Goal: Task Accomplishment & Management: Manage account settings

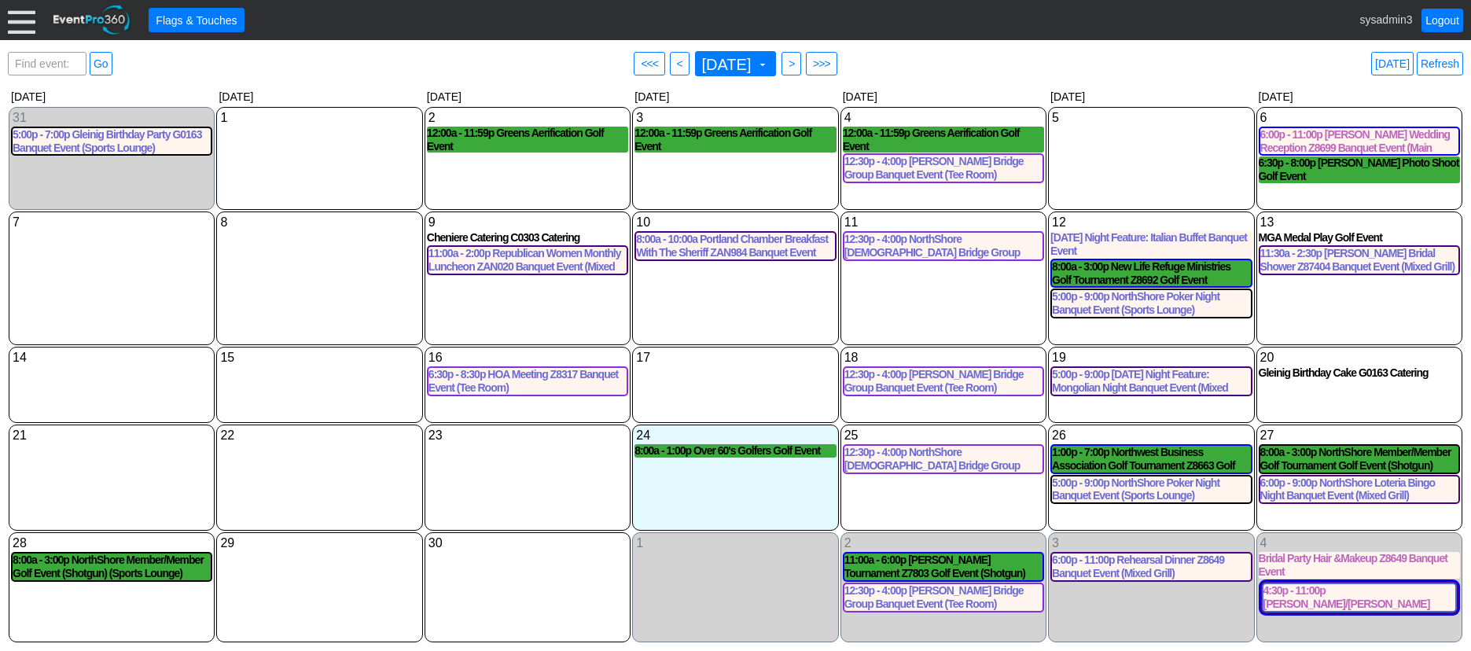
click at [21, 20] on div at bounding box center [22, 20] width 28 height 28
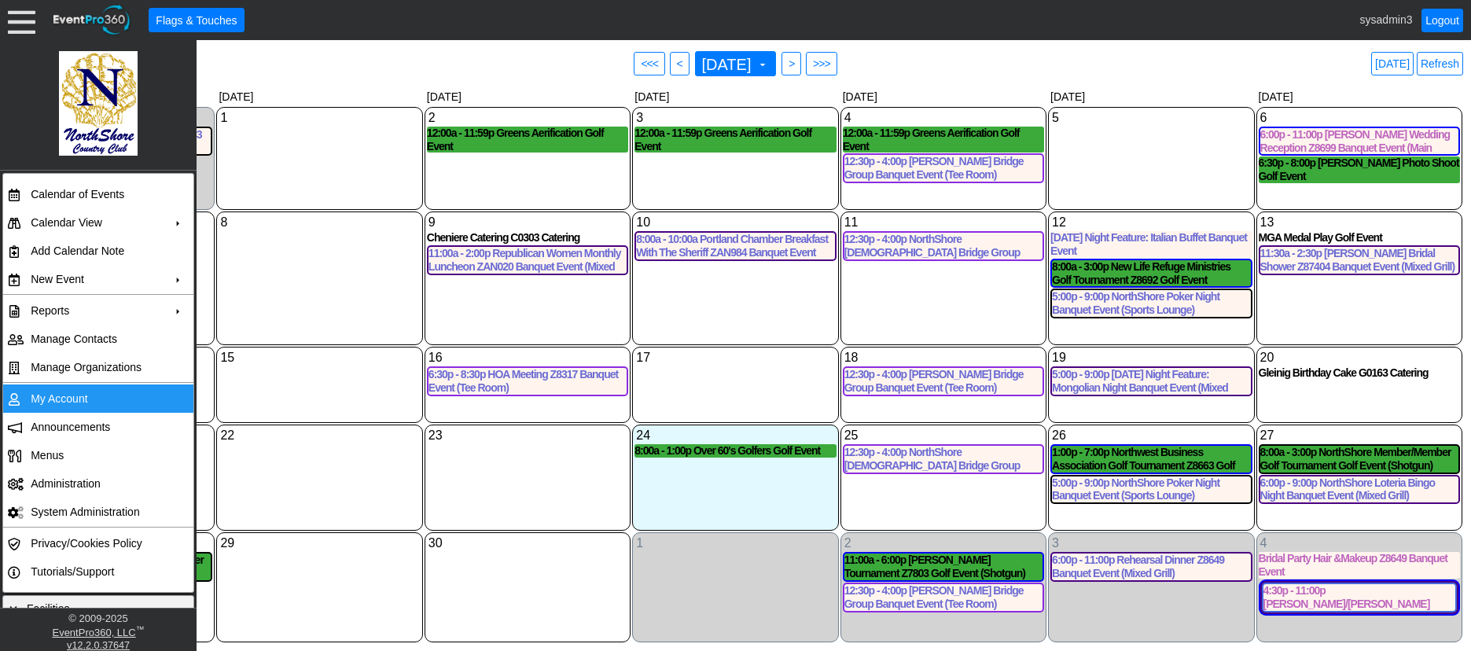
click at [58, 389] on td "My Account" at bounding box center [94, 398] width 141 height 28
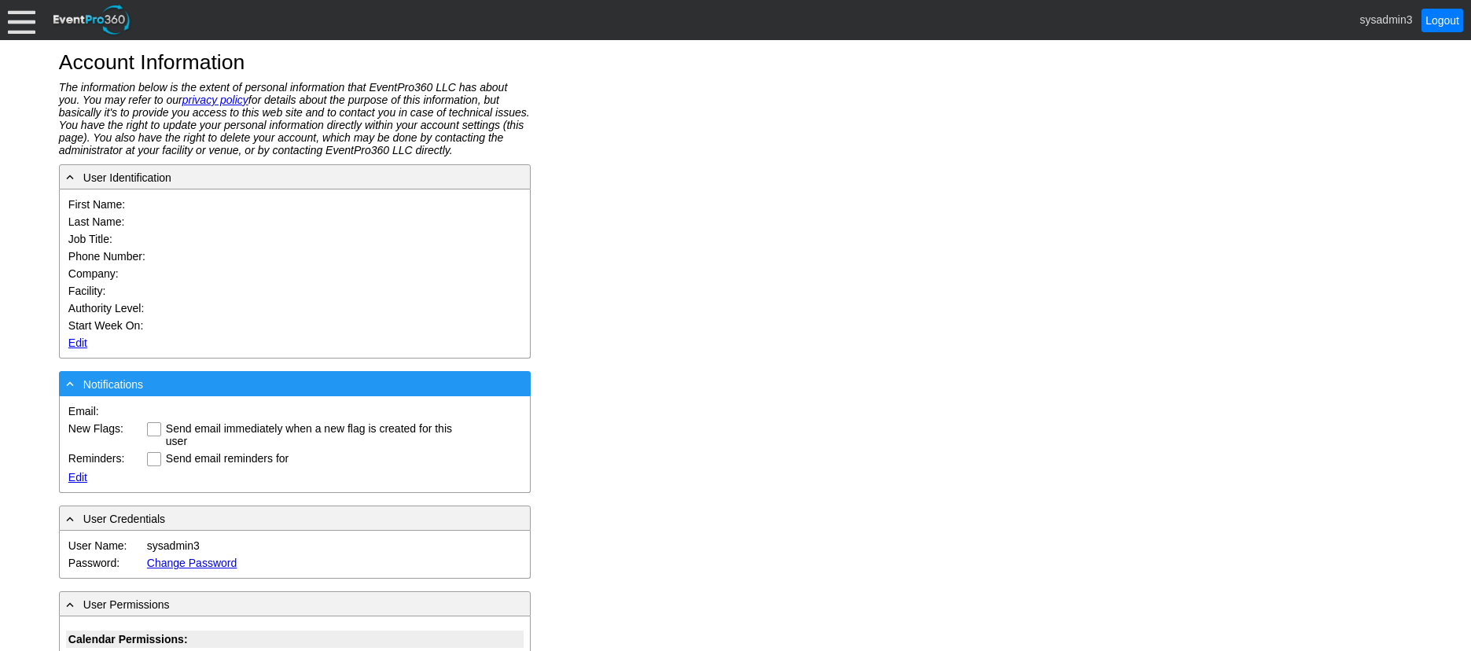
type input "System"
type input "Administrator"
type input "System Administrator"
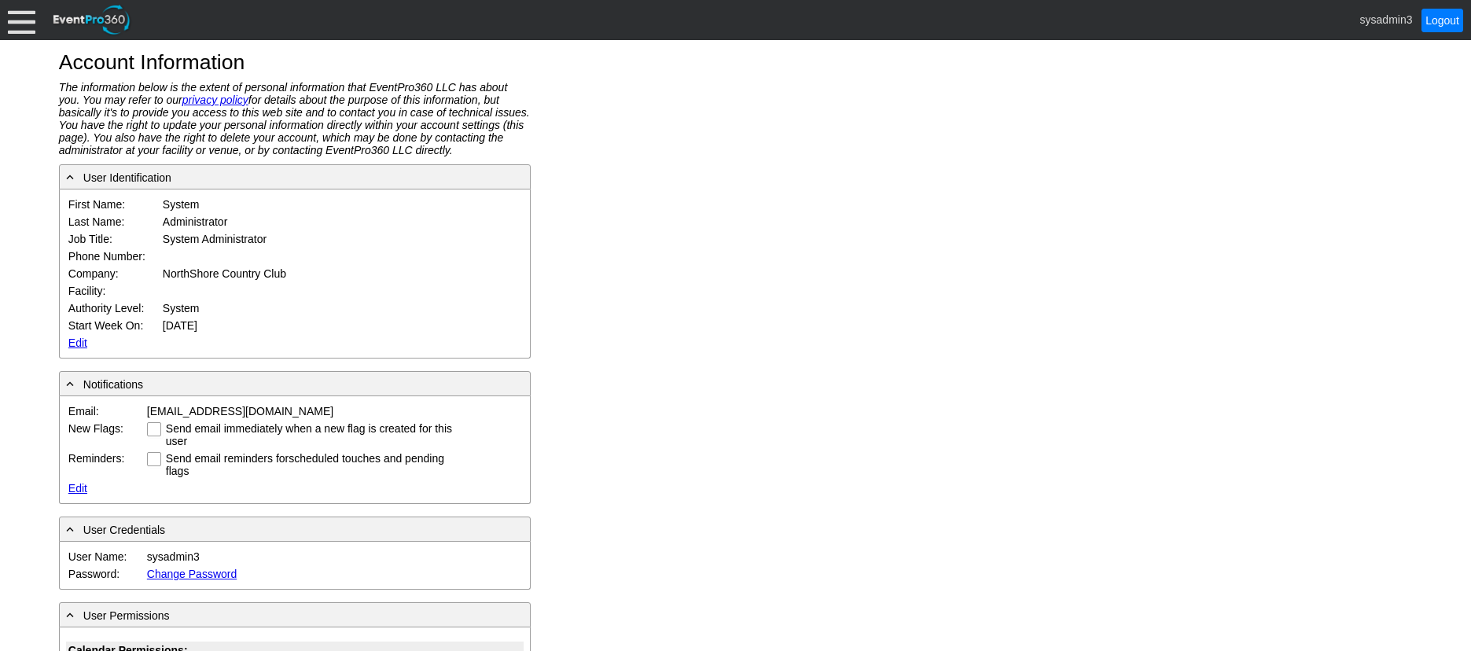
click at [73, 341] on link "Edit" at bounding box center [77, 342] width 19 height 13
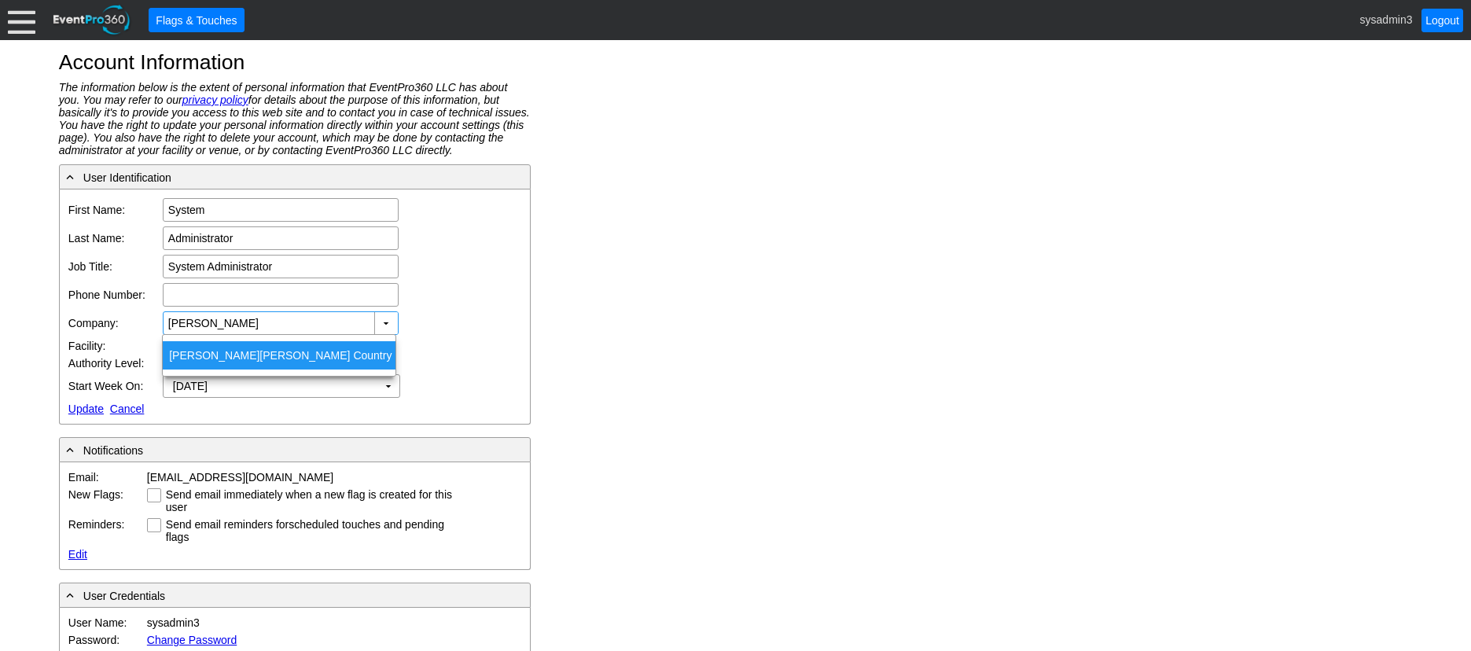
click at [239, 355] on div "[PERSON_NAME] Country Club" at bounding box center [279, 355] width 233 height 28
type input "[PERSON_NAME] Country Club"
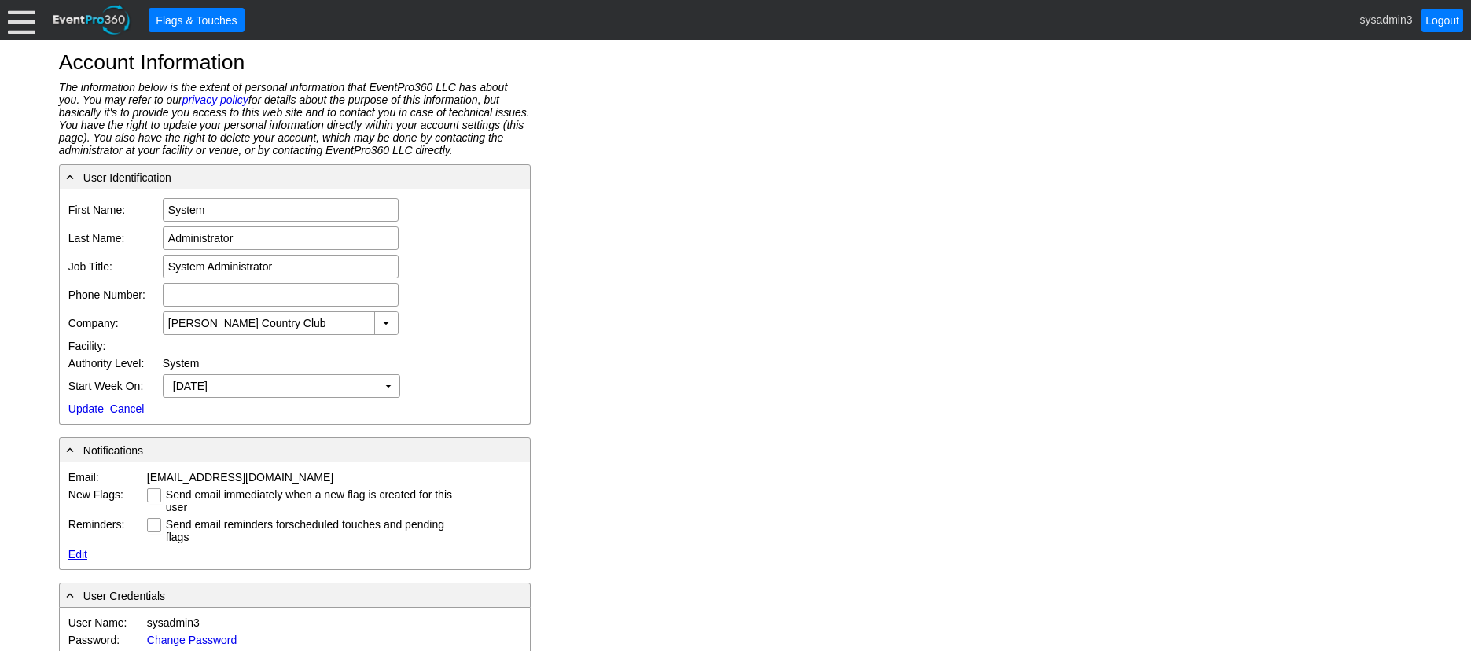
click at [84, 411] on link "Update" at bounding box center [85, 408] width 35 height 13
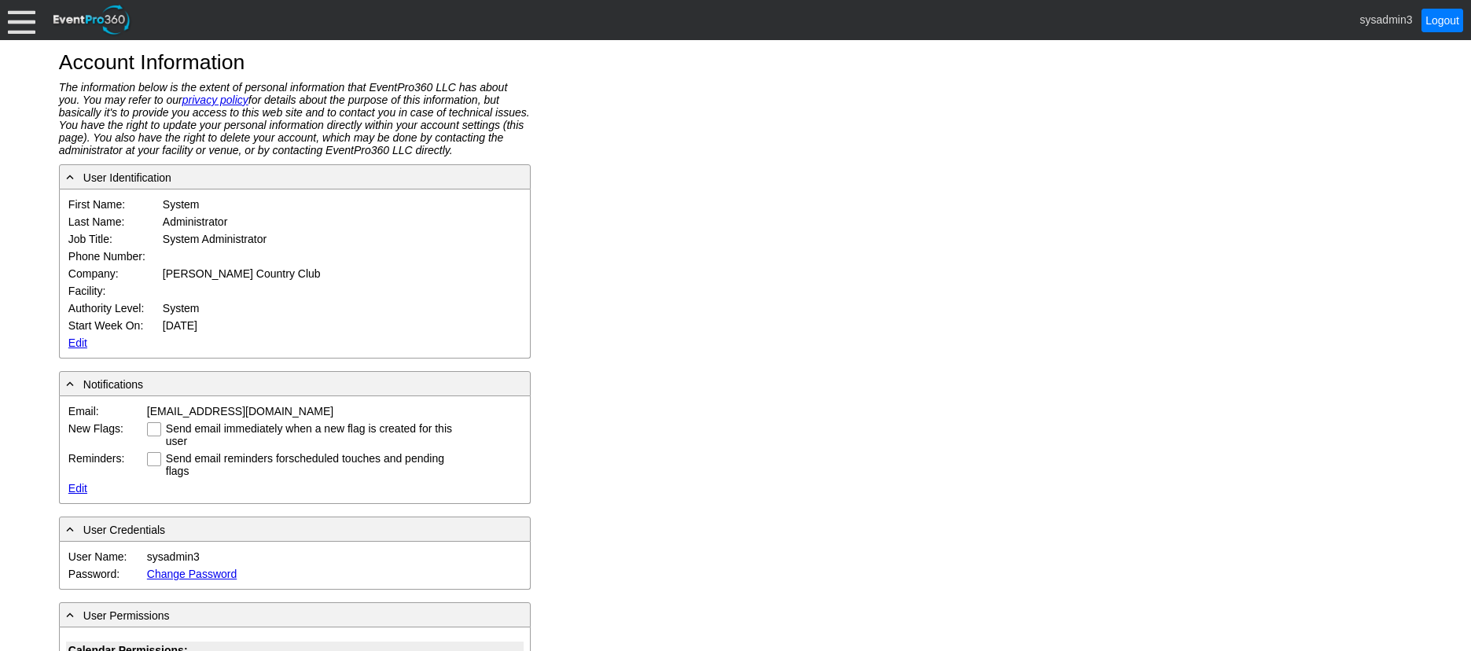
click at [20, 21] on div at bounding box center [22, 20] width 28 height 28
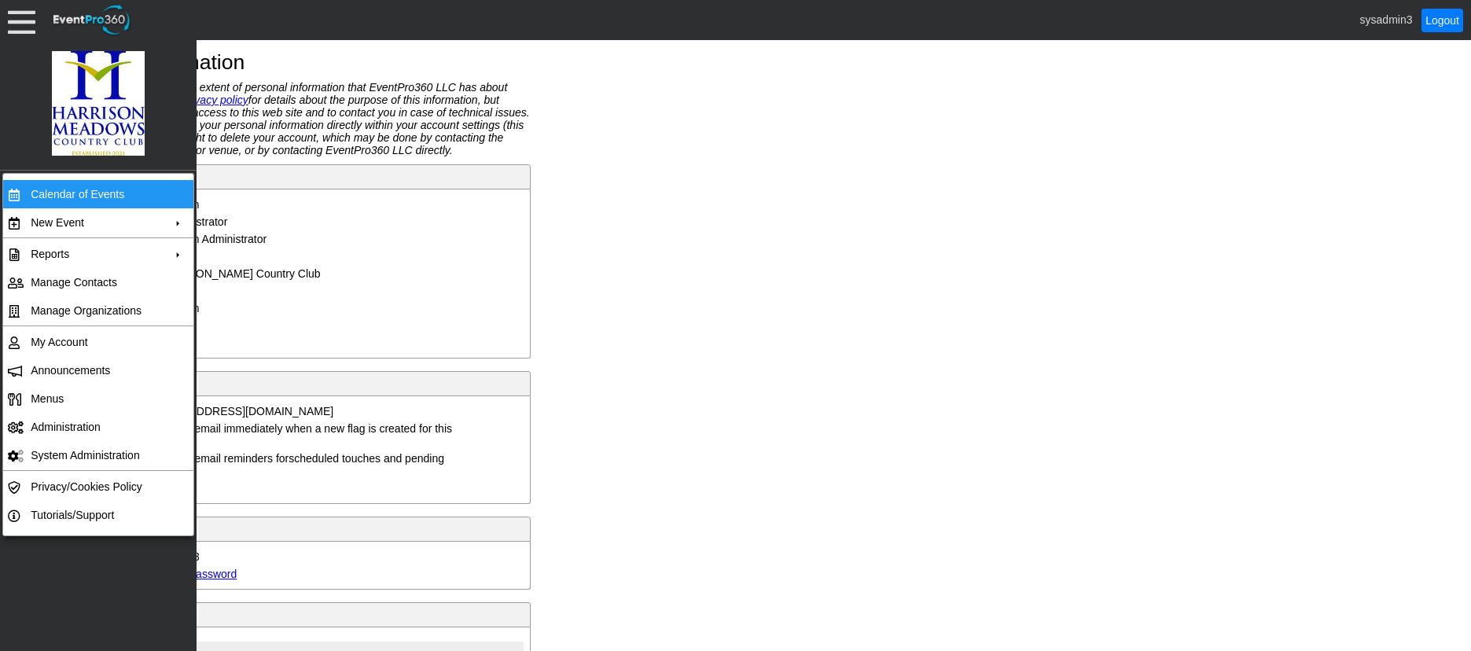
click at [61, 186] on td "Calendar of Events" at bounding box center [94, 194] width 141 height 28
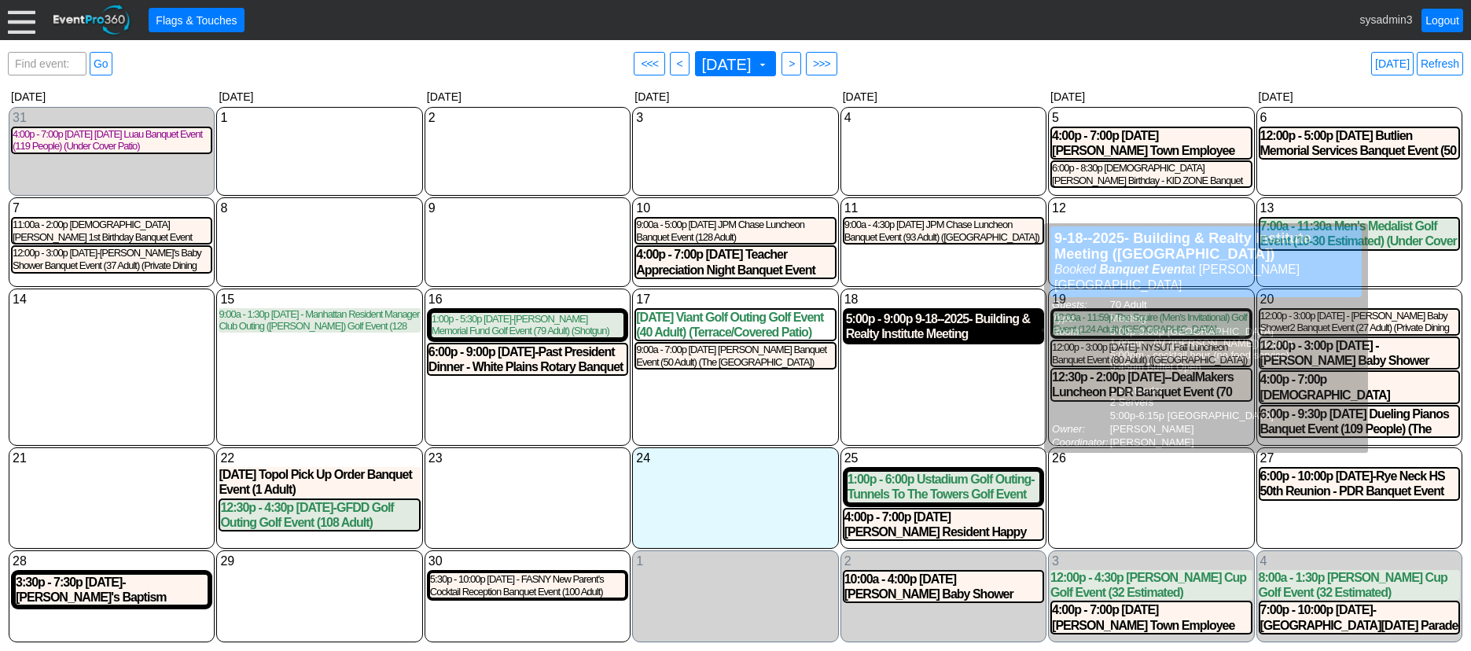
click at [947, 329] on div "5:00p - 9:00p 9-18--2025- Building & Realty Institute Meeting (NORTH BALLROOM) …" at bounding box center [943, 326] width 195 height 30
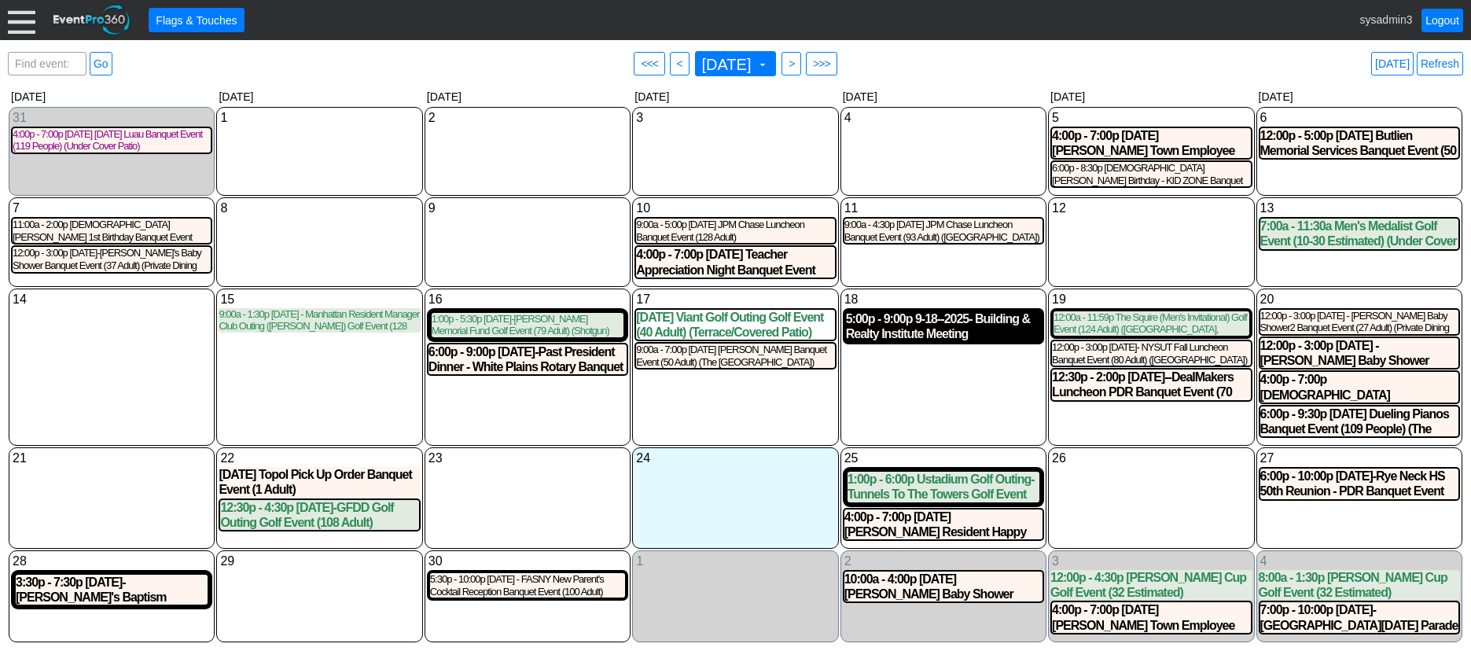
click at [935, 341] on div "5:00p - 9:00p 9-18--2025- Building & Realty Institute Meeting (NORTH BALLROOM) …" at bounding box center [943, 326] width 195 height 30
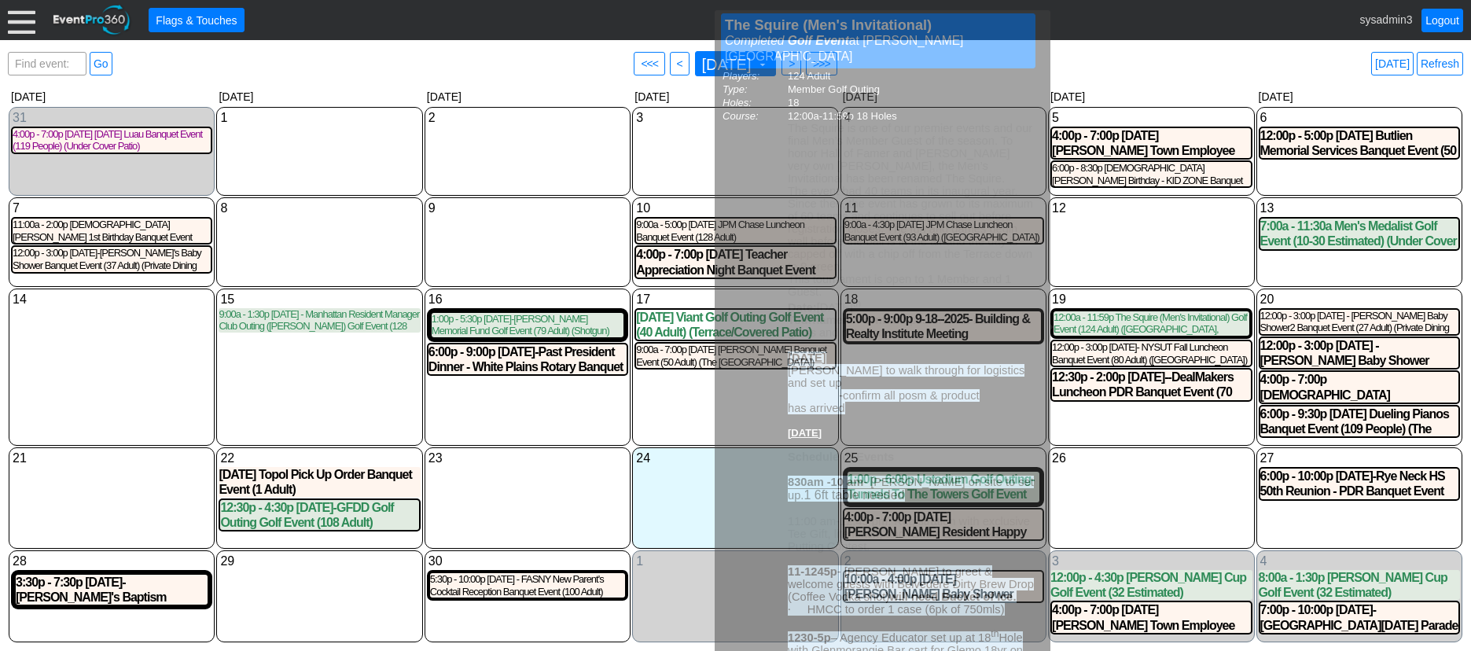
click at [1123, 263] on div "12 Friday" at bounding box center [1151, 242] width 206 height 90
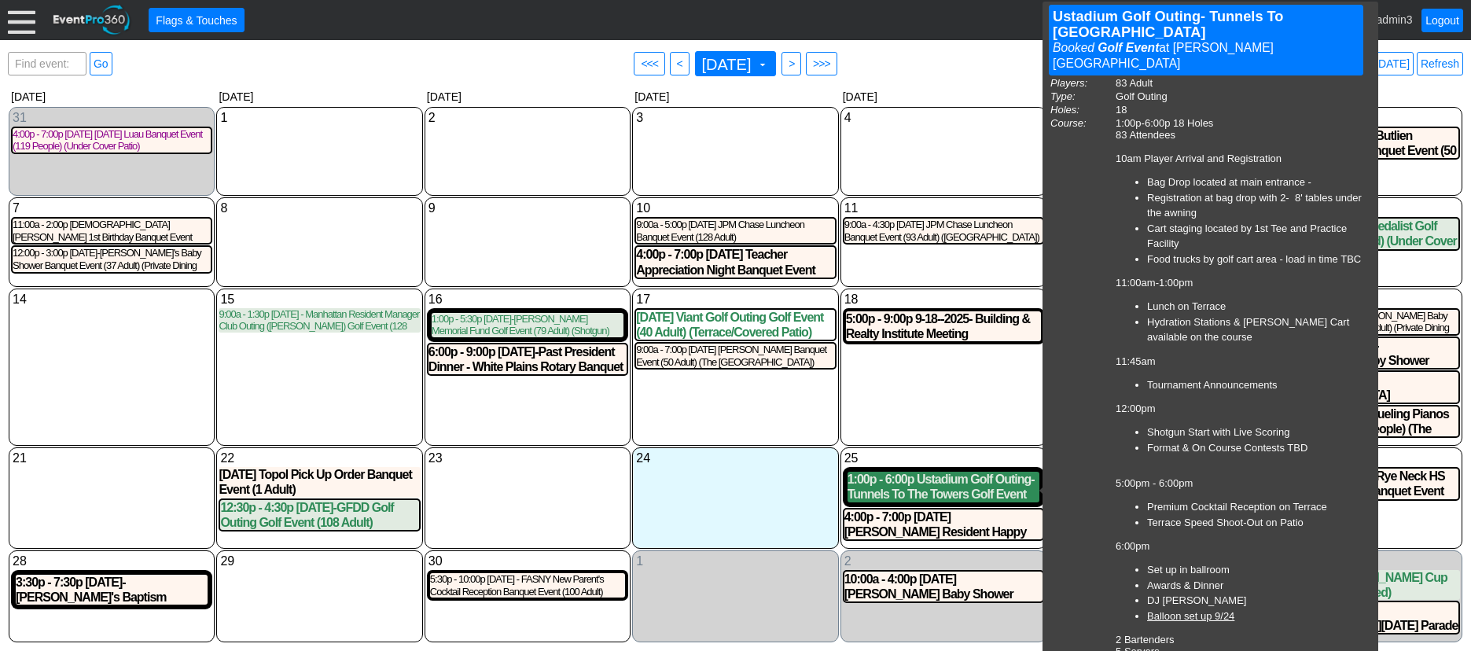
click at [957, 488] on div "1:00p - 6:00p Ustadium Golf Outing- Tunnels To The Towers Golf Event (83 Adult)…" at bounding box center [943, 487] width 192 height 30
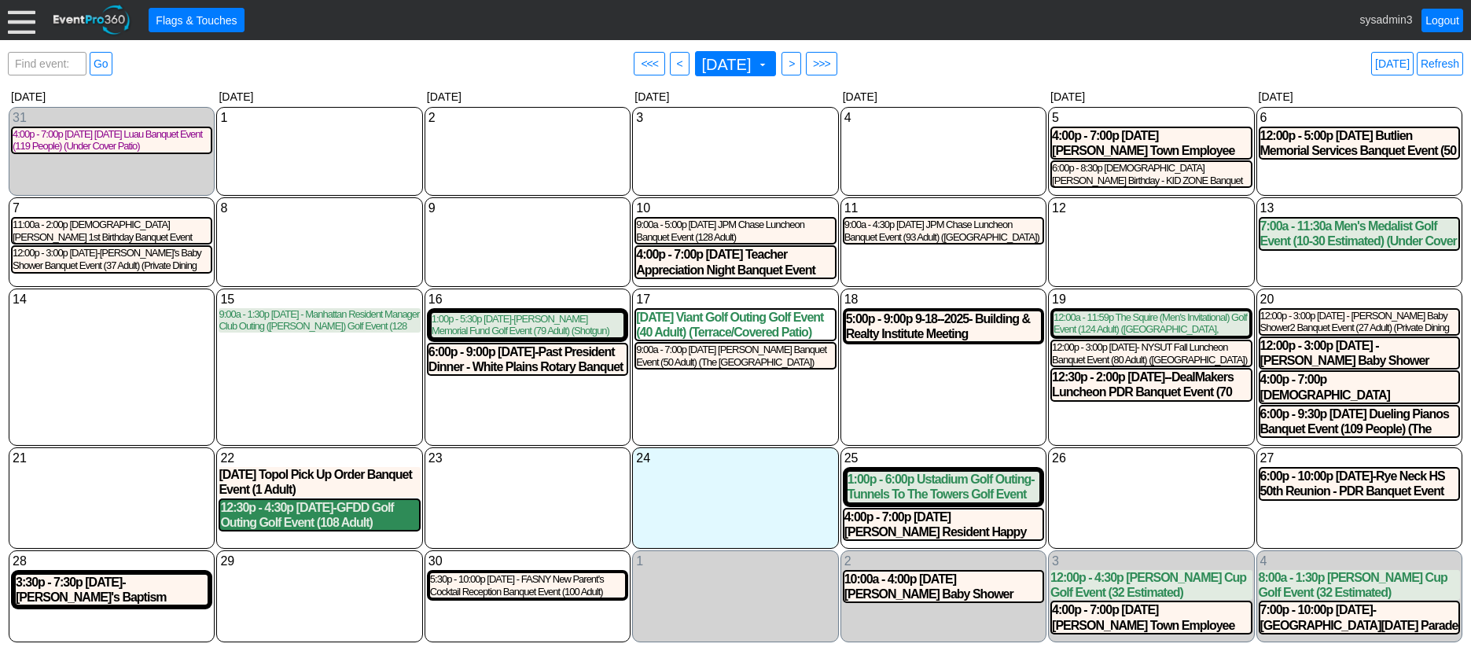
click at [327, 515] on div "12:30p - 4:30p 9-22-2025-GFDD Golf Outing Golf Event (108 Adult) (Shotgun) (The…" at bounding box center [319, 515] width 198 height 30
click at [19, 17] on div at bounding box center [22, 20] width 28 height 28
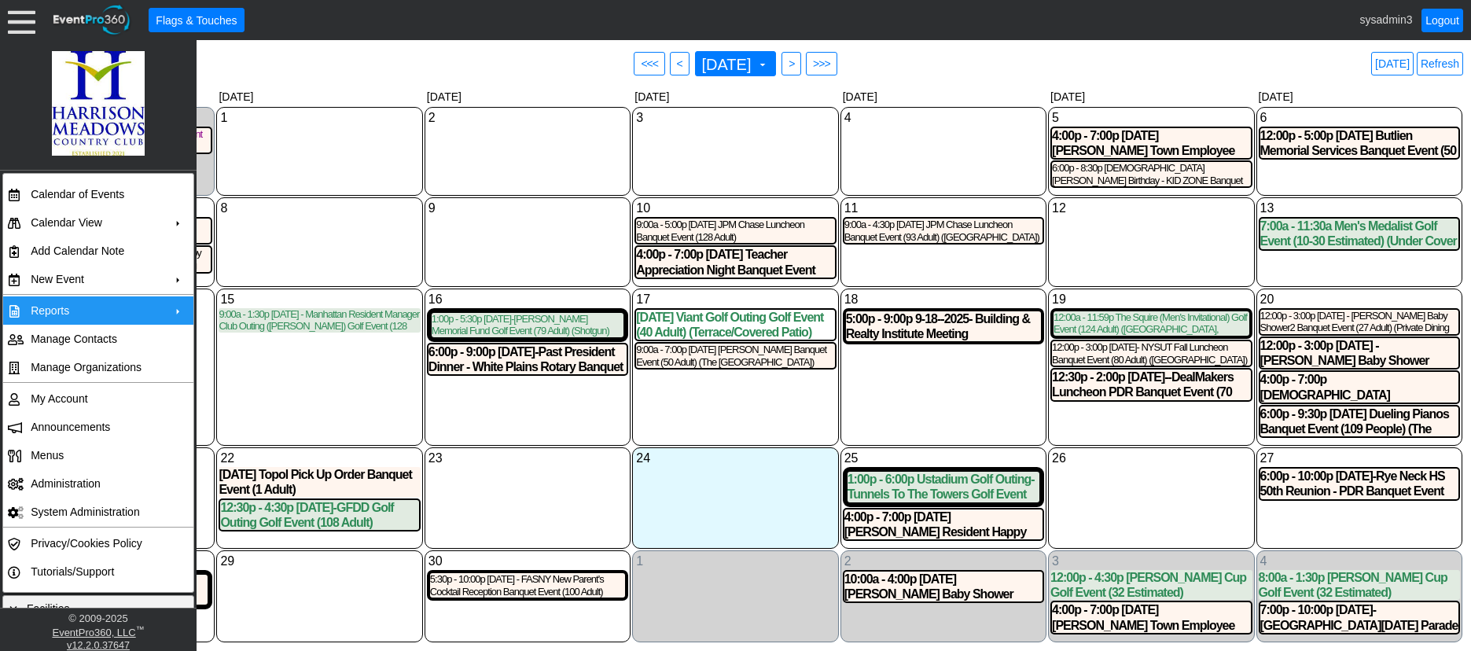
click at [63, 307] on td "Reports" at bounding box center [94, 310] width 141 height 28
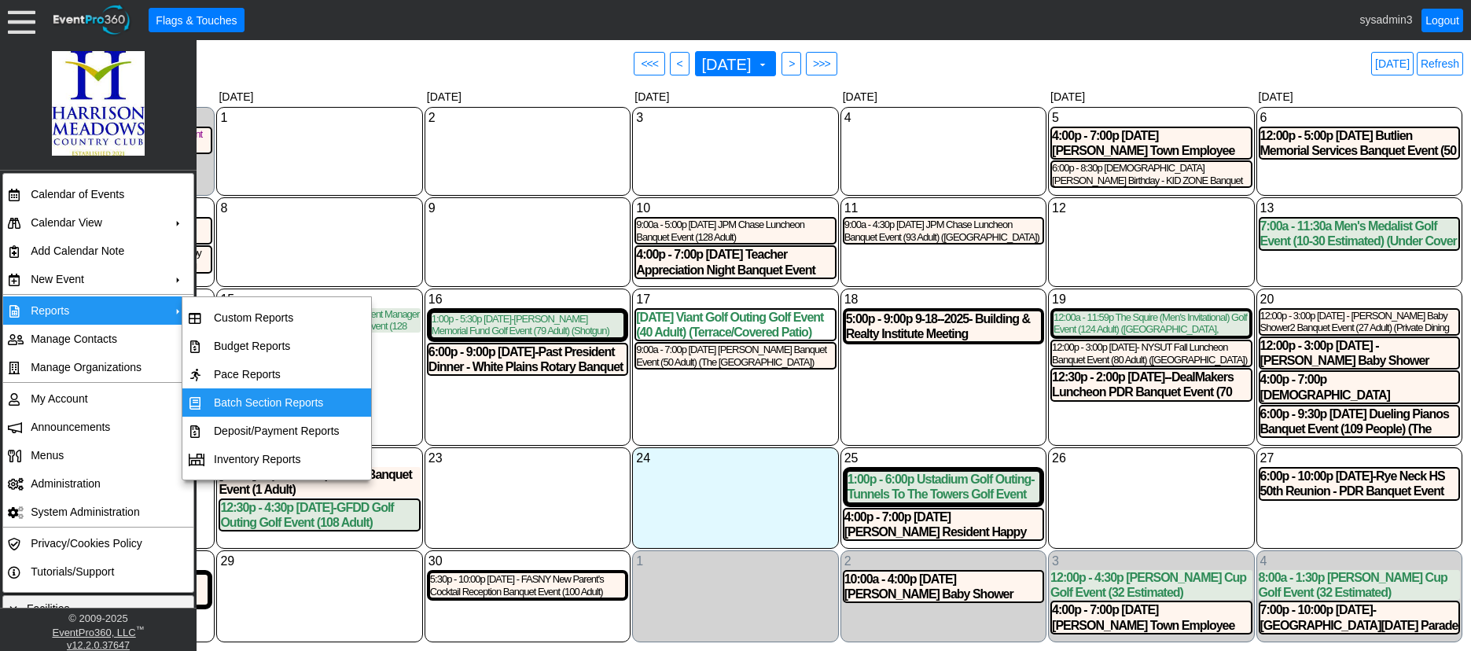
click at [263, 401] on td "Batch Section Reports" at bounding box center [277, 402] width 138 height 28
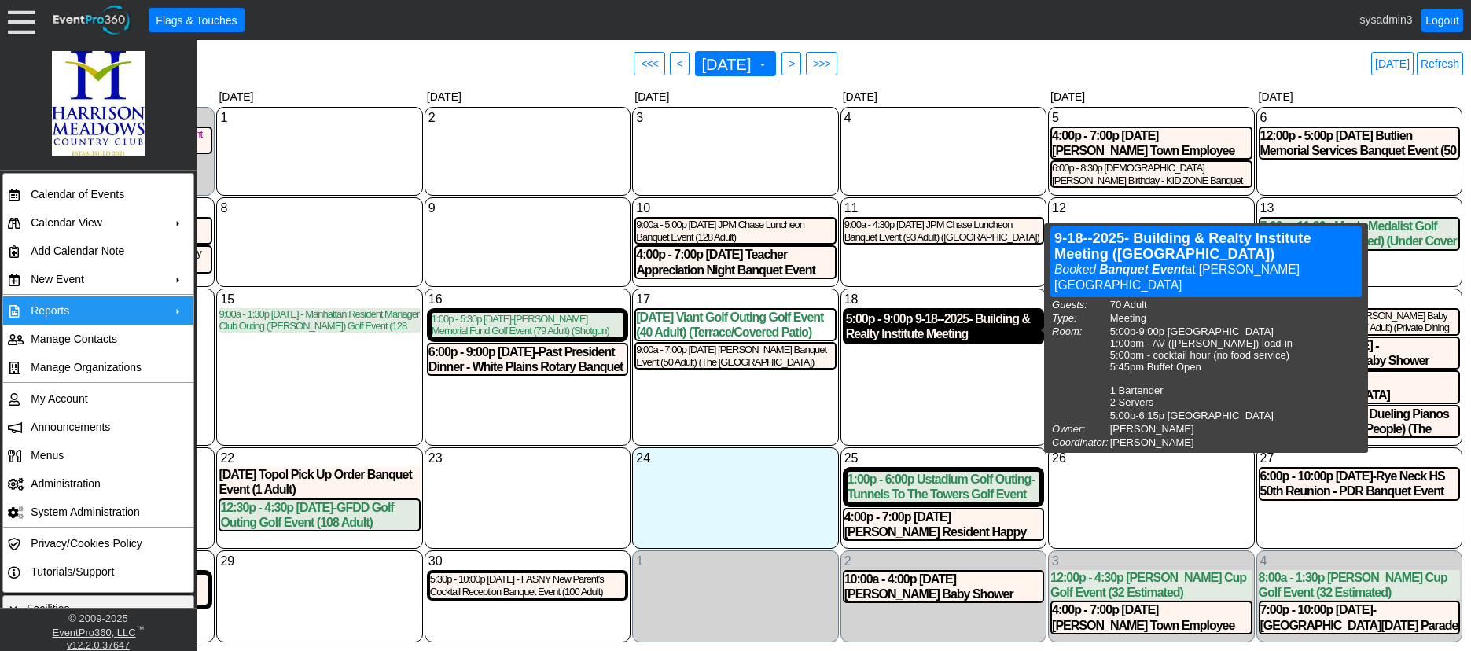
click at [916, 325] on div "5:00p - 9:00p 9-18--2025- Building & Realty Institute Meeting (NORTH BALLROOM) …" at bounding box center [943, 326] width 195 height 30
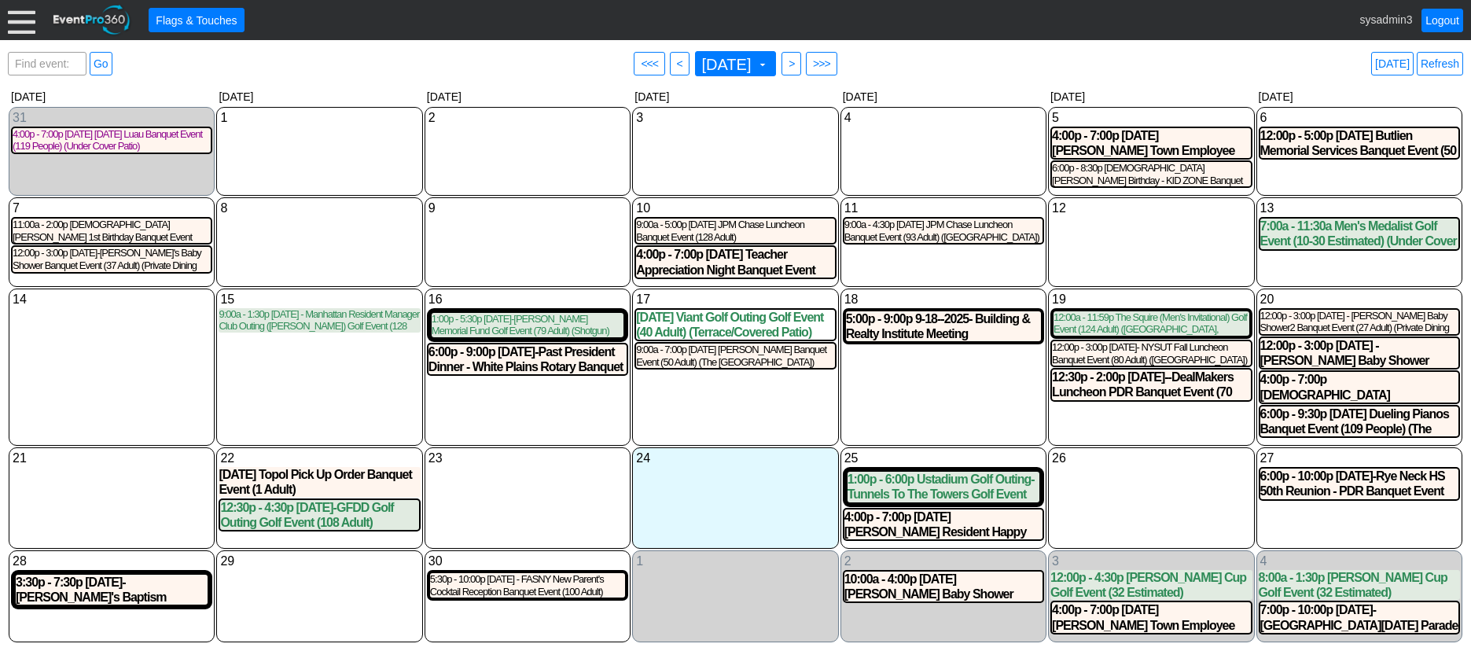
click at [17, 24] on div at bounding box center [22, 20] width 28 height 28
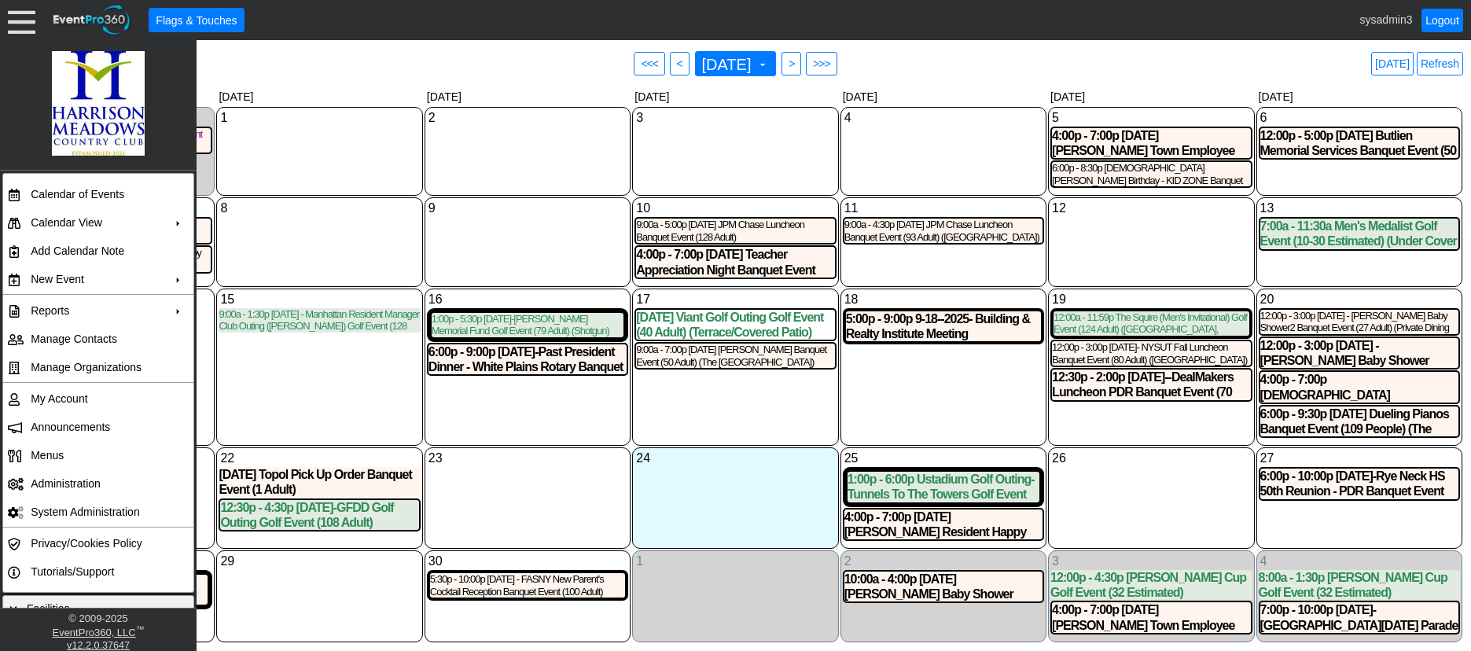
click at [1108, 256] on div "12 Friday" at bounding box center [1151, 242] width 206 height 90
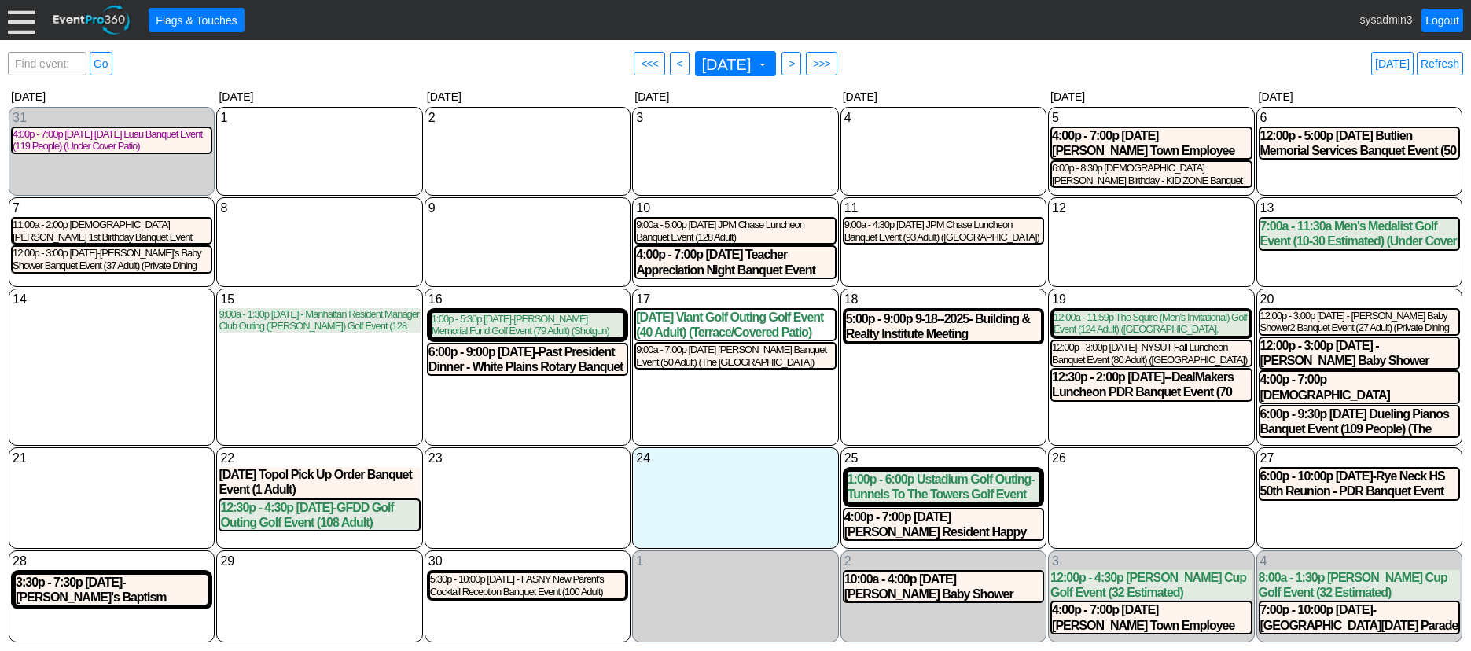
click at [898, 378] on div "18 Thursday 5:00p - 9:00p 9-18--2025- Building & Realty Institute Meeting (NORT…" at bounding box center [943, 366] width 206 height 157
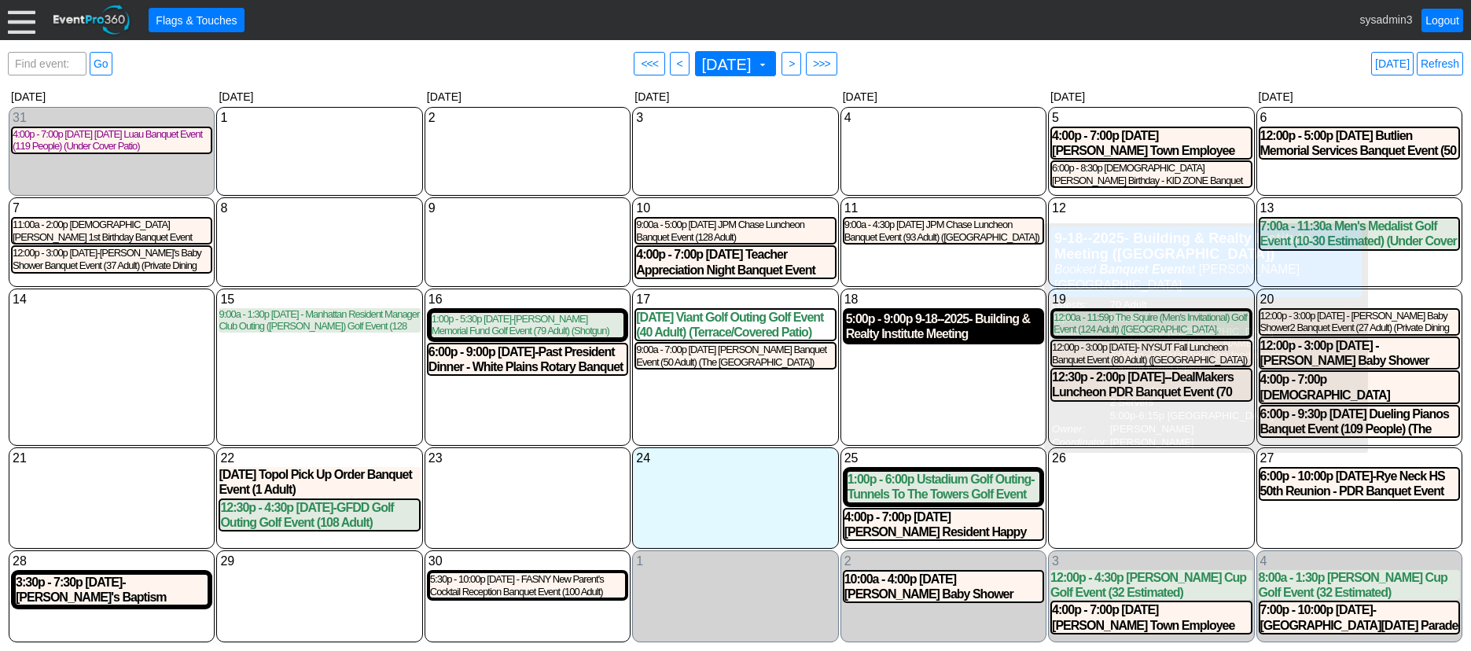
click at [943, 333] on div "5:00p - 9:00p 9-18--2025- Building & Realty Institute Meeting (NORTH BALLROOM) …" at bounding box center [943, 326] width 195 height 30
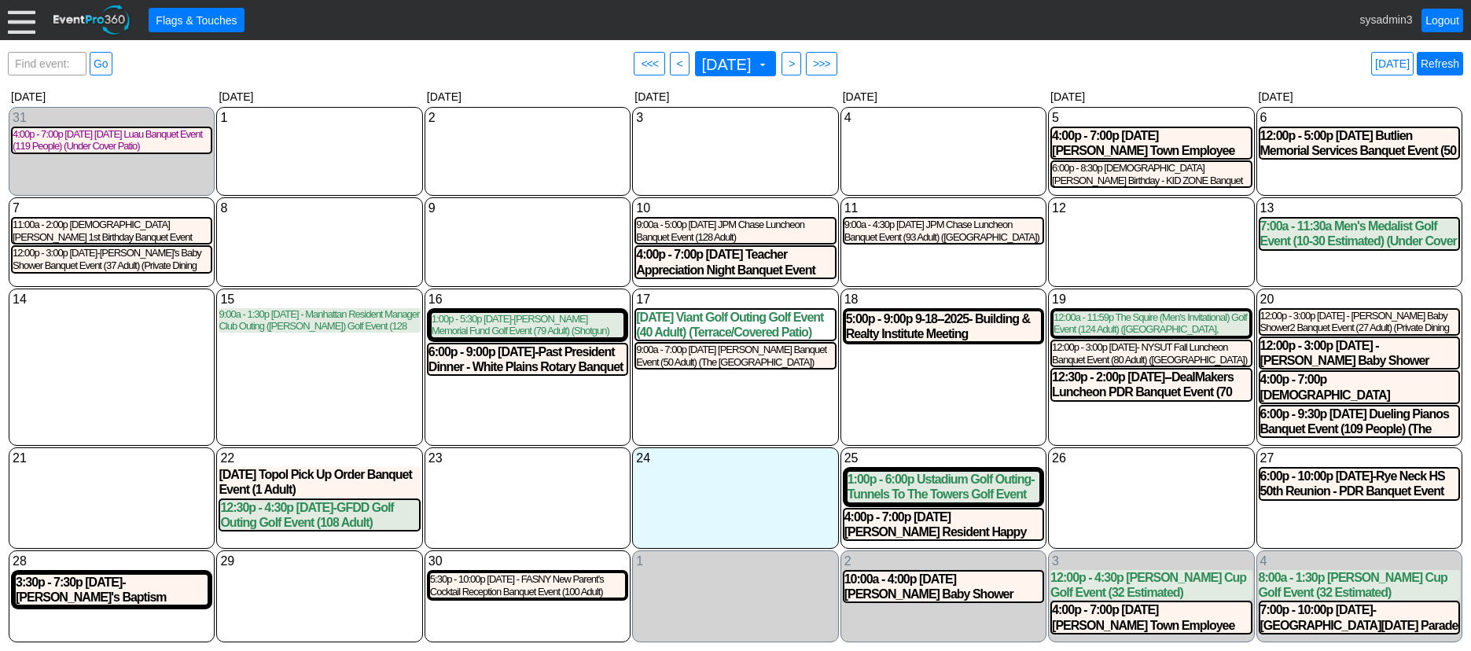
click at [1441, 64] on link "Refresh" at bounding box center [1440, 64] width 46 height 24
click at [1441, 61] on link "Refresh" at bounding box center [1440, 64] width 46 height 24
click at [1443, 57] on link "Refresh" at bounding box center [1440, 64] width 46 height 24
click at [1444, 74] on link "Refresh" at bounding box center [1440, 64] width 46 height 24
click at [1434, 67] on link "Refresh" at bounding box center [1440, 64] width 46 height 24
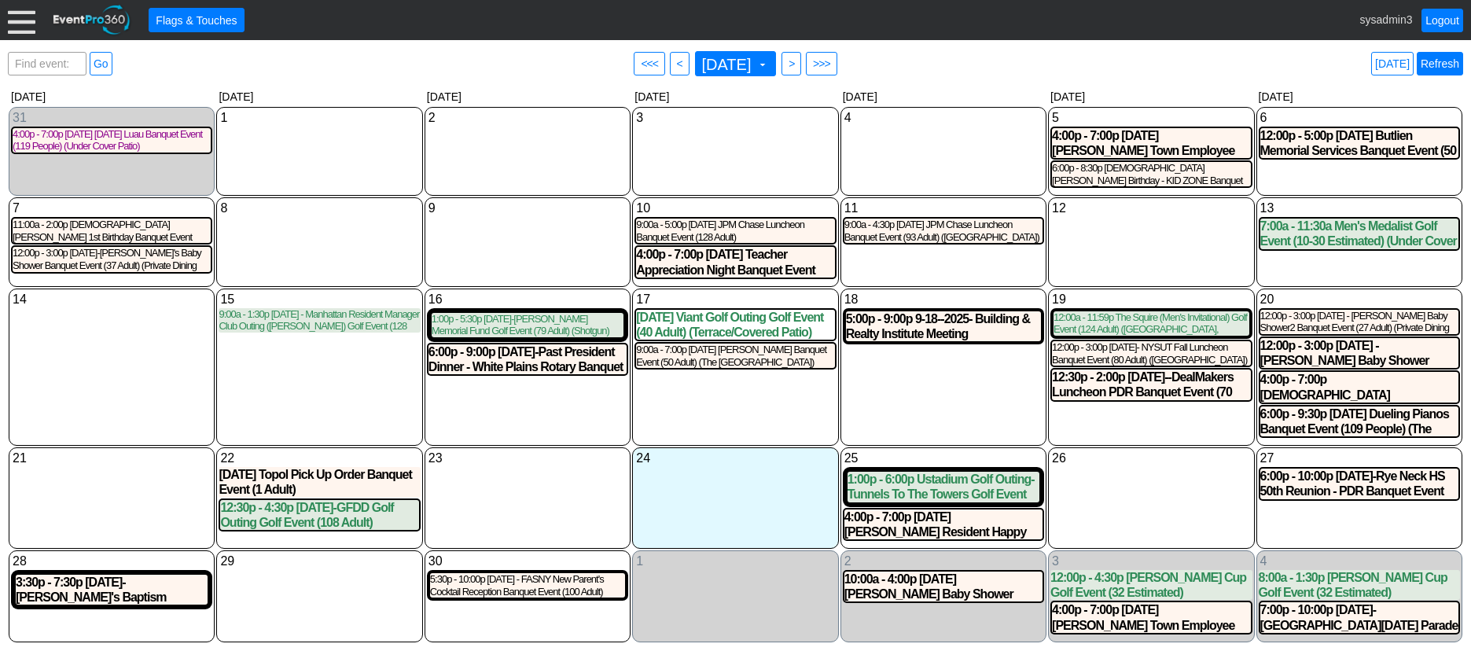
click at [1442, 67] on link "Refresh" at bounding box center [1440, 64] width 46 height 24
click at [1432, 62] on link "Refresh" at bounding box center [1440, 64] width 46 height 24
click at [1436, 58] on link "Refresh" at bounding box center [1440, 64] width 46 height 24
click at [1433, 21] on link "Logout" at bounding box center [1442, 21] width 42 height 24
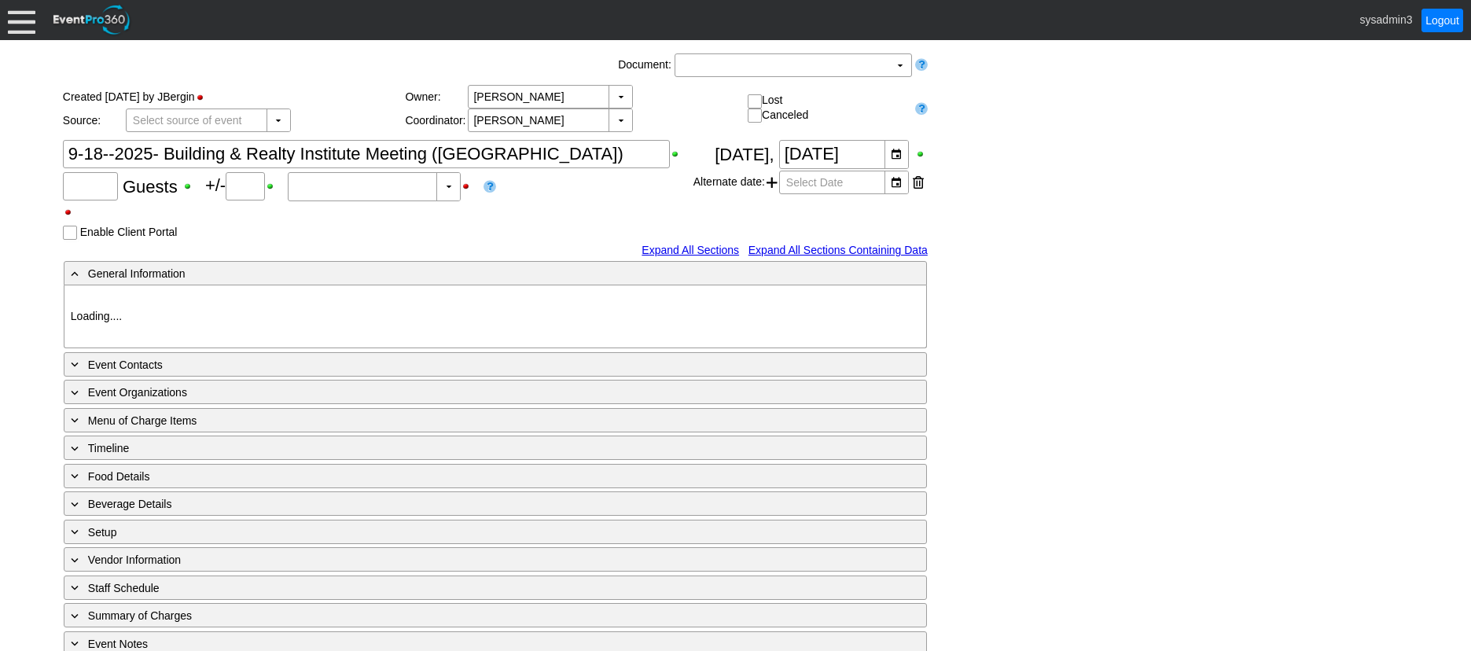
type input "70"
type input "Adult"
type input "[PERSON_NAME] CC"
type input "Meeting"
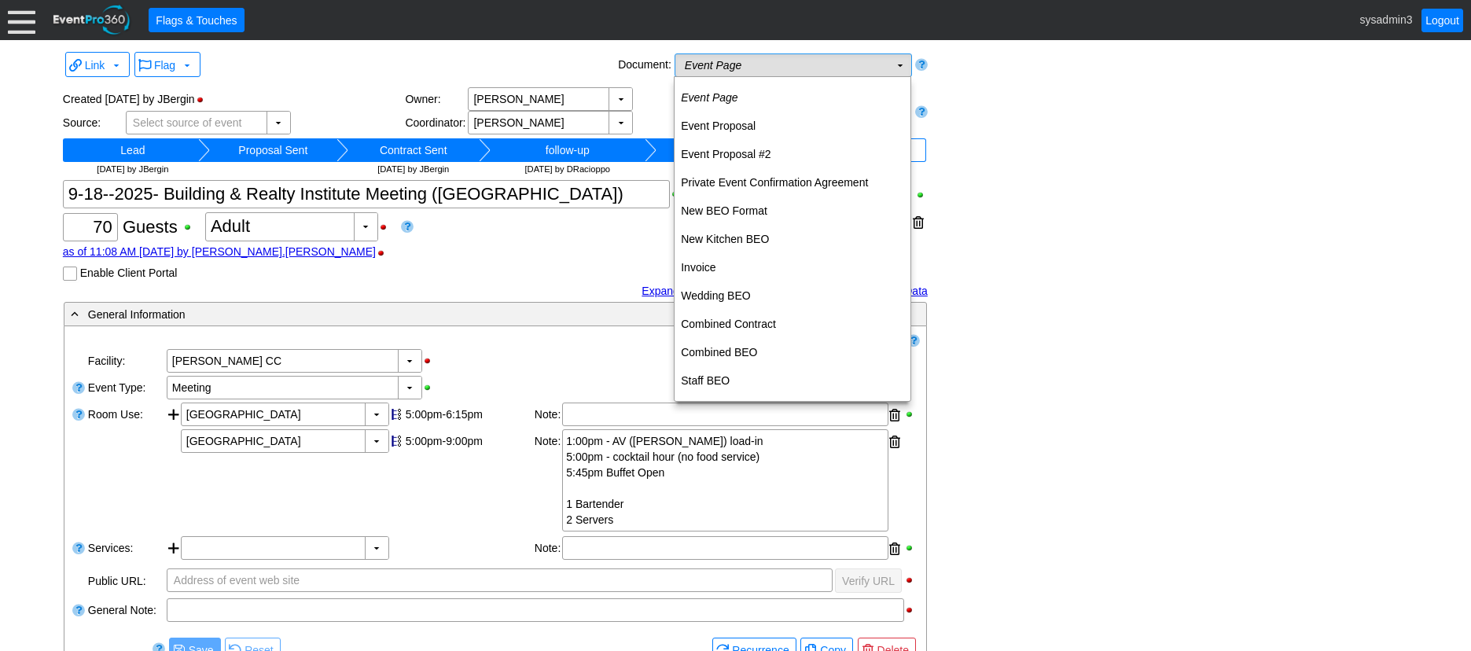
click at [869, 66] on td "Event Page Χ" at bounding box center [782, 65] width 214 height 22
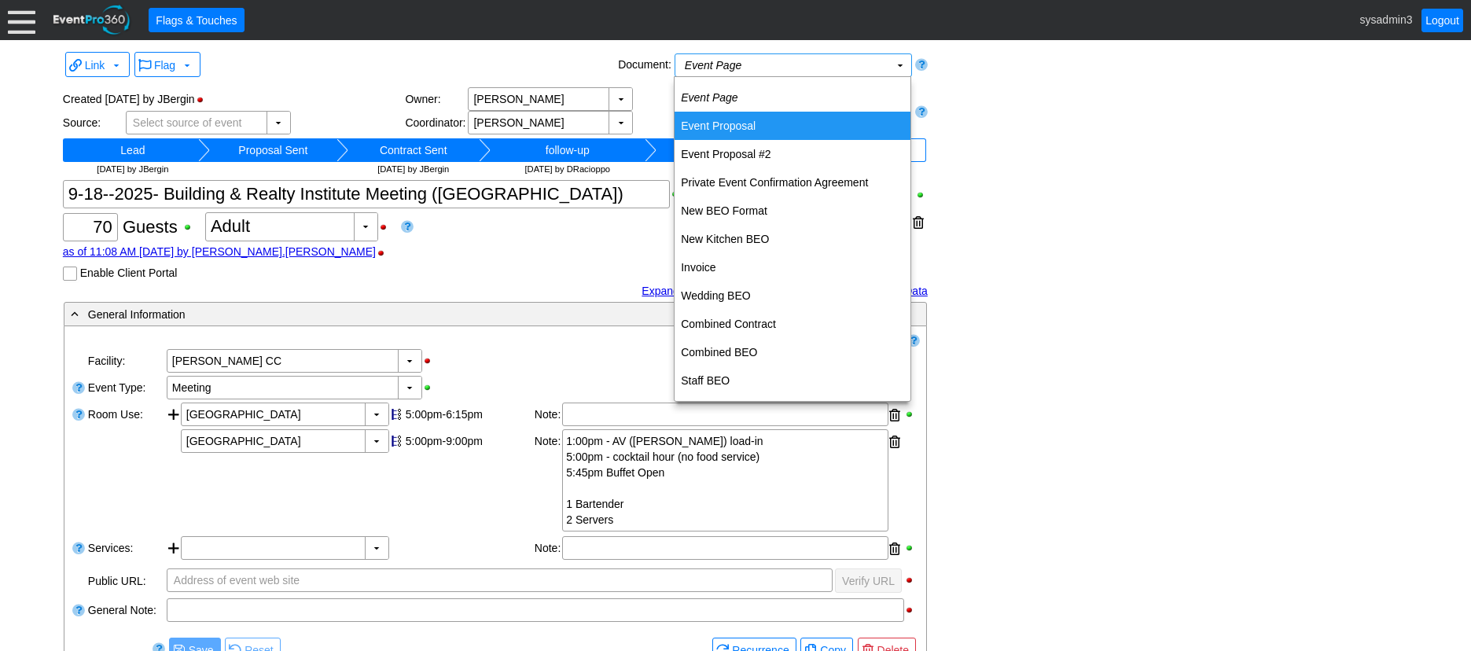
click at [724, 136] on td "Event Proposal" at bounding box center [792, 126] width 236 height 28
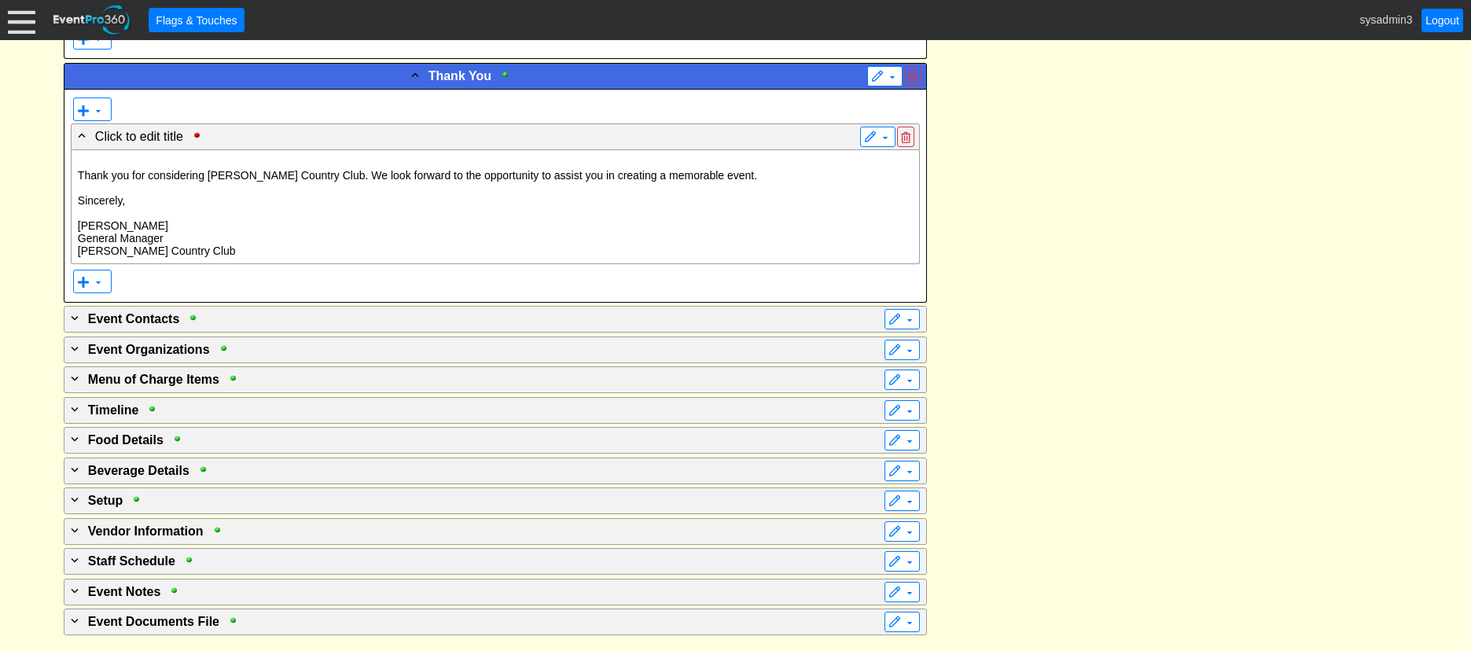
scroll to position [3144, 0]
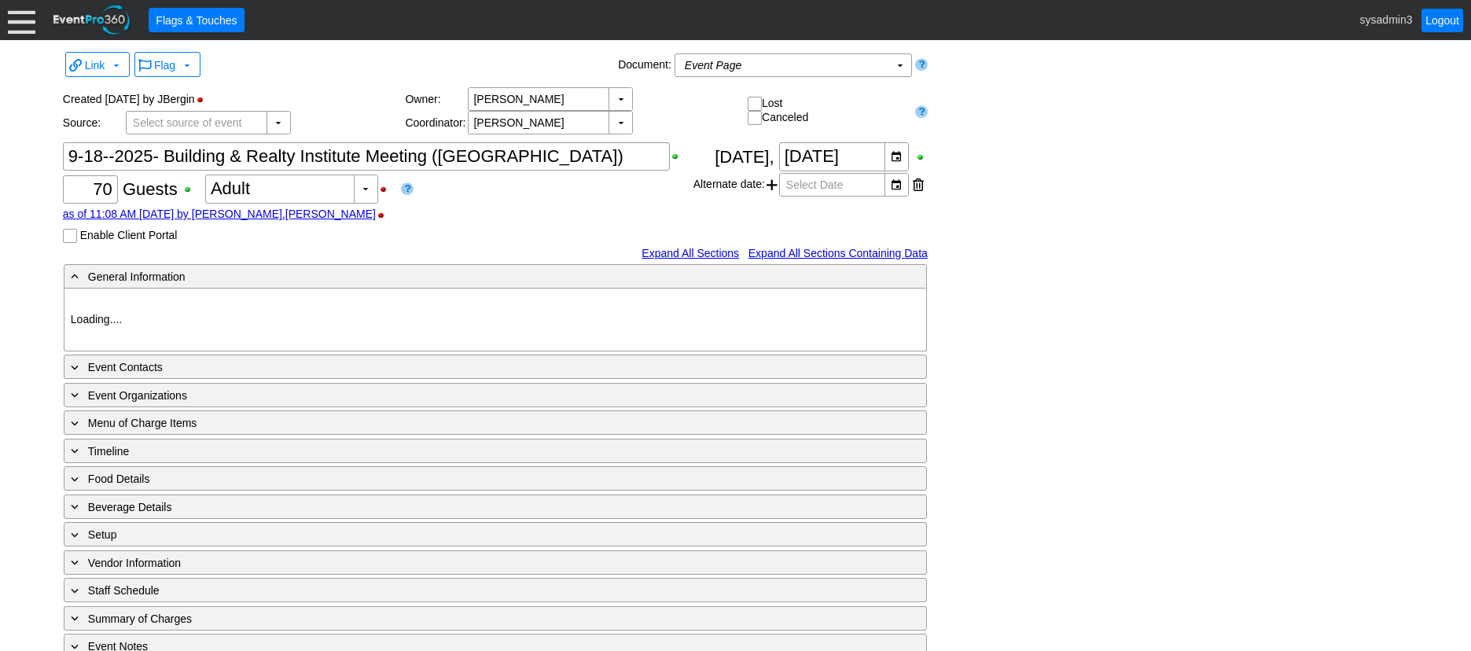
type input "[PERSON_NAME] CC"
type input "Meeting"
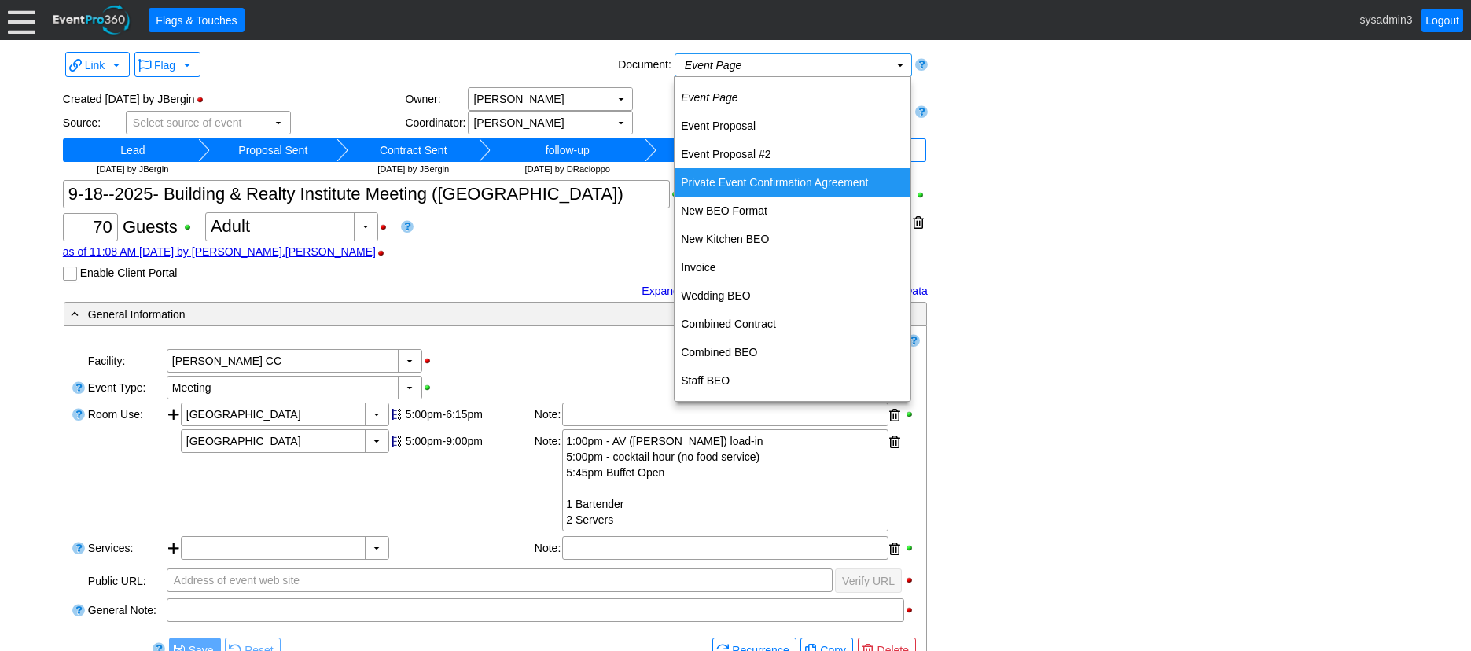
click at [770, 176] on td "Private Event Confirmation Agreement" at bounding box center [792, 182] width 236 height 28
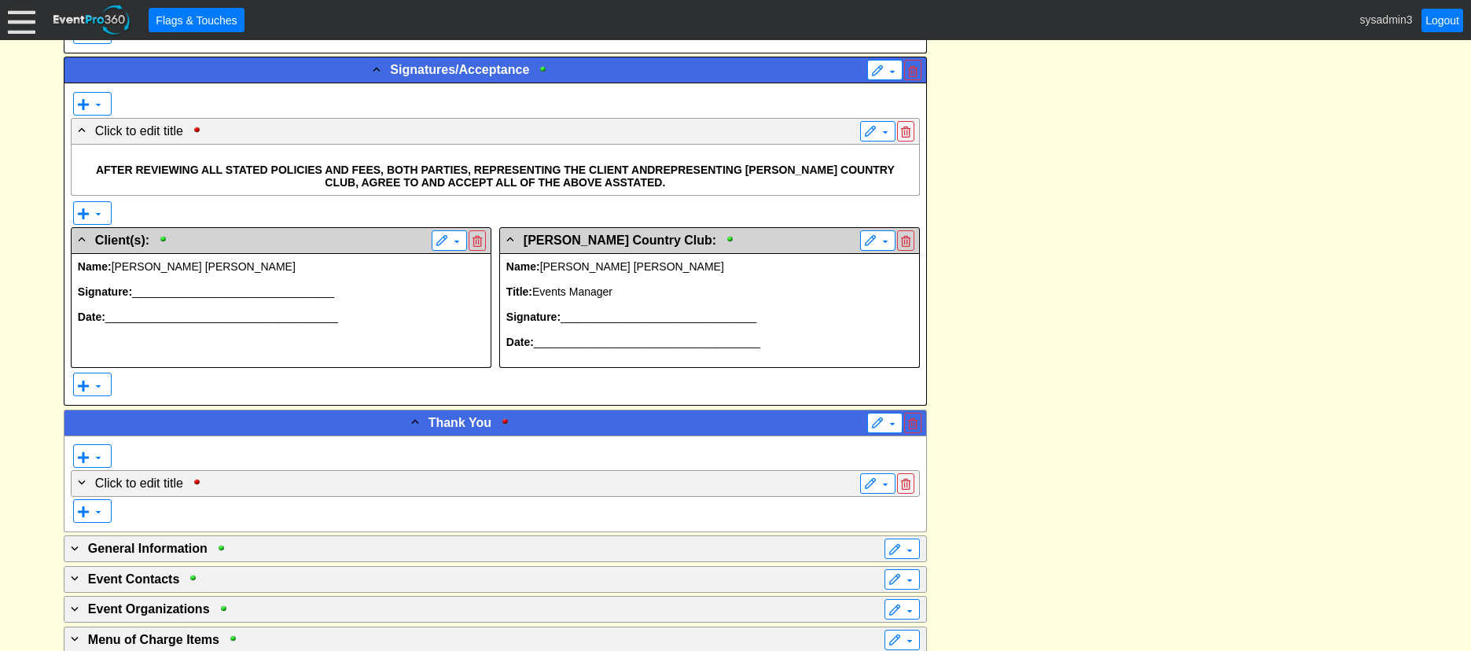
scroll to position [4874, 0]
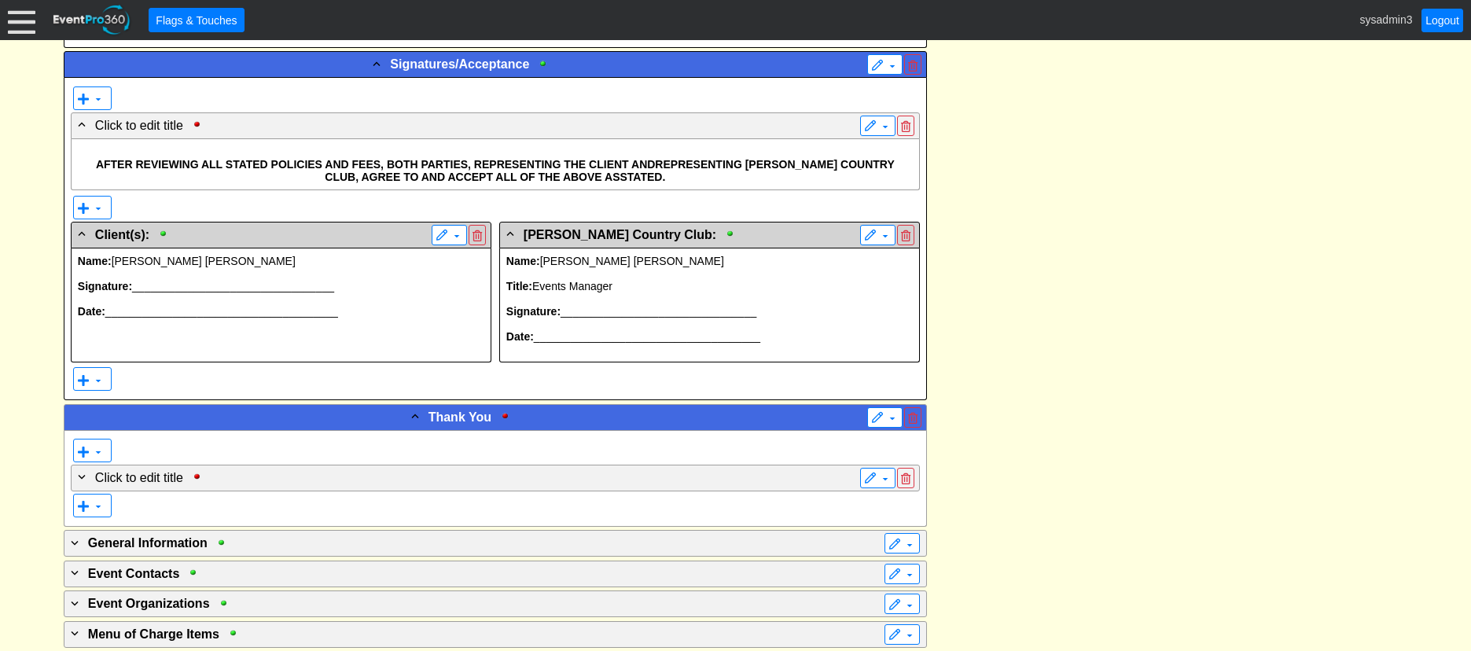
click at [230, 285] on p "Signature: _________________________________" at bounding box center [281, 286] width 406 height 13
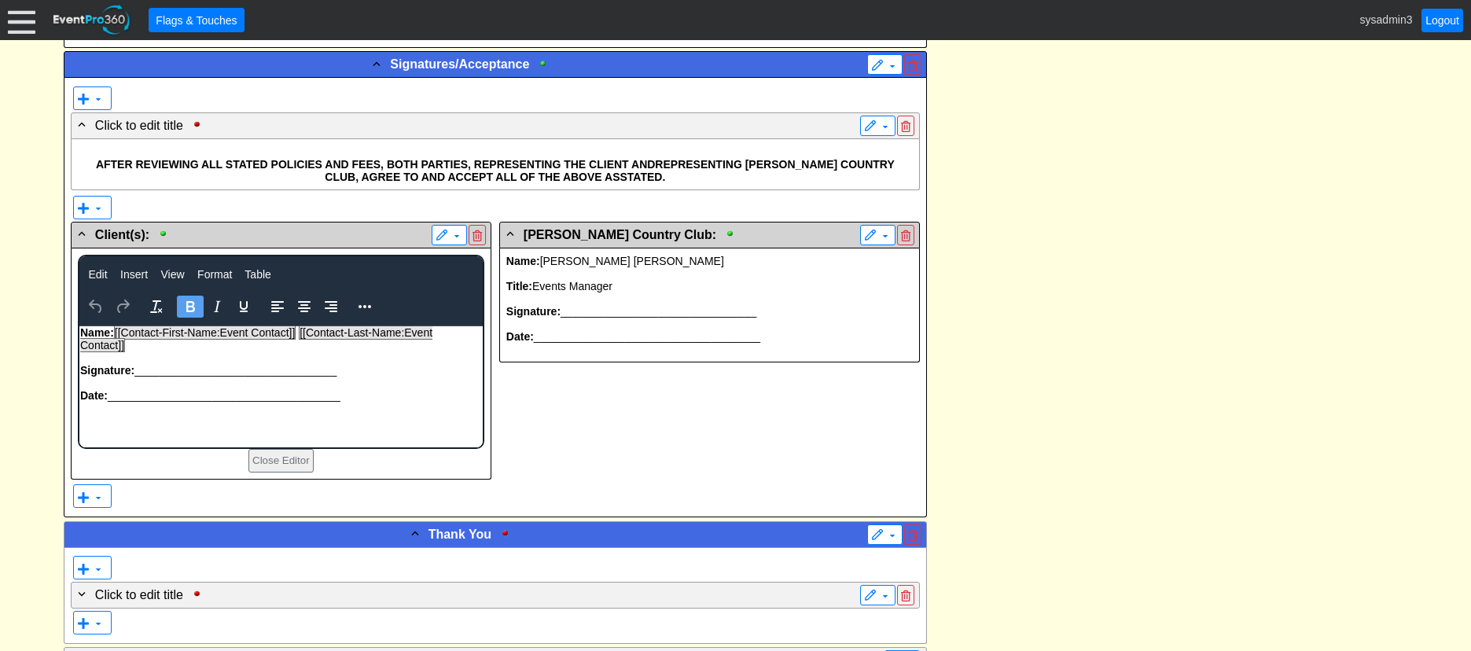
scroll to position [0, 0]
click at [177, 369] on p "Signature: _________________________________" at bounding box center [280, 369] width 402 height 13
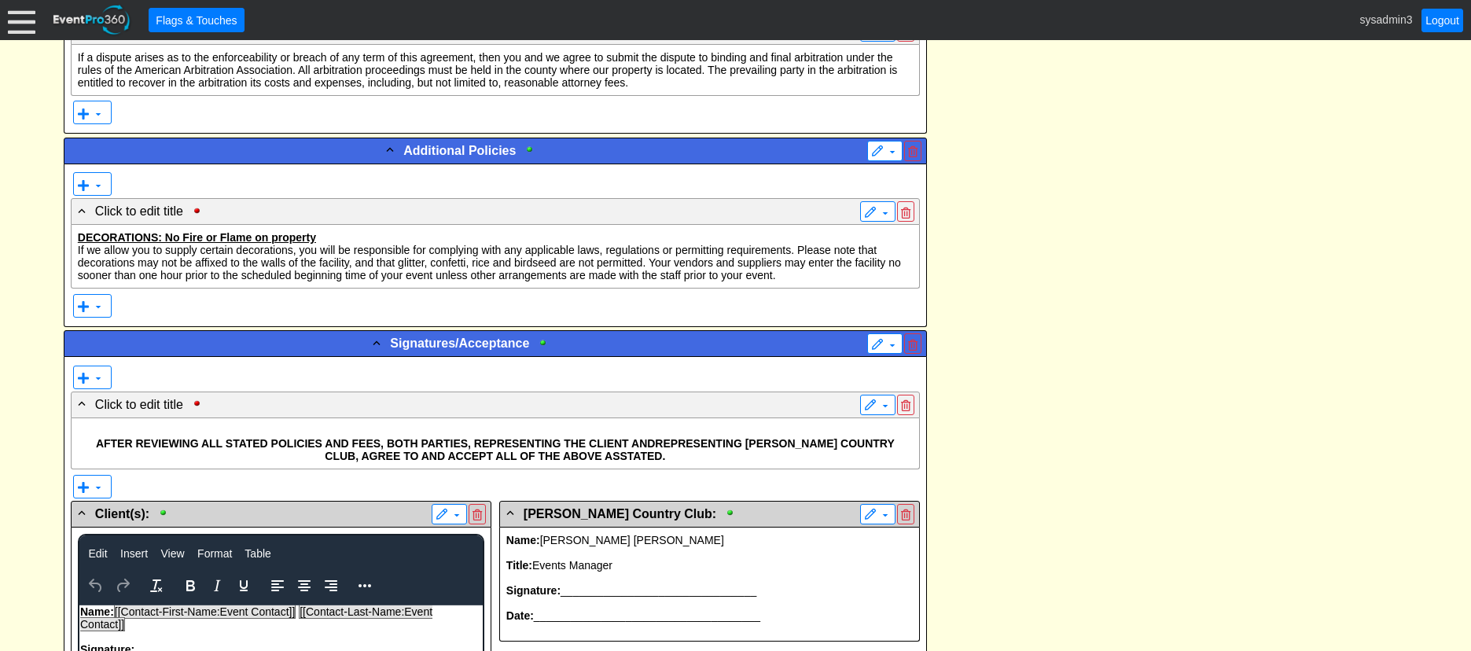
scroll to position [4559, 0]
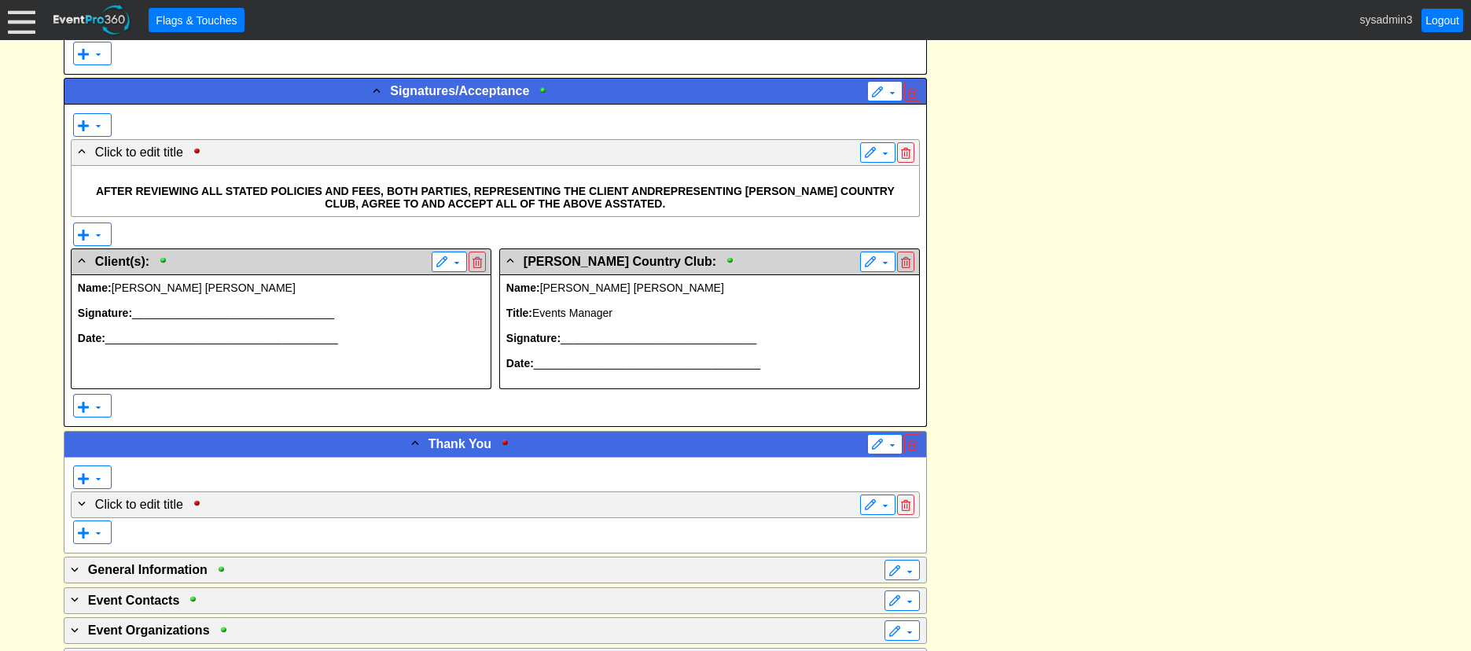
scroll to position [0, 0]
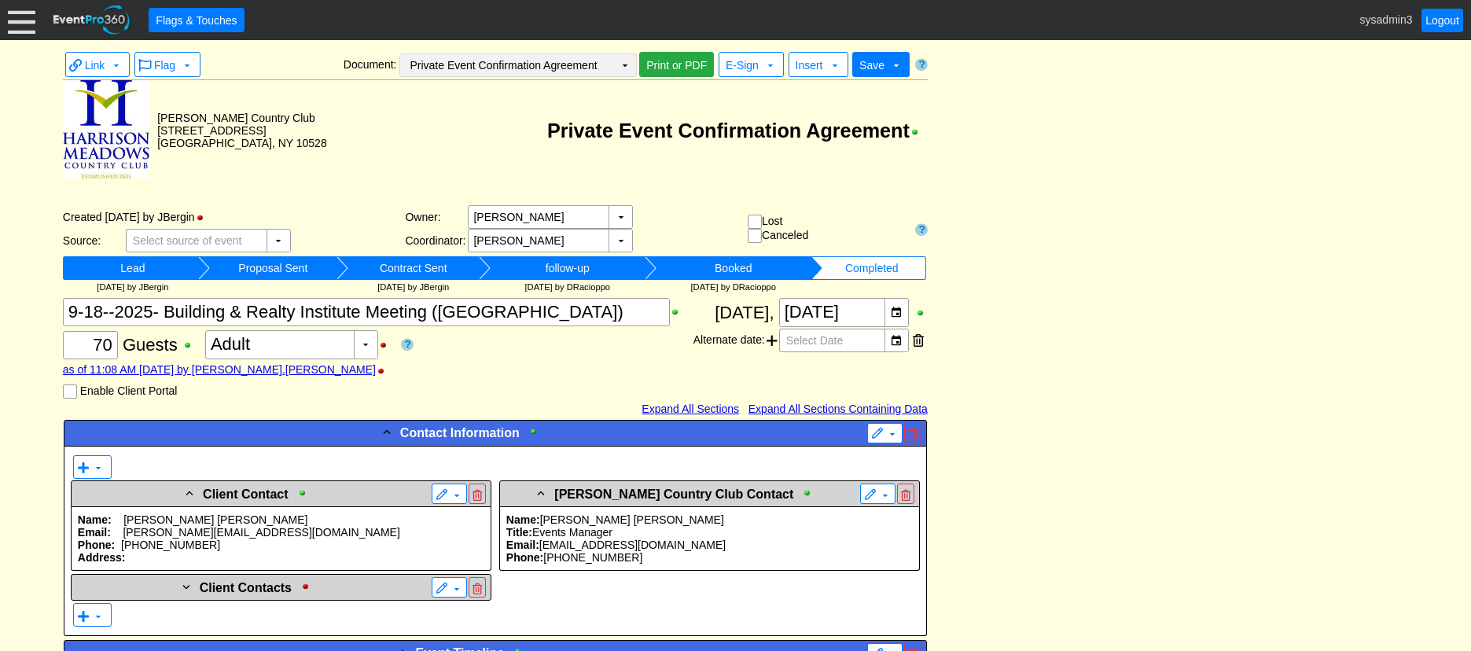
click at [606, 61] on td "Private Event Confirmation Agreement Χ" at bounding box center [507, 65] width 214 height 22
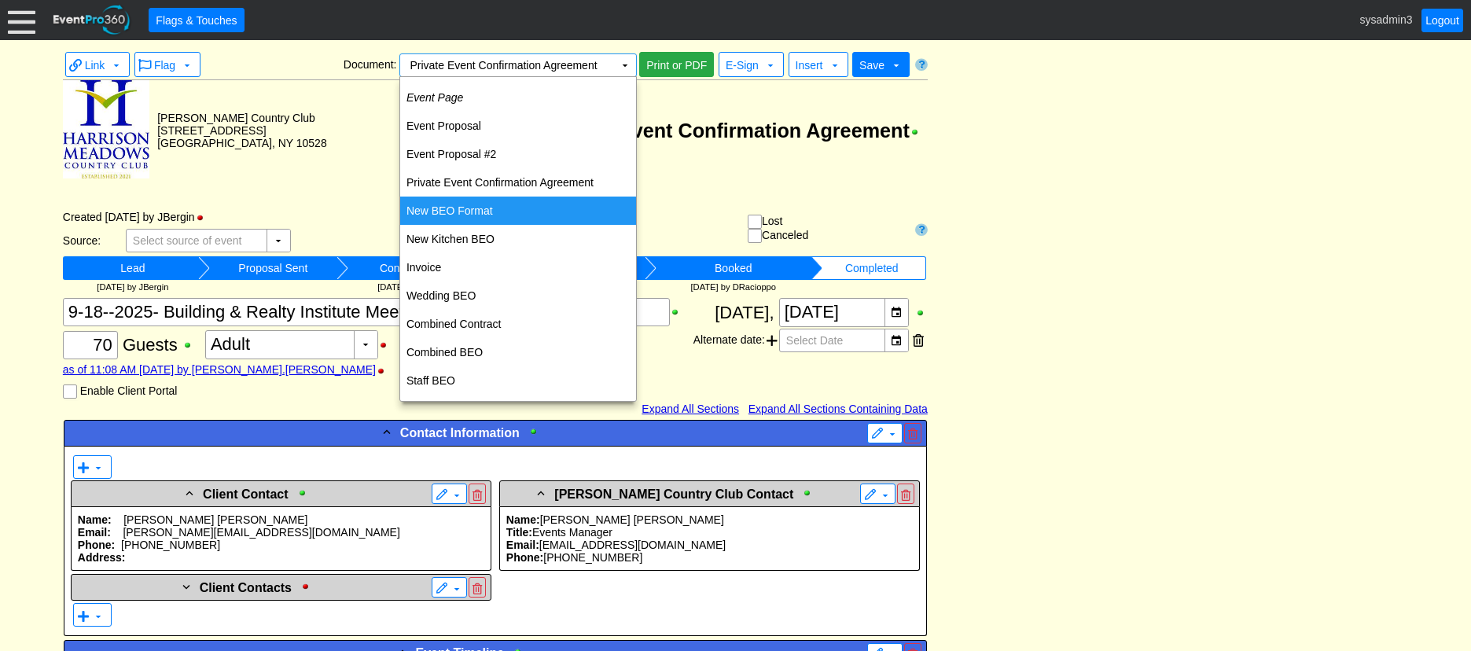
click at [477, 207] on td "New BEO Format" at bounding box center [518, 211] width 236 height 28
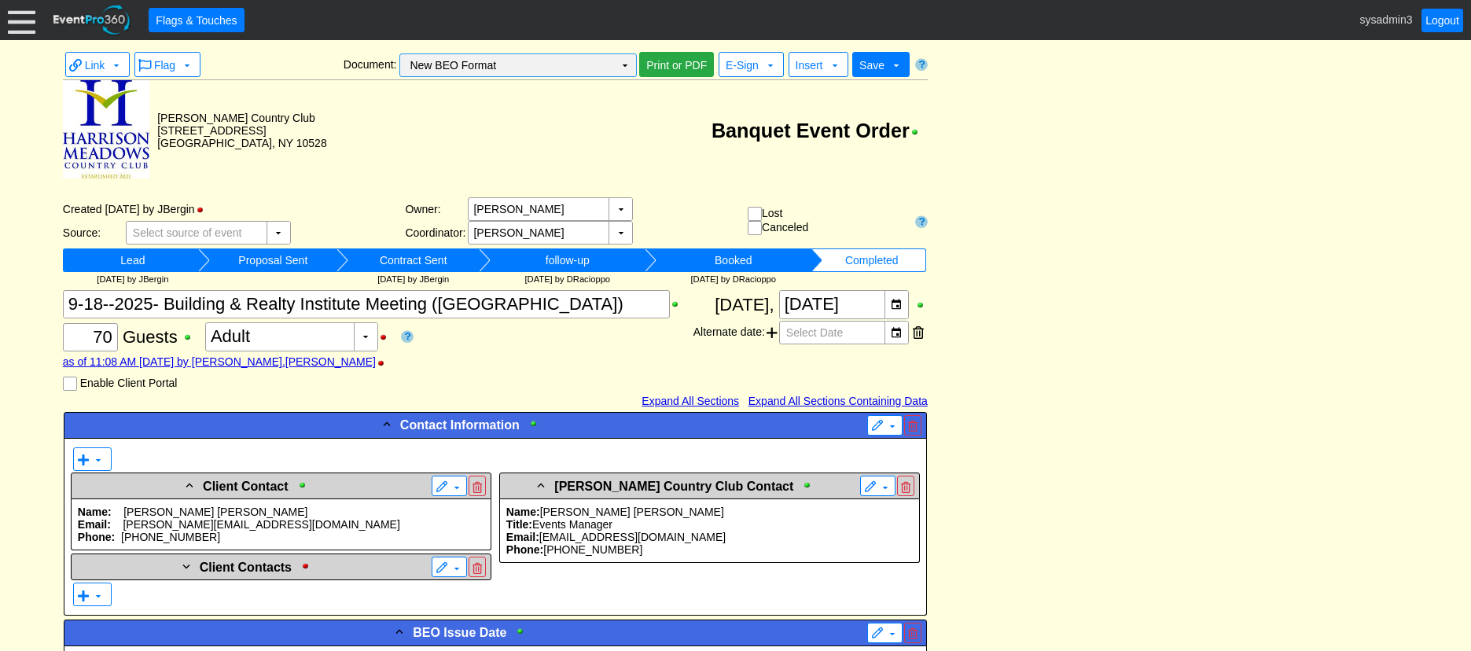
click at [584, 63] on td "New BEO Format Χ" at bounding box center [507, 65] width 214 height 22
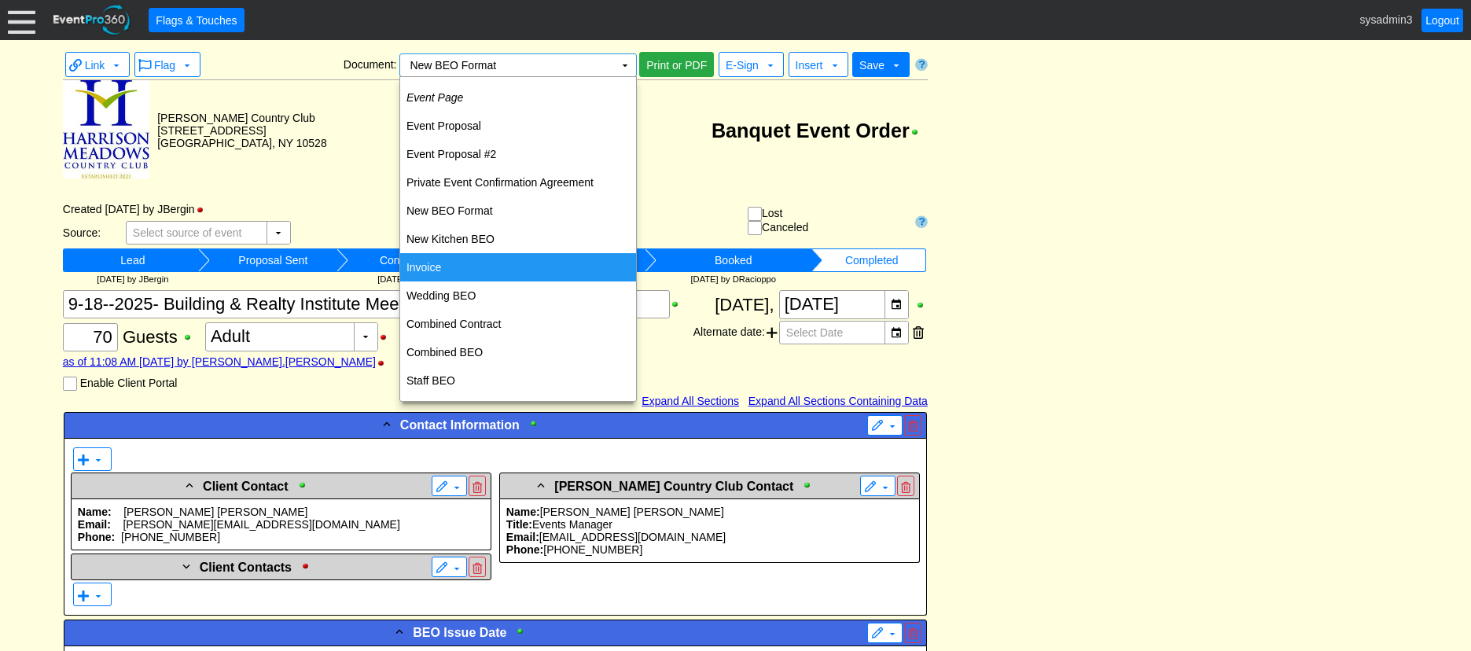
click at [437, 264] on td "Invoice" at bounding box center [518, 267] width 236 height 28
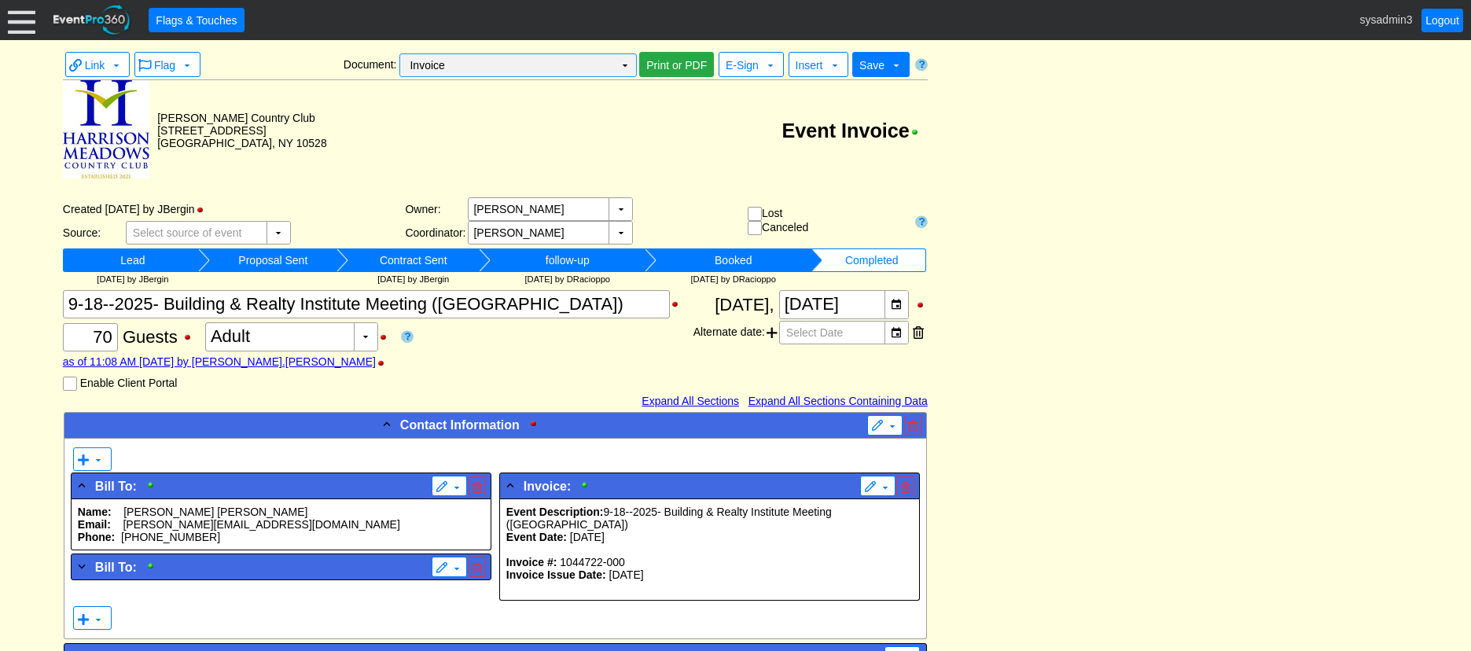
click at [618, 64] on td "▼" at bounding box center [625, 65] width 22 height 22
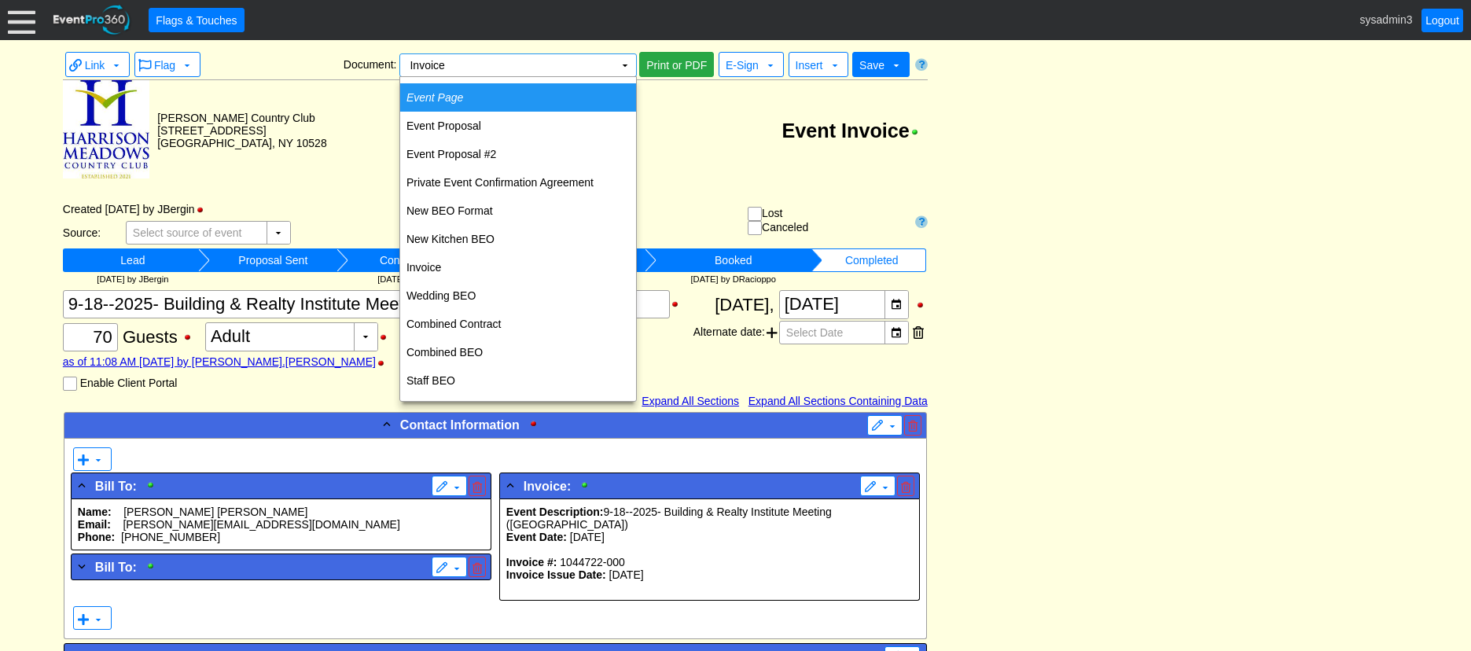
click at [468, 94] on td "Event Page" at bounding box center [518, 97] width 236 height 28
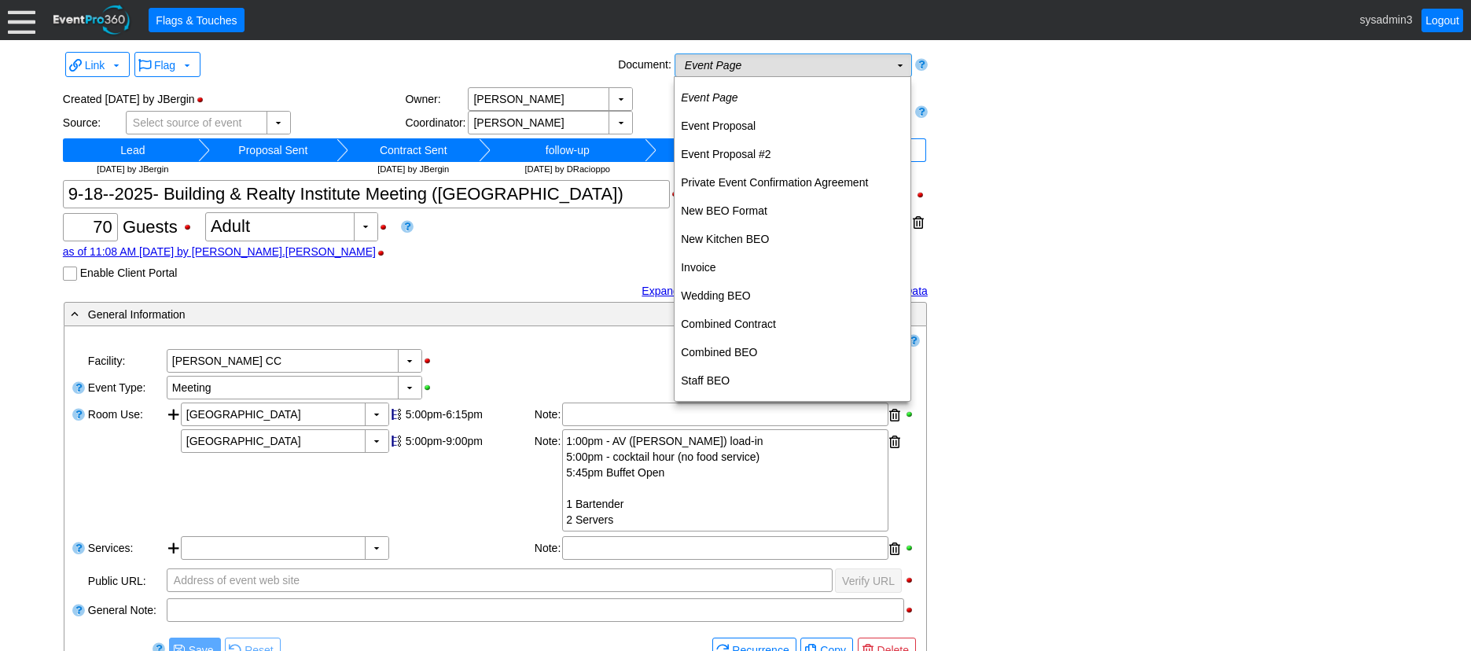
click at [755, 67] on td "Event Page Χ" at bounding box center [782, 65] width 214 height 22
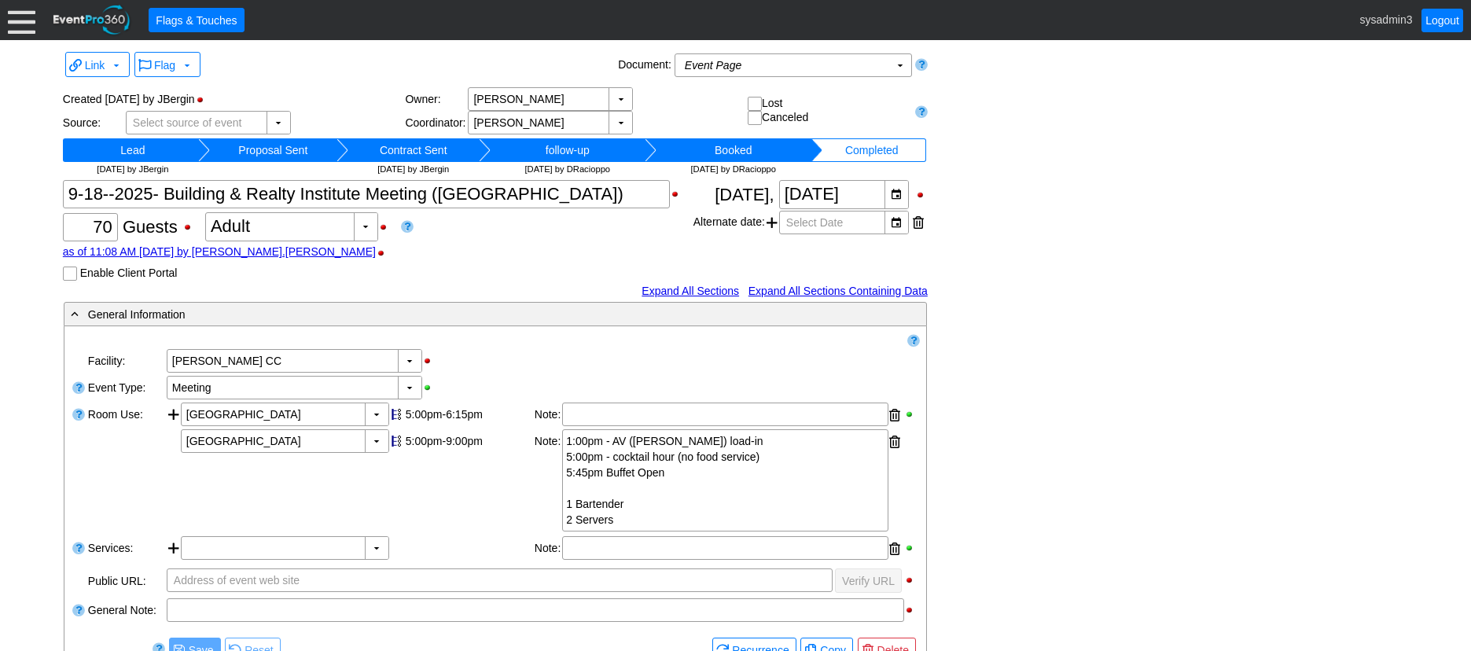
click at [1049, 172] on div "Link ▼ Flag ▼ Document: Event Page Χ ▼ ● Print or PDF E-Sign ▼ Insert ▼ Save ▼ …" at bounding box center [735, 543] width 1353 height 990
click at [778, 66] on td "Event Page Χ" at bounding box center [782, 65] width 214 height 22
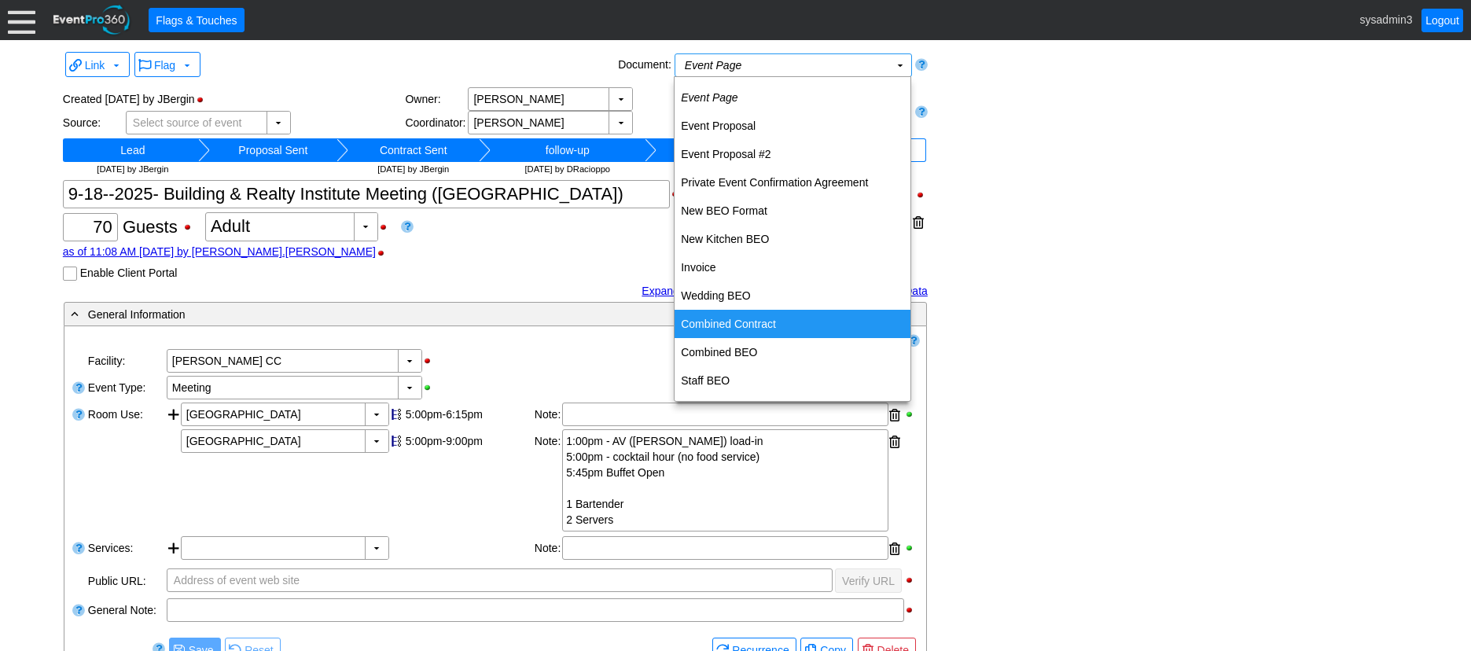
click at [741, 319] on td "Combined Contract" at bounding box center [792, 324] width 236 height 28
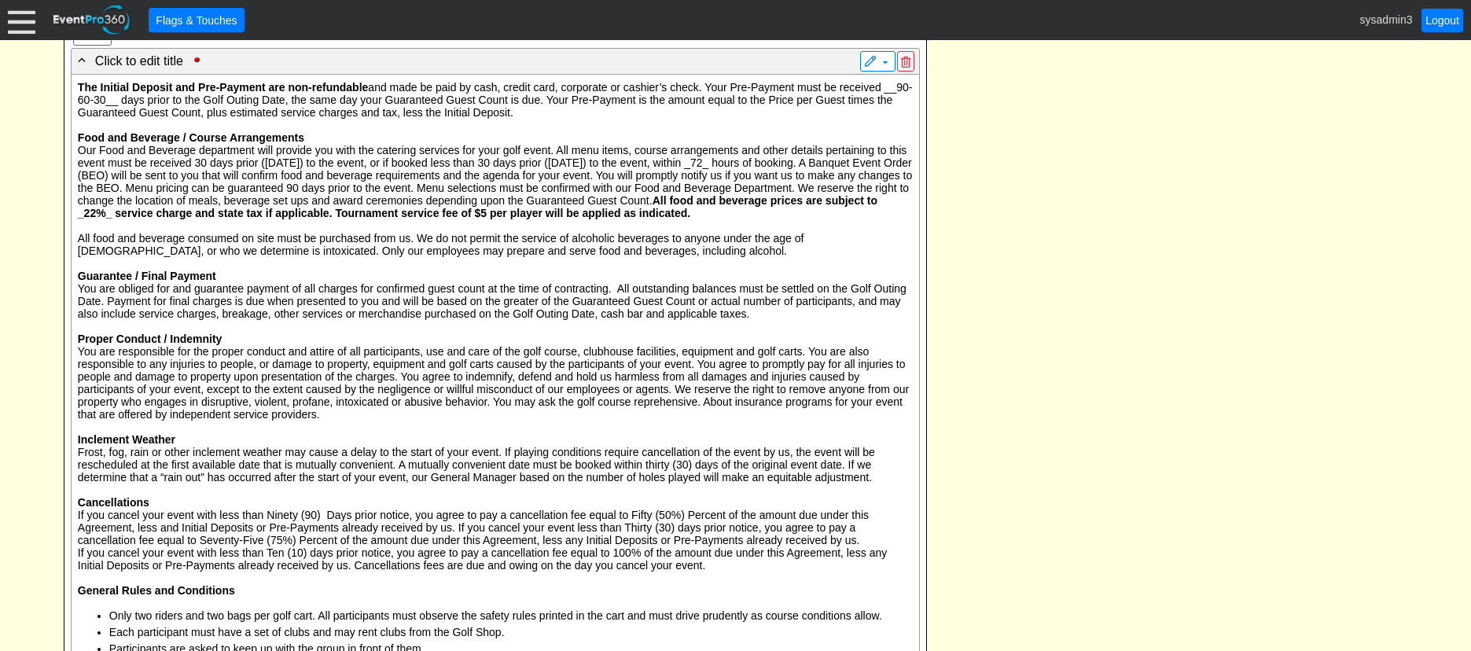
scroll to position [1572, 0]
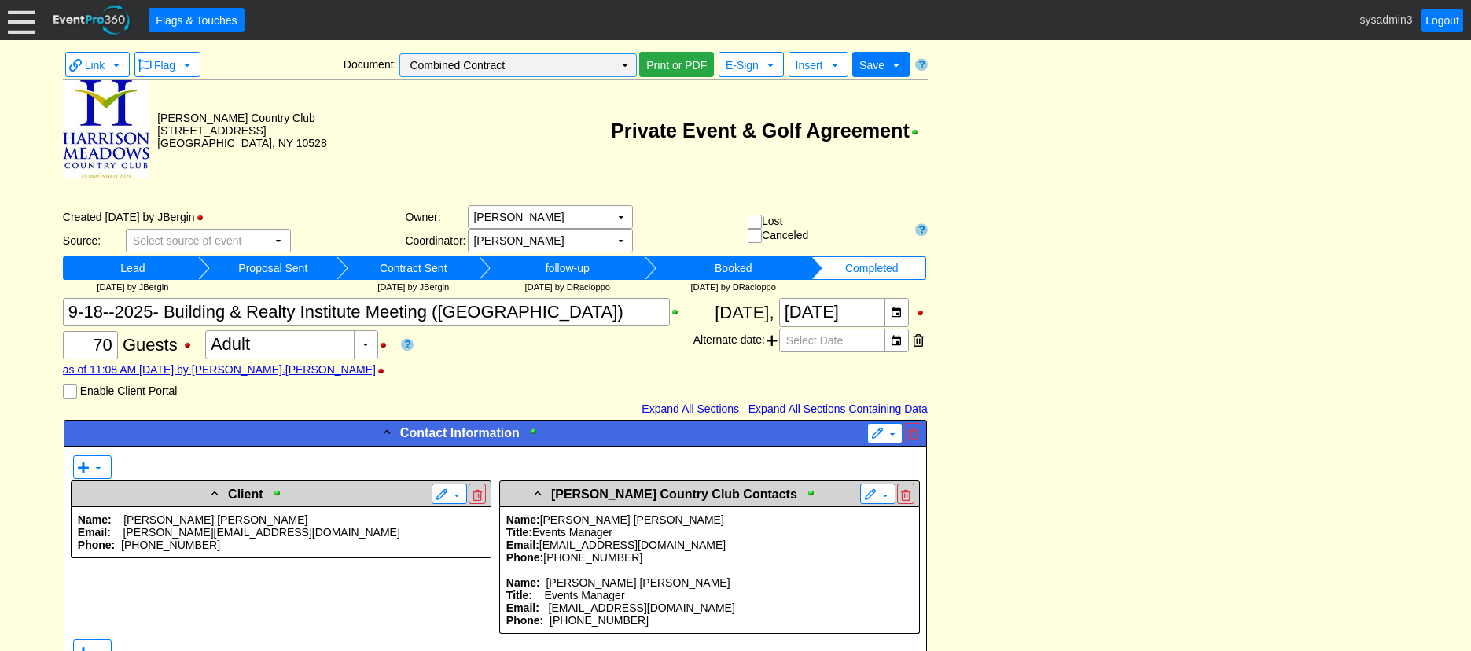
click at [624, 63] on td "▼" at bounding box center [625, 65] width 22 height 22
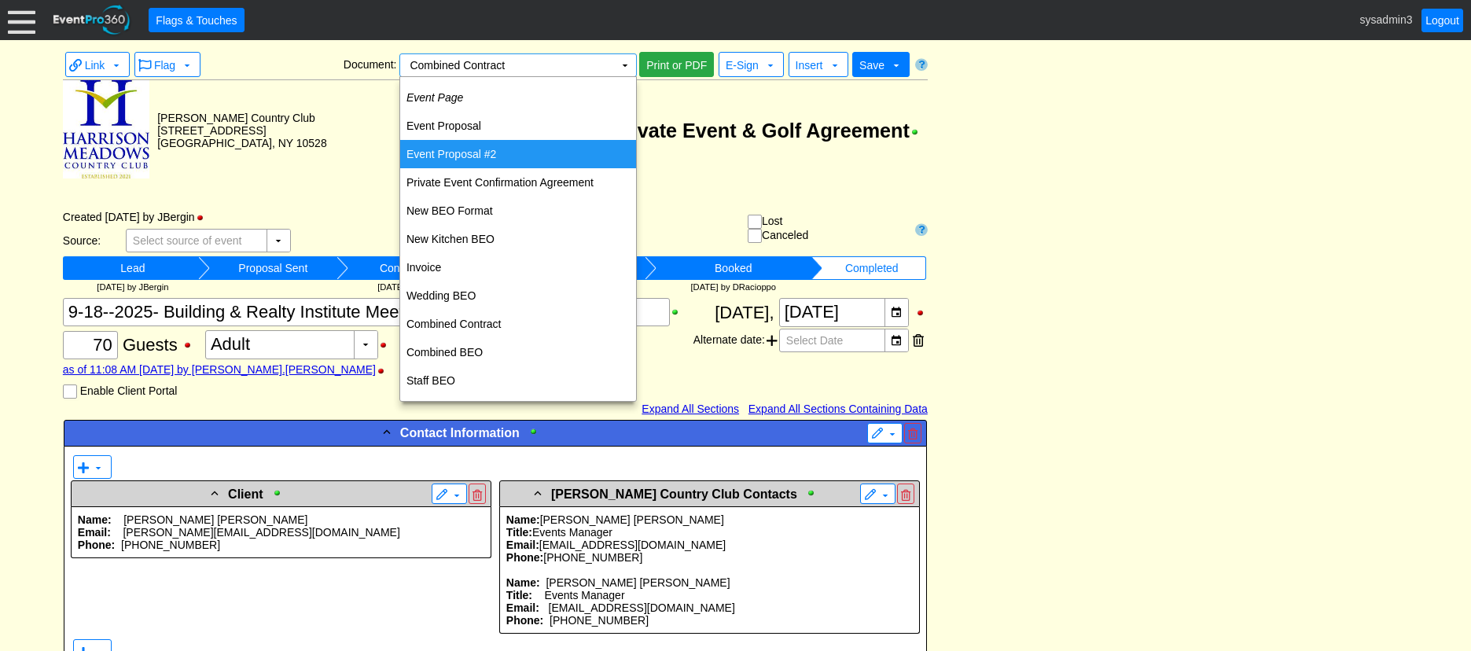
click at [469, 157] on td "Event Proposal #2" at bounding box center [518, 154] width 236 height 28
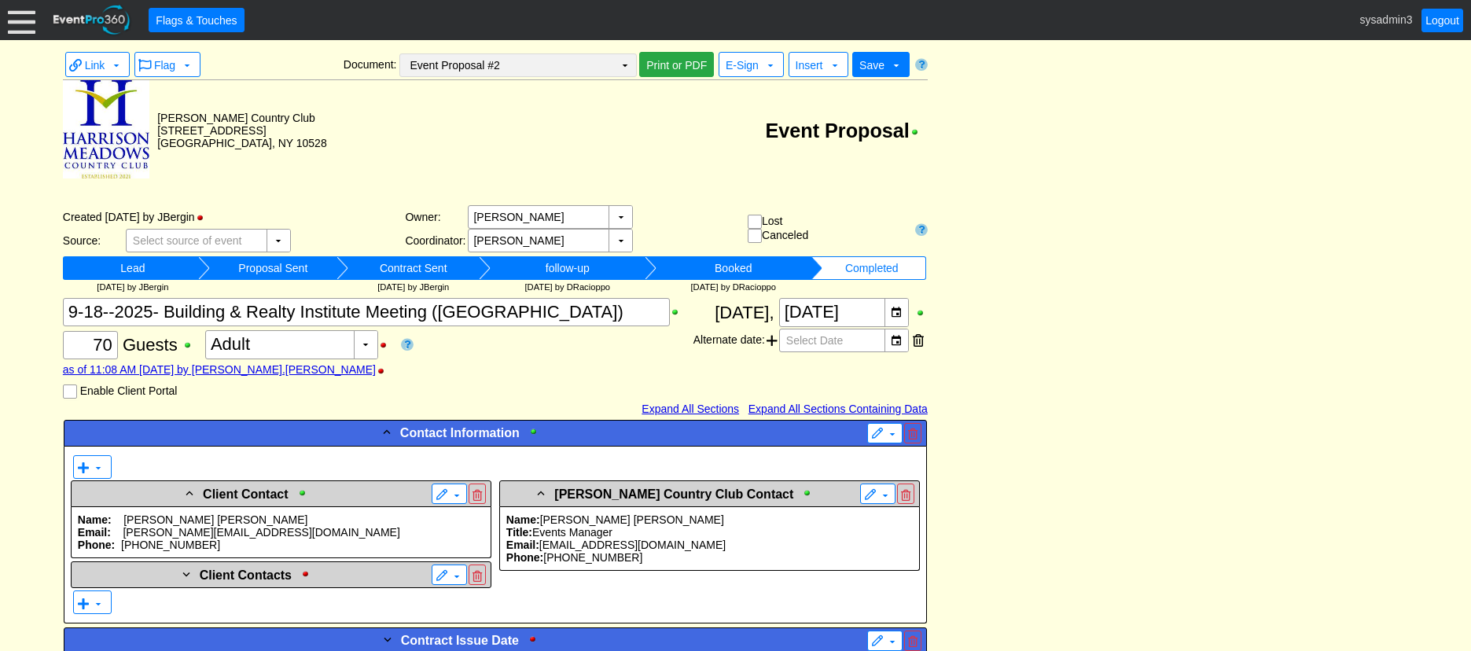
click at [623, 70] on td "▼" at bounding box center [625, 65] width 22 height 22
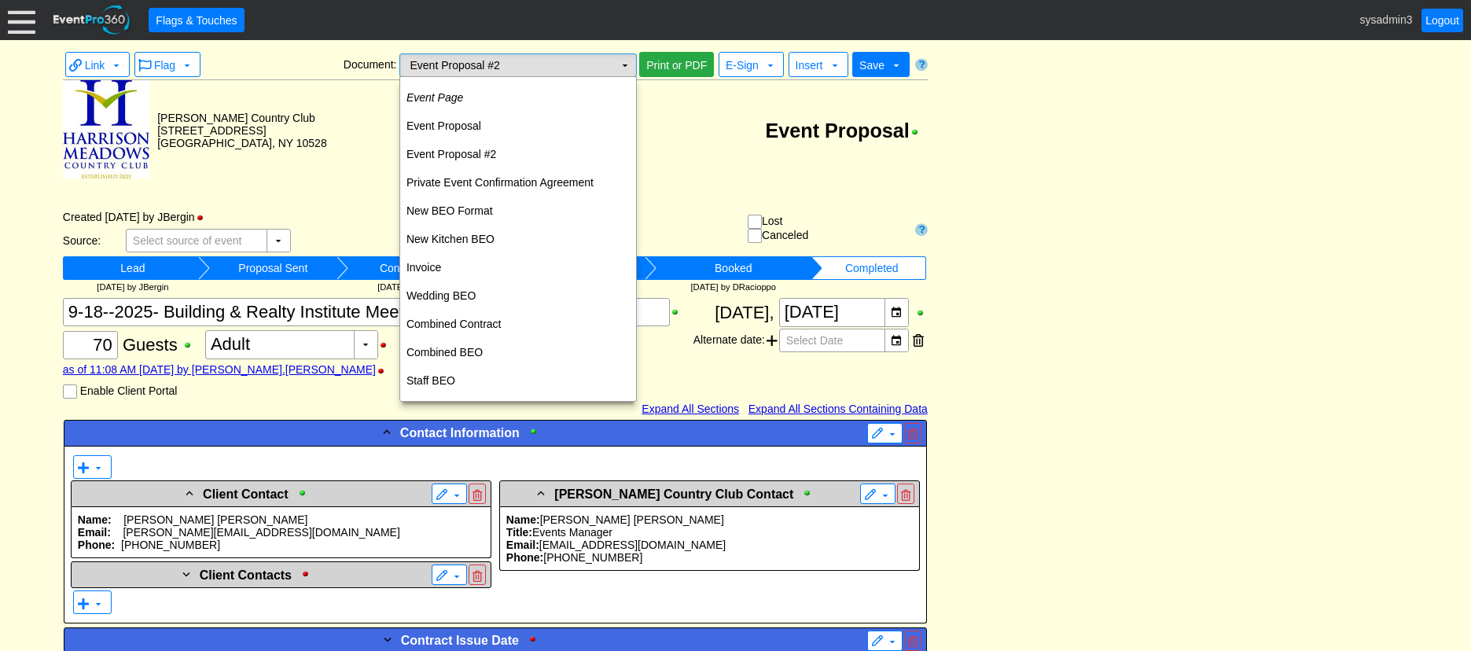
click at [627, 70] on td "▼" at bounding box center [625, 65] width 22 height 22
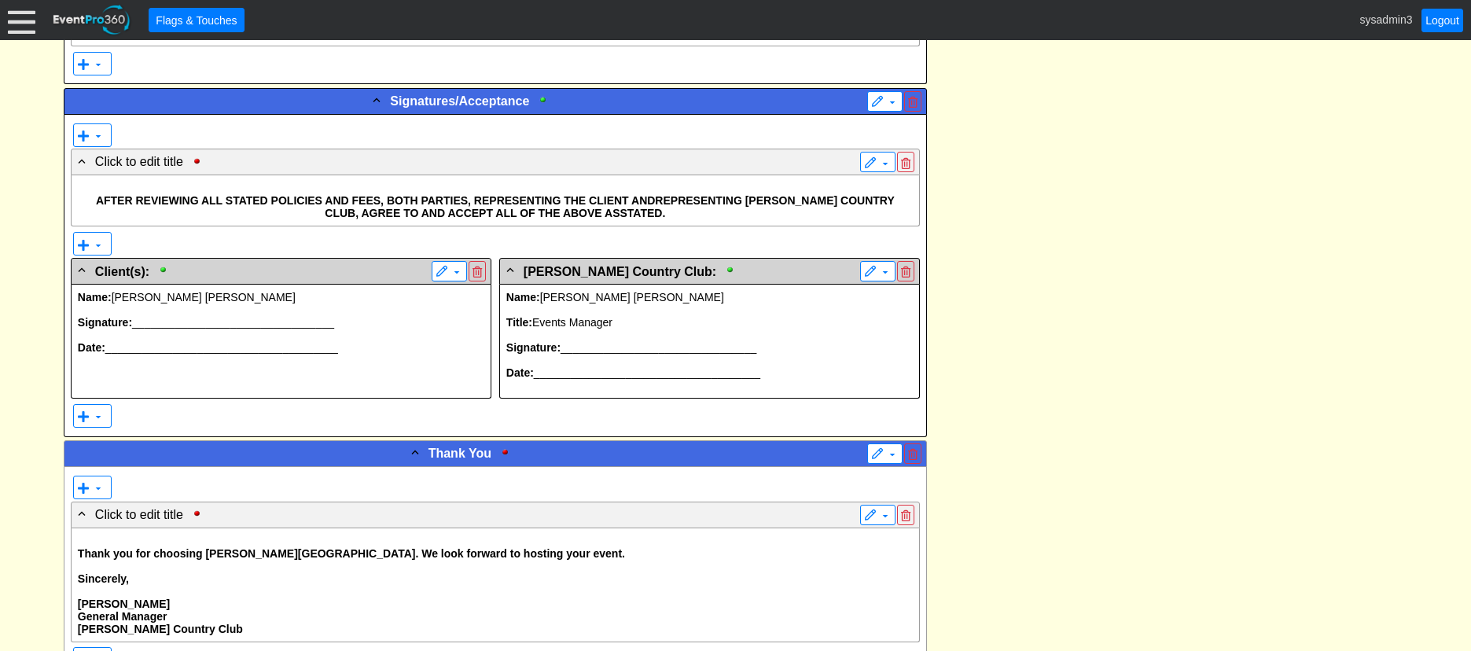
click at [205, 293] on span "Hanley" at bounding box center [250, 297] width 90 height 13
click at [611, 329] on span "Events Manager" at bounding box center [572, 322] width 80 height 13
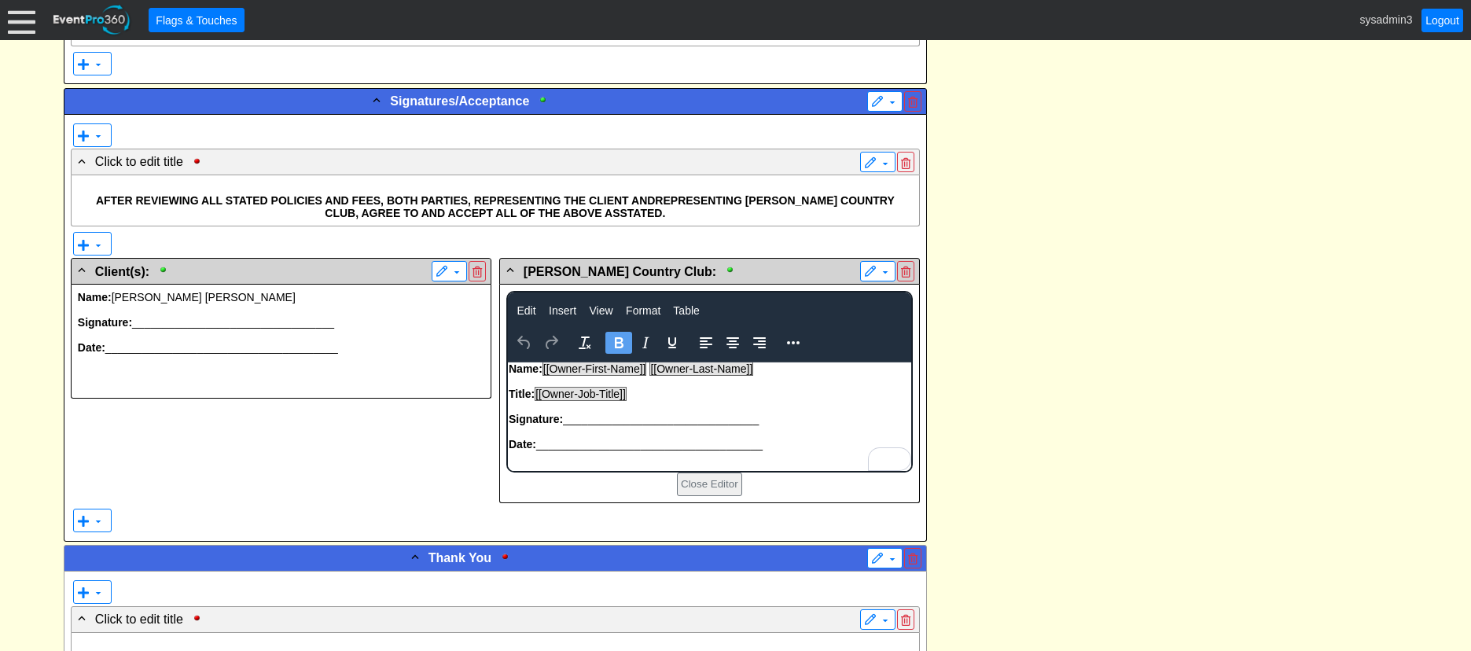
click at [220, 309] on p at bounding box center [281, 309] width 406 height 13
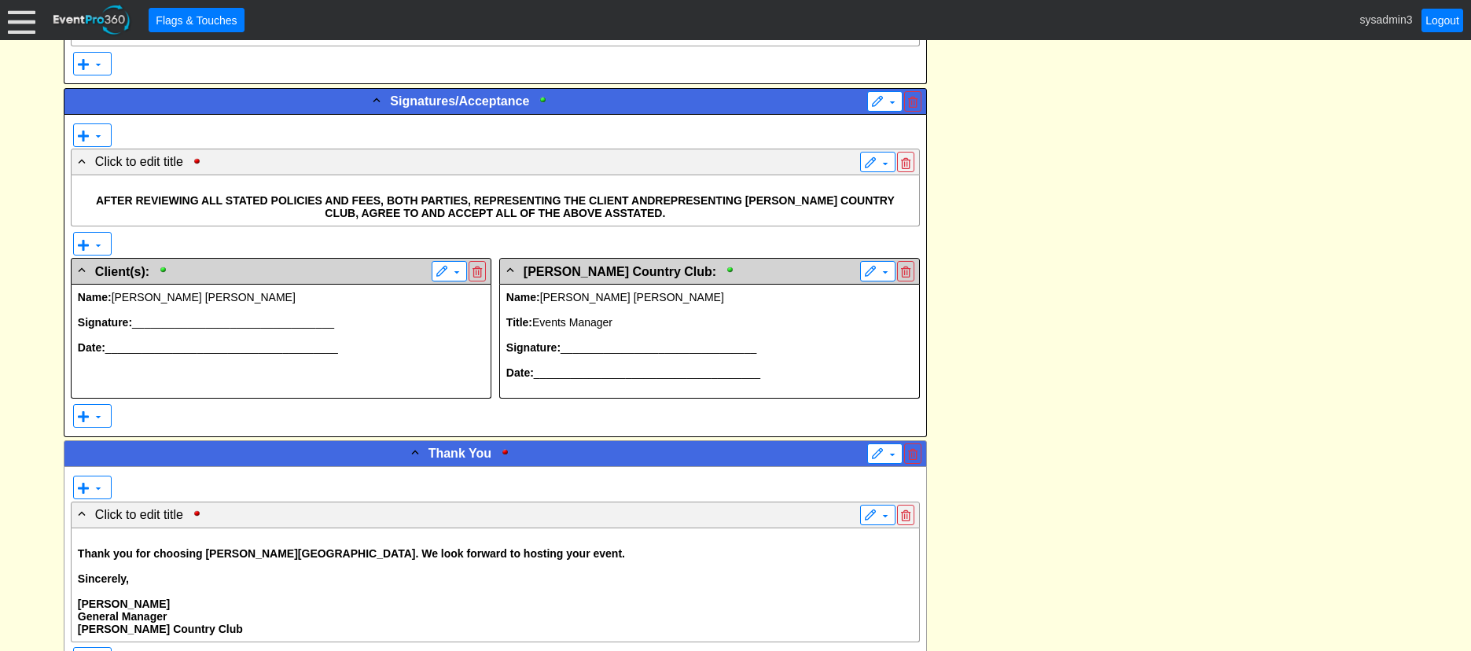
click at [718, 366] on p at bounding box center [709, 360] width 406 height 13
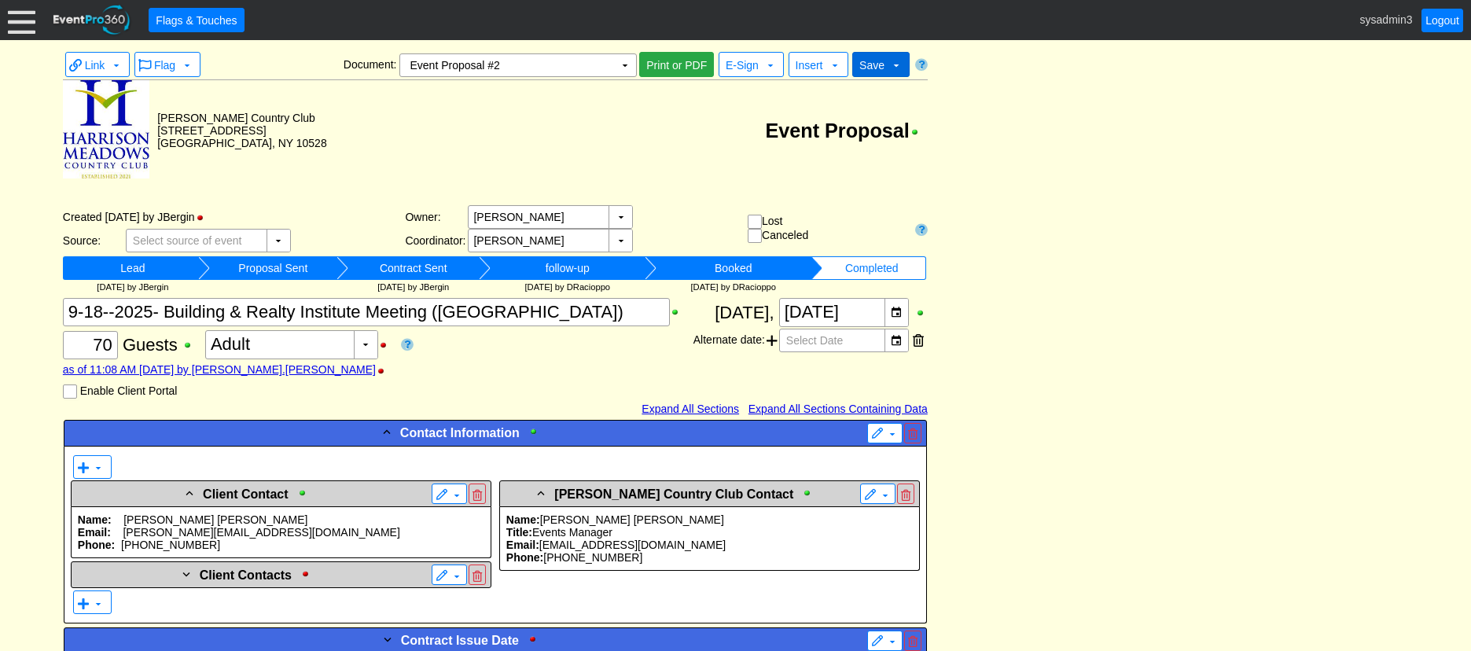
click at [881, 65] on span "Save" at bounding box center [871, 65] width 25 height 13
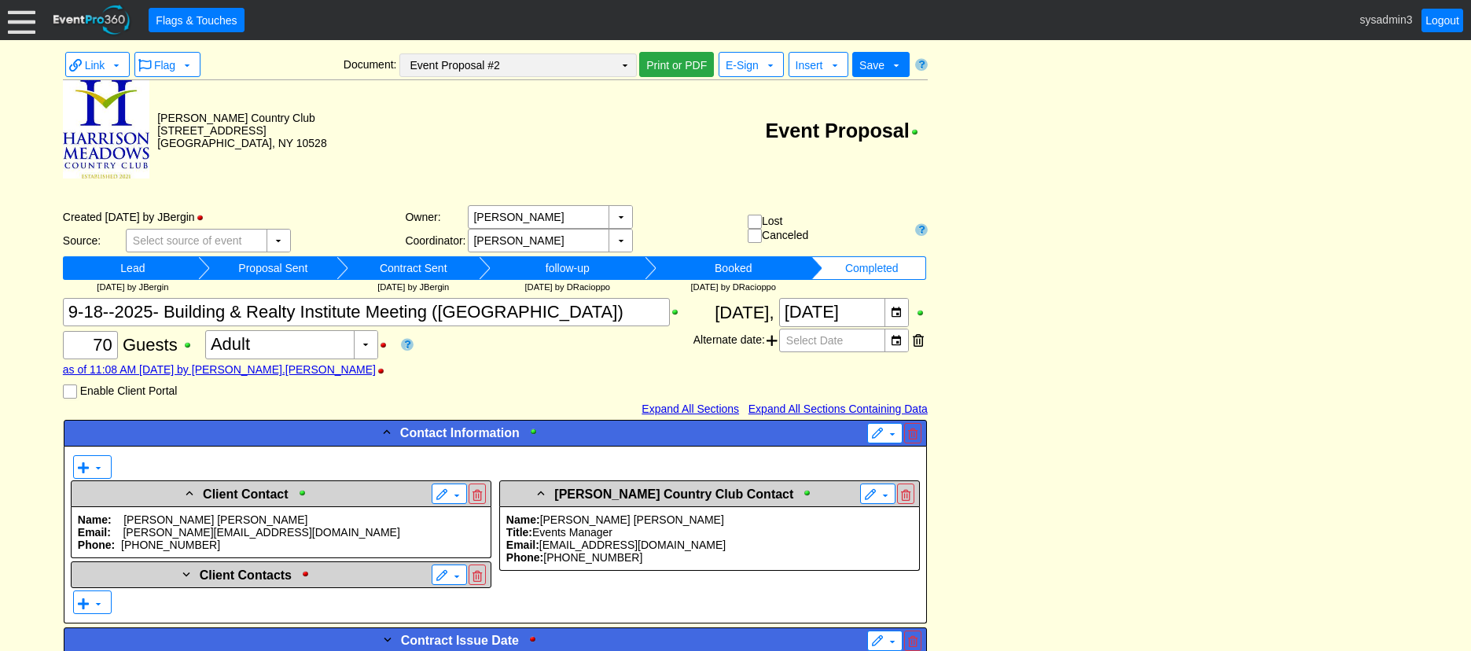
click at [630, 64] on td "▼" at bounding box center [625, 65] width 22 height 22
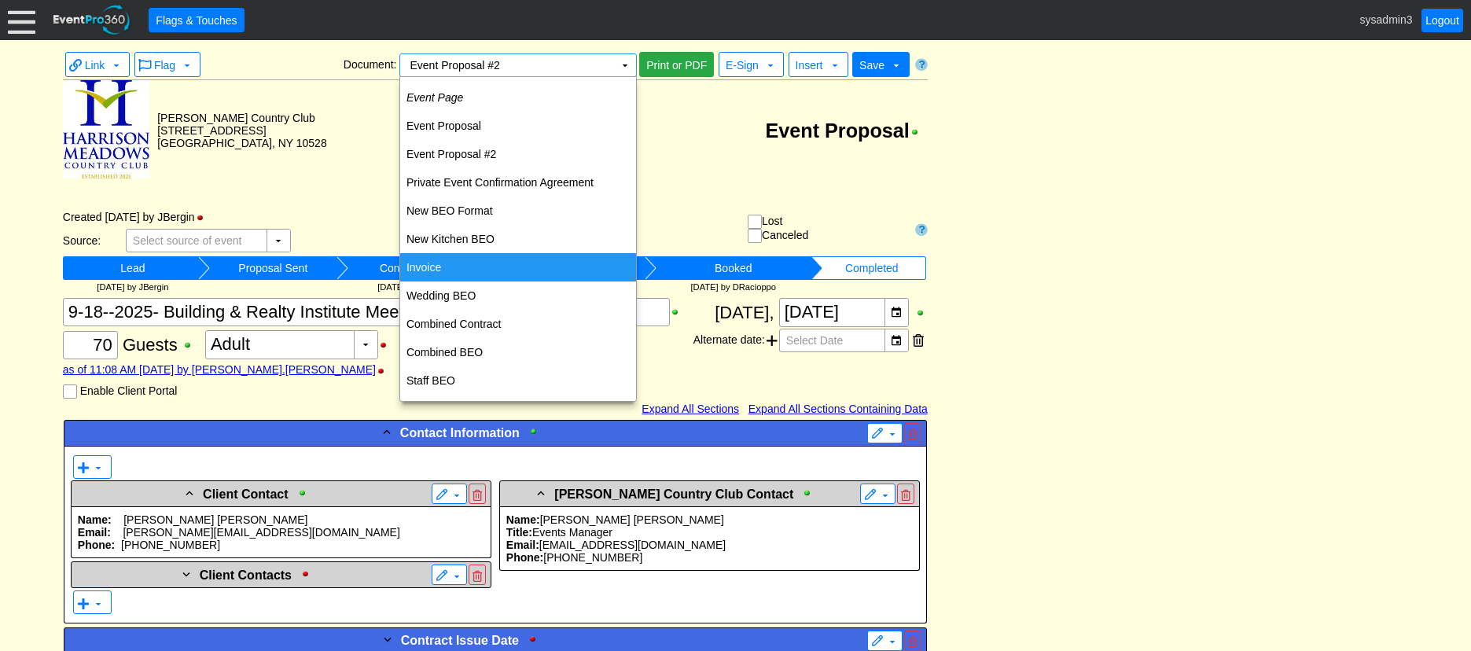
click at [441, 268] on td "Invoice" at bounding box center [518, 267] width 236 height 28
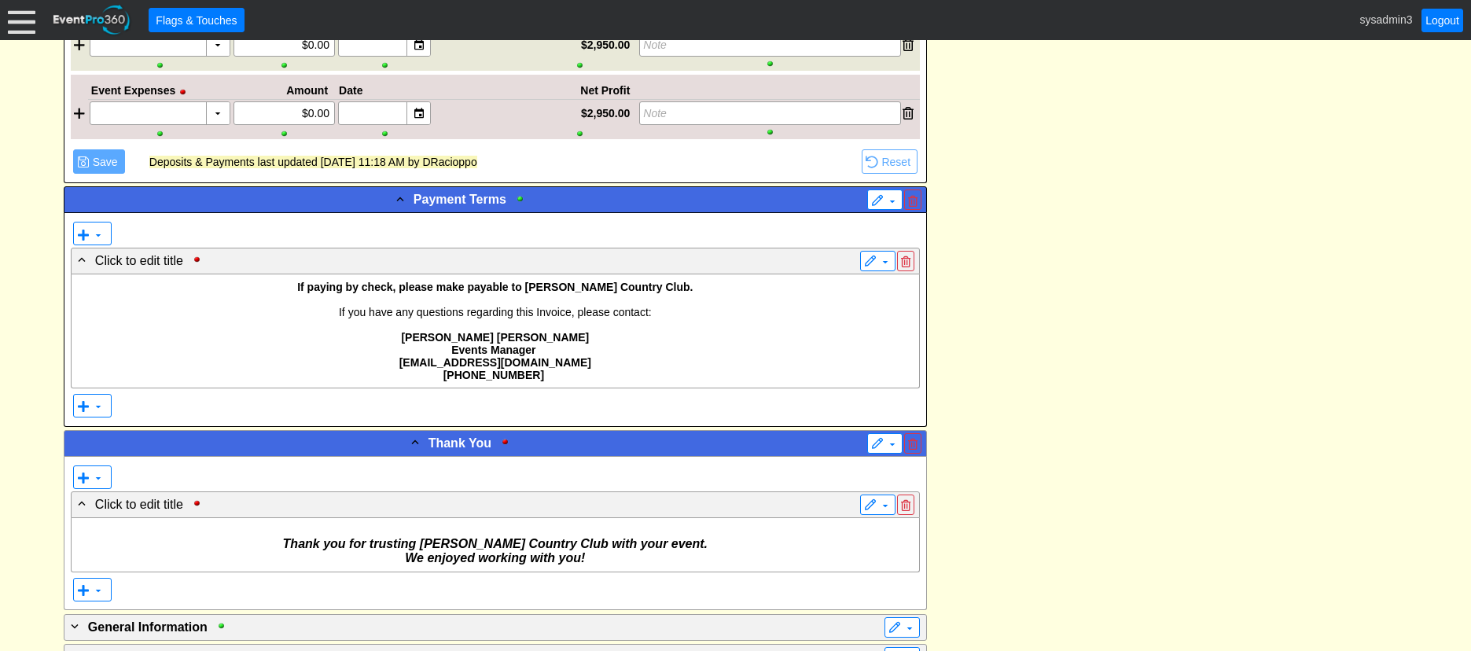
scroll to position [1572, 0]
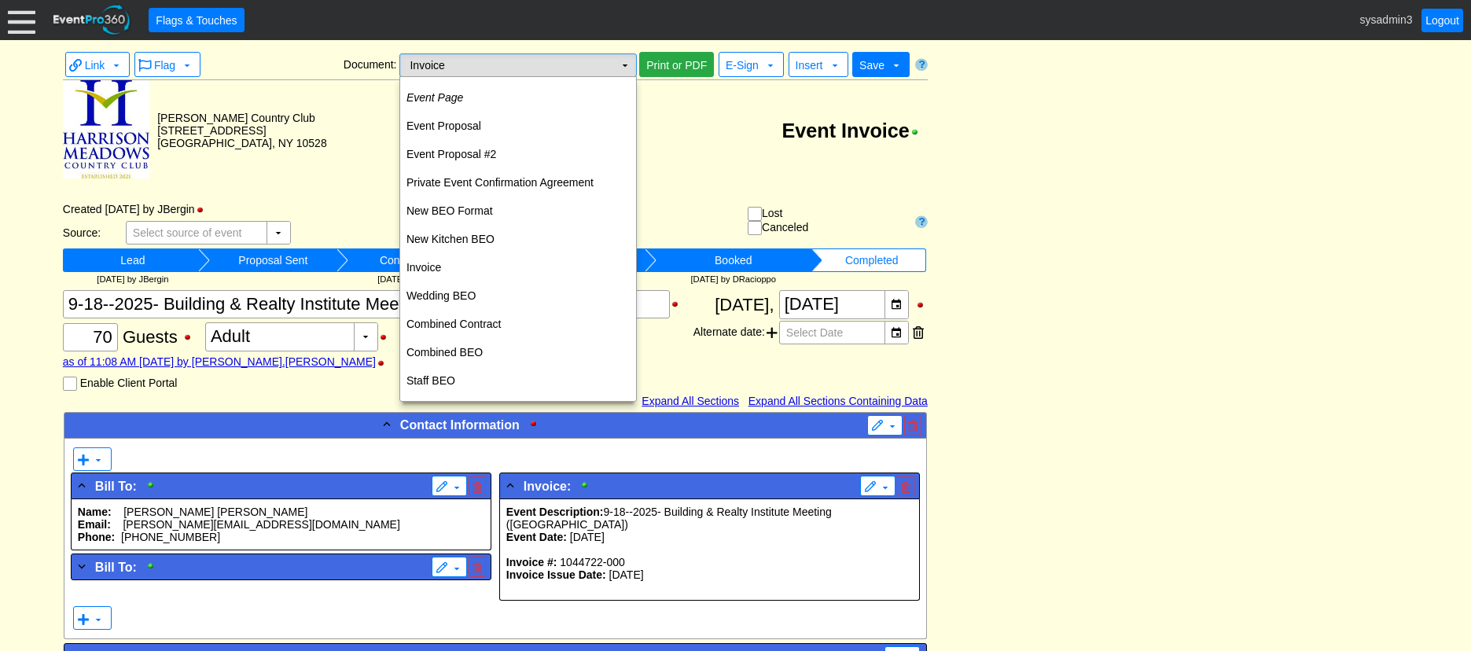
click at [621, 64] on td "▼" at bounding box center [625, 65] width 22 height 22
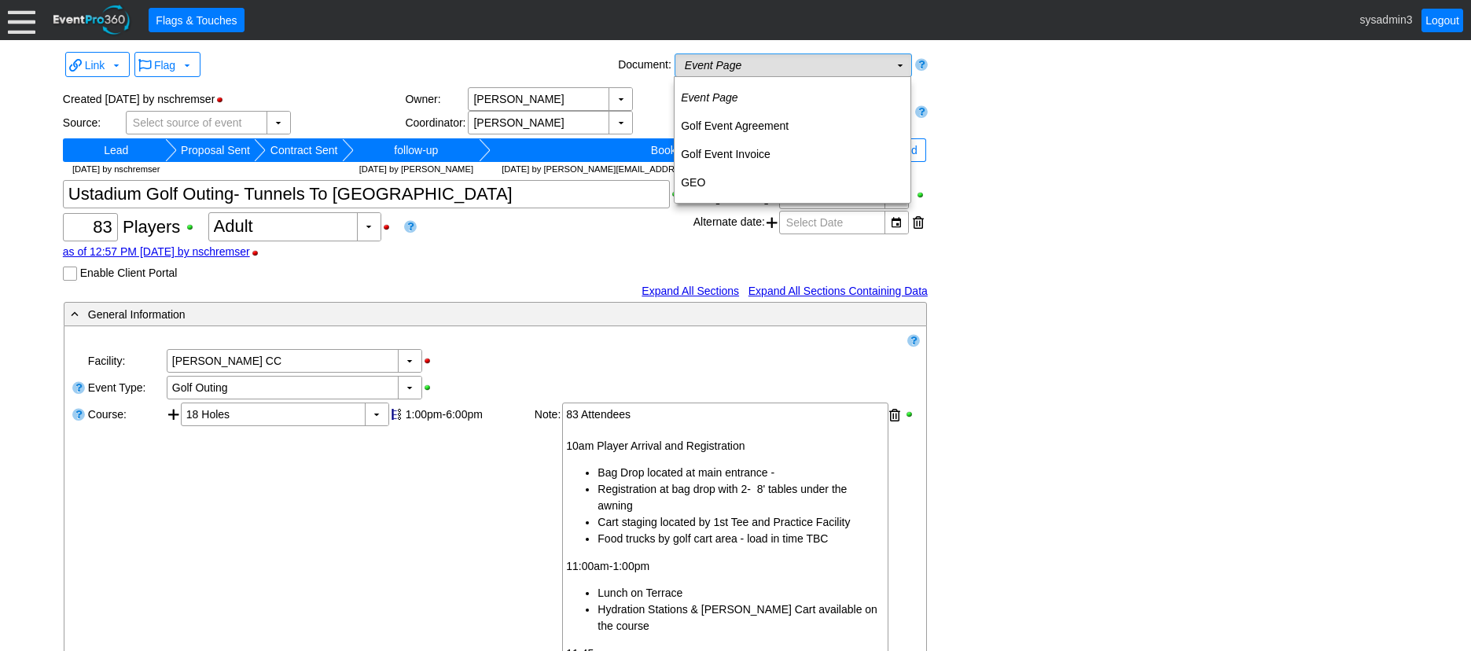
click at [828, 68] on td "Event Page Χ" at bounding box center [782, 65] width 214 height 22
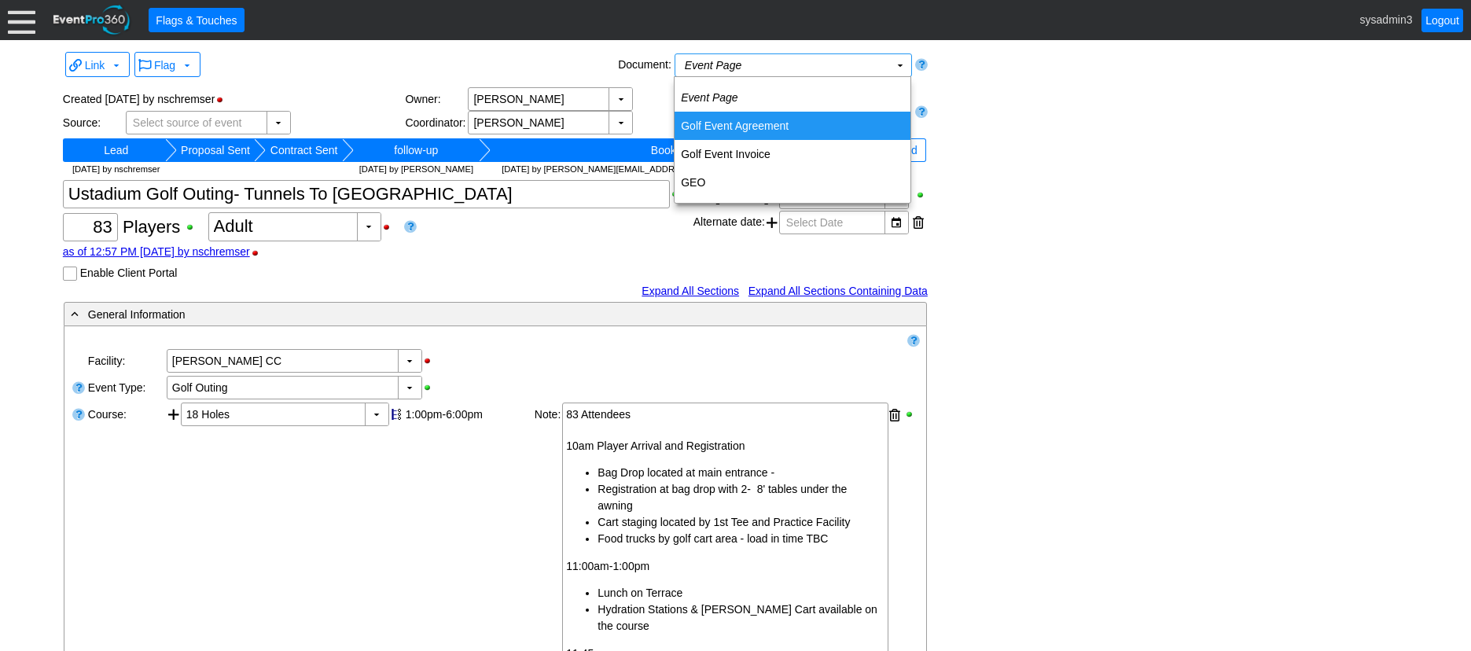
click at [744, 127] on td "Golf Event Agreement" at bounding box center [792, 126] width 236 height 28
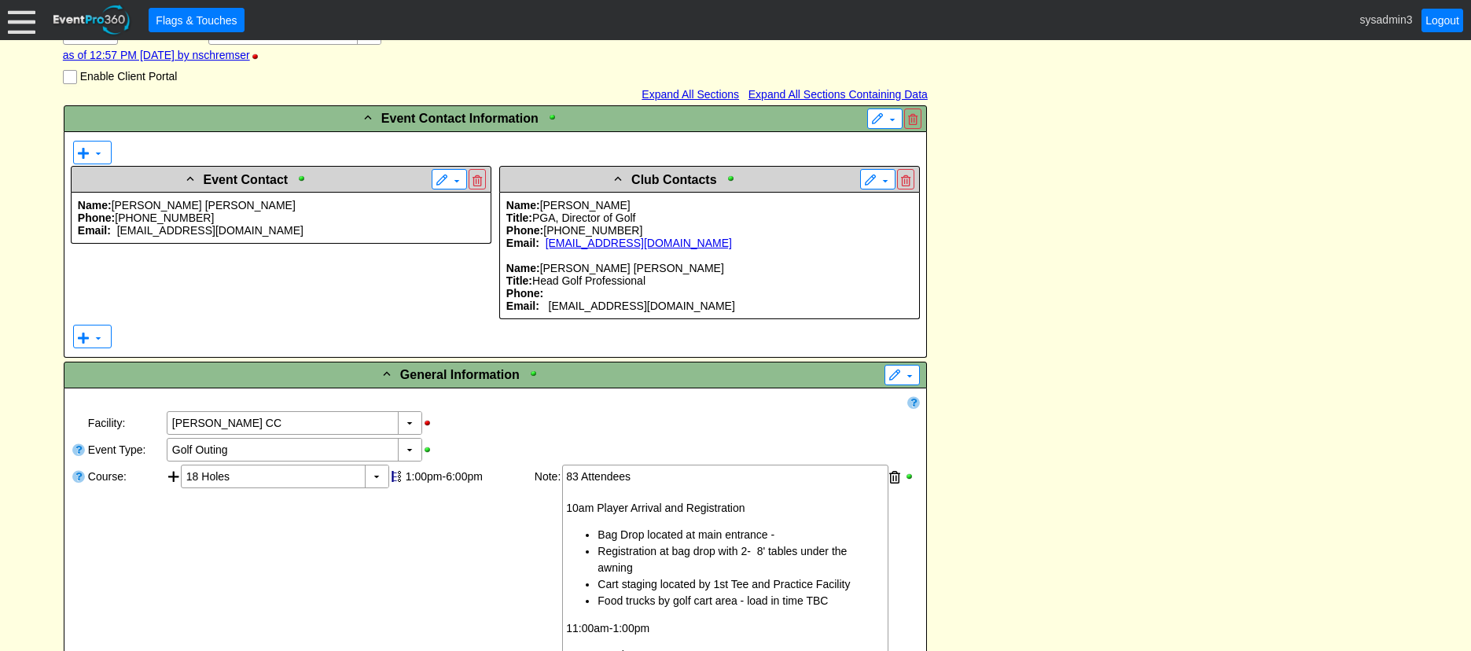
scroll to position [79, 0]
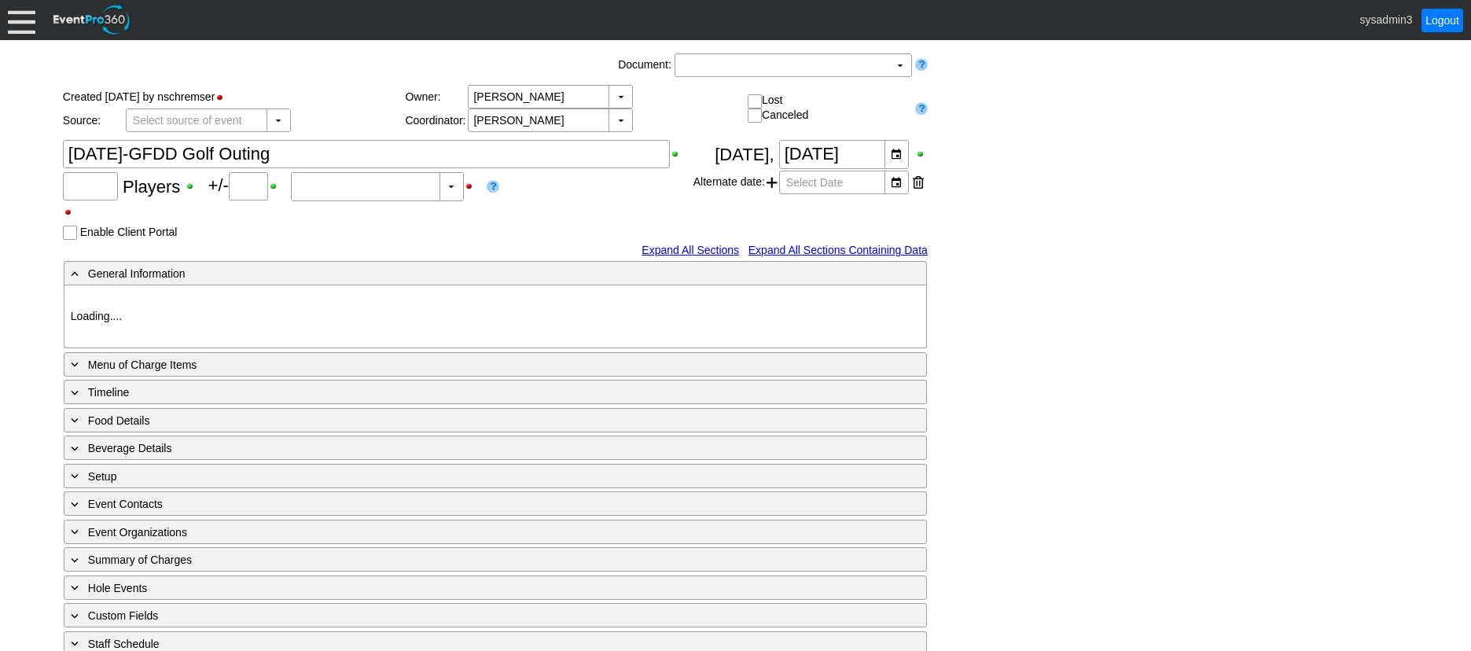
type input "108"
type input "Adult"
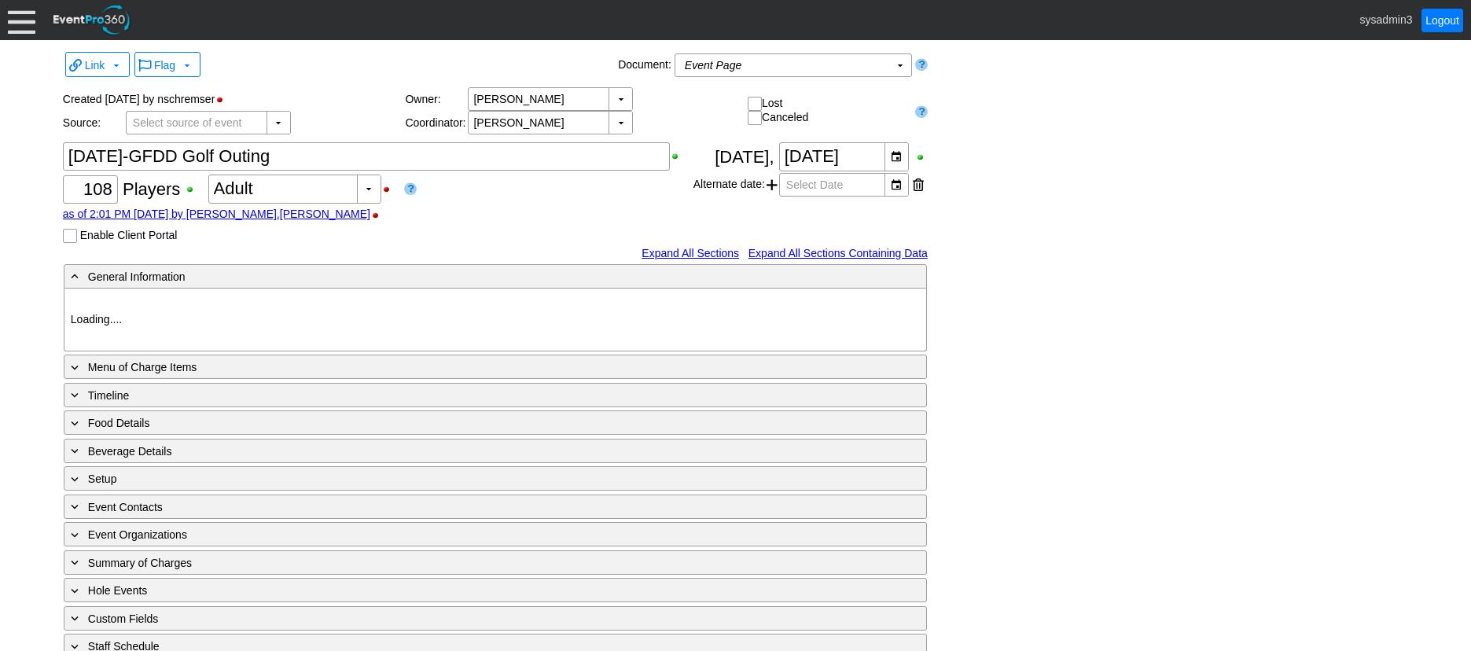
type input "[PERSON_NAME] CC"
type input "Golf Outing"
type input "Scramble"
type input "Shotgun"
type input "Blue"
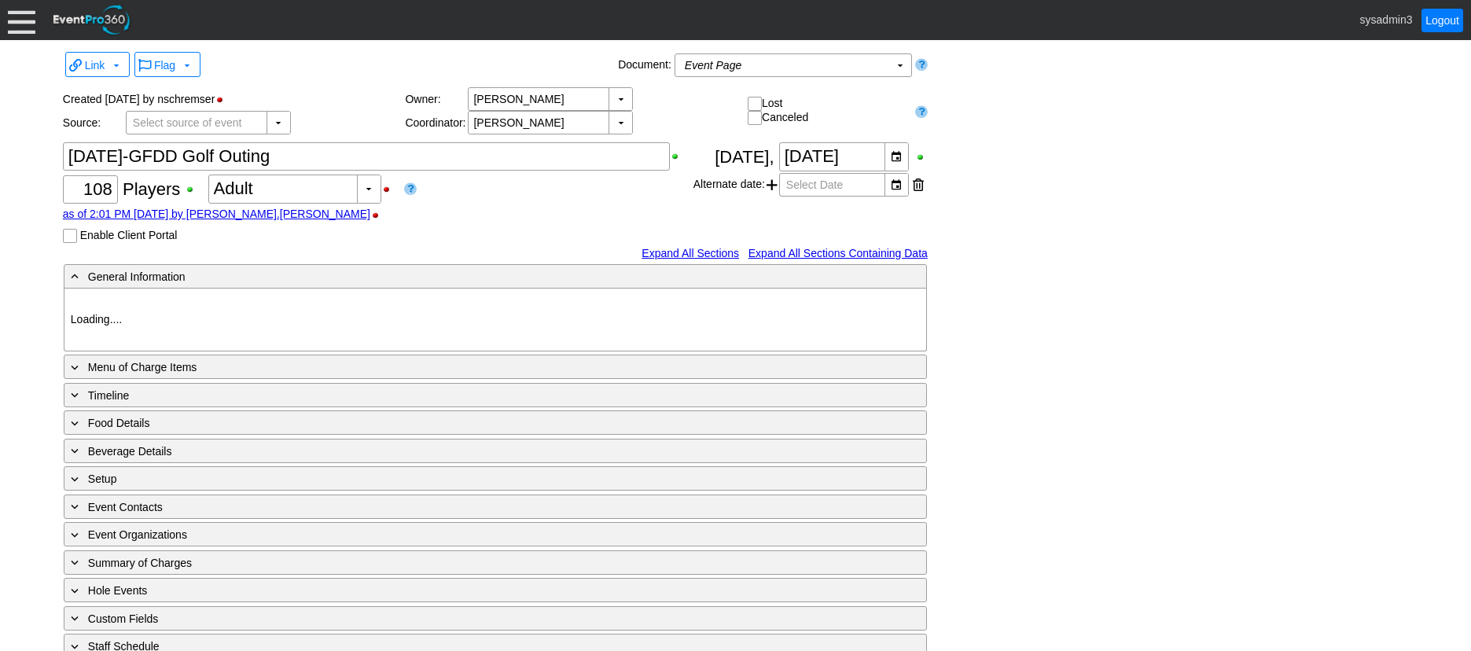
type input "Silver"
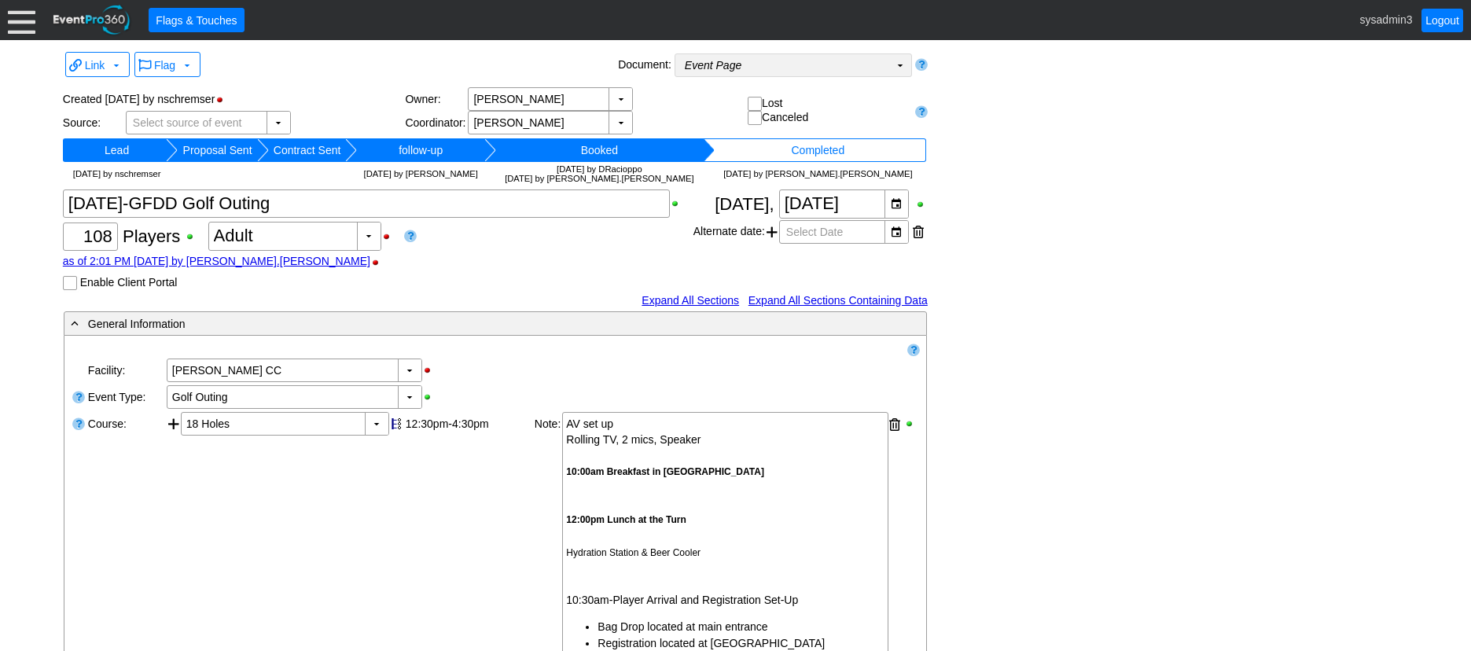
click at [841, 68] on td "Event Page Χ" at bounding box center [782, 65] width 214 height 22
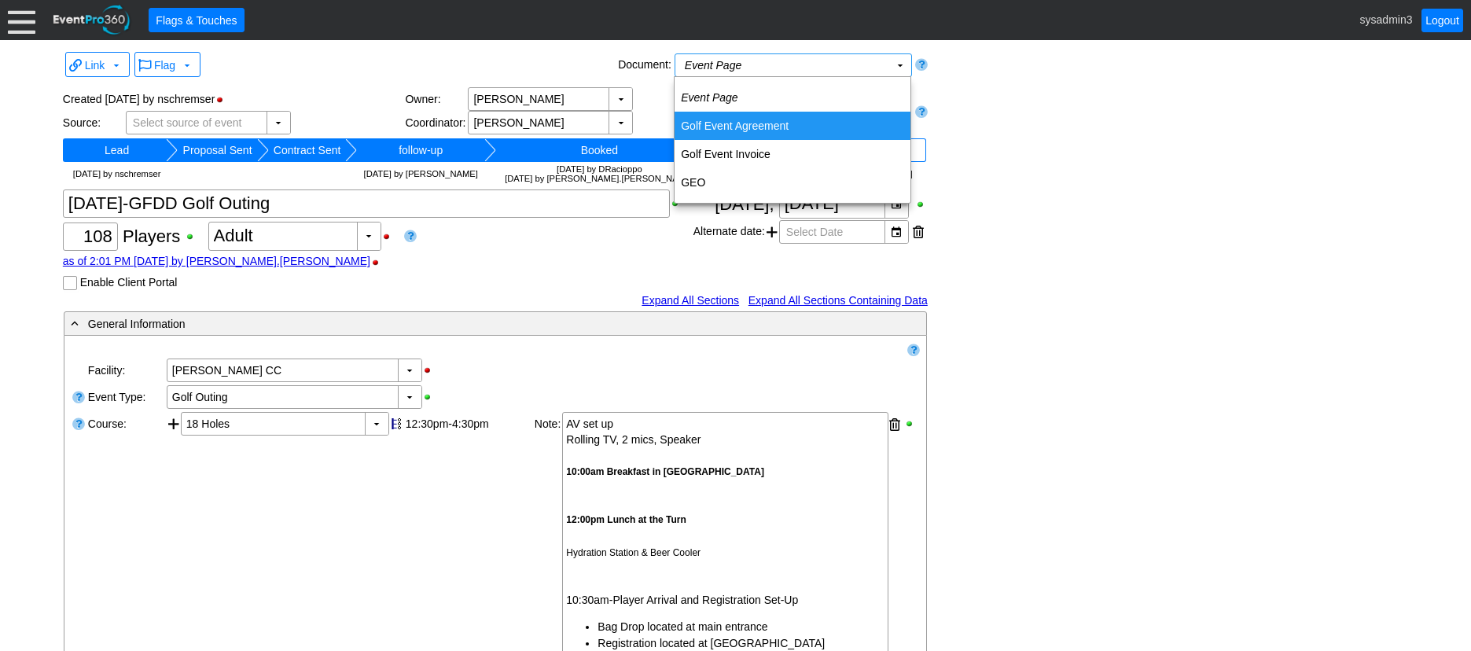
click at [764, 124] on td "Golf Event Agreement" at bounding box center [792, 126] width 236 height 28
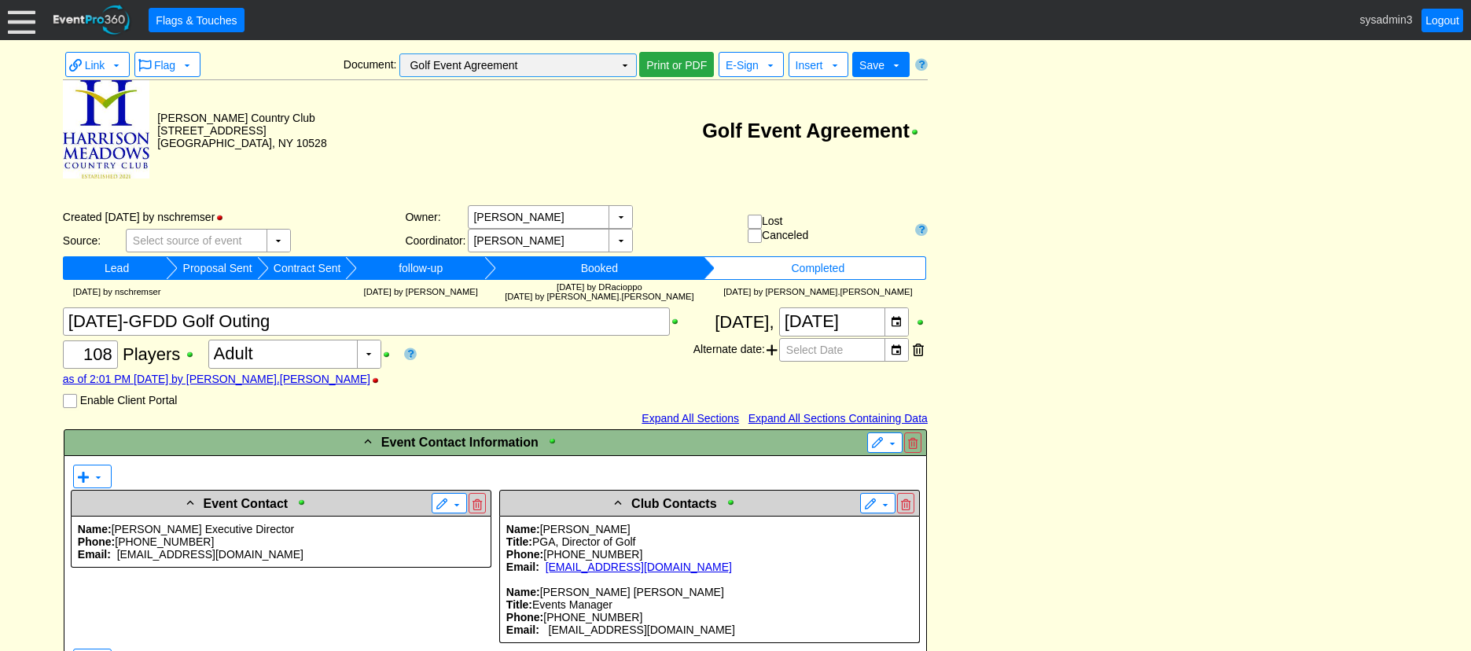
click at [615, 64] on td "▼" at bounding box center [625, 65] width 22 height 22
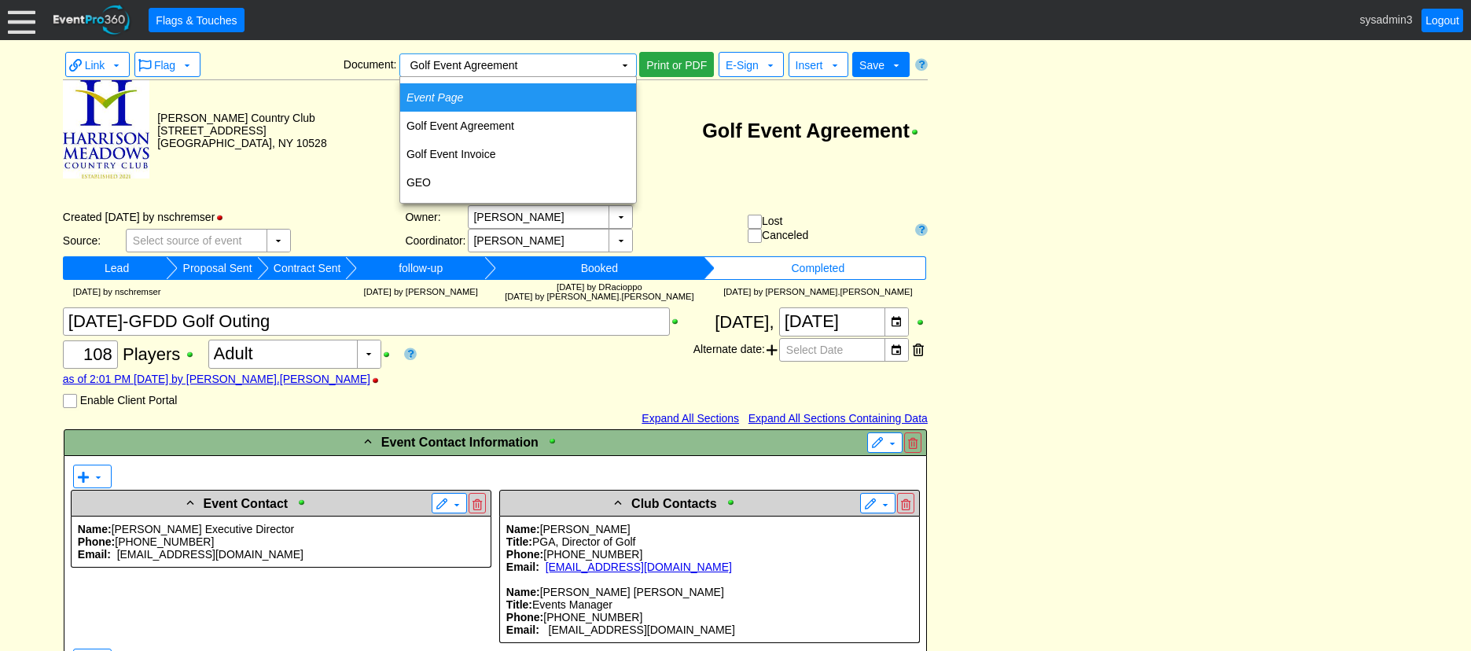
click at [472, 98] on td "Event Page" at bounding box center [518, 97] width 236 height 28
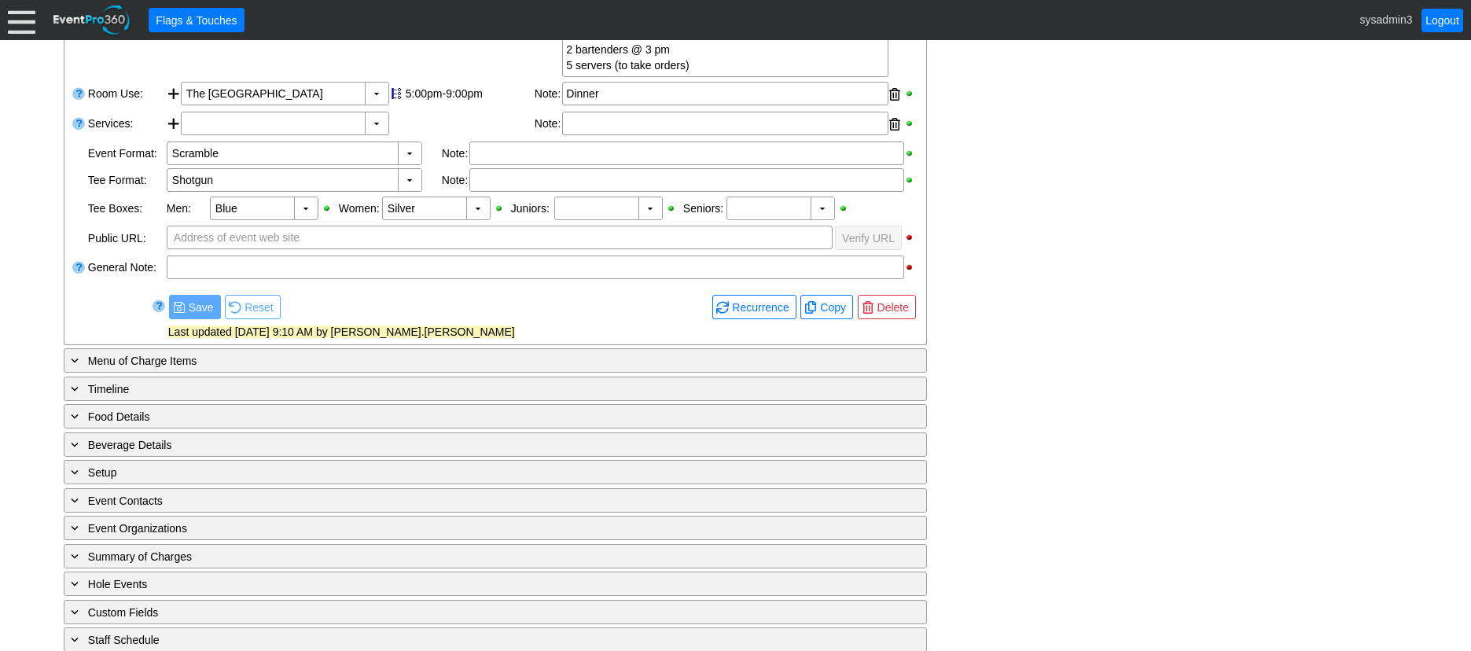
scroll to position [1101, 0]
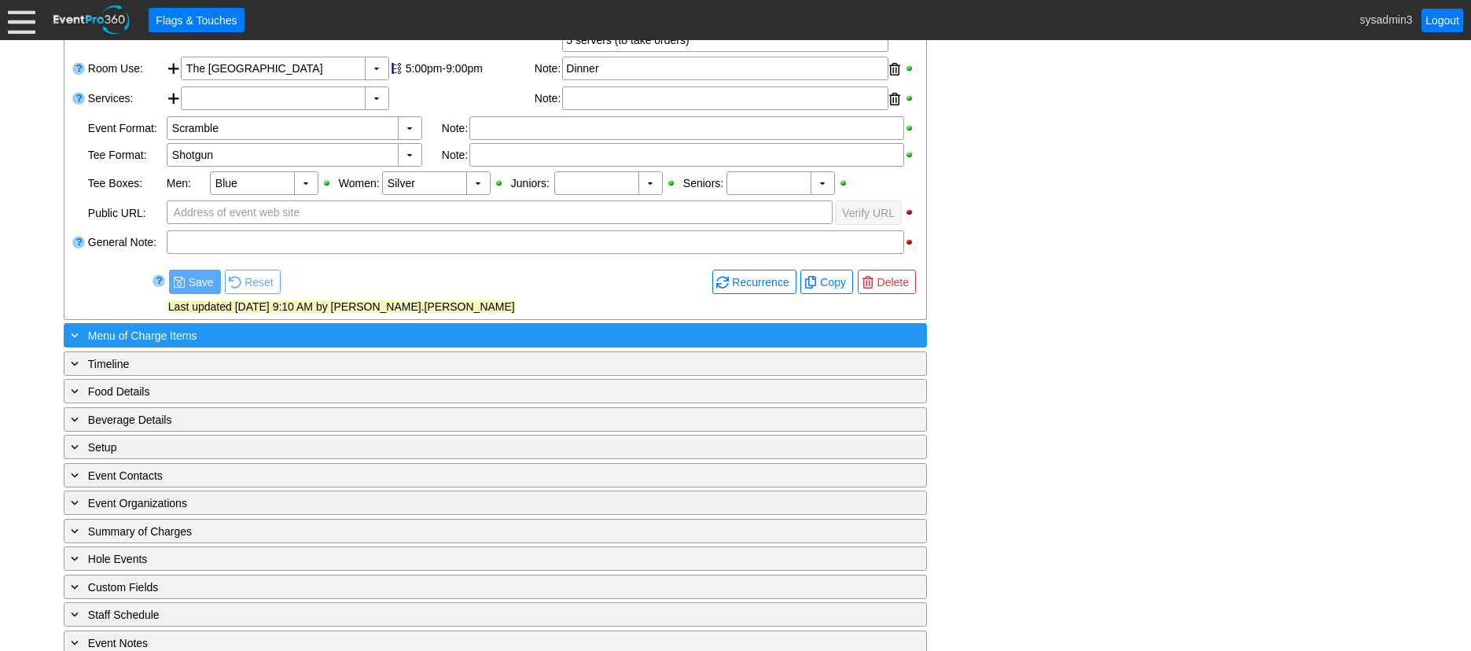
click at [393, 343] on div "+ Menu of Charge Items" at bounding box center [463, 335] width 791 height 18
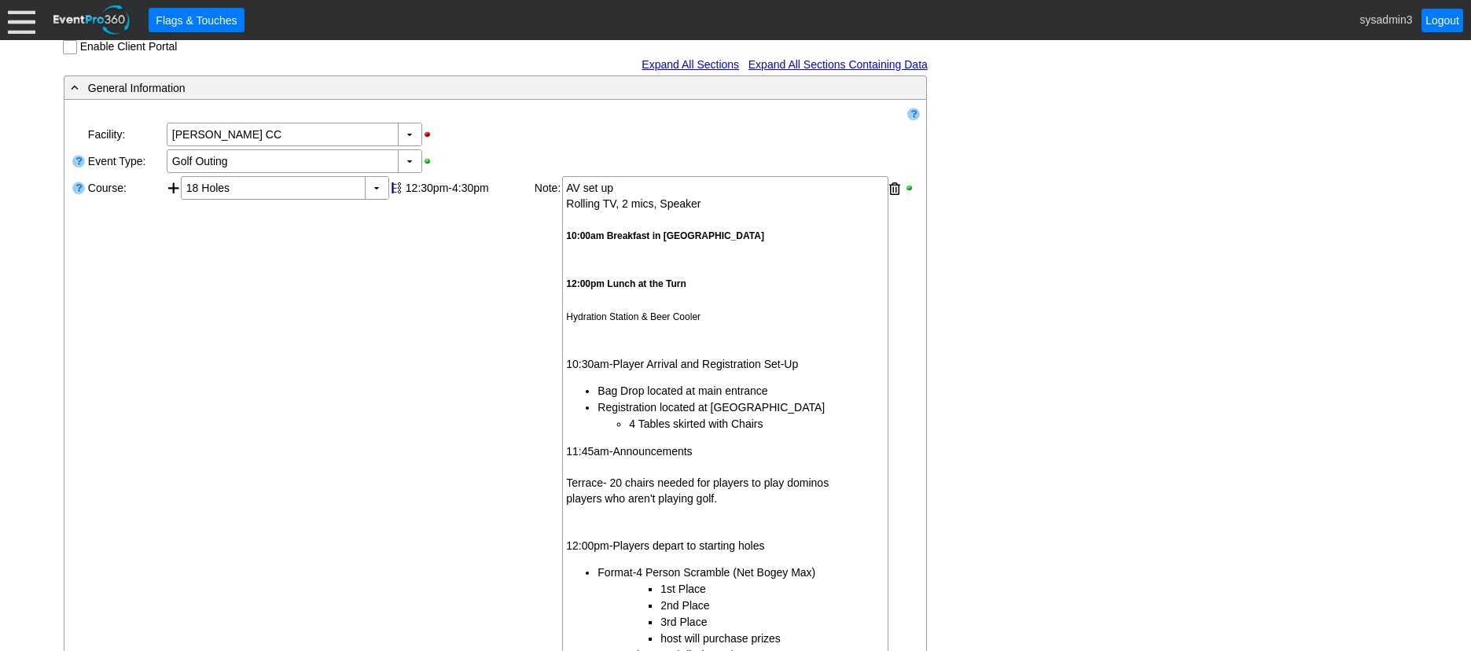
scroll to position [0, 0]
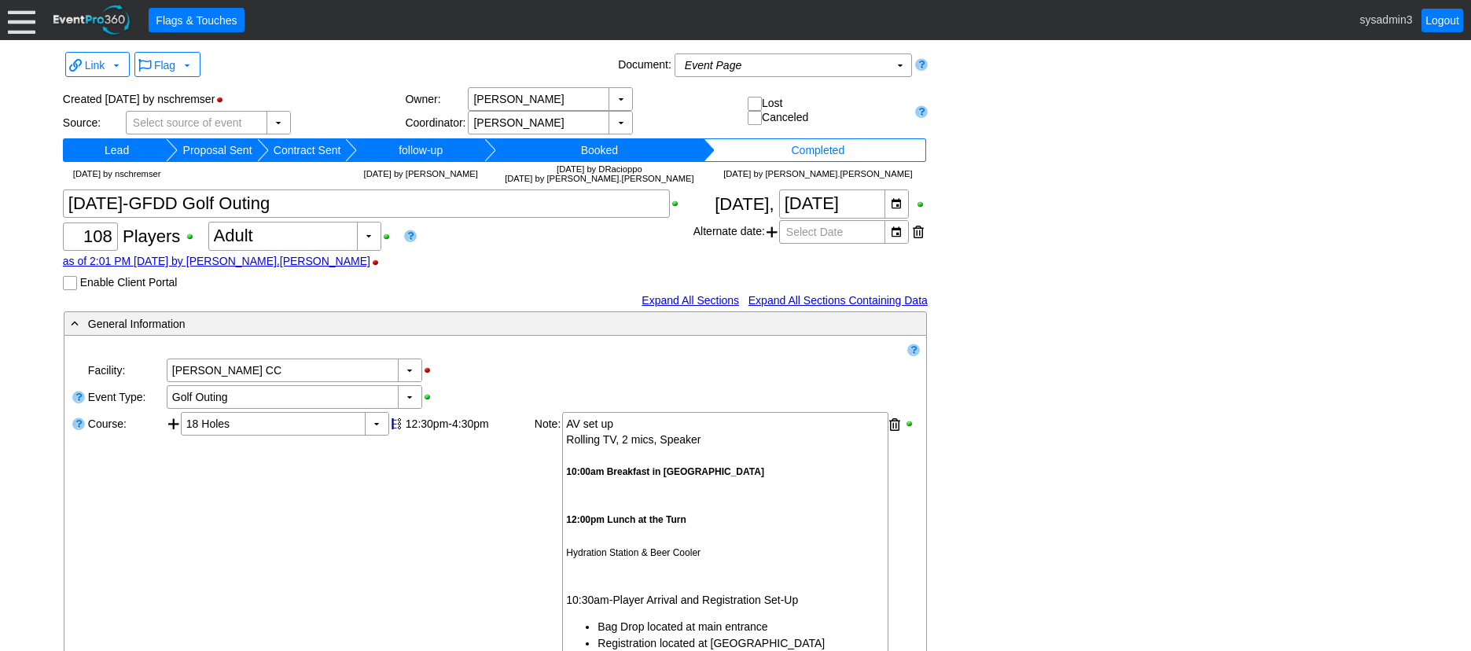
click at [379, 45] on div "Link ▼ Flag ▼ Document: Event Page Χ ▼ ● Print or PDF E-Sign ▼ Insert ▼ Save ▼ …" at bounding box center [735, 345] width 1471 height 611
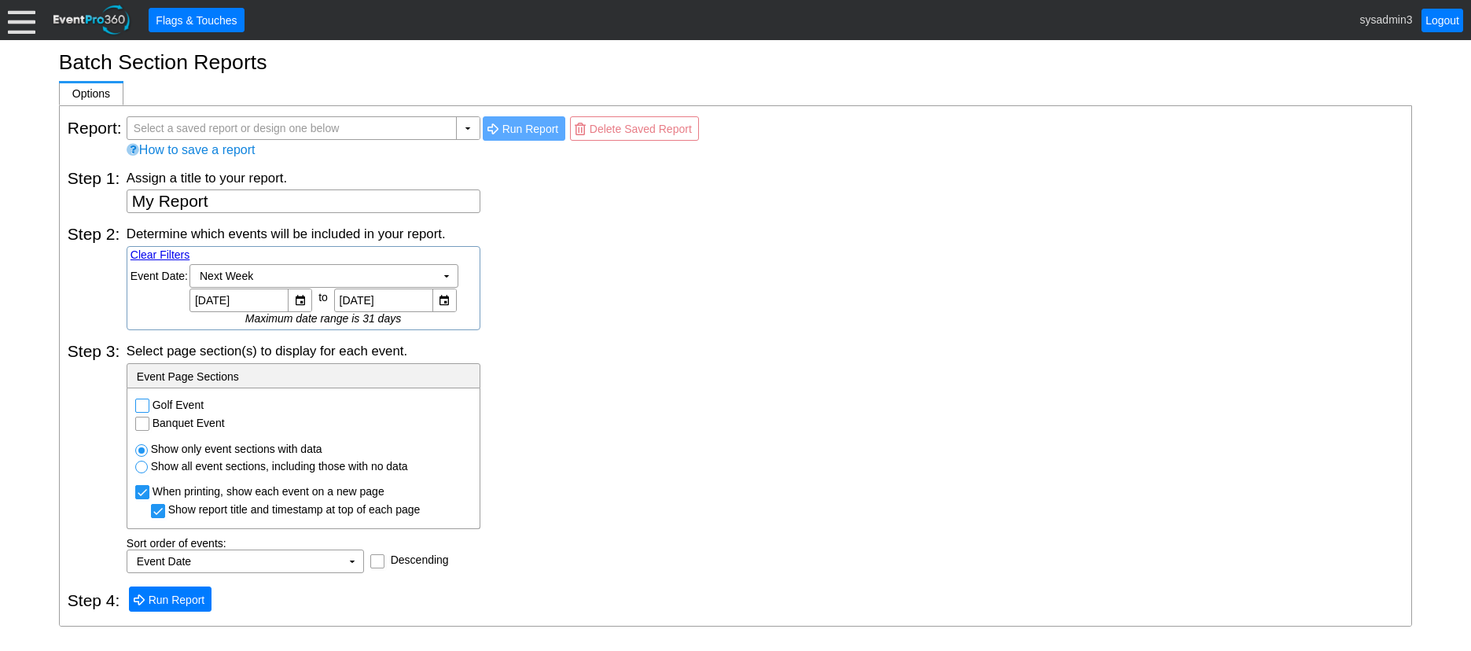
click at [144, 412] on input "Golf Event" at bounding box center [144, 407] width 16 height 16
checkbox input "true"
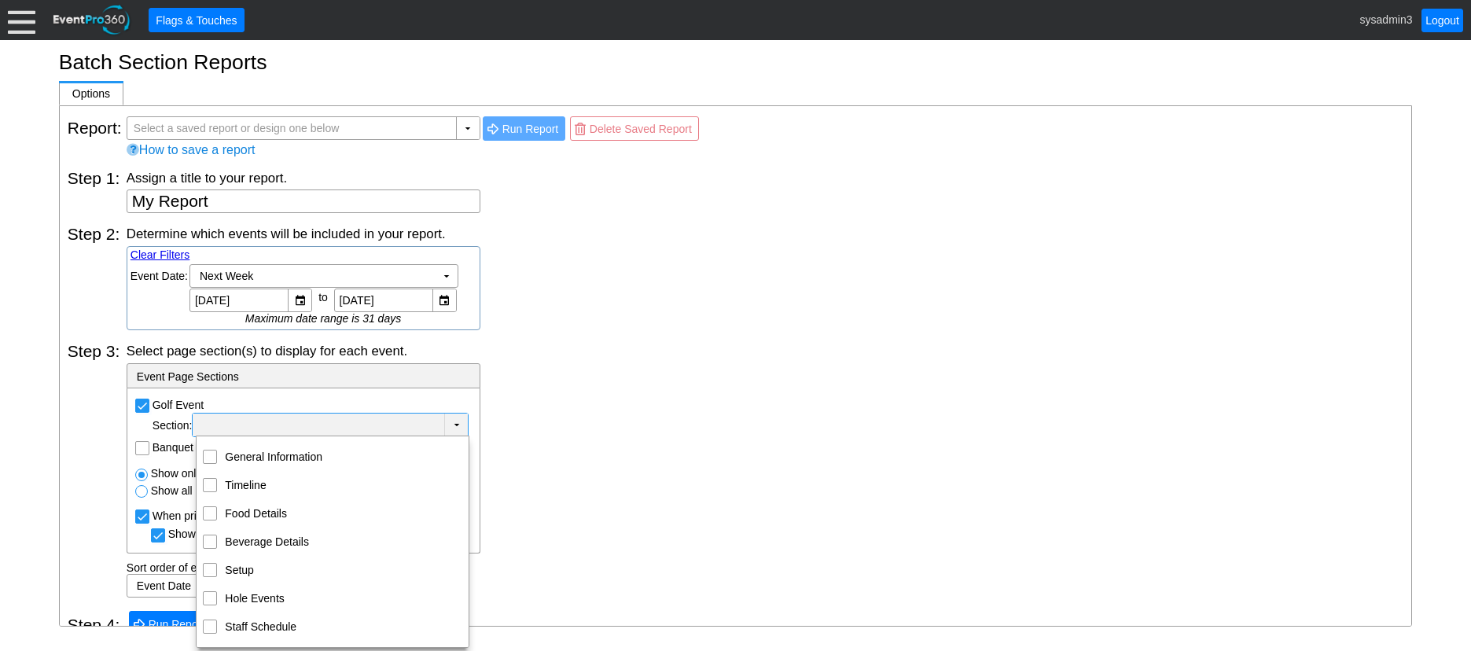
click at [460, 421] on td "▼" at bounding box center [456, 424] width 24 height 23
click at [585, 367] on div "Select page section(s) to display for each event. - Event Page Sections Golf Ev…" at bounding box center [765, 469] width 1277 height 255
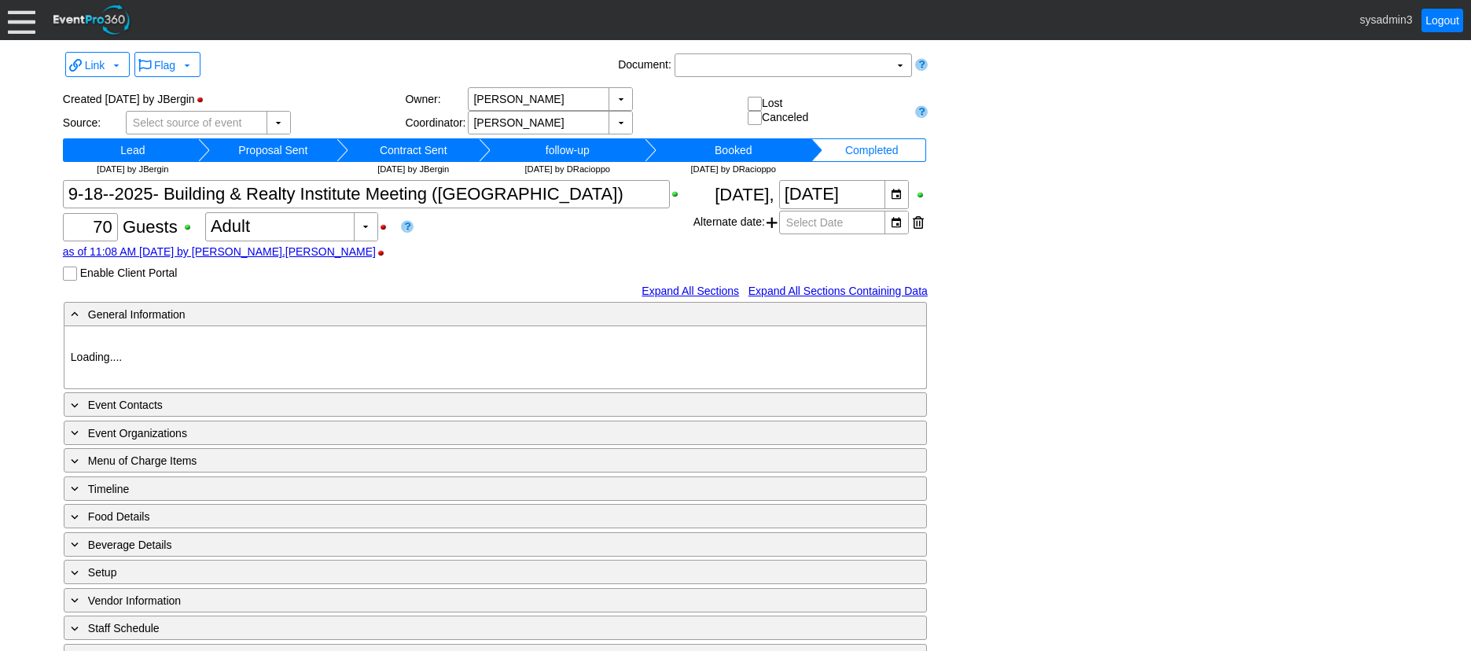
type input "[PERSON_NAME] CC"
type input "Meeting"
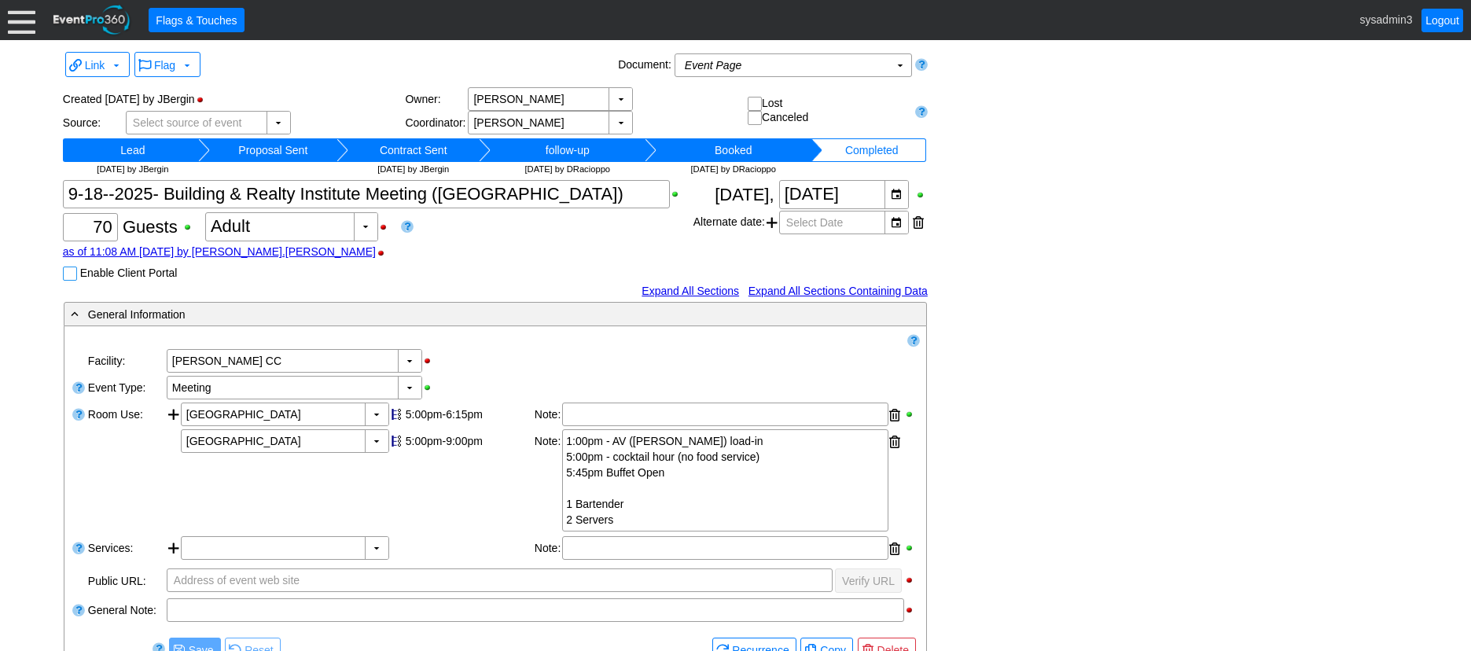
click at [71, 277] on input "Enable Client Portal" at bounding box center [72, 275] width 16 height 16
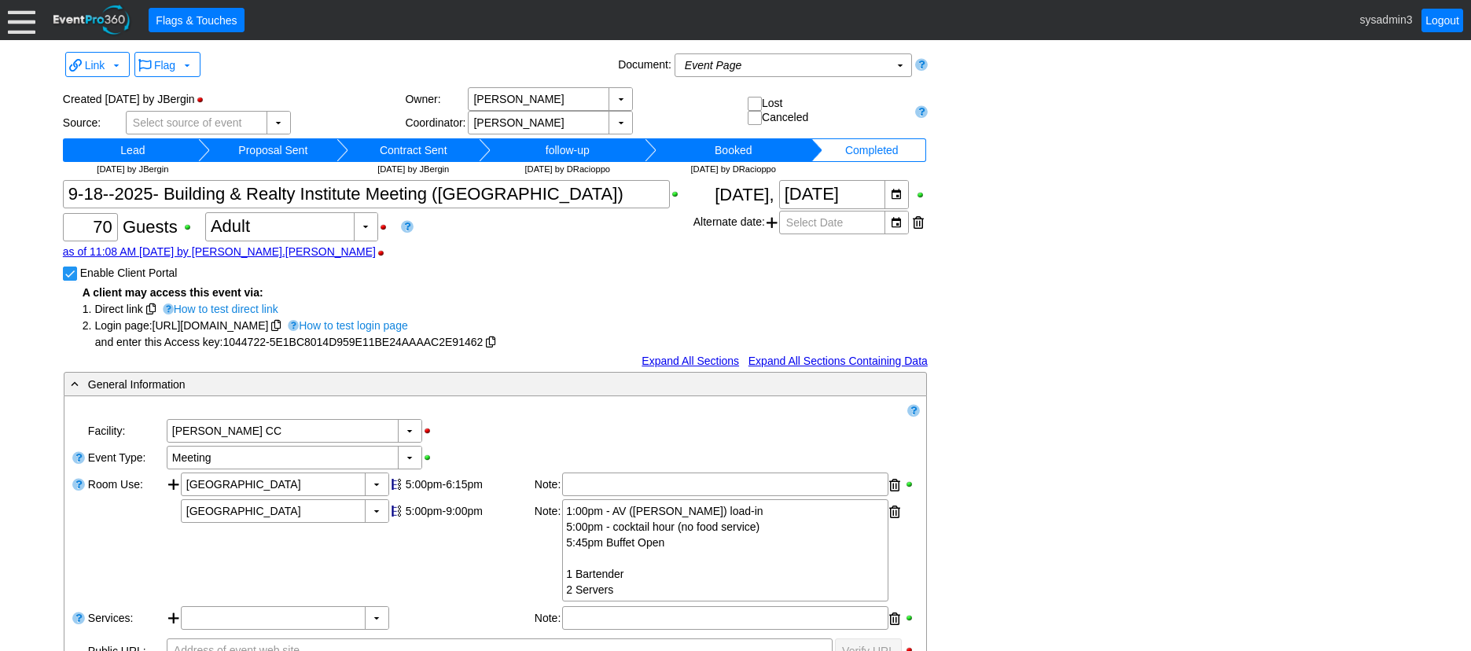
click at [408, 322] on link "How to test login page" at bounding box center [346, 325] width 124 height 14
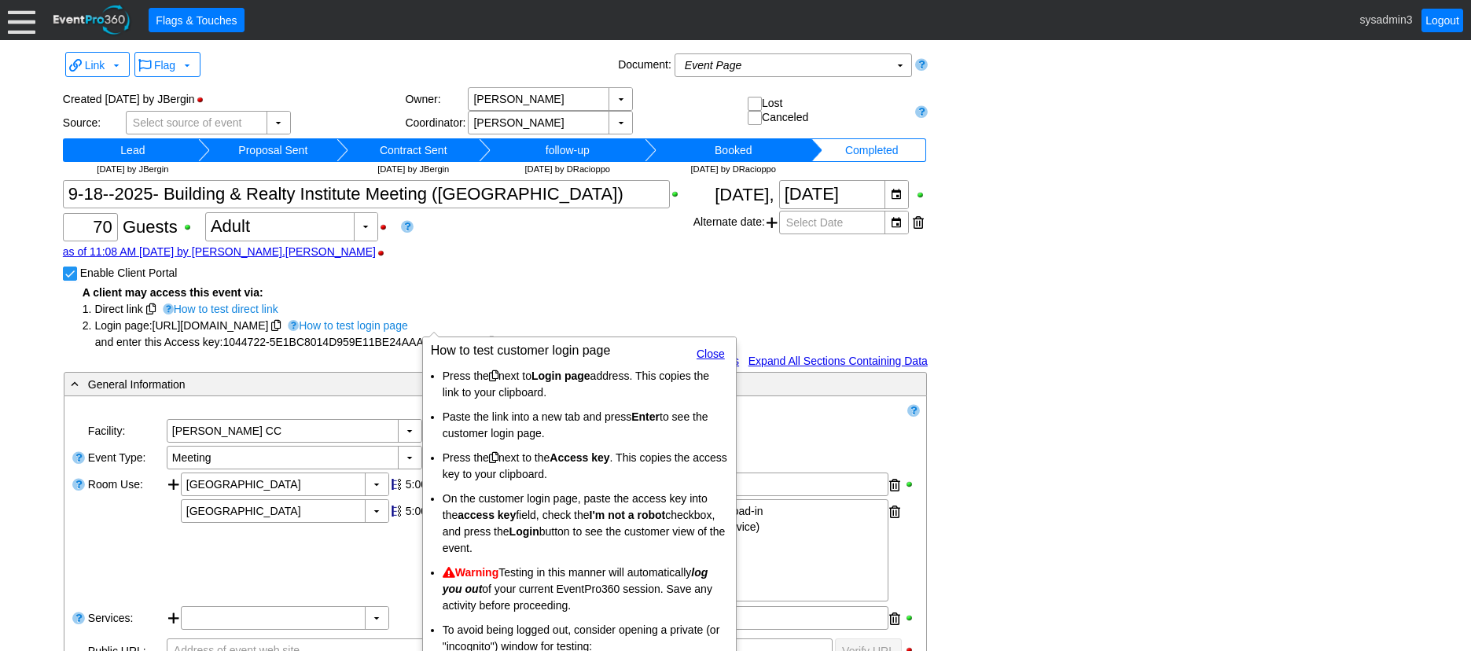
click at [603, 269] on div "Χ 70 Guests +/- Χ 0 ▼ Χ Adult as of 11:08 AM on Monday, 9/15/2025 by lucy.denar…" at bounding box center [378, 265] width 630 height 171
click at [699, 349] on link "Close" at bounding box center [710, 353] width 28 height 13
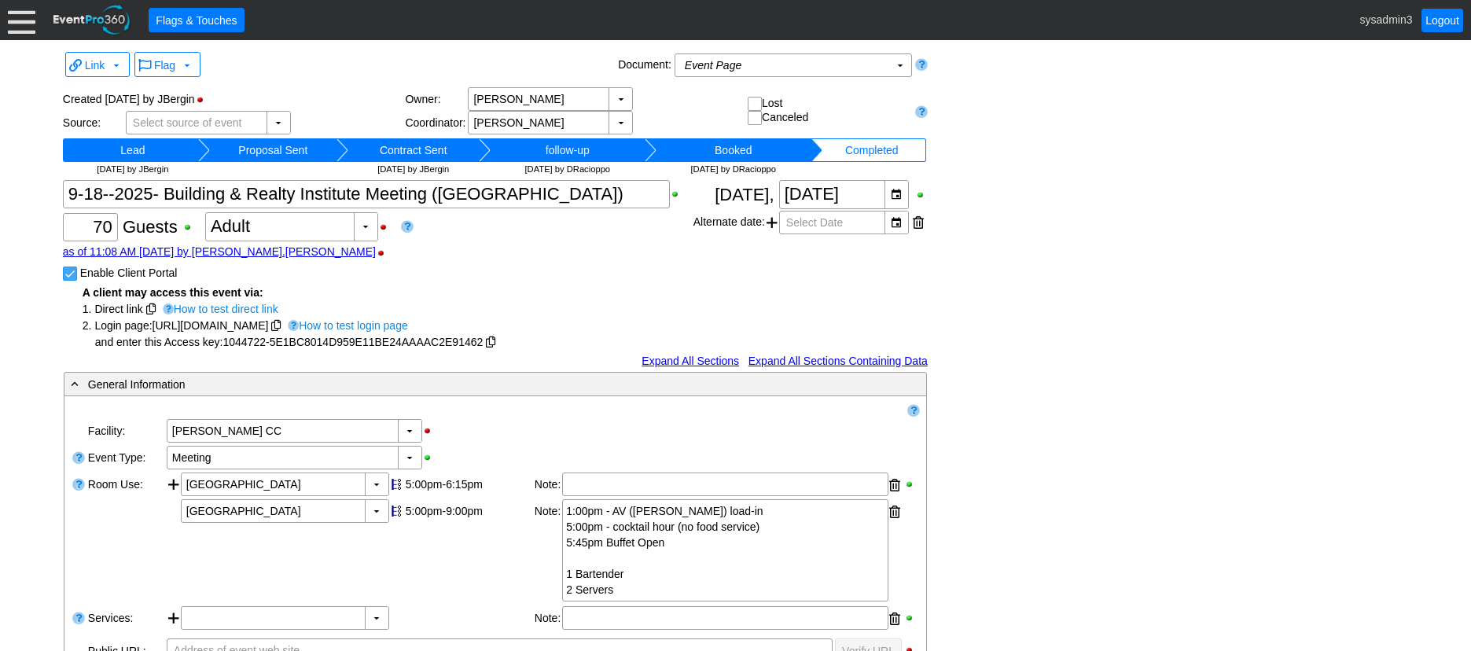
click at [72, 276] on input "Enable Client Portal" at bounding box center [72, 275] width 16 height 16
checkbox input "false"
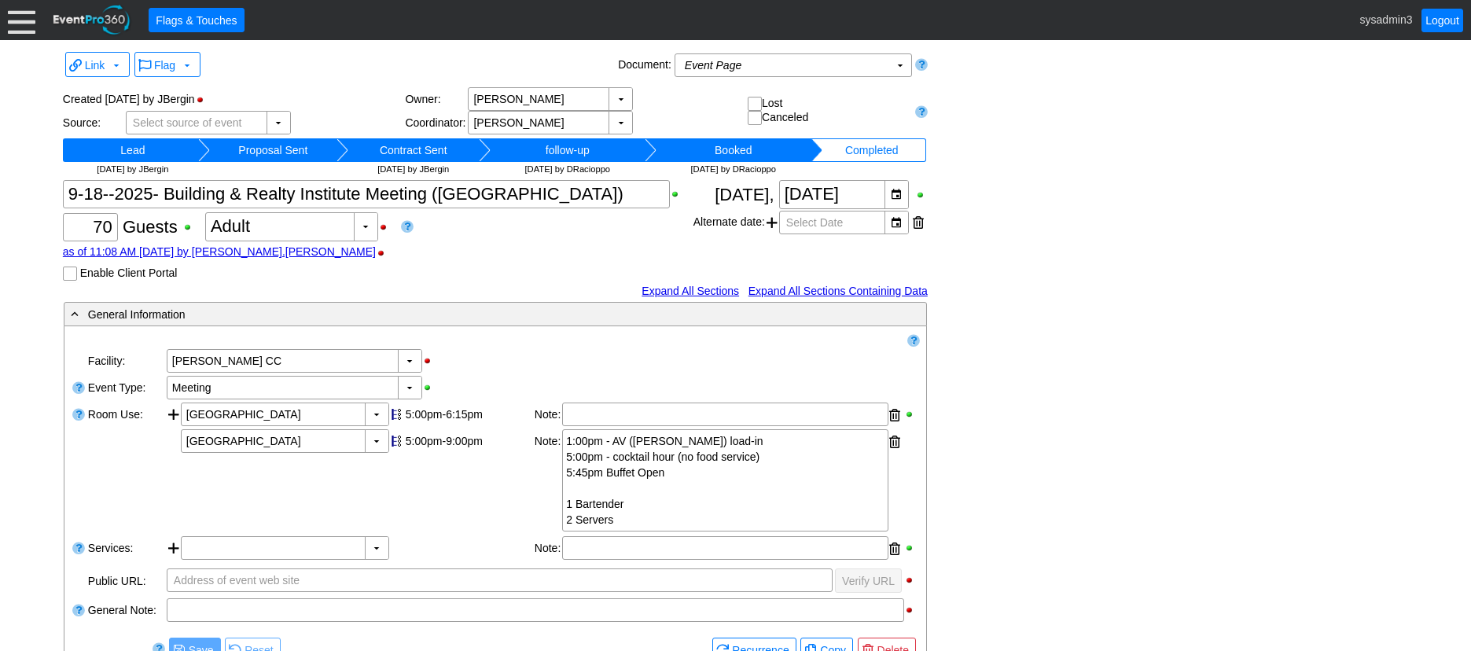
click at [25, 19] on div at bounding box center [22, 20] width 28 height 28
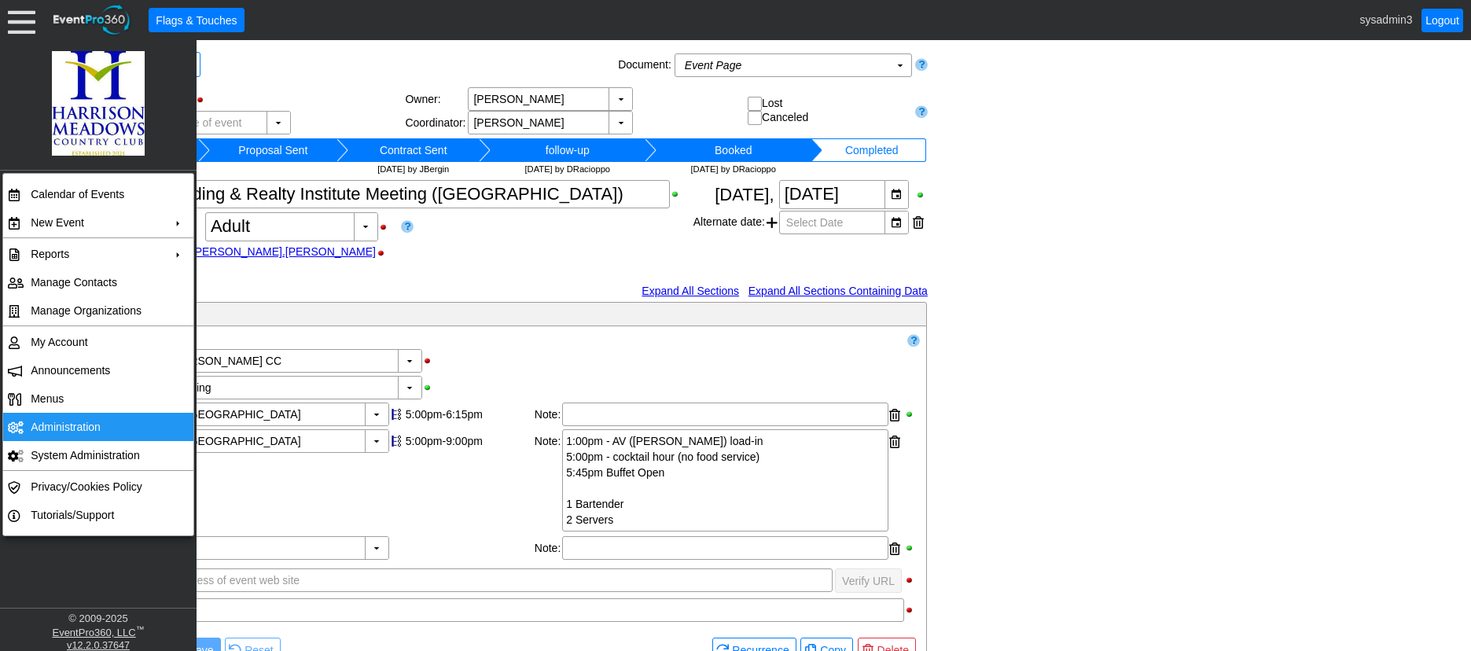
click at [59, 426] on td "Administration" at bounding box center [94, 427] width 141 height 28
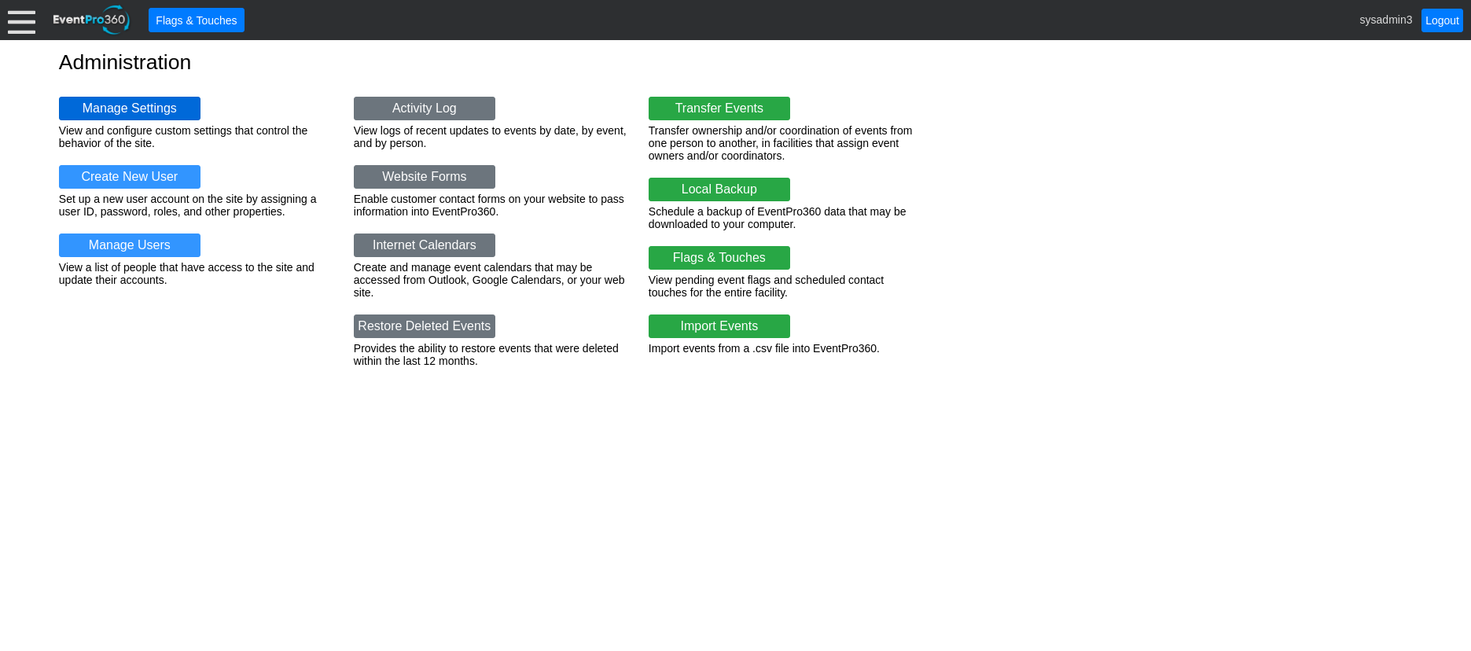
click at [129, 101] on link "Manage Settings" at bounding box center [129, 109] width 141 height 24
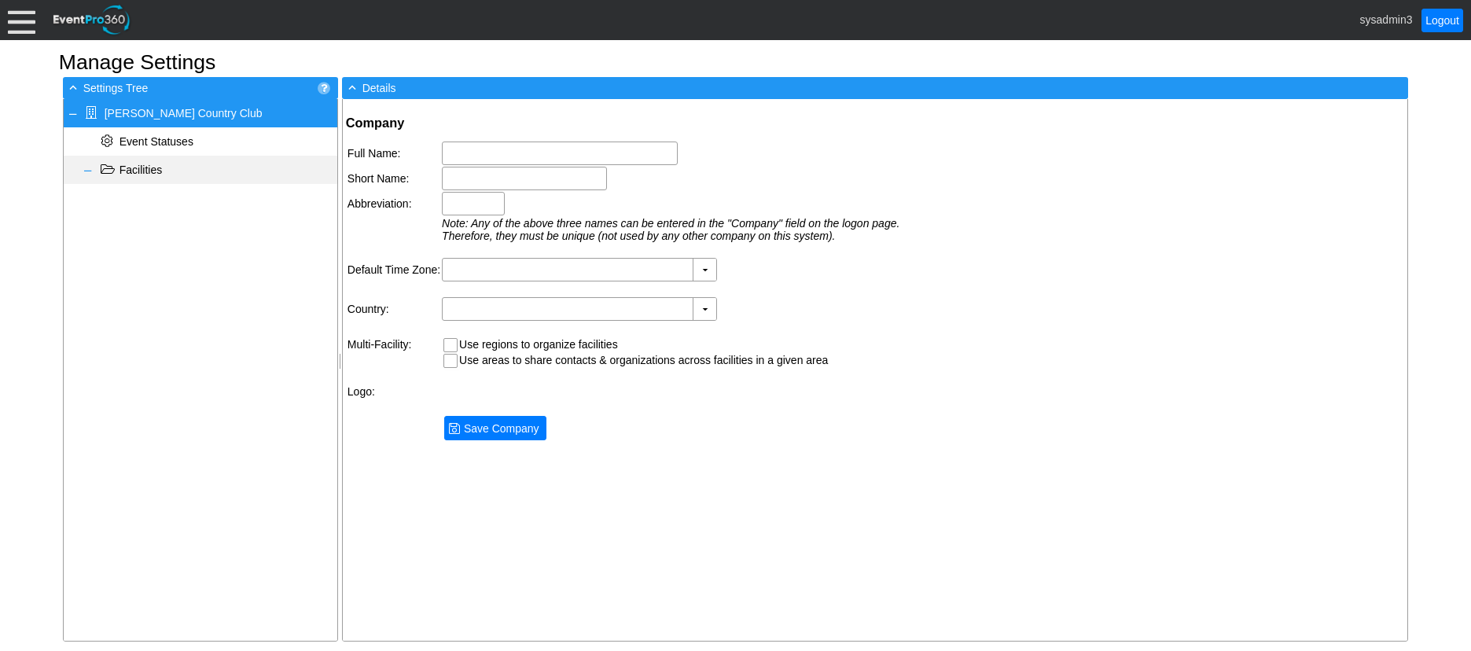
type input "[PERSON_NAME] Country Club"
type input "[PERSON_NAME] CC"
type input "HMCC"
type input "(GMT-05:00) Eastern Time ([GEOGRAPHIC_DATA] & [GEOGRAPHIC_DATA])"
type input "[GEOGRAPHIC_DATA] (English)"
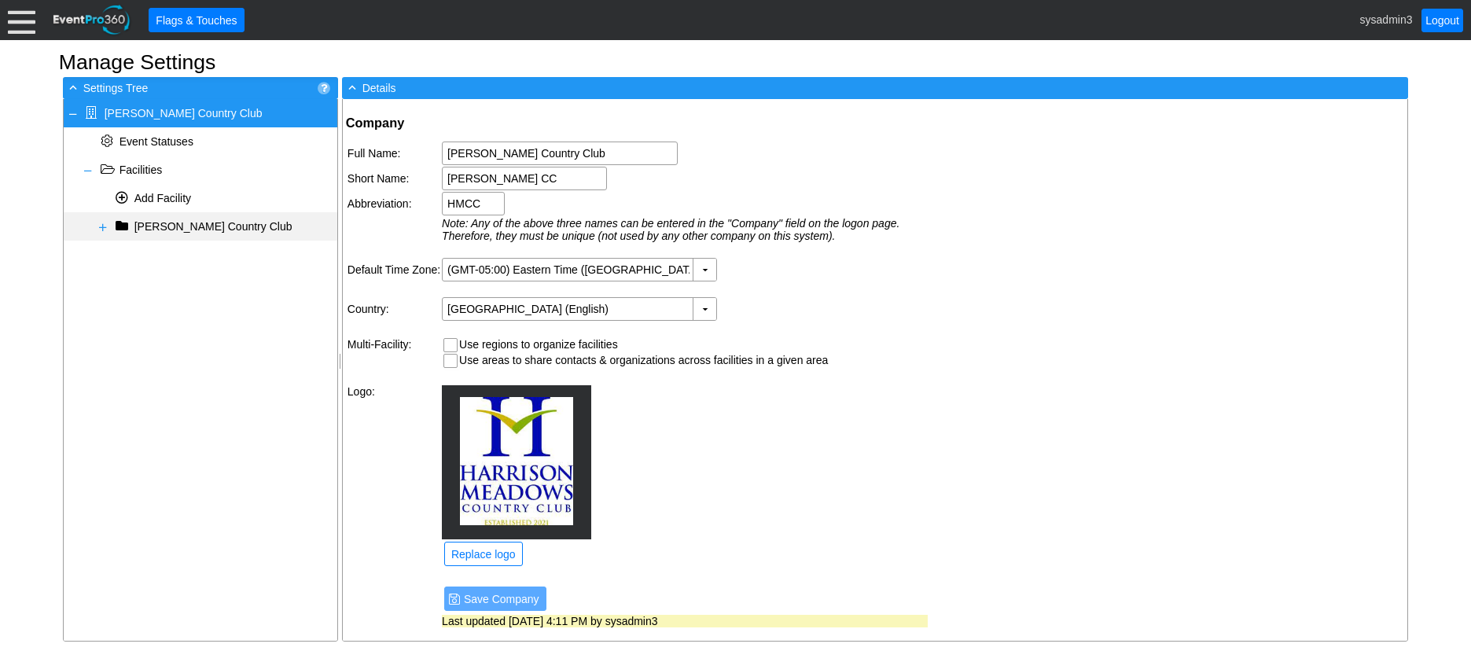
click at [99, 226] on span at bounding box center [103, 227] width 13 height 13
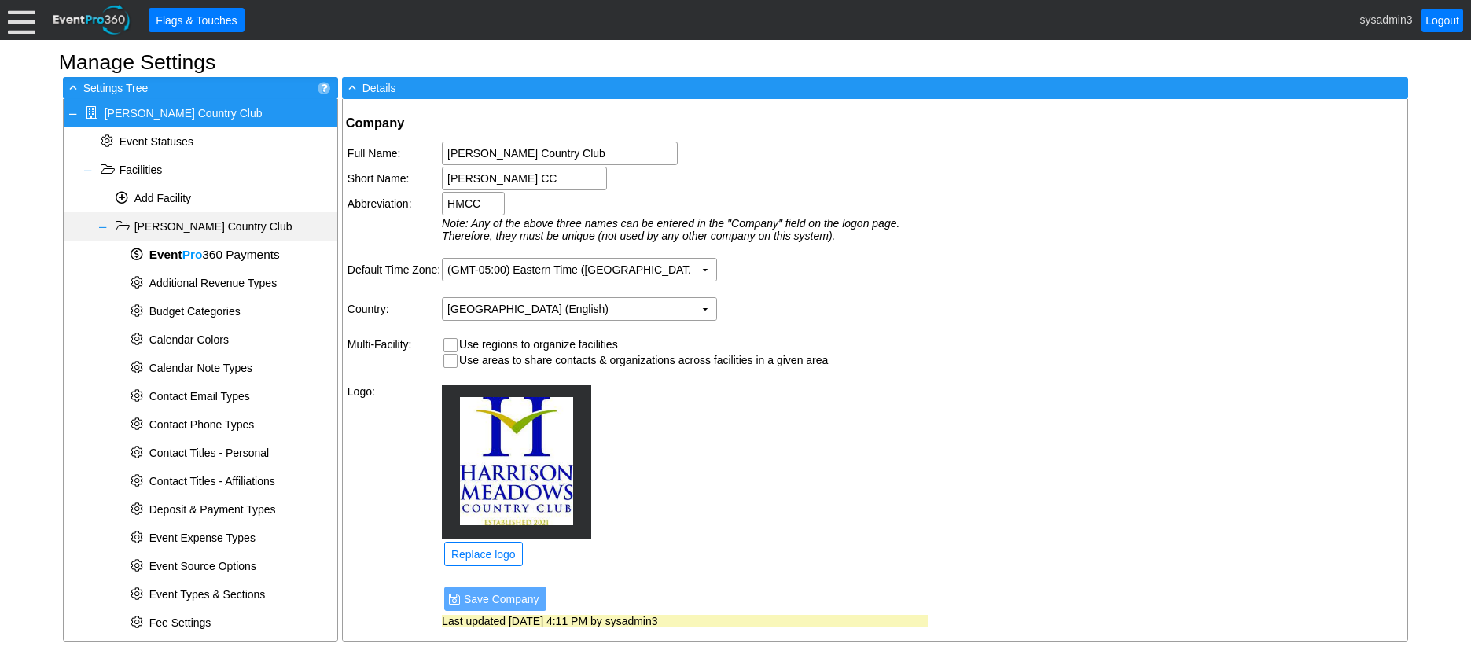
click at [100, 223] on span at bounding box center [103, 227] width 13 height 13
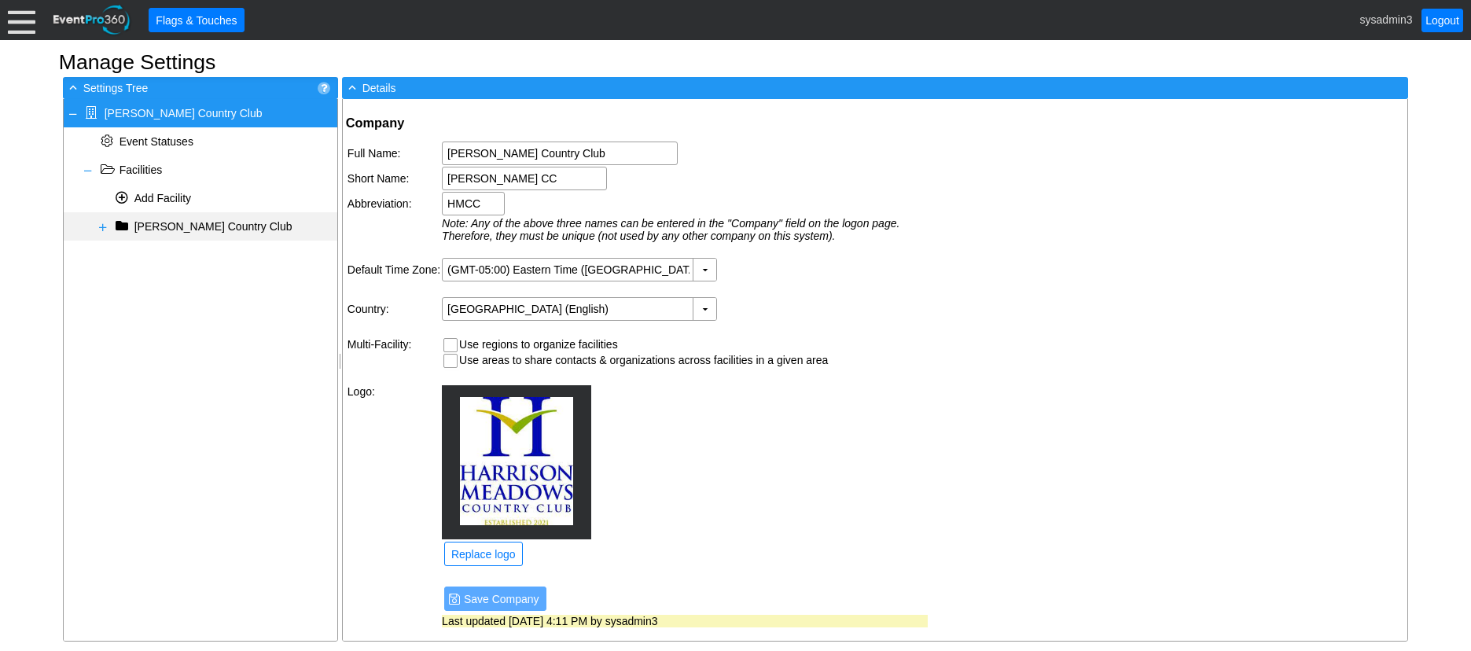
click at [100, 230] on span at bounding box center [103, 227] width 13 height 13
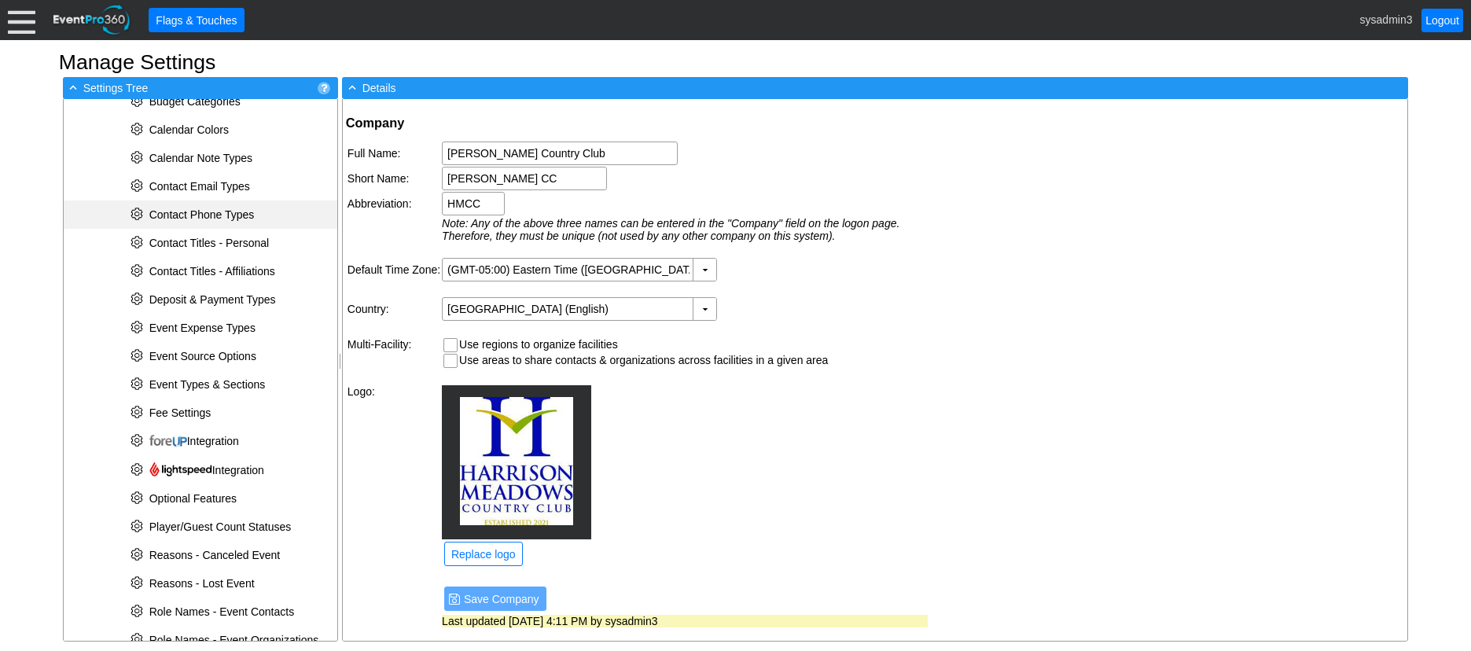
scroll to position [236, 0]
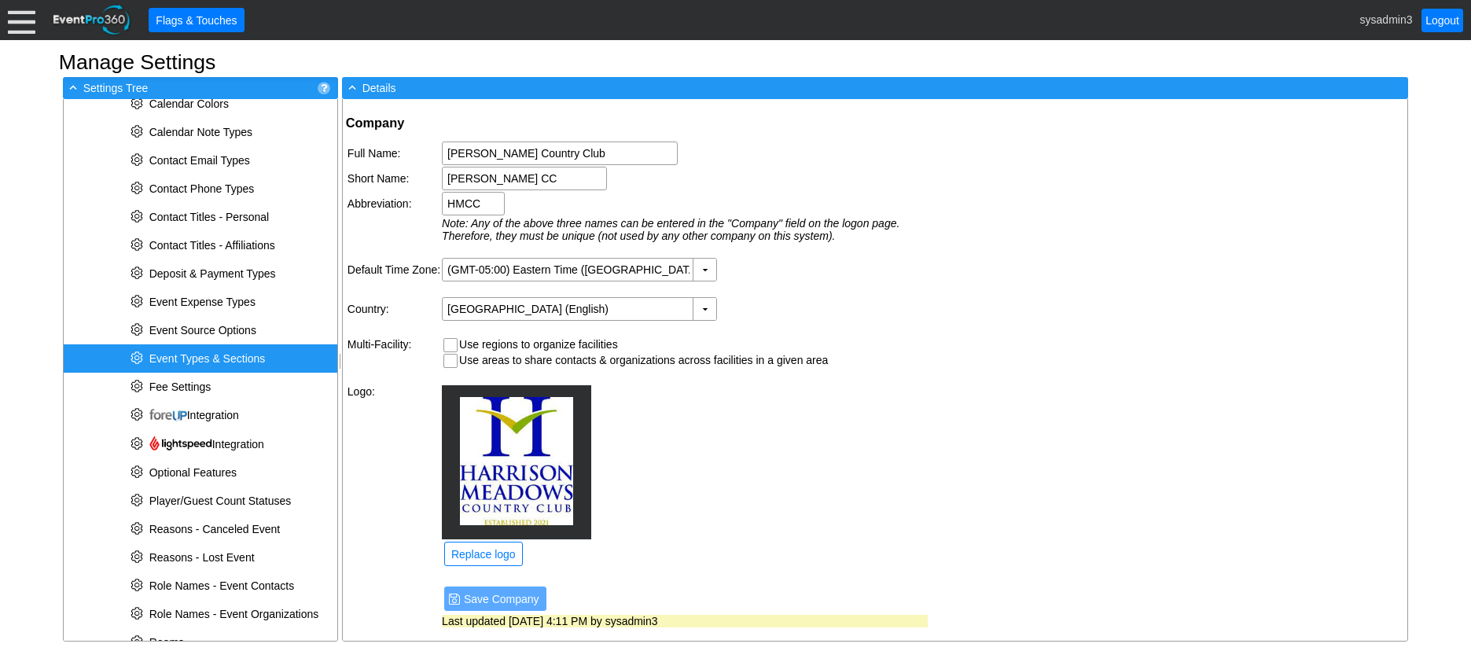
click at [212, 358] on span "Event Types & Sections" at bounding box center [207, 358] width 116 height 13
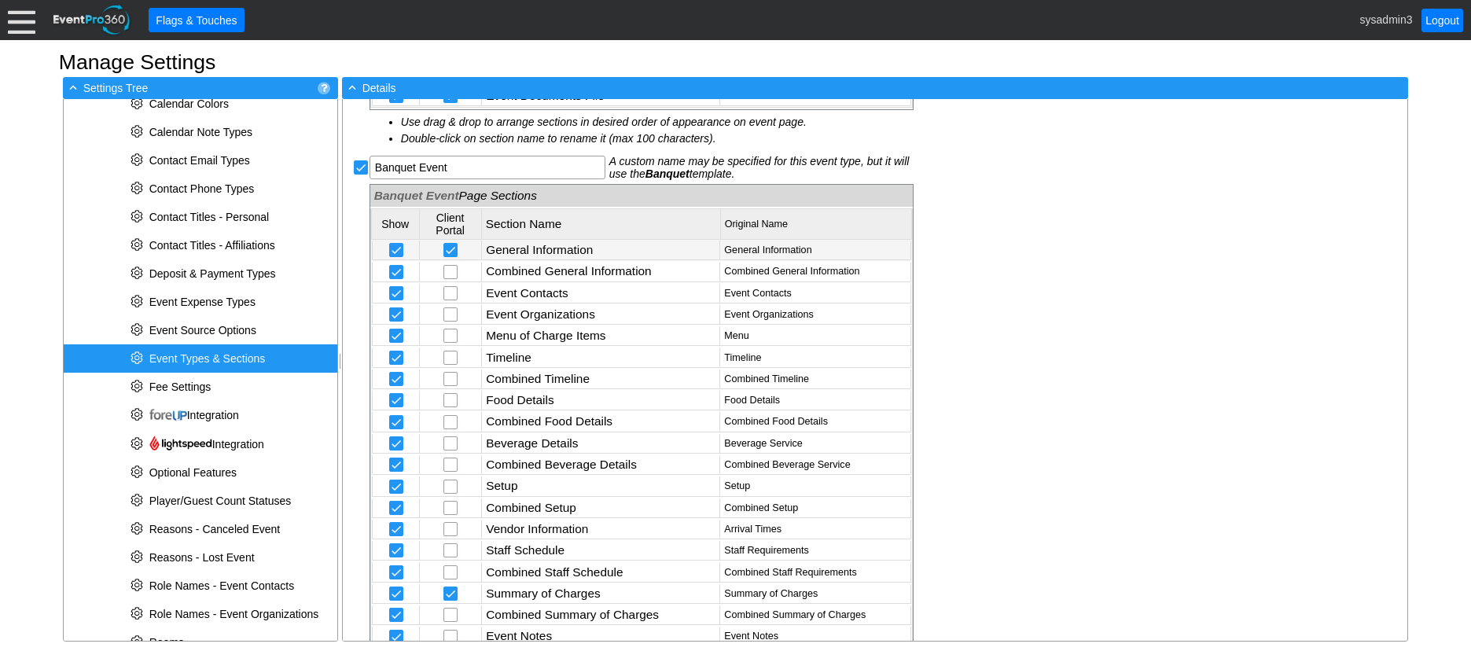
scroll to position [612, 0]
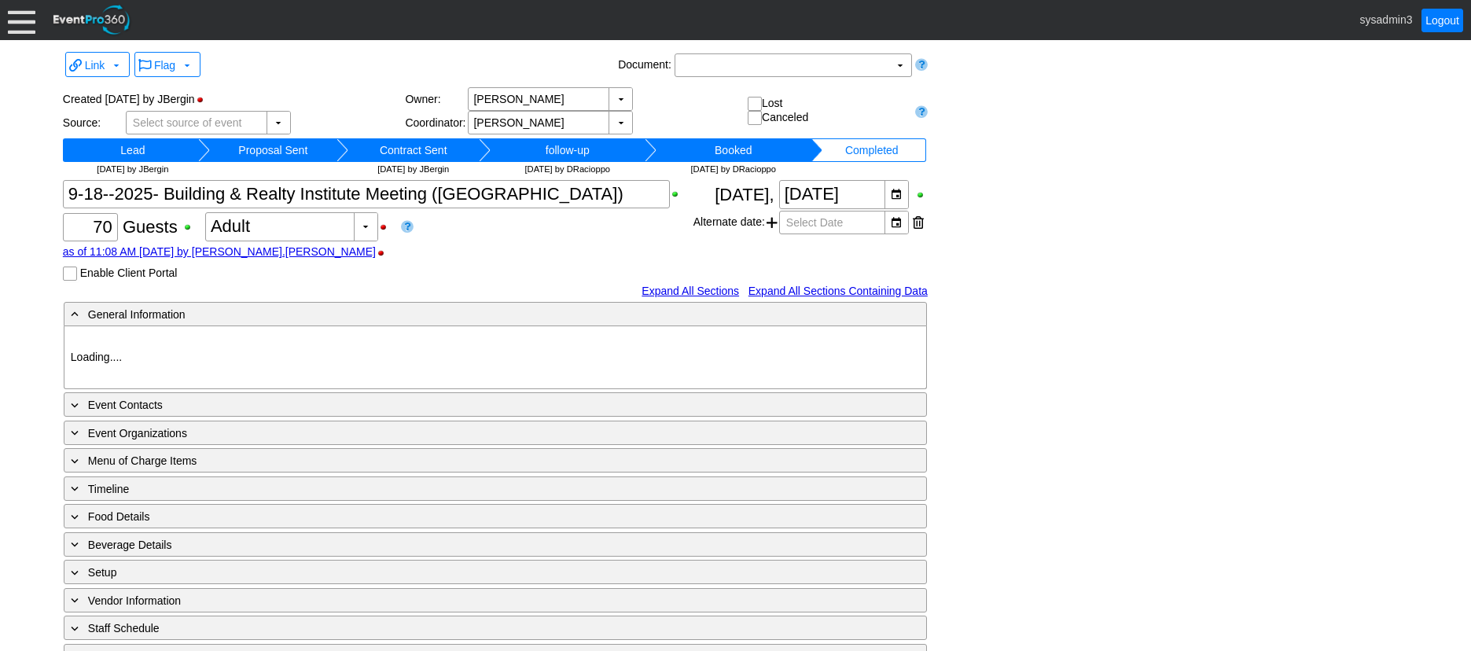
type input "[PERSON_NAME] CC"
type input "Meeting"
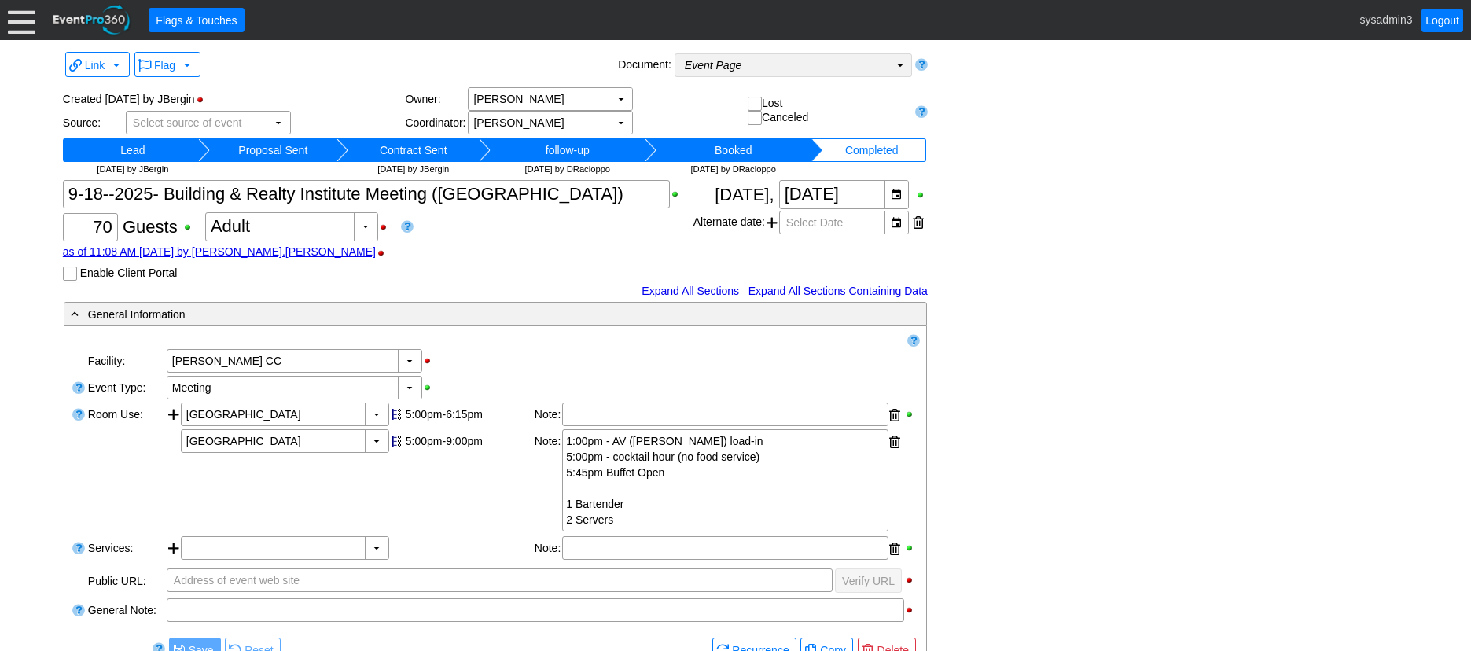
click at [842, 67] on td "Event Page Χ" at bounding box center [782, 65] width 214 height 22
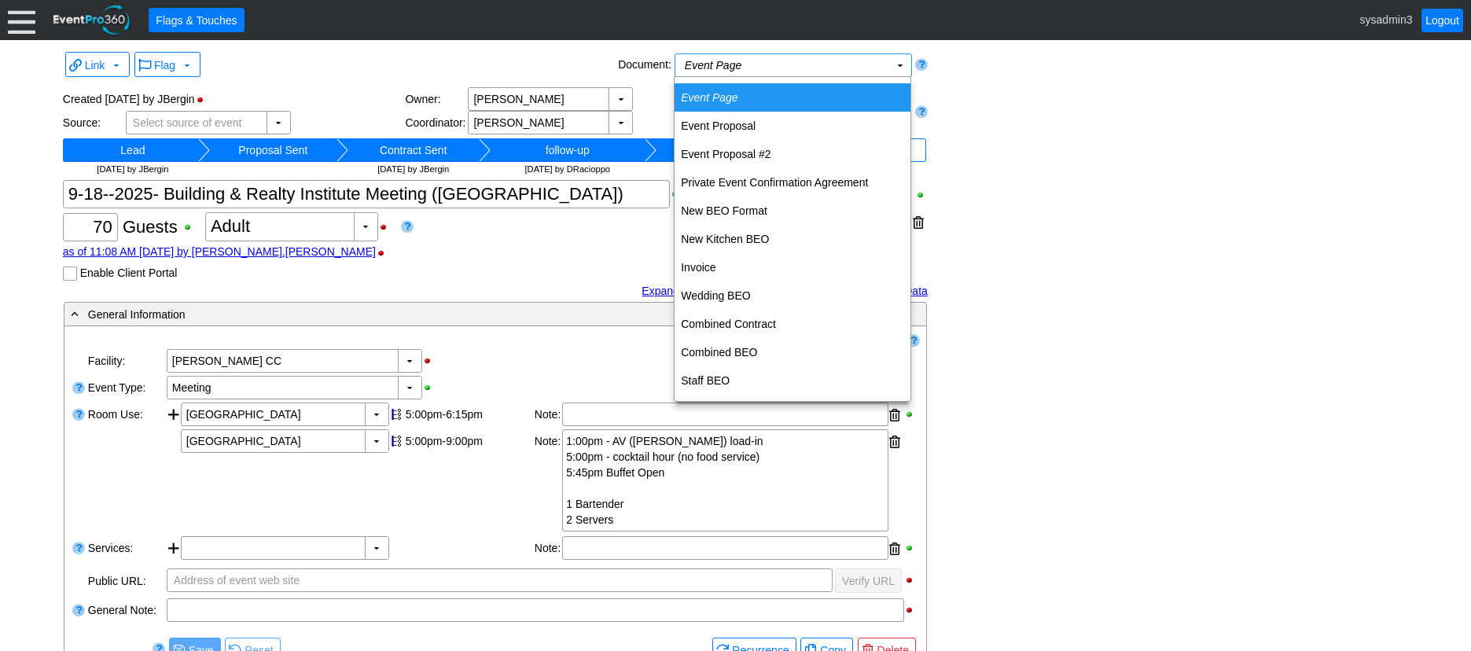
click at [1011, 118] on div "Link ▼ Flag ▼ Document: Event Page Χ ▼ ● Print or PDF E-Sign ▼ Insert ▼ Save ▼ …" at bounding box center [735, 543] width 1353 height 990
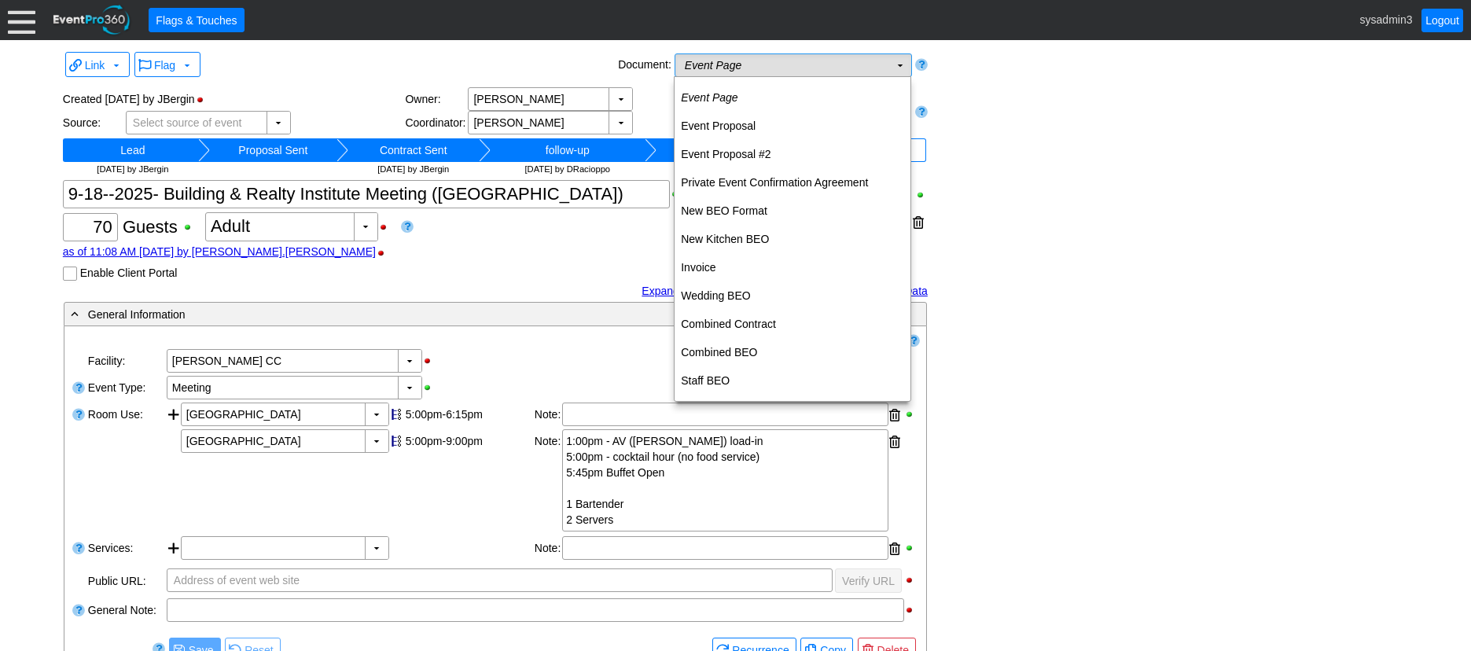
click at [787, 60] on td "Event Page Χ" at bounding box center [782, 65] width 214 height 22
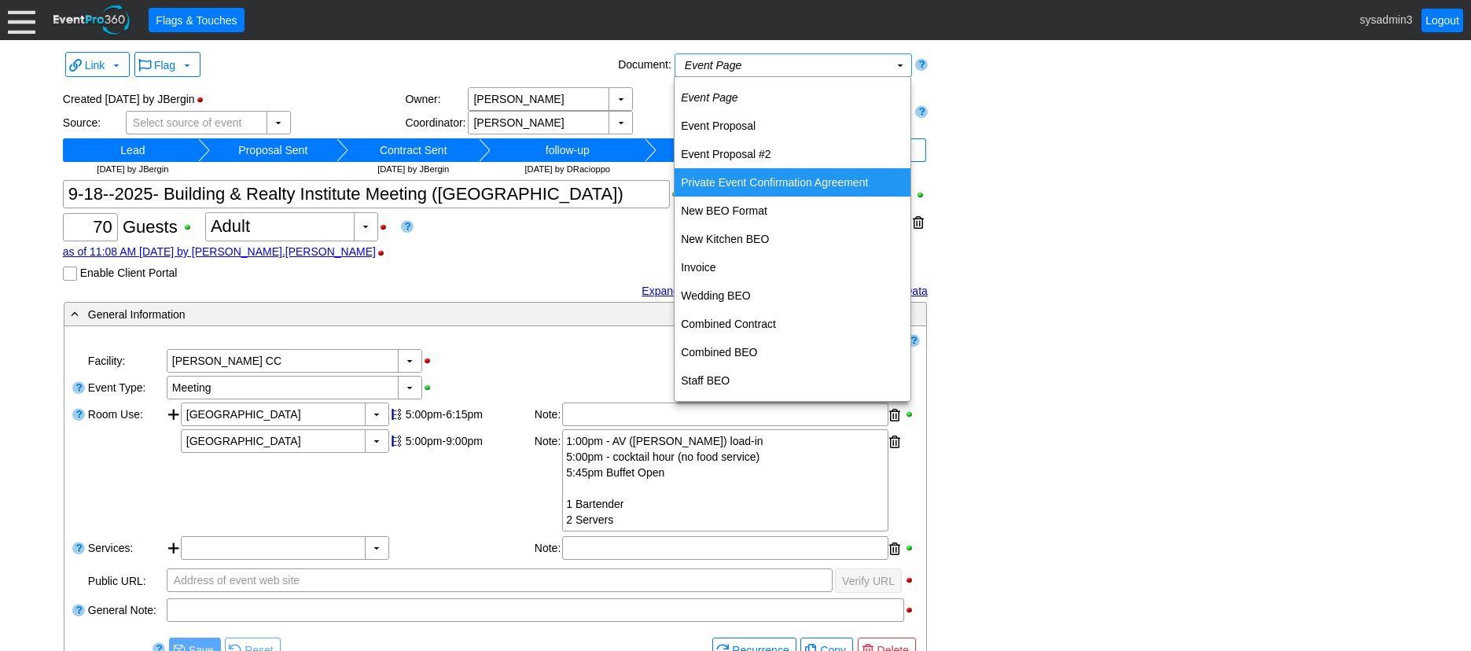
click at [733, 184] on td "Private Event Confirmation Agreement" at bounding box center [792, 182] width 236 height 28
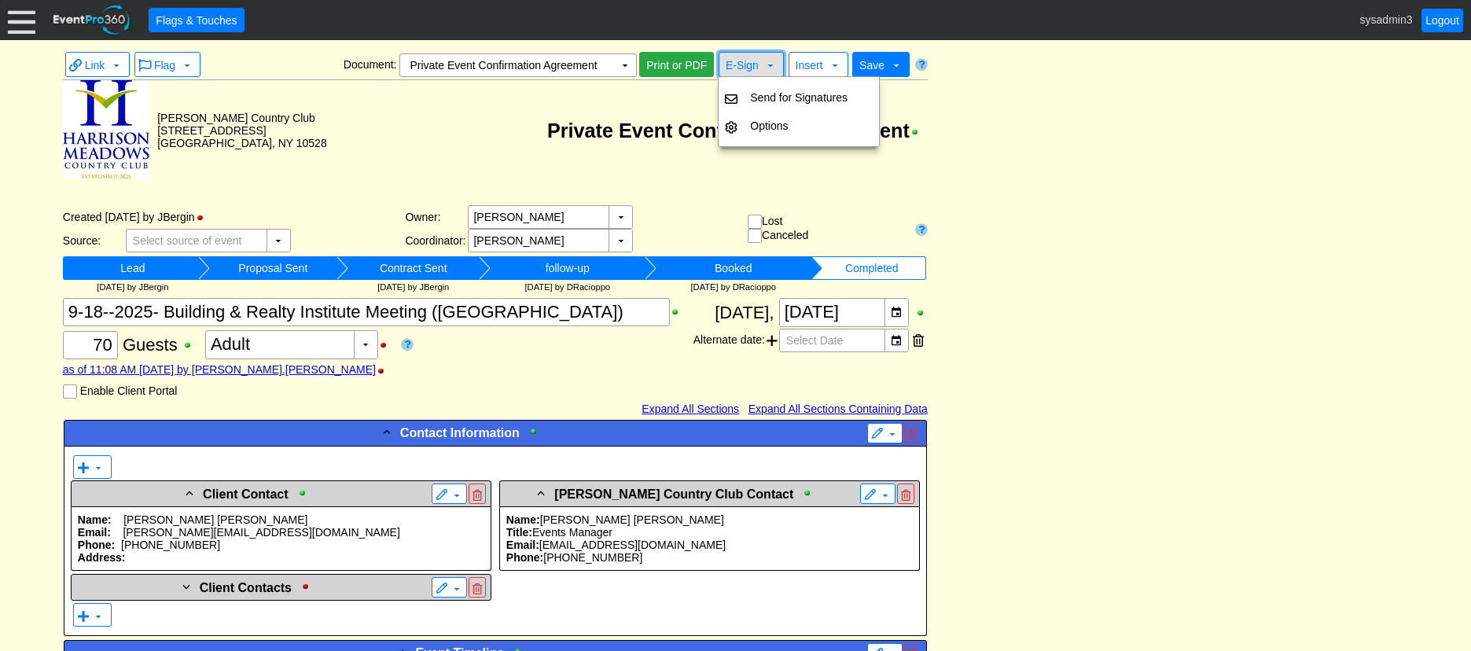
click at [752, 65] on span "E-Sign" at bounding box center [742, 65] width 33 height 13
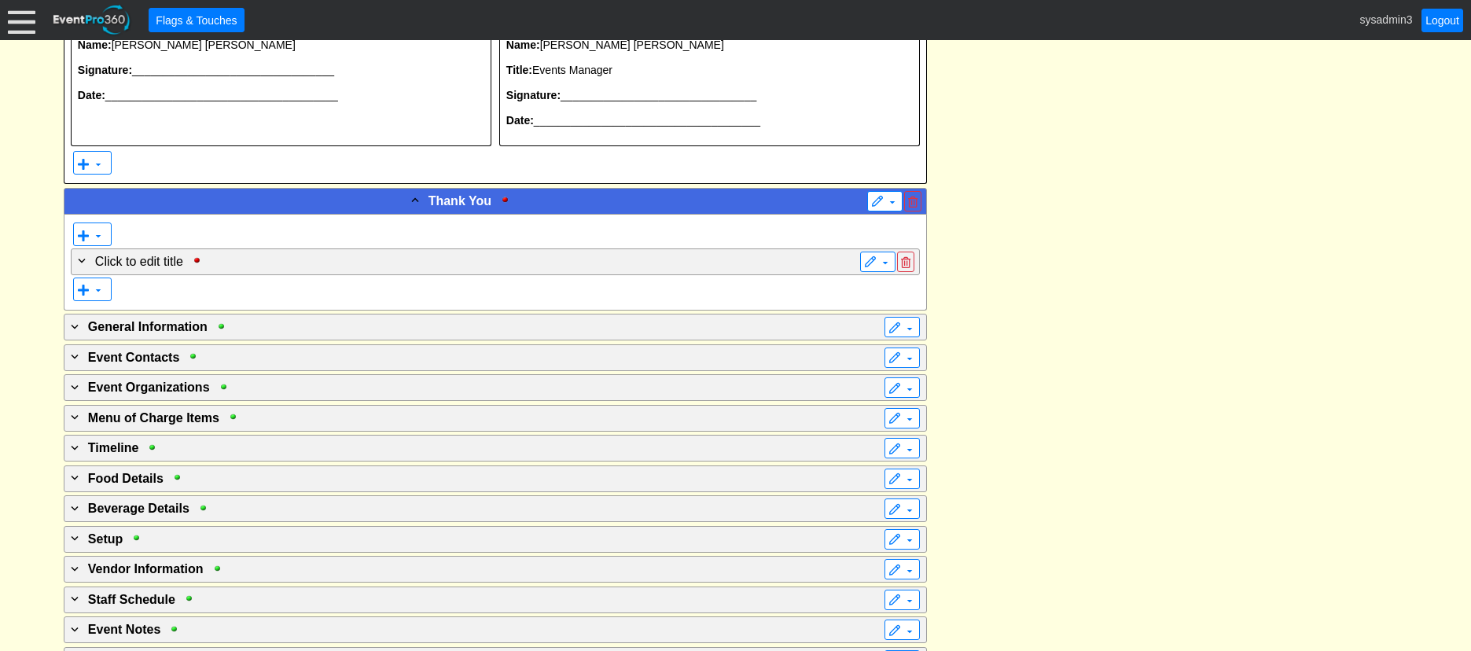
scroll to position [5128, 0]
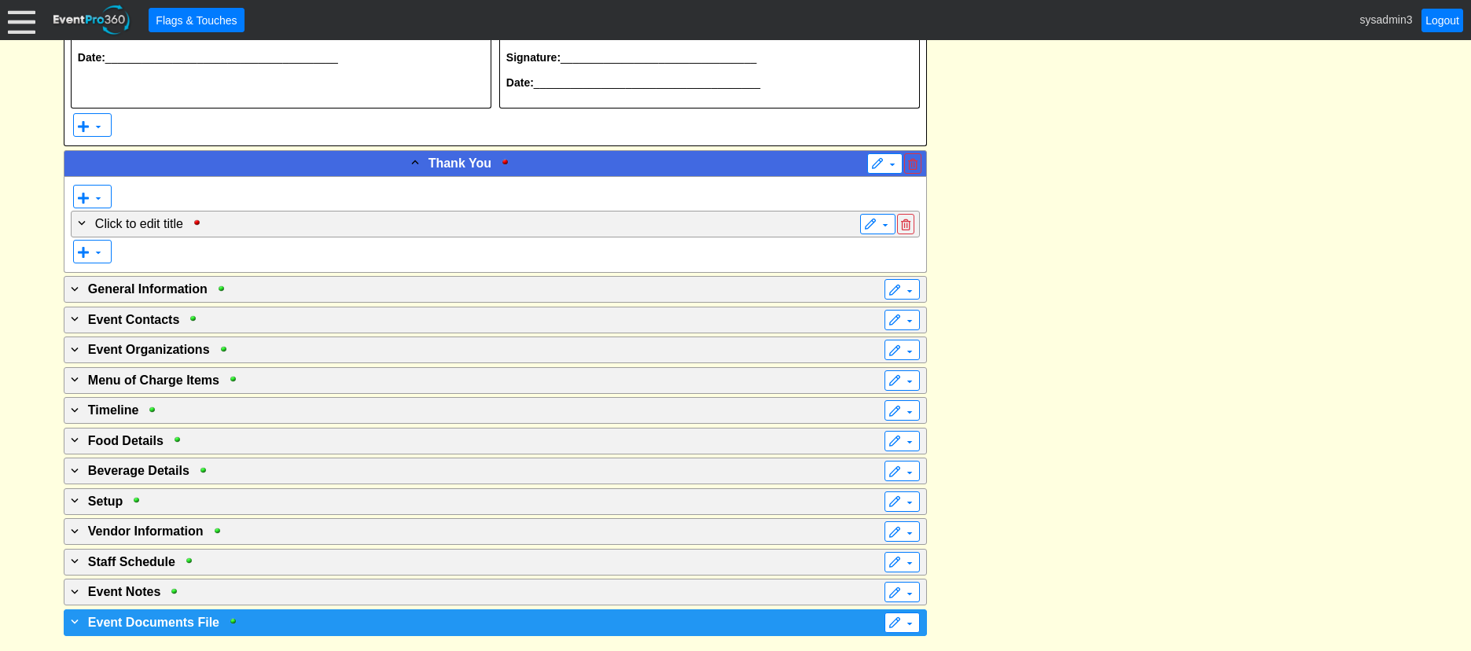
click at [266, 619] on div "+ Event Documents File" at bounding box center [463, 621] width 791 height 19
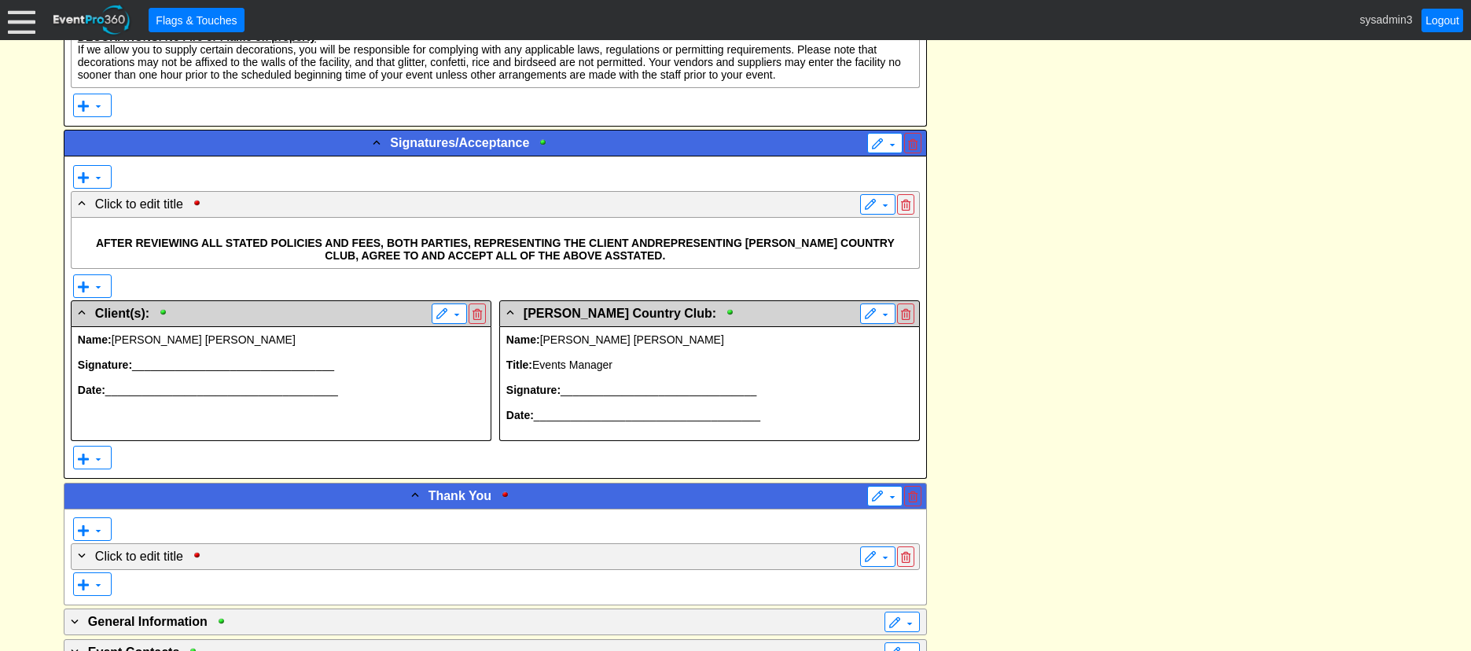
scroll to position [13, 0]
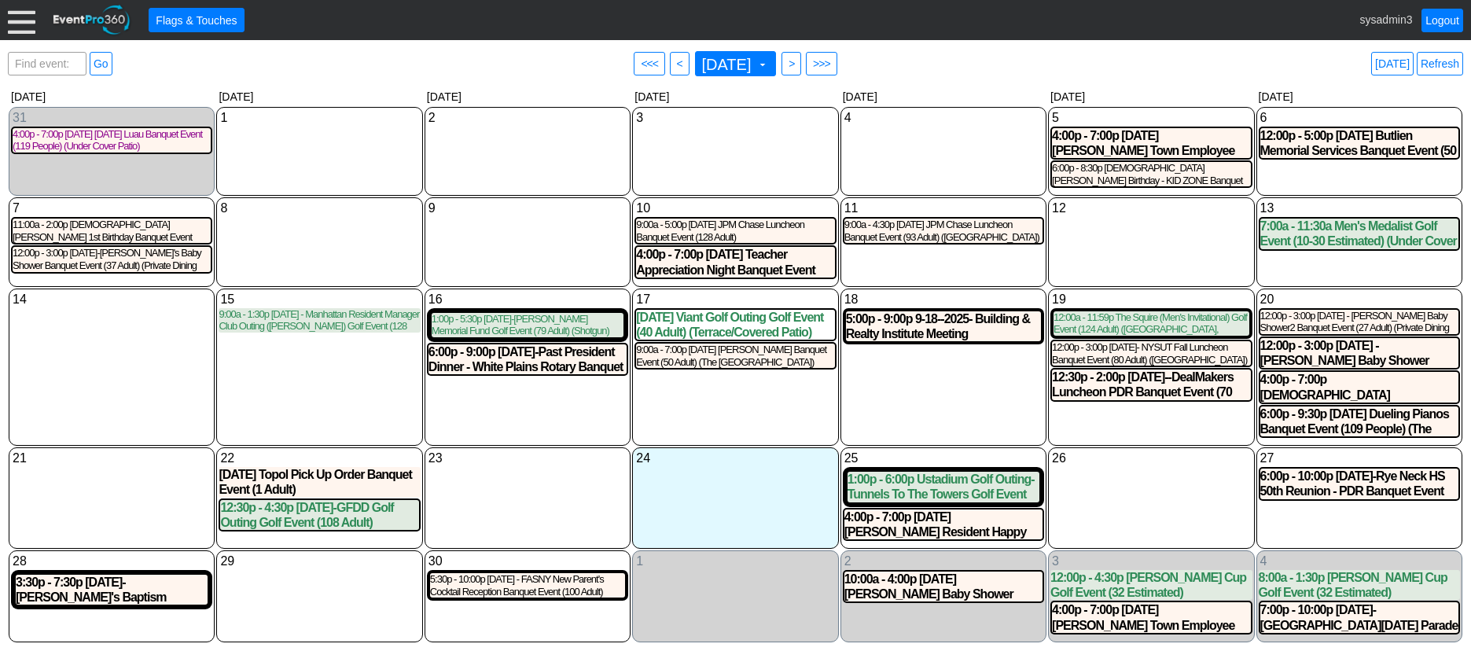
click at [18, 13] on div at bounding box center [22, 20] width 28 height 28
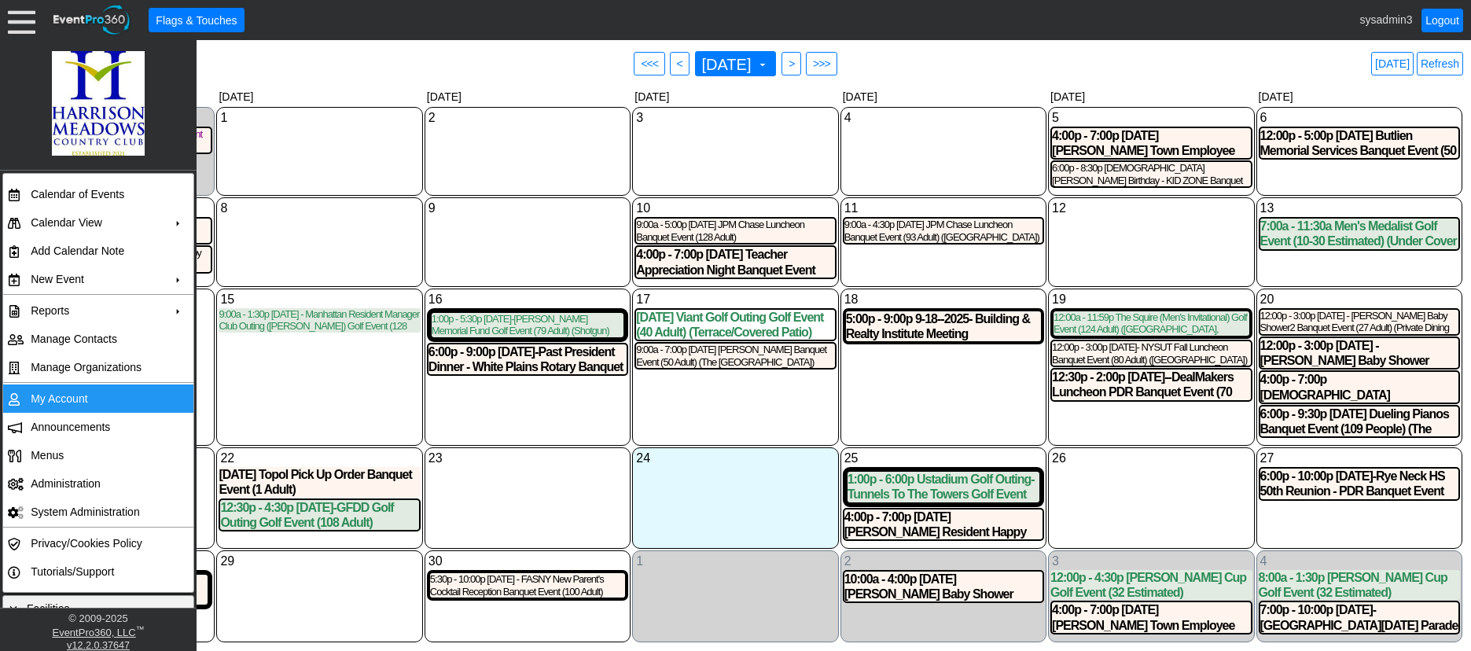
click at [56, 395] on td "My Account" at bounding box center [94, 398] width 141 height 28
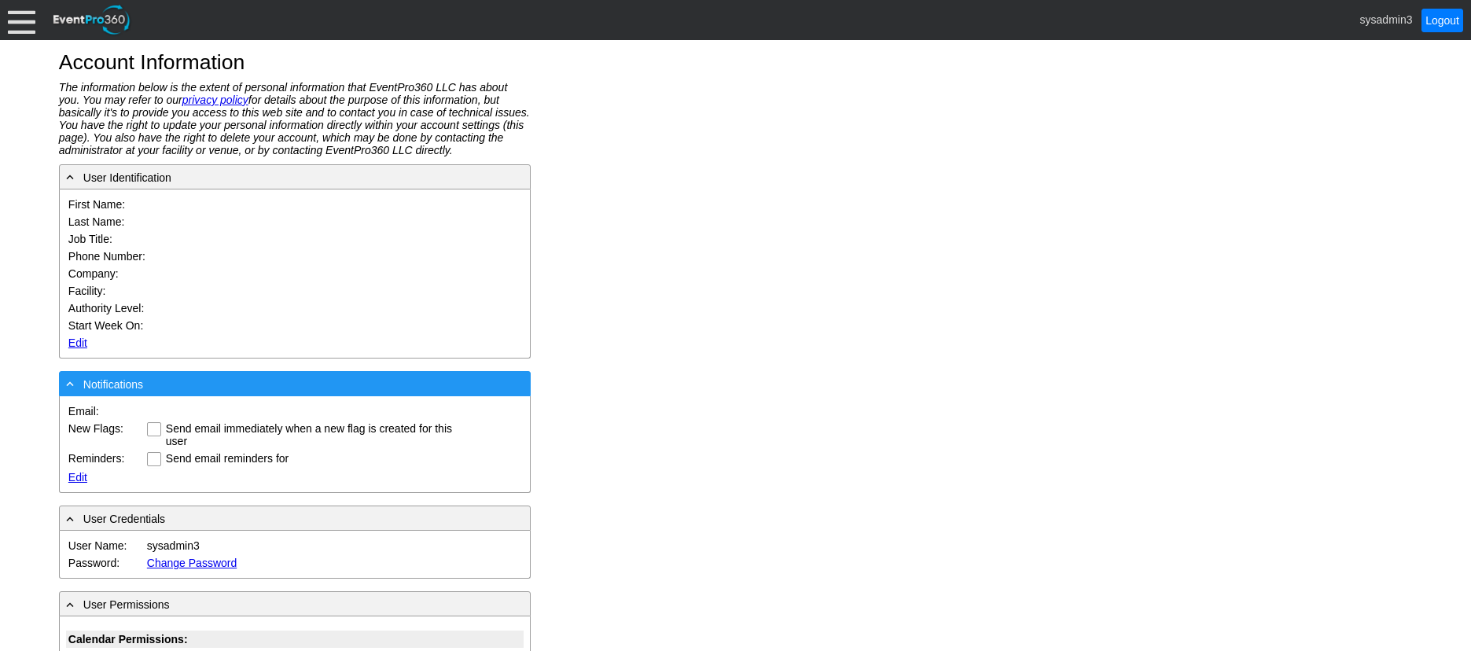
type input "System"
type input "Administrator"
type input "System Administrator"
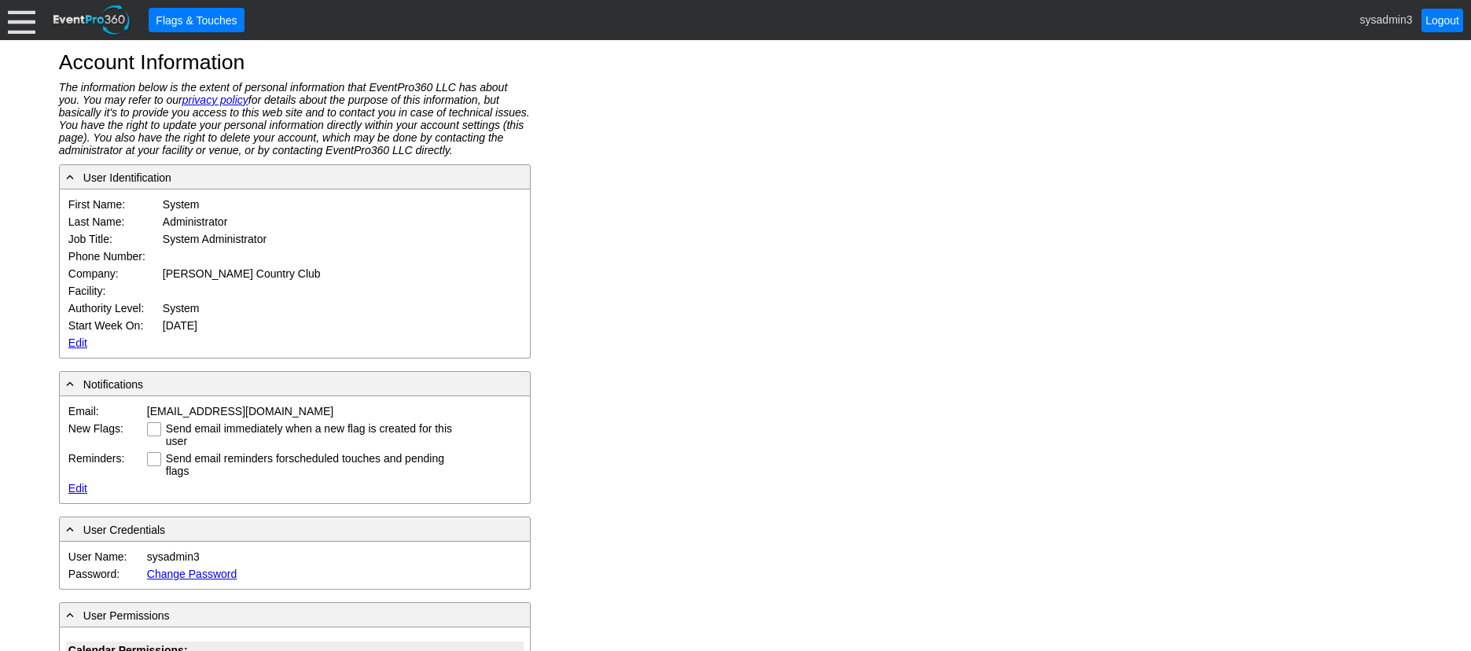
click at [78, 337] on link "Edit" at bounding box center [77, 342] width 19 height 13
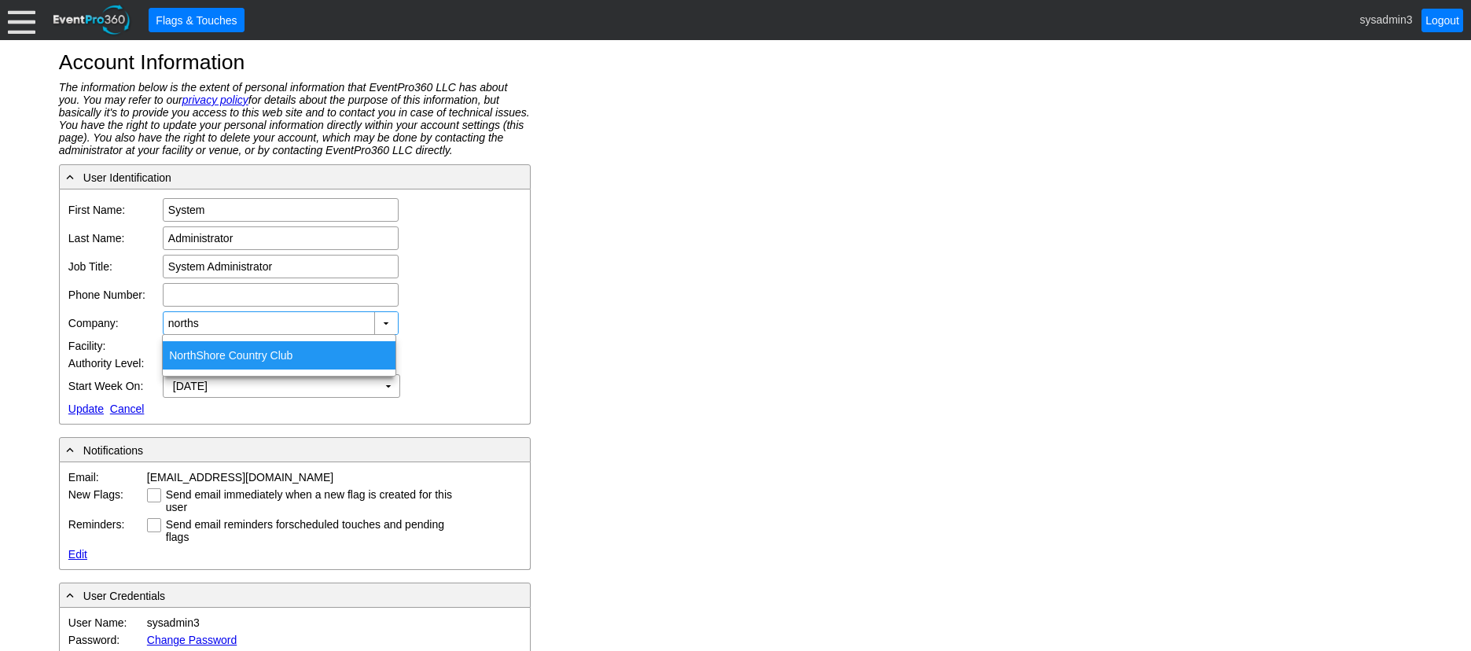
click at [197, 355] on span "NorthS" at bounding box center [186, 355] width 35 height 13
type input "NorthShore Country Club"
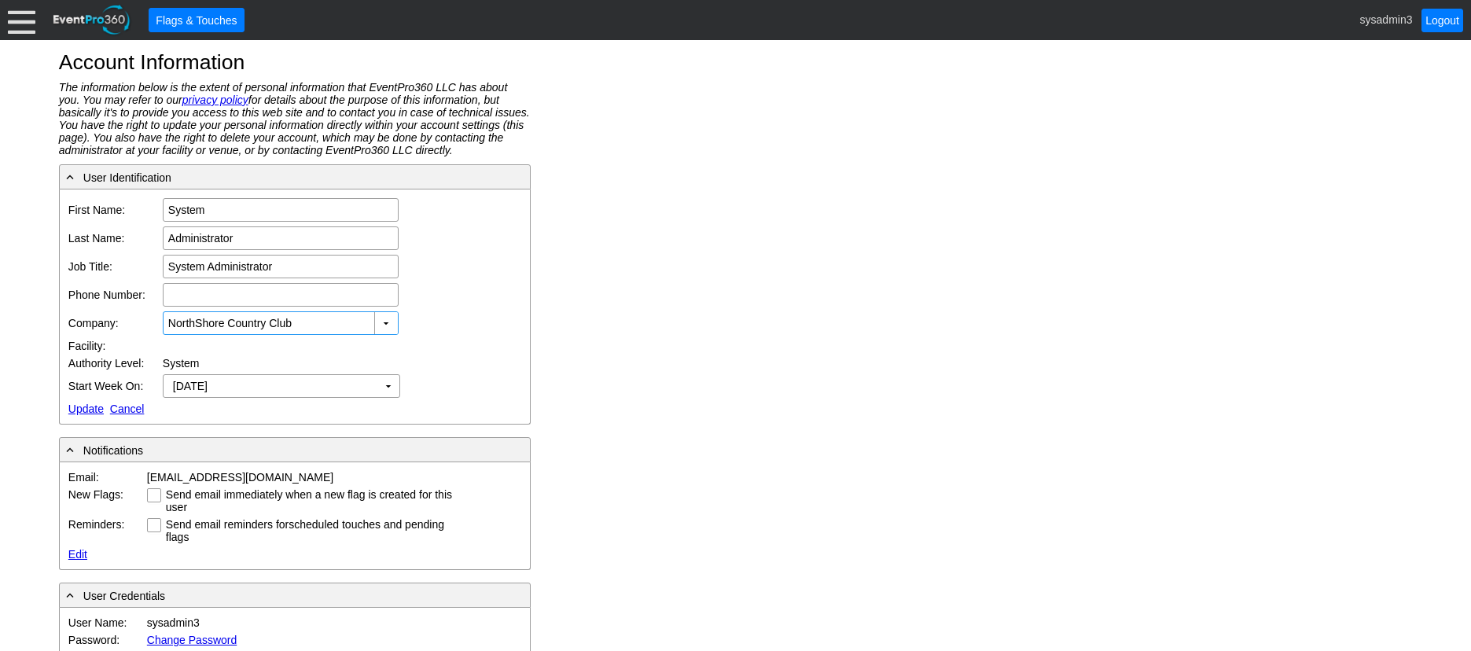
click at [88, 410] on link "Update" at bounding box center [85, 408] width 35 height 13
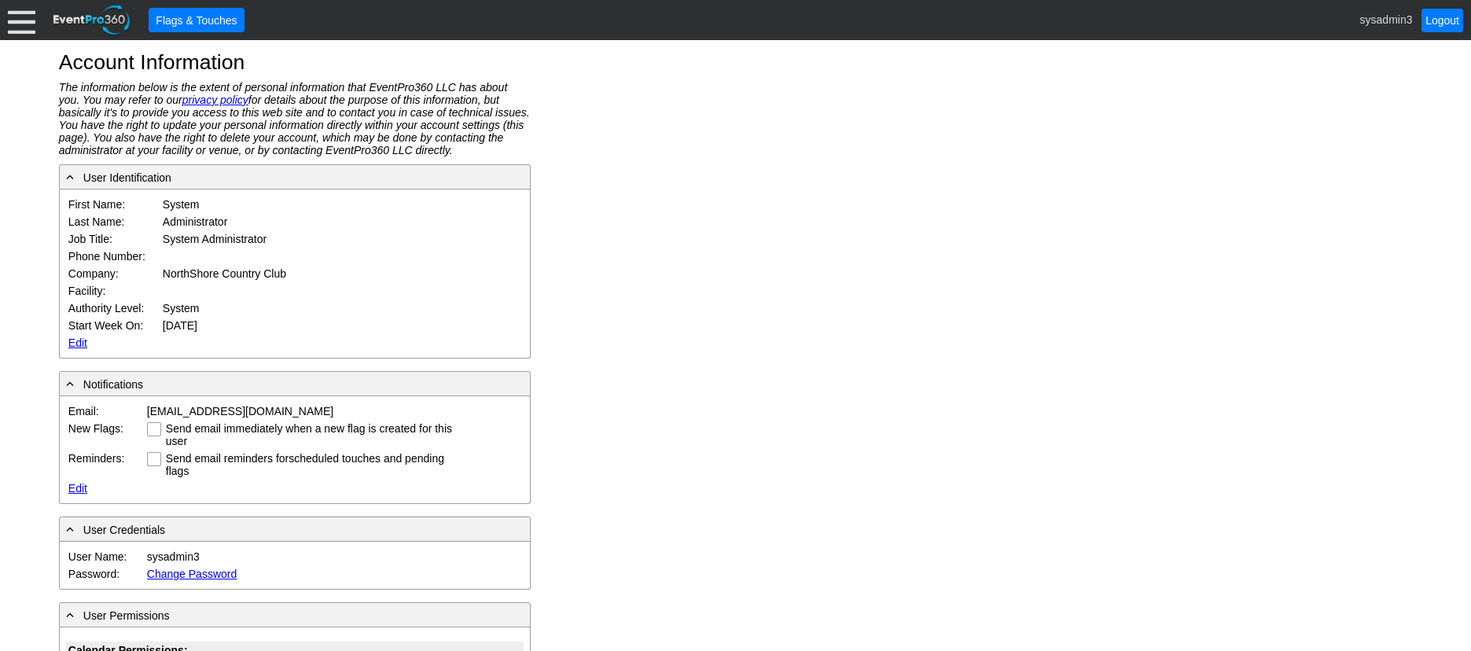
click at [28, 19] on div at bounding box center [22, 20] width 28 height 28
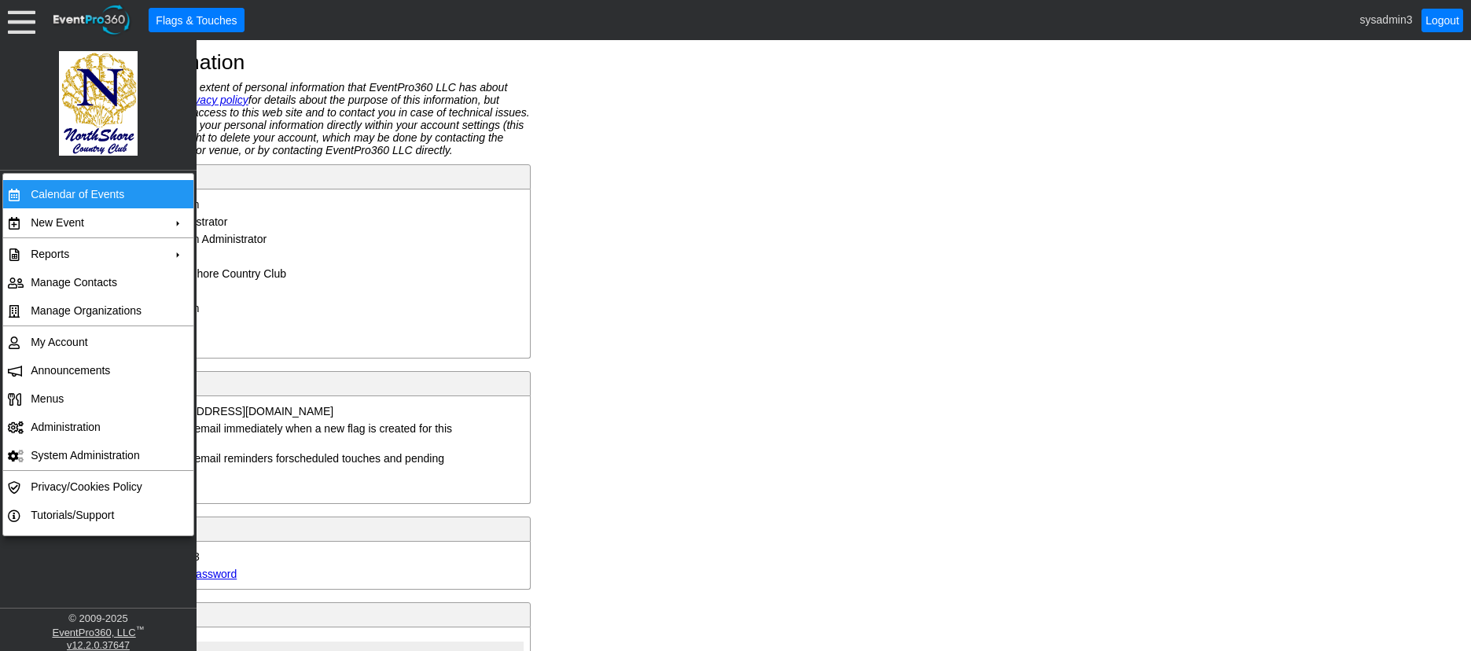
click at [91, 191] on td "Calendar of Events" at bounding box center [94, 194] width 141 height 28
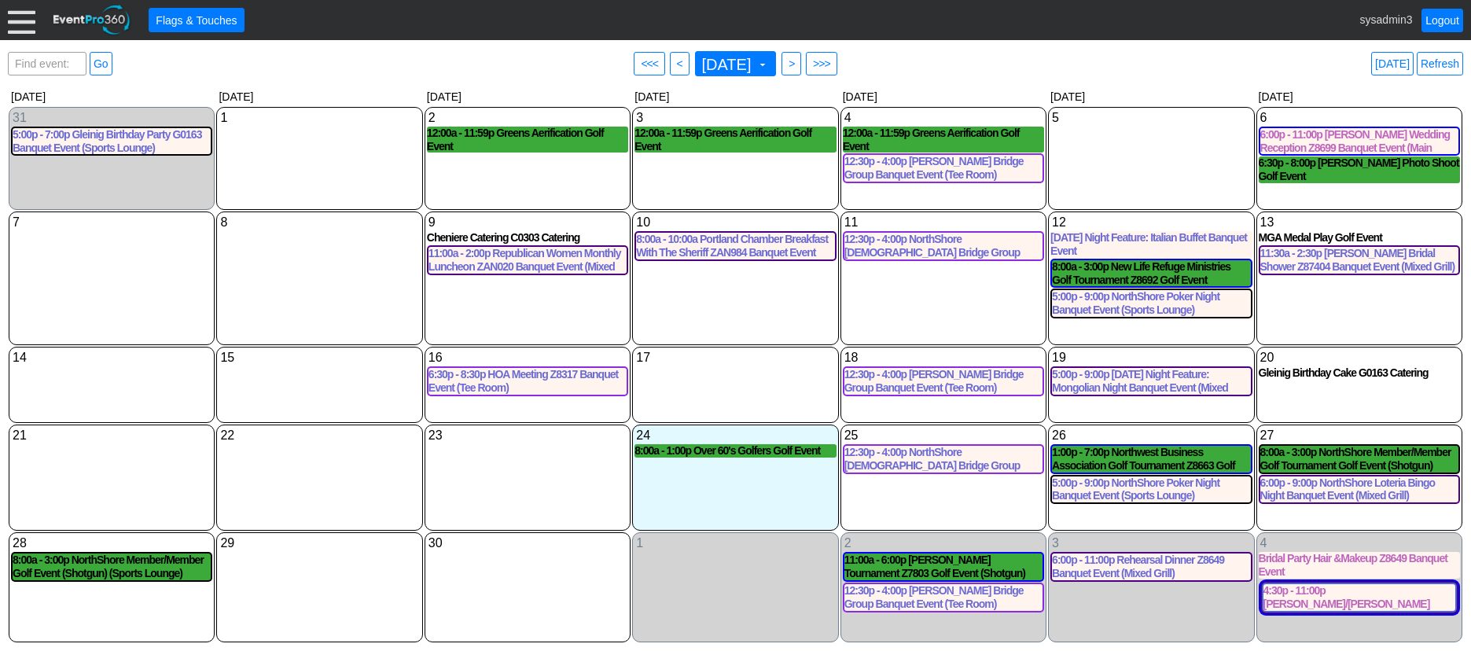
click at [20, 20] on div at bounding box center [22, 20] width 28 height 28
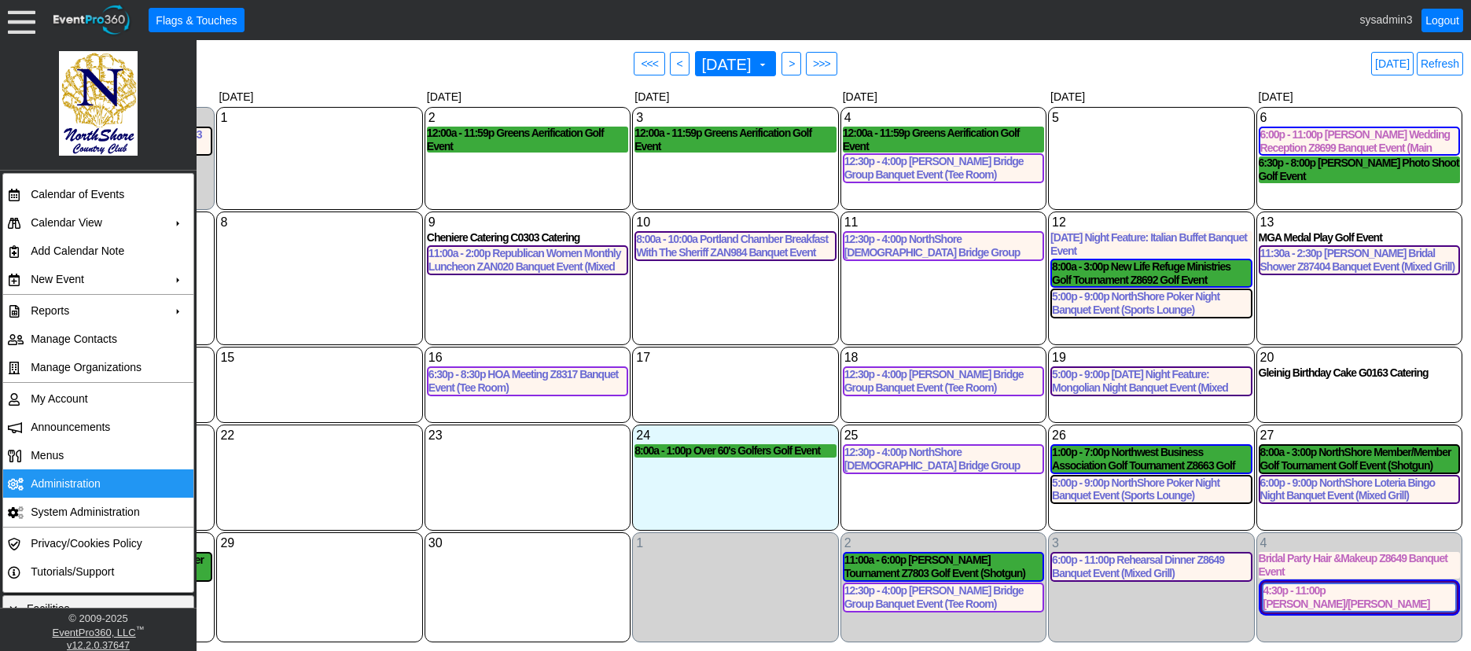
click at [64, 478] on td "Administration" at bounding box center [94, 483] width 141 height 28
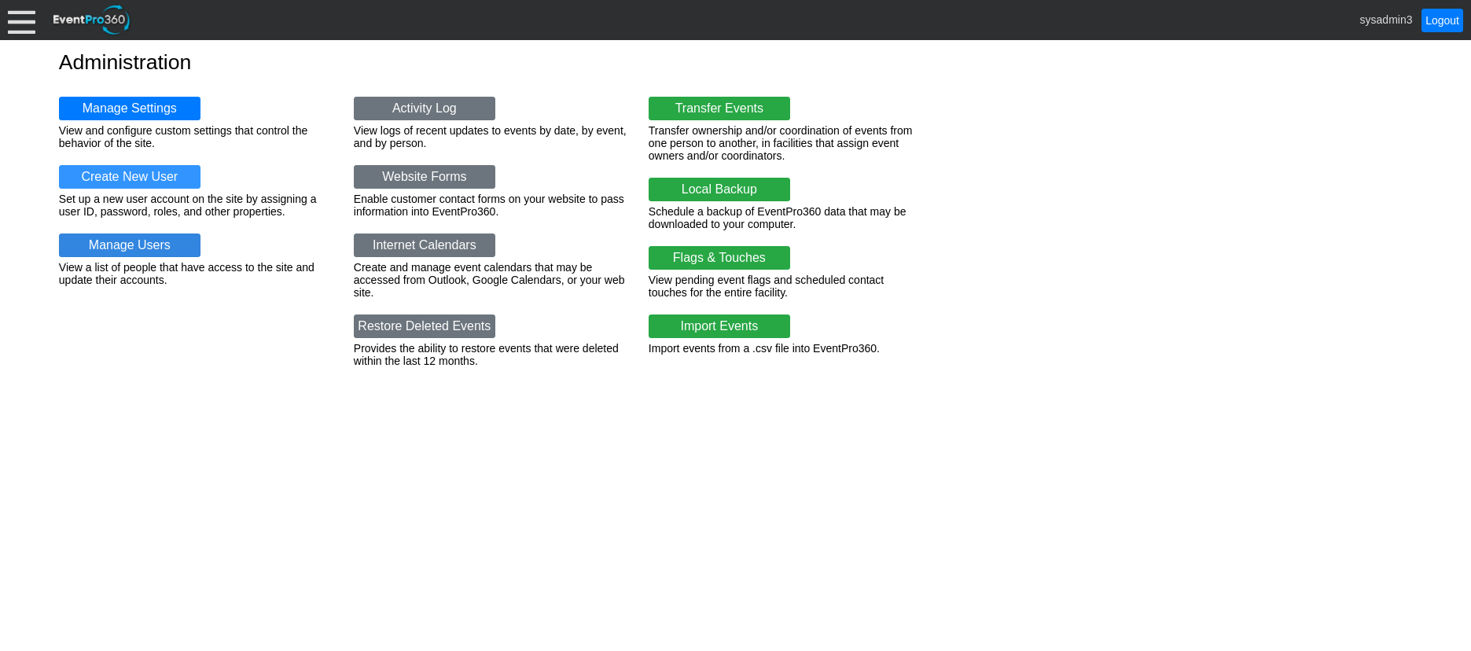
click at [170, 237] on link "Manage Users" at bounding box center [129, 245] width 141 height 24
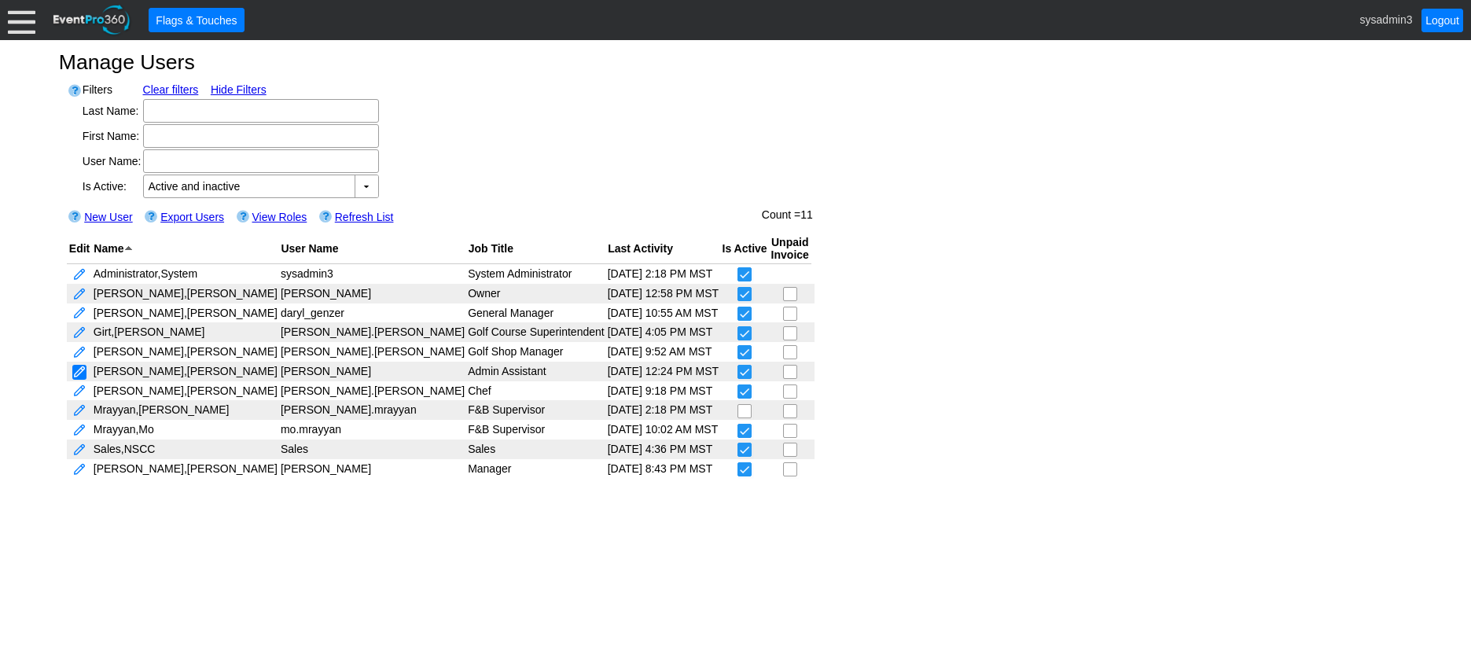
click at [82, 373] on link at bounding box center [79, 372] width 14 height 15
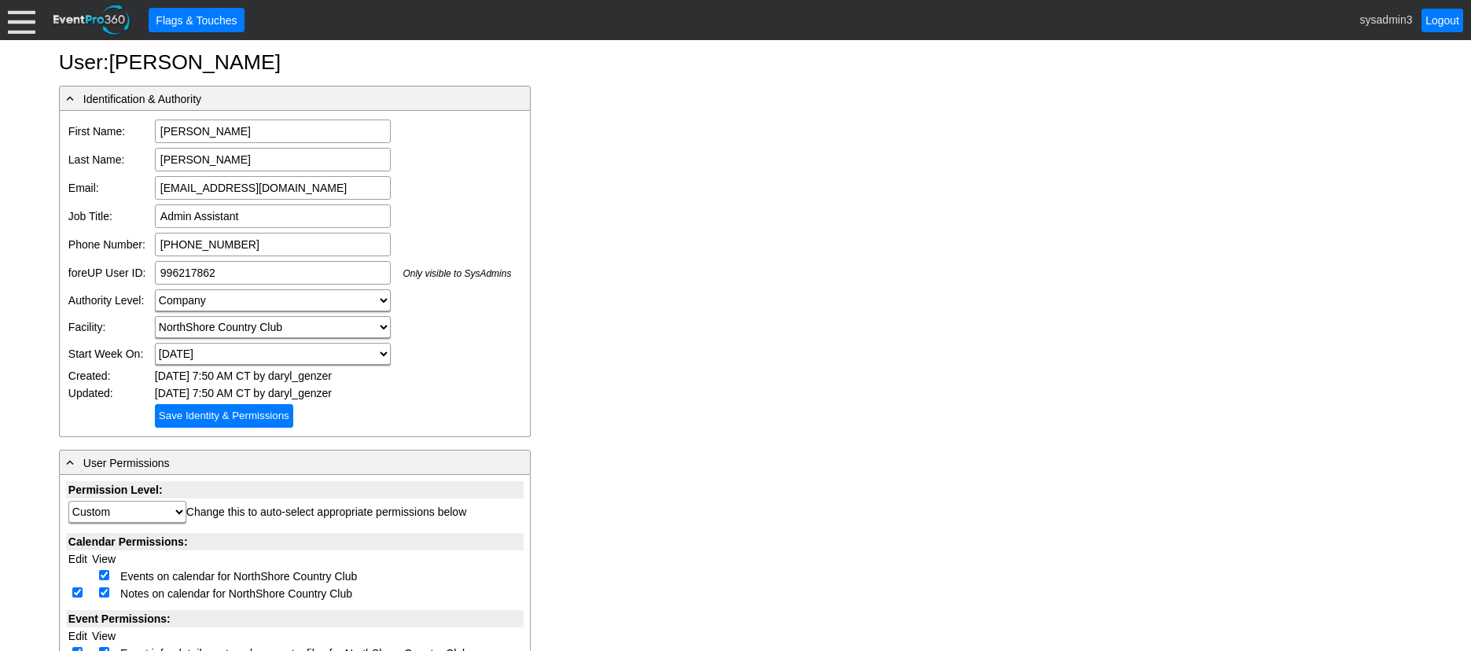
drag, startPoint x: 285, startPoint y: 187, endPoint x: 153, endPoint y: 183, distance: 131.3
click at [153, 183] on td "office@northshoretx.com Email is required Email format is not valid" at bounding box center [333, 188] width 362 height 28
click at [25, 28] on div at bounding box center [22, 20] width 28 height 28
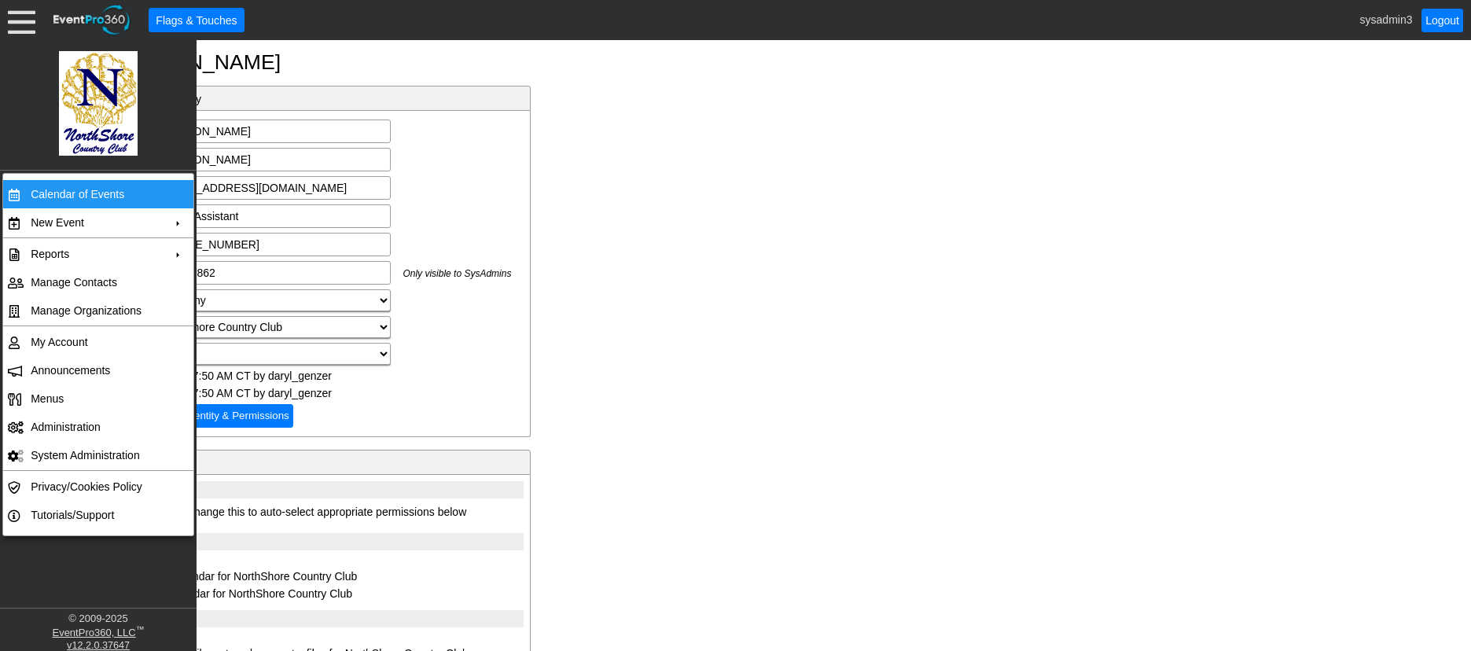
click at [67, 192] on td "Calendar of Events" at bounding box center [94, 194] width 141 height 28
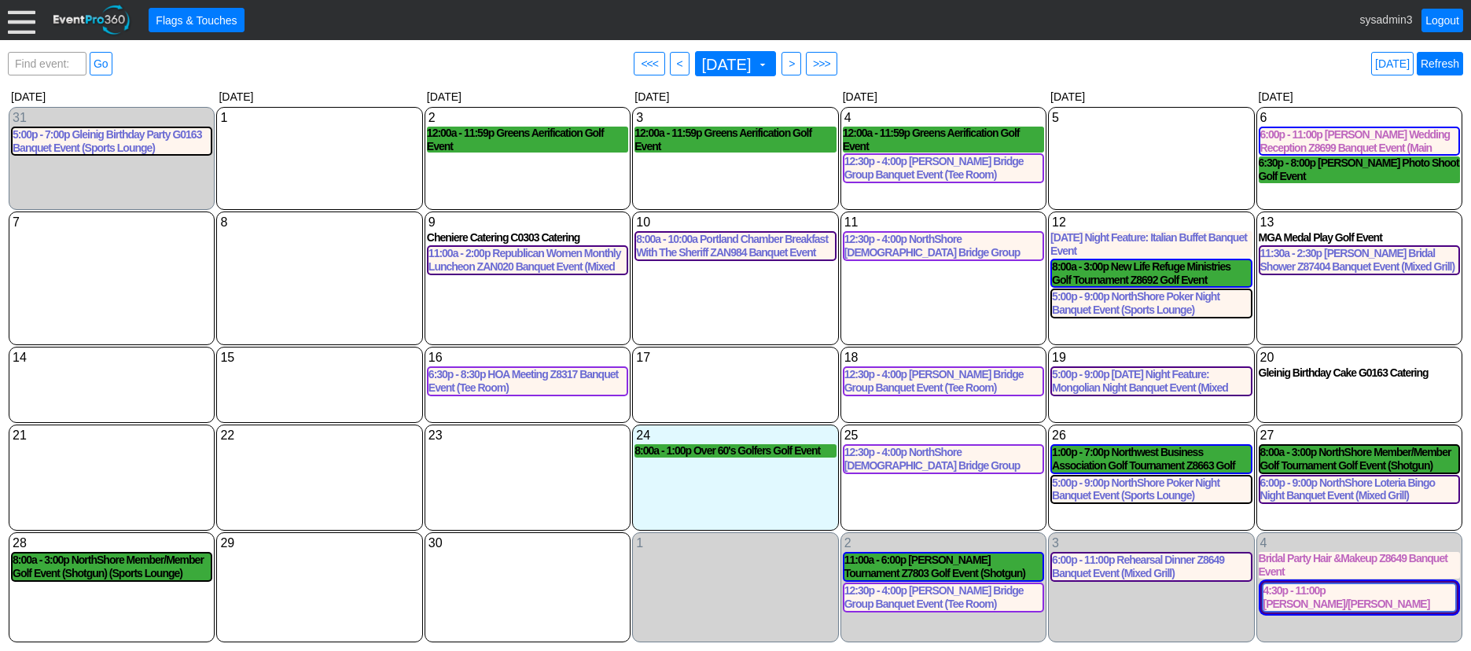
click at [1456, 63] on link "Refresh" at bounding box center [1440, 64] width 46 height 24
click at [1448, 66] on link "Refresh" at bounding box center [1440, 64] width 46 height 24
click at [1219, 72] on div "Find event: enter title Go ● <<< ● < [DATE] ▼ ● > ● >>> [DATE] Refresh" at bounding box center [735, 63] width 1455 height 31
click at [1435, 59] on link "Refresh" at bounding box center [1440, 64] width 46 height 24
click at [1440, 55] on link "Refresh" at bounding box center [1440, 64] width 46 height 24
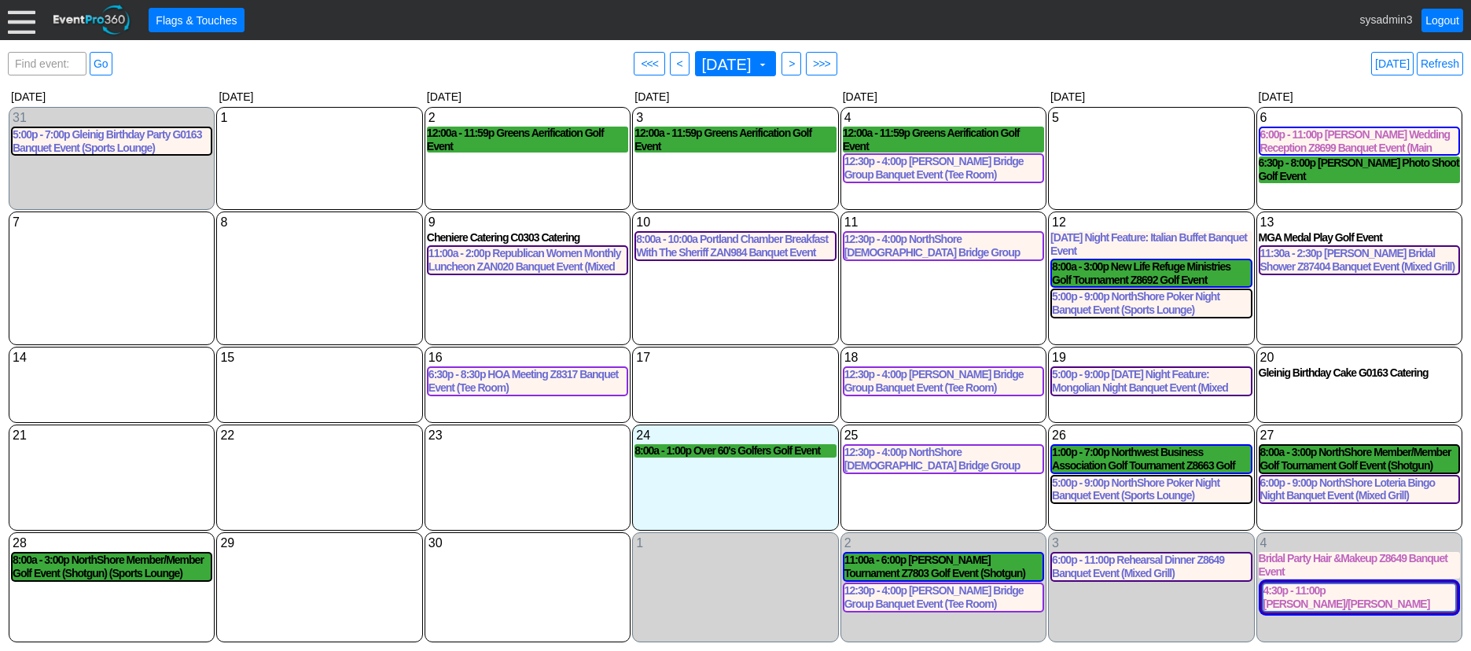
click at [28, 17] on div at bounding box center [22, 20] width 28 height 28
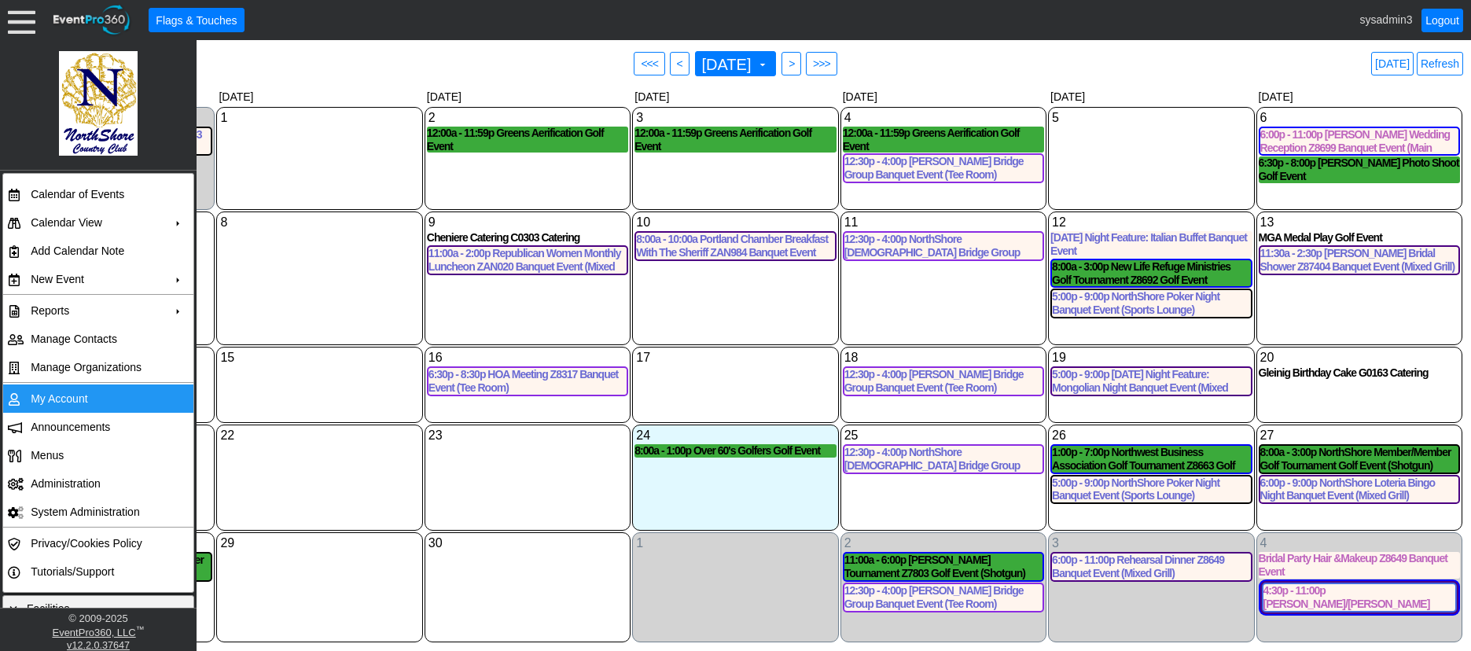
click at [65, 396] on td "My Account" at bounding box center [94, 398] width 141 height 28
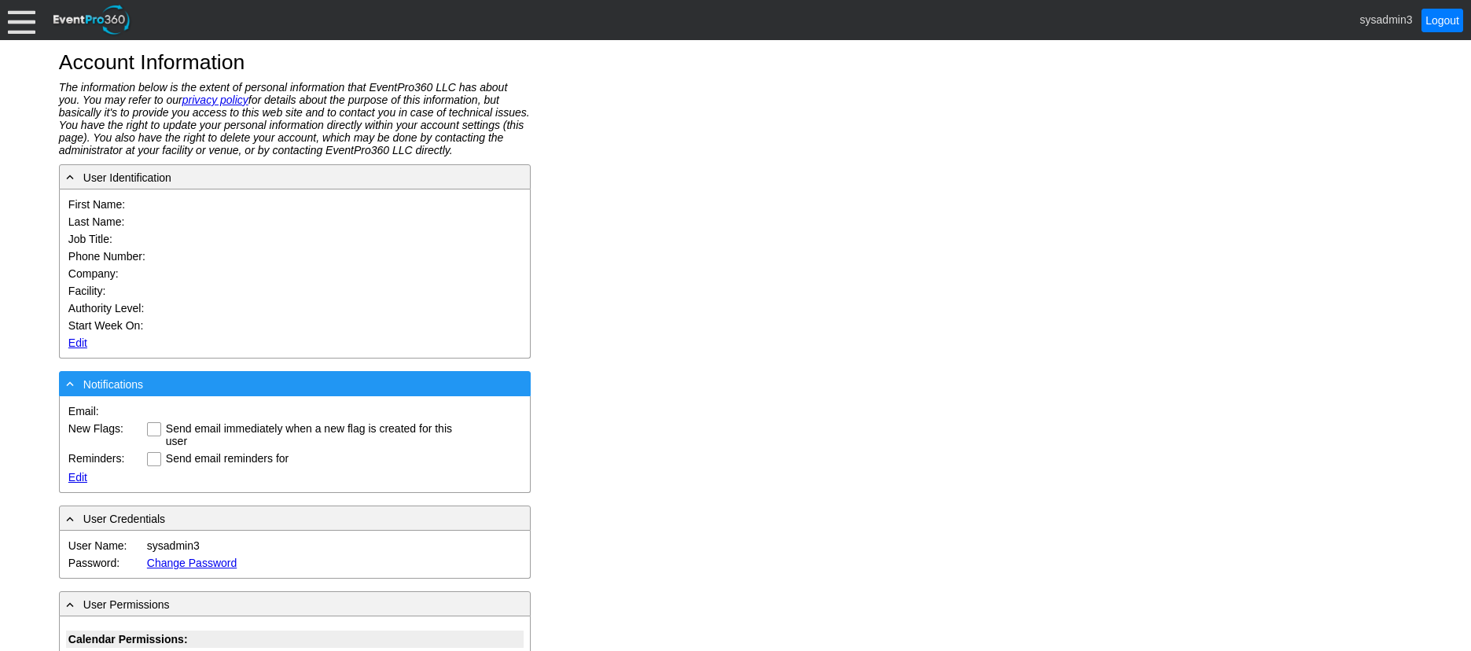
type input "System"
type input "Administrator"
type input "System Administrator"
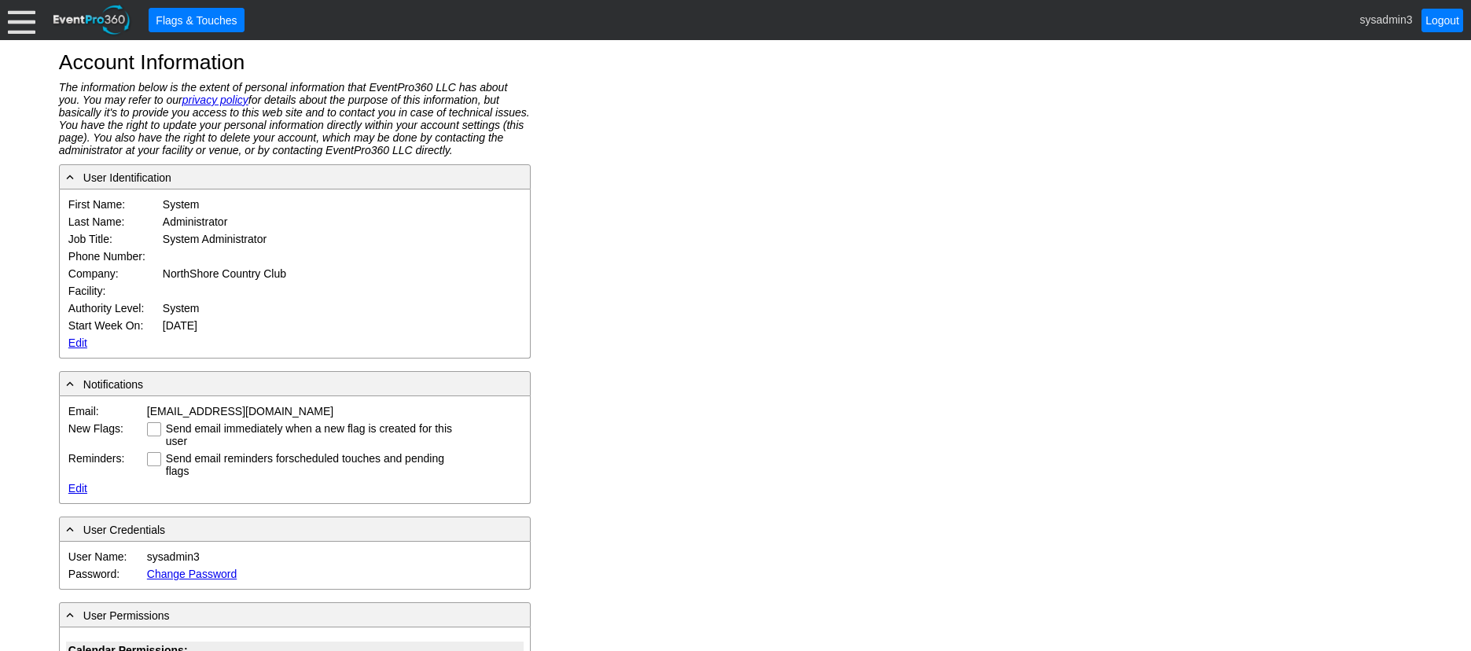
click at [78, 336] on link "Edit" at bounding box center [77, 342] width 19 height 13
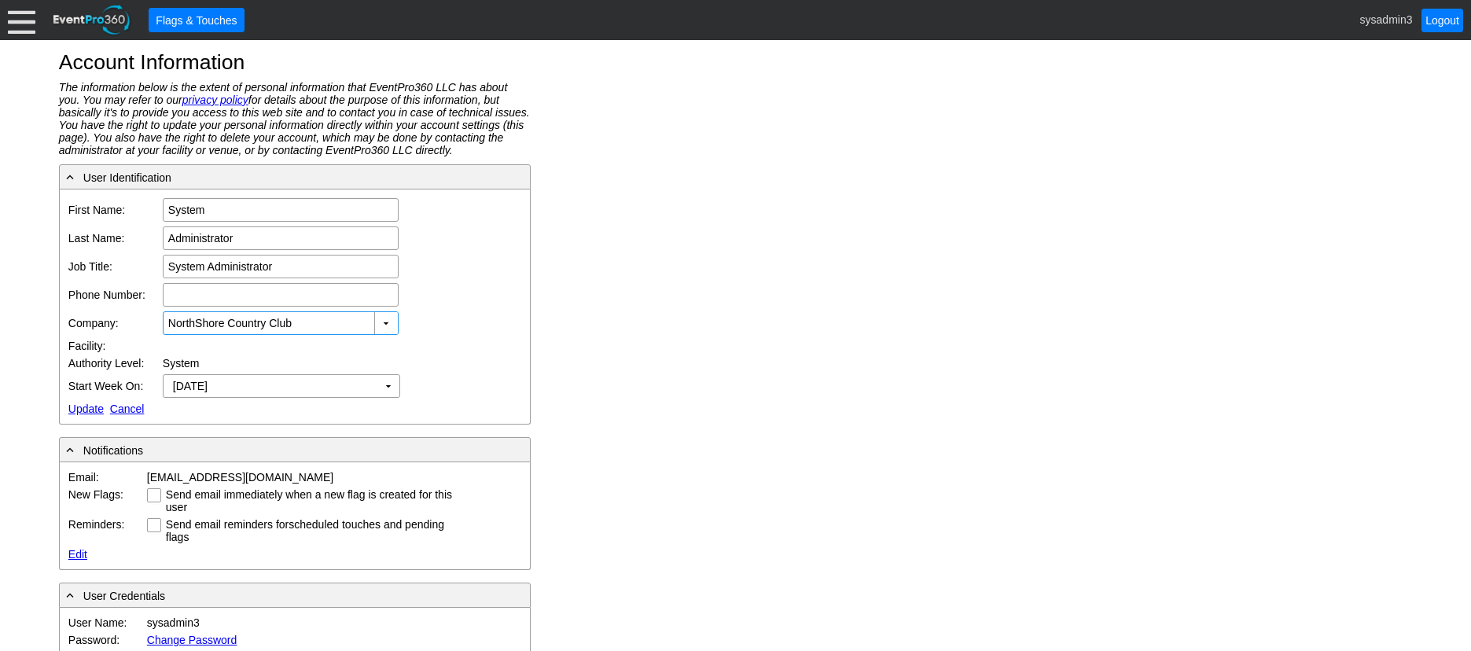
click at [320, 322] on input "NorthShore Country Club" at bounding box center [269, 323] width 203 height 22
drag, startPoint x: 320, startPoint y: 322, endPoint x: 109, endPoint y: 326, distance: 210.7
click at [109, 326] on tr "Company: NorthShore Country Club ▼ Χ NorthShore Country Club" at bounding box center [262, 323] width 393 height 28
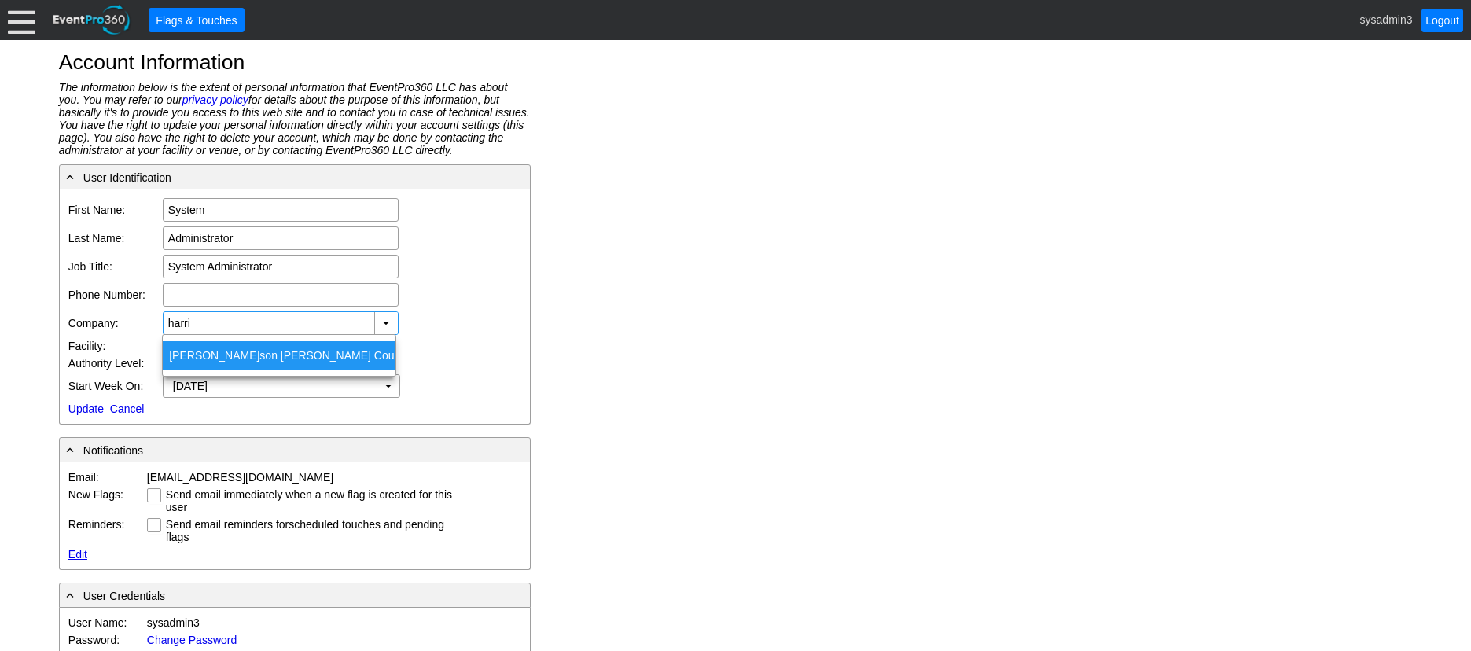
click at [270, 352] on div "Harri son [PERSON_NAME] Country Club" at bounding box center [279, 355] width 233 height 28
type input "[PERSON_NAME] Country Club"
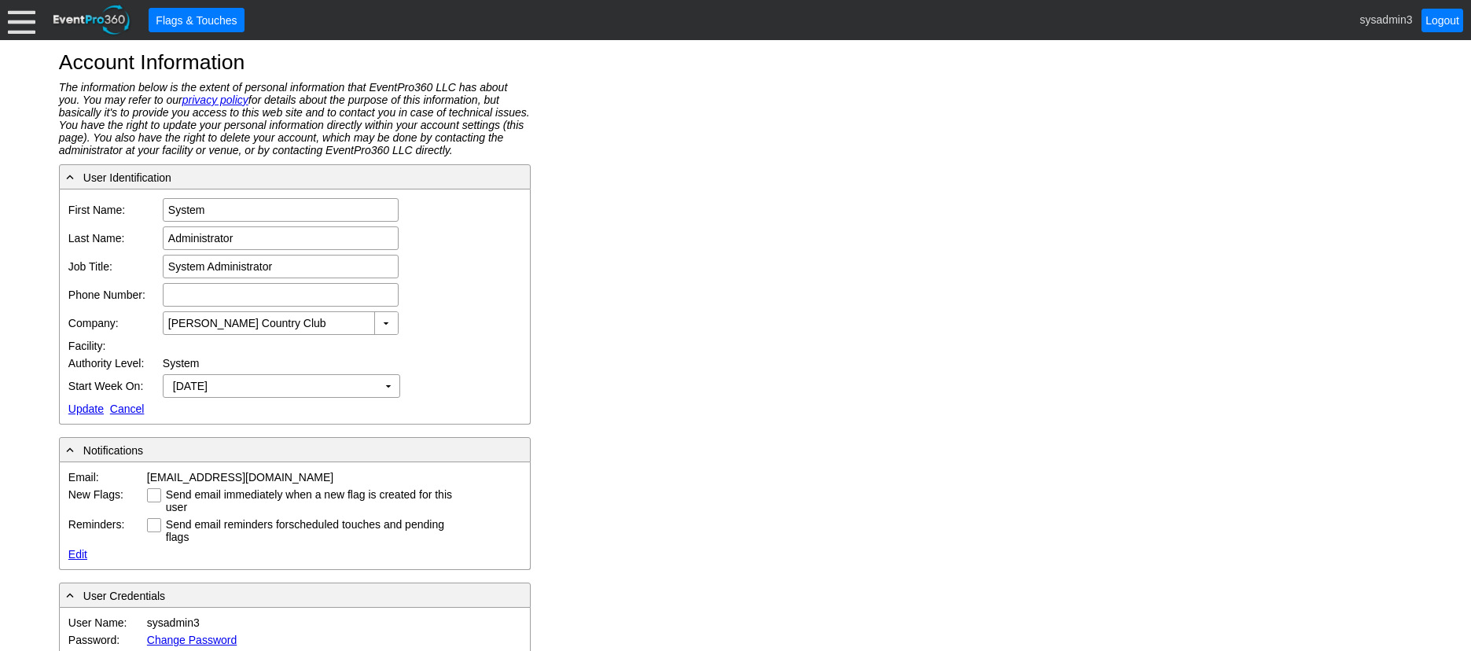
click at [87, 400] on td "Edit Update Cancel" at bounding box center [262, 408] width 393 height 17
click at [83, 406] on link "Update" at bounding box center [85, 408] width 35 height 13
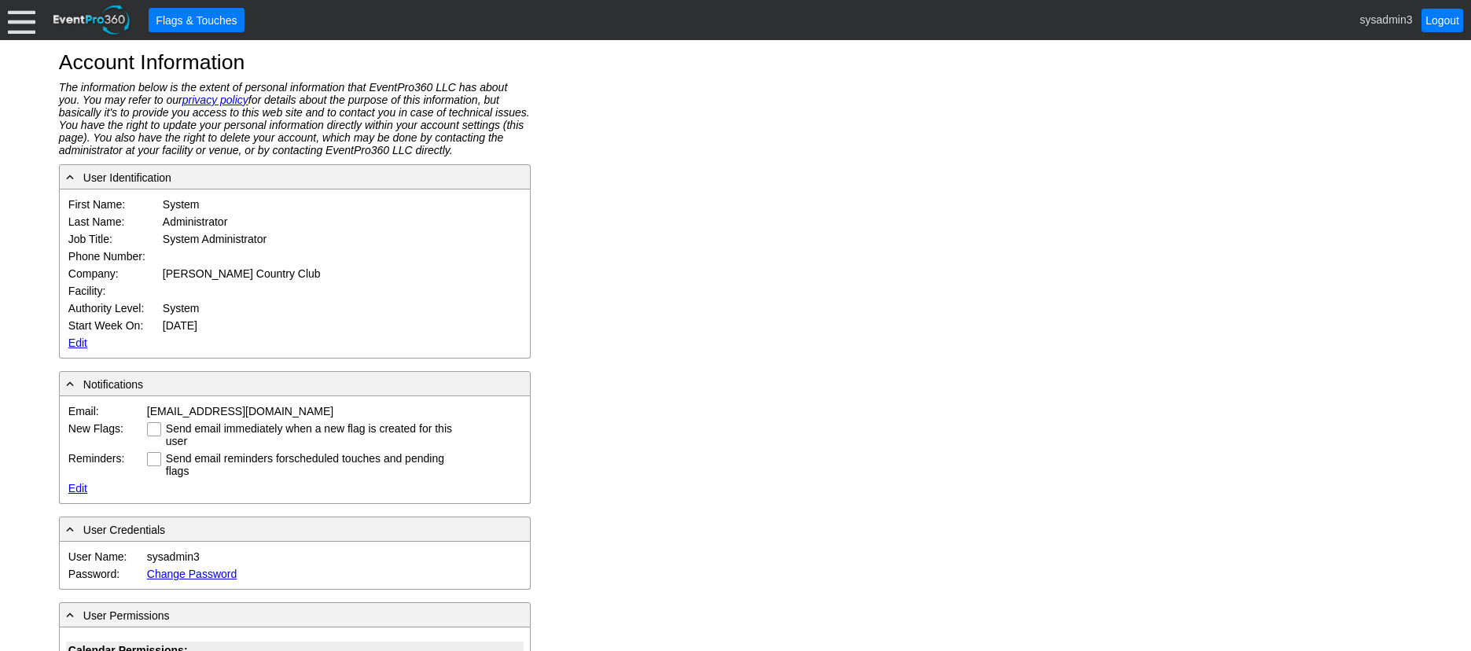
click at [20, 13] on div at bounding box center [22, 20] width 28 height 28
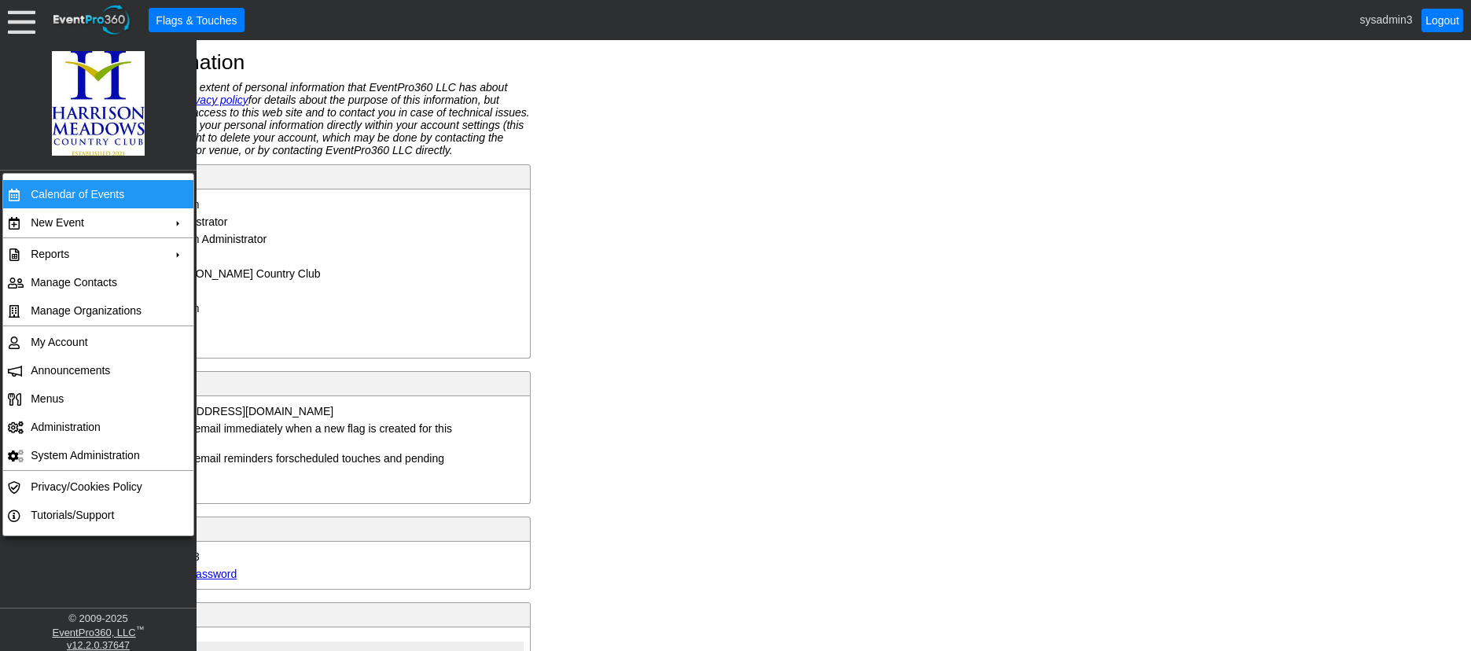
click at [83, 188] on td "Calendar of Events" at bounding box center [94, 194] width 141 height 28
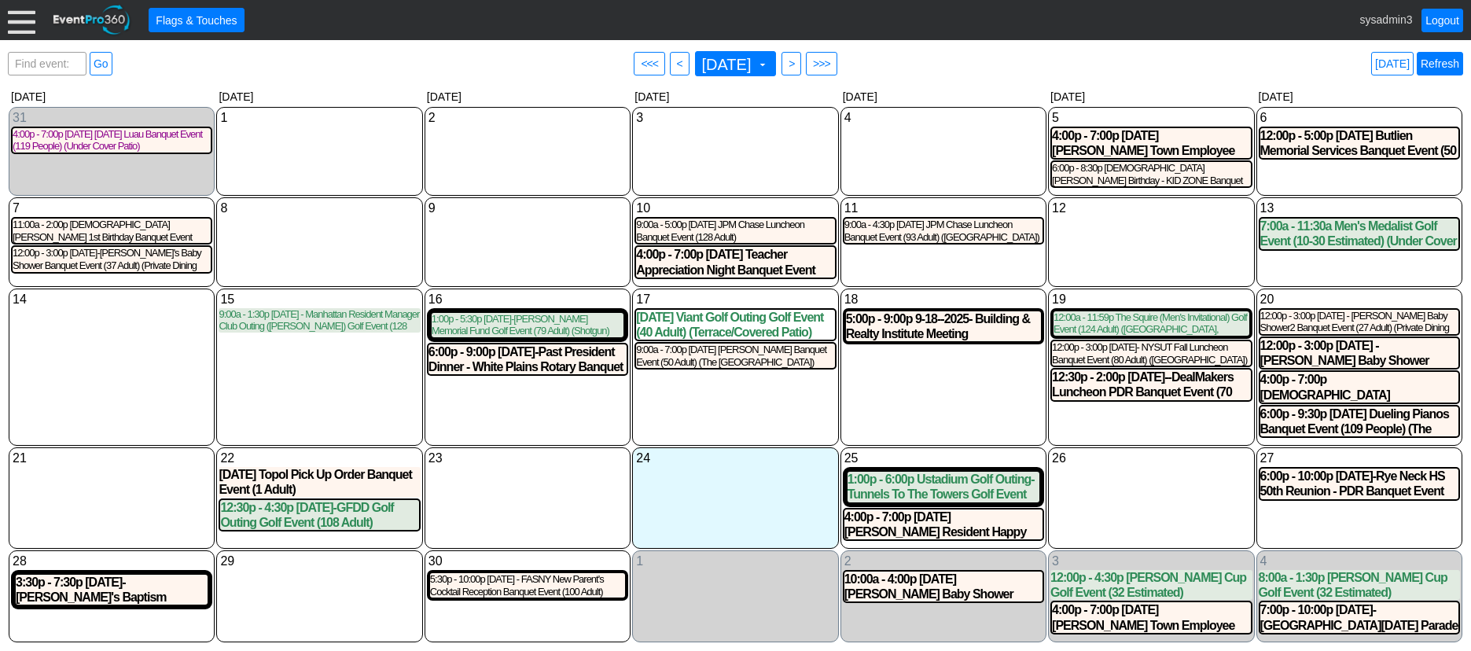
click at [1453, 61] on link "Refresh" at bounding box center [1440, 64] width 46 height 24
click at [1119, 239] on div "12 Friday" at bounding box center [1151, 242] width 206 height 90
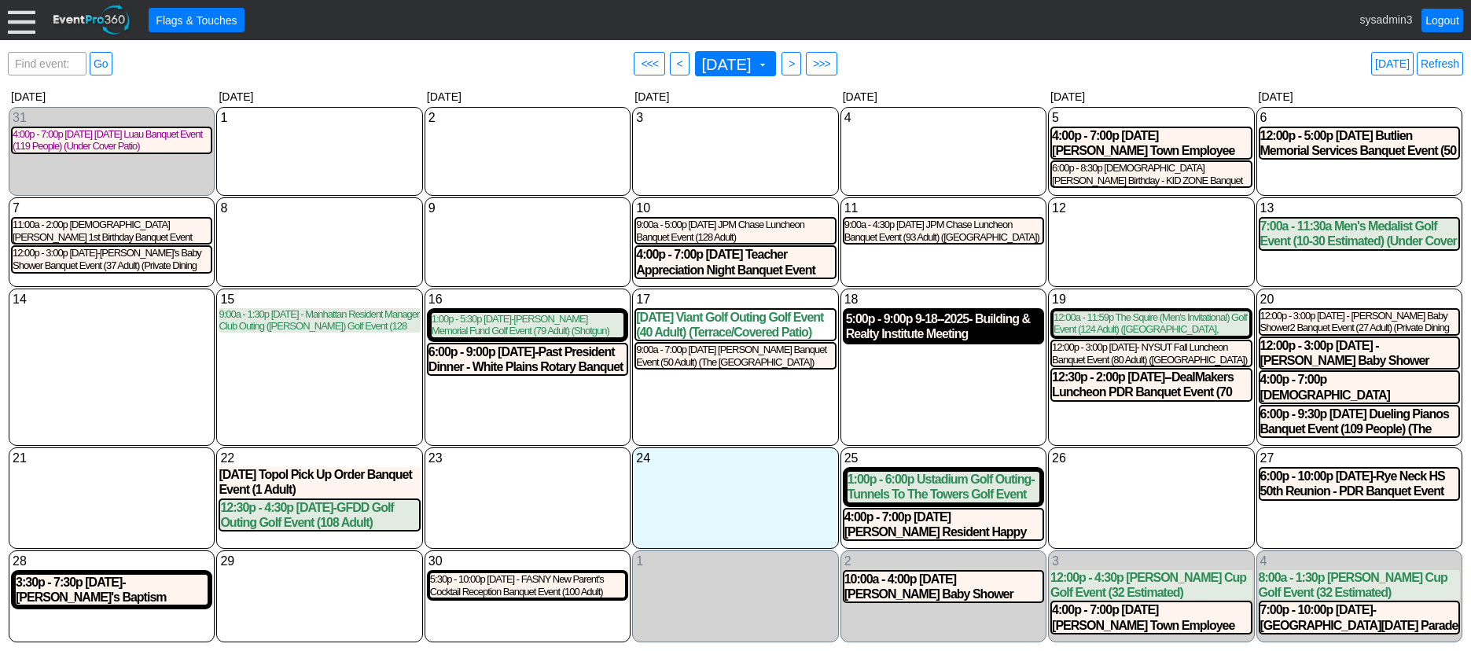
click at [928, 325] on div "5:00p - 9:00p 9-18--2025- Building & Realty Institute Meeting (NORTH BALLROOM) …" at bounding box center [943, 326] width 195 height 30
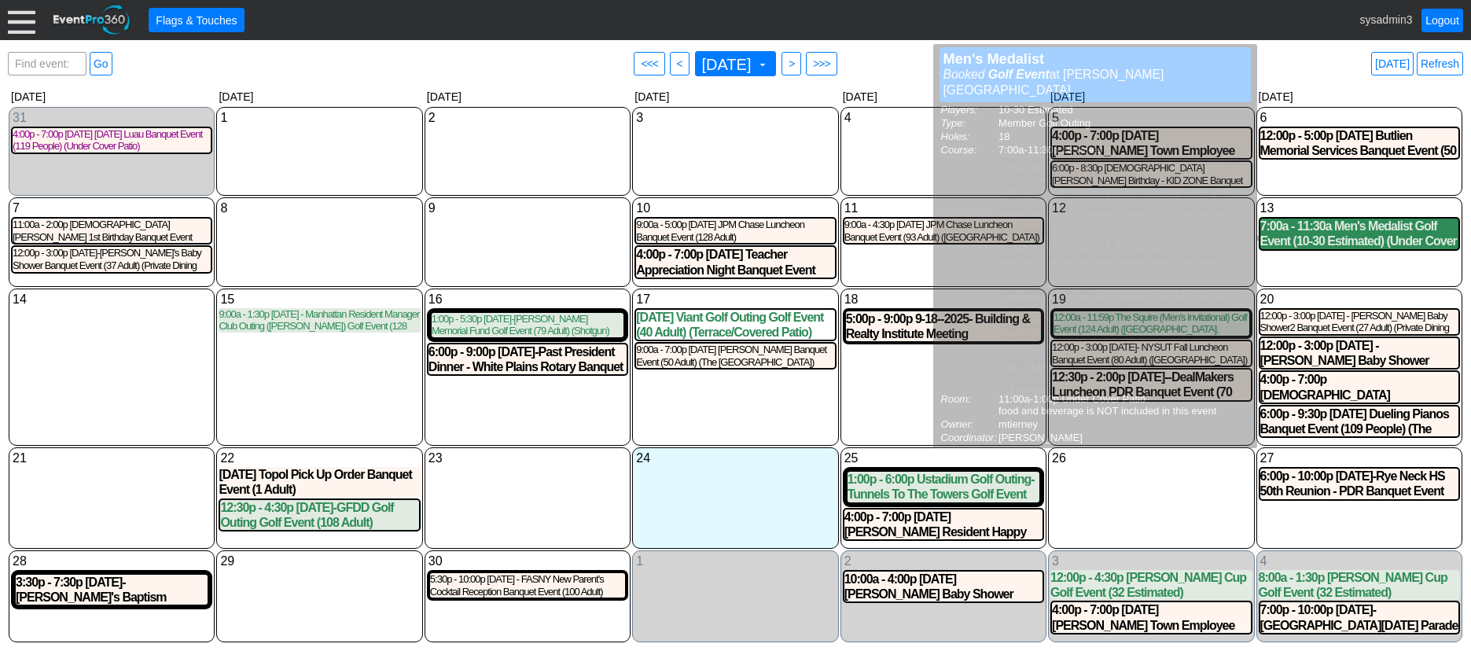
click at [1325, 244] on div "7:00a - 11:30a Men's Medalist Golf Event (10-30 Estimated) (Under Cover Patio)" at bounding box center [1359, 234] width 198 height 30
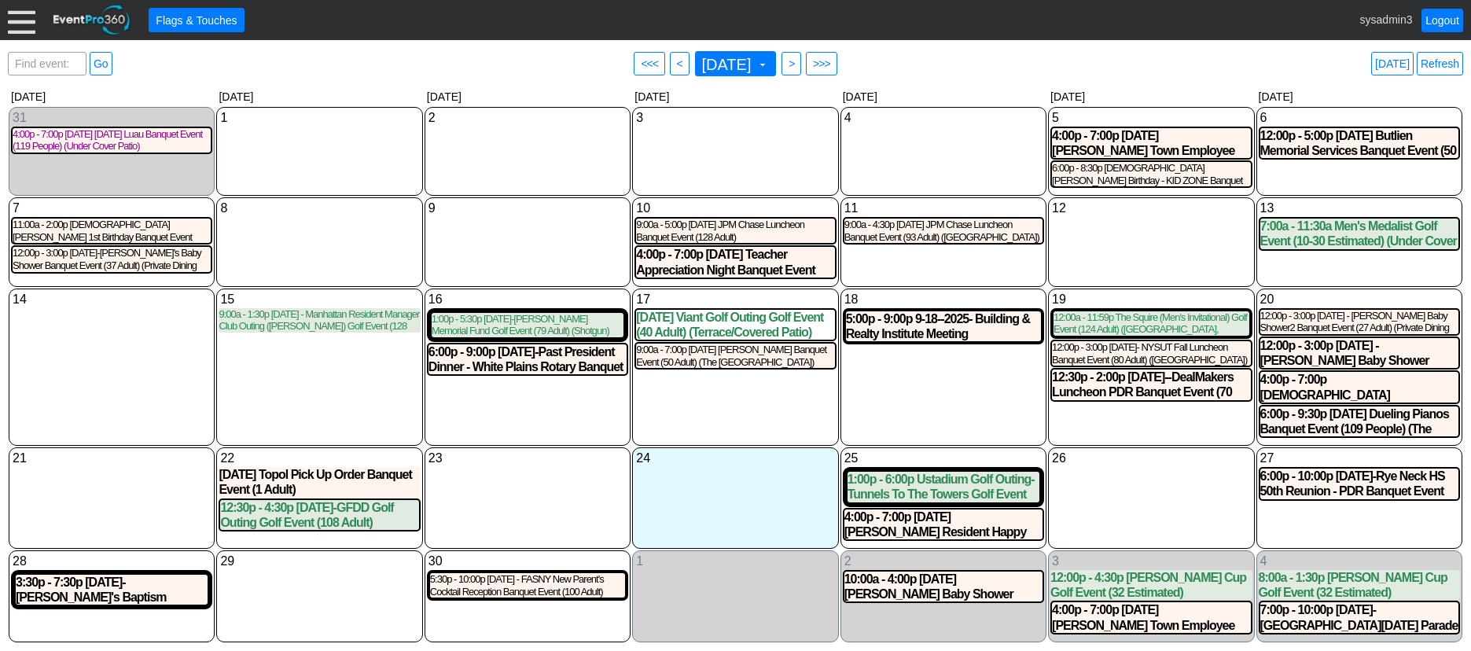
click at [928, 155] on div "4 Thursday" at bounding box center [943, 152] width 206 height 90
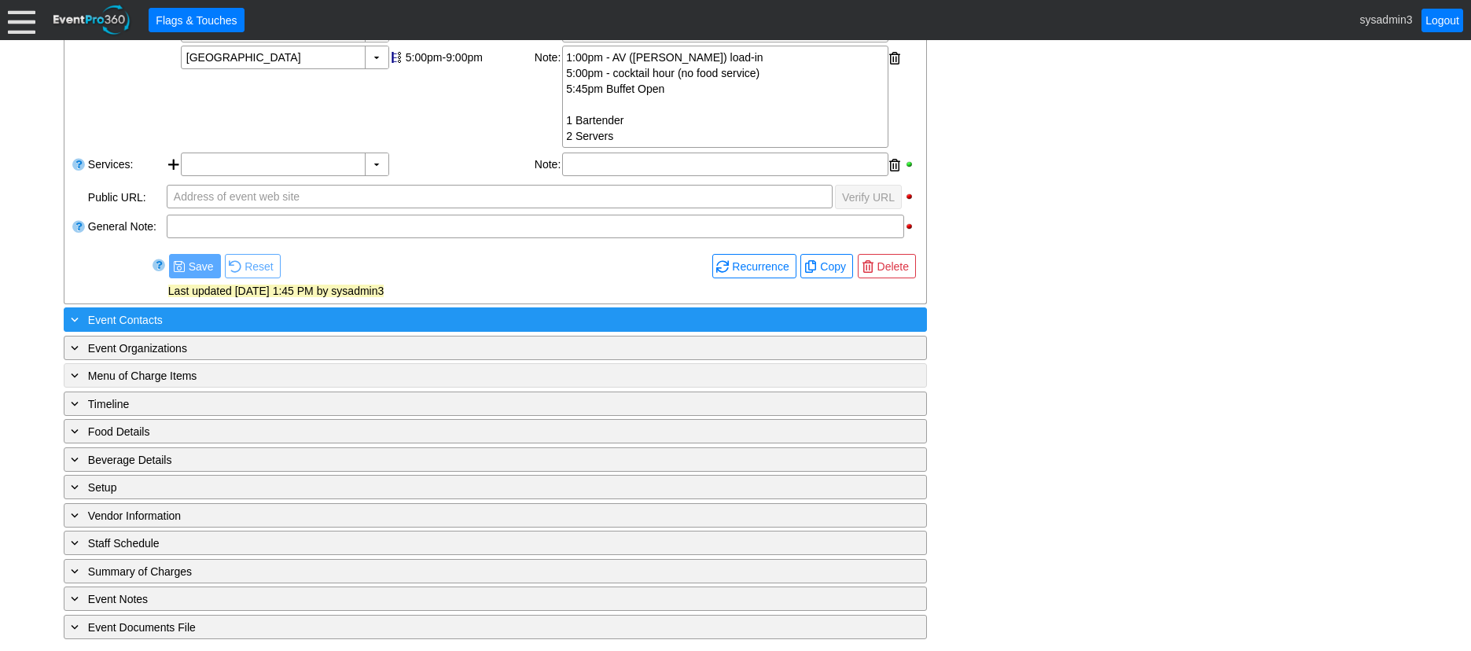
scroll to position [388, 0]
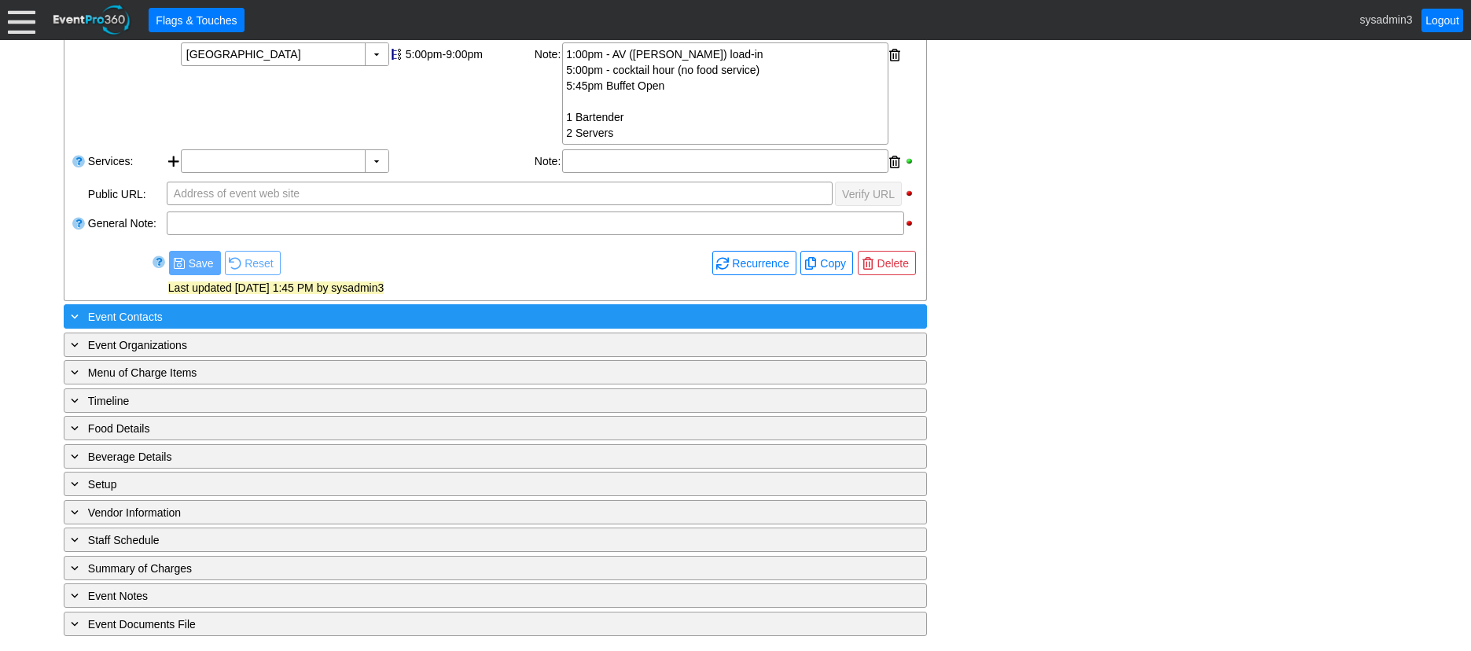
click at [280, 321] on div "+ Event Contacts" at bounding box center [463, 316] width 791 height 18
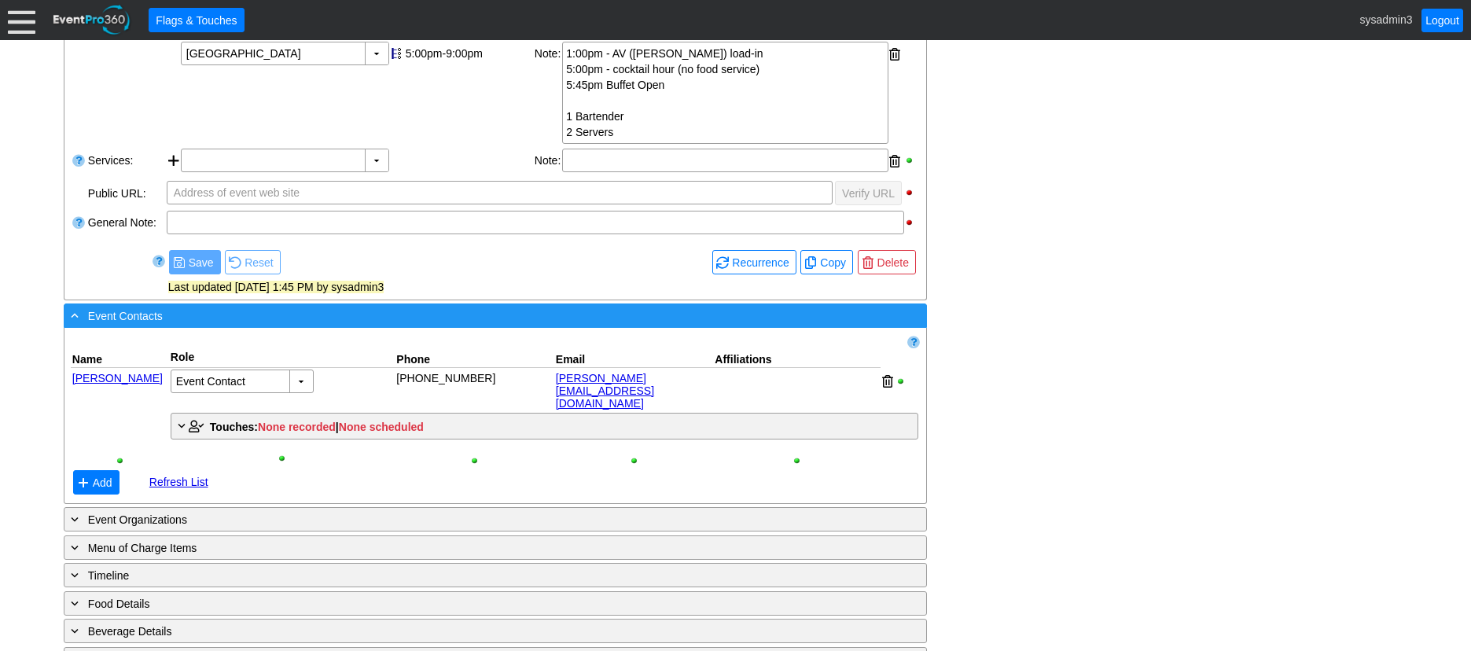
click at [649, 321] on div "- Event Contacts" at bounding box center [463, 316] width 791 height 18
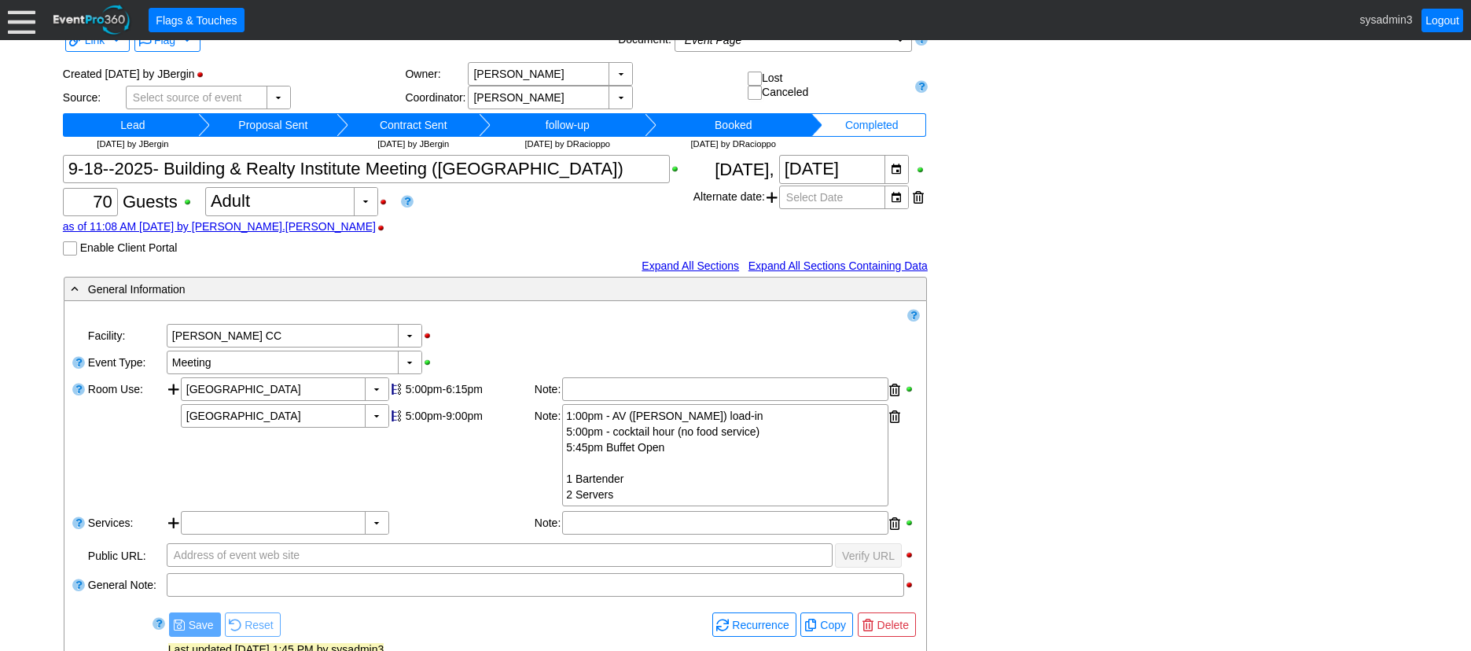
scroll to position [0, 0]
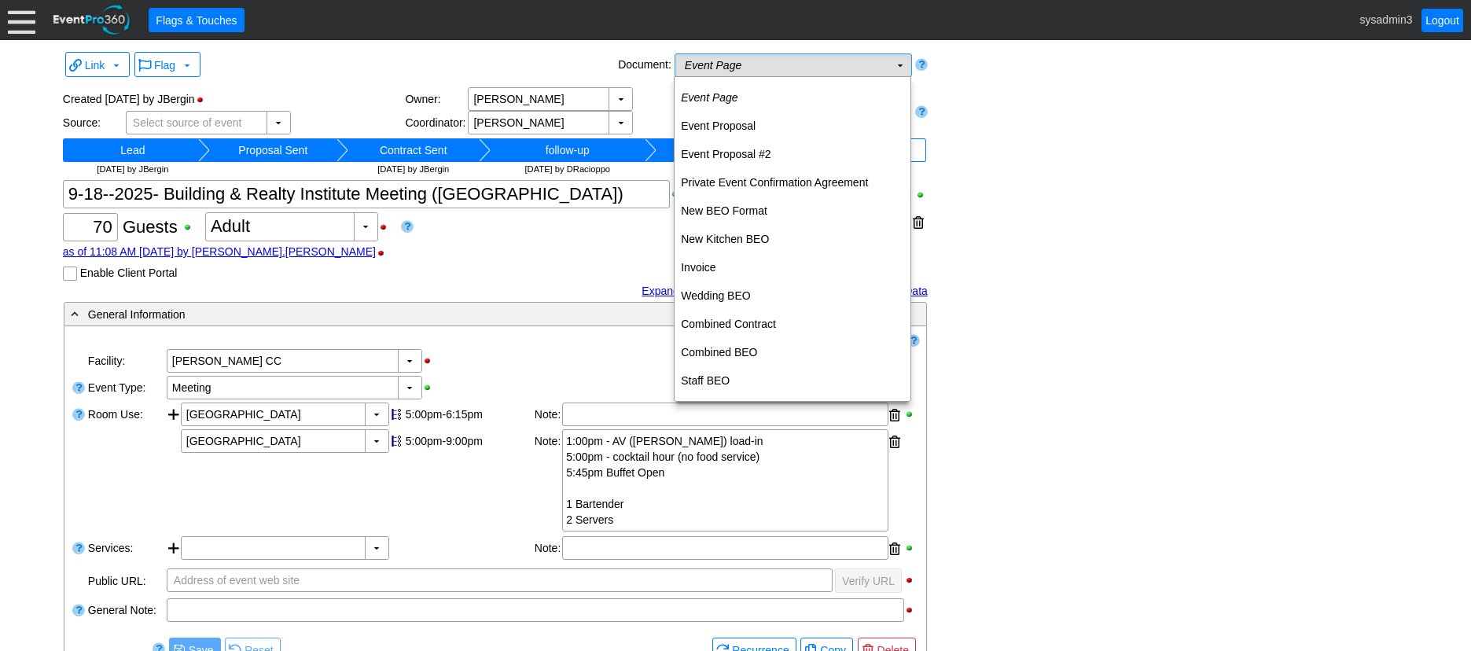
click at [803, 64] on td "Event Page Χ" at bounding box center [782, 65] width 214 height 22
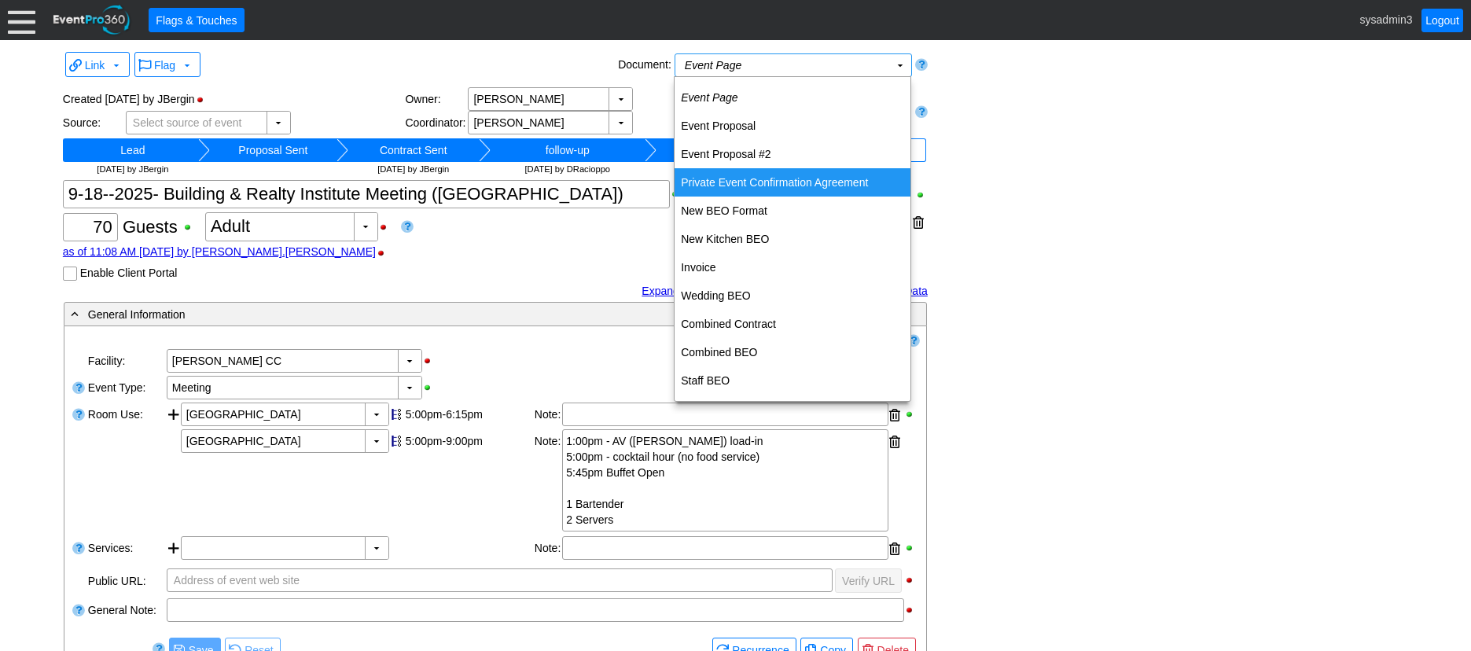
click at [746, 179] on td "Private Event Confirmation Agreement" at bounding box center [792, 182] width 236 height 28
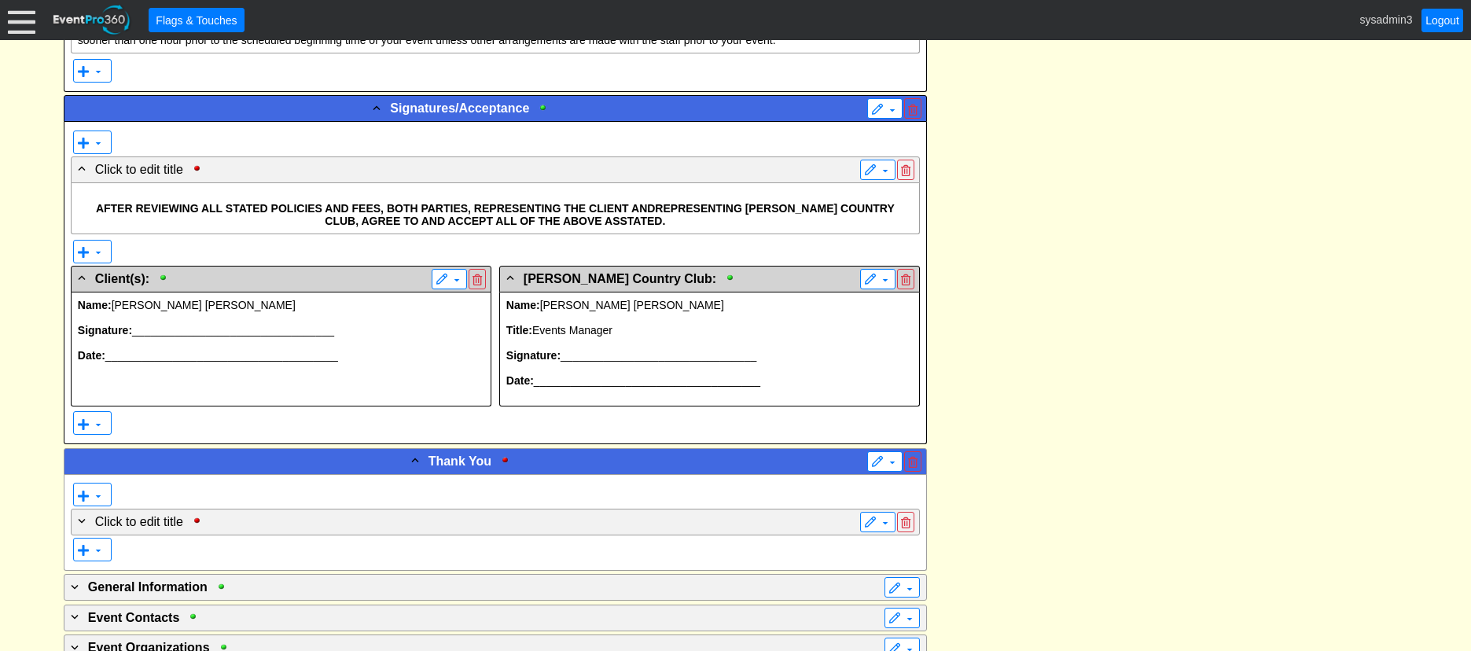
scroll to position [4900, 0]
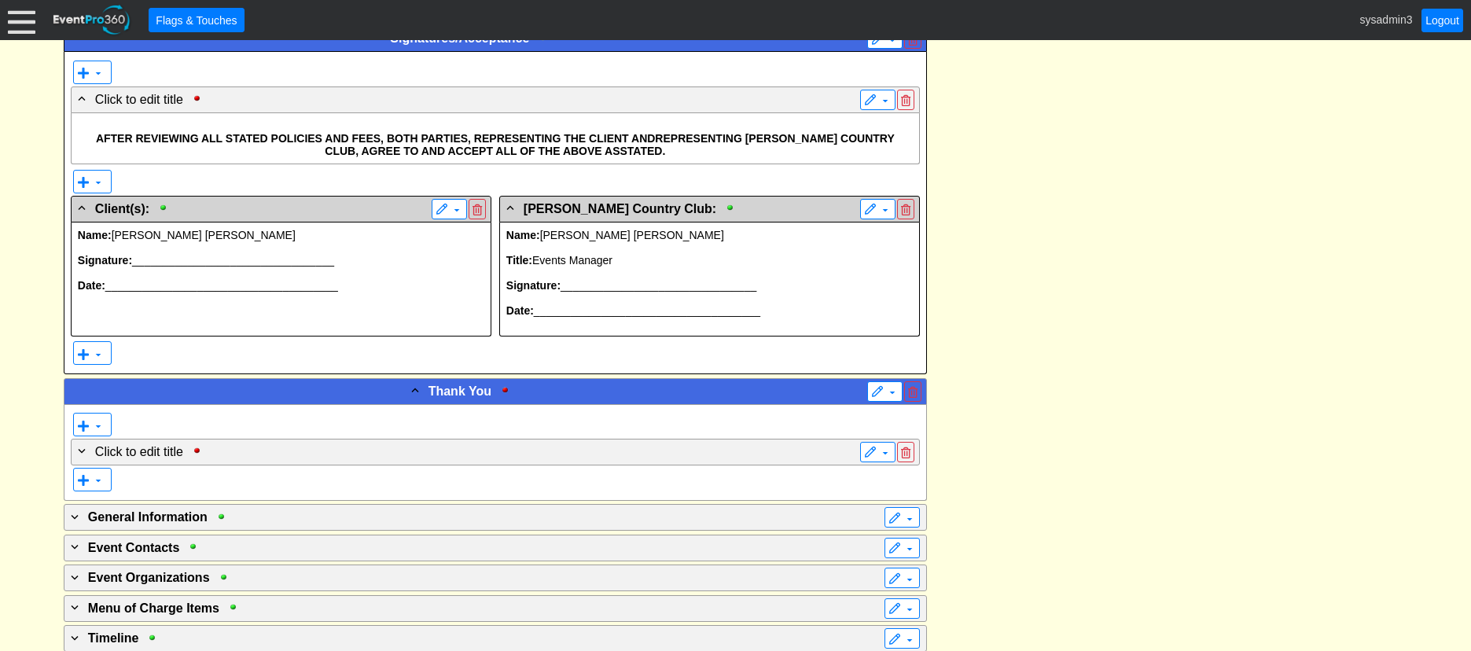
click at [285, 268] on p at bounding box center [281, 272] width 406 height 13
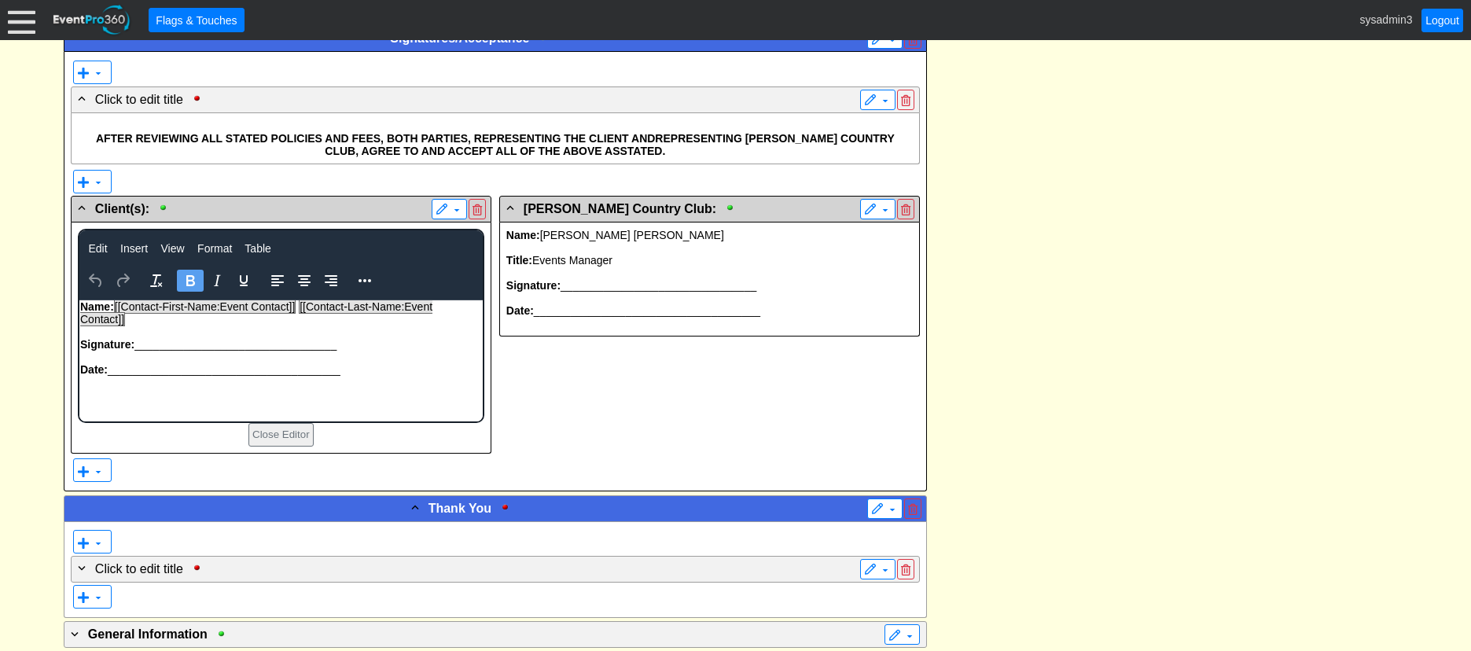
scroll to position [0, 0]
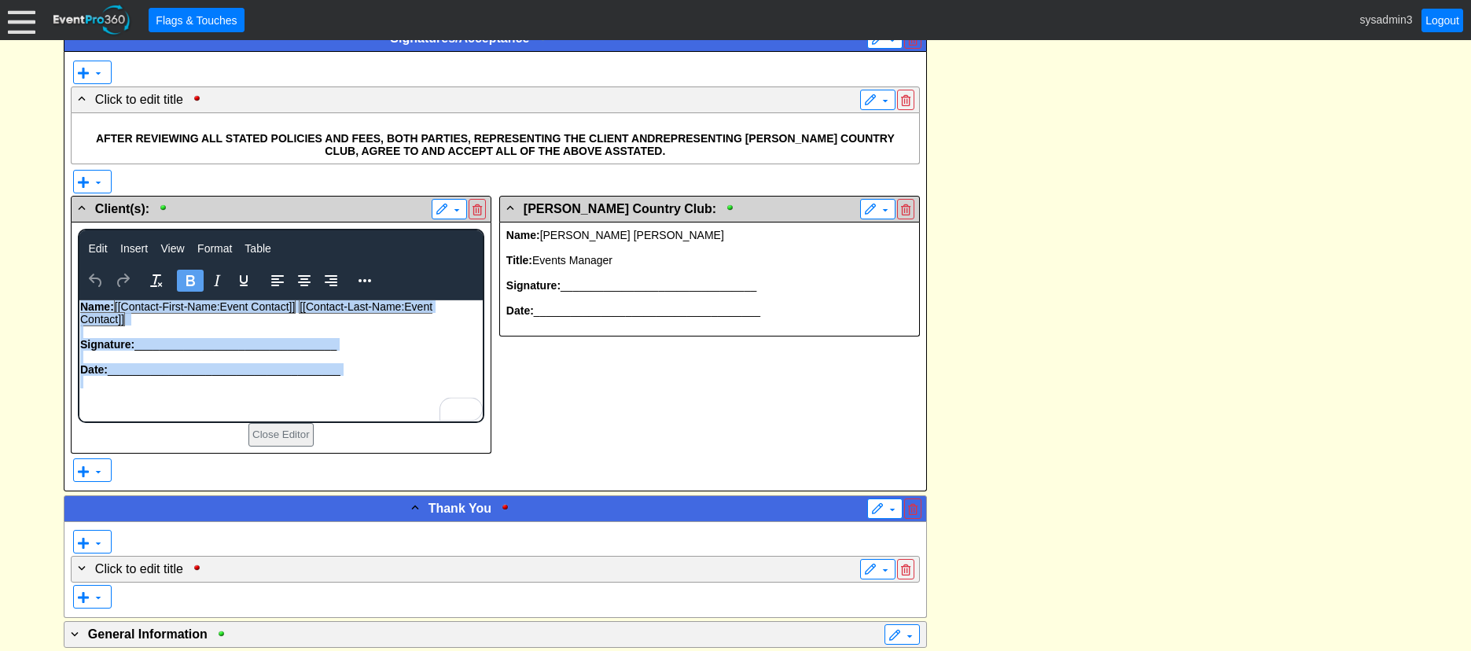
drag, startPoint x: 366, startPoint y: 382, endPoint x: 79, endPoint y: 305, distance: 297.1
click at [79, 305] on body "Name: [[Contact-First-Name:Event Contact]] [[Contact-Last-Name:Event Contact]] …" at bounding box center [280, 359] width 403 height 121
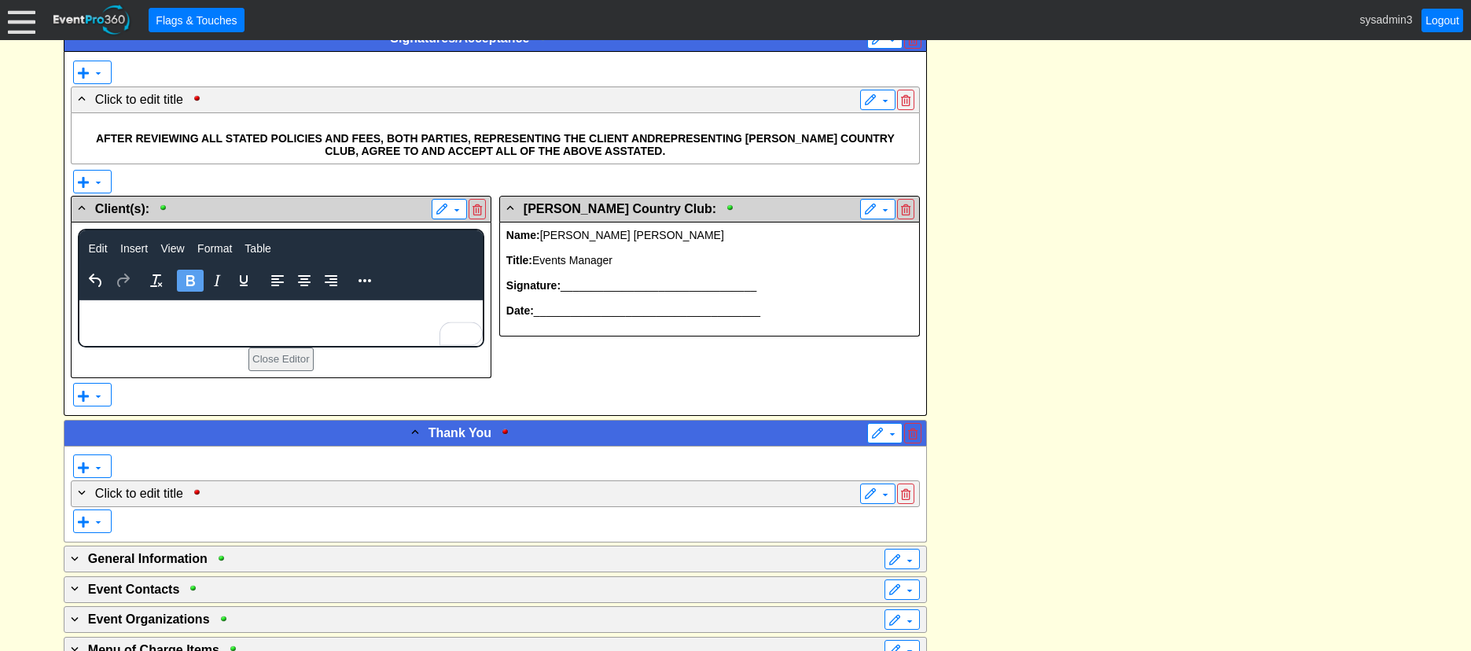
scroll to position [4900, 0]
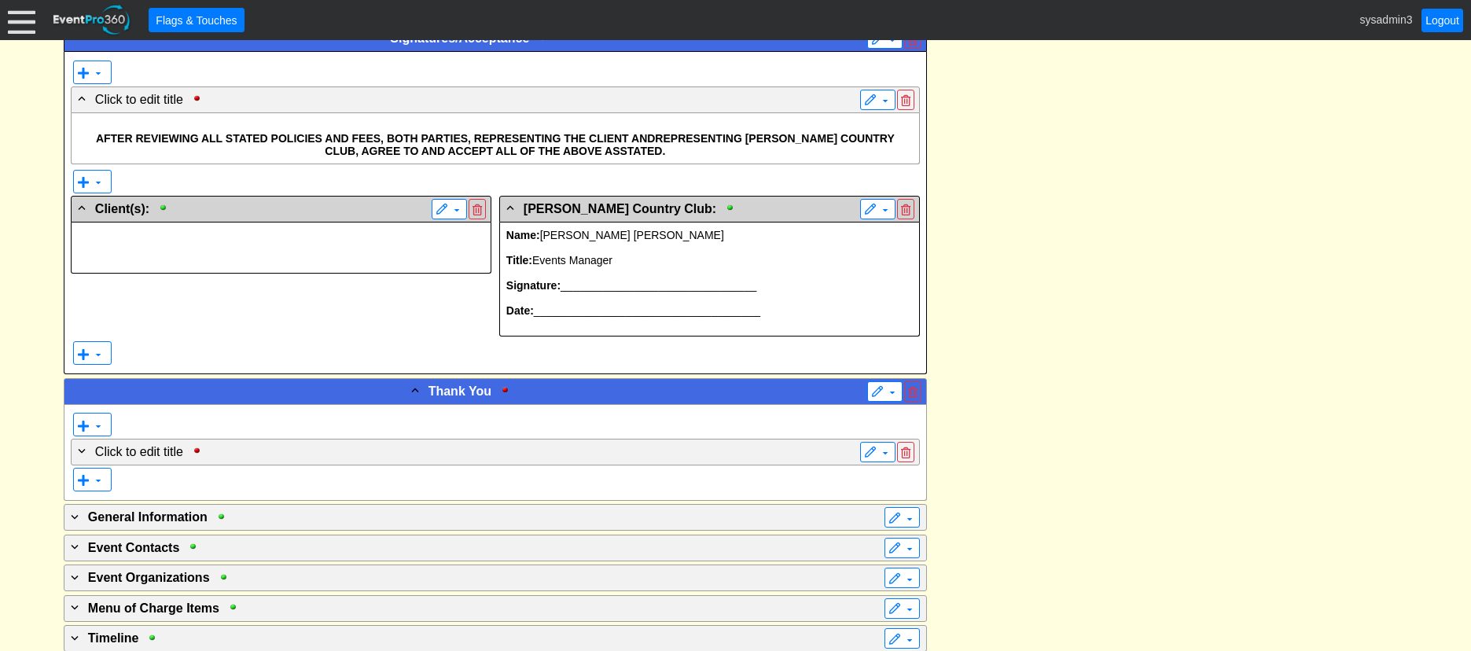
click at [766, 292] on p at bounding box center [709, 298] width 406 height 13
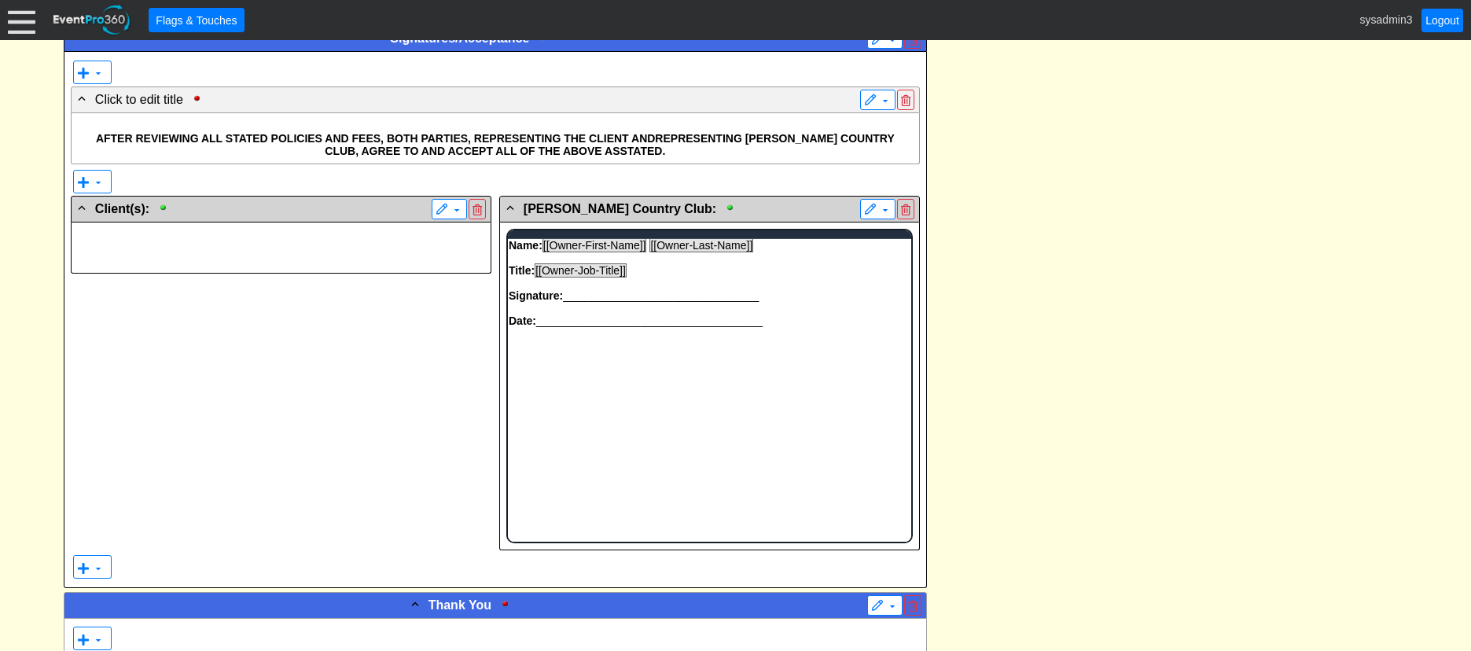
scroll to position [0, 0]
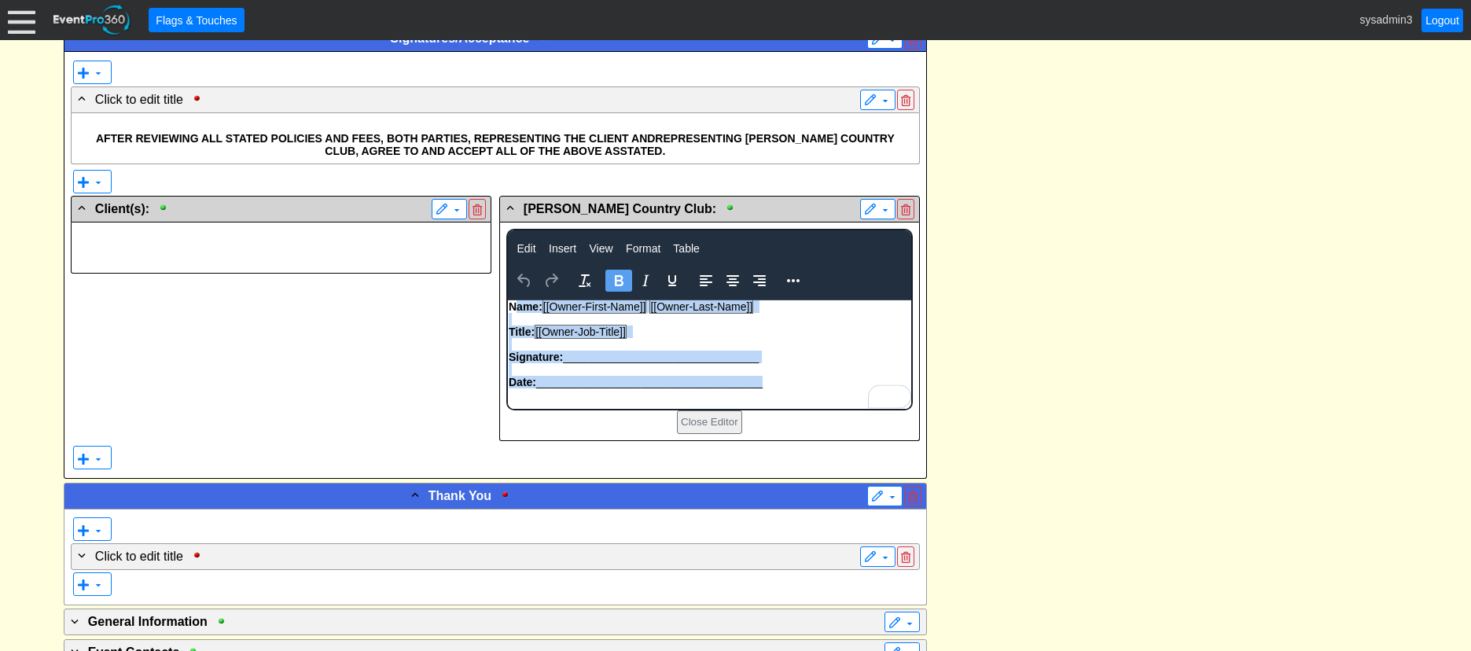
drag, startPoint x: 767, startPoint y: 384, endPoint x: 516, endPoint y: 311, distance: 262.2
click at [516, 311] on body "Name: [[Owner-First-Name]] [[Owner-Last-Name]] Title: [[Owner-Job-Title]] Signa…" at bounding box center [708, 353] width 403 height 108
click at [516, 311] on strong "Name:" at bounding box center [525, 305] width 34 height 13
drag, startPoint x: 769, startPoint y: 381, endPoint x: 522, endPoint y: 303, distance: 258.8
click at [522, 303] on body "ame: [[Owner-First-Name]] [[Owner-Last-Name]] Title: [[Owner-Job-Title]] Signat…" at bounding box center [708, 353] width 403 height 108
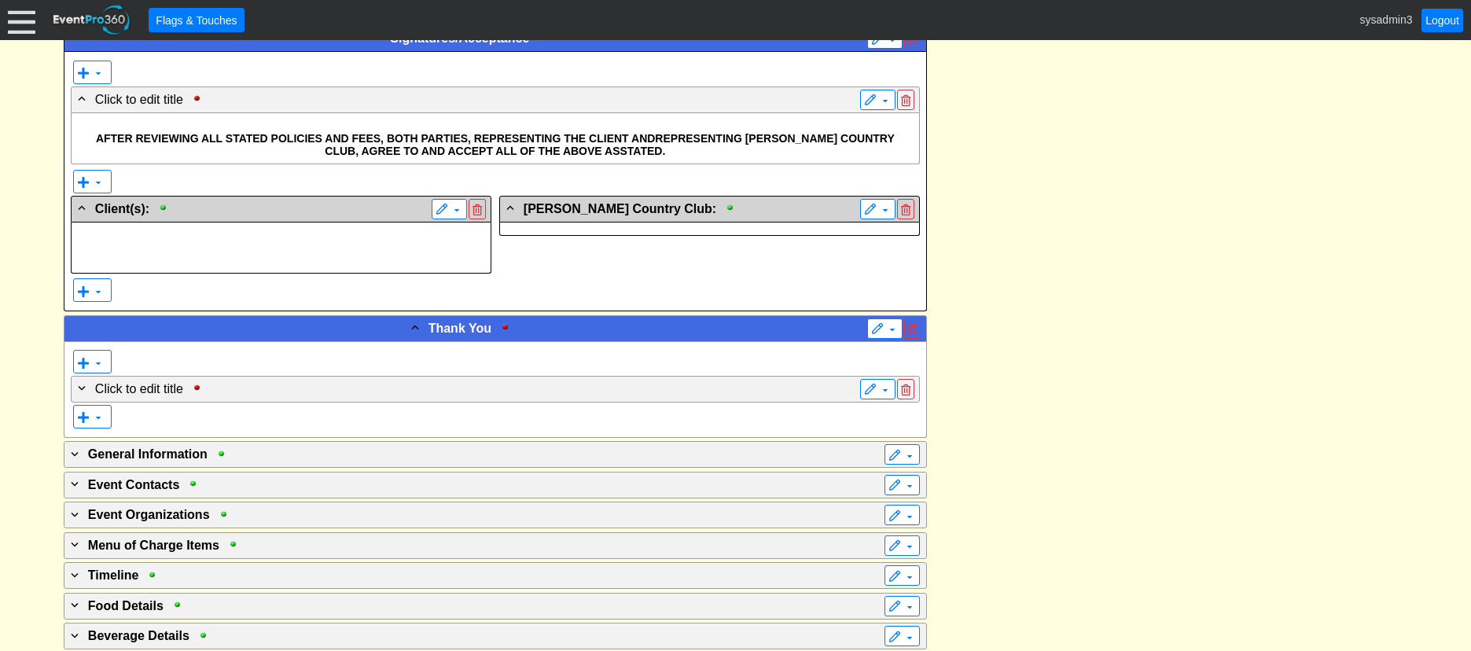
click at [724, 229] on div at bounding box center [709, 228] width 419 height 13
click at [510, 203] on span at bounding box center [510, 207] width 14 height 14
click at [509, 208] on span at bounding box center [510, 207] width 14 height 14
click at [615, 250] on div "- Harrison Meadows Country Club: ▼" at bounding box center [709, 236] width 421 height 81
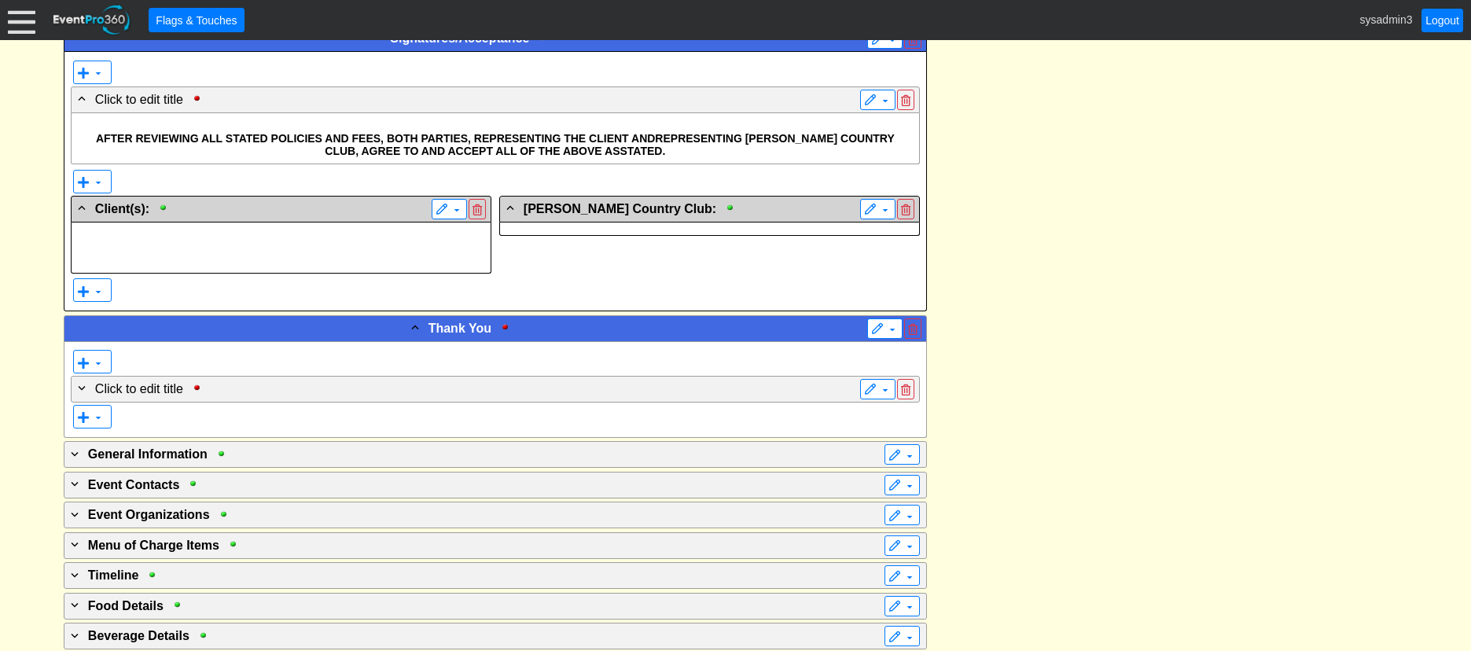
click at [525, 233] on div at bounding box center [709, 228] width 419 height 13
click at [534, 230] on div at bounding box center [709, 228] width 419 height 13
click at [353, 255] on p at bounding box center [281, 260] width 406 height 13
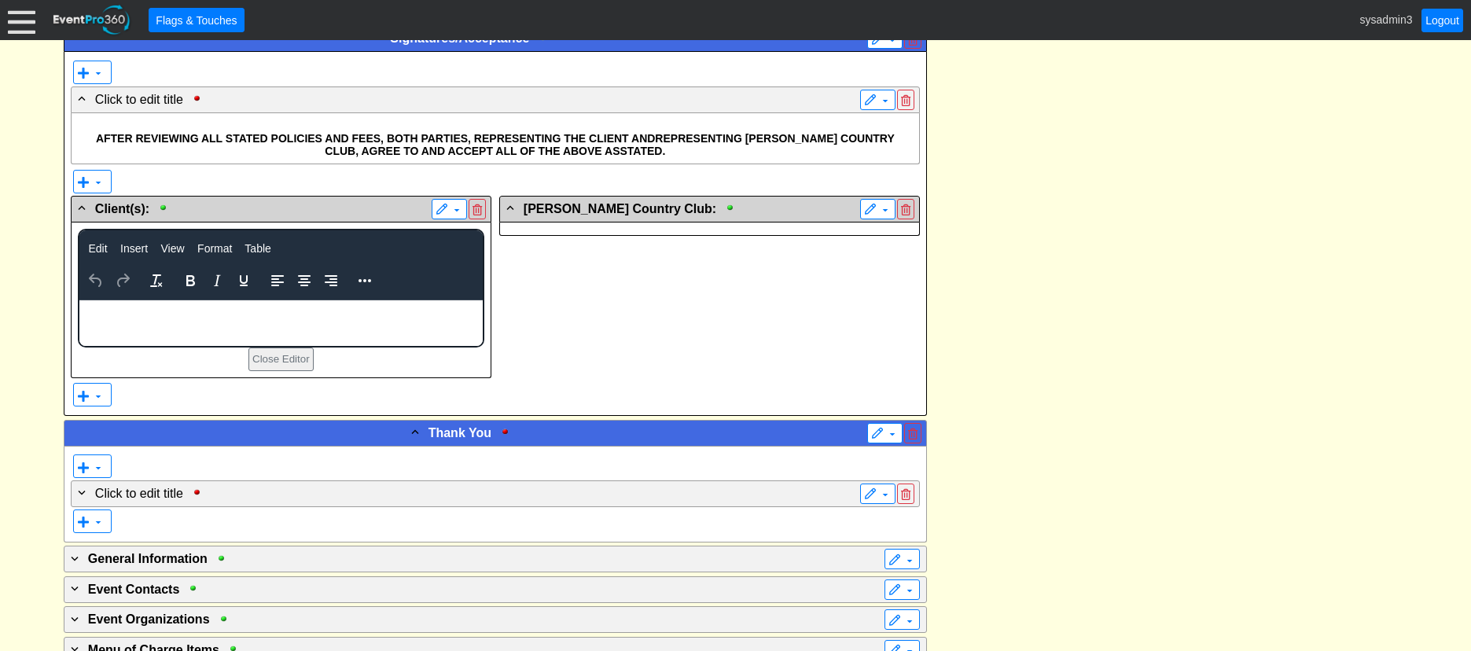
click at [555, 225] on div at bounding box center [709, 228] width 419 height 13
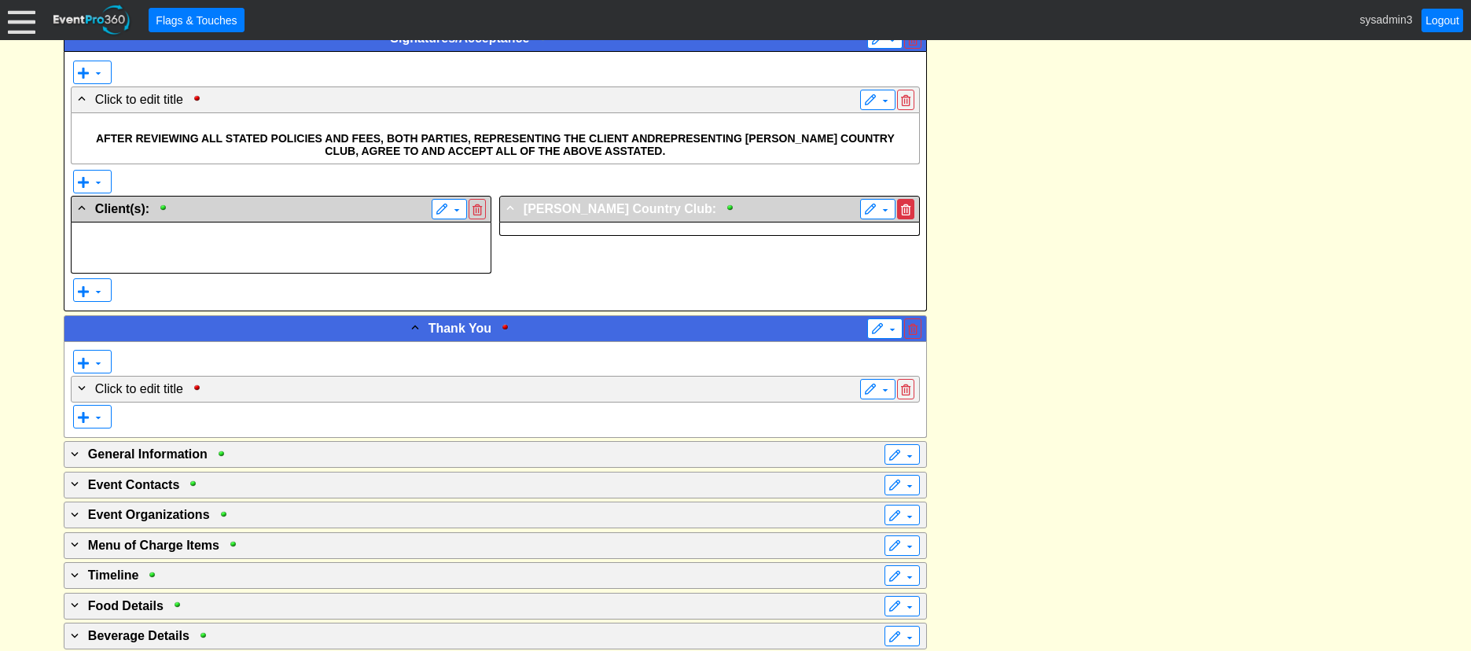
click at [905, 207] on span at bounding box center [905, 209] width 9 height 11
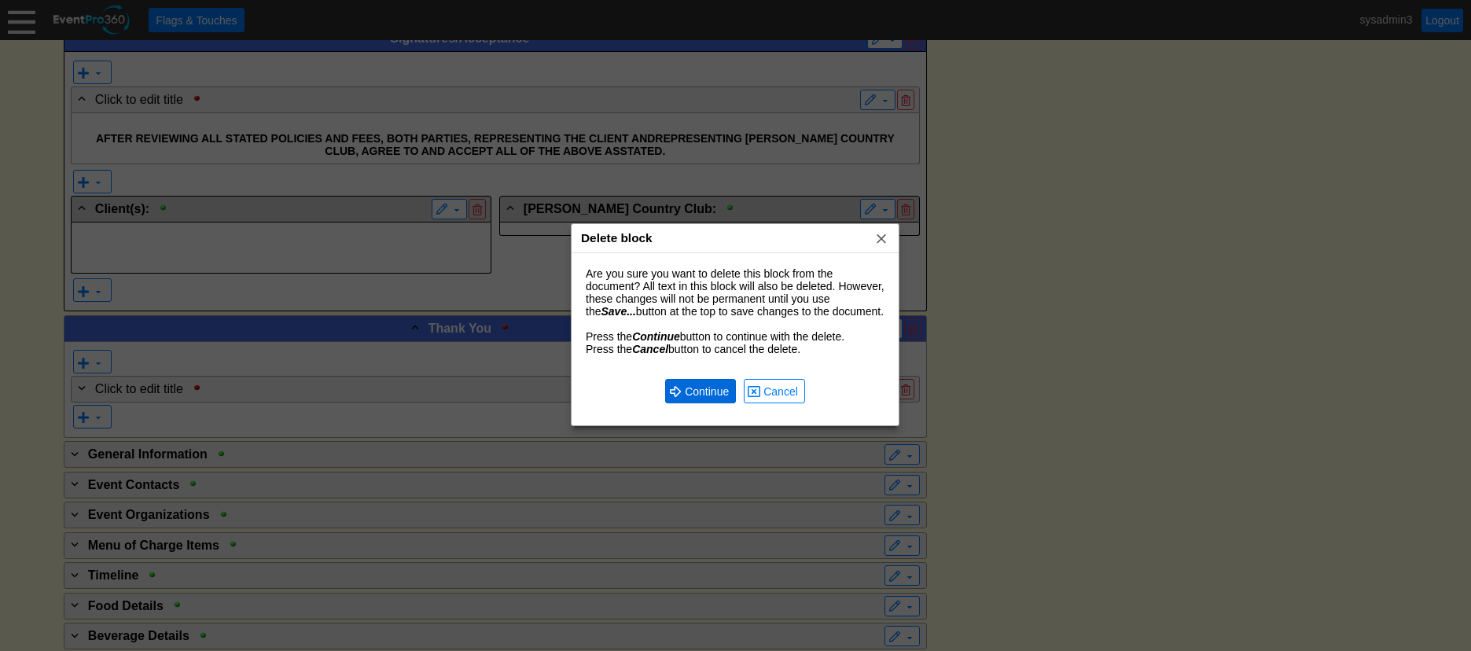
click at [700, 391] on span "Continue" at bounding box center [707, 392] width 50 height 16
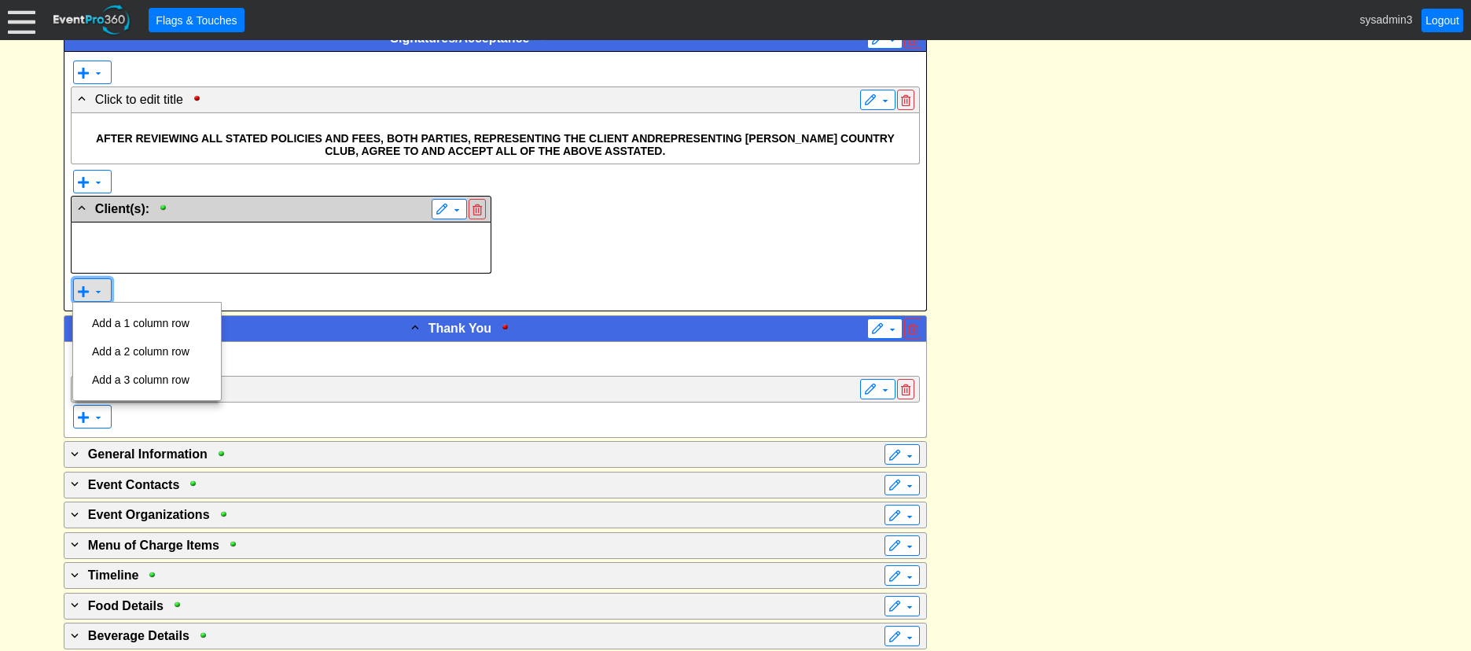
click at [97, 296] on span at bounding box center [98, 291] width 13 height 13
click at [138, 345] on td "Add a 2 column row" at bounding box center [141, 351] width 110 height 28
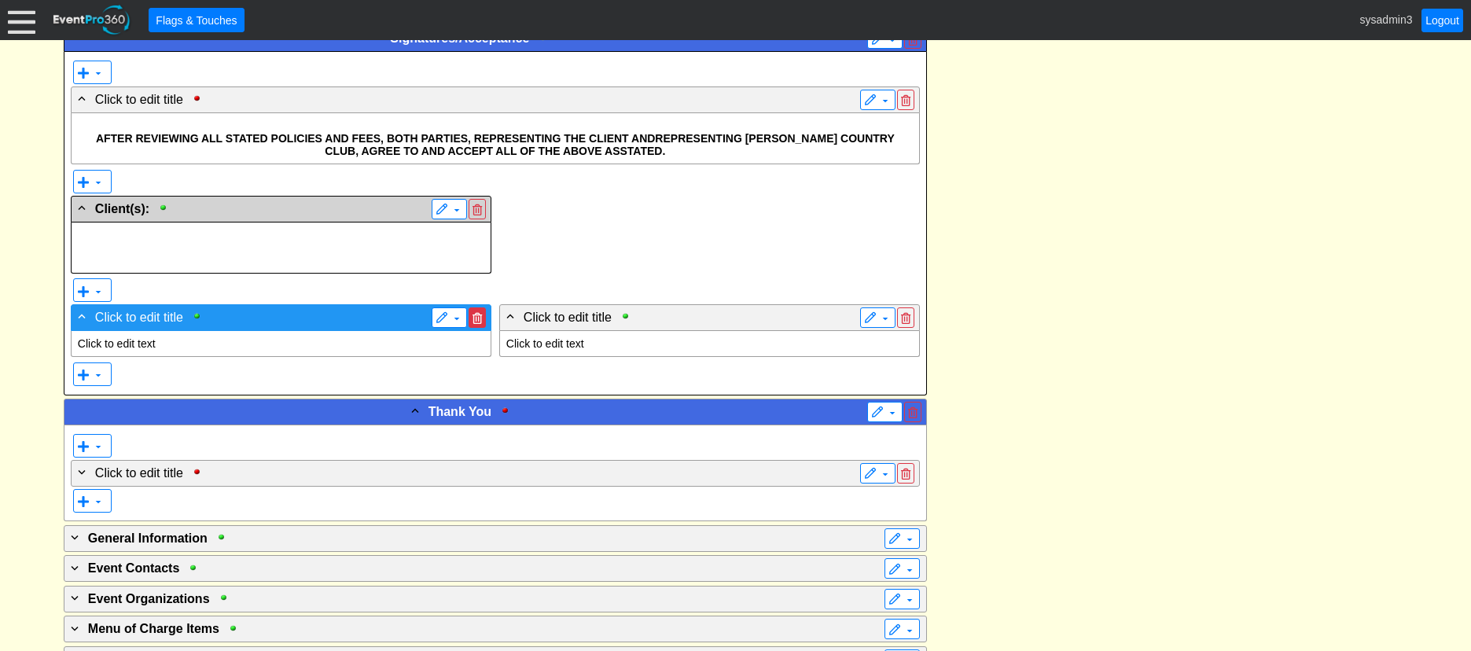
click at [475, 315] on span at bounding box center [476, 318] width 9 height 11
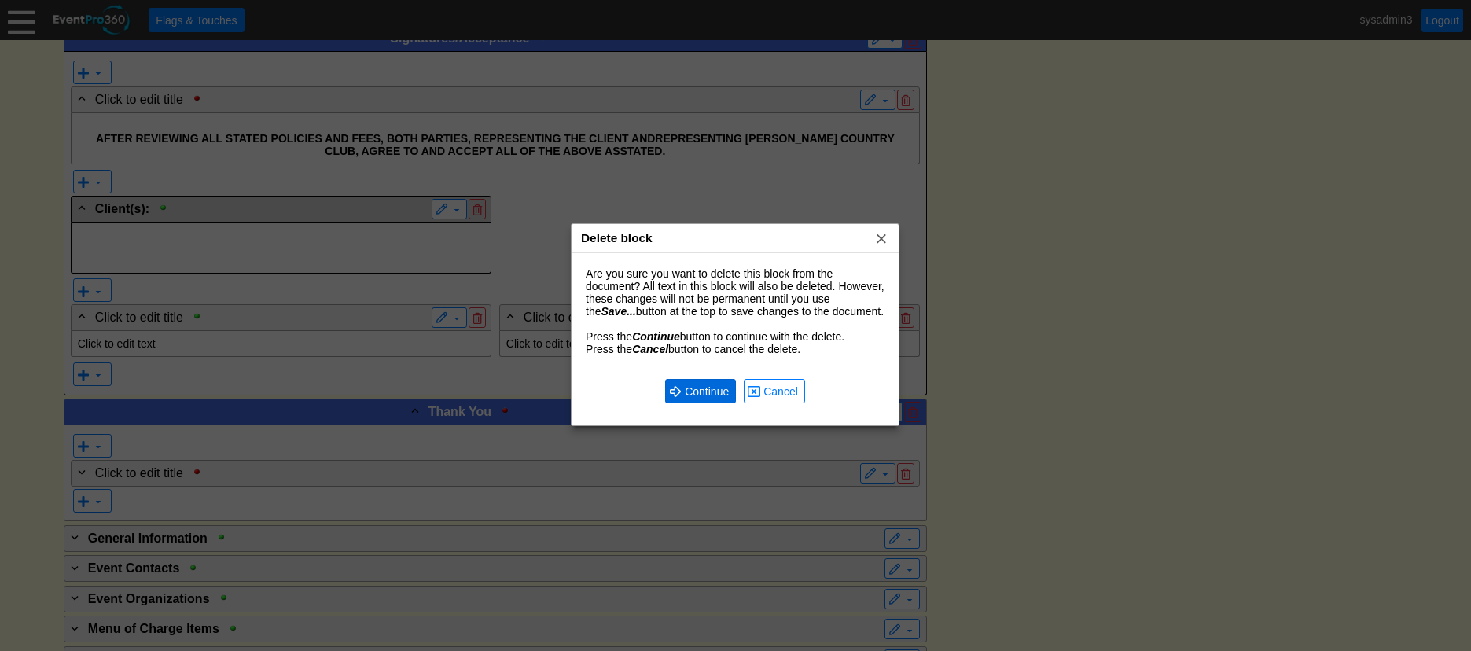
click at [682, 388] on span "Continue" at bounding box center [707, 392] width 50 height 16
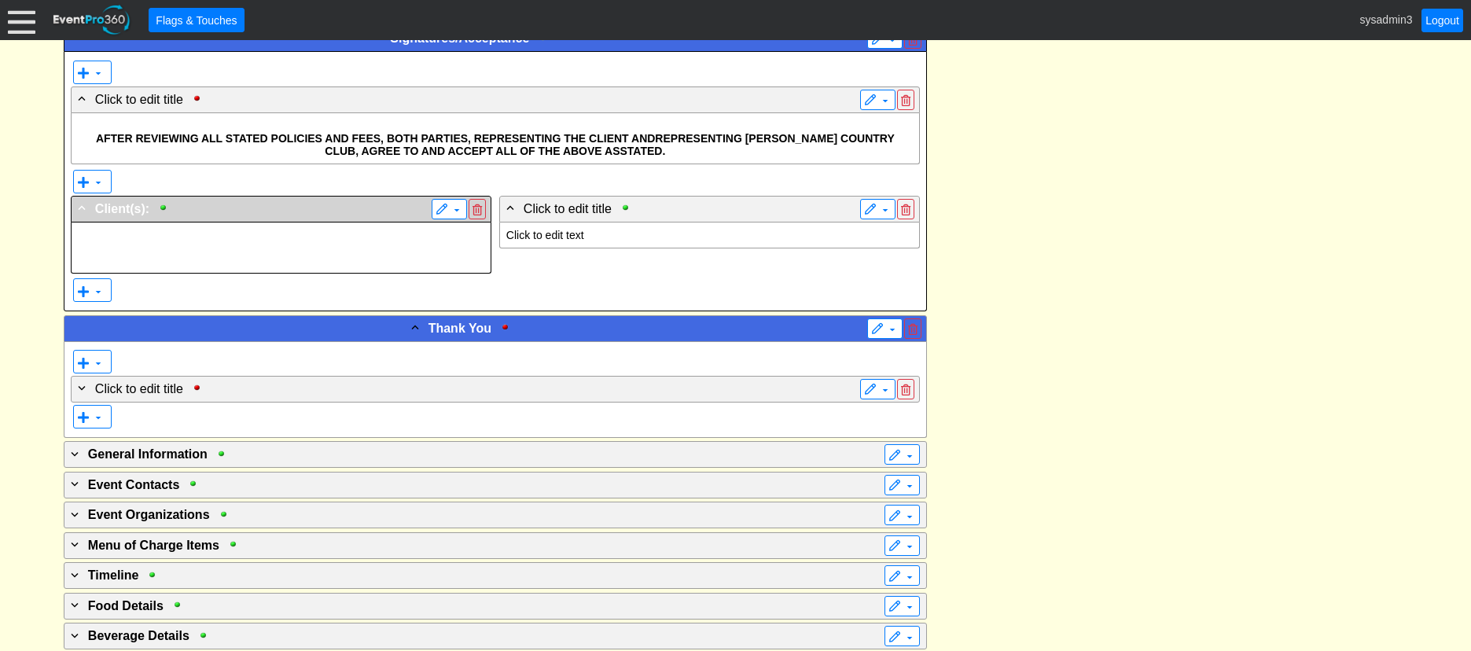
click at [127, 207] on span "Client(s):" at bounding box center [122, 208] width 54 height 13
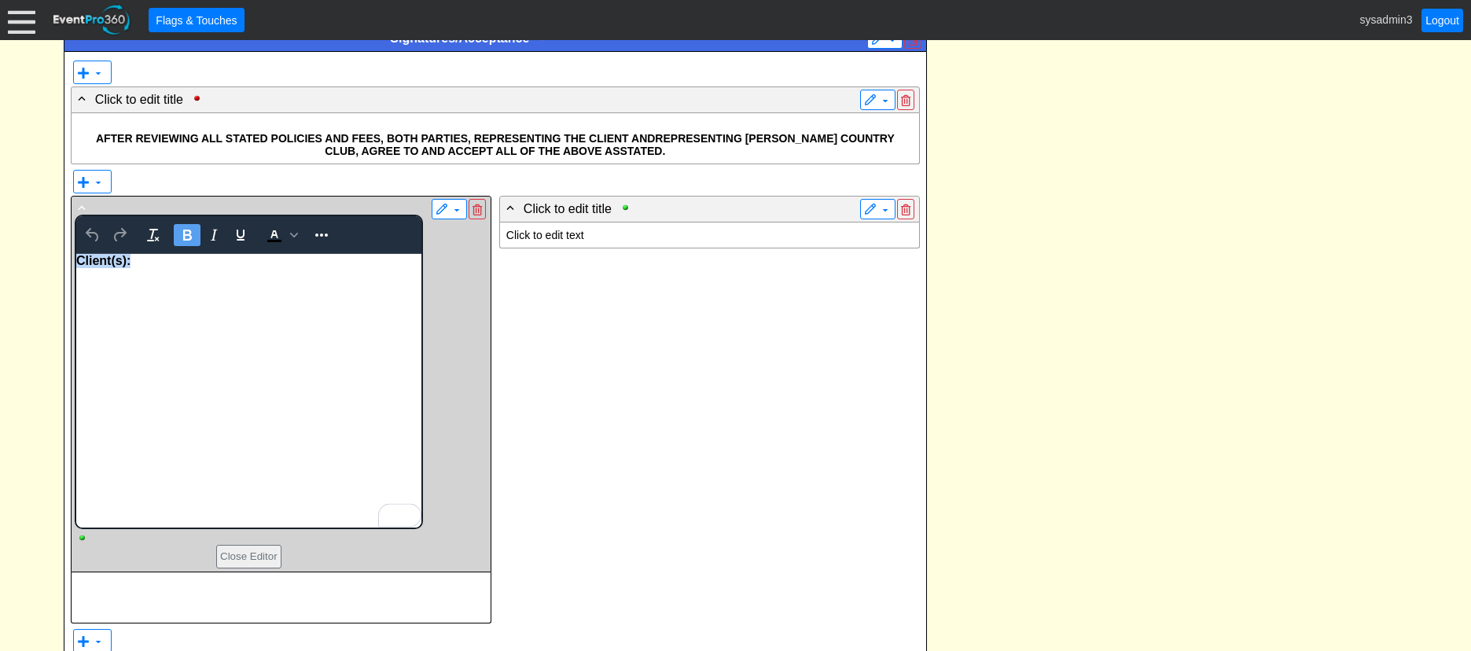
drag, startPoint x: 143, startPoint y: 263, endPoint x: 143, endPoint y: 525, distance: 261.8
click at [75, 267] on html "Client(s):" at bounding box center [247, 390] width 345 height 274
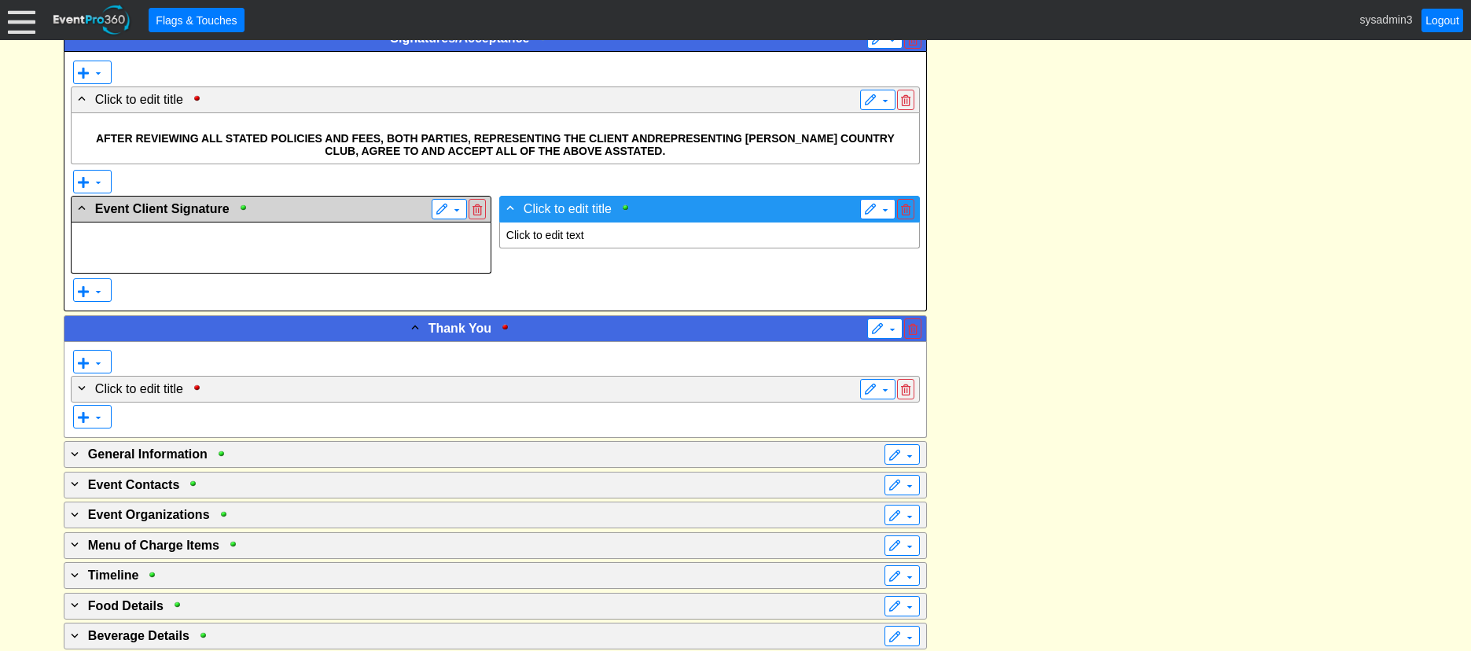
click at [578, 205] on span "Click to edit title" at bounding box center [568, 208] width 88 height 13
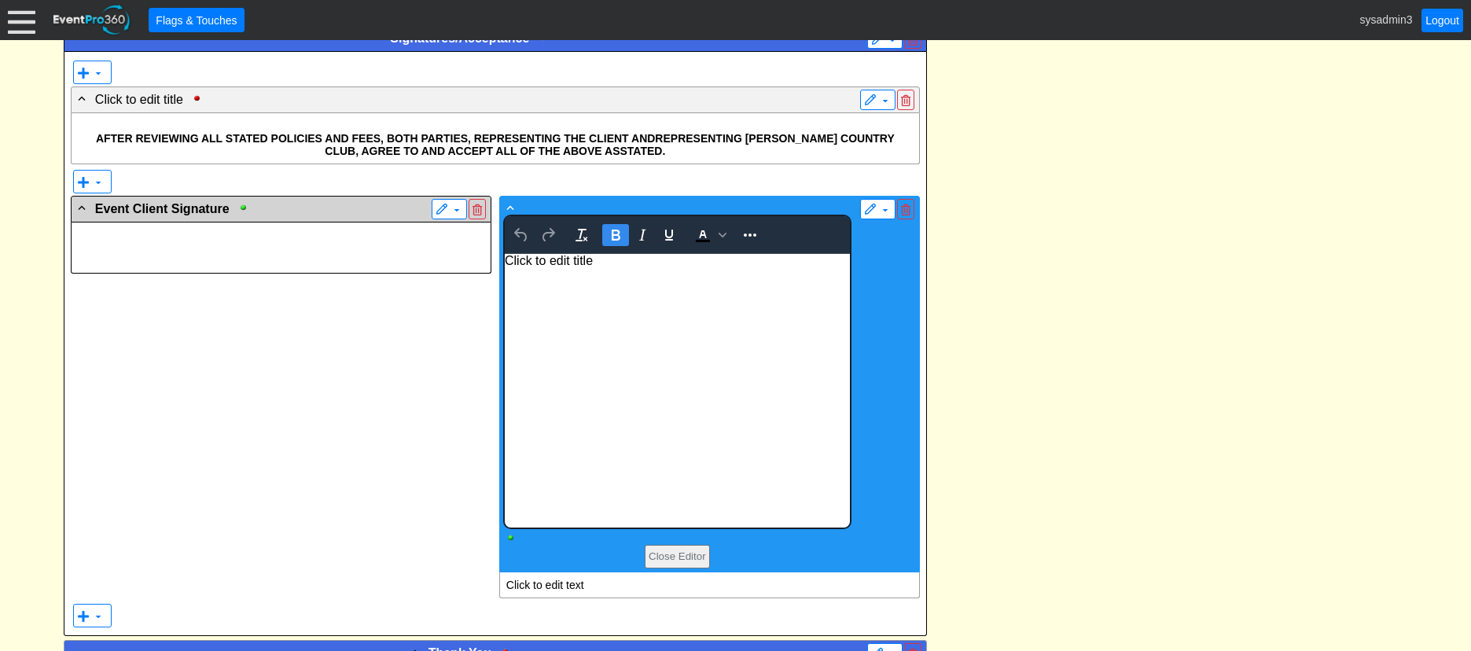
scroll to position [0, 0]
drag, startPoint x: 604, startPoint y: 260, endPoint x: 1007, endPoint y: 508, distance: 473.2
click at [504, 253] on html "Click to edit title" at bounding box center [676, 390] width 345 height 274
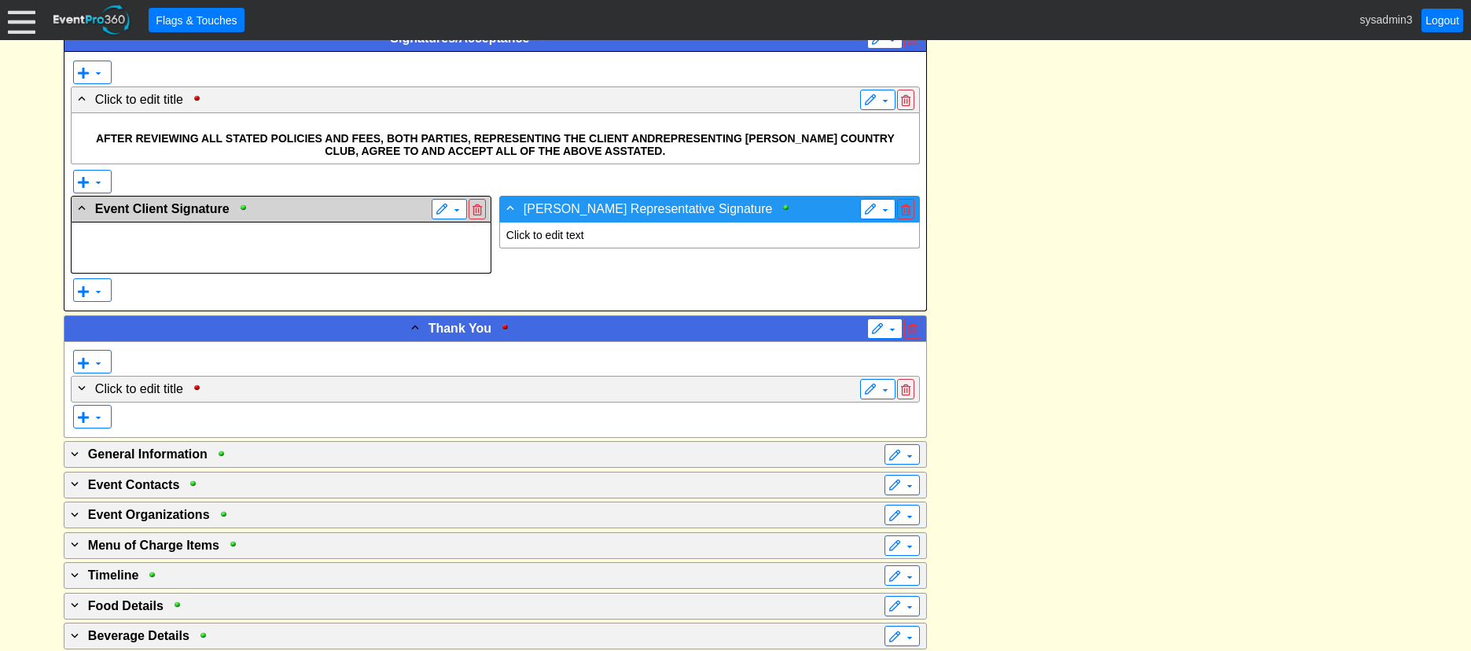
click at [717, 212] on span "[PERSON_NAME] Representative Signature" at bounding box center [648, 208] width 249 height 13
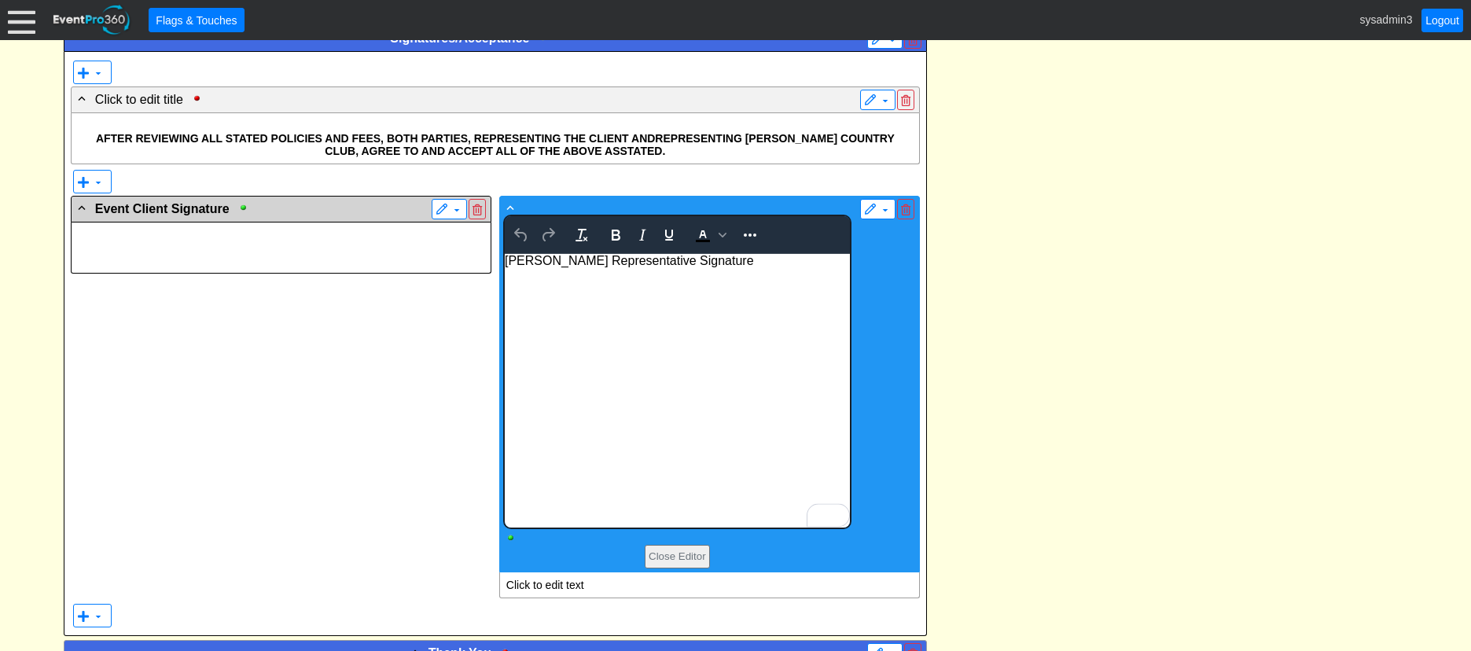
drag, startPoint x: 763, startPoint y: 260, endPoint x: 973, endPoint y: 513, distance: 328.8
click at [504, 258] on html "[PERSON_NAME] Representative Signature" at bounding box center [676, 390] width 345 height 274
click at [620, 234] on icon "Bold" at bounding box center [615, 235] width 19 height 19
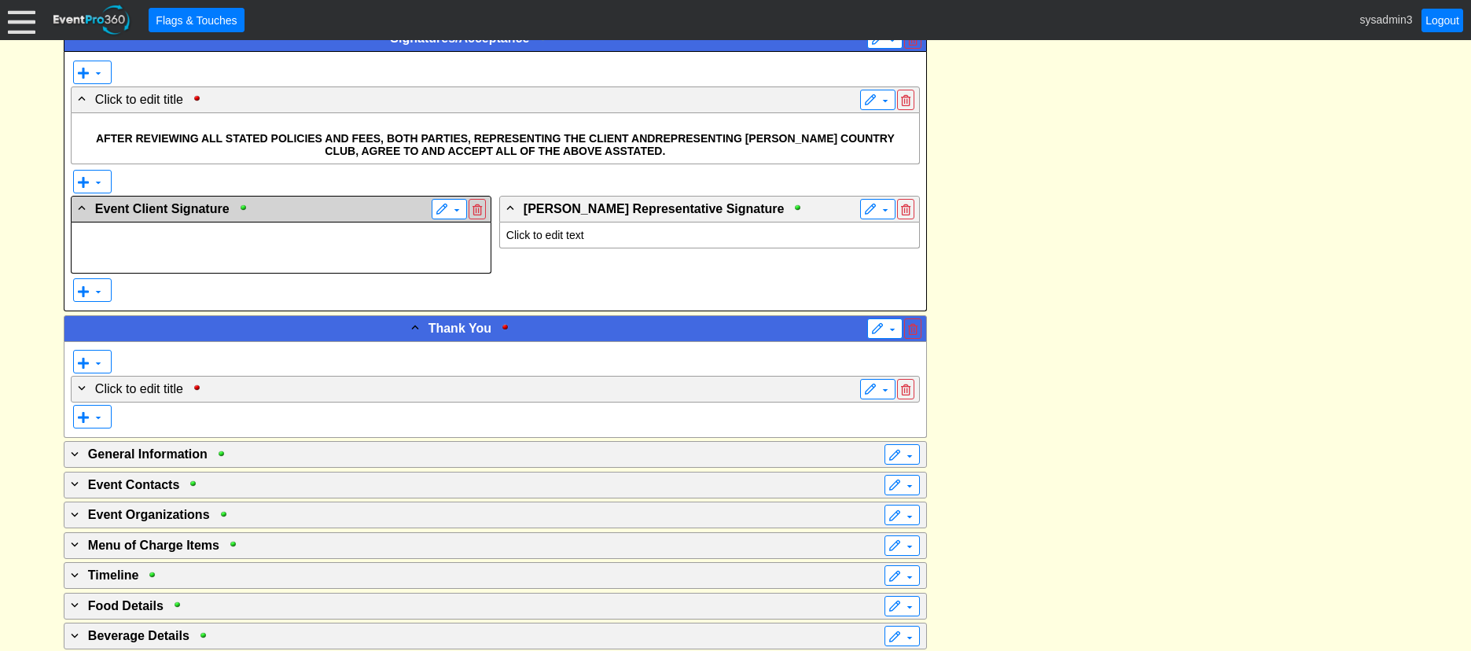
click at [444, 204] on span "▼" at bounding box center [449, 209] width 28 height 16
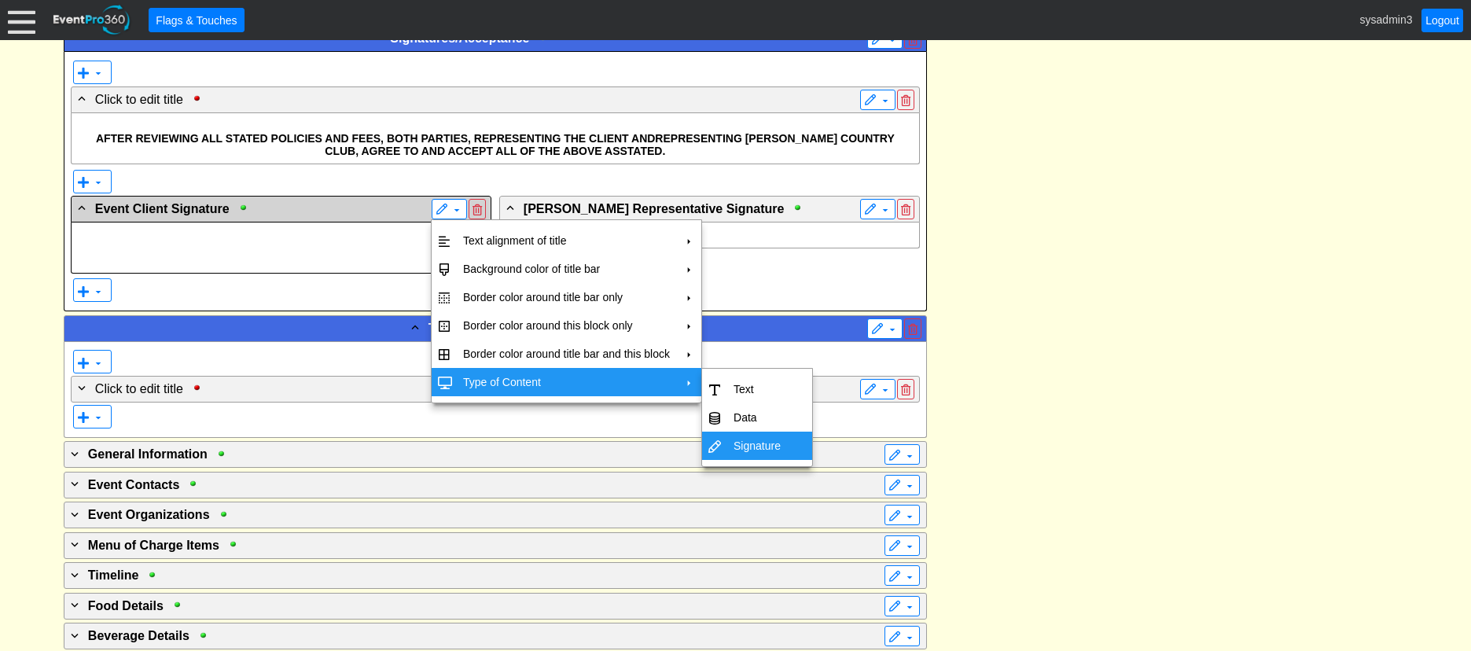
click at [747, 447] on td "Signature" at bounding box center [757, 446] width 60 height 28
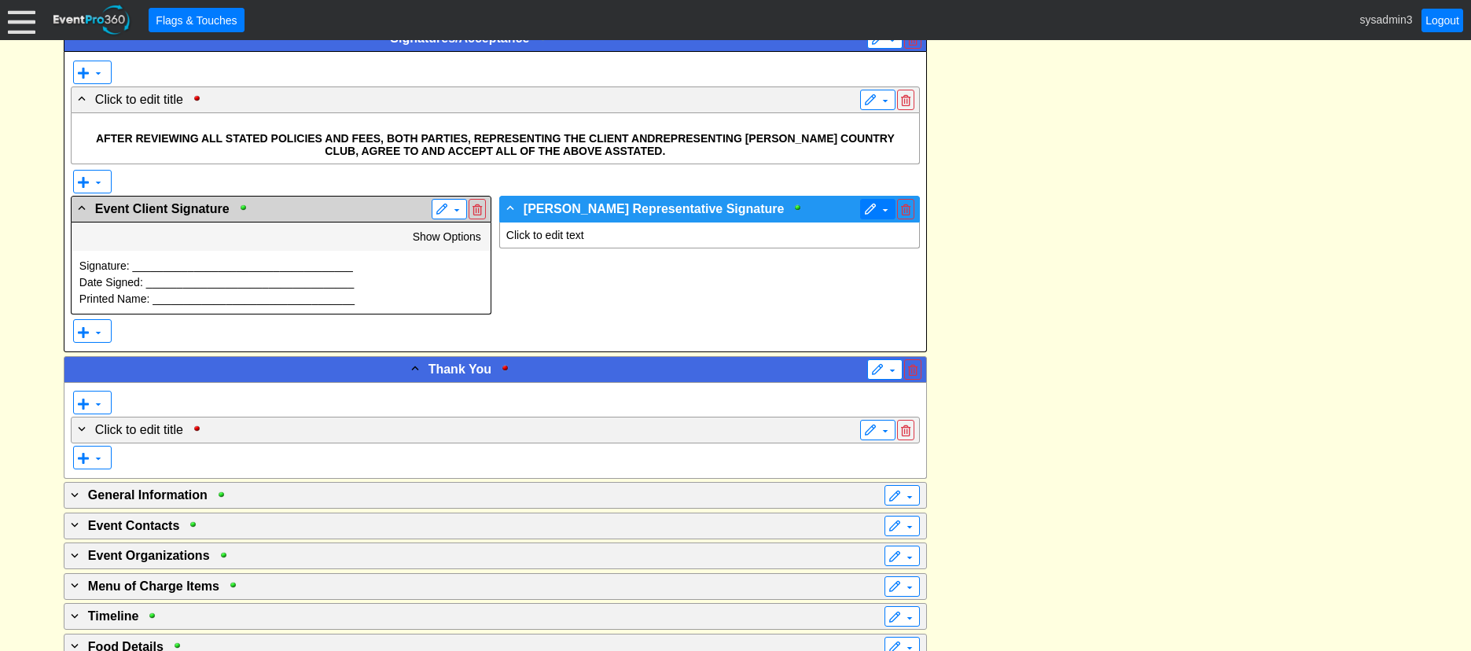
click at [869, 207] on span at bounding box center [870, 210] width 13 height 13
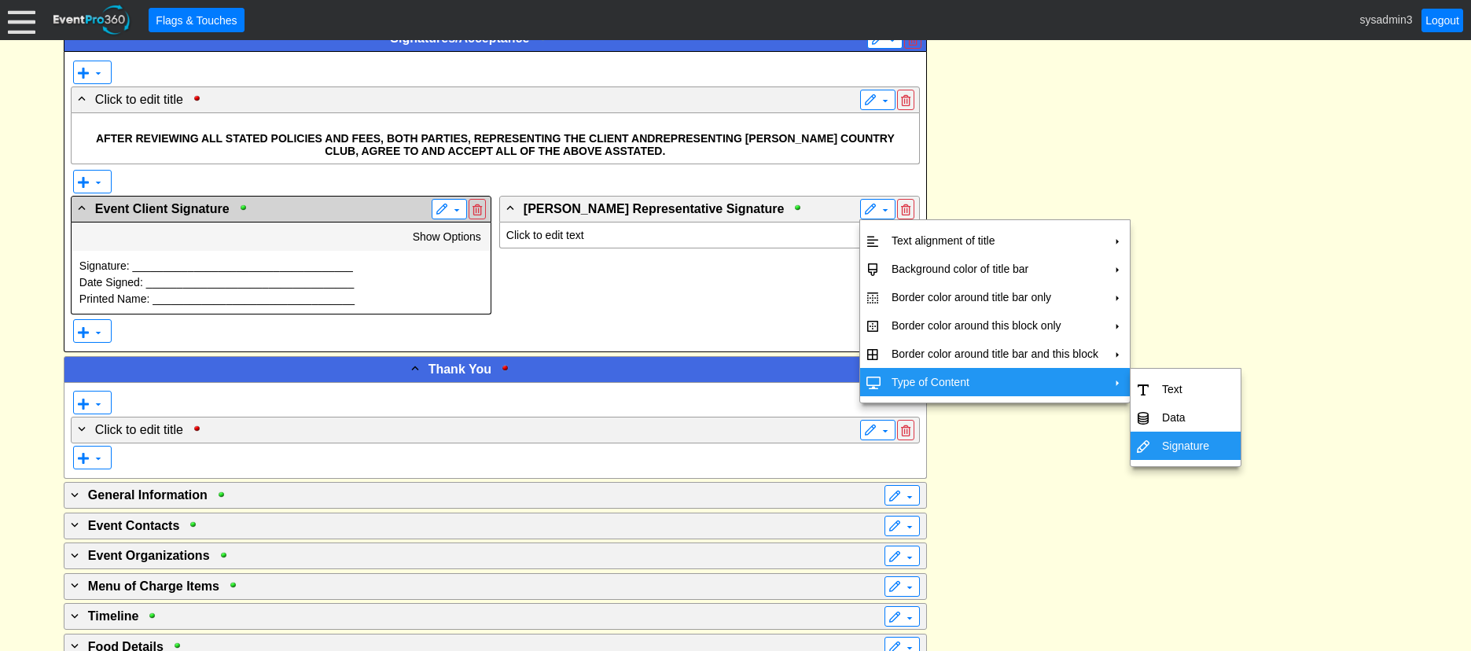
click at [1189, 445] on td "Signature" at bounding box center [1186, 446] width 60 height 28
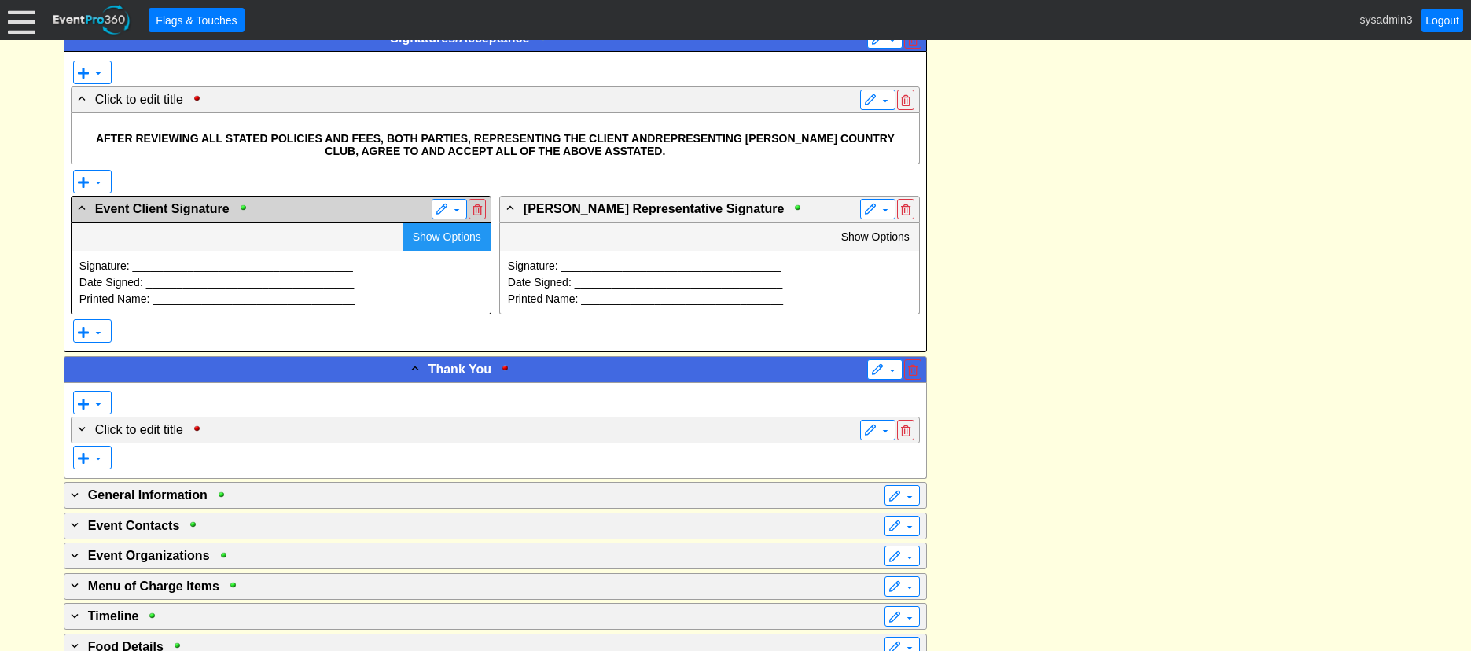
click at [442, 237] on span "Show Options" at bounding box center [447, 236] width 68 height 13
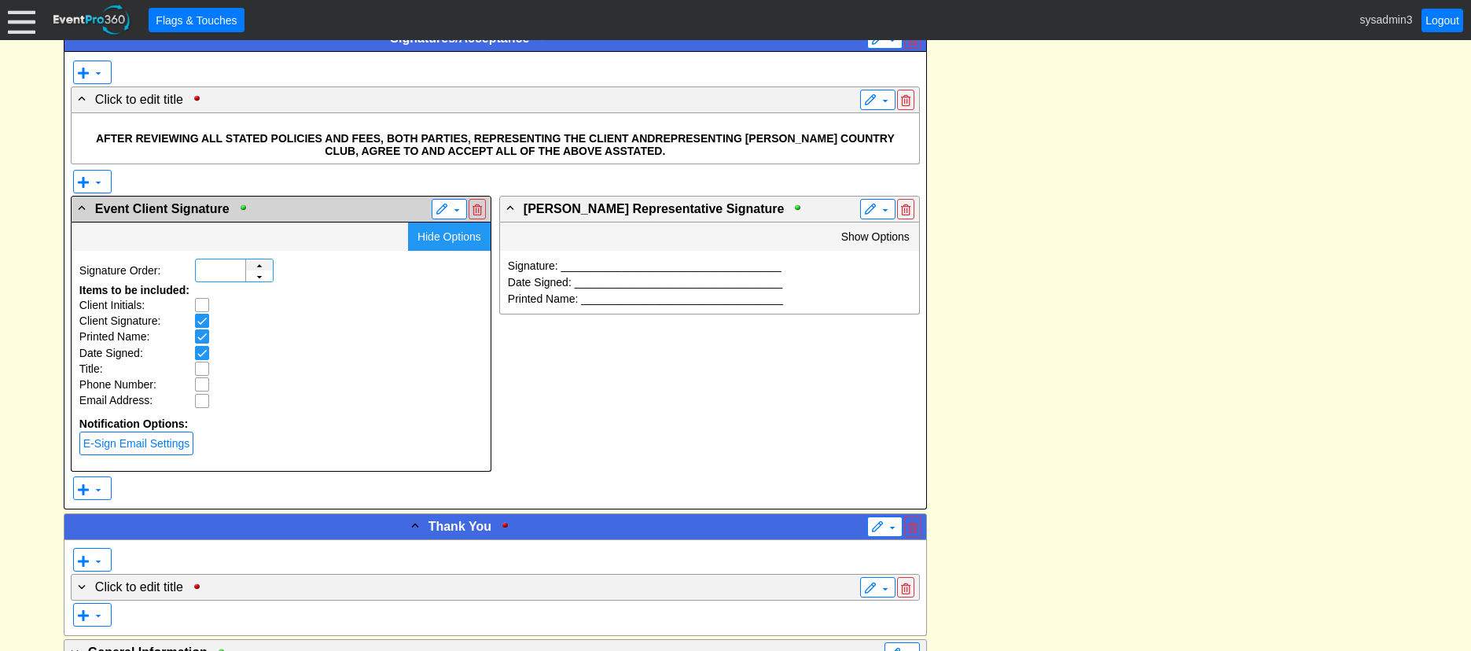
type input "1"
click at [262, 263] on div "▲" at bounding box center [259, 271] width 27 height 25
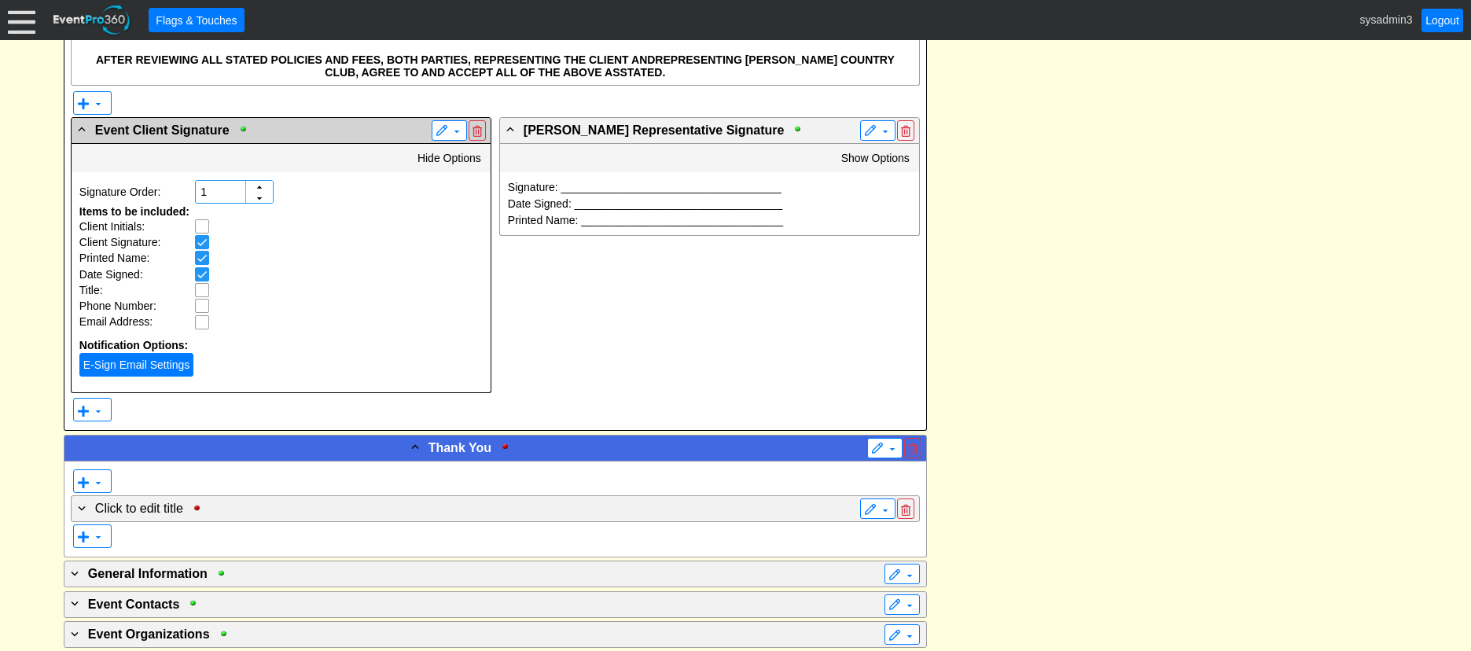
click at [133, 361] on link "E-Sign Email Settings" at bounding box center [136, 365] width 114 height 24
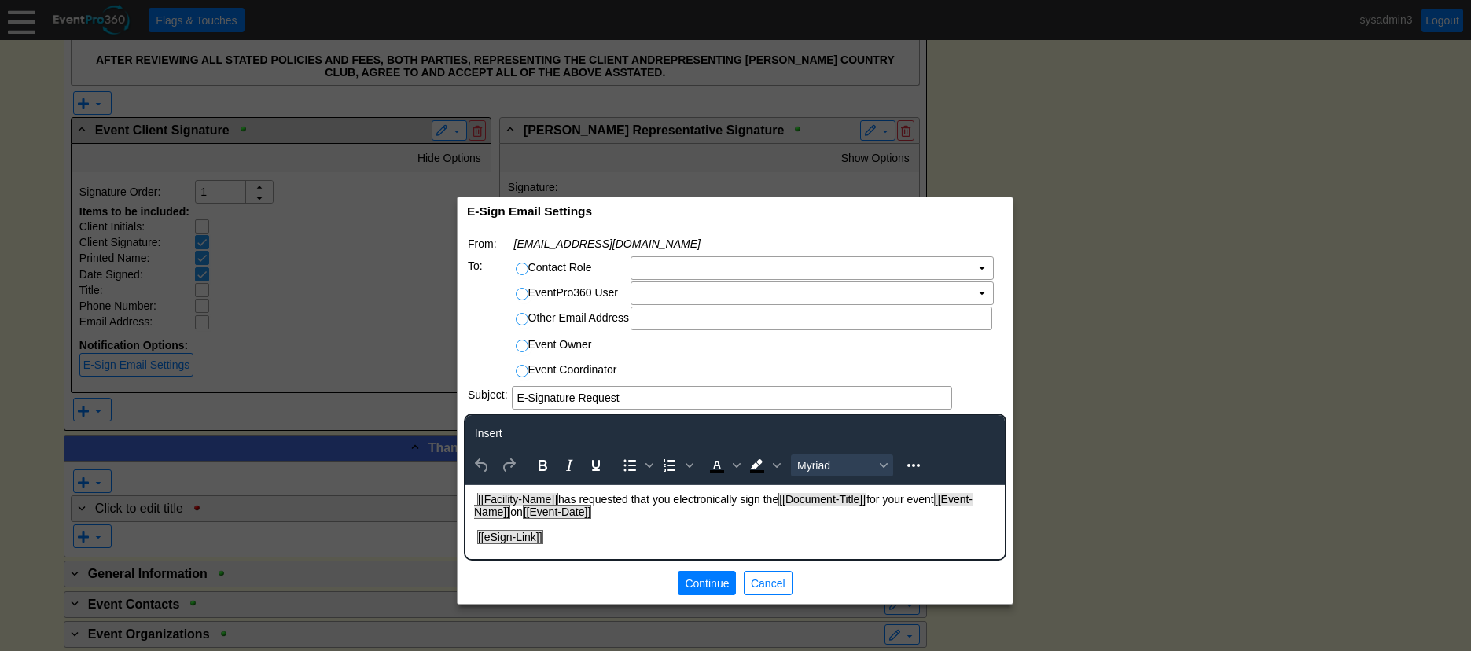
click at [523, 268] on input "Contact Role" at bounding box center [524, 271] width 16 height 16
radio input "true"
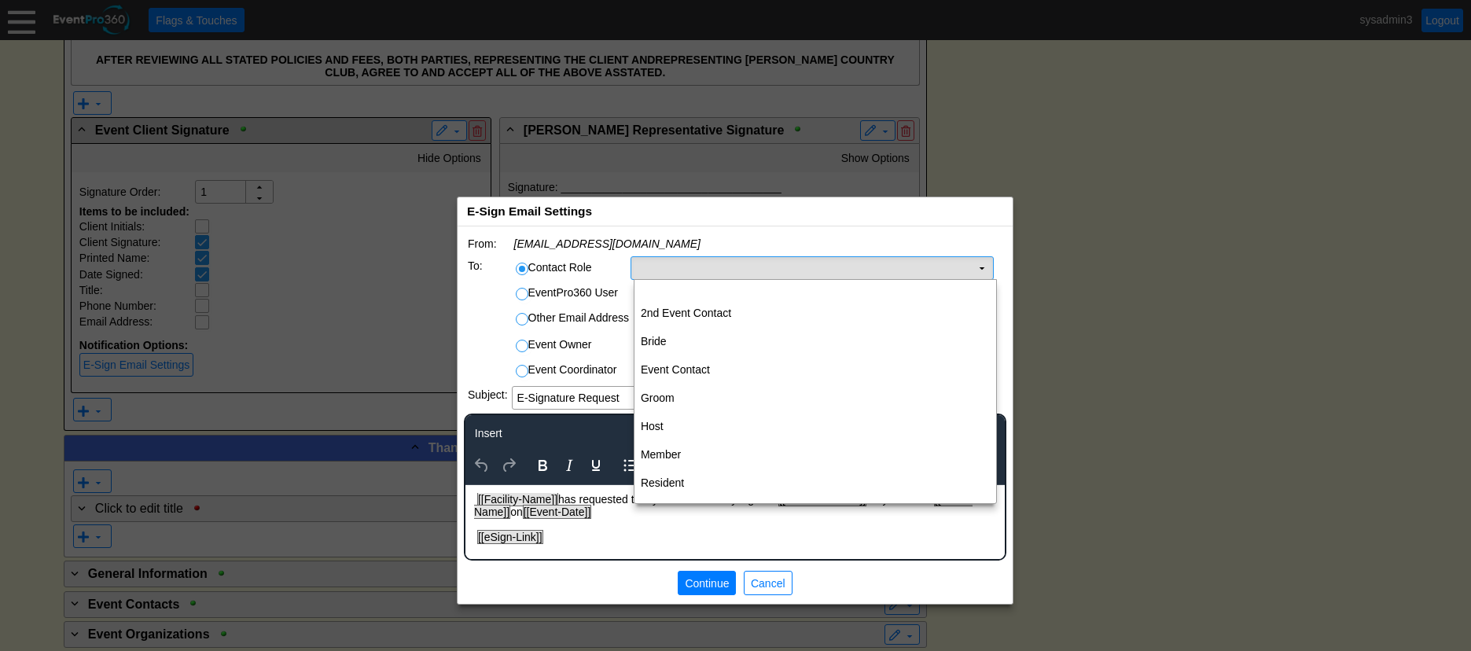
click at [674, 266] on td "Χ" at bounding box center [801, 268] width 340 height 22
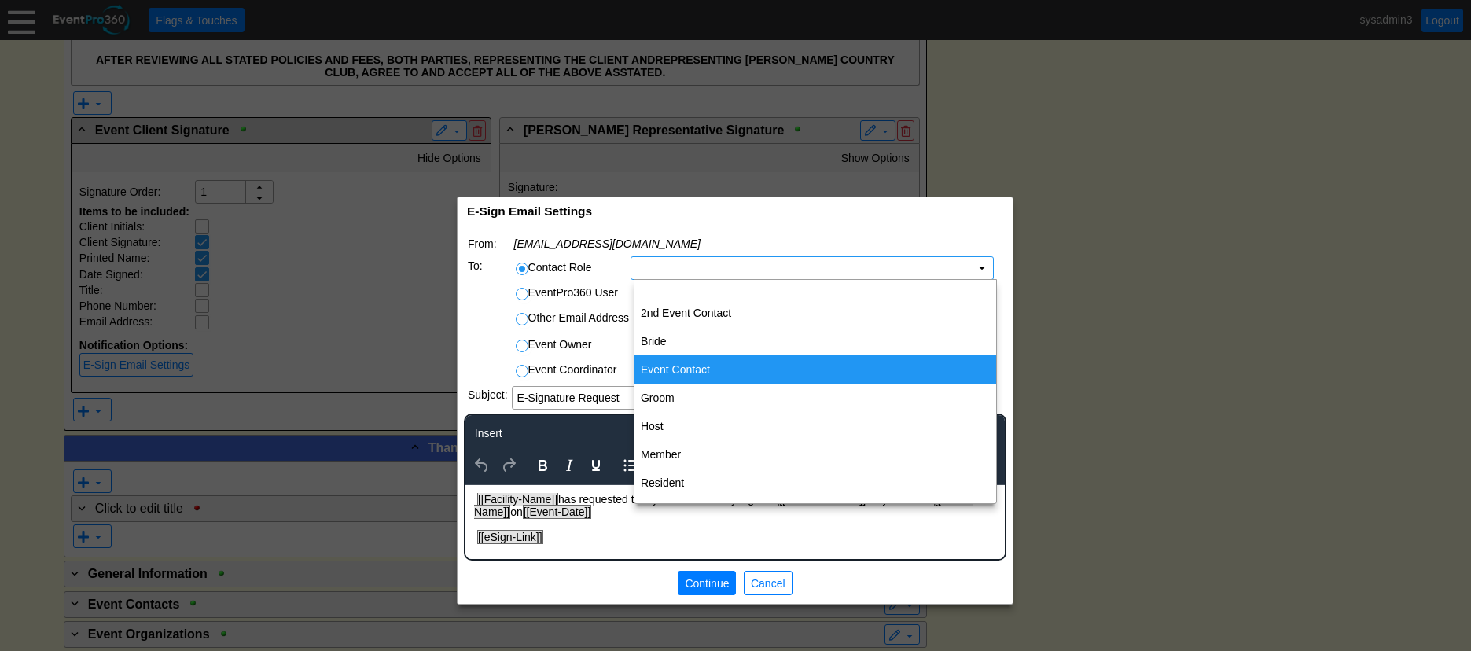
click at [665, 366] on td "Event Contact" at bounding box center [815, 369] width 362 height 28
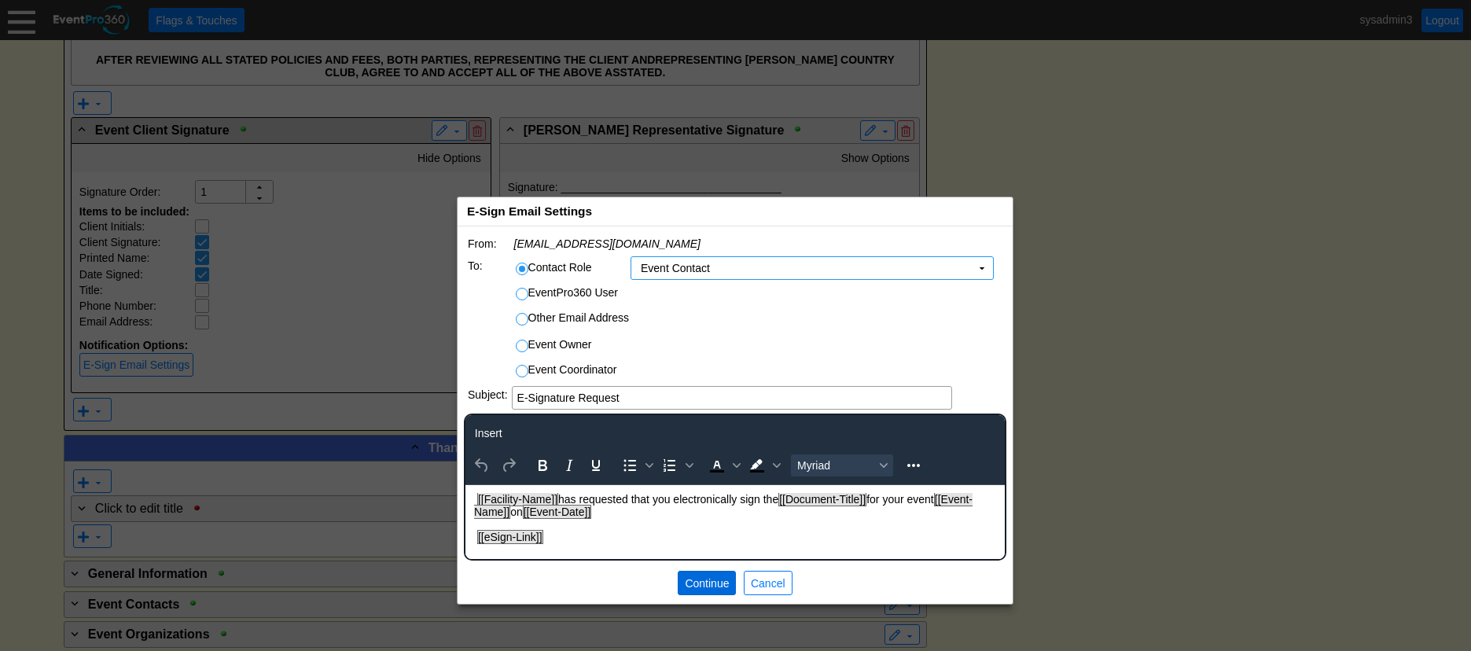
click at [712, 579] on span "Continue" at bounding box center [707, 583] width 50 height 16
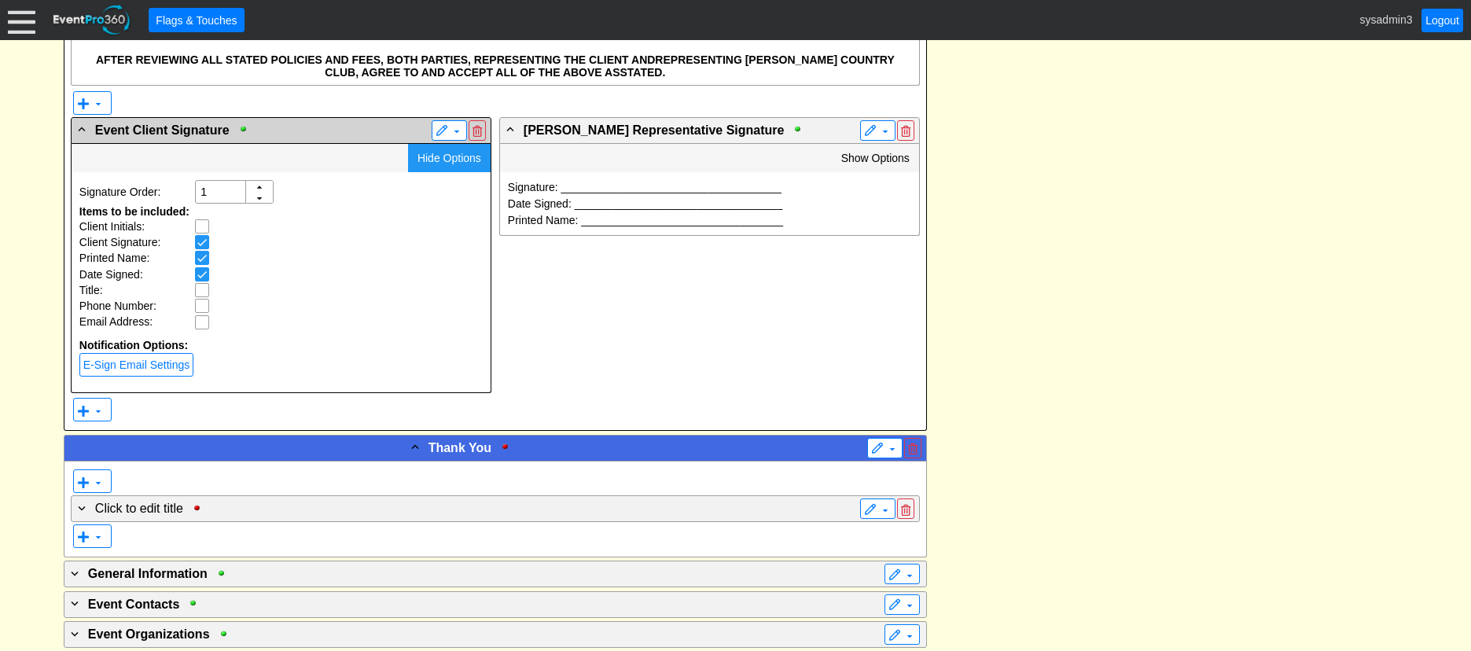
click at [447, 160] on span "Hide Options" at bounding box center [449, 158] width 64 height 13
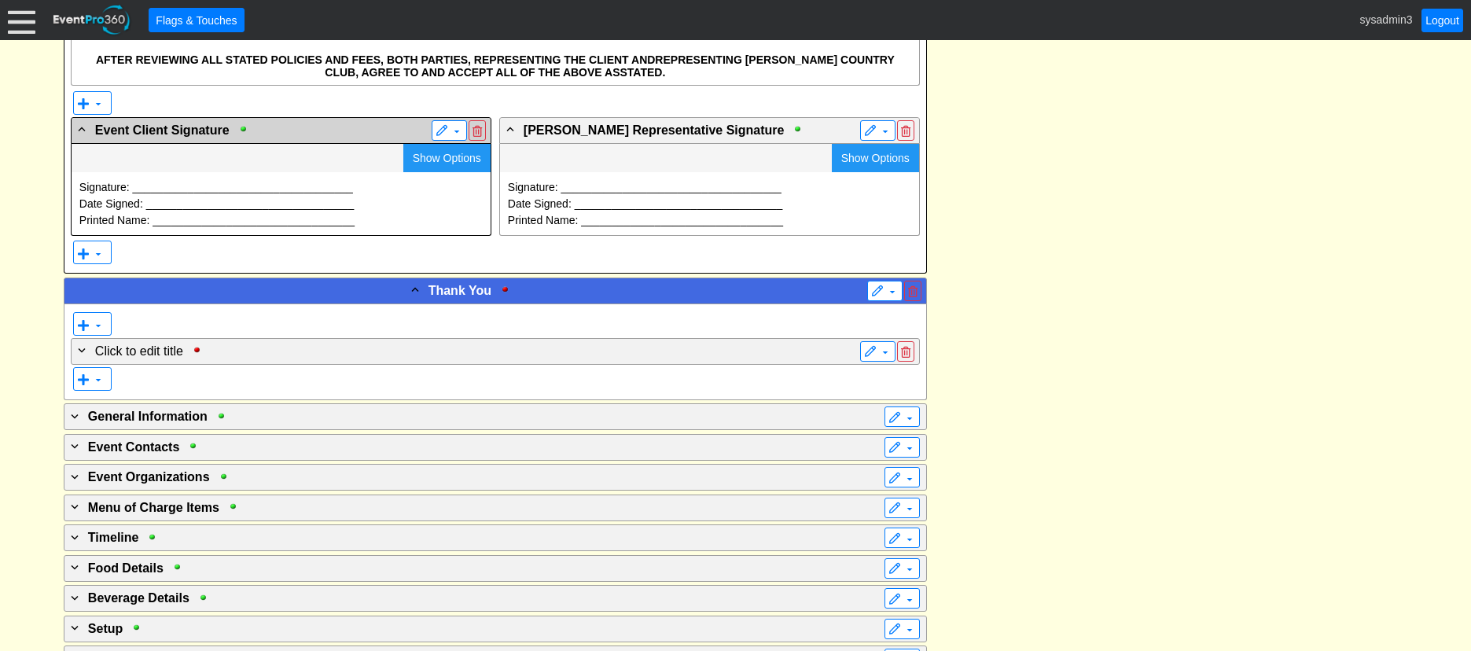
click at [867, 153] on span "Show Options" at bounding box center [875, 158] width 68 height 13
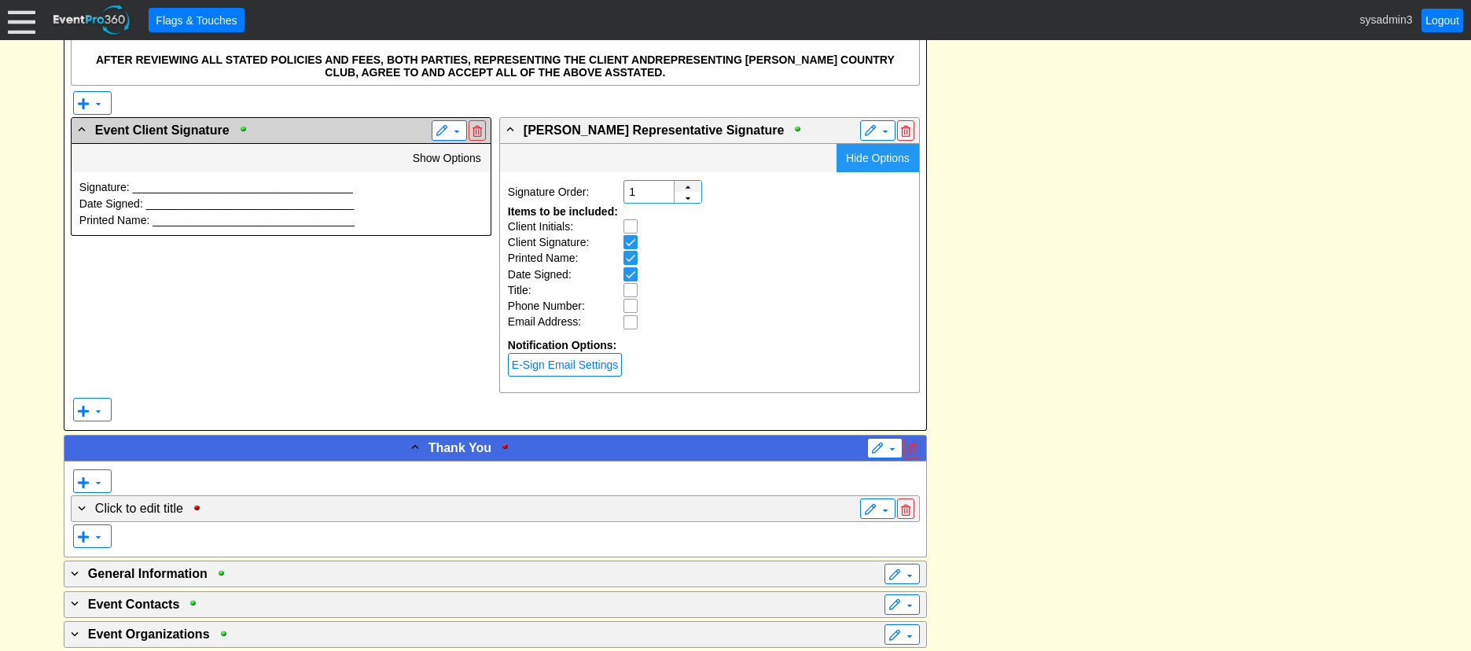
click at [687, 188] on div "▲" at bounding box center [687, 193] width 27 height 25
type input "2"
click at [687, 188] on div "▲" at bounding box center [687, 193] width 27 height 25
click at [631, 288] on input "checkbox" at bounding box center [632, 292] width 16 height 16
checkbox input "true"
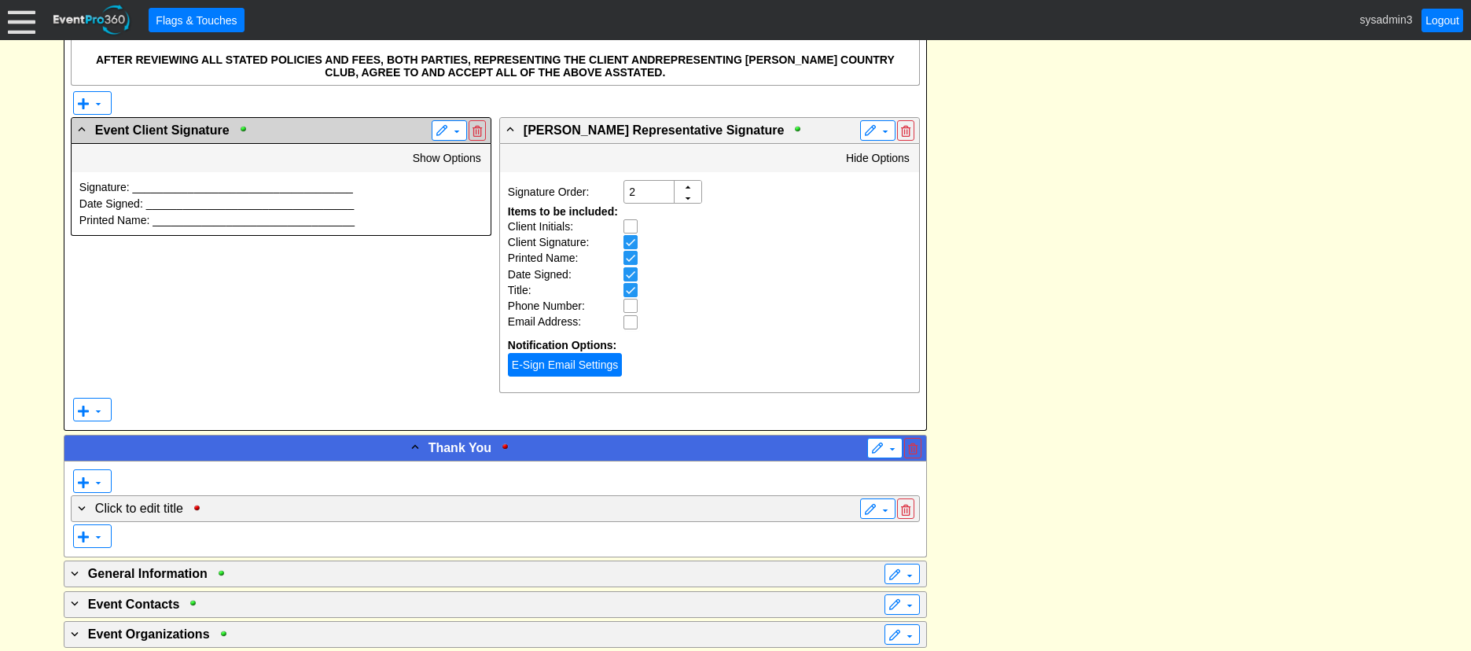
click at [560, 367] on link "E-Sign Email Settings" at bounding box center [565, 365] width 114 height 24
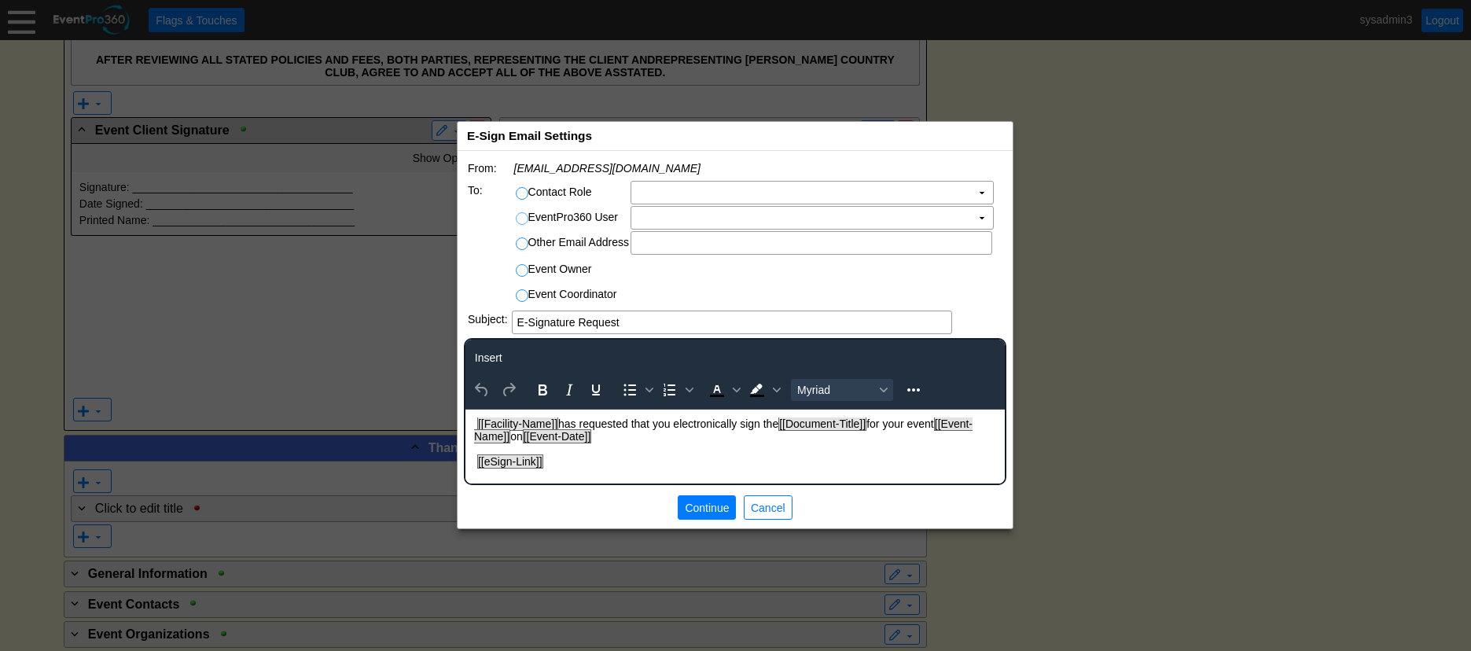
click at [525, 219] on input "EventPro360 User" at bounding box center [524, 221] width 16 height 16
radio input "true"
click at [698, 219] on td "Χ" at bounding box center [801, 218] width 340 height 22
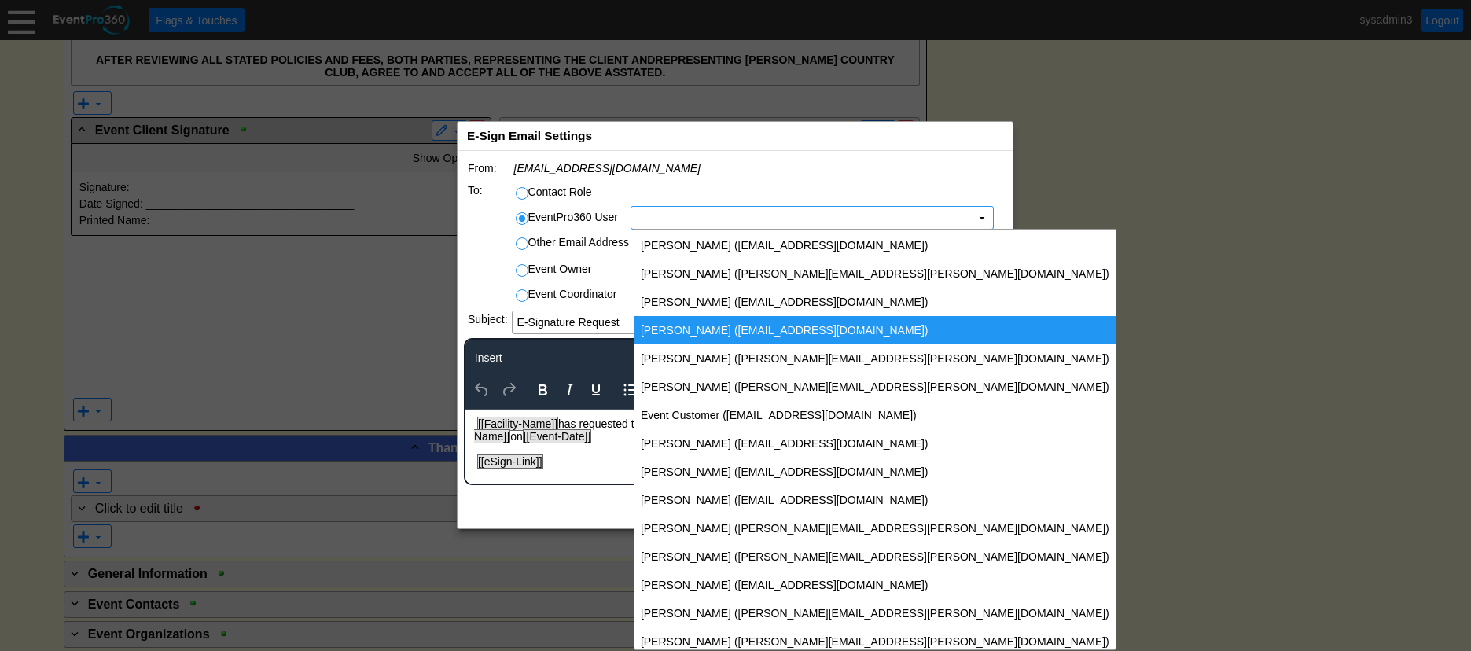
scroll to position [190, 0]
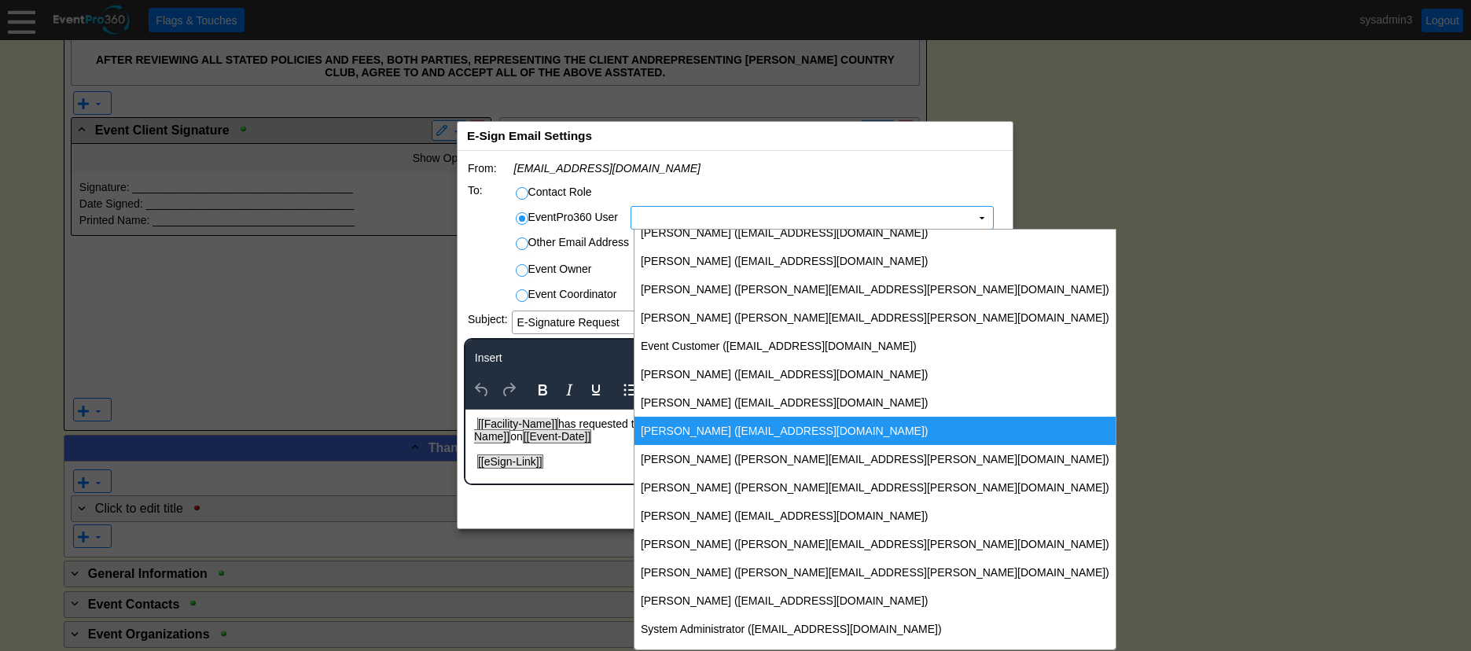
click at [699, 428] on td "[PERSON_NAME] ([EMAIL_ADDRESS][DOMAIN_NAME])" at bounding box center [874, 431] width 481 height 28
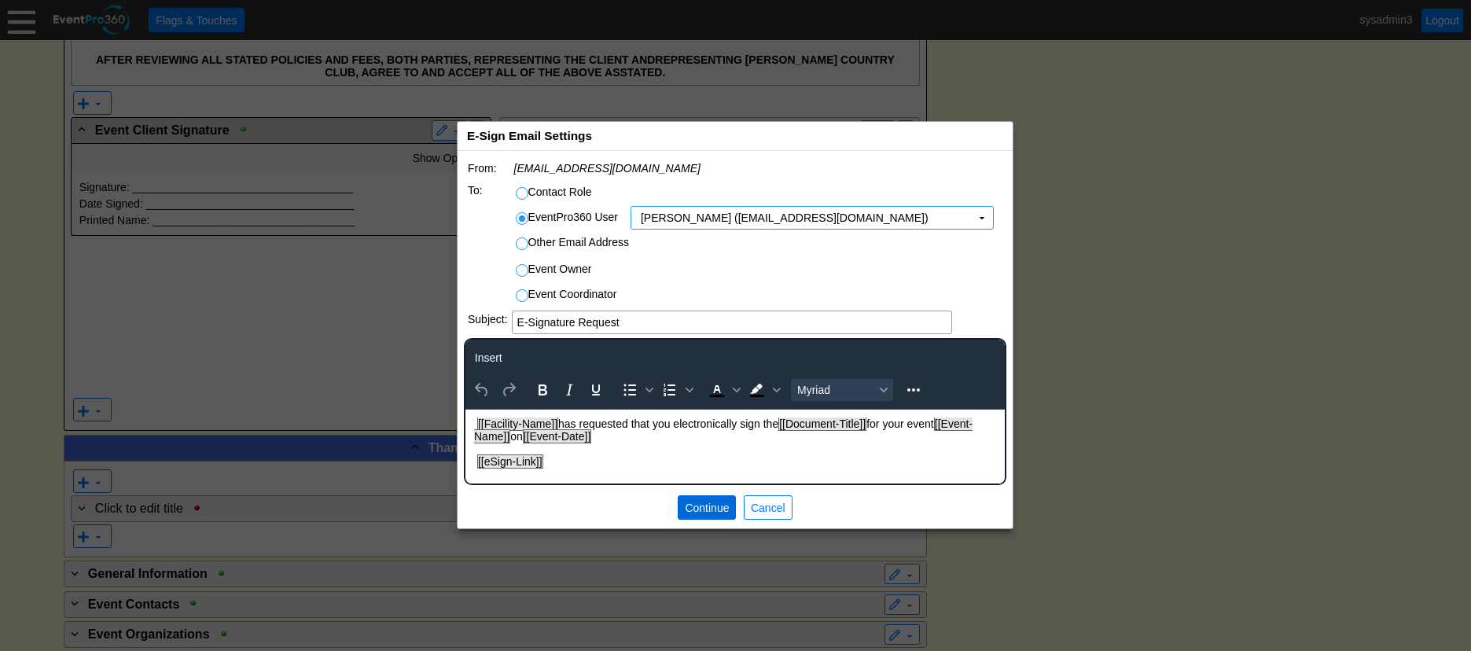
click at [716, 506] on span "Continue" at bounding box center [707, 508] width 50 height 16
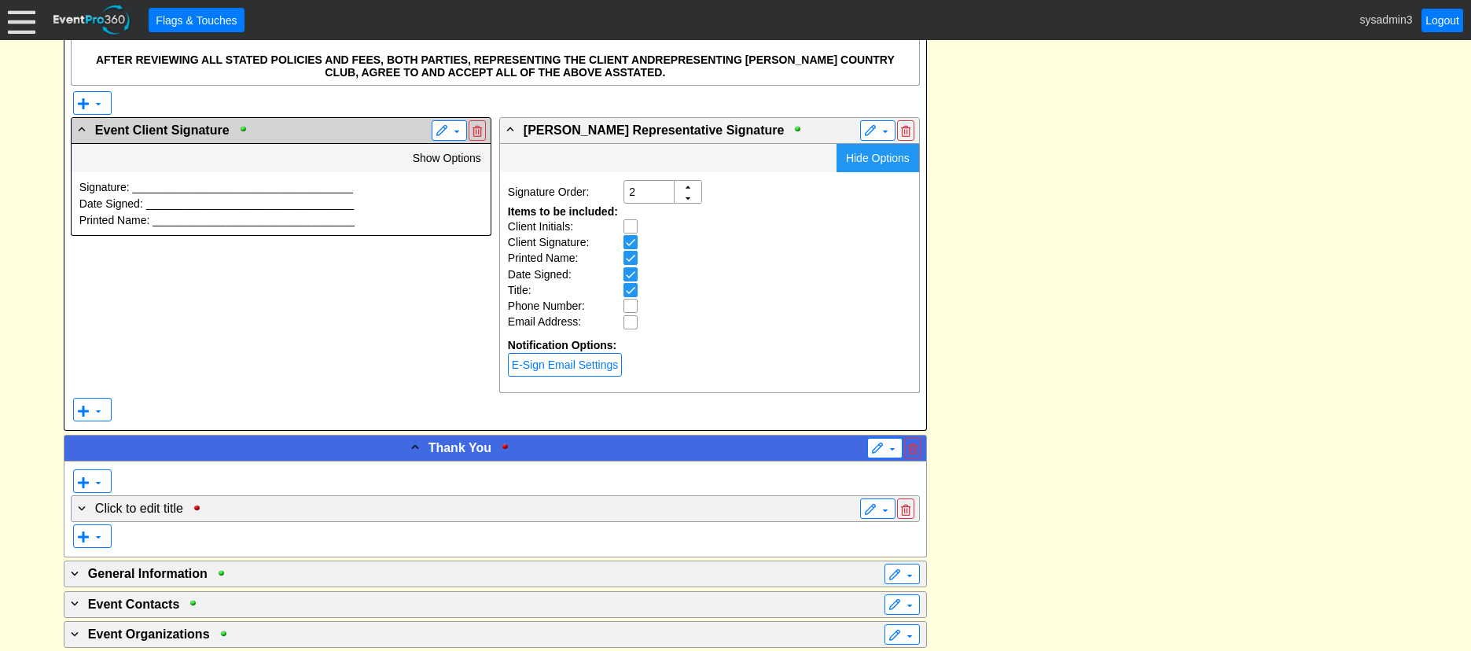
click at [876, 165] on div "Hide Options" at bounding box center [877, 158] width 83 height 28
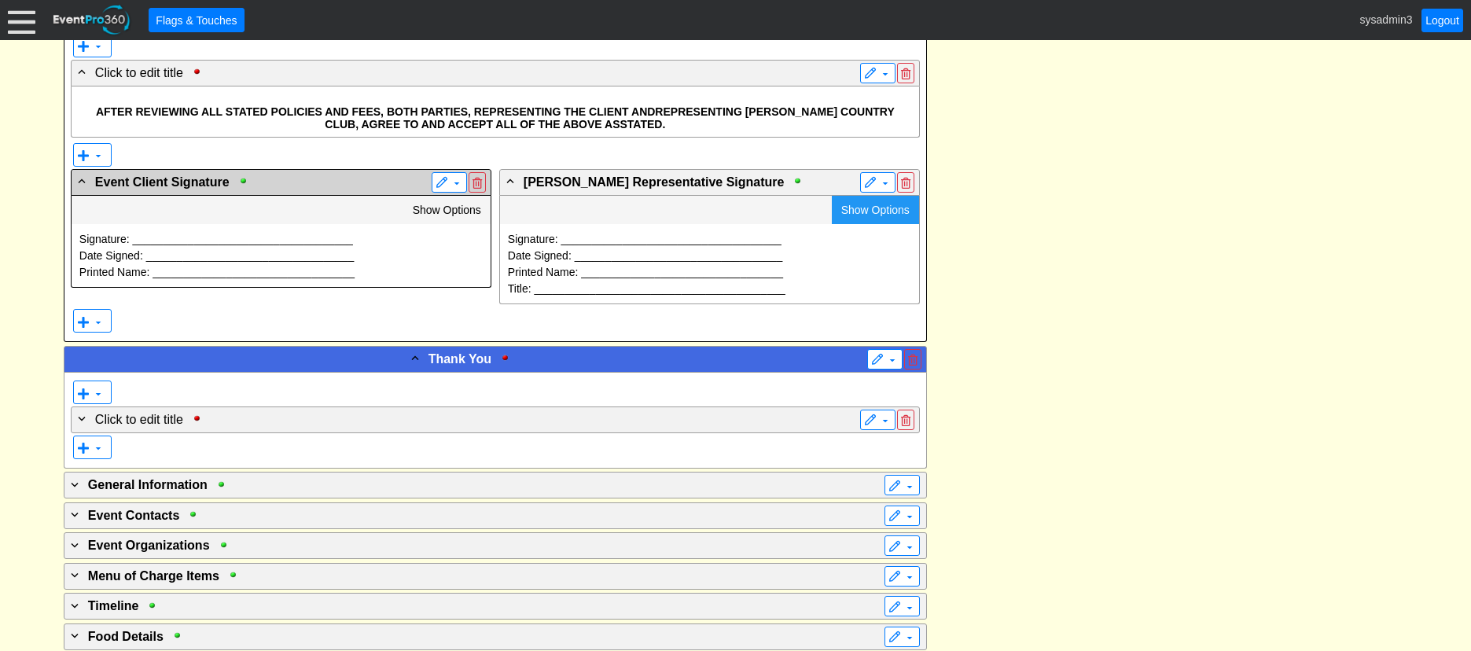
scroll to position [4900, 0]
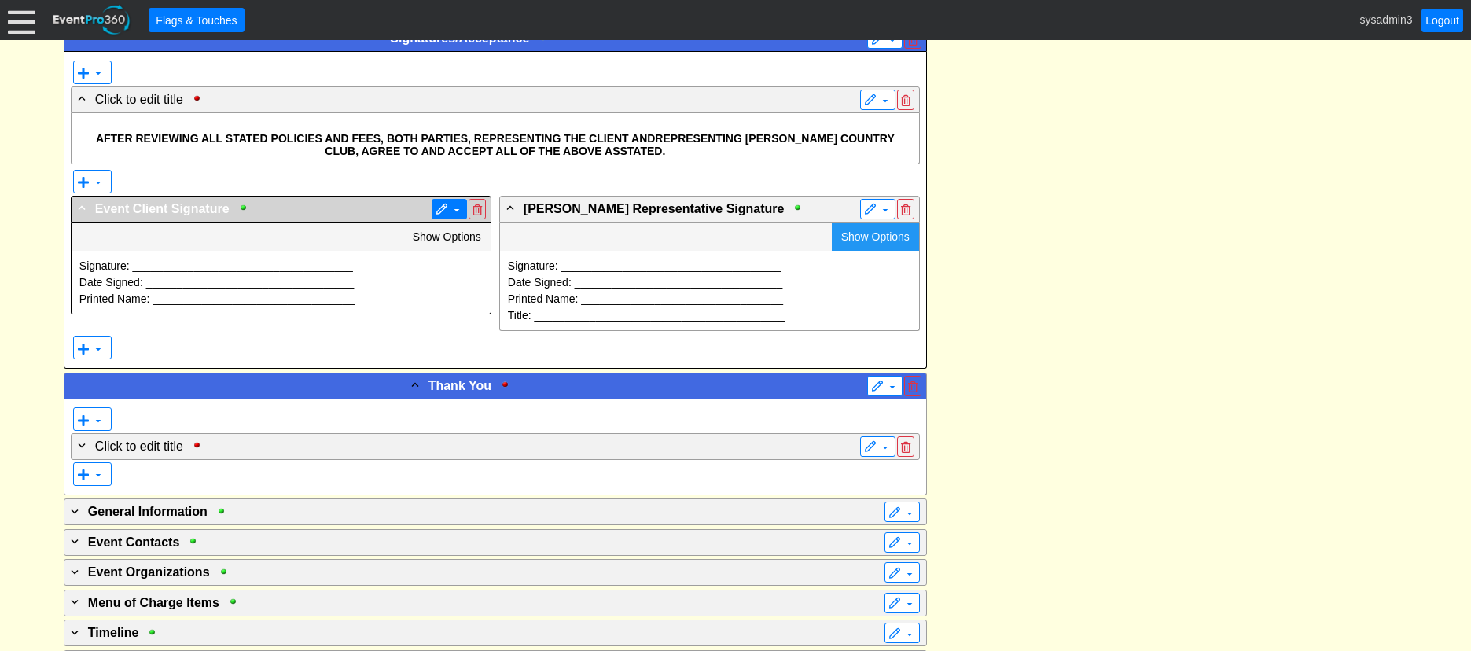
click at [438, 208] on span at bounding box center [441, 210] width 13 height 13
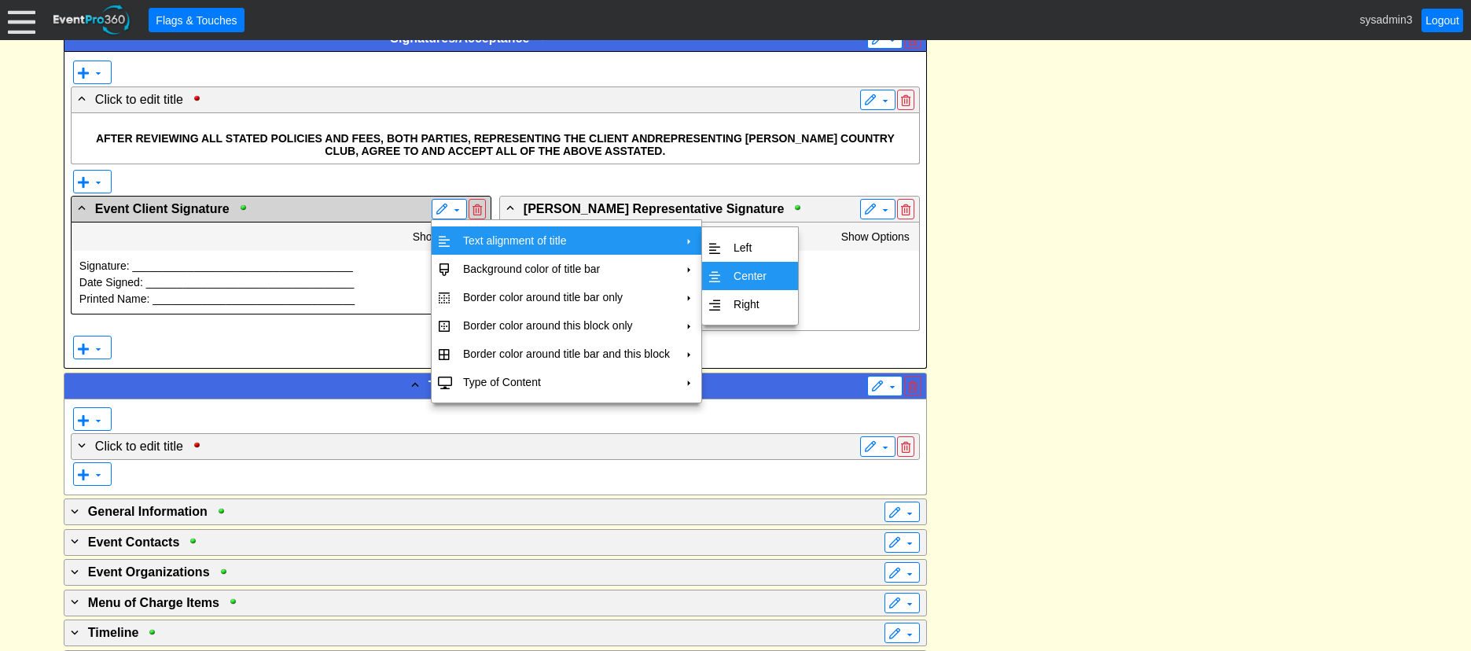
click at [738, 272] on td "Center" at bounding box center [750, 276] width 46 height 28
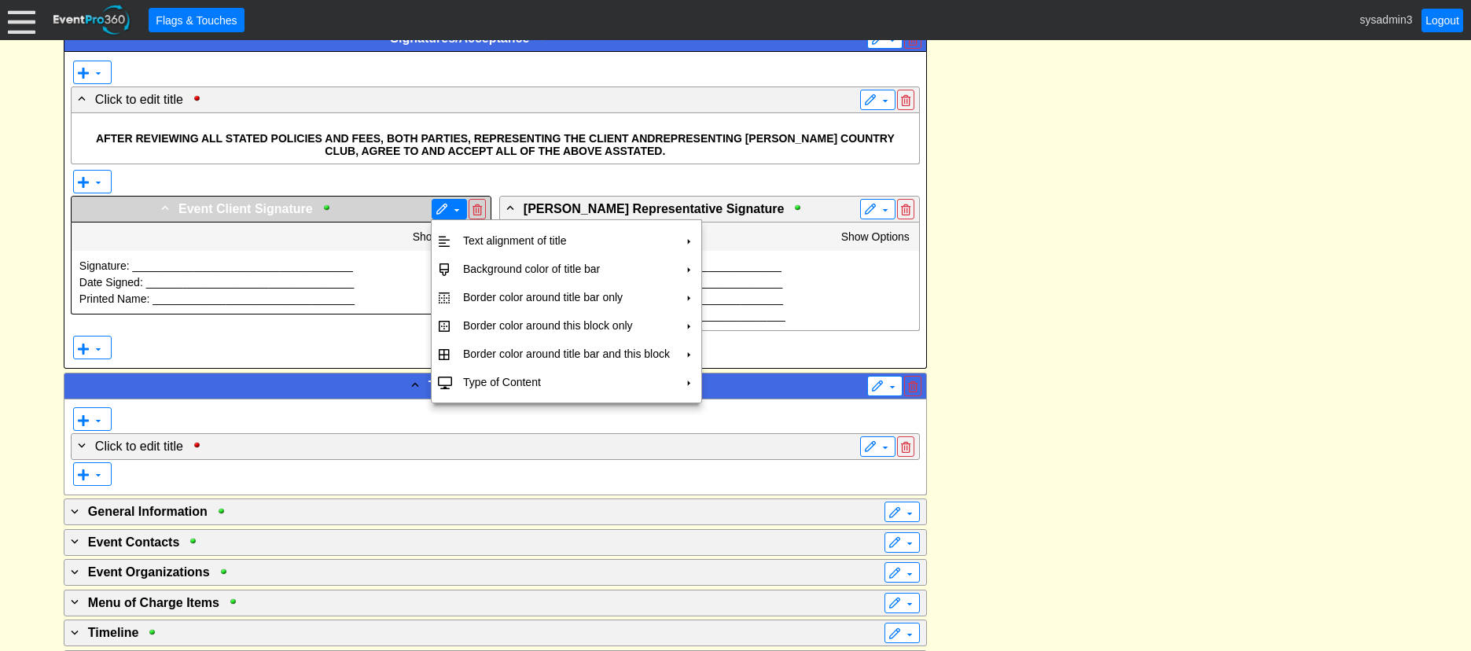
click at [438, 207] on span at bounding box center [441, 210] width 13 height 13
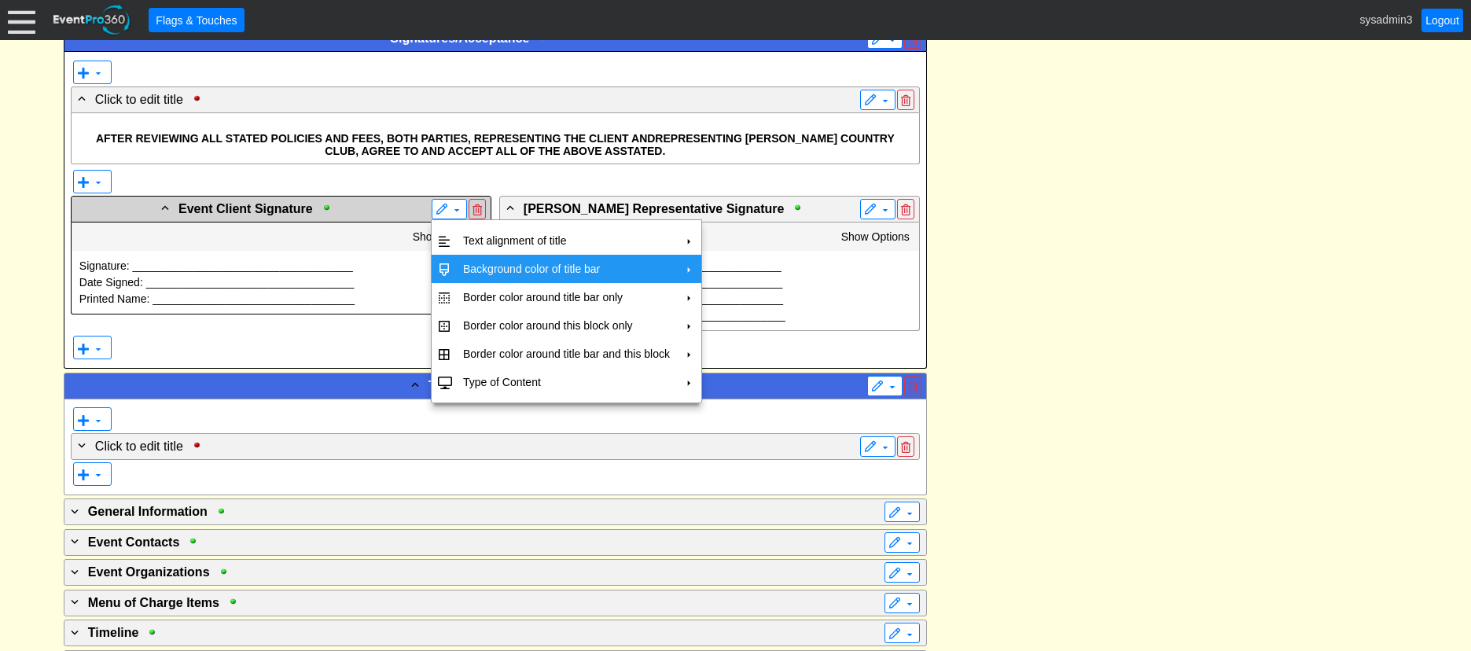
click at [469, 263] on td "Background color of title bar" at bounding box center [566, 269] width 219 height 28
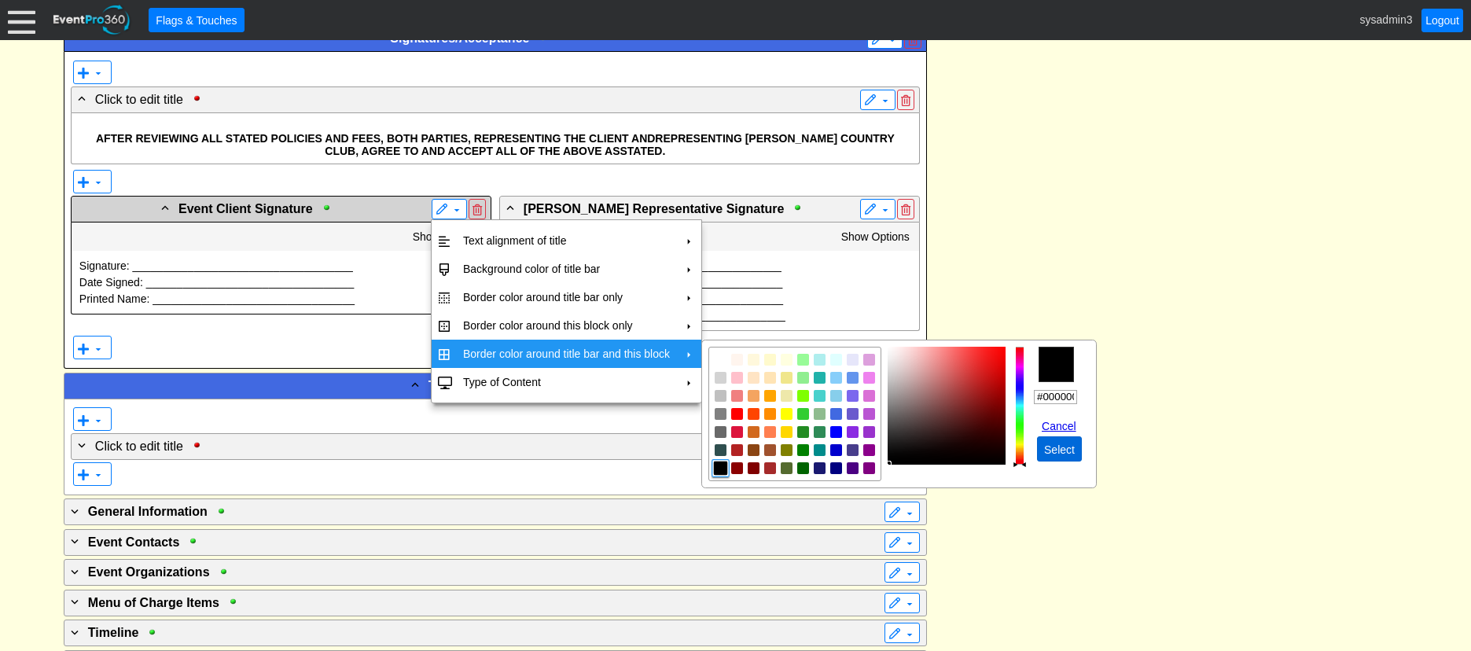
click at [1054, 451] on span "Select" at bounding box center [1059, 450] width 37 height 16
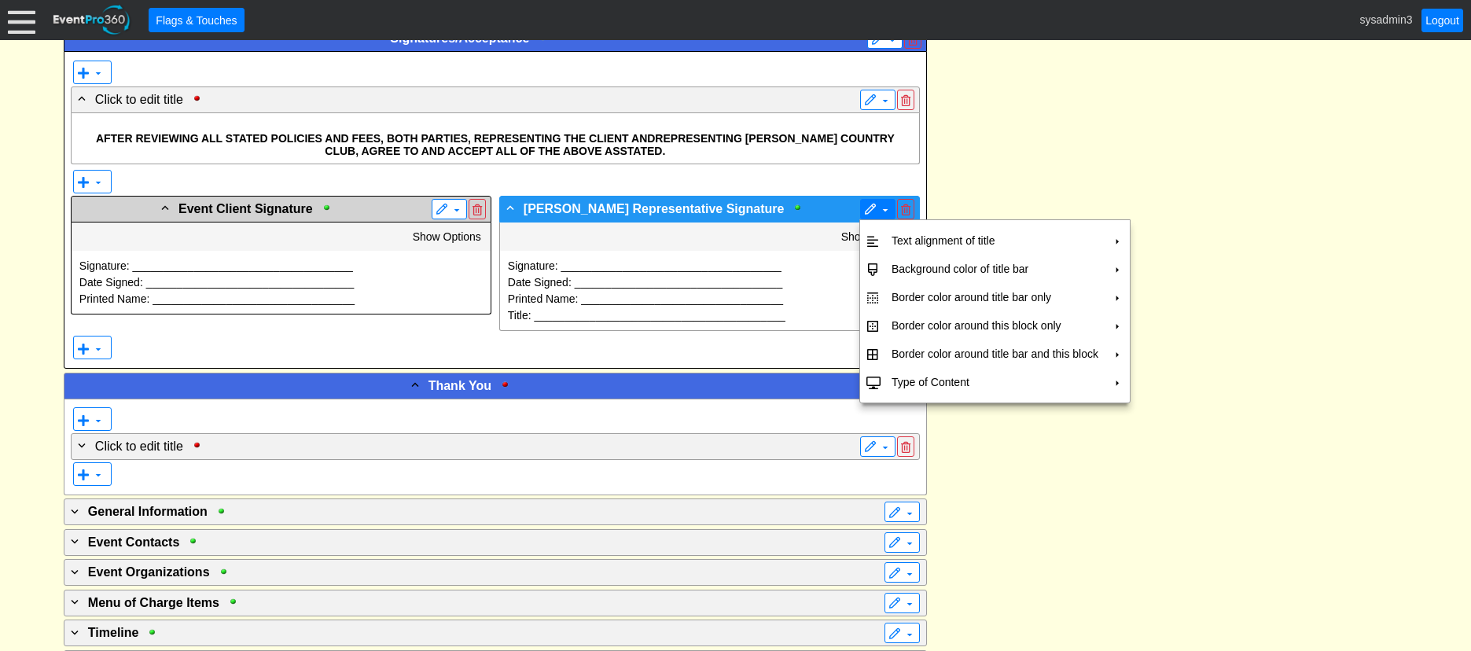
click at [869, 205] on span at bounding box center [870, 210] width 13 height 13
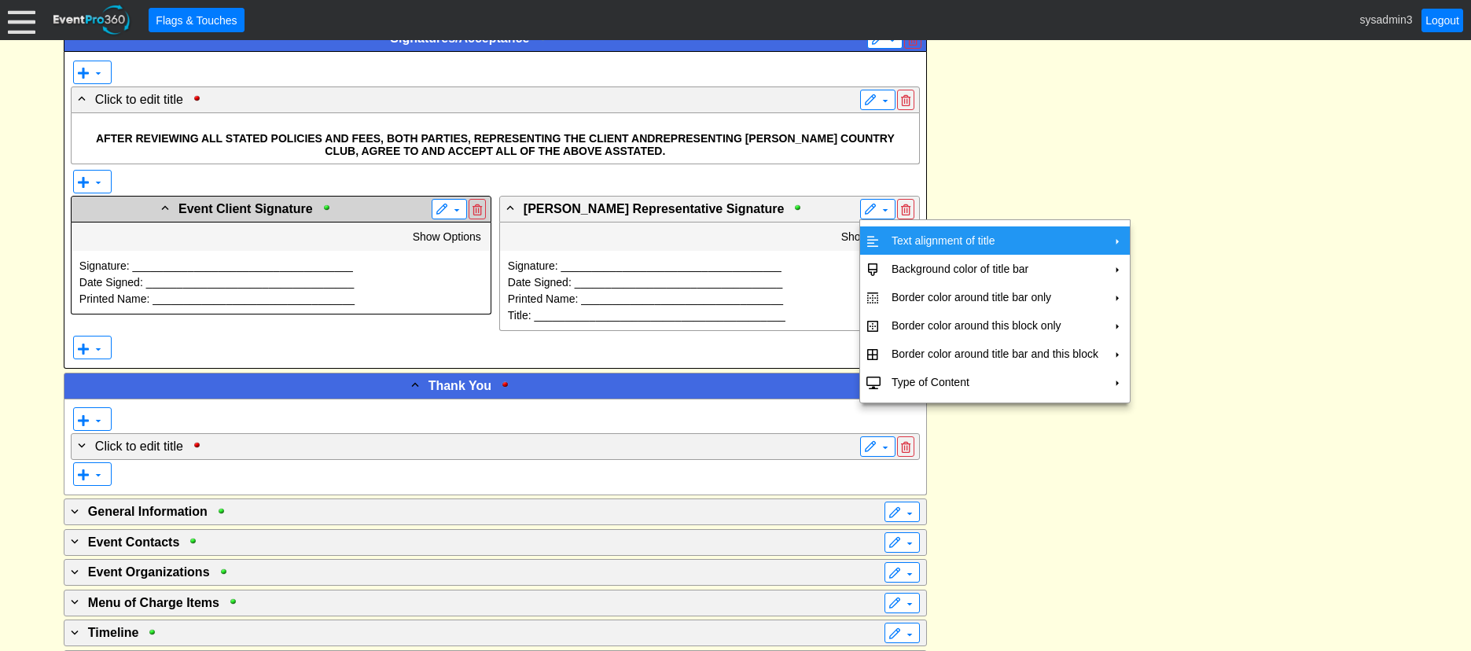
click at [899, 237] on td "Text alignment of title" at bounding box center [994, 240] width 219 height 28
click at [1170, 270] on td "Center" at bounding box center [1179, 276] width 46 height 28
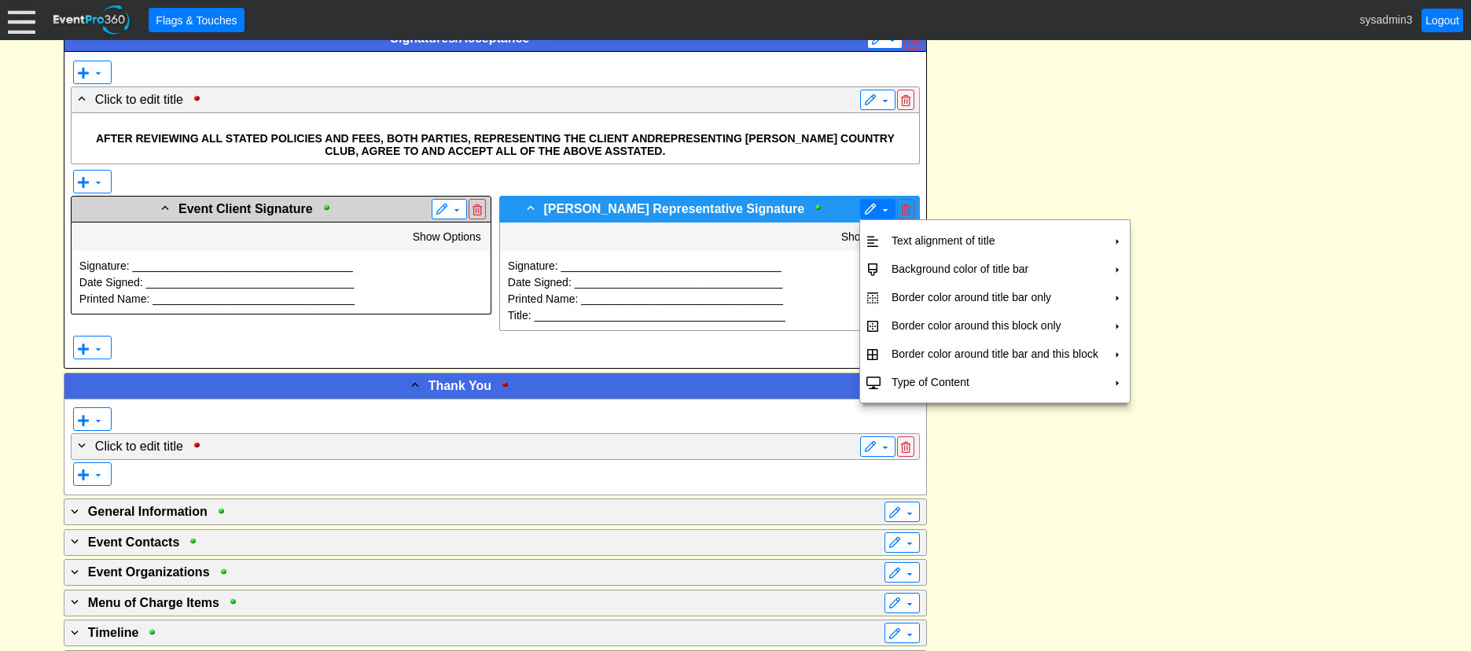
click at [880, 211] on span at bounding box center [885, 210] width 13 height 13
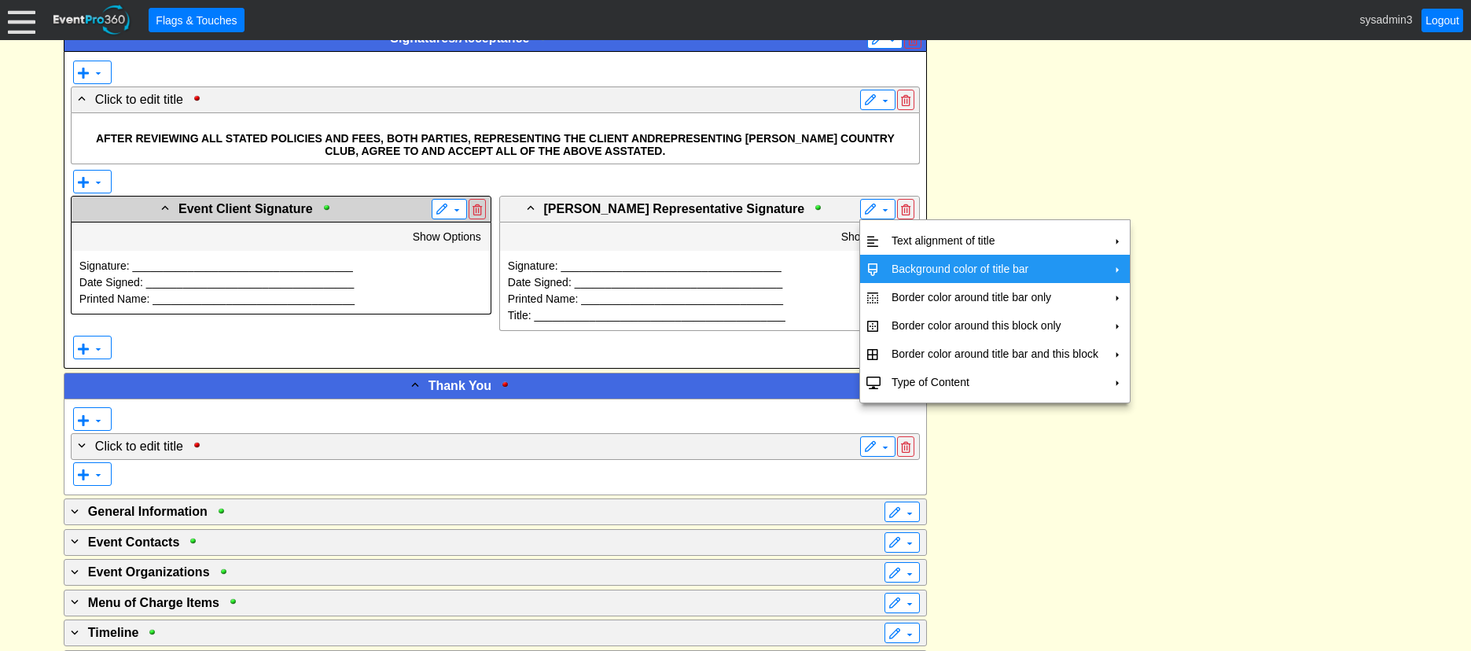
click at [898, 270] on td "Background color of title bar" at bounding box center [994, 269] width 219 height 28
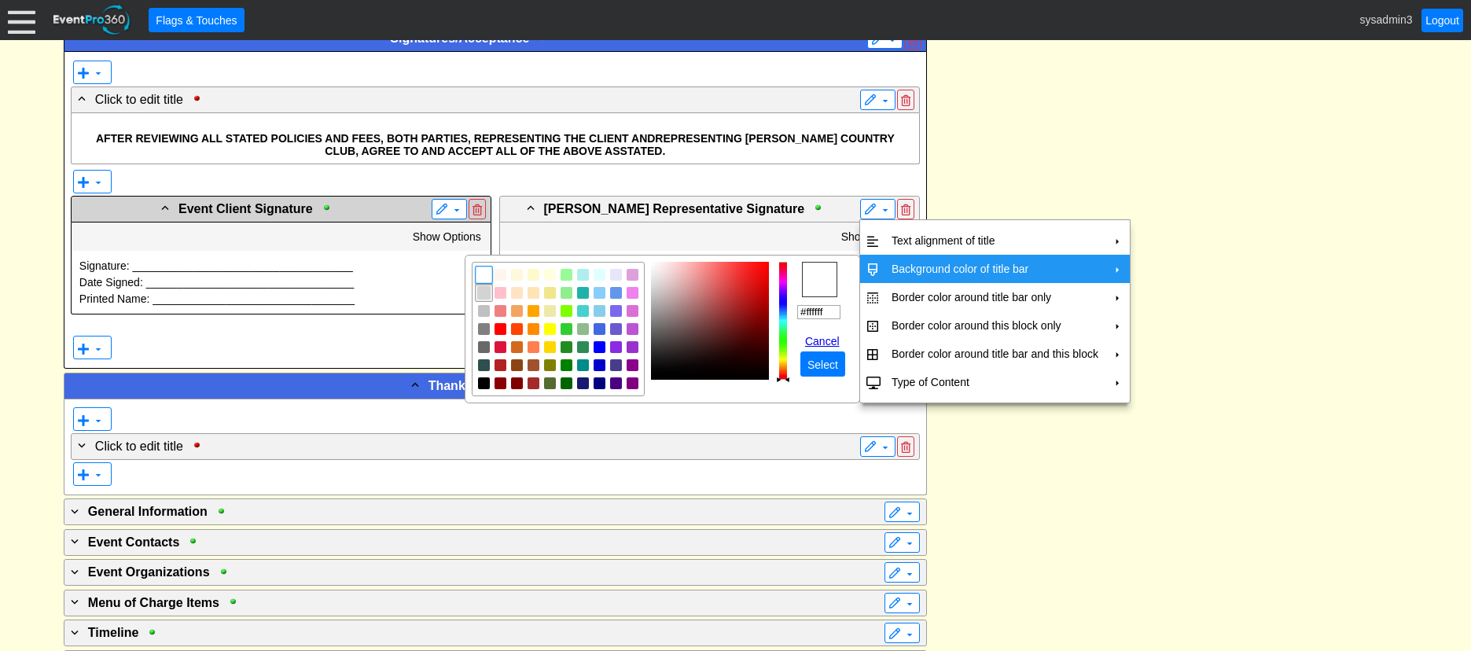
click at [486, 296] on img "focusNode" at bounding box center [483, 292] width 14 height 14
type input "#d3d3d3"
click at [812, 372] on span "Select" at bounding box center [822, 365] width 37 height 16
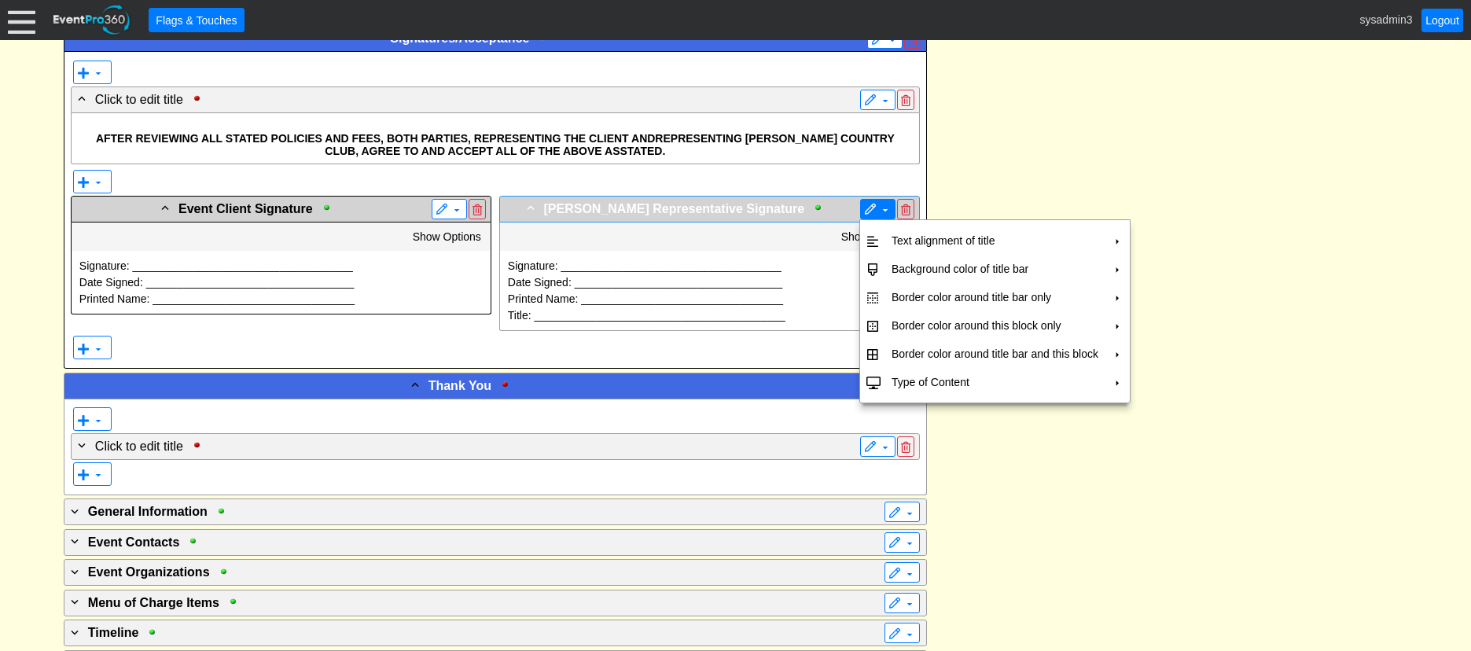
click at [875, 216] on span at bounding box center [870, 210] width 13 height 13
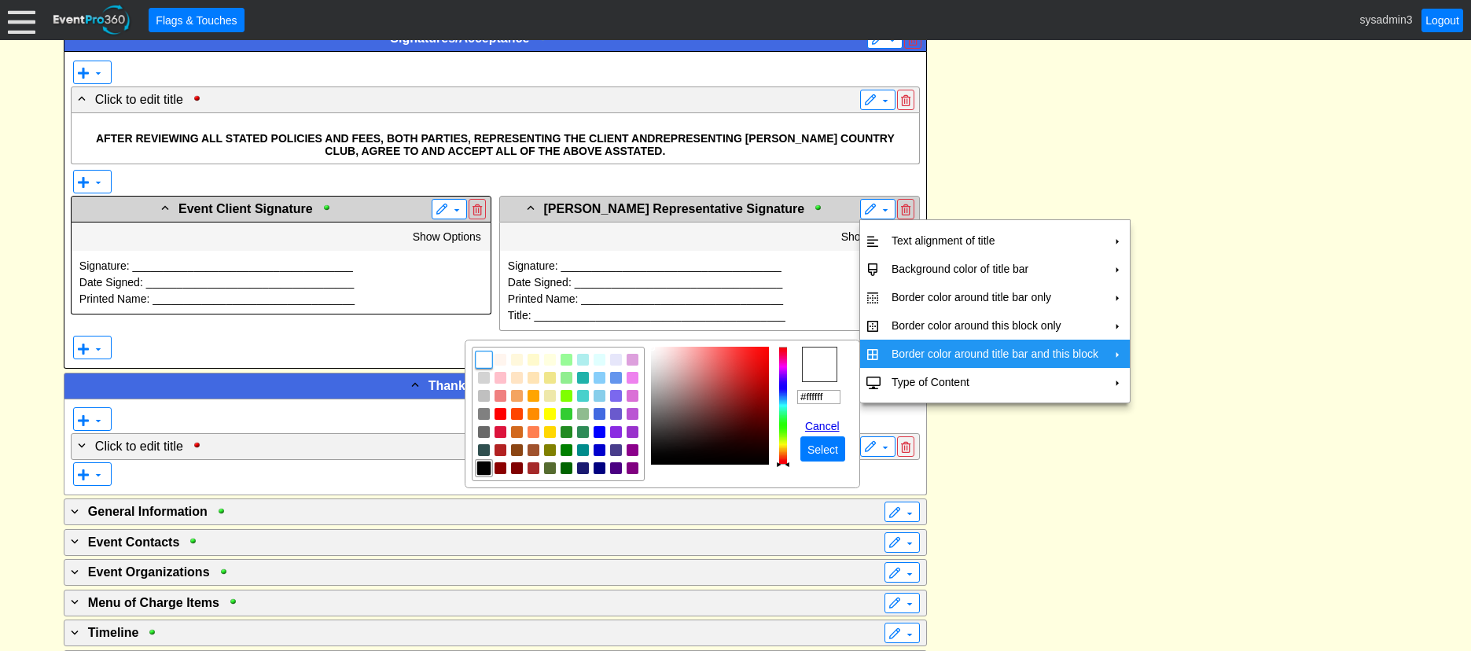
click at [483, 465] on img "focusNode" at bounding box center [483, 468] width 14 height 14
type input "#000000"
click at [821, 448] on span "Select" at bounding box center [822, 450] width 37 height 16
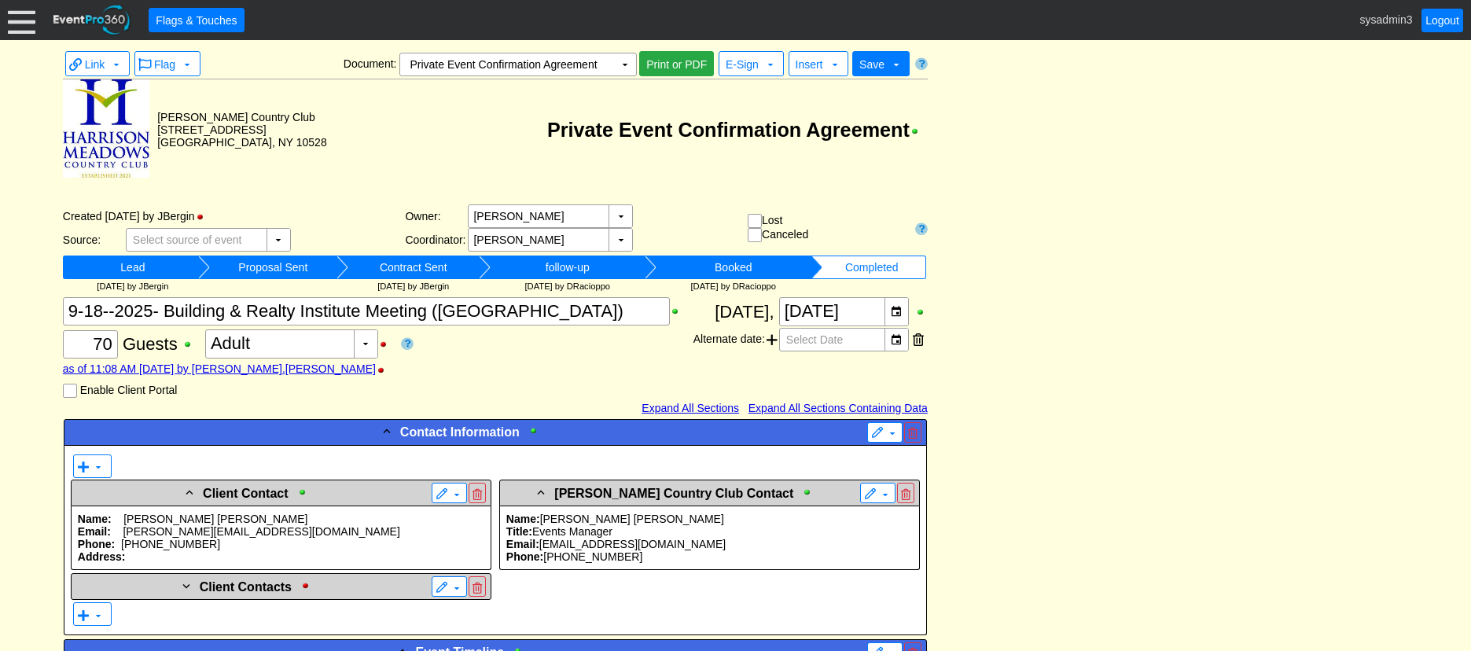
scroll to position [0, 0]
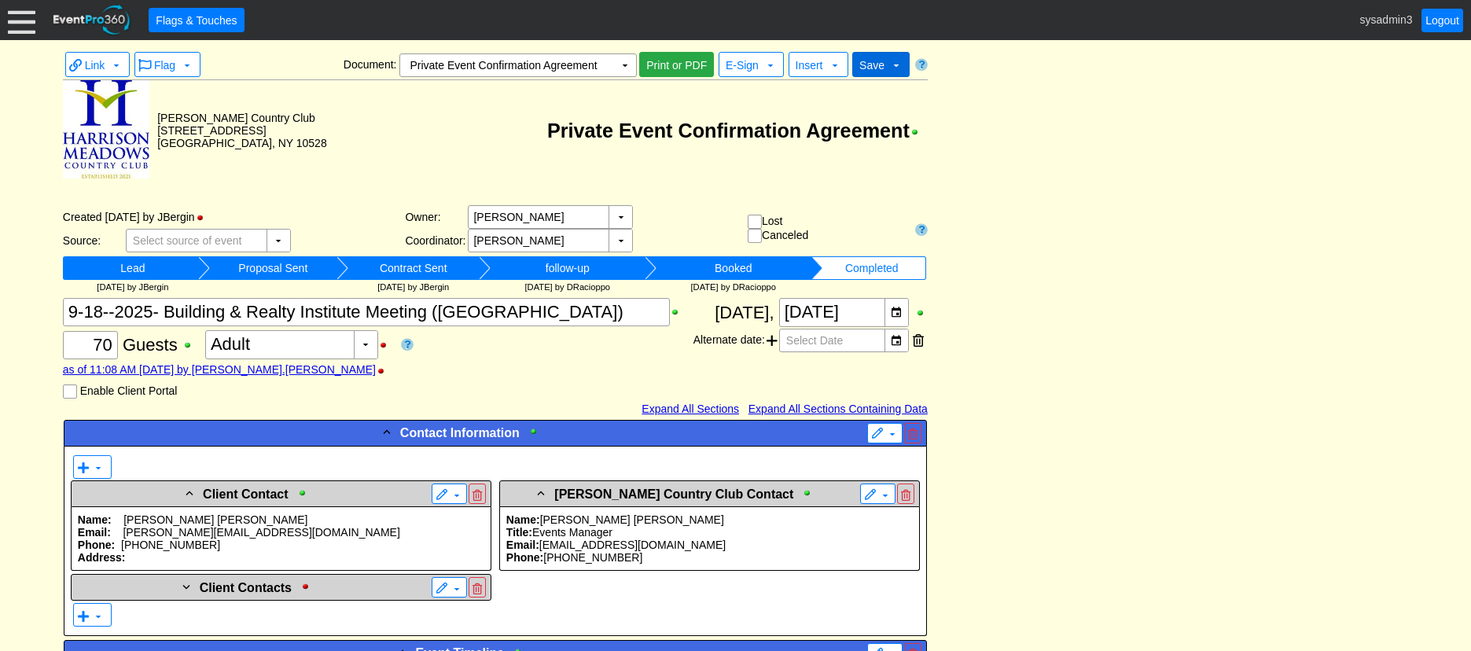
click at [874, 63] on span "Save" at bounding box center [871, 65] width 25 height 13
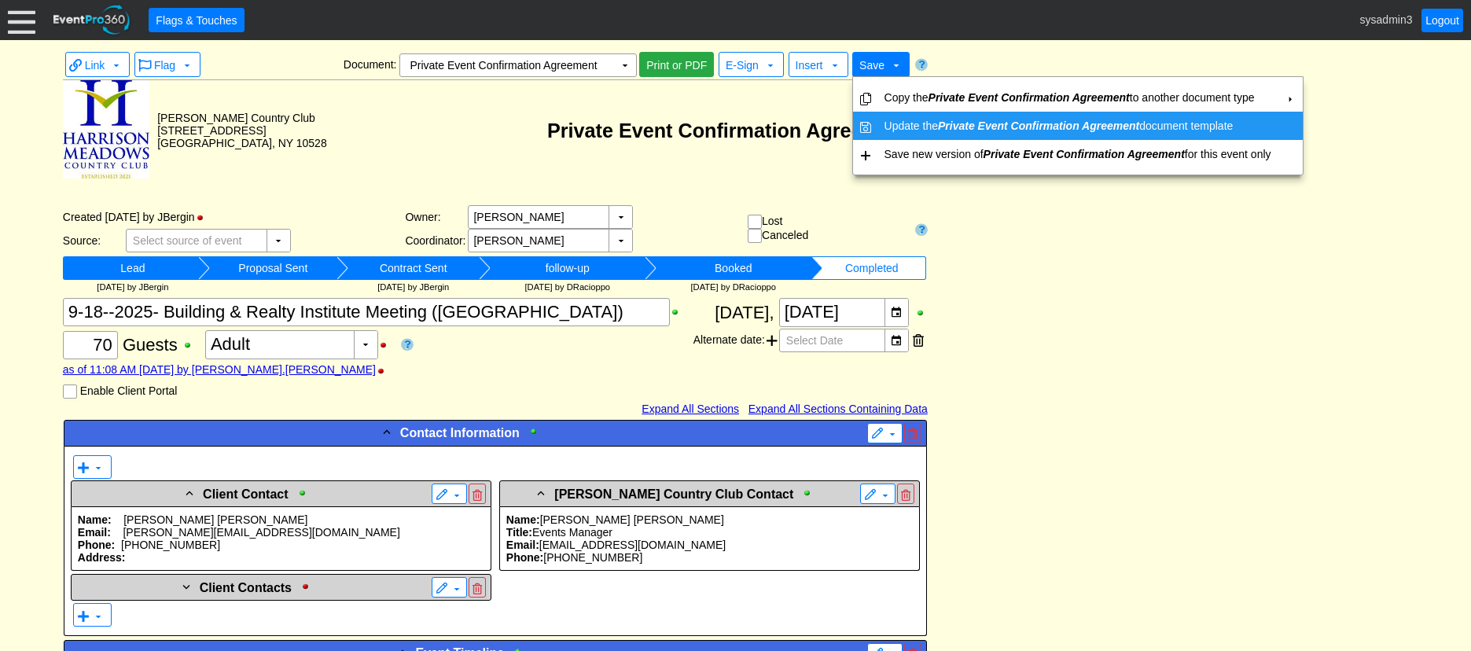
click at [921, 120] on td "Update the Private Event Confirmation Agreement document template" at bounding box center [1077, 126] width 399 height 28
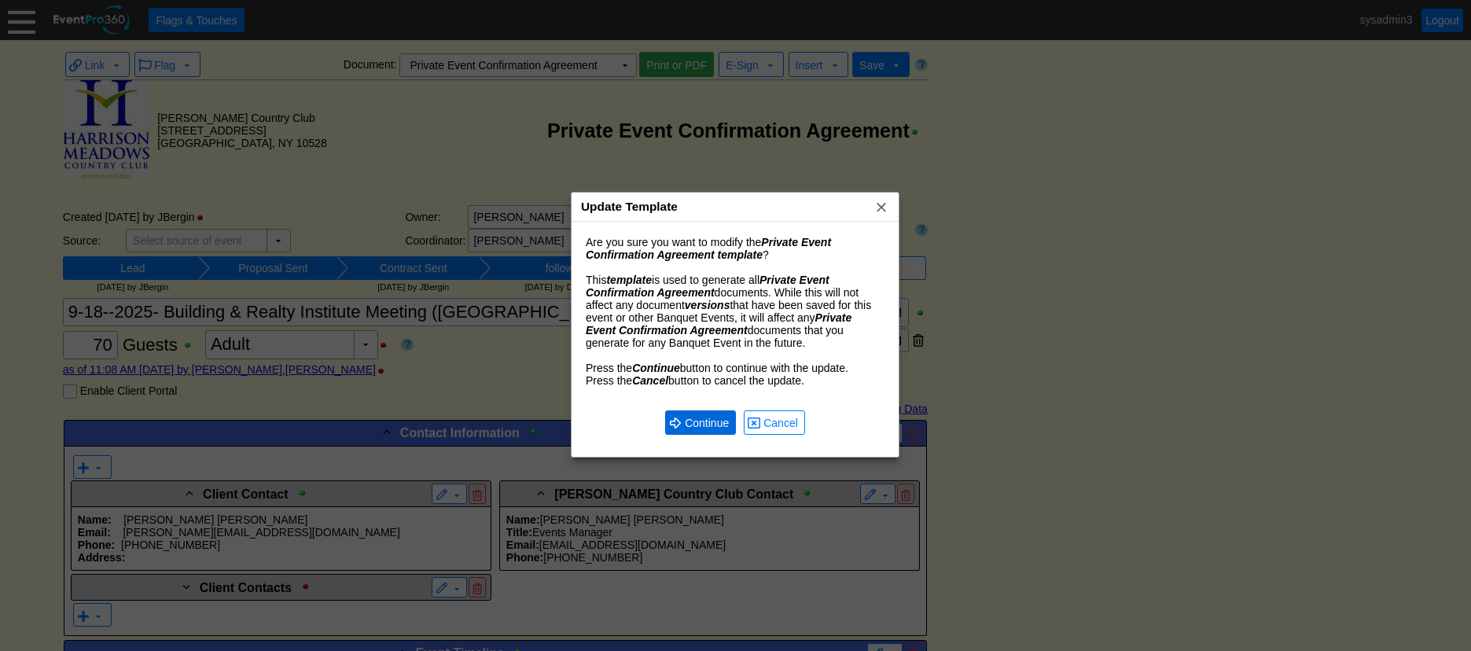
click at [701, 417] on span "Continue" at bounding box center [707, 423] width 50 height 16
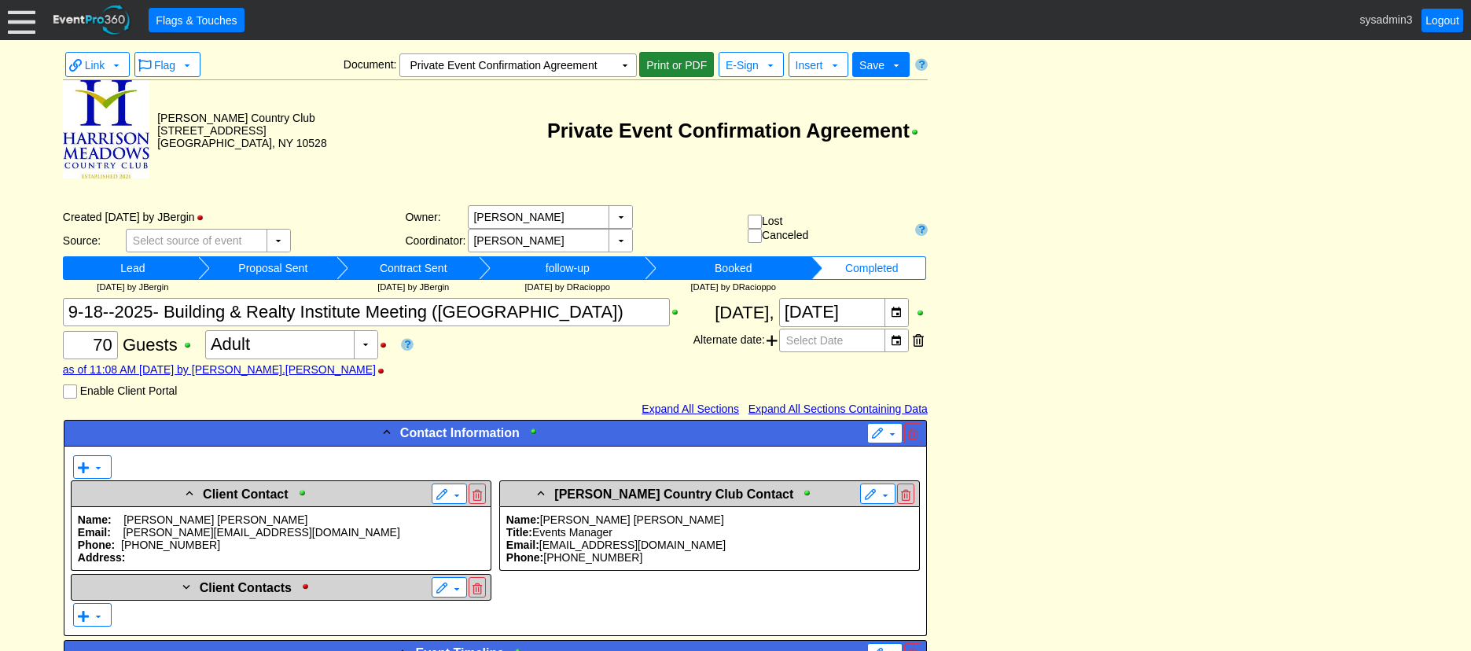
click at [681, 65] on span "Print or PDF" at bounding box center [676, 65] width 67 height 16
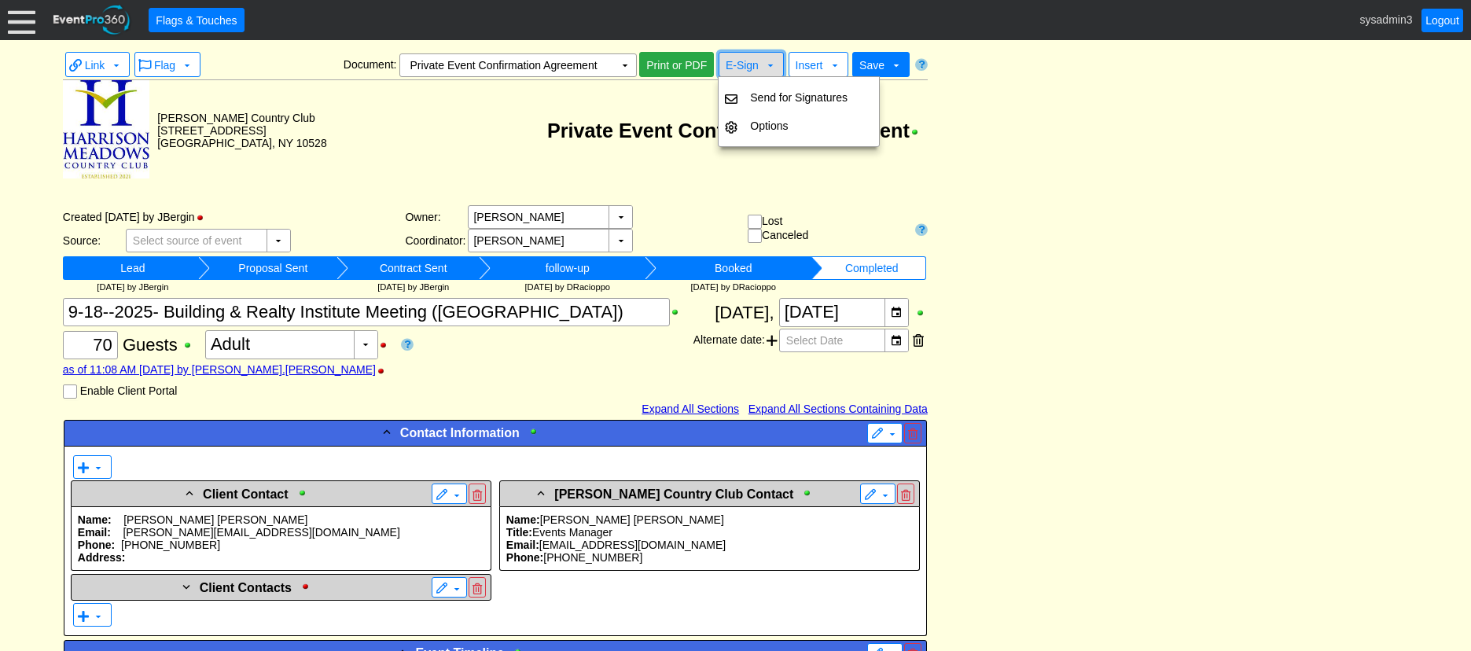
click at [738, 59] on span "E-Sign" at bounding box center [742, 65] width 33 height 13
click at [764, 122] on td "Options" at bounding box center [799, 126] width 110 height 28
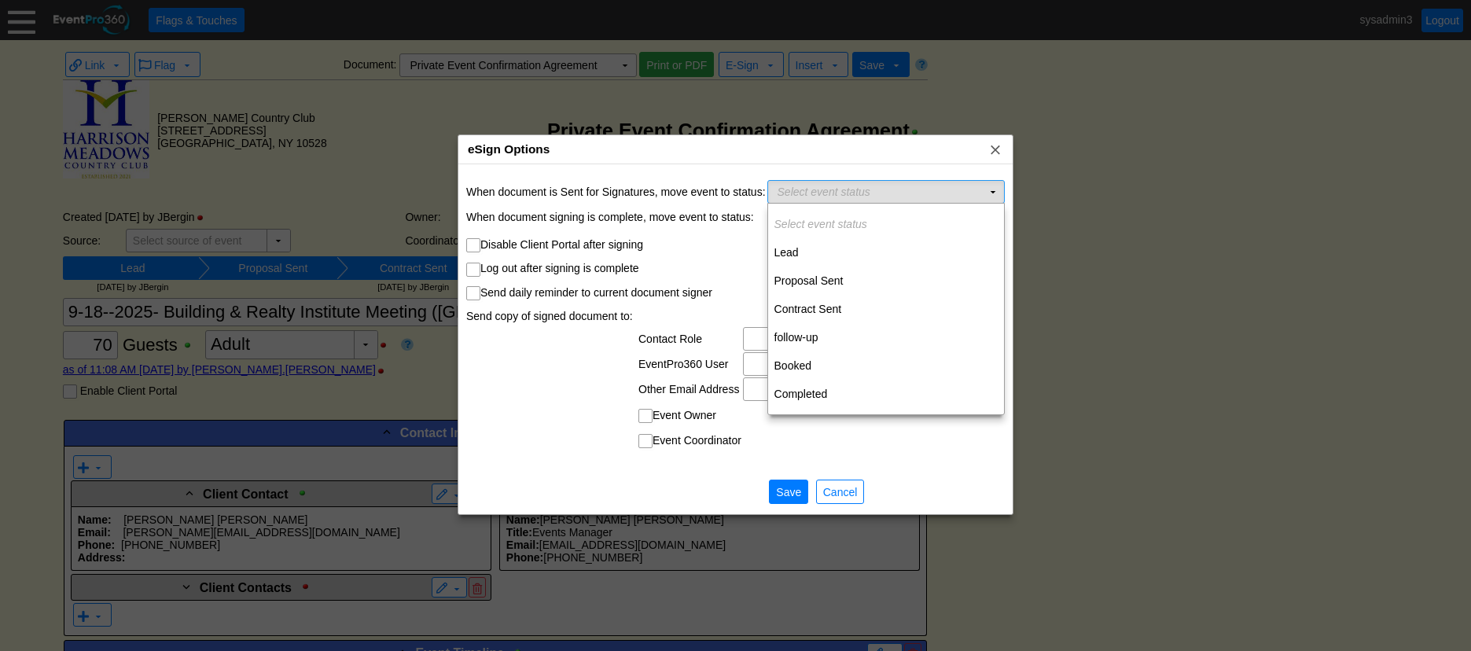
click at [972, 192] on td "Select event status Χ" at bounding box center [875, 192] width 214 height 22
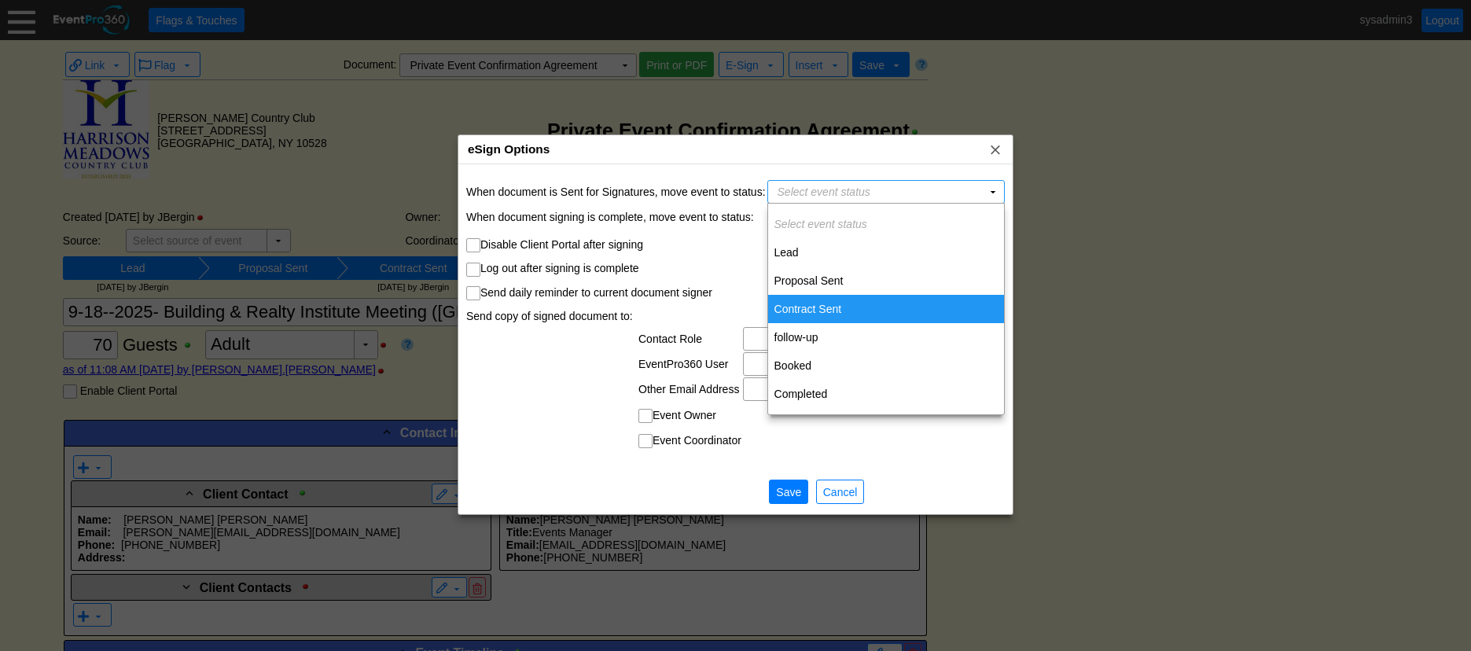
click at [824, 305] on td "Contract Sent" at bounding box center [886, 309] width 236 height 28
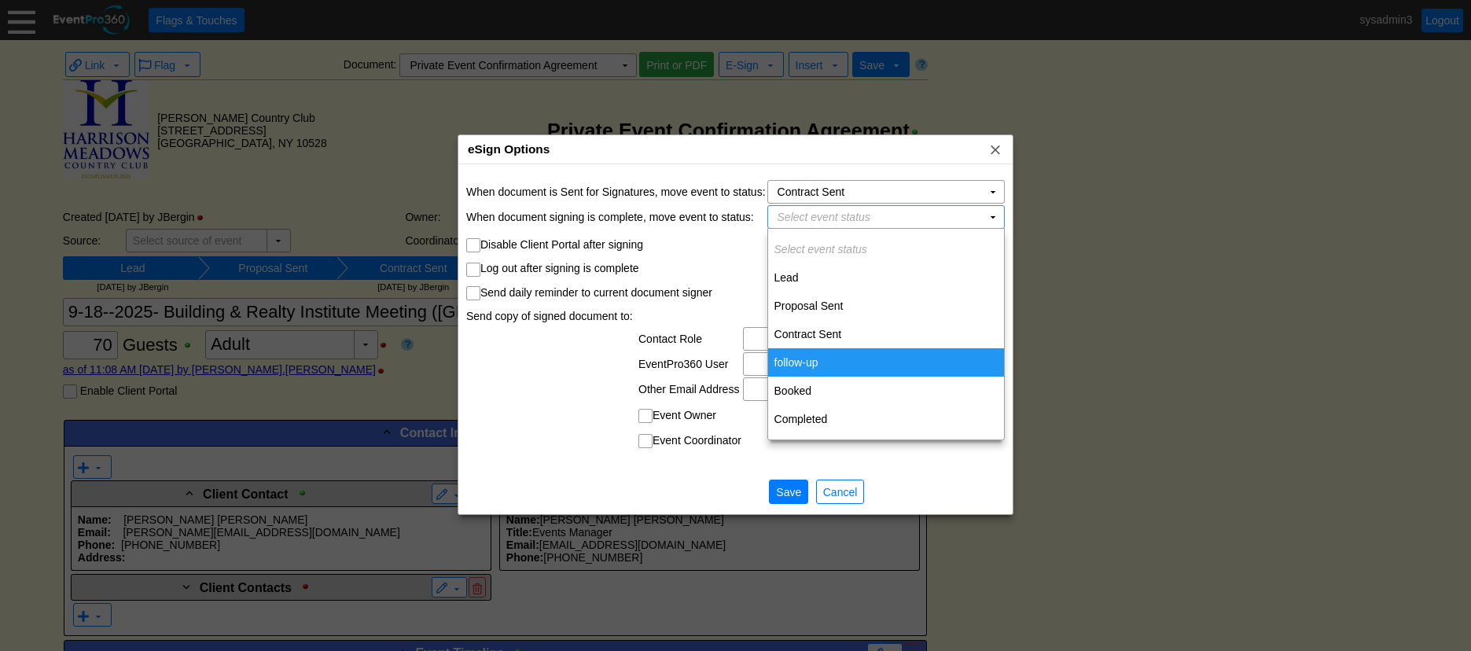
click at [815, 366] on td "follow-up" at bounding box center [886, 362] width 236 height 28
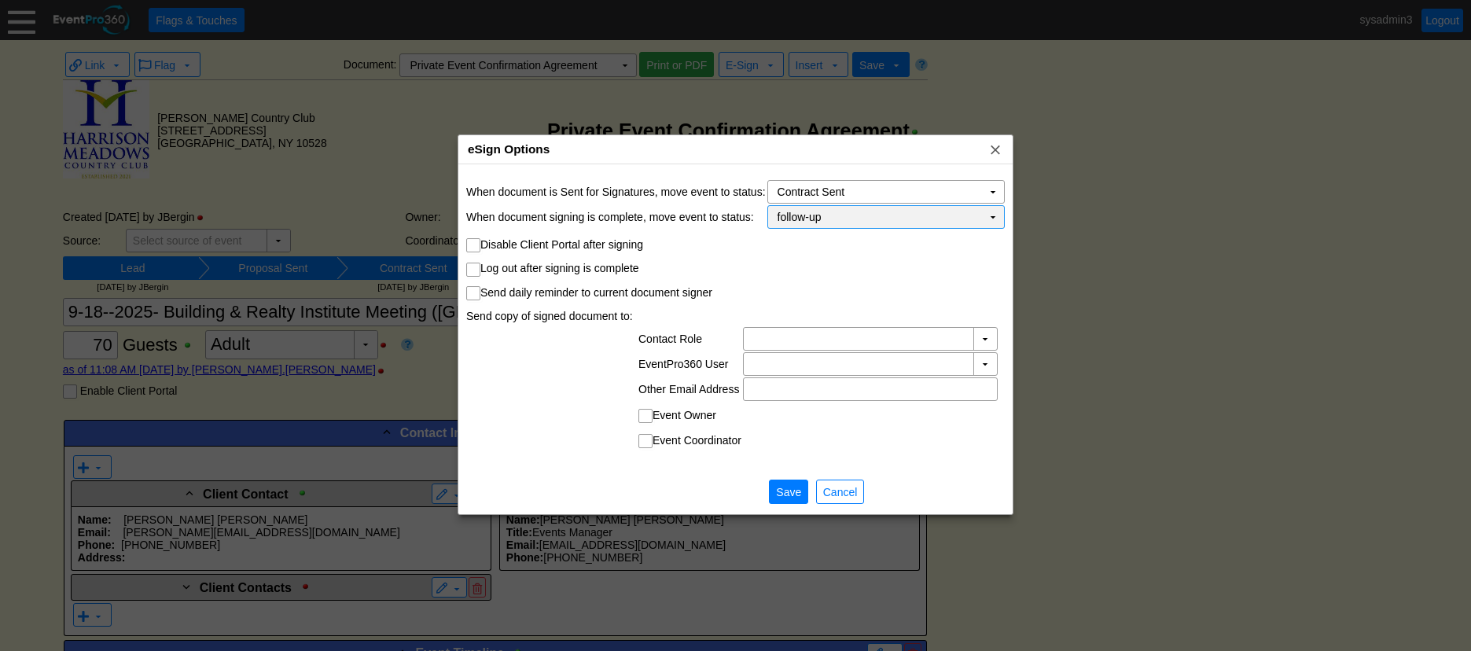
click at [819, 213] on span "follow-up" at bounding box center [799, 217] width 44 height 16
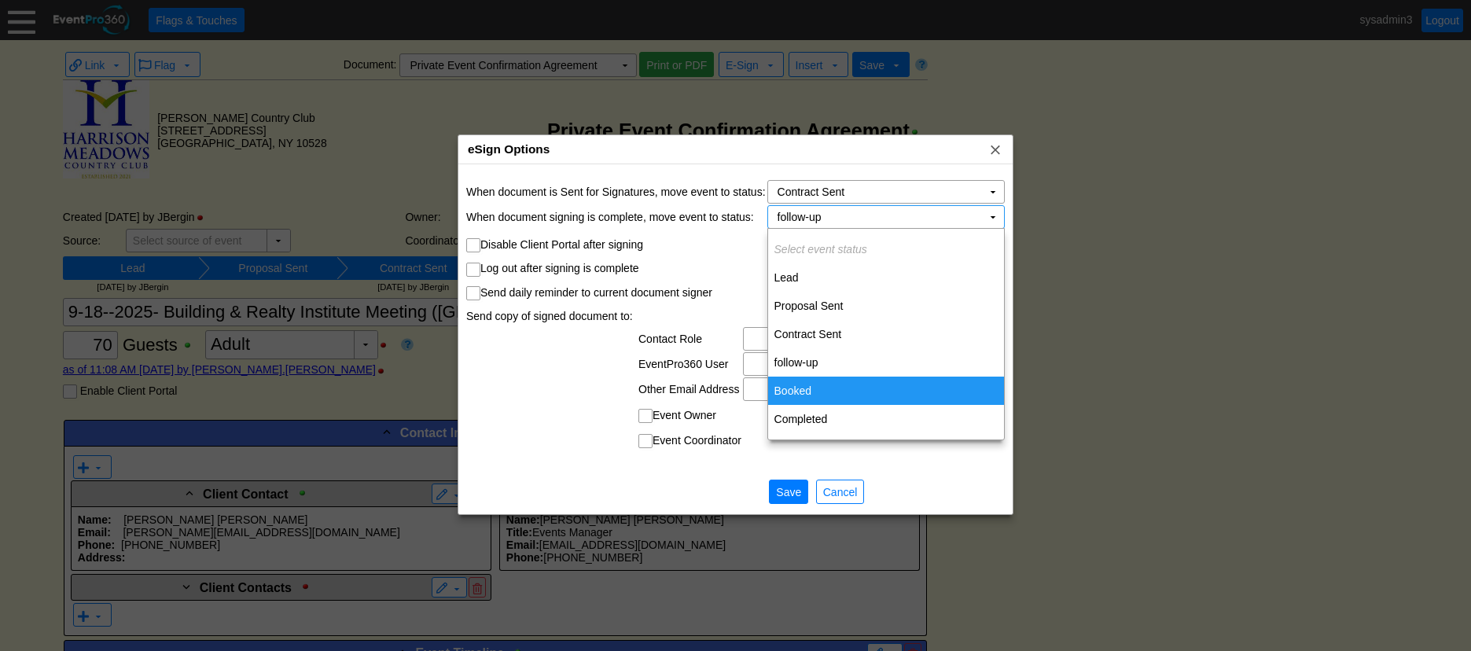
click at [799, 389] on td "Booked" at bounding box center [886, 391] width 236 height 28
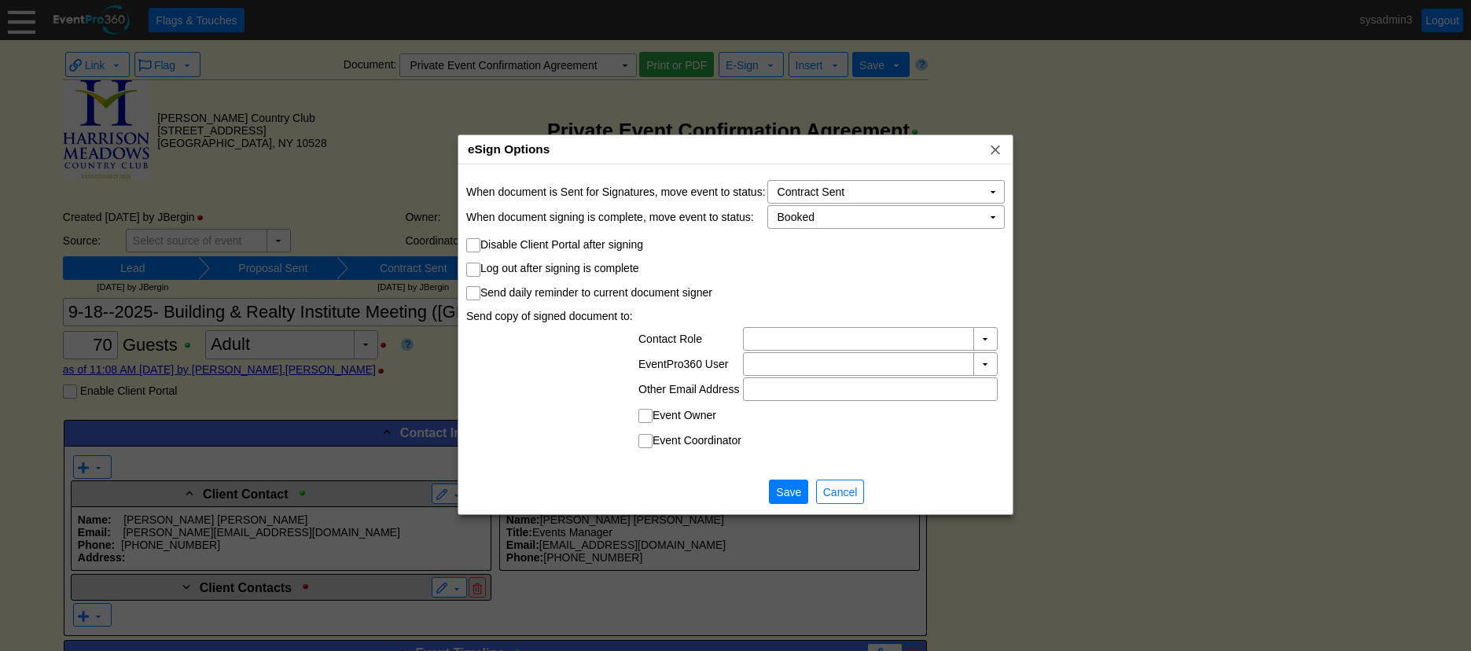
click at [477, 294] on input "Send daily reminder to current document signer" at bounding box center [475, 295] width 16 height 16
checkbox input "true"
click at [831, 487] on span "Cancel" at bounding box center [840, 492] width 41 height 16
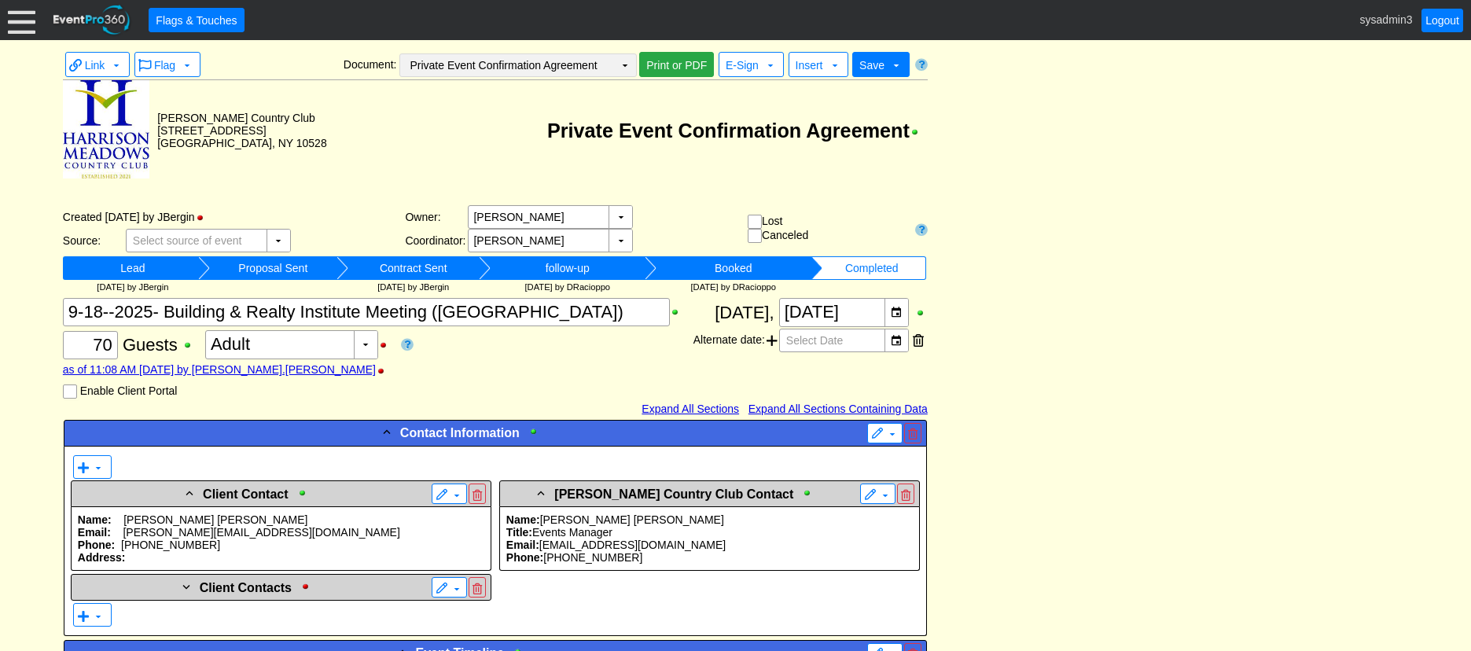
click at [617, 64] on td "▼" at bounding box center [625, 65] width 22 height 22
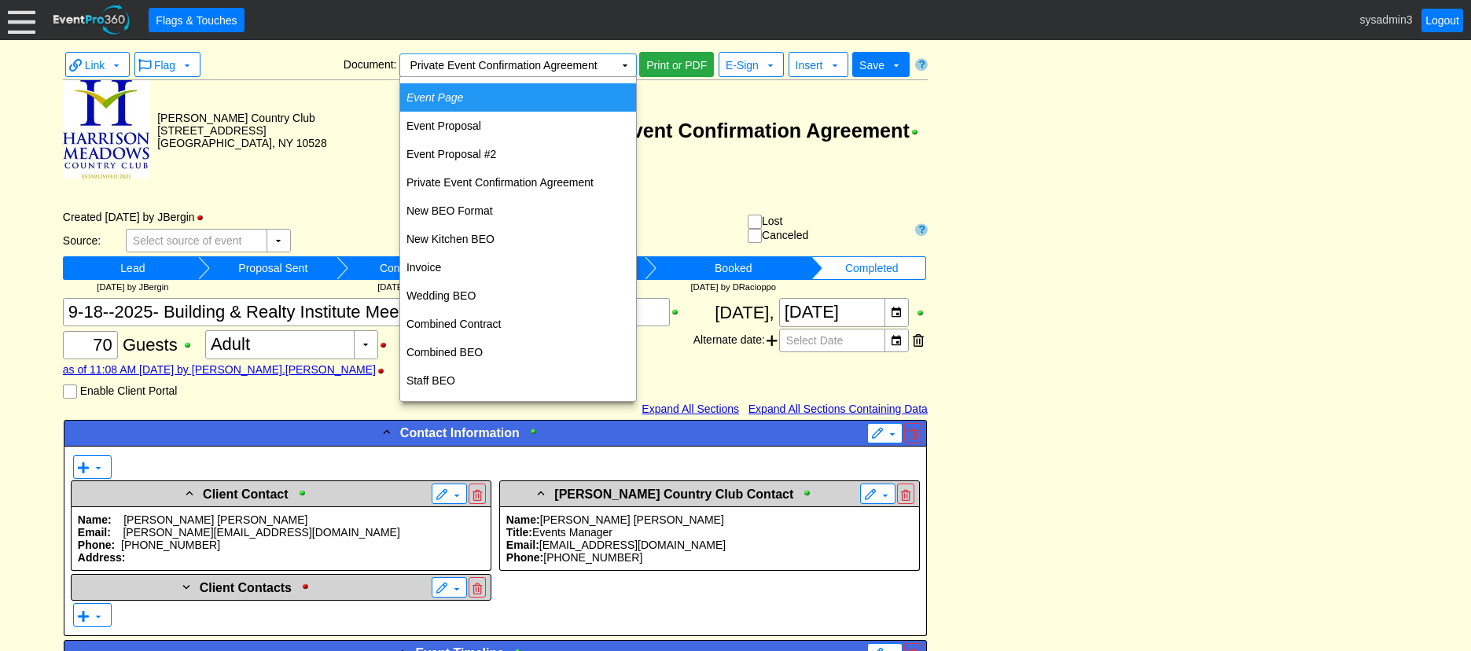
click at [476, 92] on td "Event Page" at bounding box center [518, 97] width 236 height 28
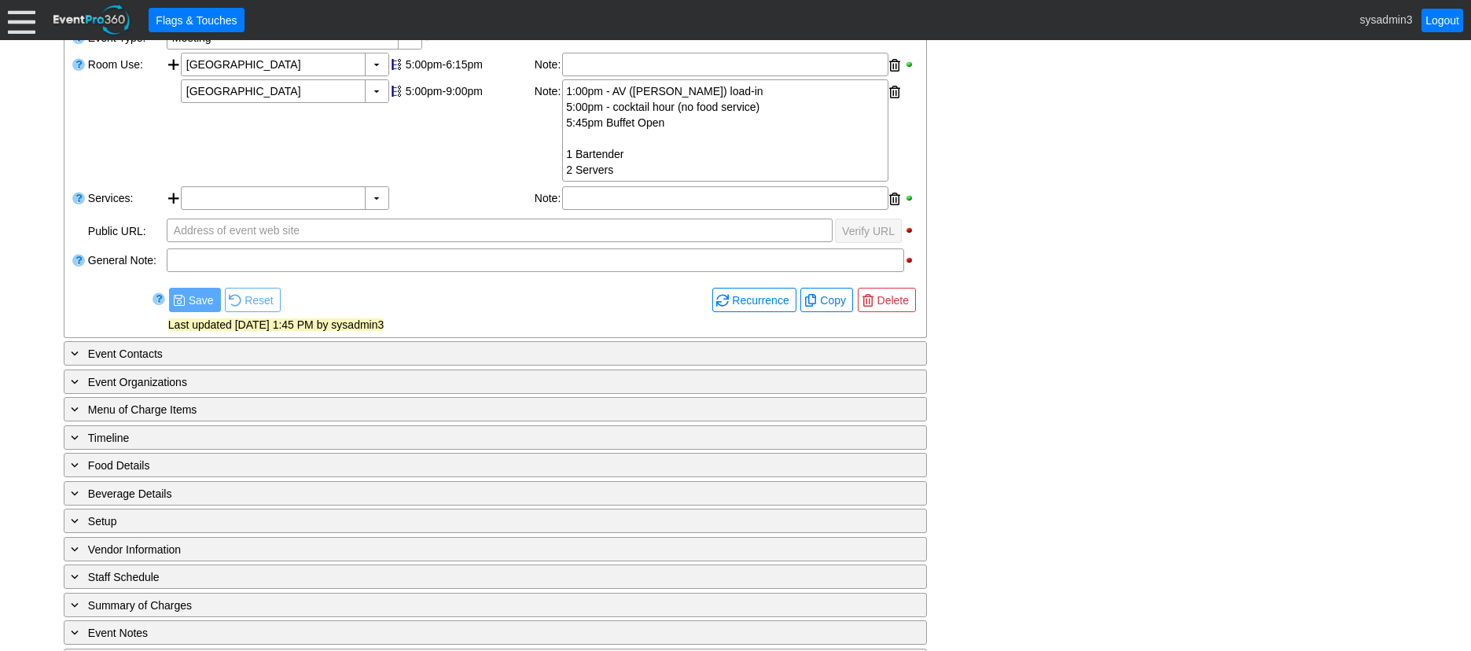
scroll to position [388, 0]
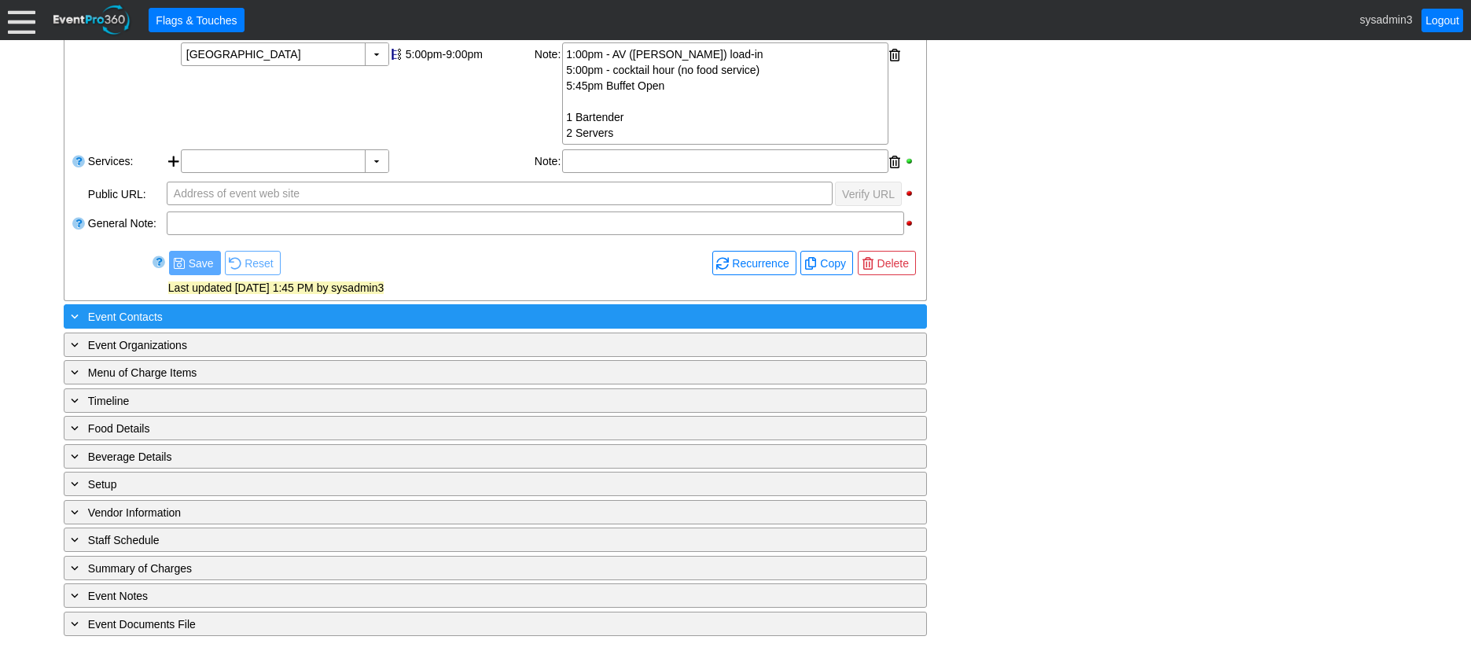
click at [260, 311] on div "+ Event Contacts" at bounding box center [463, 316] width 791 height 18
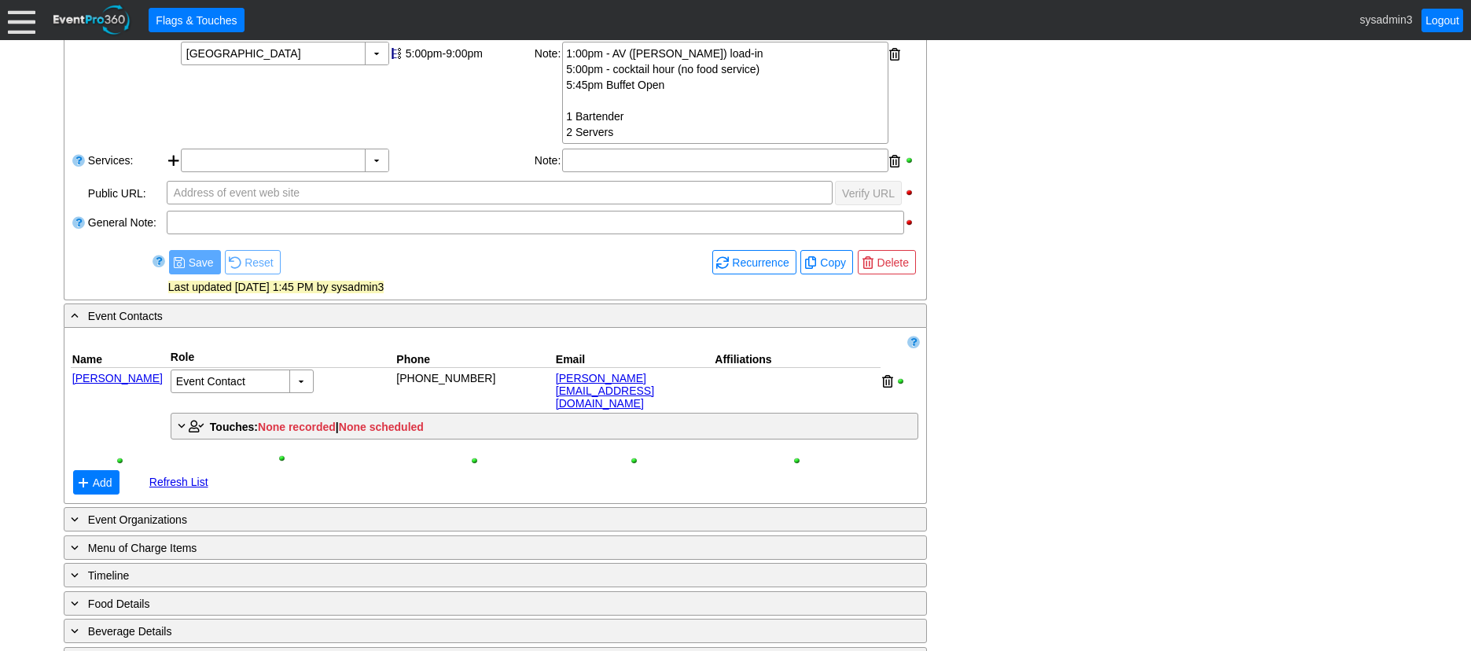
scroll to position [466, 0]
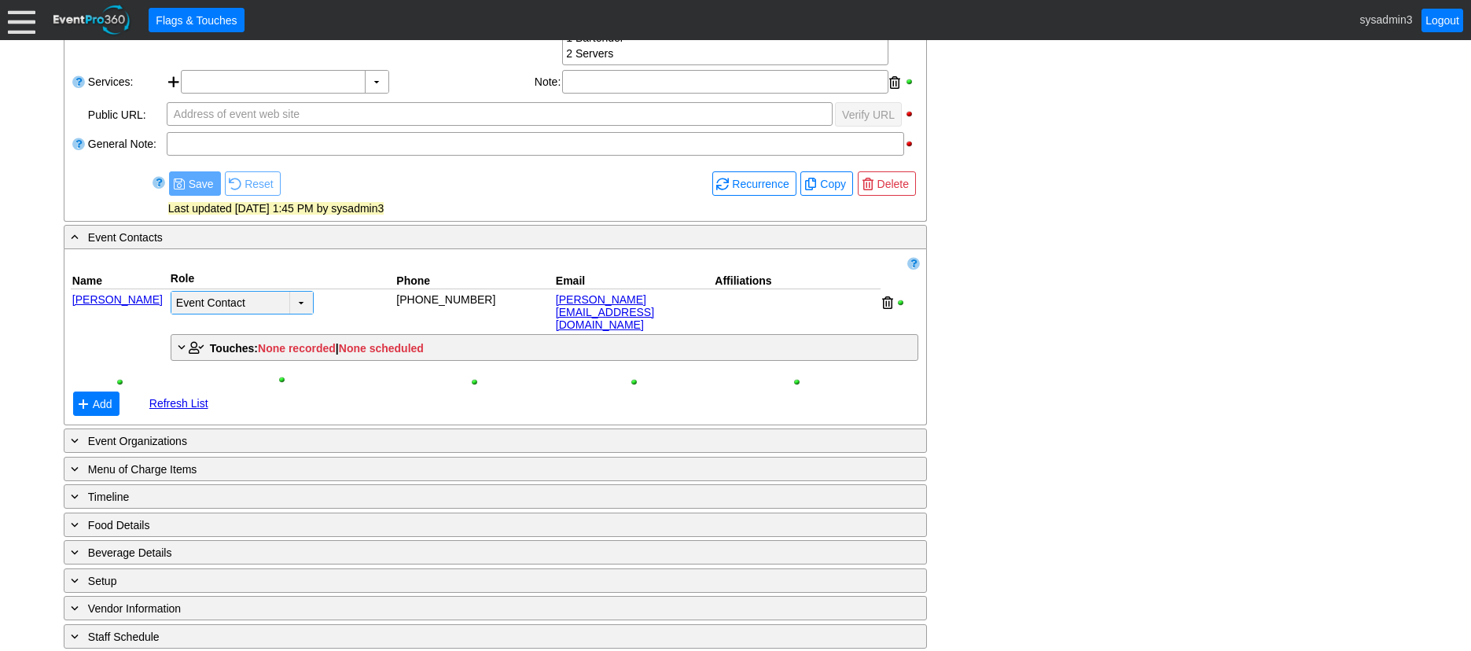
click at [306, 302] on td "▼" at bounding box center [301, 303] width 24 height 22
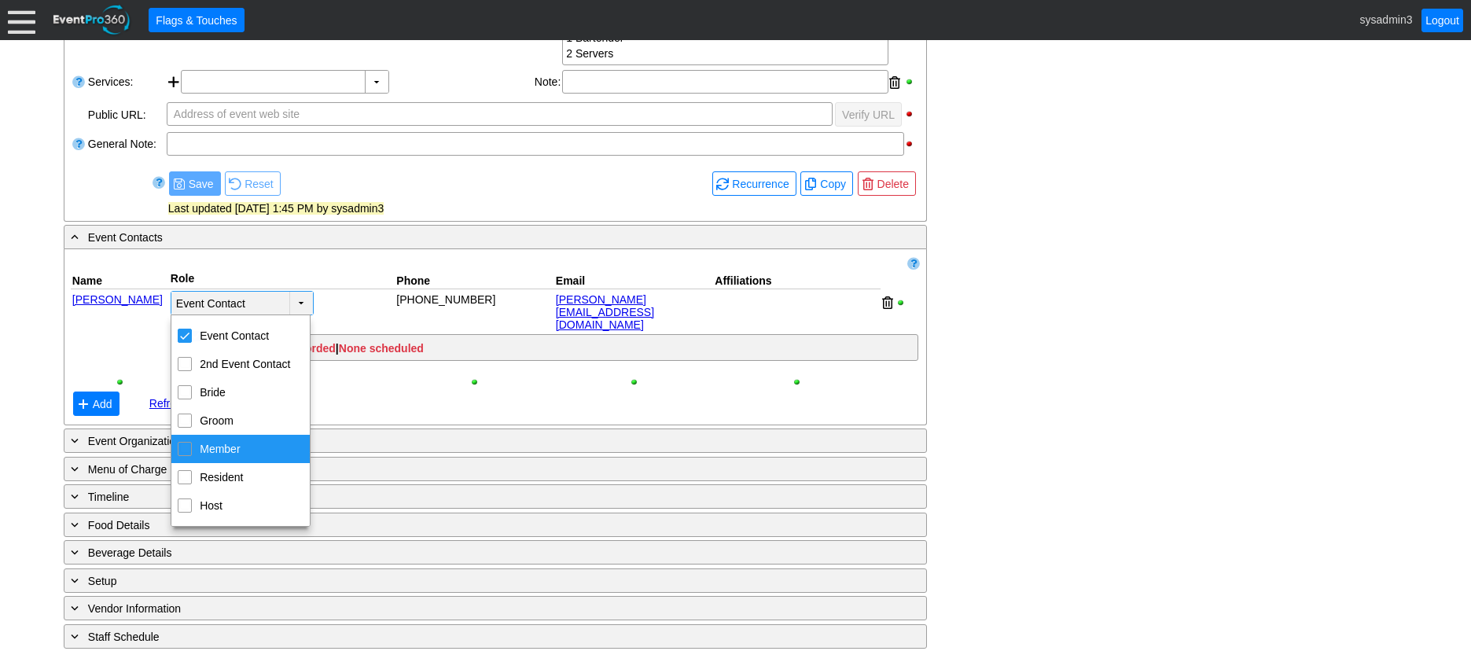
click at [189, 445] on input "Member" at bounding box center [185, 448] width 10 height 10
click at [191, 455] on div "Member" at bounding box center [185, 449] width 14 height 14
checkbox input "false"
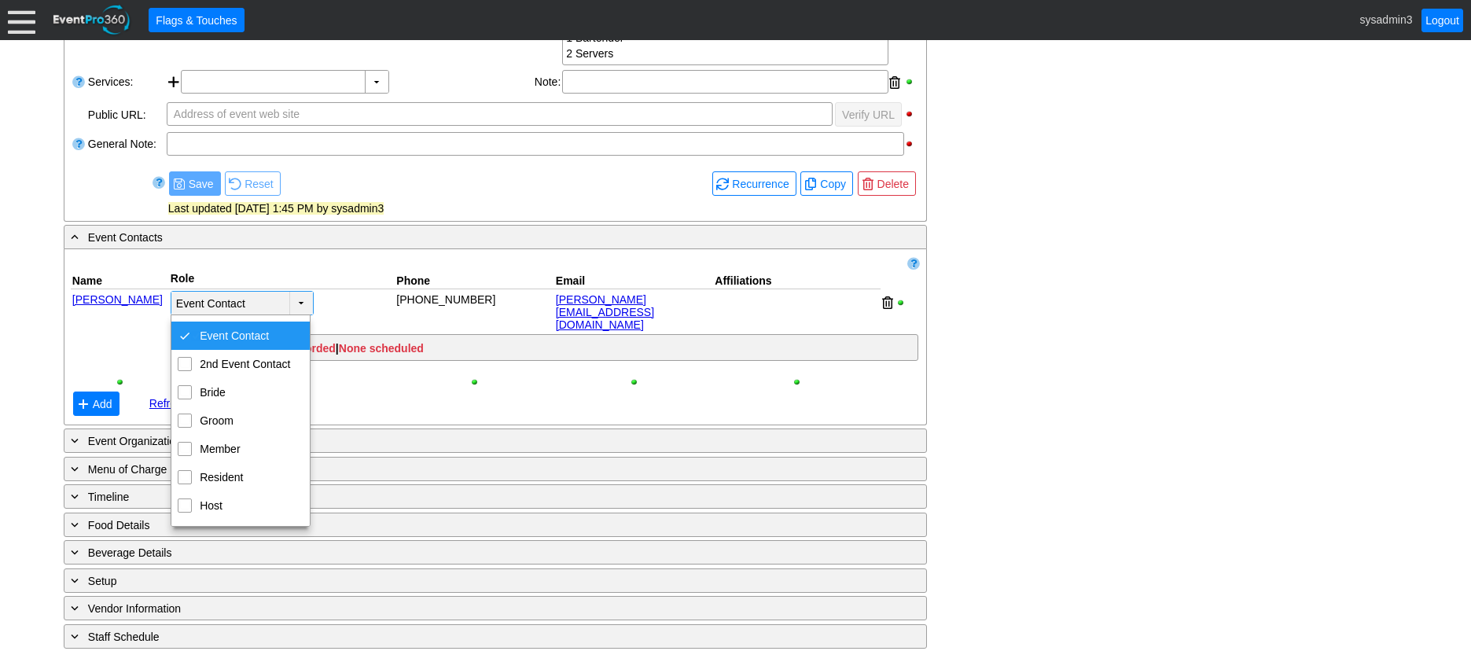
click at [340, 292] on div "Event Contact ▼" at bounding box center [282, 310] width 226 height 43
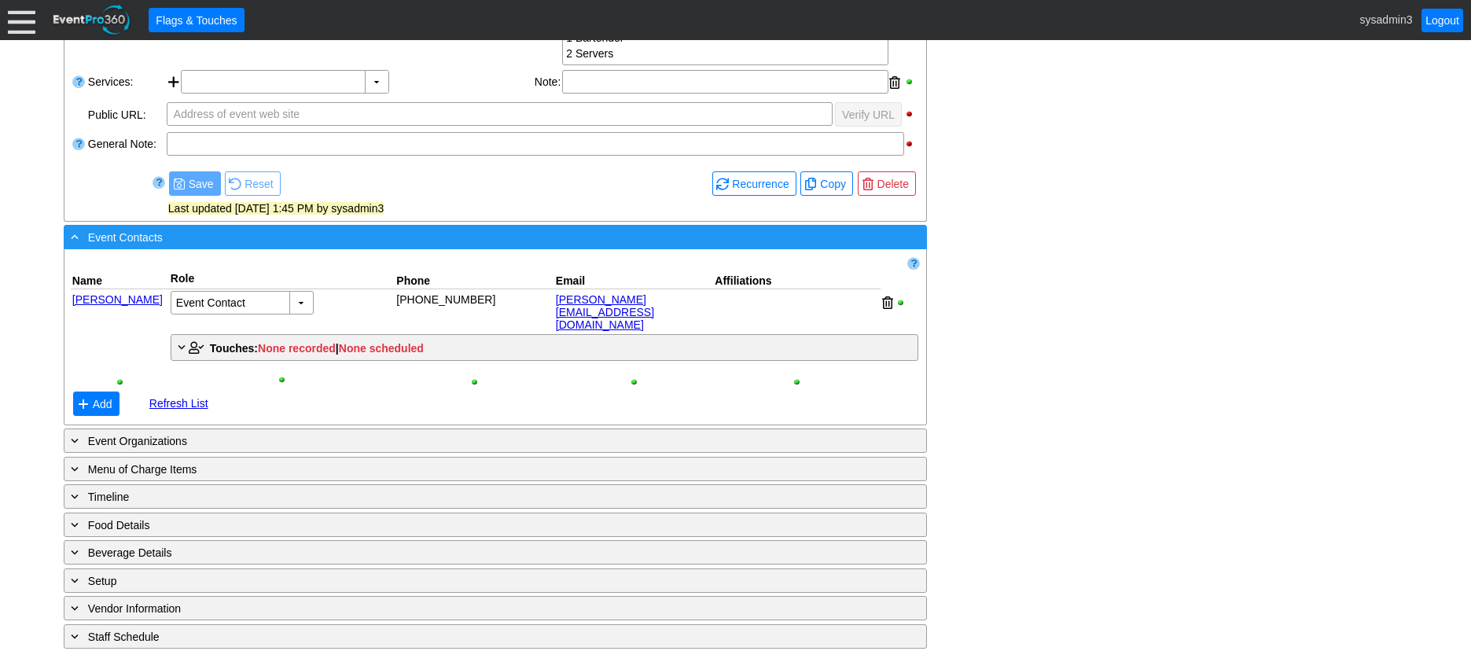
click at [501, 242] on div "- Event Contacts" at bounding box center [463, 237] width 791 height 18
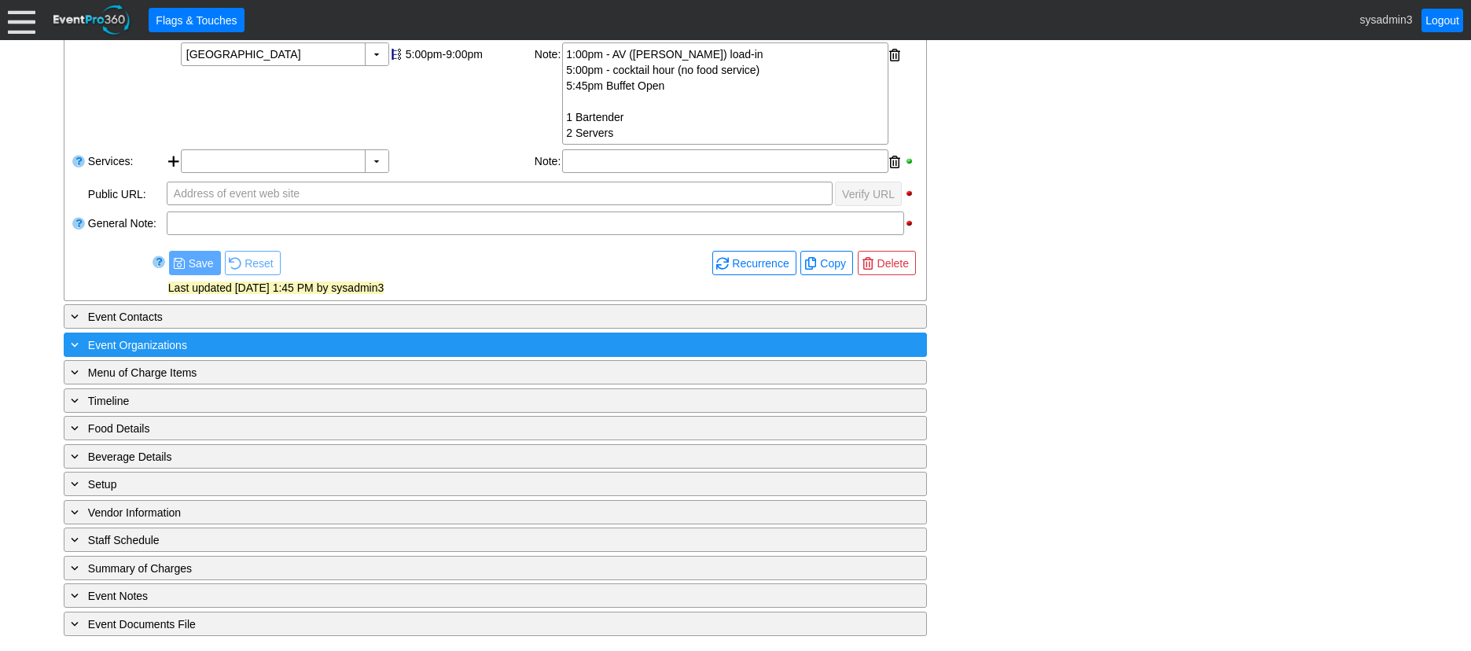
scroll to position [0, 0]
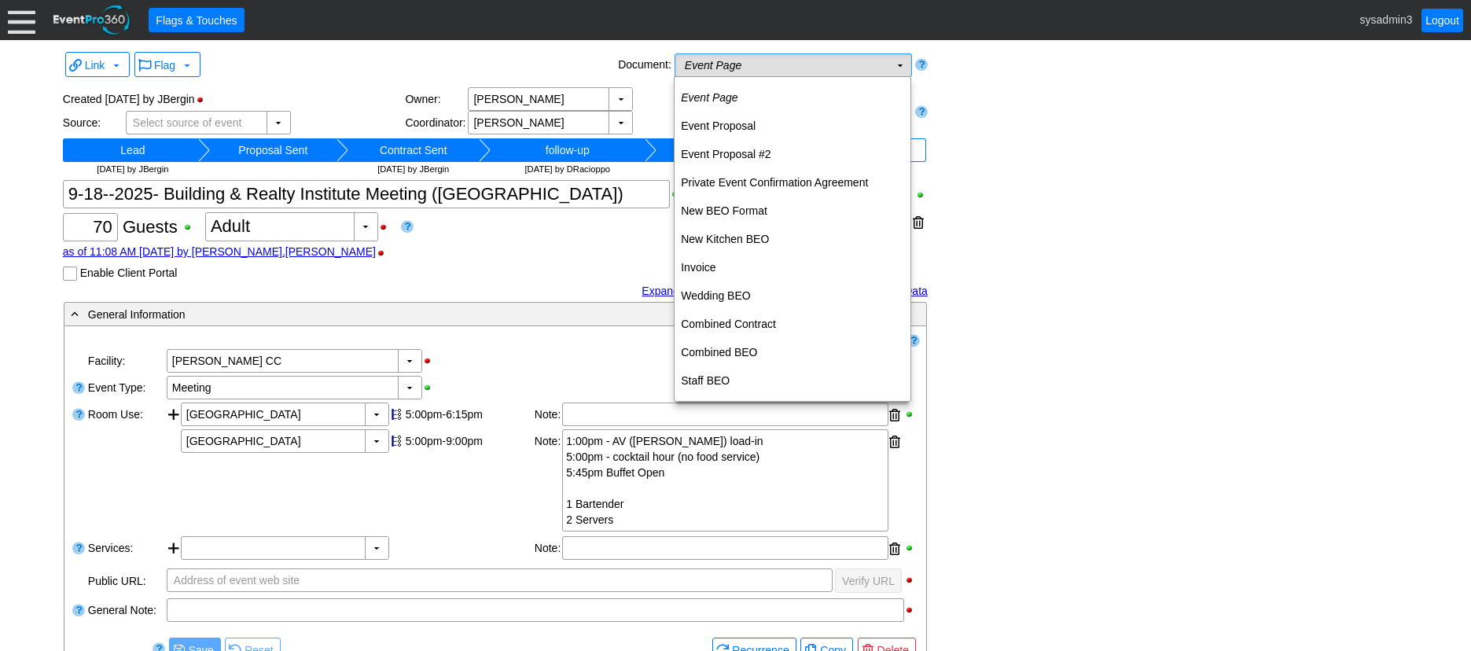
click at [770, 66] on td "Event Page Χ" at bounding box center [782, 65] width 214 height 22
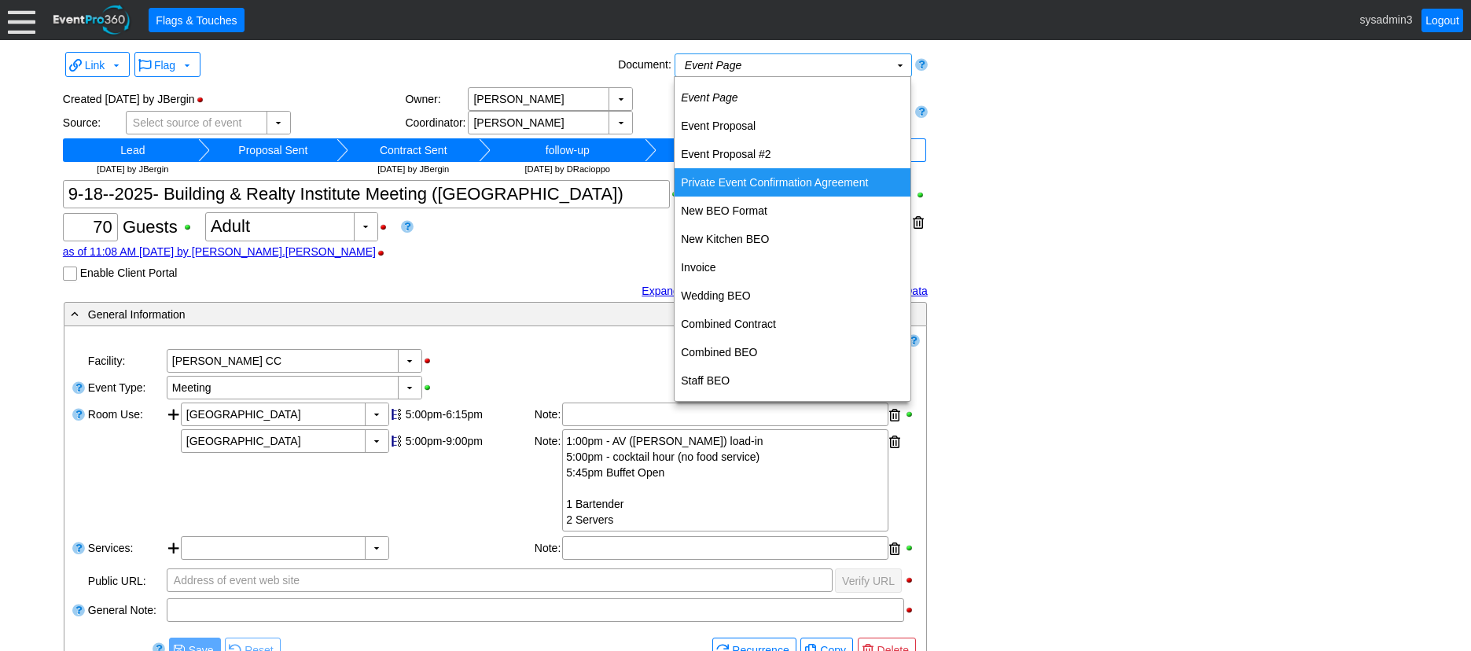
click at [766, 182] on td "Private Event Confirmation Agreement" at bounding box center [792, 182] width 236 height 28
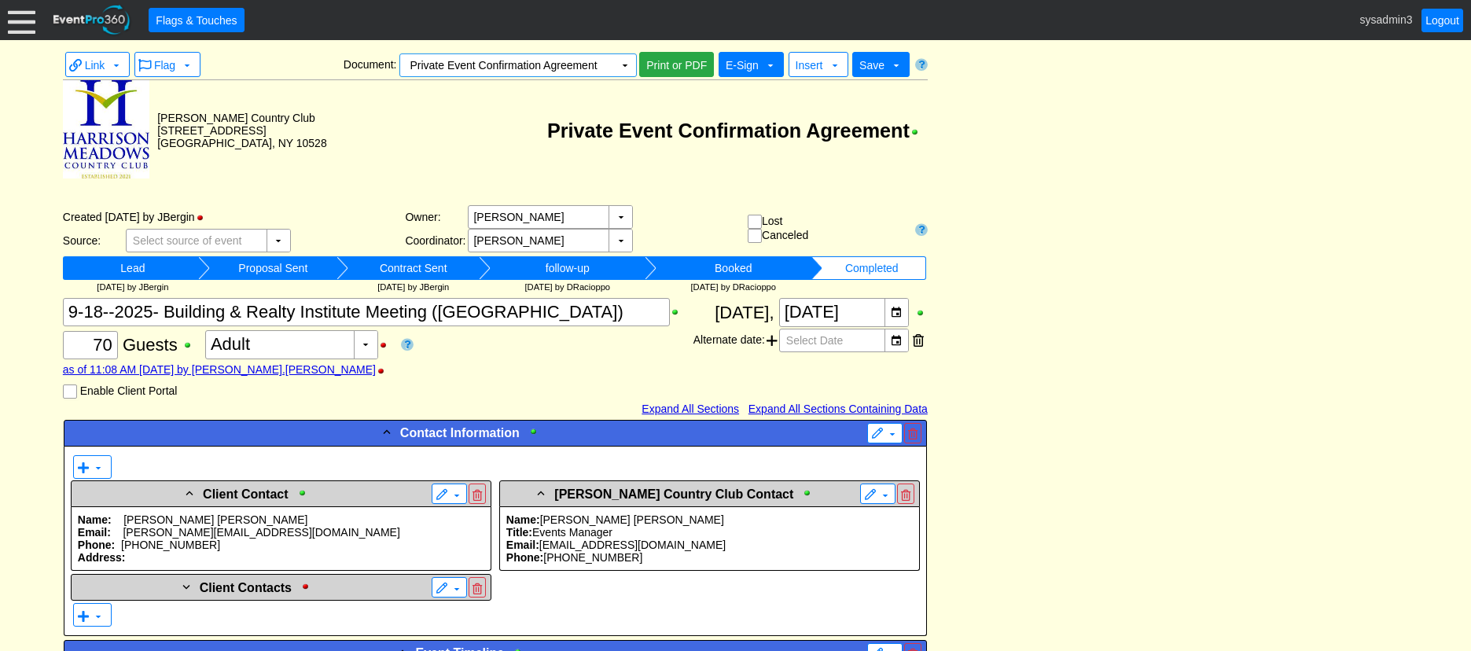
click at [751, 68] on span "E-Sign" at bounding box center [742, 65] width 33 height 13
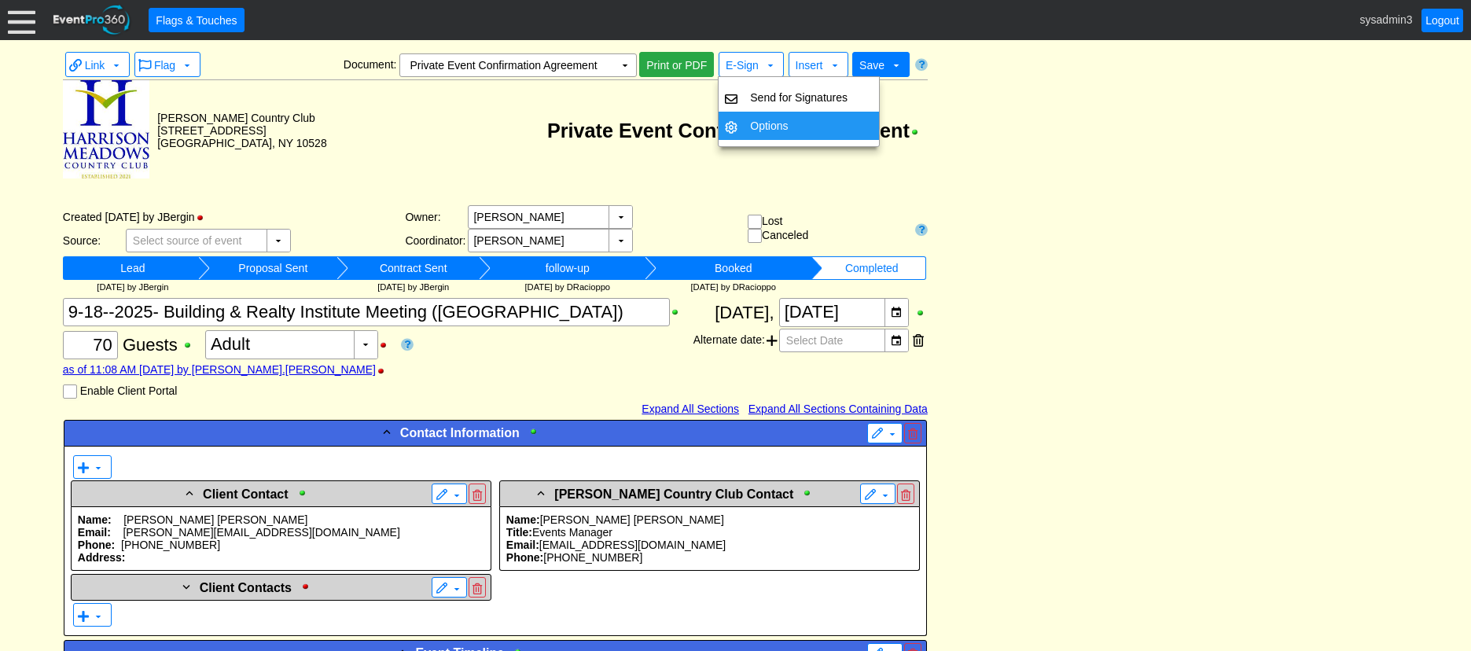
click at [777, 189] on div "Link ▼ Flag ▼ Document: Private Event Confirmation Agreement Χ ▼ ● Print or PDF…" at bounding box center [495, 124] width 865 height 148
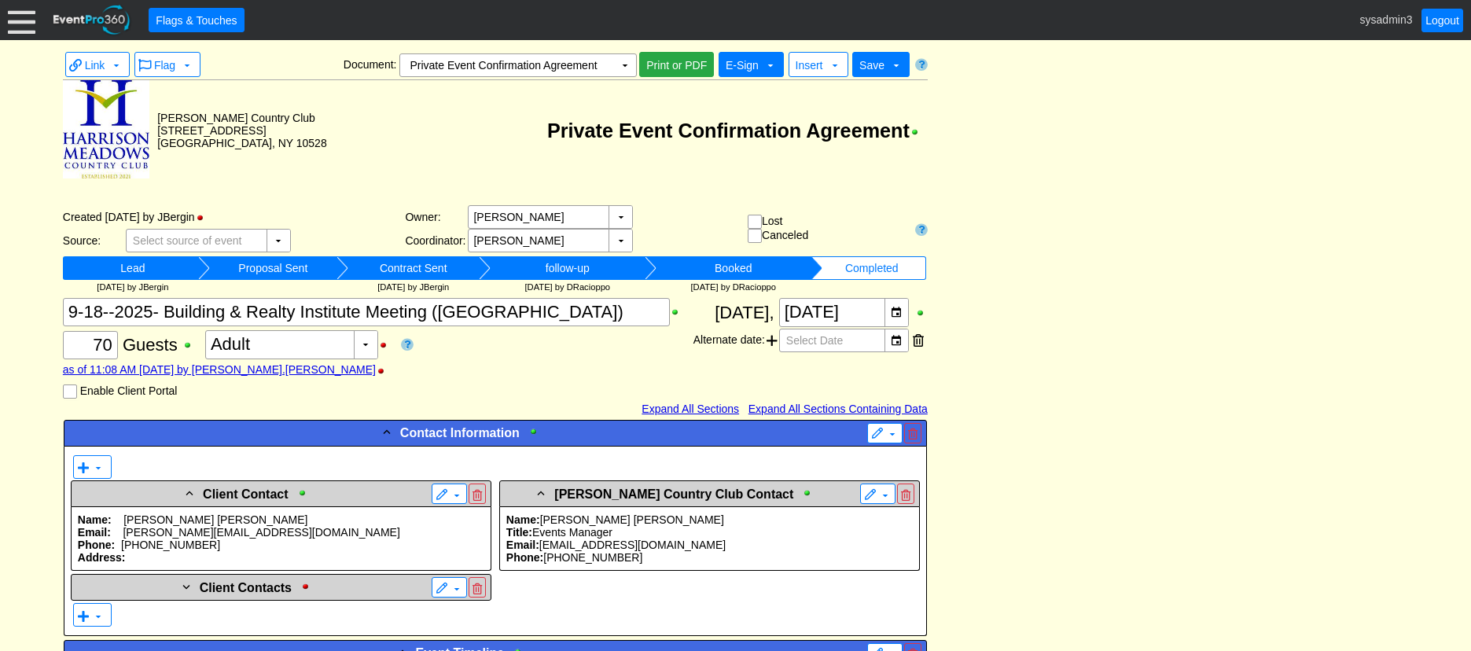
click at [734, 71] on span "E-Sign" at bounding box center [742, 65] width 33 height 13
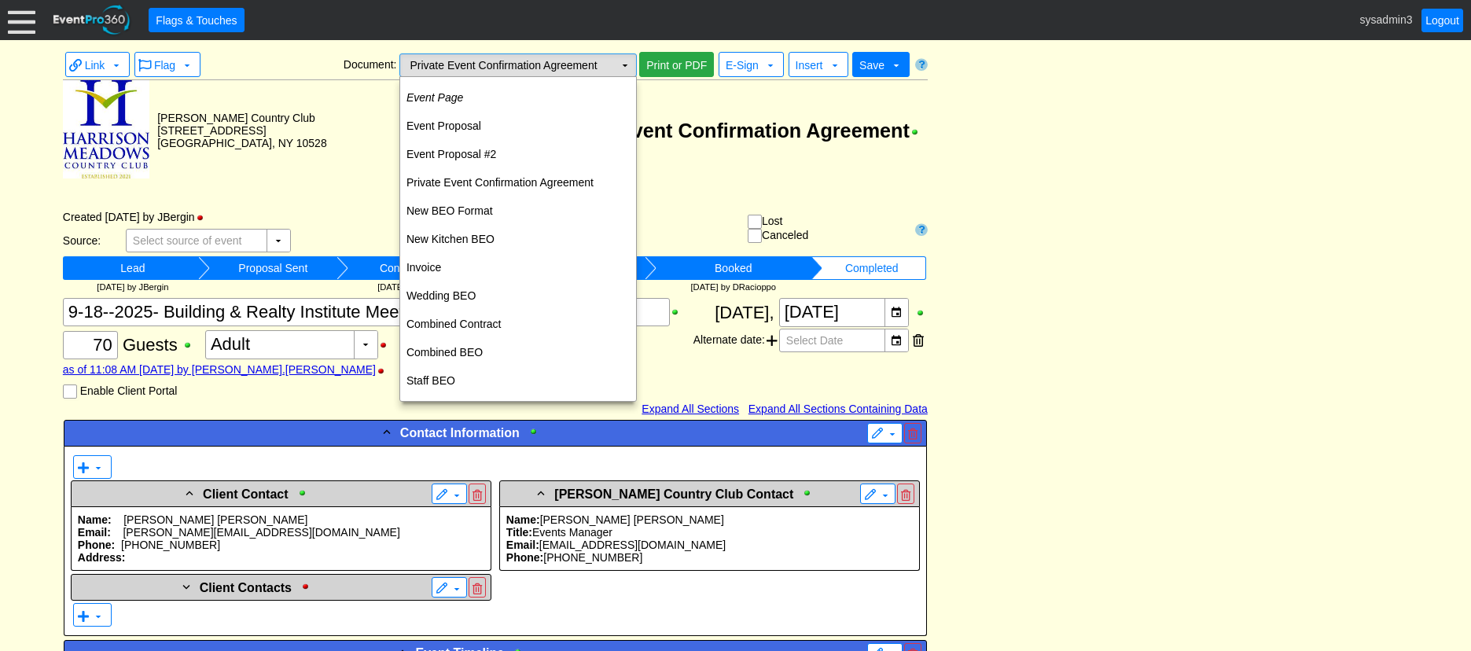
click at [627, 68] on td "▼" at bounding box center [625, 65] width 22 height 22
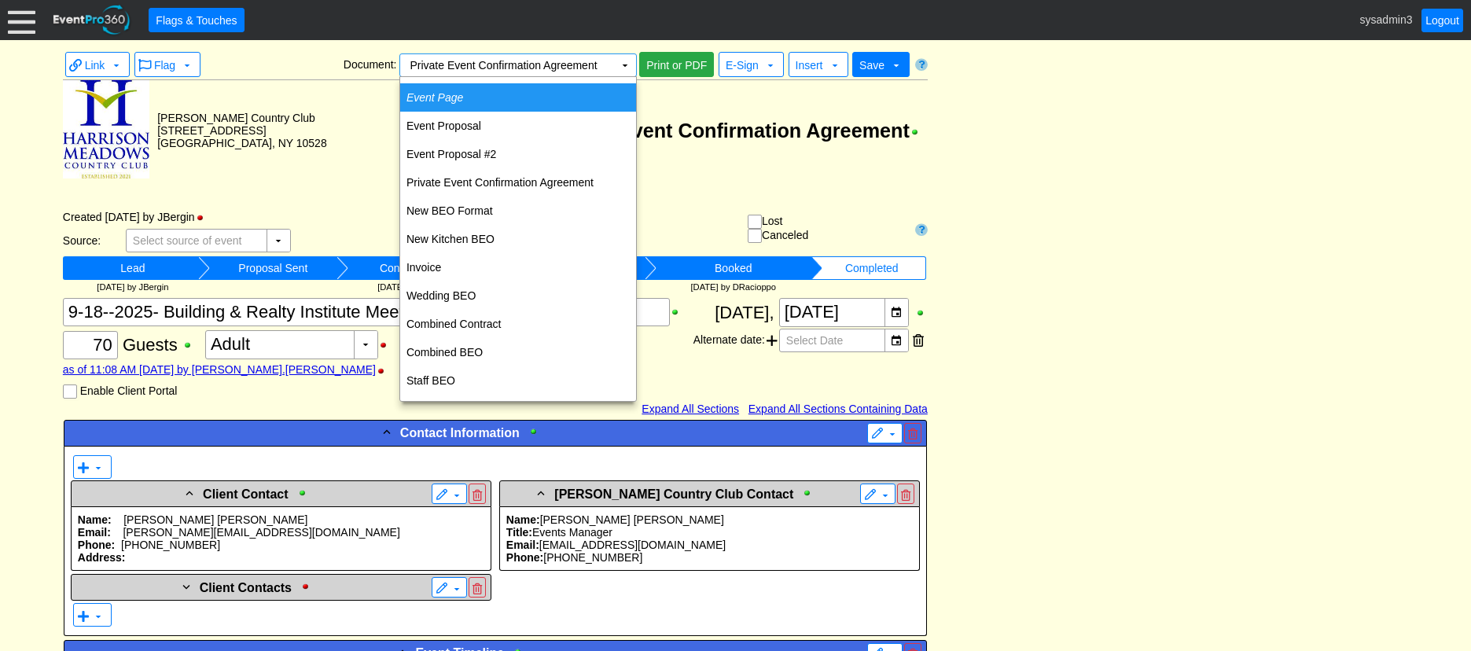
click at [524, 90] on td "Event Page" at bounding box center [518, 97] width 236 height 28
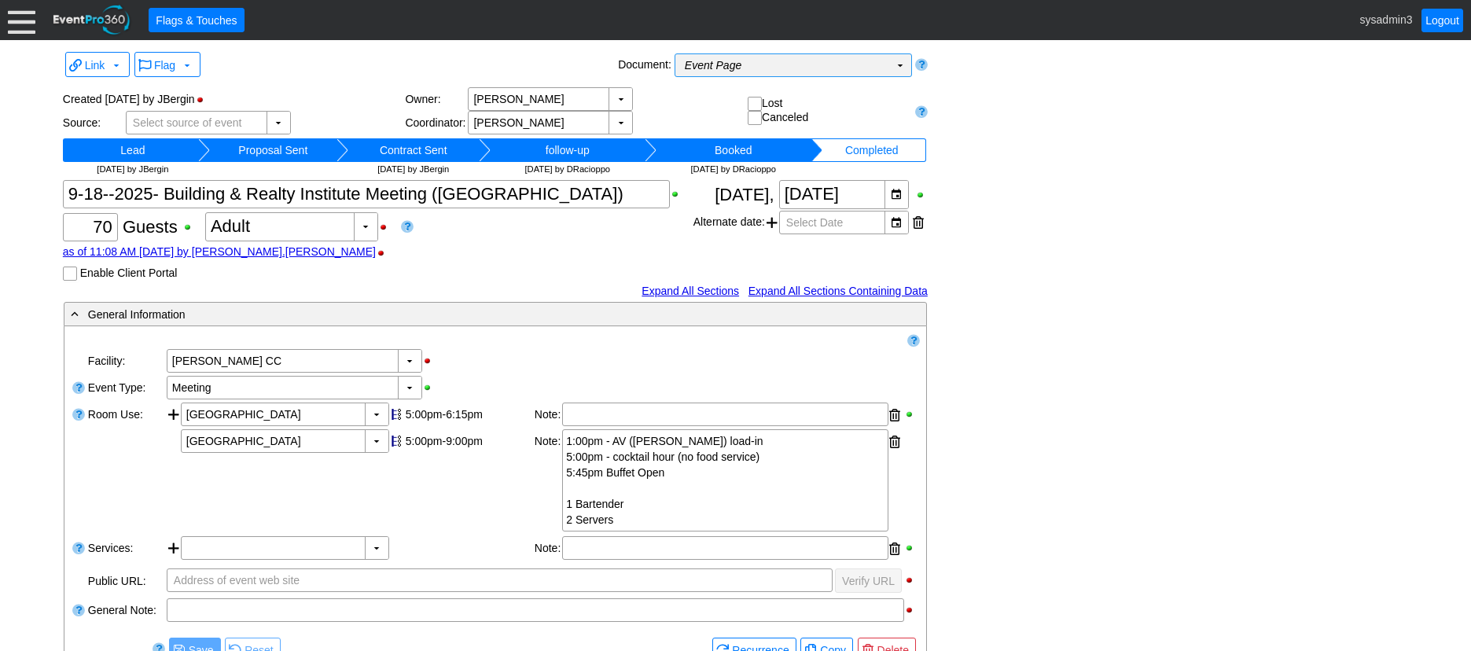
click at [718, 64] on icon "Event Page" at bounding box center [713, 65] width 57 height 13
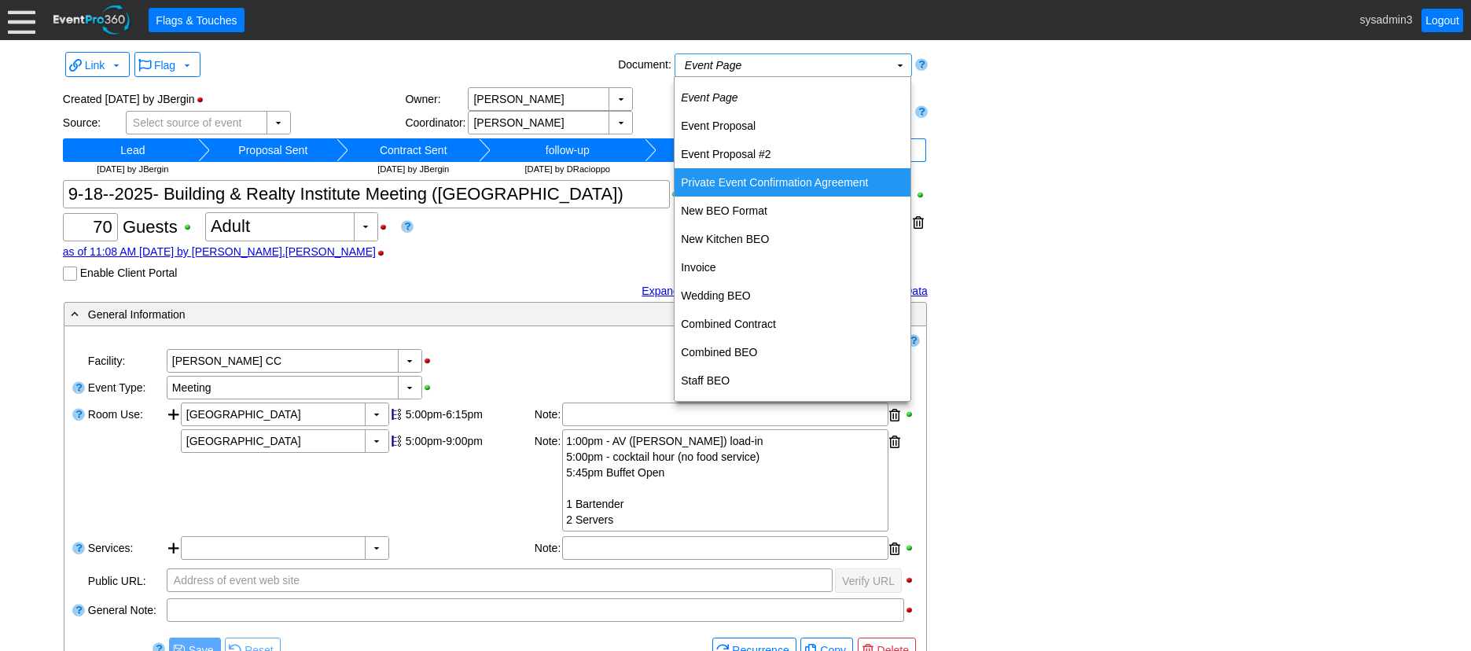
click at [753, 175] on td "Private Event Confirmation Agreement" at bounding box center [792, 182] width 236 height 28
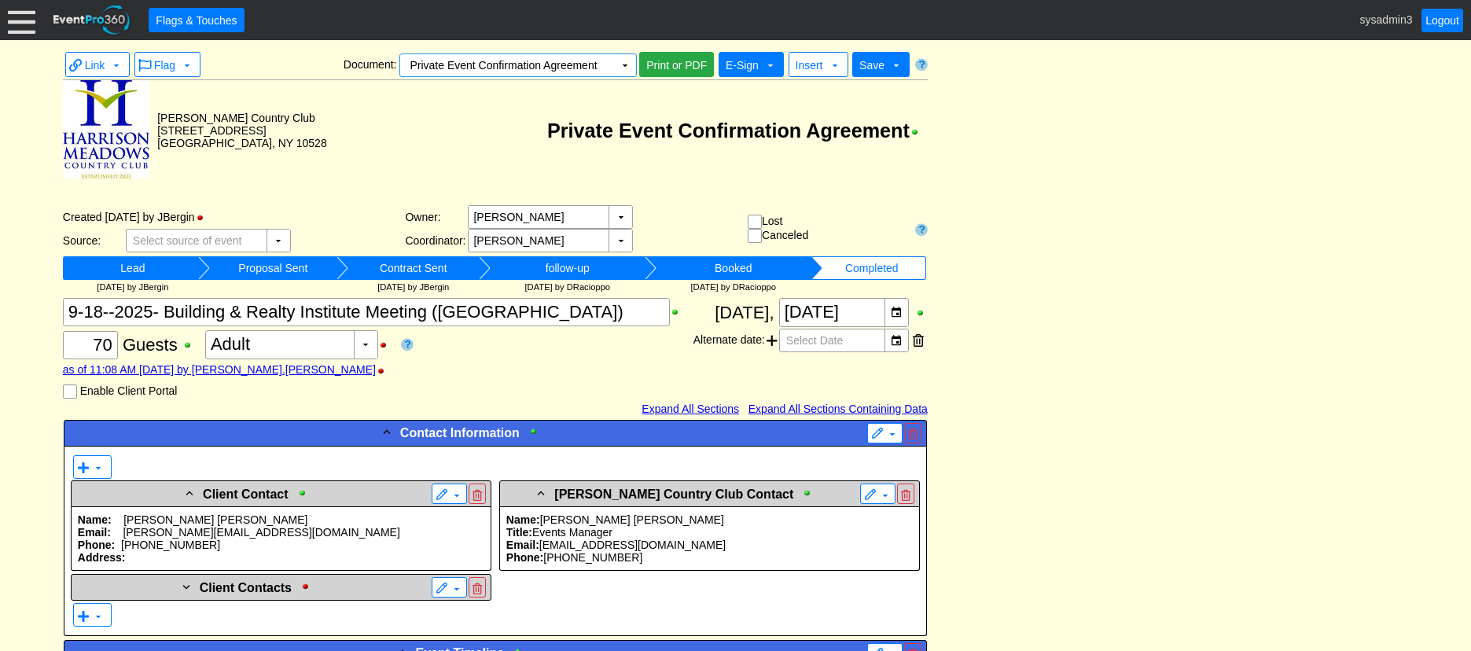
click at [753, 68] on span "E-Sign" at bounding box center [742, 65] width 33 height 13
drag, startPoint x: 753, startPoint y: 68, endPoint x: 1126, endPoint y: 113, distance: 376.1
click at [752, 64] on span "E-Sign" at bounding box center [742, 65] width 33 height 13
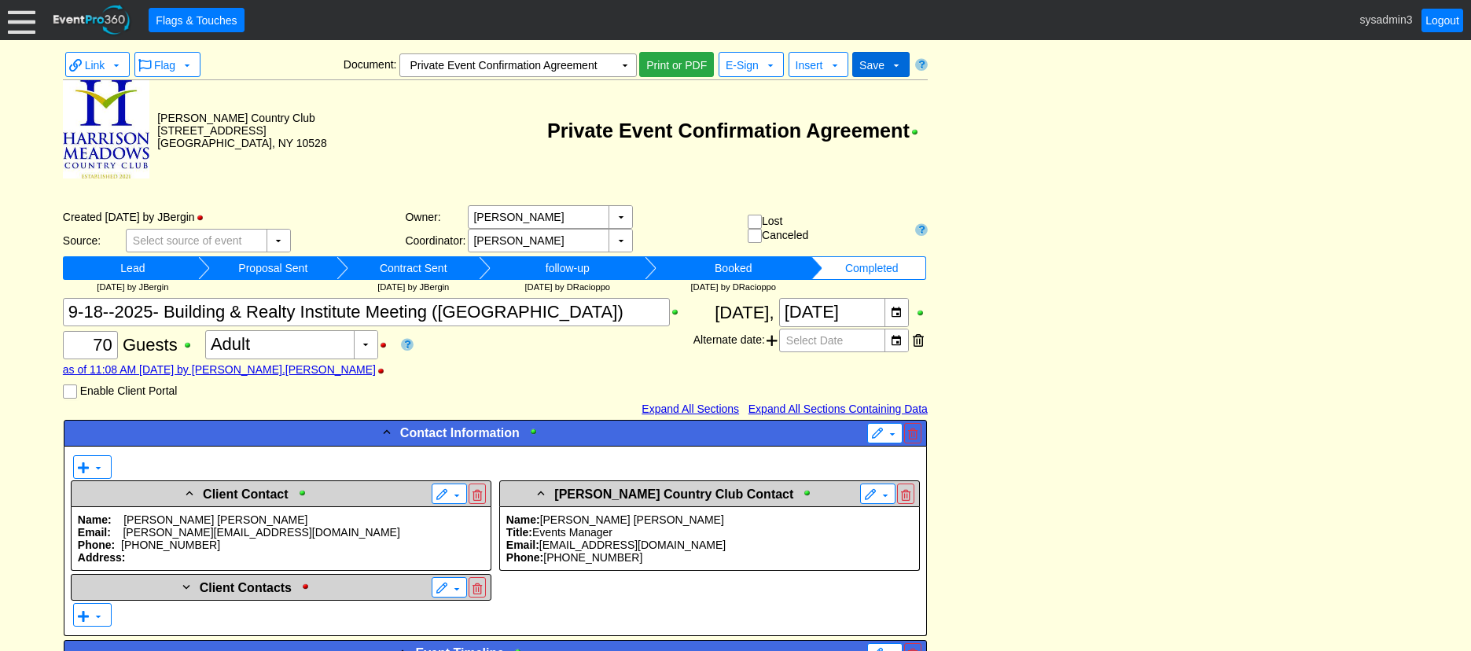
click at [877, 68] on span "Save" at bounding box center [871, 65] width 25 height 13
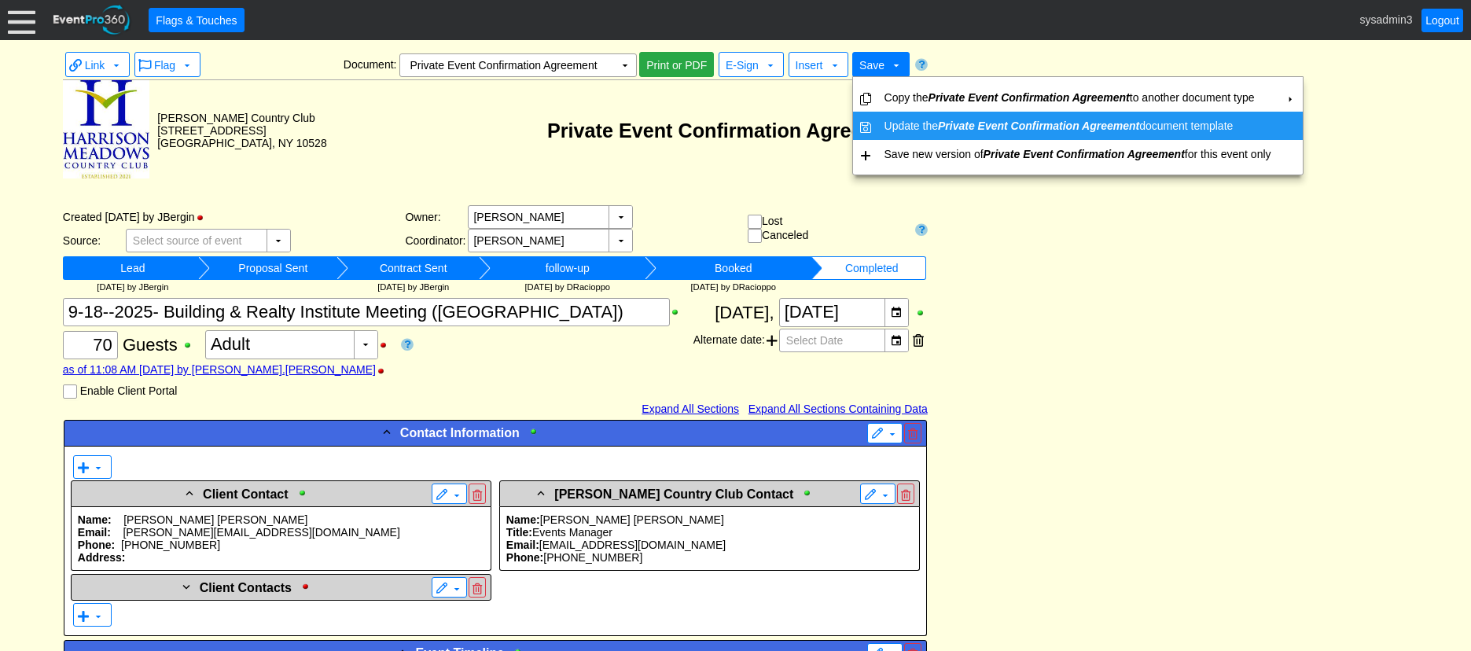
click at [944, 119] on icon "Private Event Confirmation Agreement" at bounding box center [1038, 125] width 201 height 13
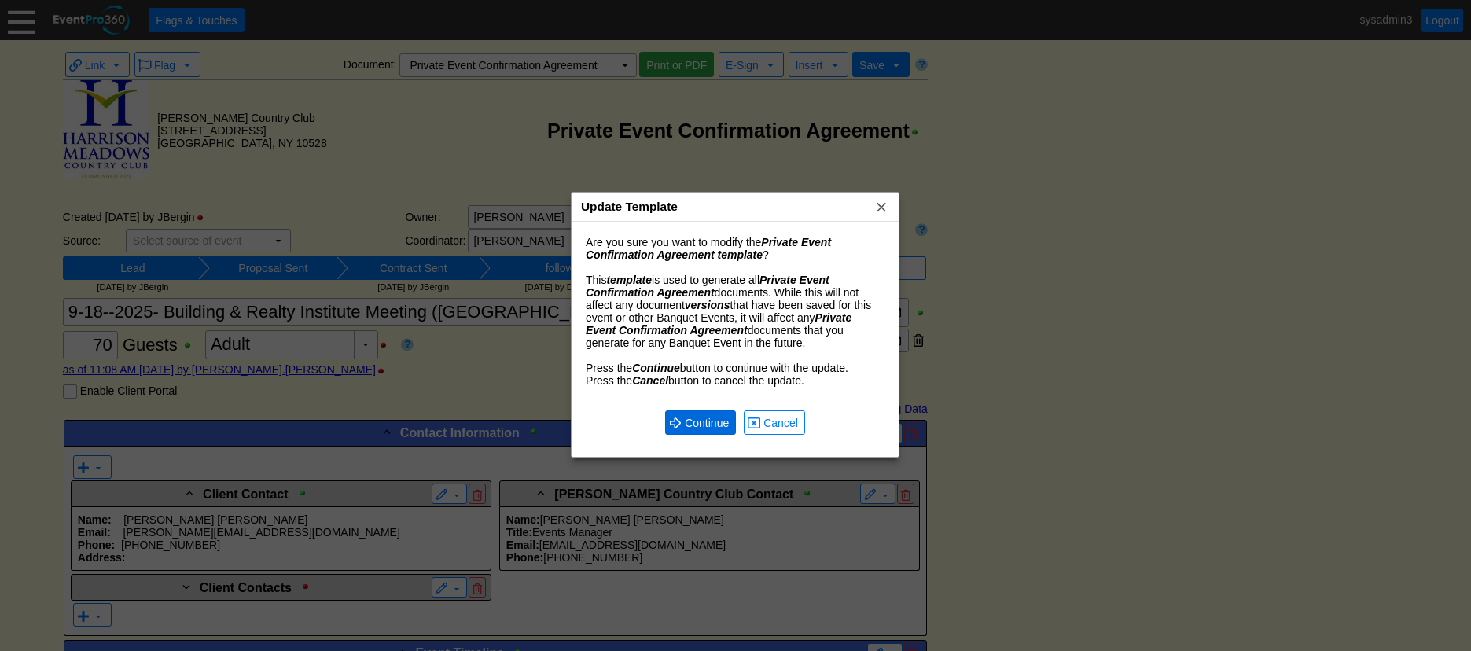
click at [700, 423] on span "Continue" at bounding box center [707, 423] width 50 height 16
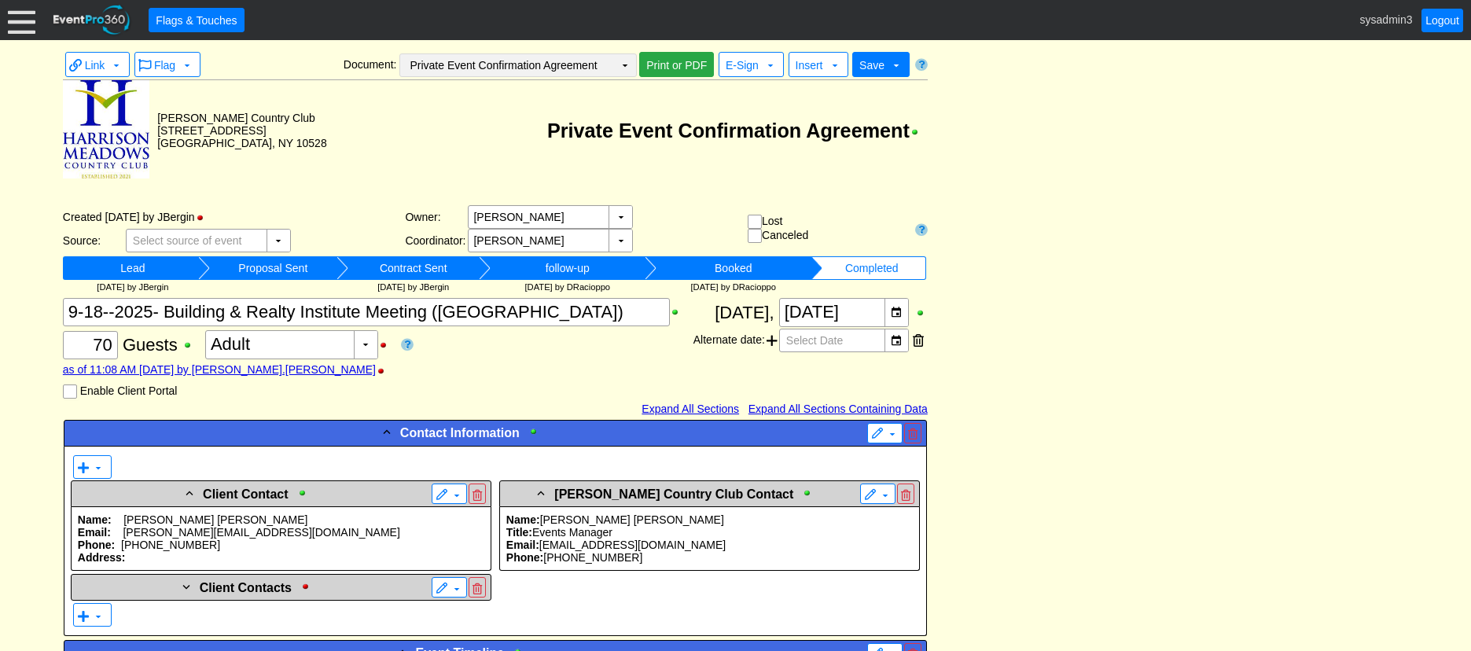
click at [616, 66] on td "▼" at bounding box center [625, 65] width 22 height 22
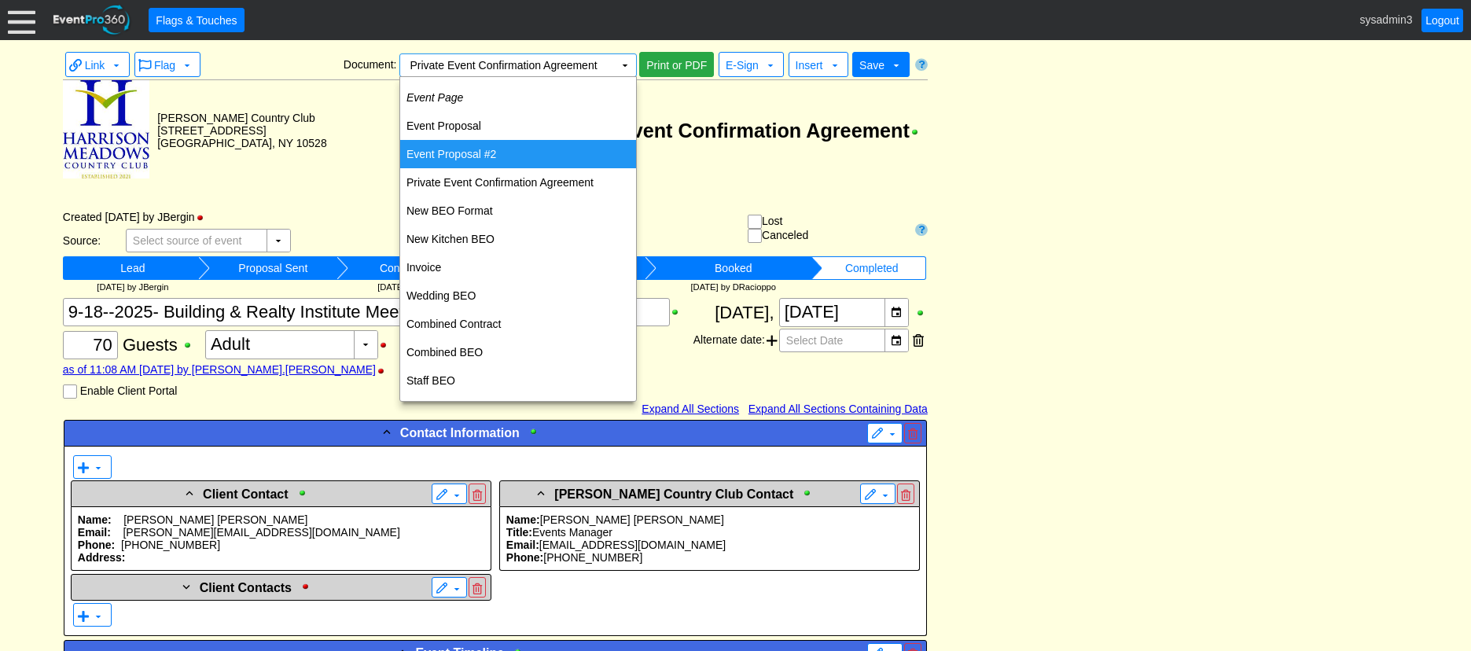
click at [479, 154] on td "Event Proposal #2" at bounding box center [518, 154] width 236 height 28
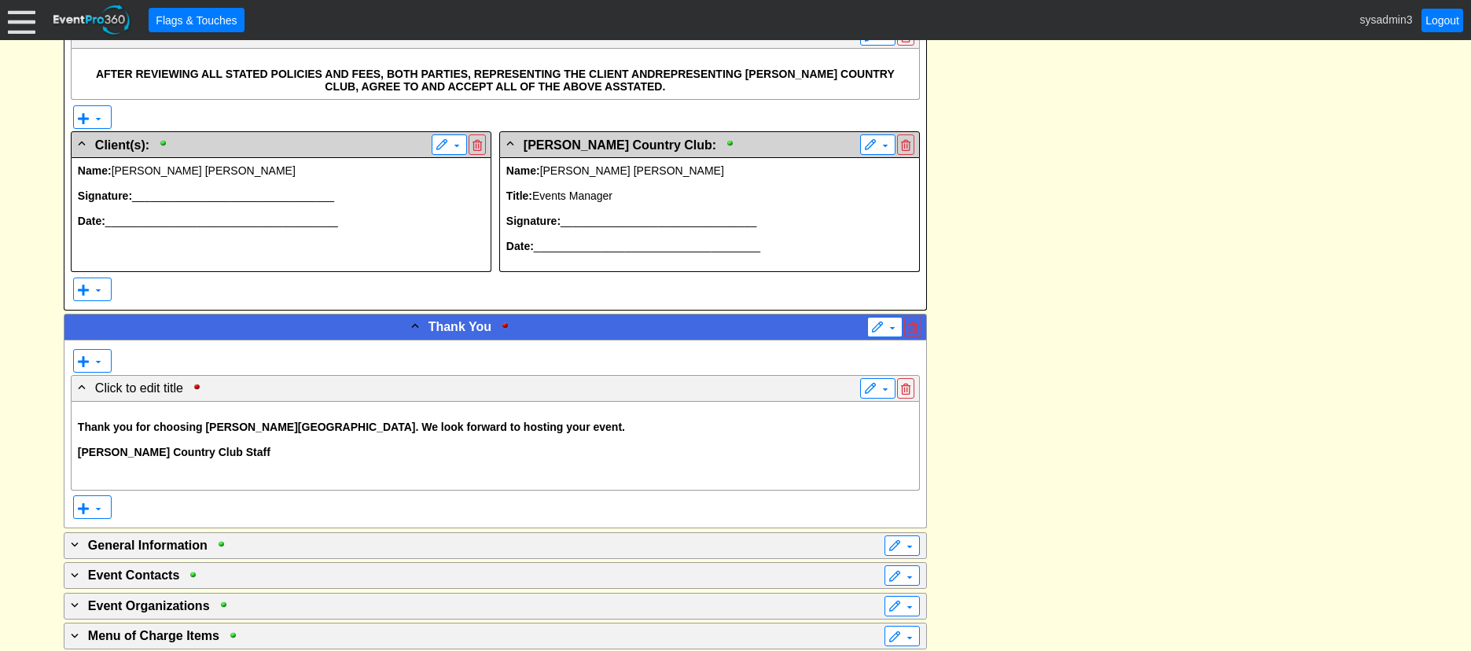
scroll to position [4795, 0]
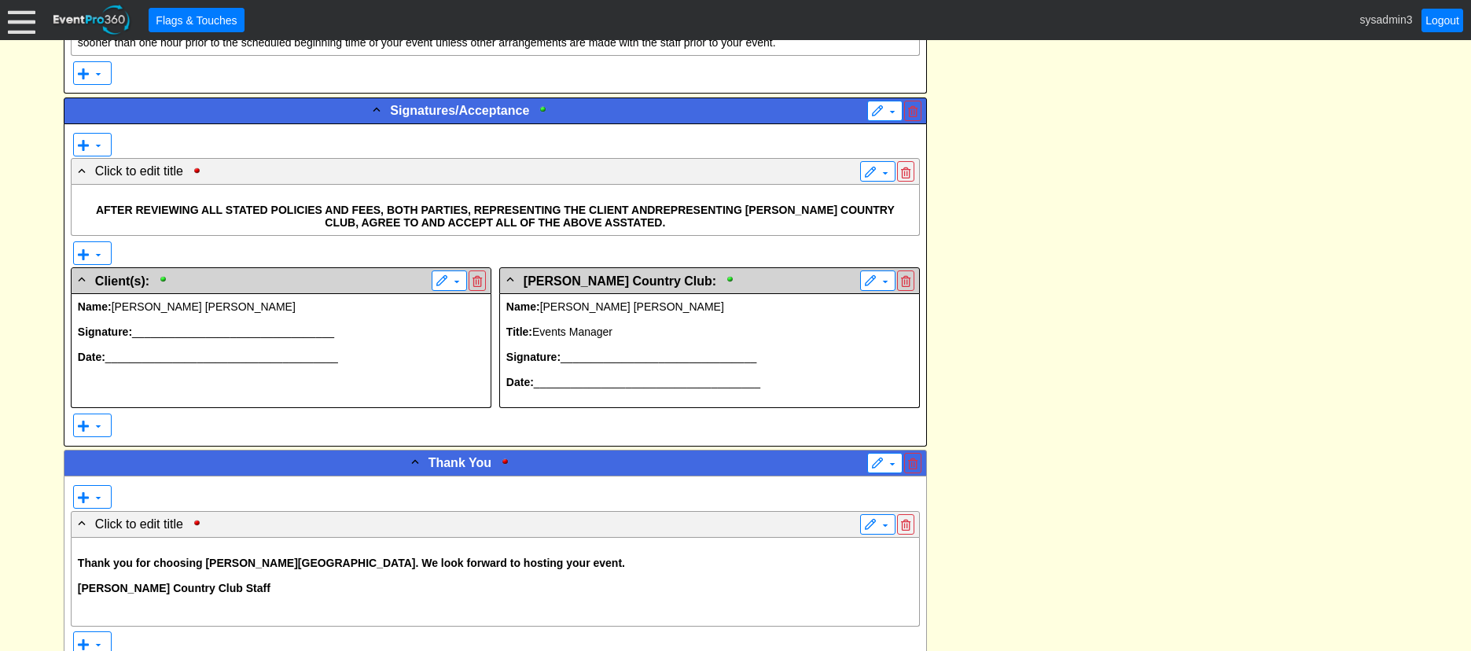
click at [274, 335] on p "Signature: _________________________________" at bounding box center [281, 331] width 406 height 13
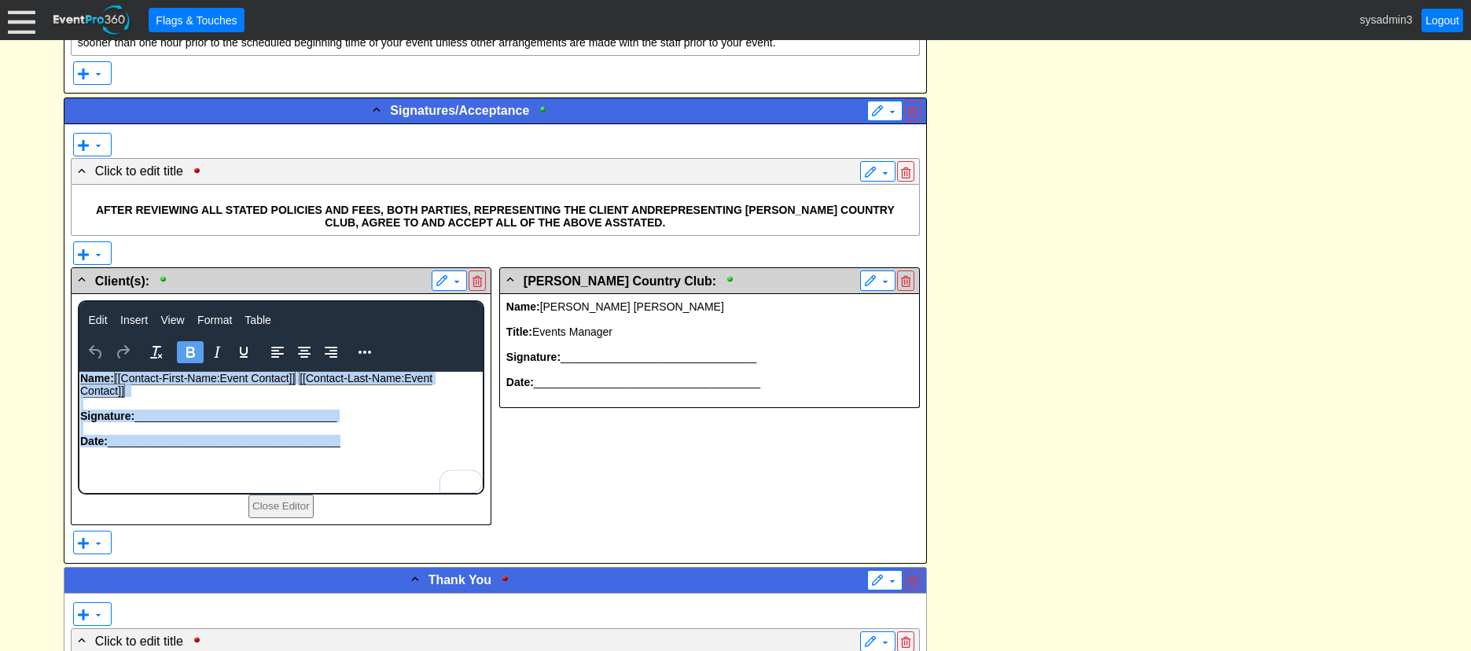
drag, startPoint x: 351, startPoint y: 446, endPoint x: 156, endPoint y: 756, distance: 366.6
click at [79, 383] on html "Name: [[Contact-First-Name:Event Contact]] [[Contact-Last-Name:Event Contact]] …" at bounding box center [280, 432] width 403 height 121
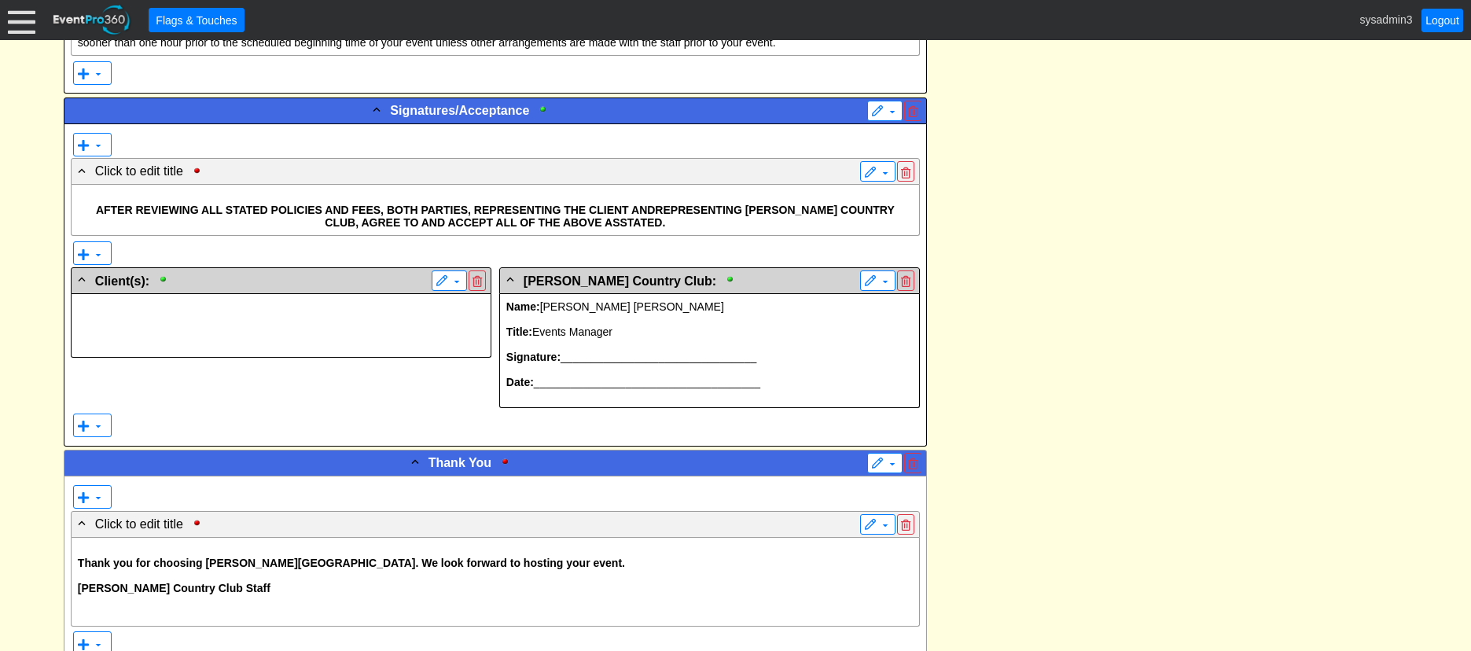
click at [718, 339] on p at bounding box center [709, 344] width 406 height 13
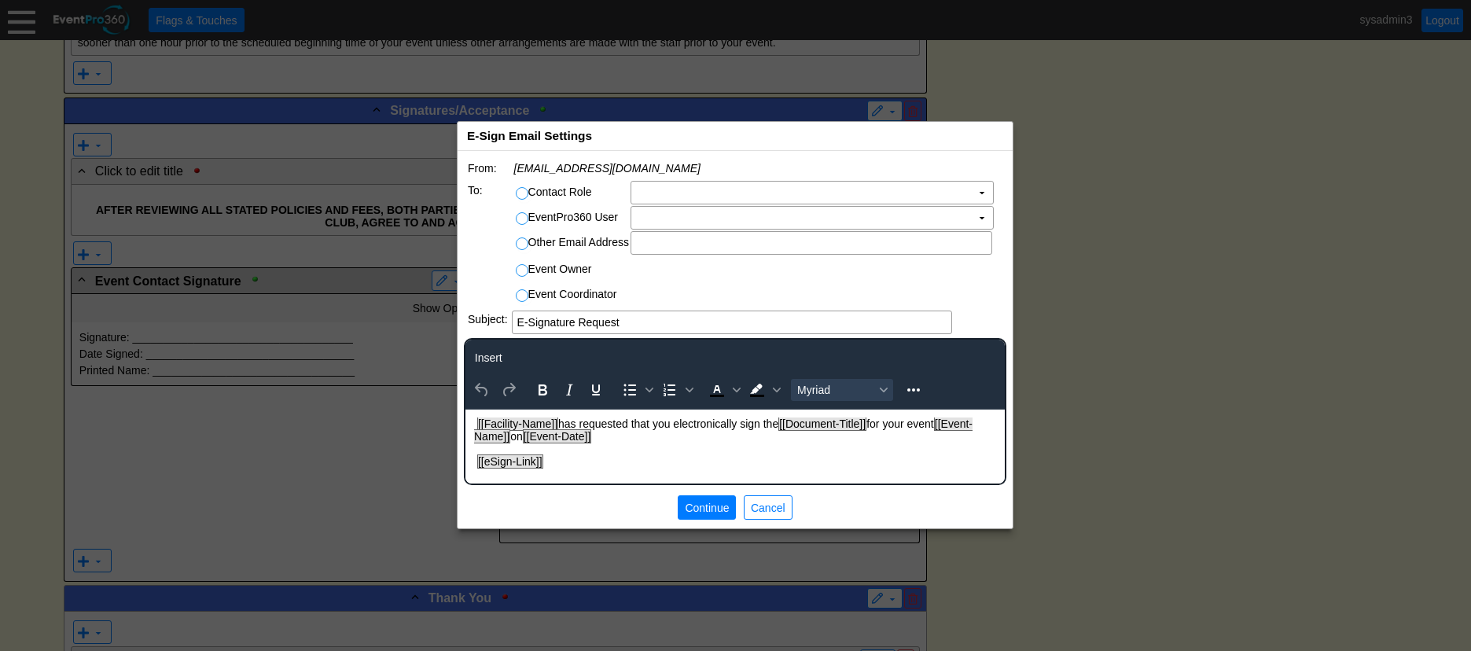
click at [522, 217] on input "EventPro360 User" at bounding box center [524, 221] width 16 height 16
radio input "true"
click at [755, 223] on td "Χ" at bounding box center [801, 218] width 340 height 22
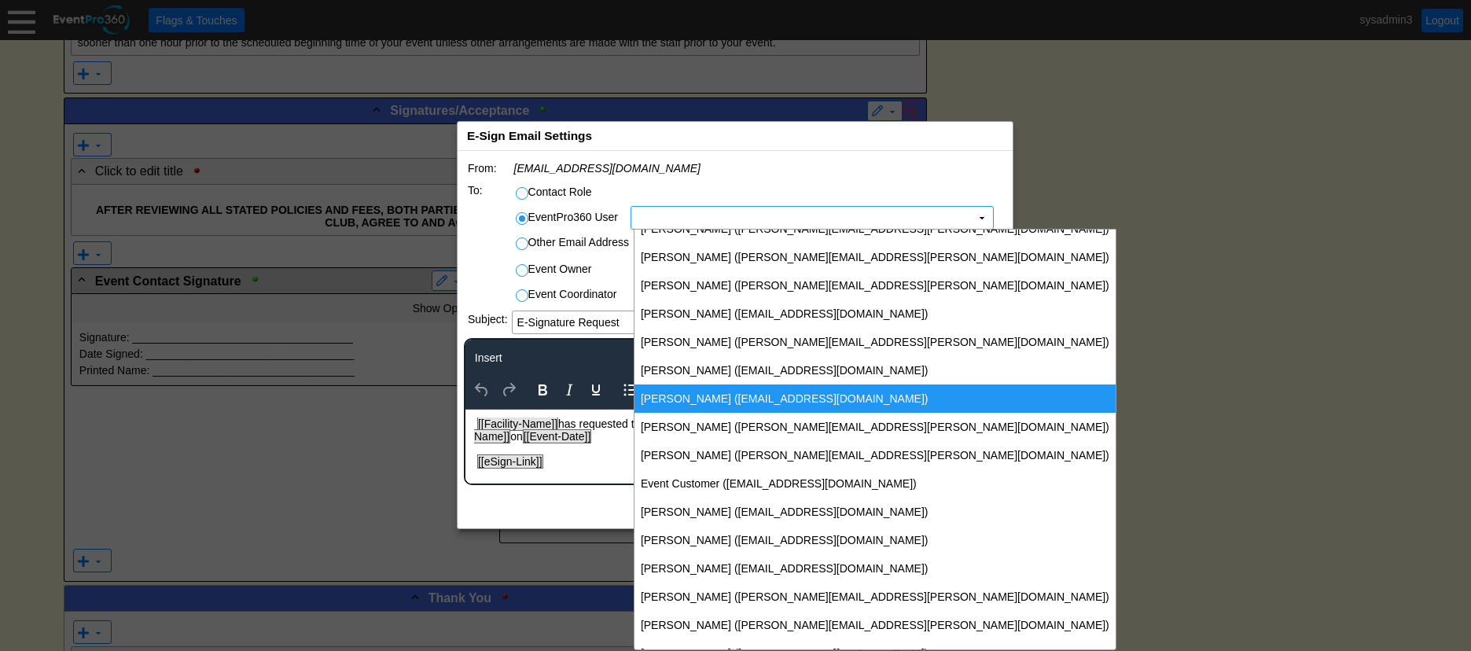
scroll to position [79, 0]
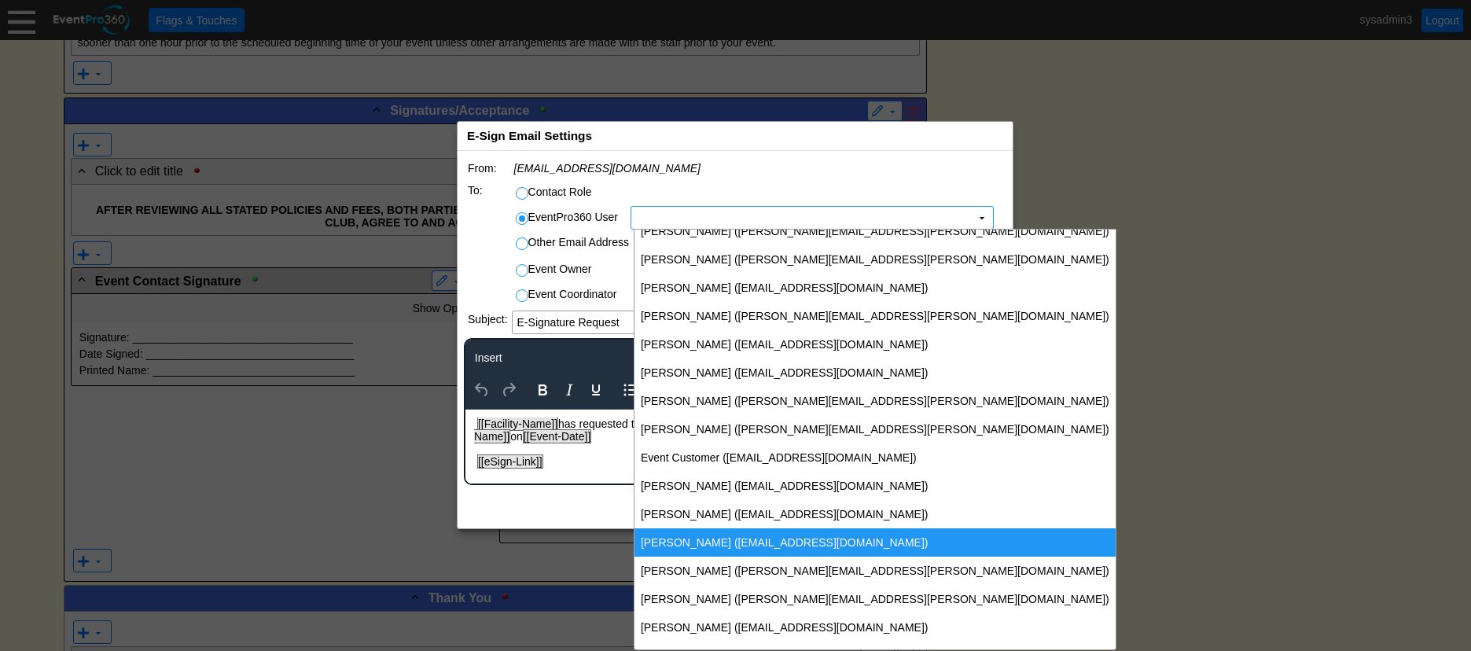
click at [711, 531] on td "[PERSON_NAME] ([EMAIL_ADDRESS][DOMAIN_NAME])" at bounding box center [874, 542] width 481 height 28
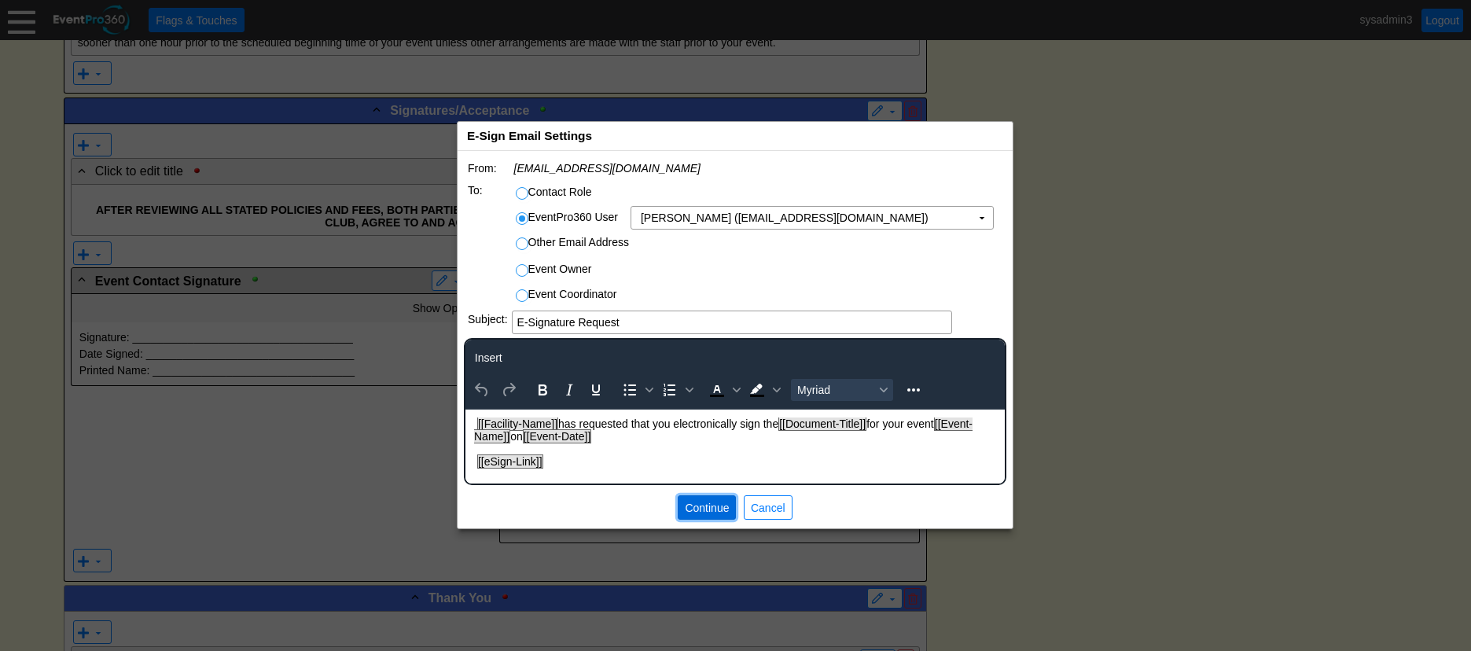
click at [708, 495] on span "● Continue" at bounding box center [707, 507] width 58 height 24
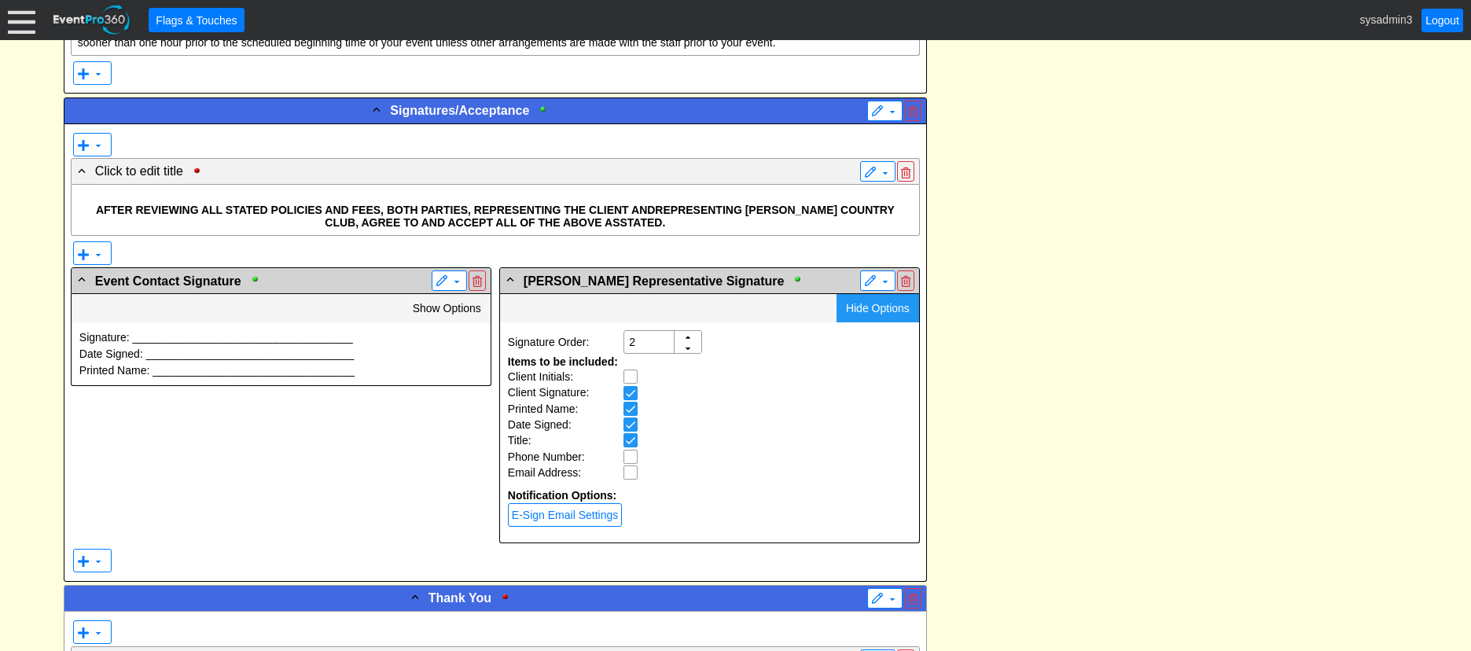
click at [858, 305] on span "Hide Options" at bounding box center [878, 308] width 64 height 13
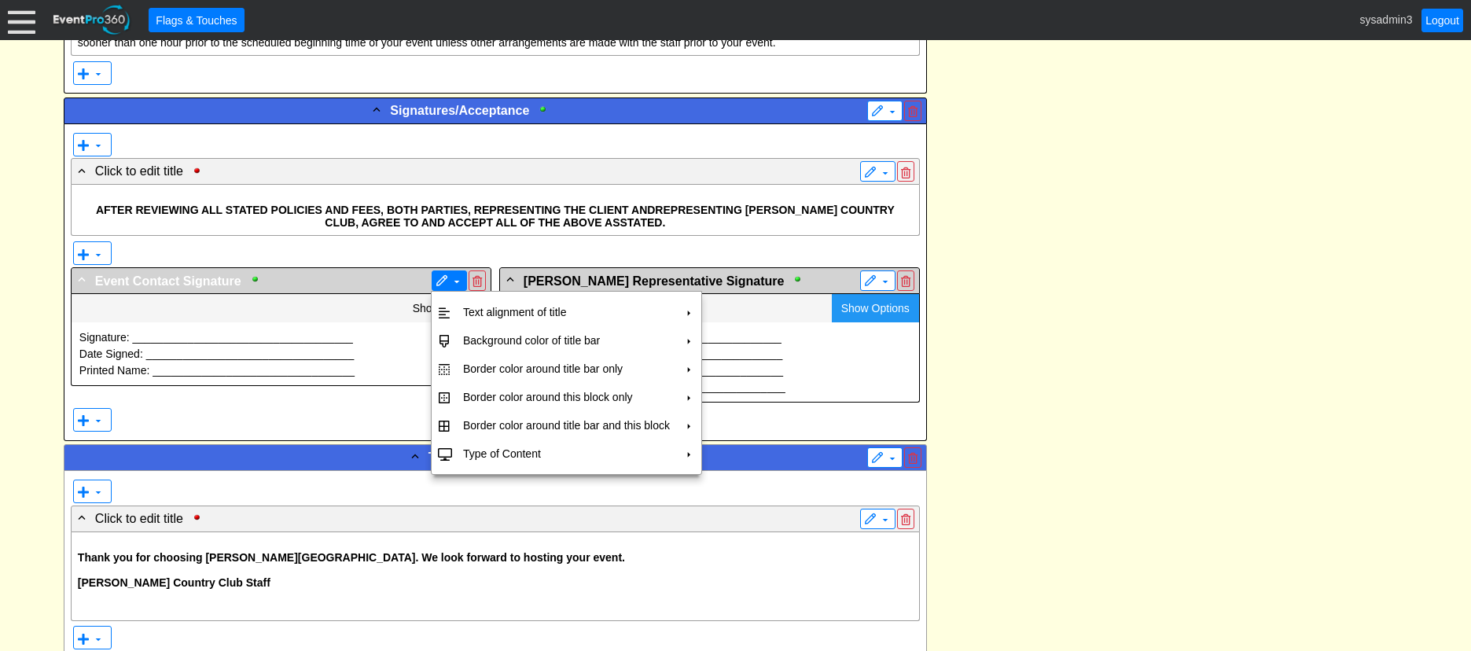
click at [441, 277] on span at bounding box center [441, 281] width 13 height 13
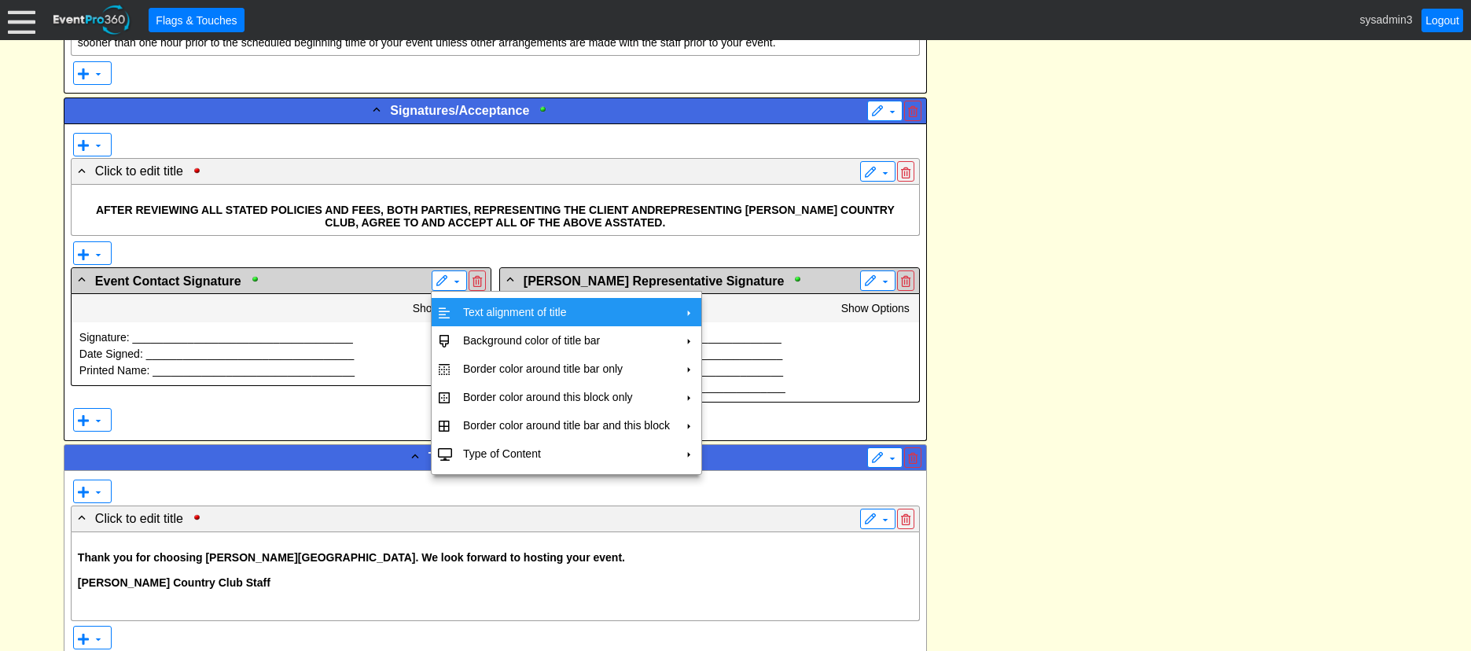
click at [483, 310] on td "Text alignment of title" at bounding box center [566, 312] width 219 height 28
click at [751, 340] on td "Center" at bounding box center [750, 347] width 46 height 28
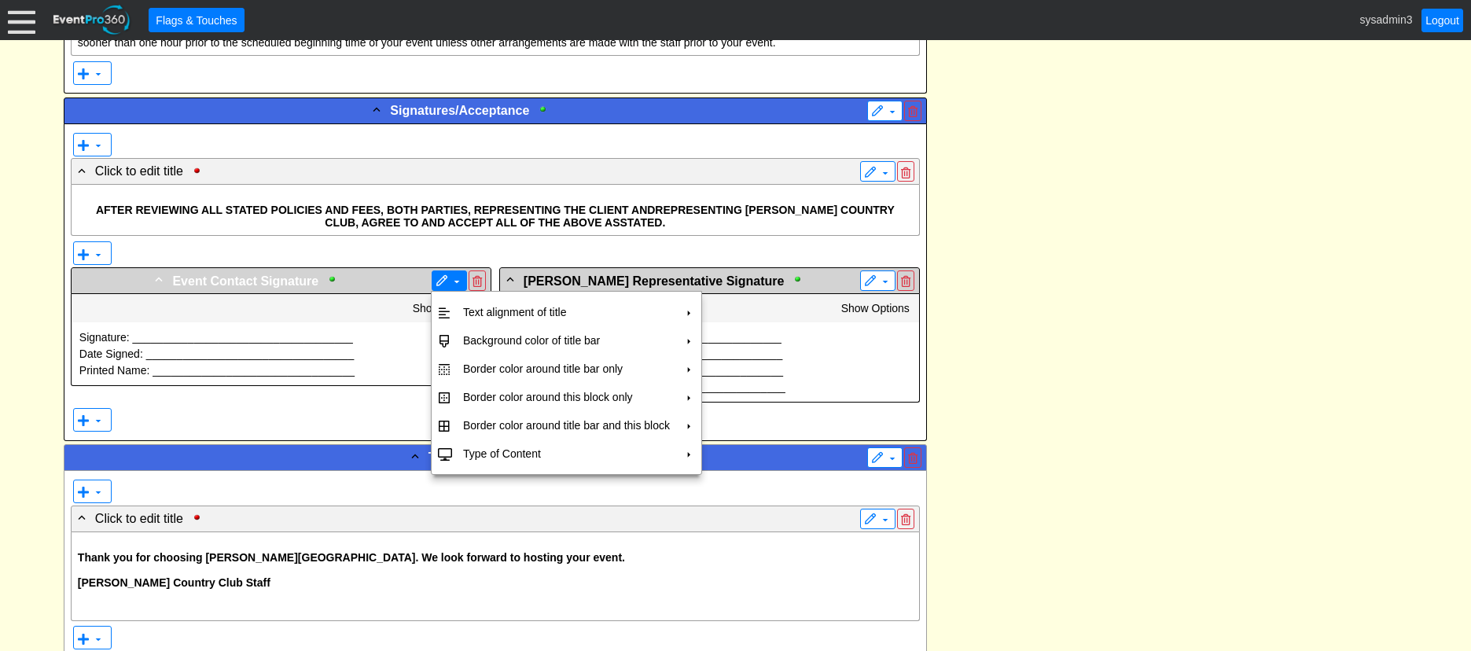
click at [451, 277] on span at bounding box center [456, 281] width 13 height 13
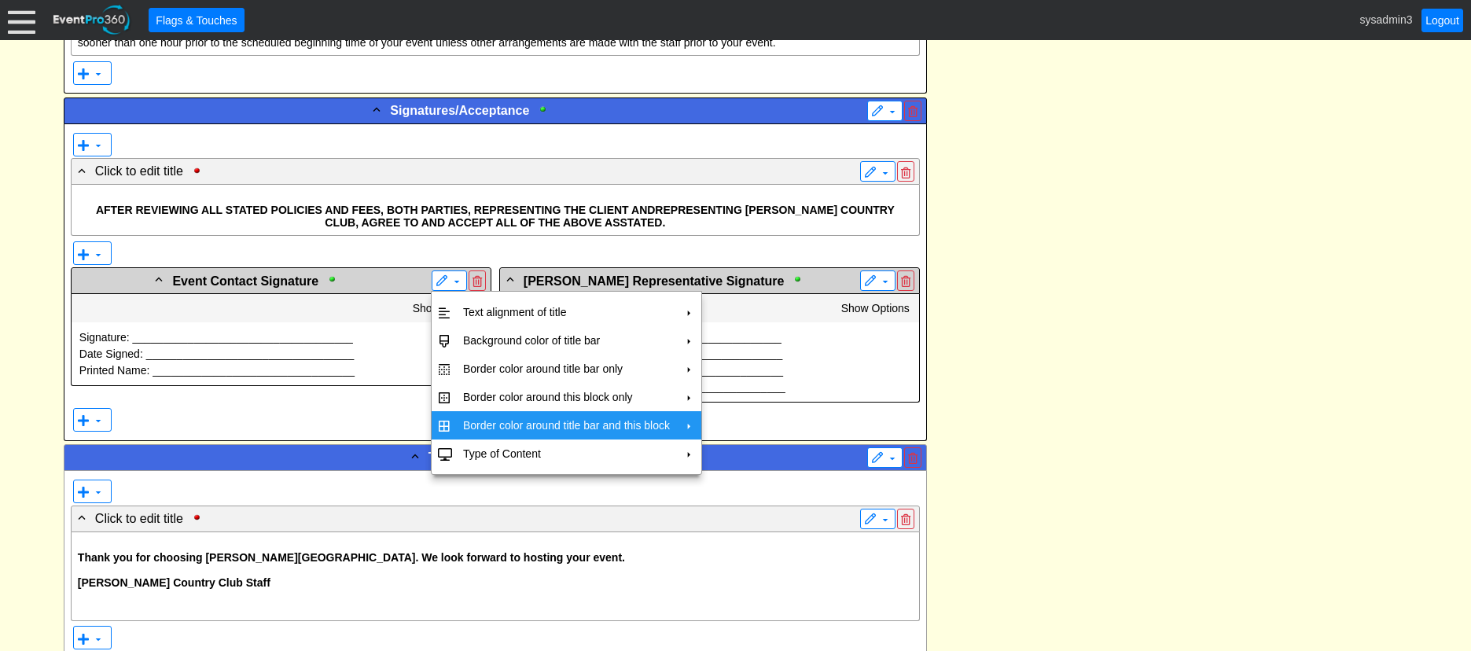
click at [492, 424] on td "Border color around title bar and this block" at bounding box center [566, 425] width 219 height 28
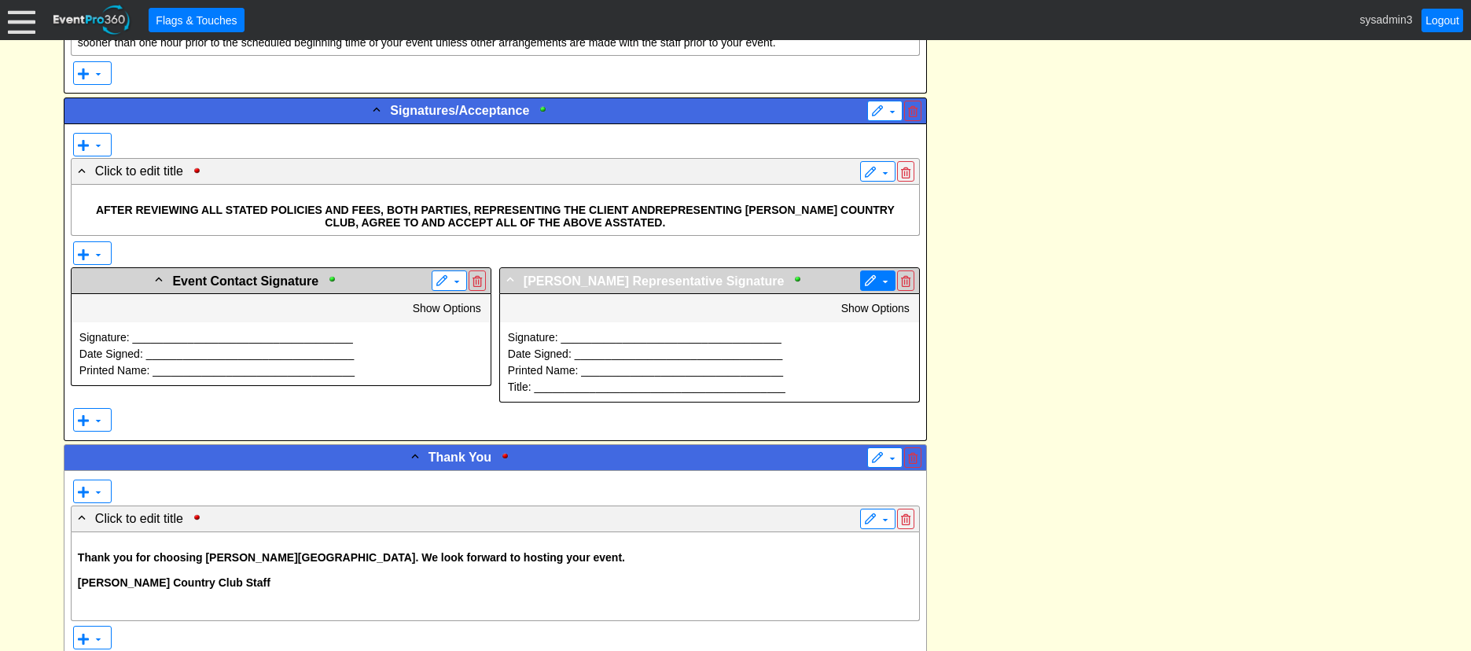
click at [880, 280] on span at bounding box center [885, 281] width 13 height 13
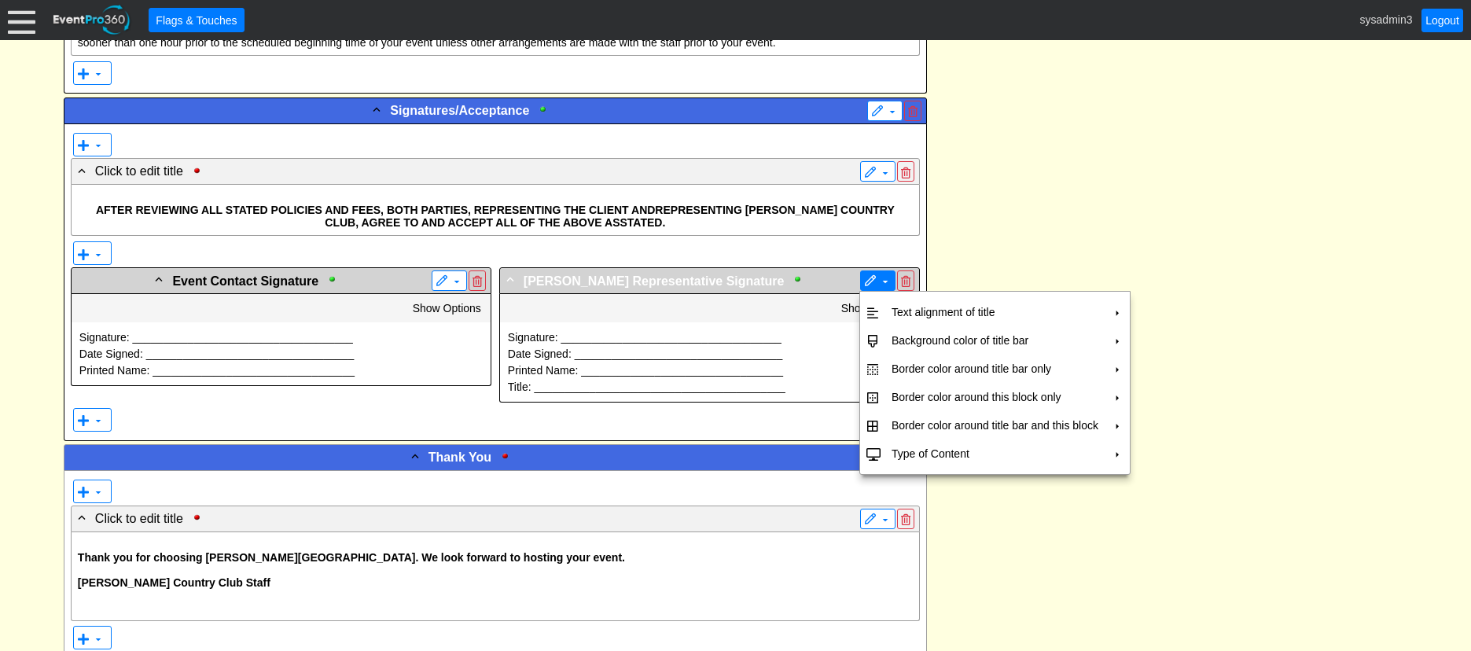
click at [869, 283] on span at bounding box center [870, 281] width 13 height 13
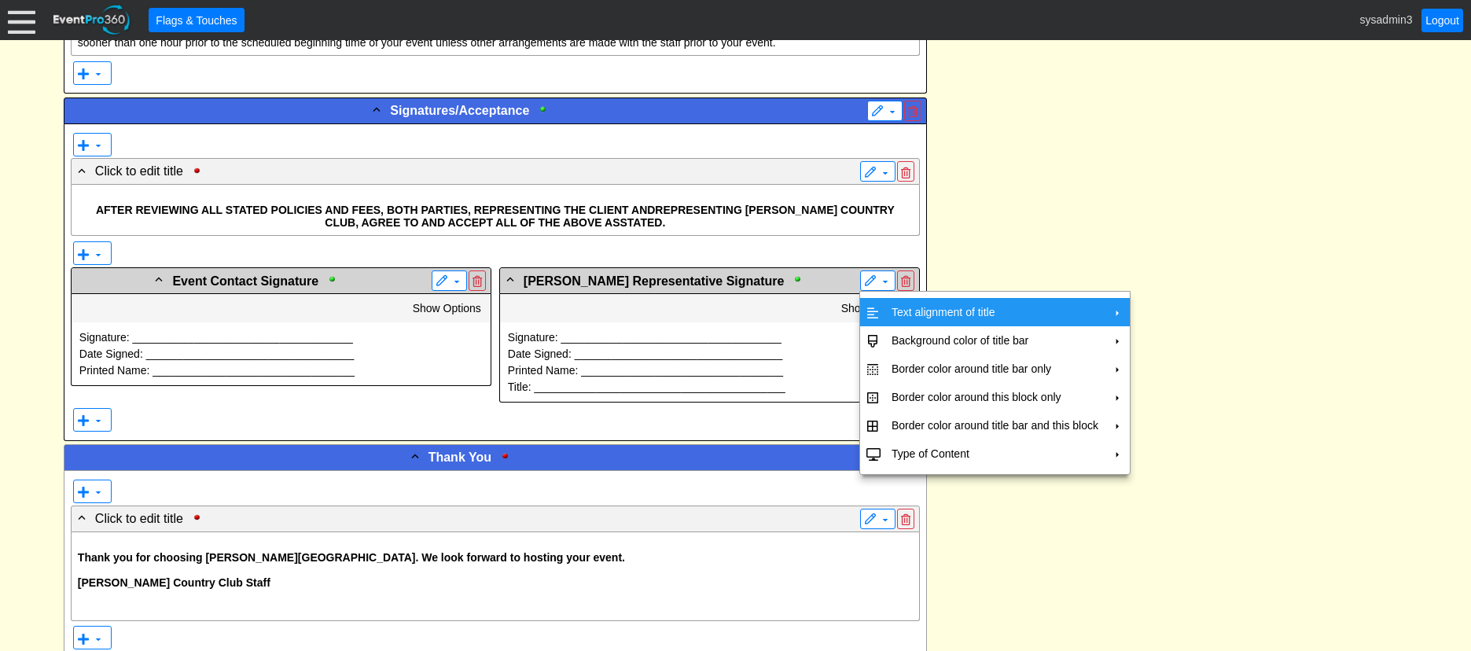
click at [912, 313] on td "Text alignment of title" at bounding box center [994, 312] width 219 height 28
click at [1174, 344] on td "Center" at bounding box center [1179, 347] width 46 height 28
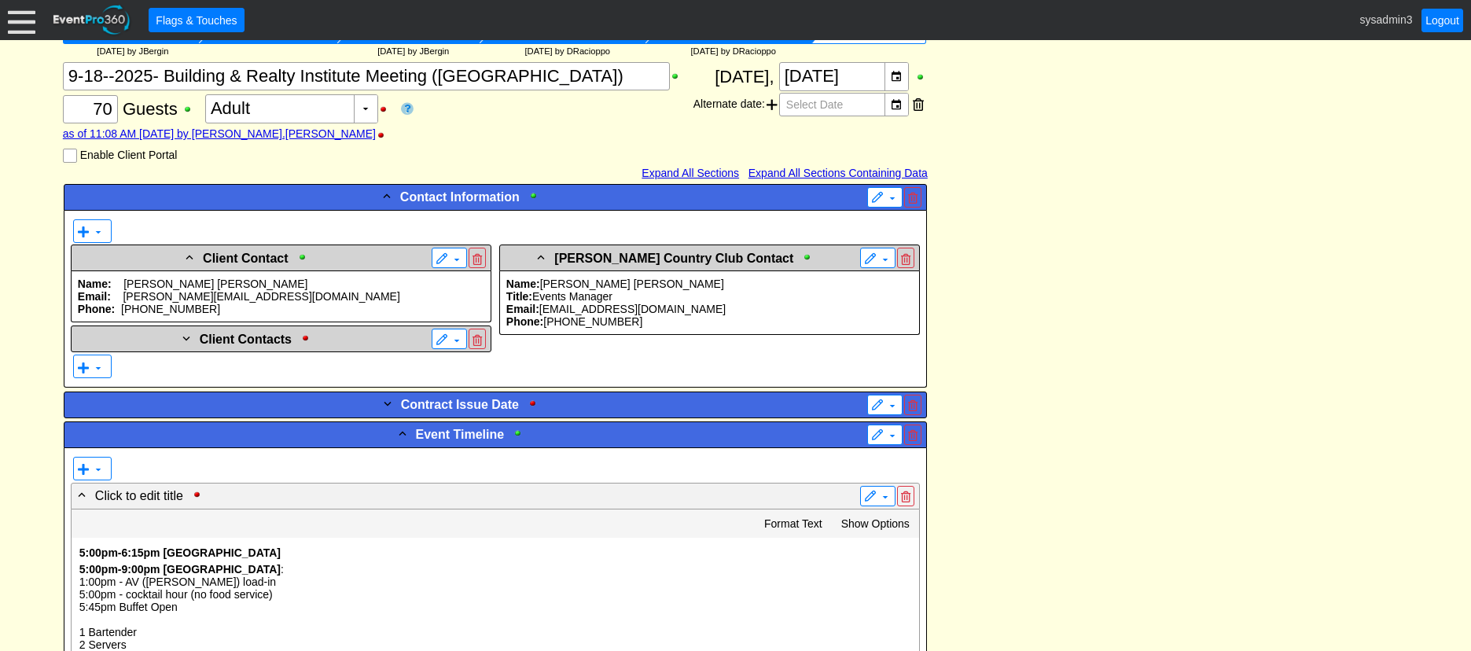
scroll to position [0, 0]
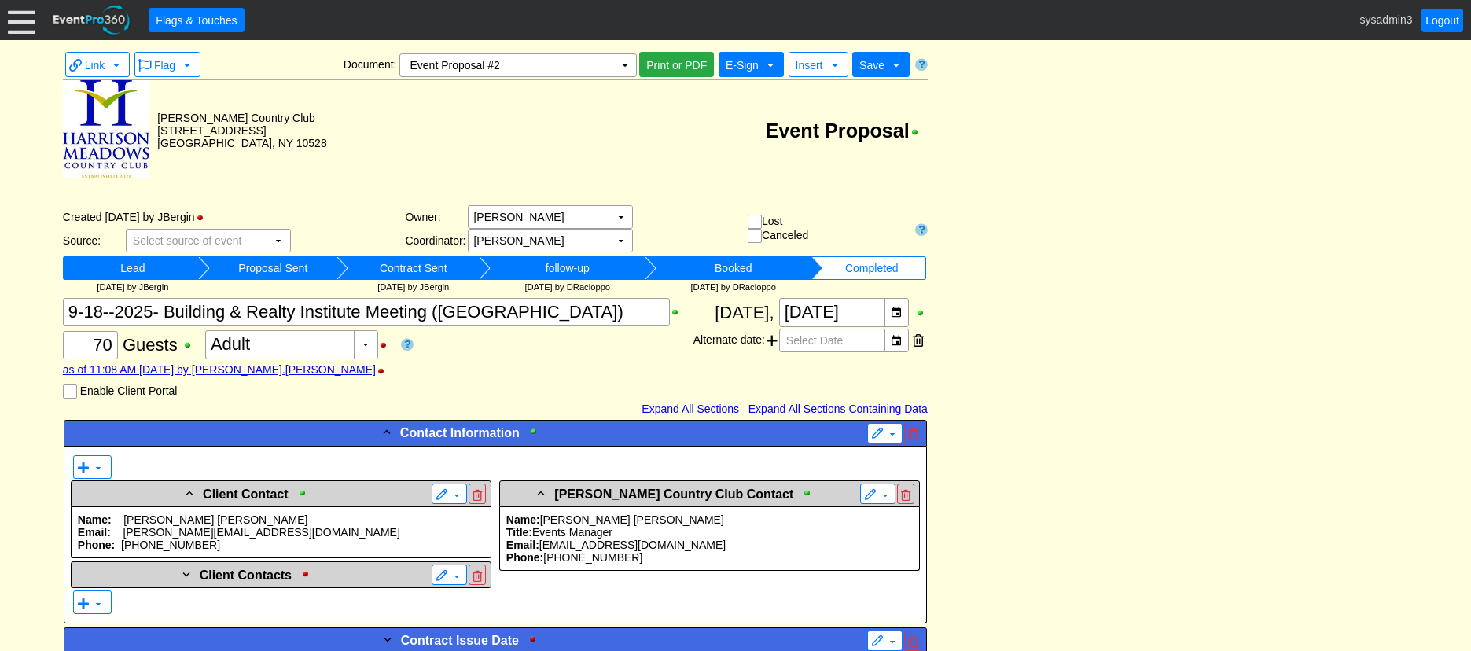
click at [751, 68] on span "E-Sign" at bounding box center [742, 65] width 33 height 13
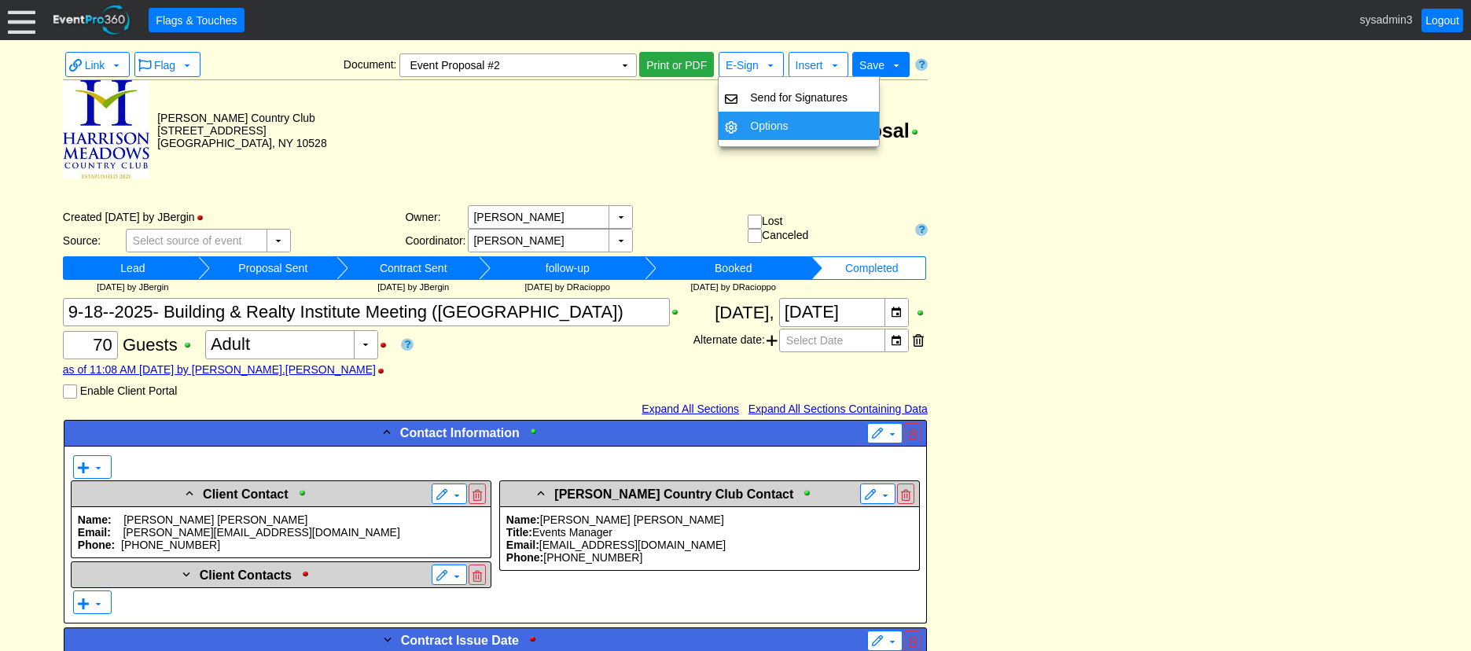
click at [763, 119] on td "Options" at bounding box center [799, 126] width 110 height 28
checkbox input "false"
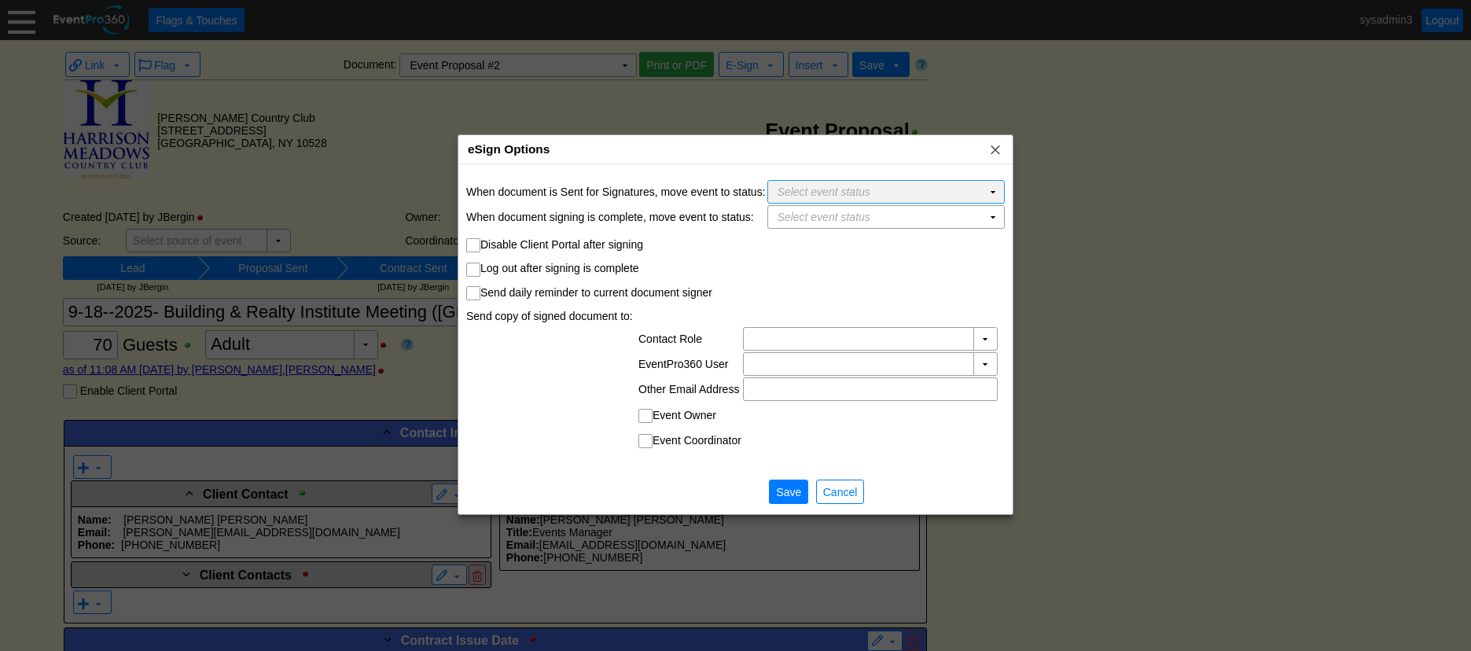
click at [843, 189] on span "Select event status" at bounding box center [823, 192] width 93 height 13
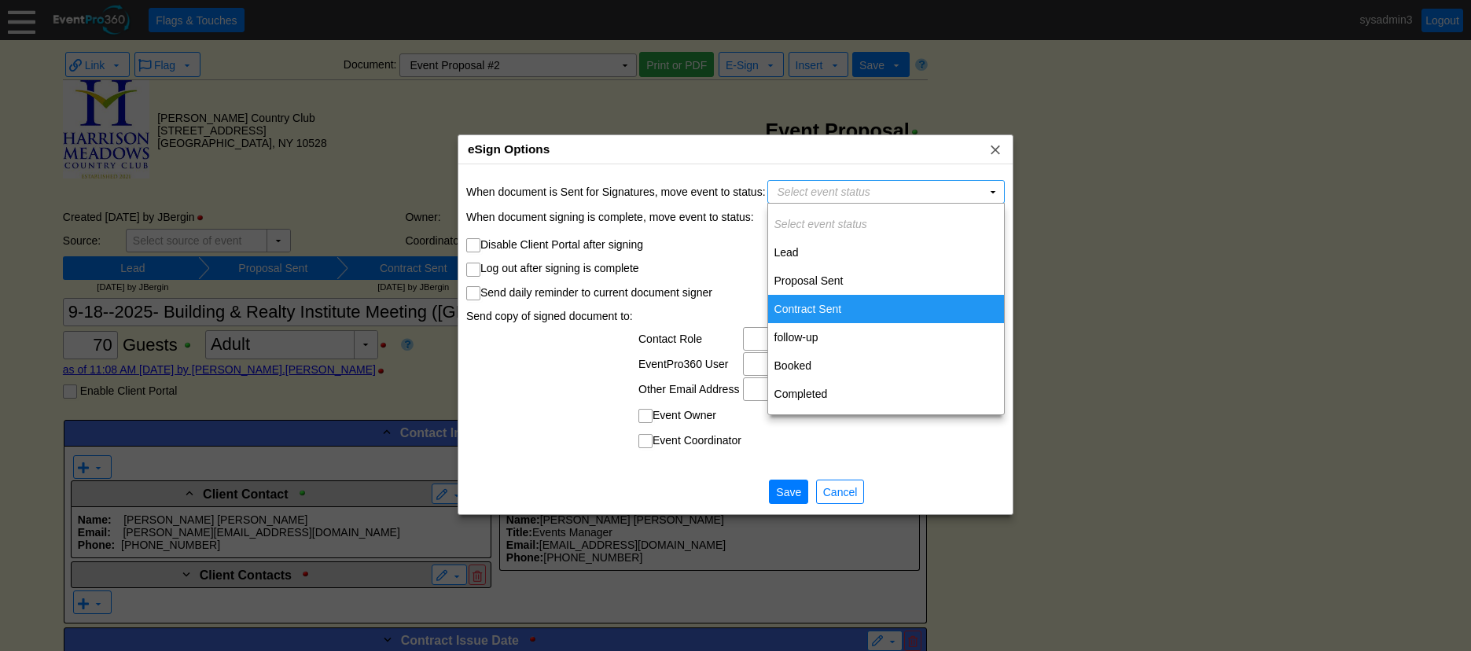
click at [807, 303] on td "Contract Sent" at bounding box center [886, 309] width 236 height 28
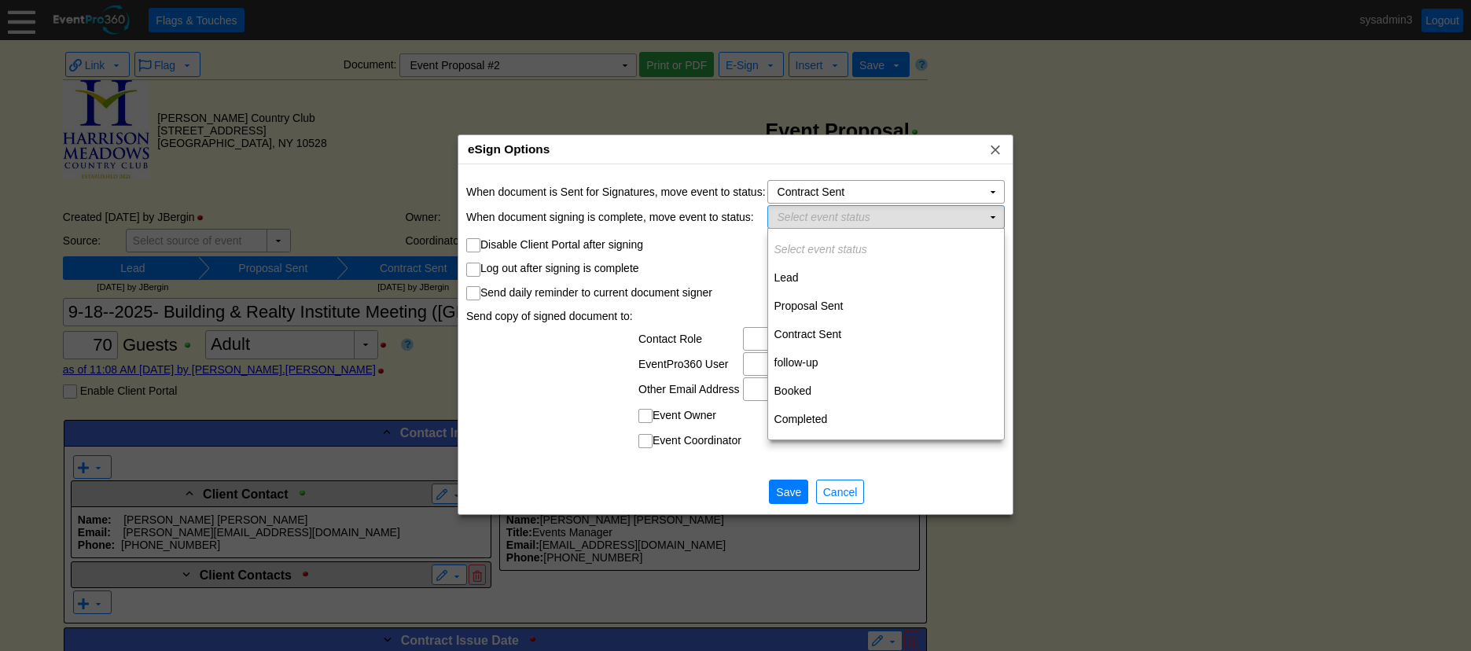
click at [921, 221] on td "Select event status Χ" at bounding box center [875, 217] width 214 height 22
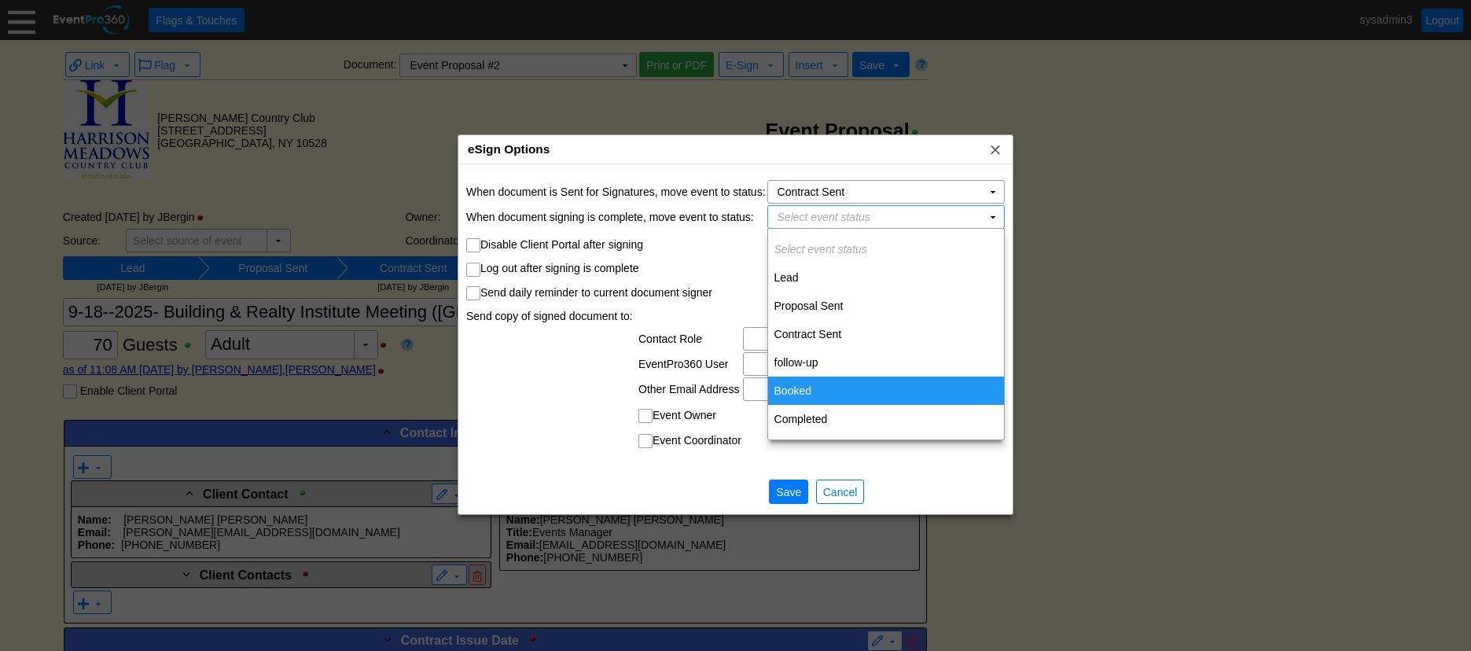
click at [800, 382] on td "Booked" at bounding box center [886, 391] width 236 height 28
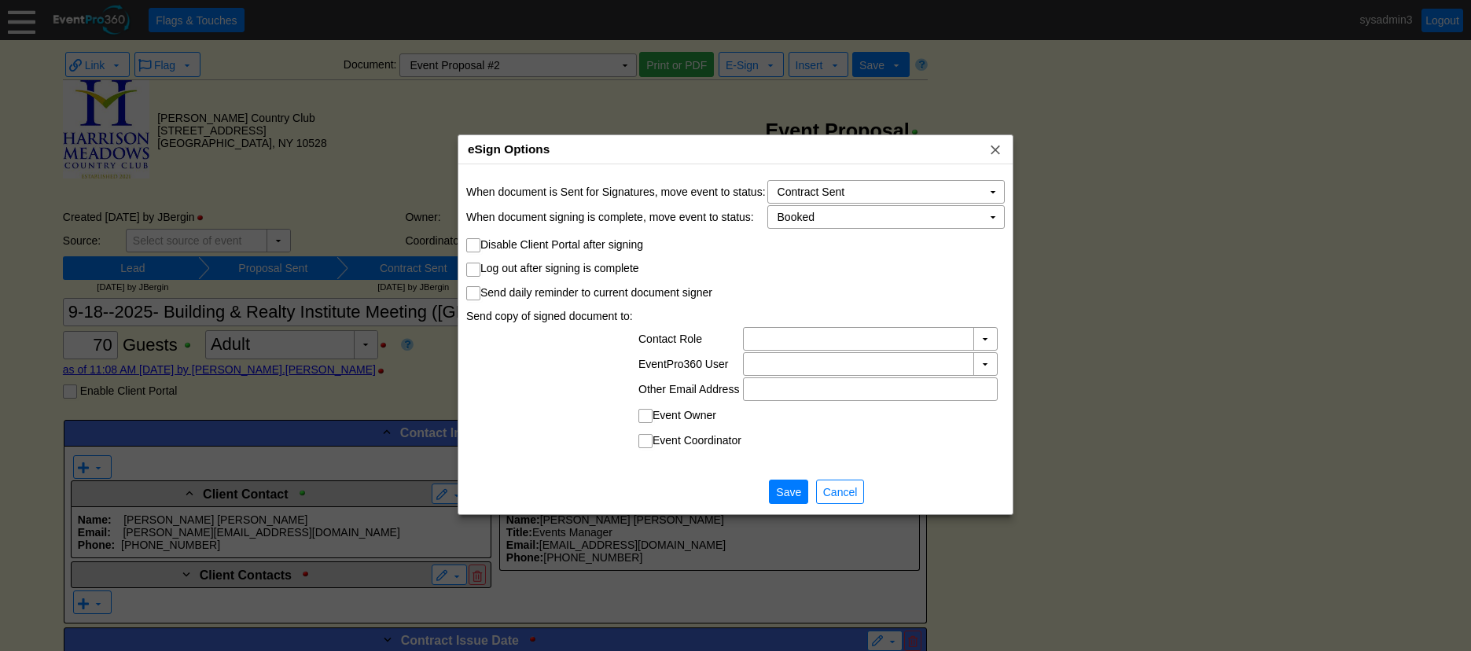
drag, startPoint x: 472, startPoint y: 287, endPoint x: 560, endPoint y: 318, distance: 93.2
click at [476, 287] on input "Send daily reminder to current document signer" at bounding box center [475, 295] width 16 height 16
checkbox input "true"
click at [784, 486] on span "Save" at bounding box center [788, 492] width 31 height 16
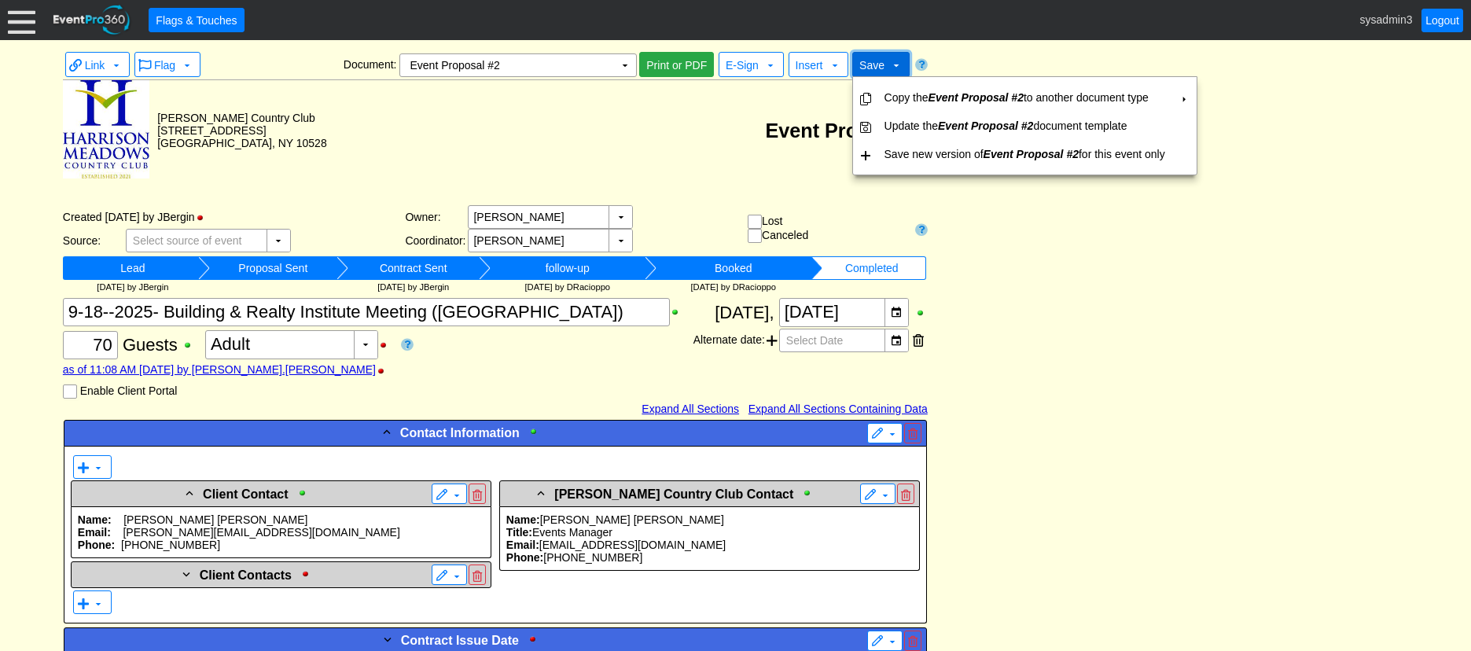
click at [879, 66] on span "Save" at bounding box center [871, 65] width 25 height 13
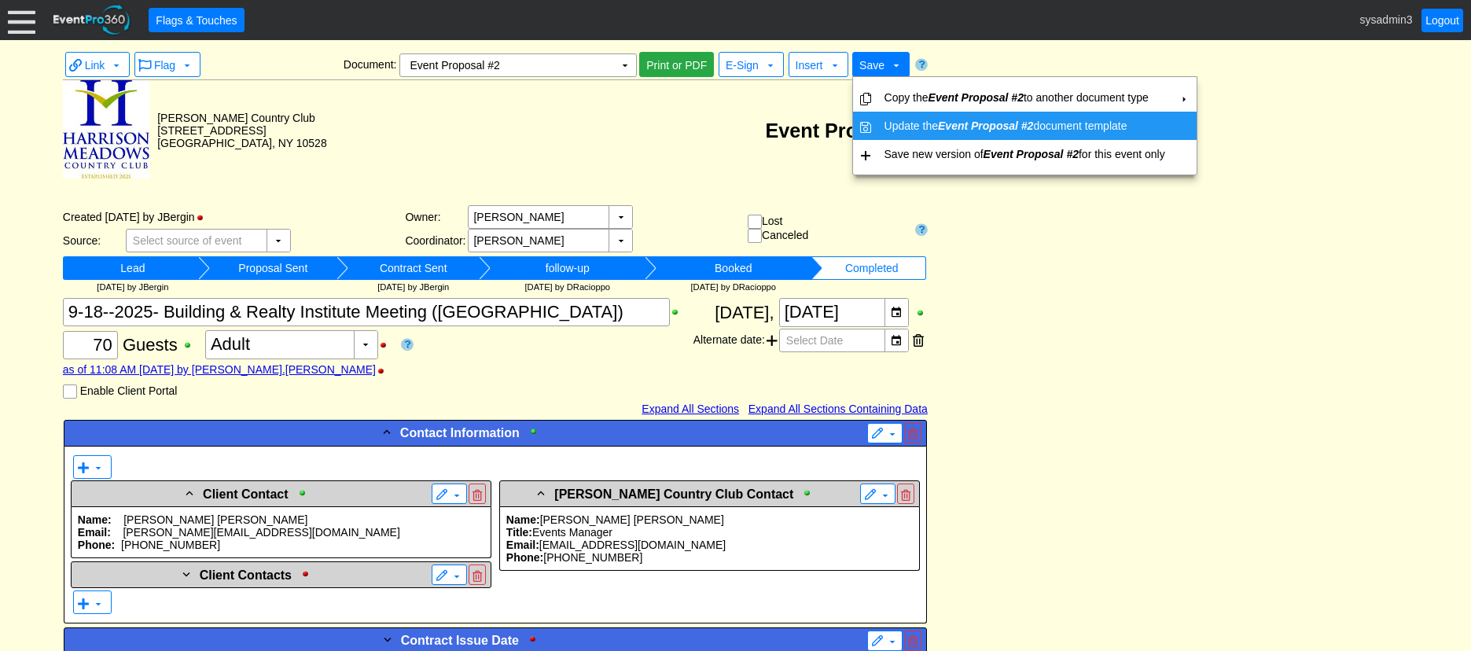
click at [902, 123] on td "Update the Event Proposal #2 document template" at bounding box center [1024, 126] width 293 height 28
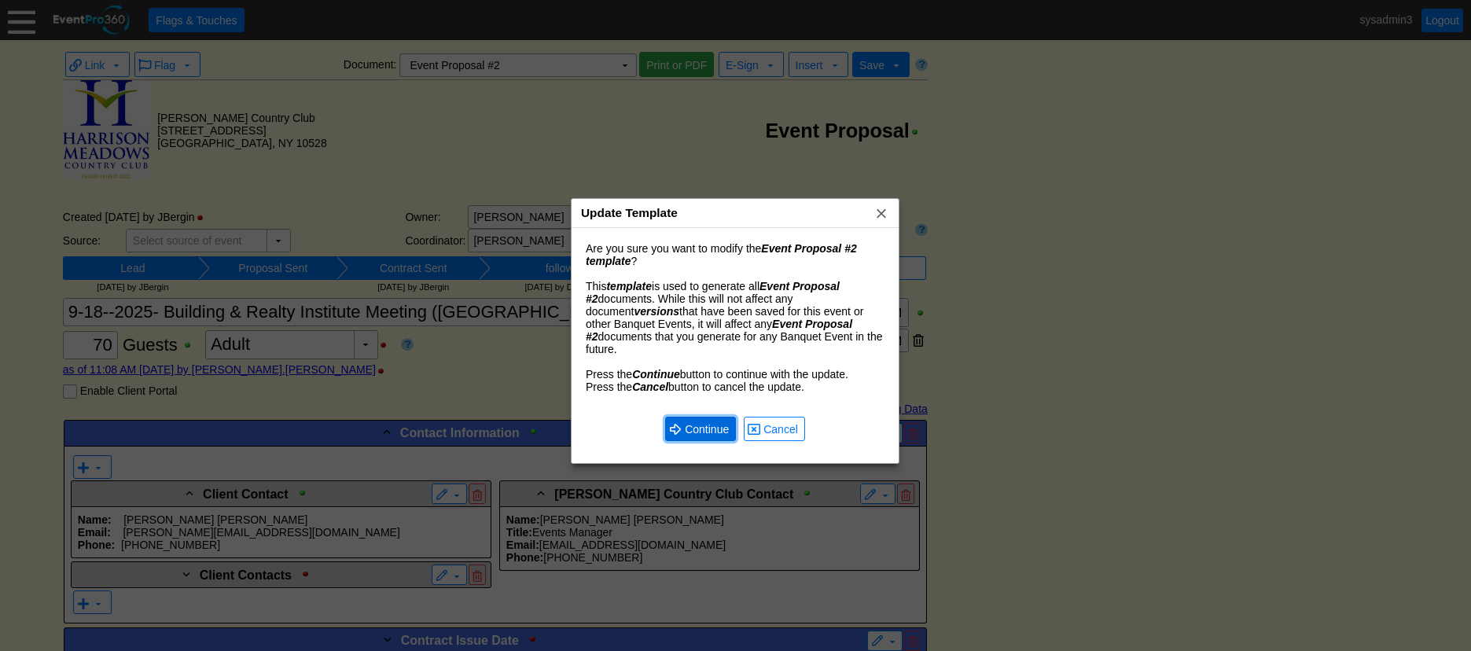
click at [700, 421] on span "Continue" at bounding box center [707, 429] width 50 height 16
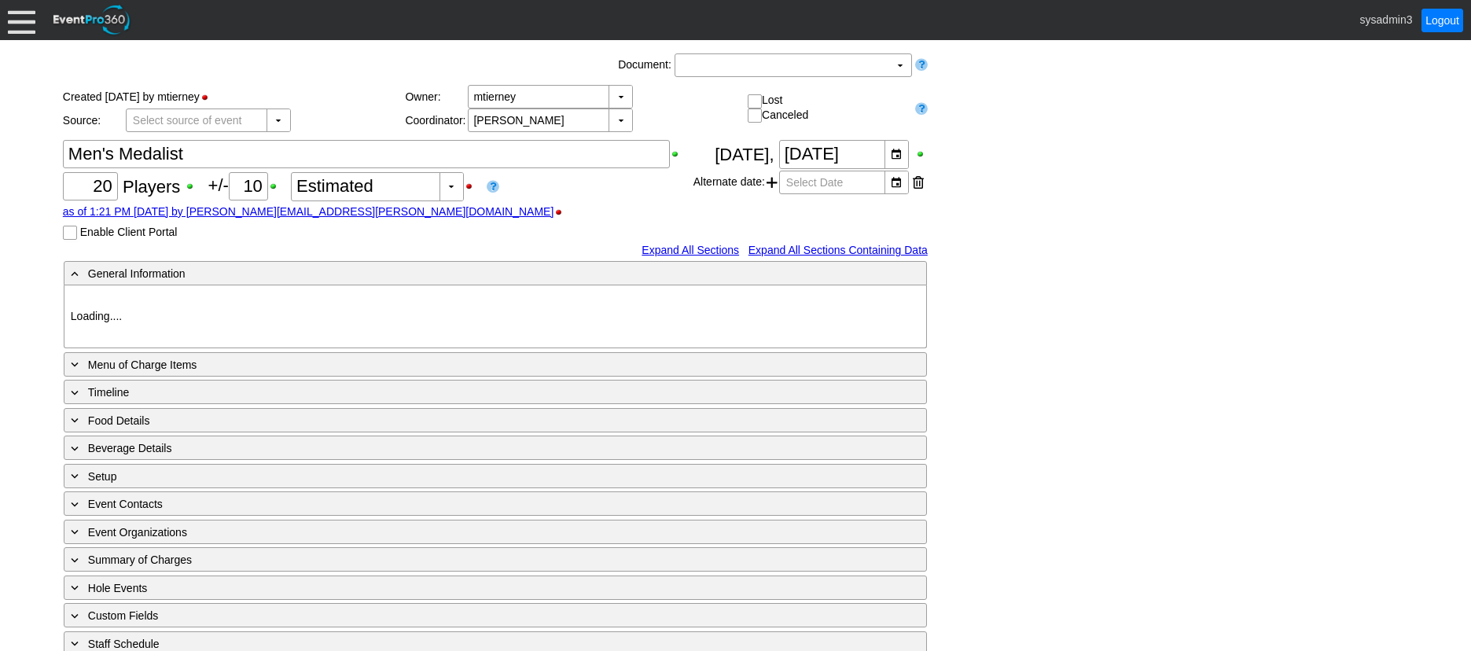
type input "[PERSON_NAME] CC"
type input "Member Golf Outing"
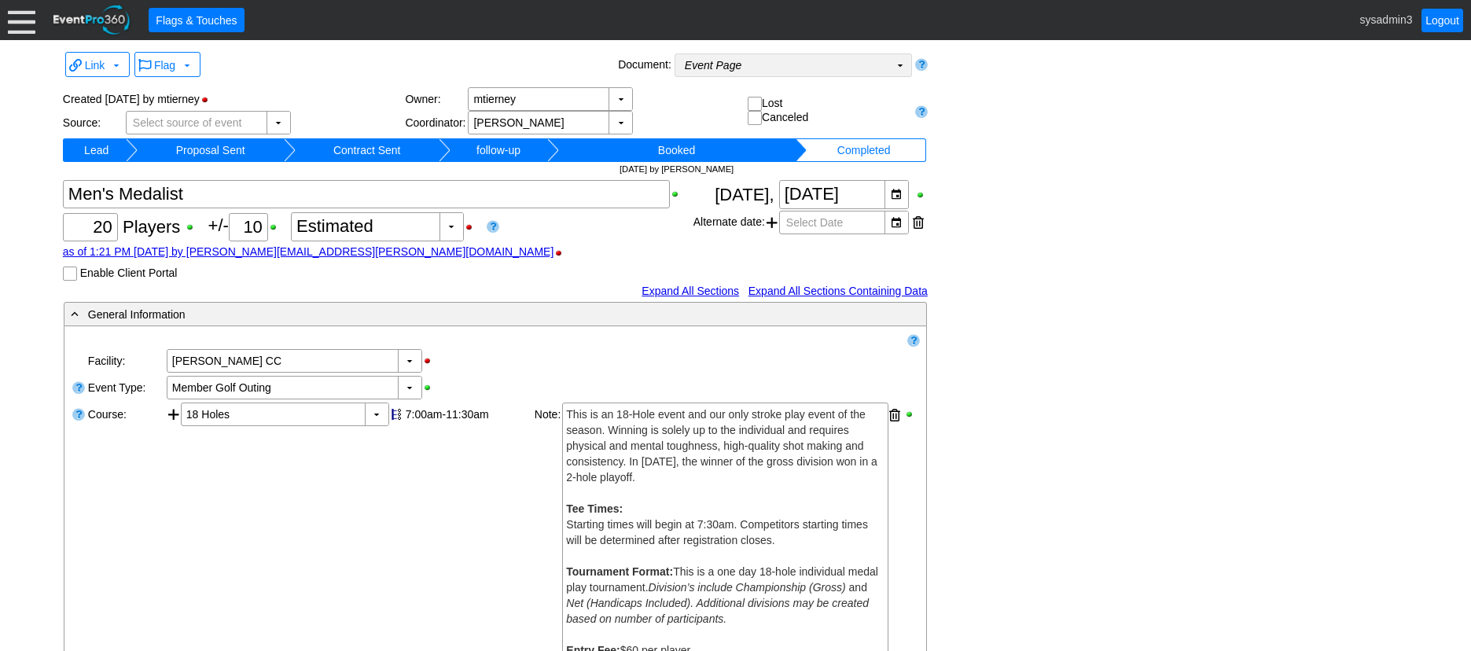
click at [837, 63] on td "Event Page Χ" at bounding box center [782, 65] width 214 height 22
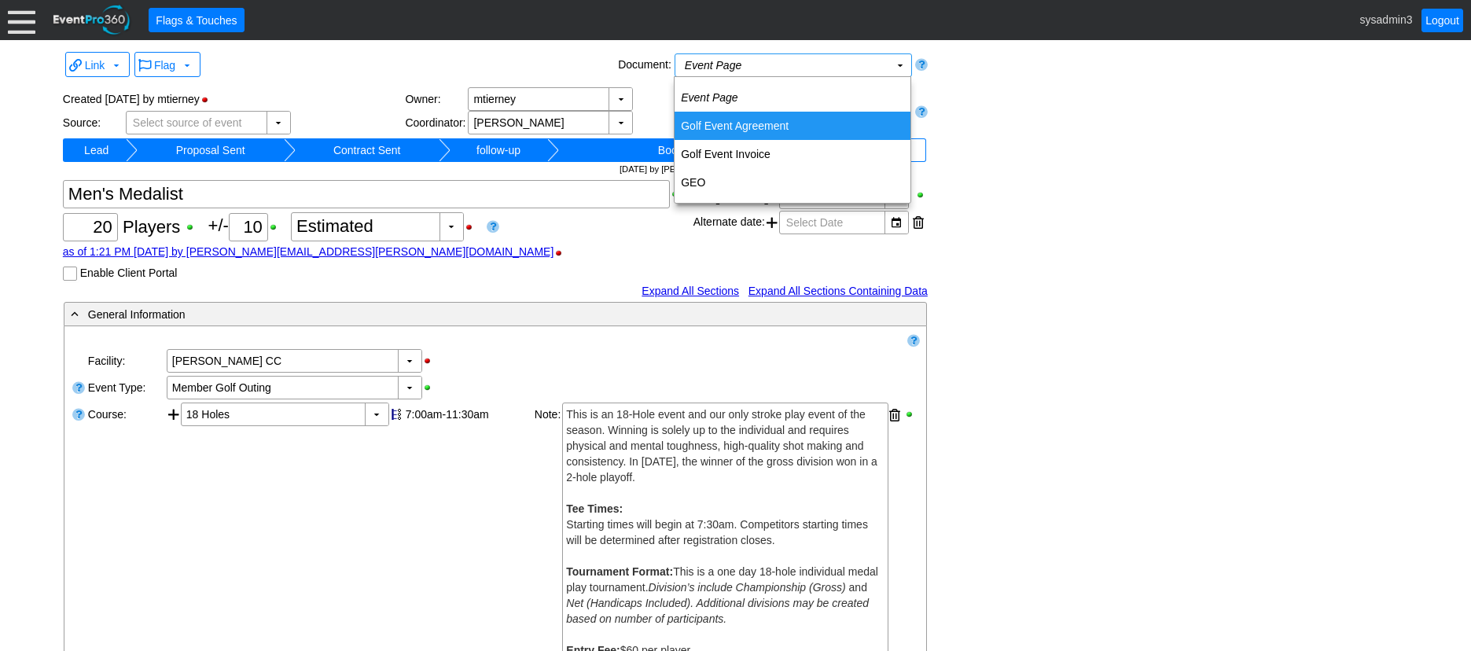
click at [762, 124] on td "Golf Event Agreement" at bounding box center [792, 126] width 236 height 28
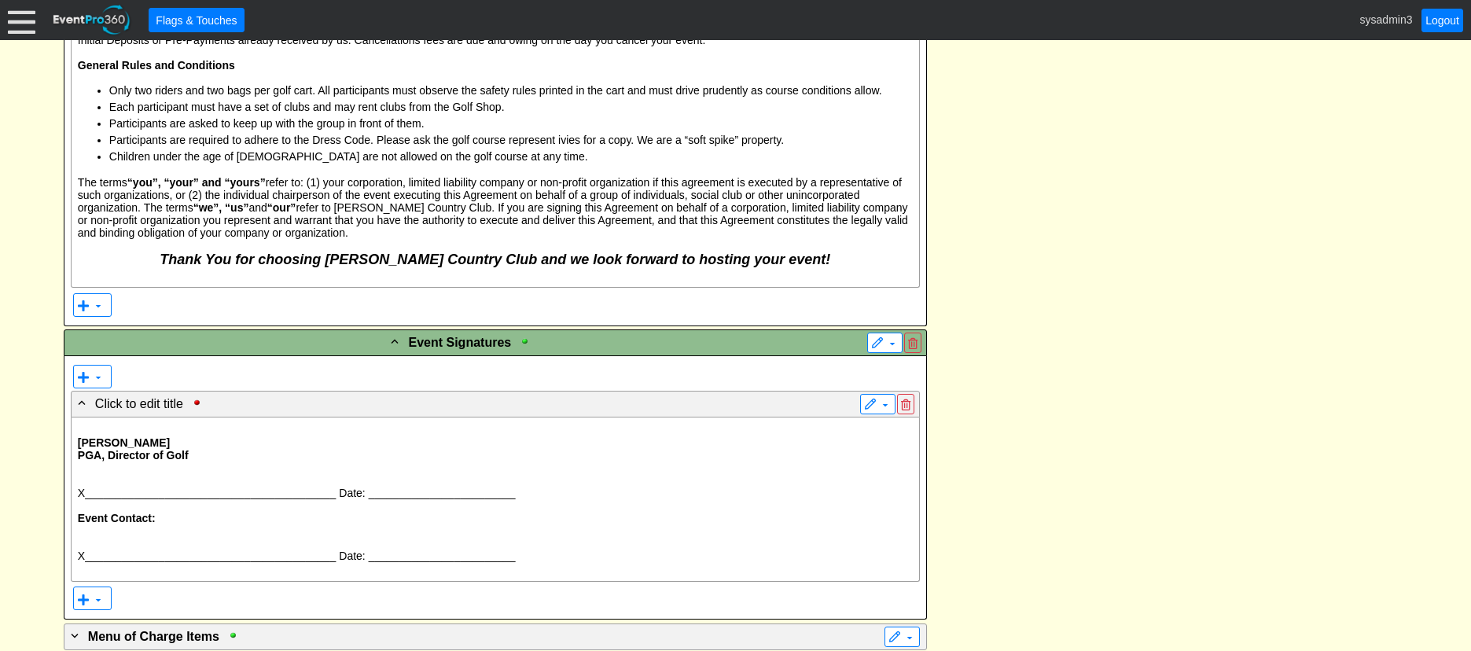
scroll to position [2790, 0]
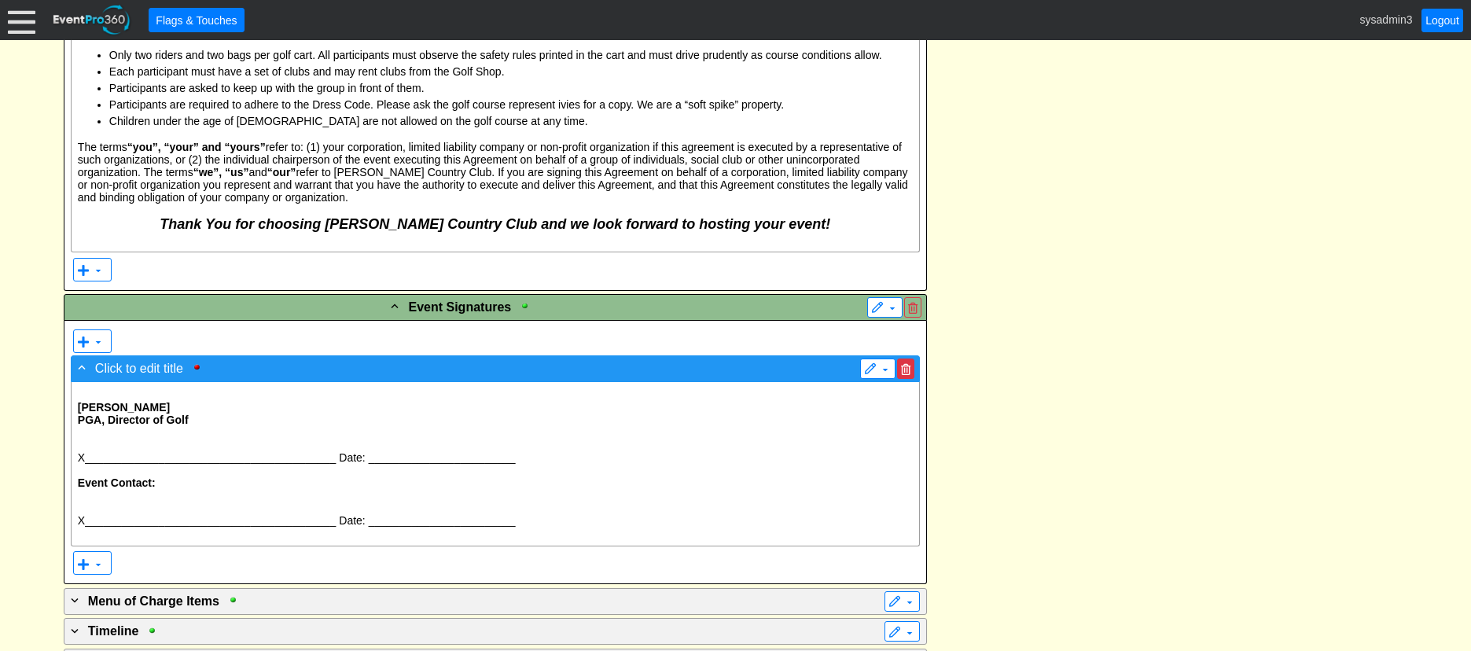
click at [904, 364] on span at bounding box center [905, 369] width 9 height 11
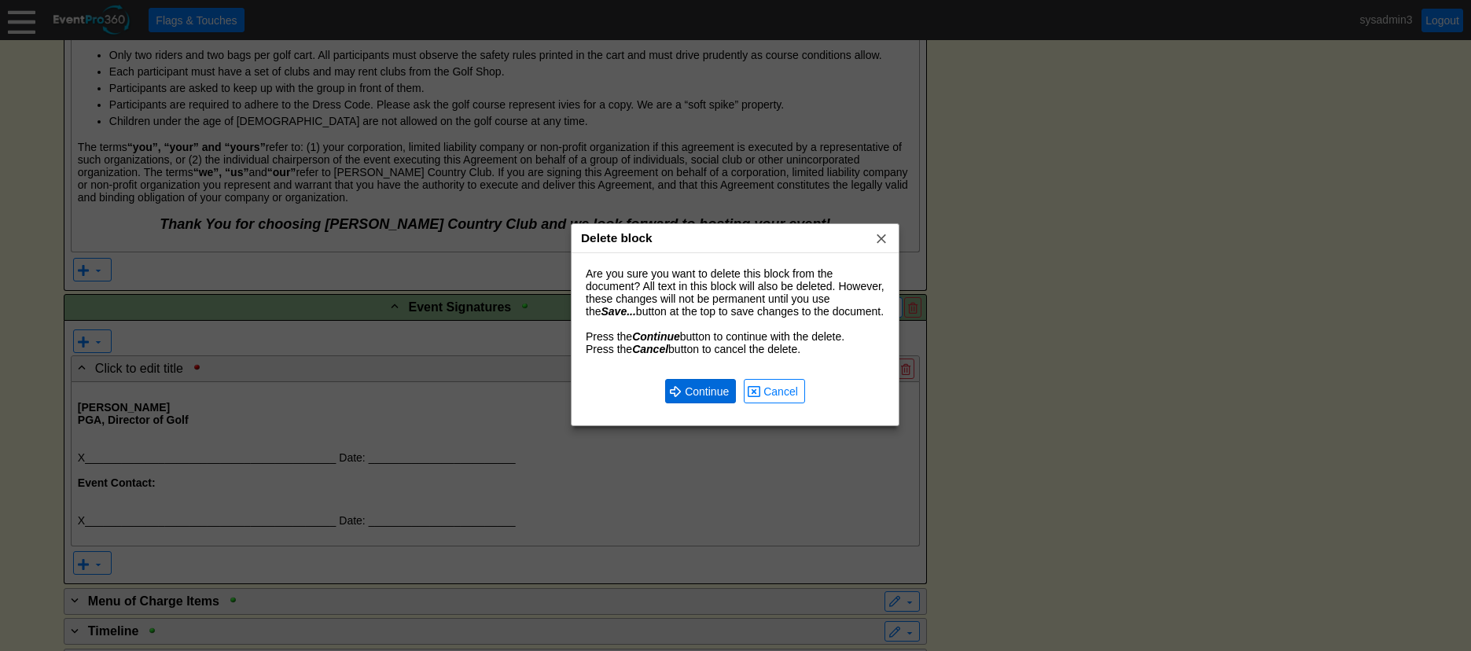
click at [719, 390] on span "Continue" at bounding box center [707, 392] width 50 height 16
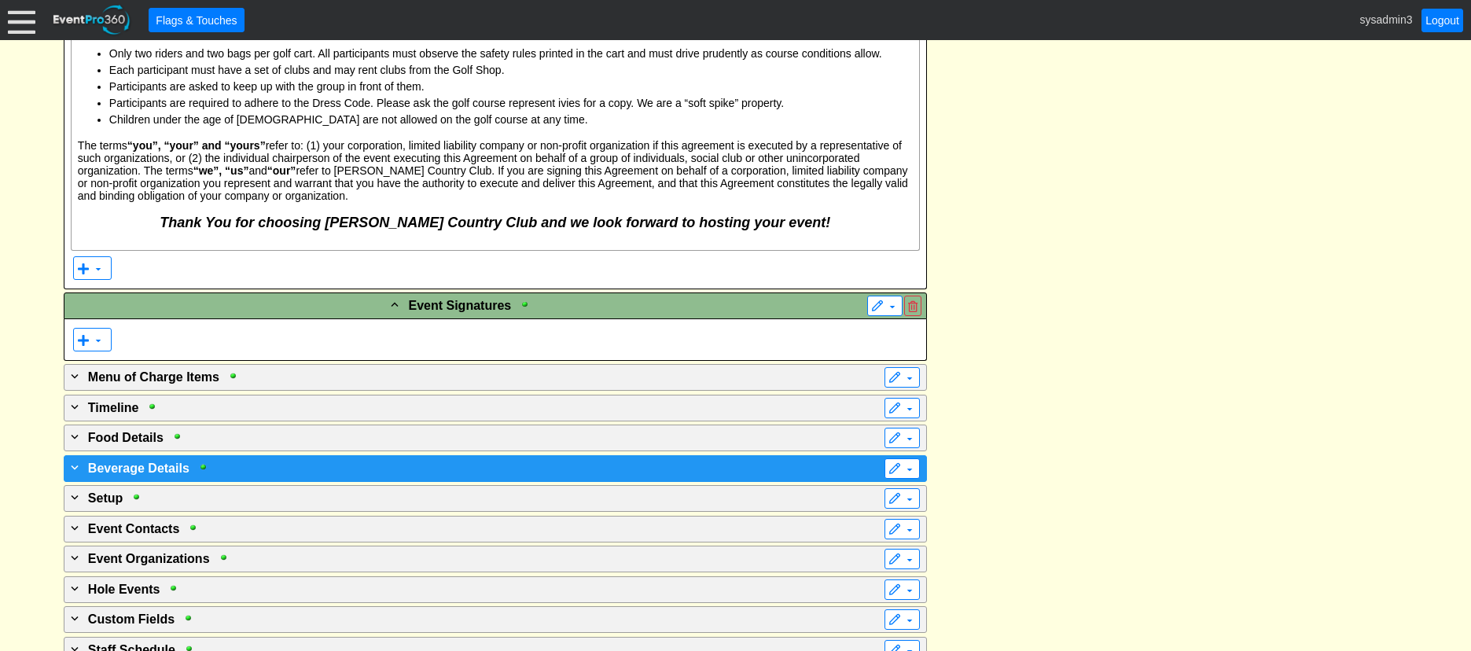
scroll to position [2859, 0]
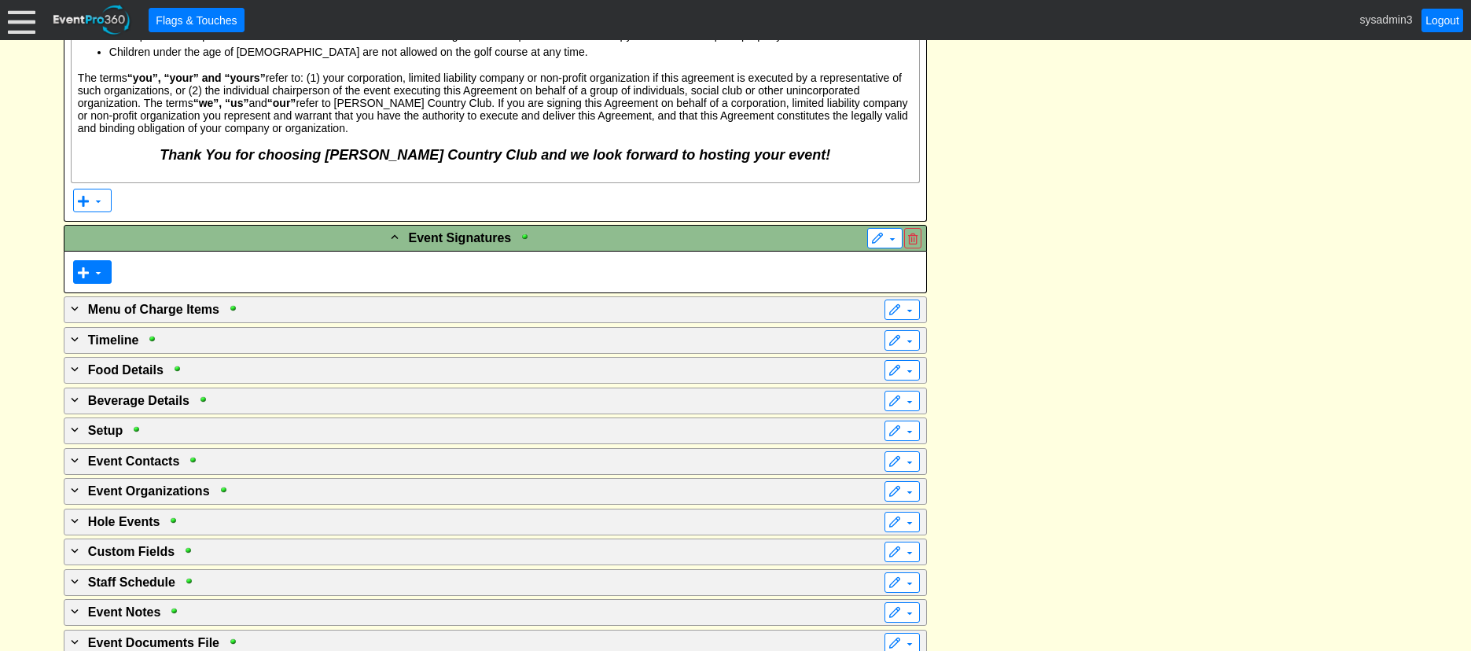
click at [83, 266] on span at bounding box center [83, 272] width 13 height 13
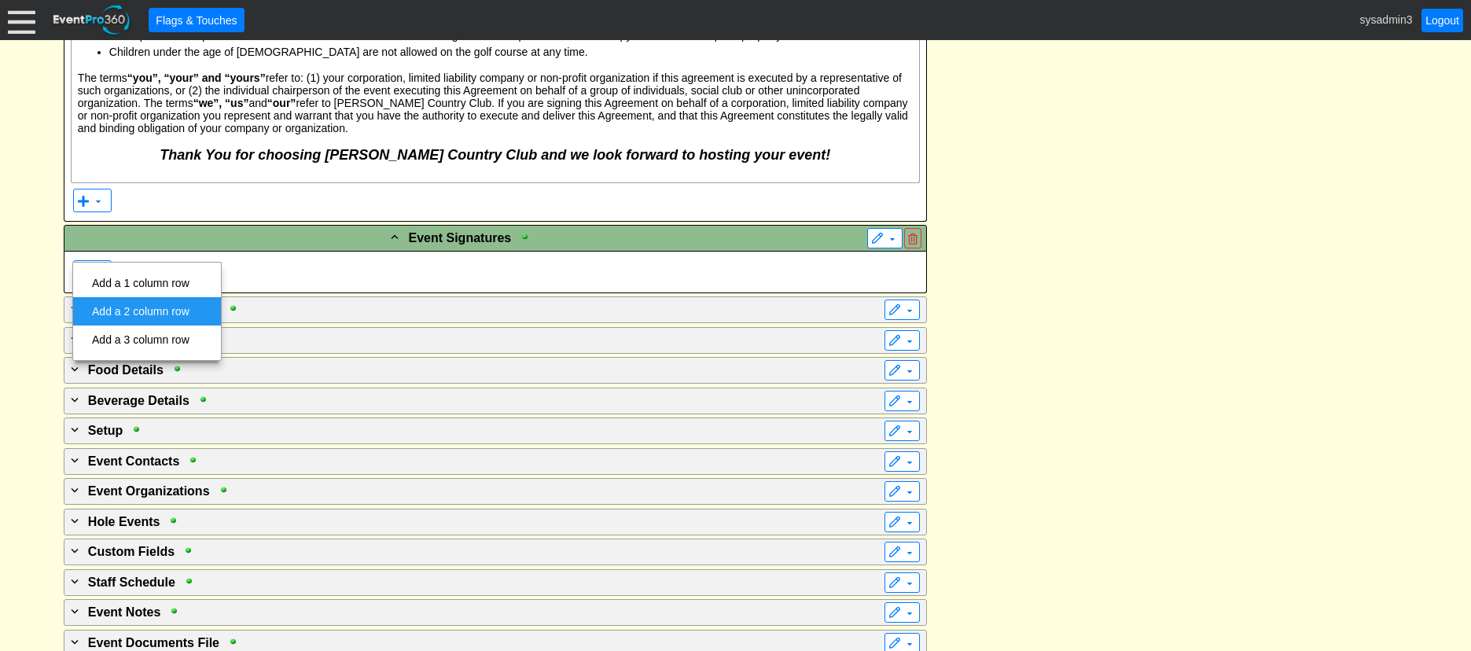
click at [116, 303] on td "Add a 2 column row" at bounding box center [141, 311] width 110 height 28
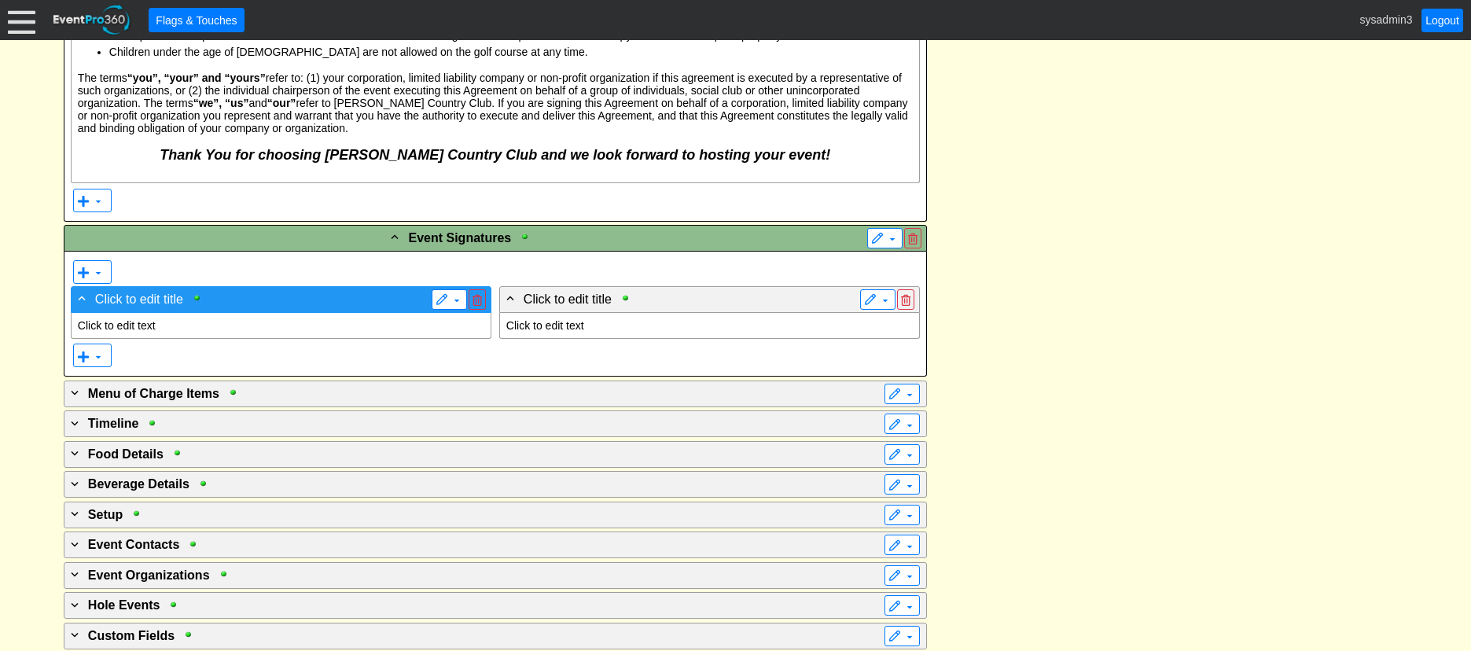
click at [148, 292] on span "Click to edit title" at bounding box center [139, 298] width 88 height 13
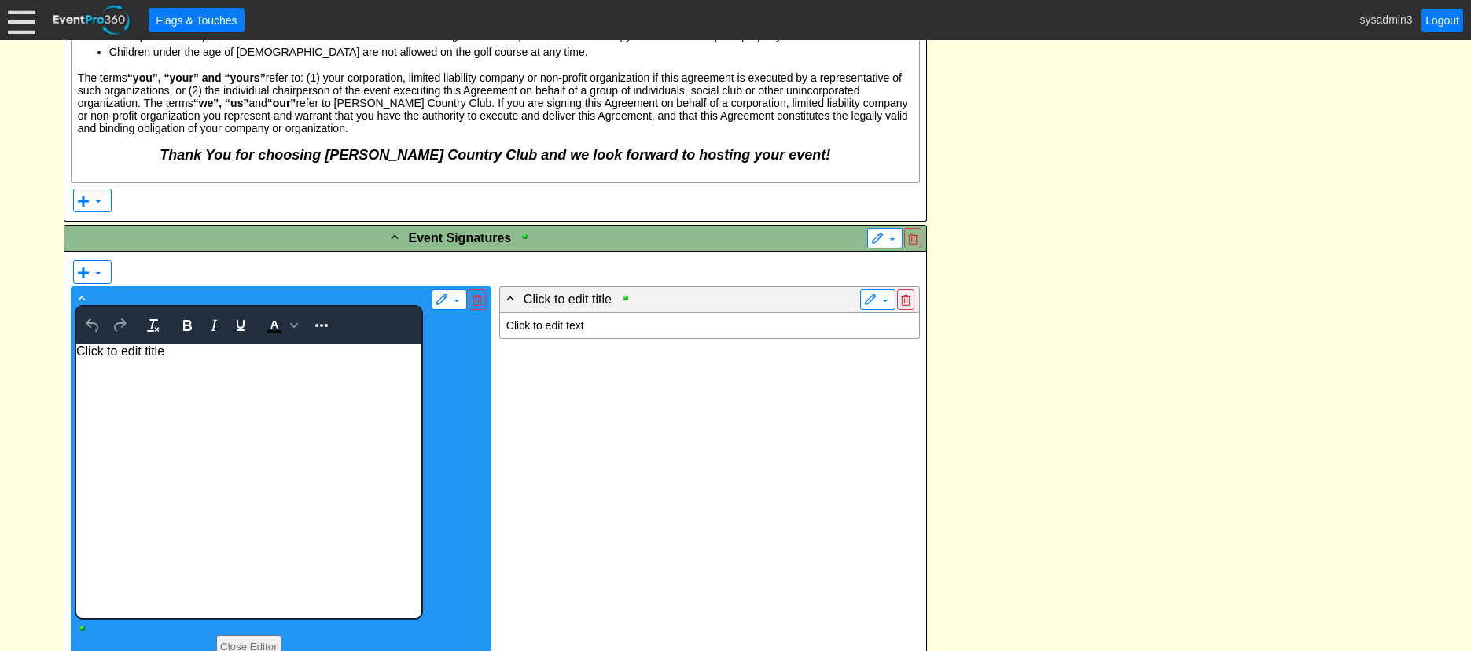
scroll to position [0, 0]
drag, startPoint x: 177, startPoint y: 347, endPoint x: 20, endPoint y: 344, distance: 157.2
click at [75, 344] on html "Click to edit title" at bounding box center [247, 481] width 345 height 274
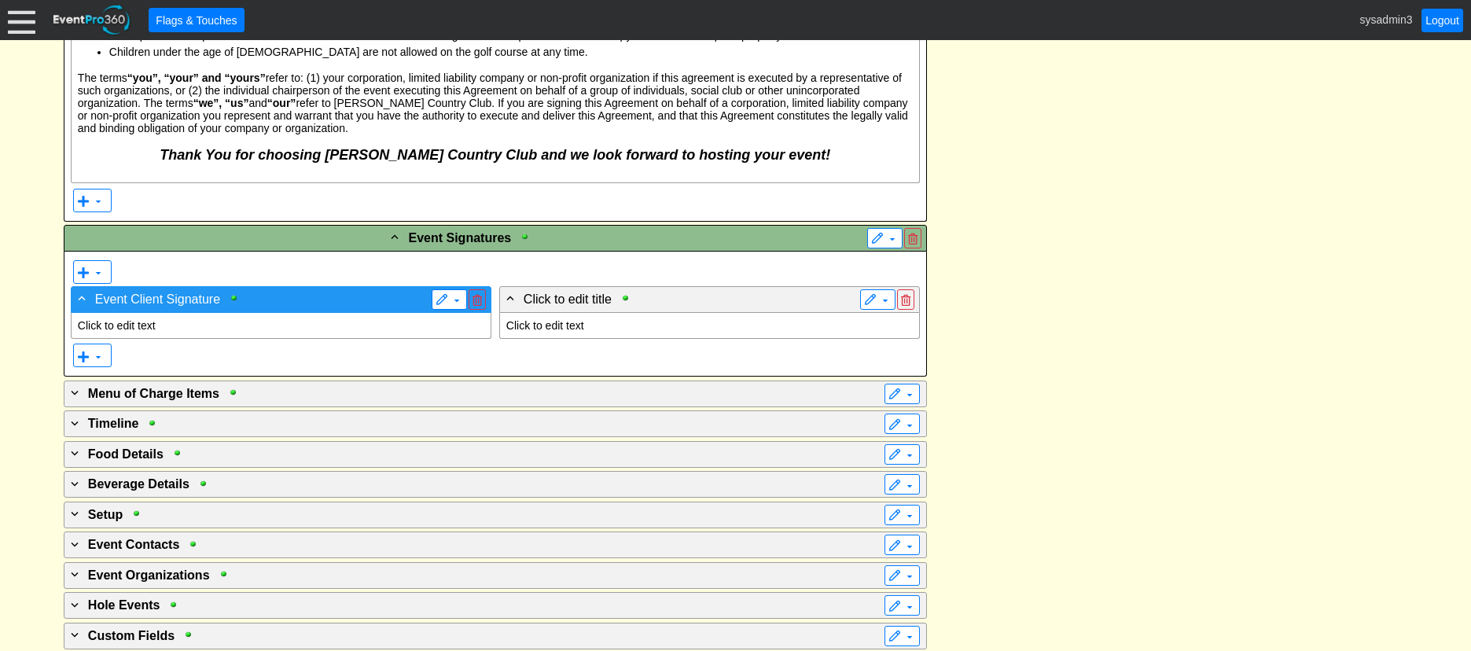
click at [210, 292] on span "Event Client Signature" at bounding box center [157, 298] width 125 height 13
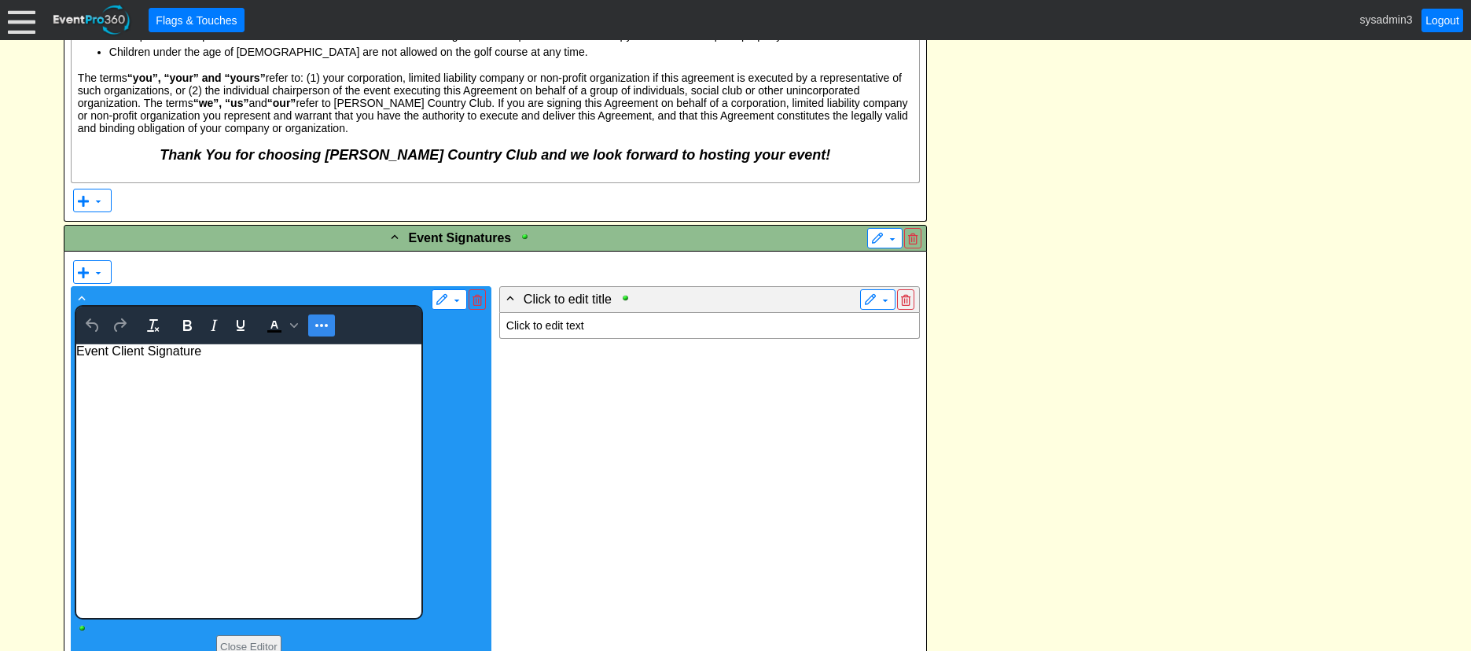
scroll to position [0, 0]
drag, startPoint x: 208, startPoint y: 348, endPoint x: 198, endPoint y: 654, distance: 306.0
click at [75, 350] on html "Event Client Signature" at bounding box center [247, 481] width 345 height 274
click at [184, 320] on icon "Bold" at bounding box center [187, 325] width 9 height 11
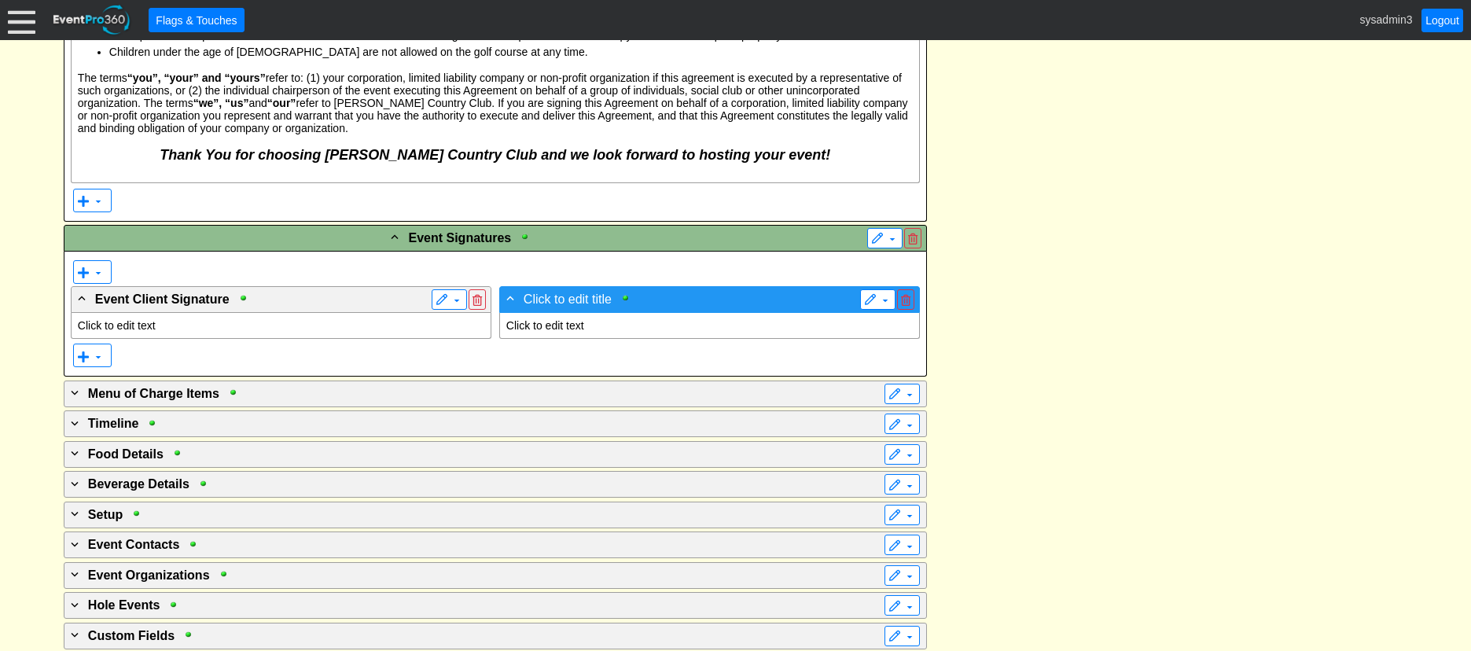
click at [578, 292] on span "Click to edit title" at bounding box center [568, 298] width 88 height 13
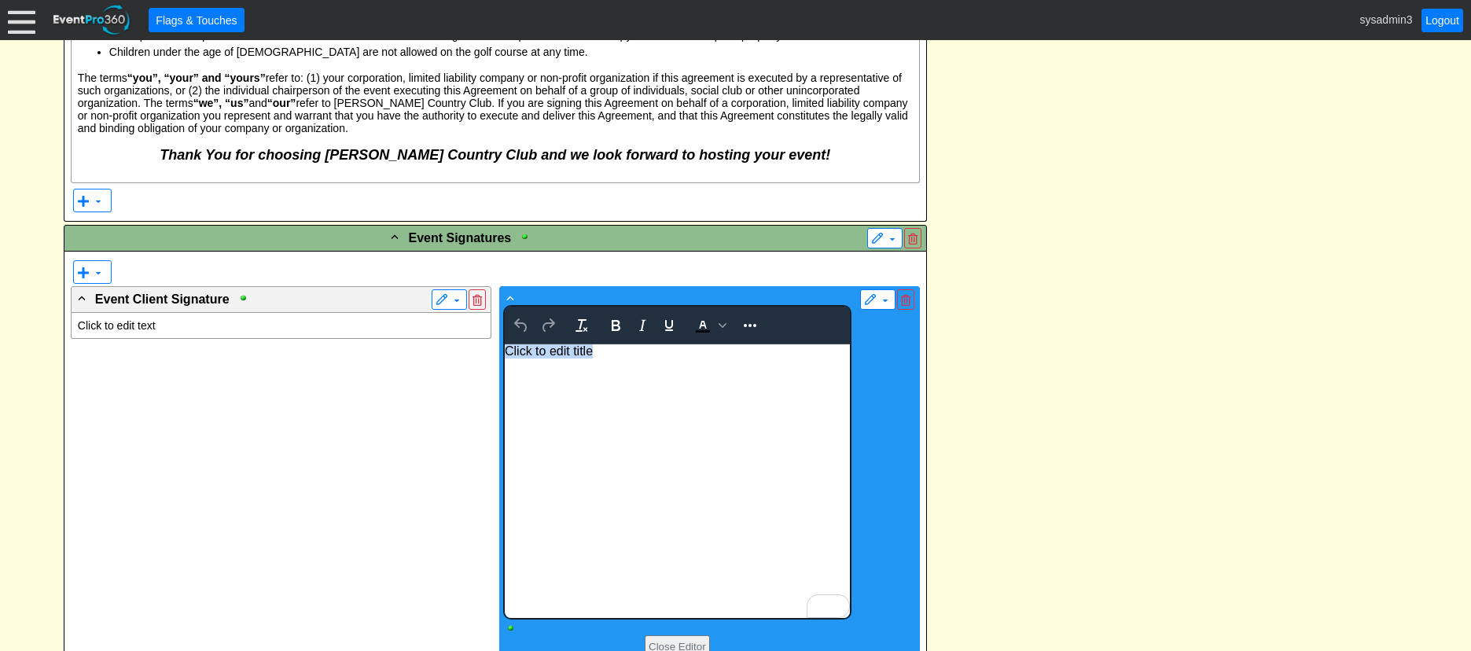
drag, startPoint x: 606, startPoint y: 348, endPoint x: 960, endPoint y: 674, distance: 480.7
click at [504, 350] on html "Click to edit title" at bounding box center [676, 481] width 345 height 274
drag, startPoint x: 777, startPoint y: 353, endPoint x: 480, endPoint y: 347, distance: 296.4
click at [504, 347] on html "[PERSON_NAME] Representative Signature" at bounding box center [676, 481] width 345 height 274
click at [614, 316] on icon "Bold" at bounding box center [615, 325] width 19 height 19
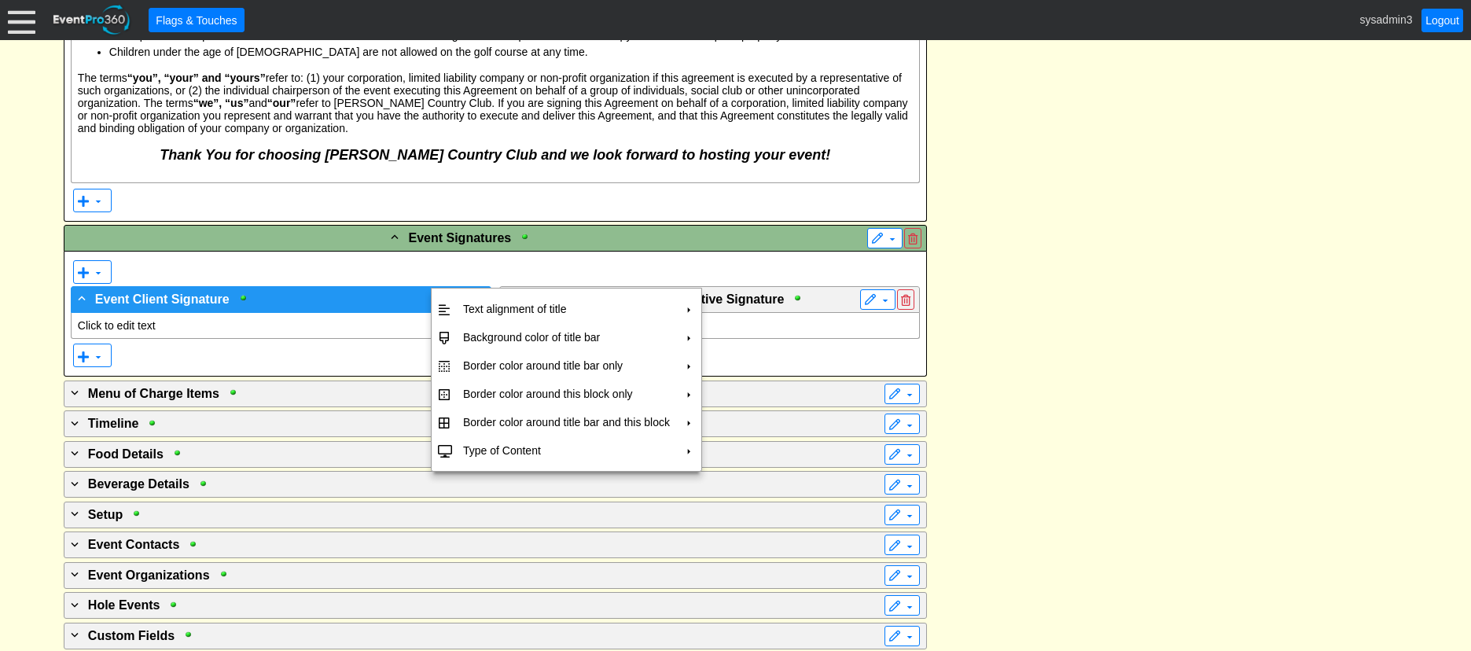
click at [447, 292] on span "▼" at bounding box center [449, 300] width 28 height 16
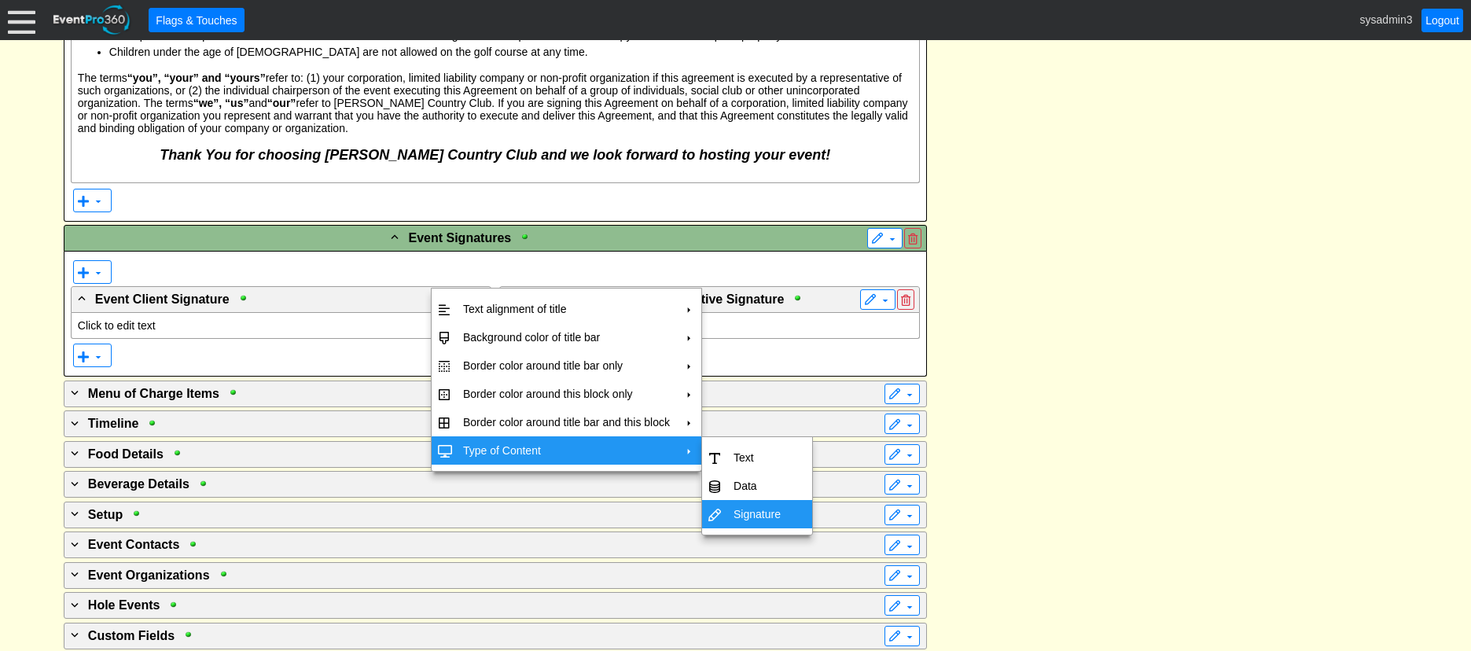
click at [738, 508] on td "Signature" at bounding box center [757, 514] width 60 height 28
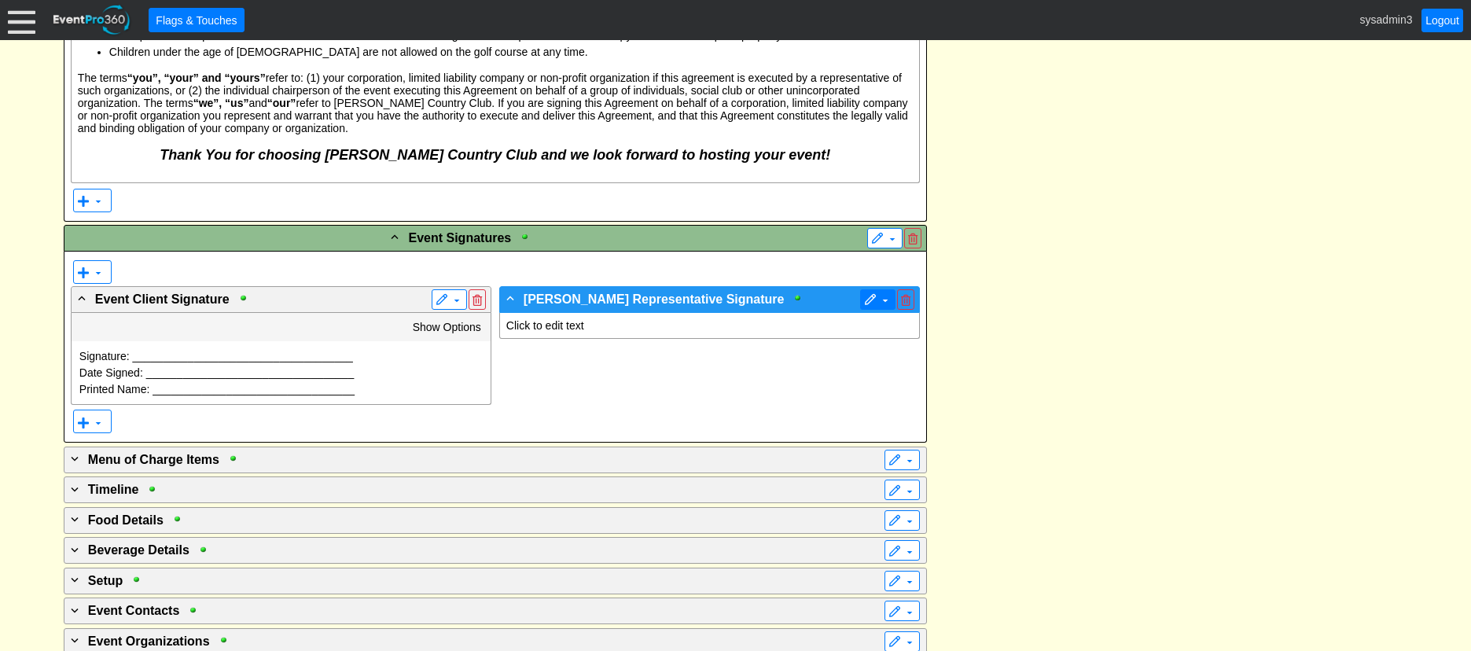
click at [870, 294] on span at bounding box center [870, 300] width 13 height 13
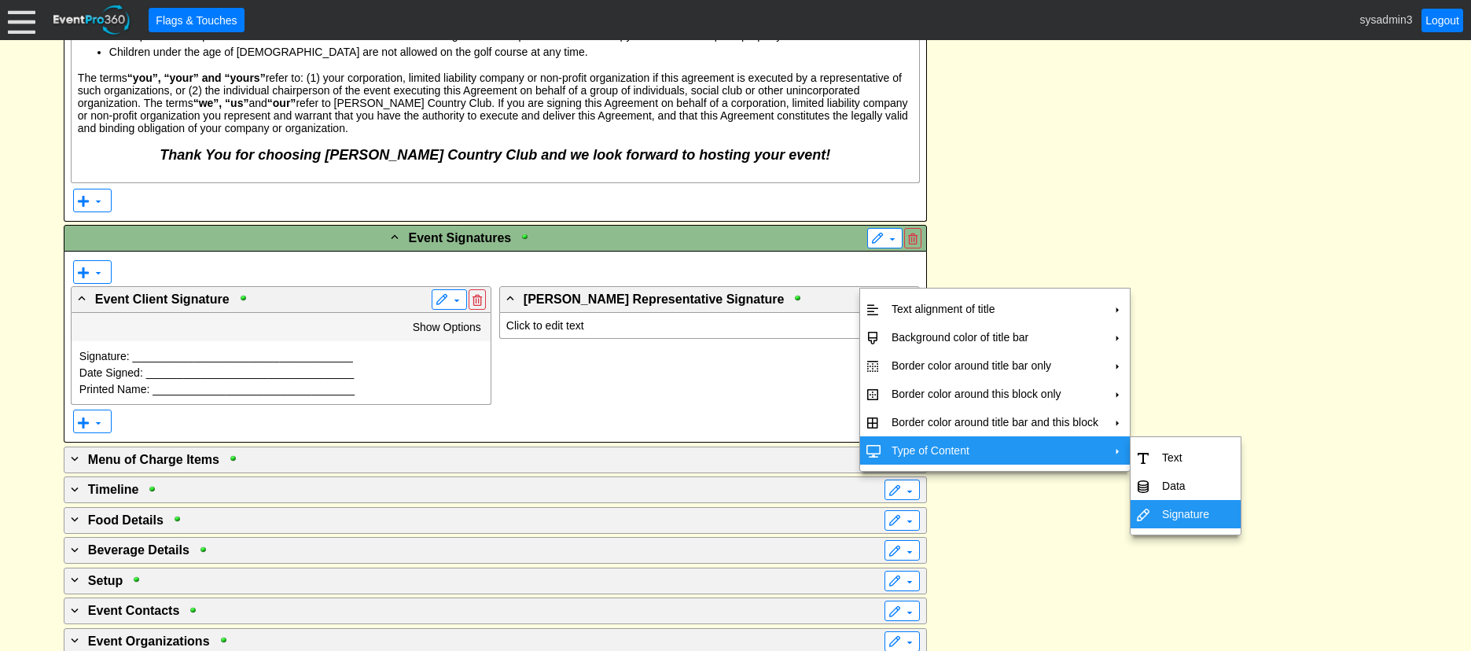
click at [1181, 520] on td "Signature" at bounding box center [1186, 514] width 60 height 28
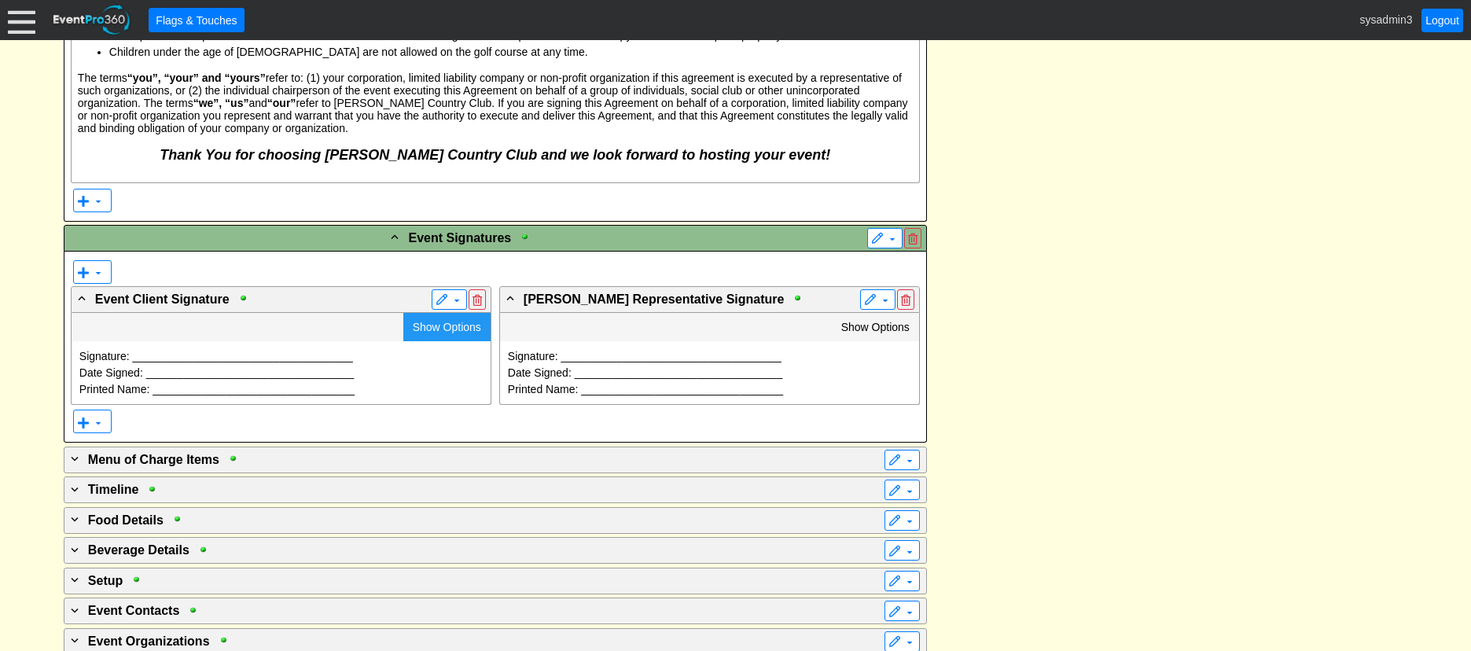
click at [438, 321] on span "Show Options" at bounding box center [447, 327] width 68 height 13
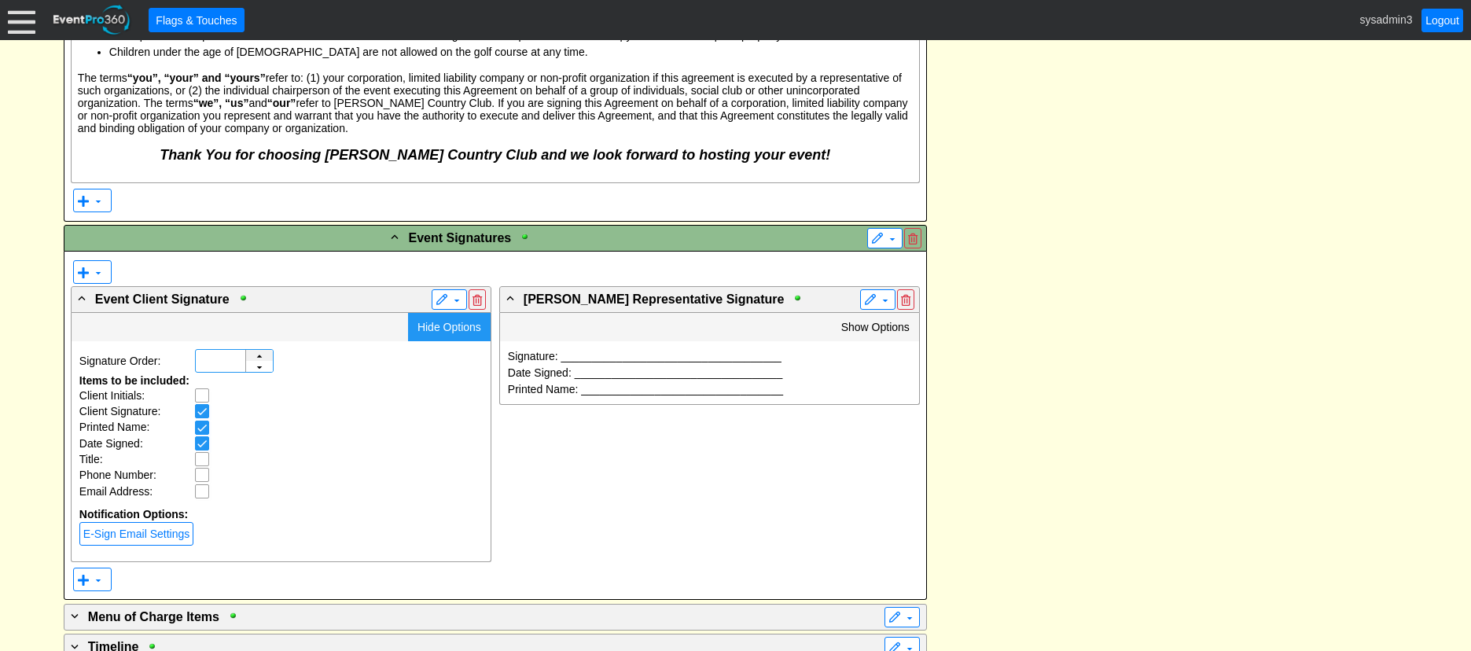
type input "1"
click at [259, 350] on div "▲" at bounding box center [259, 362] width 27 height 25
click at [175, 522] on link "E-Sign Email Settings" at bounding box center [136, 534] width 114 height 24
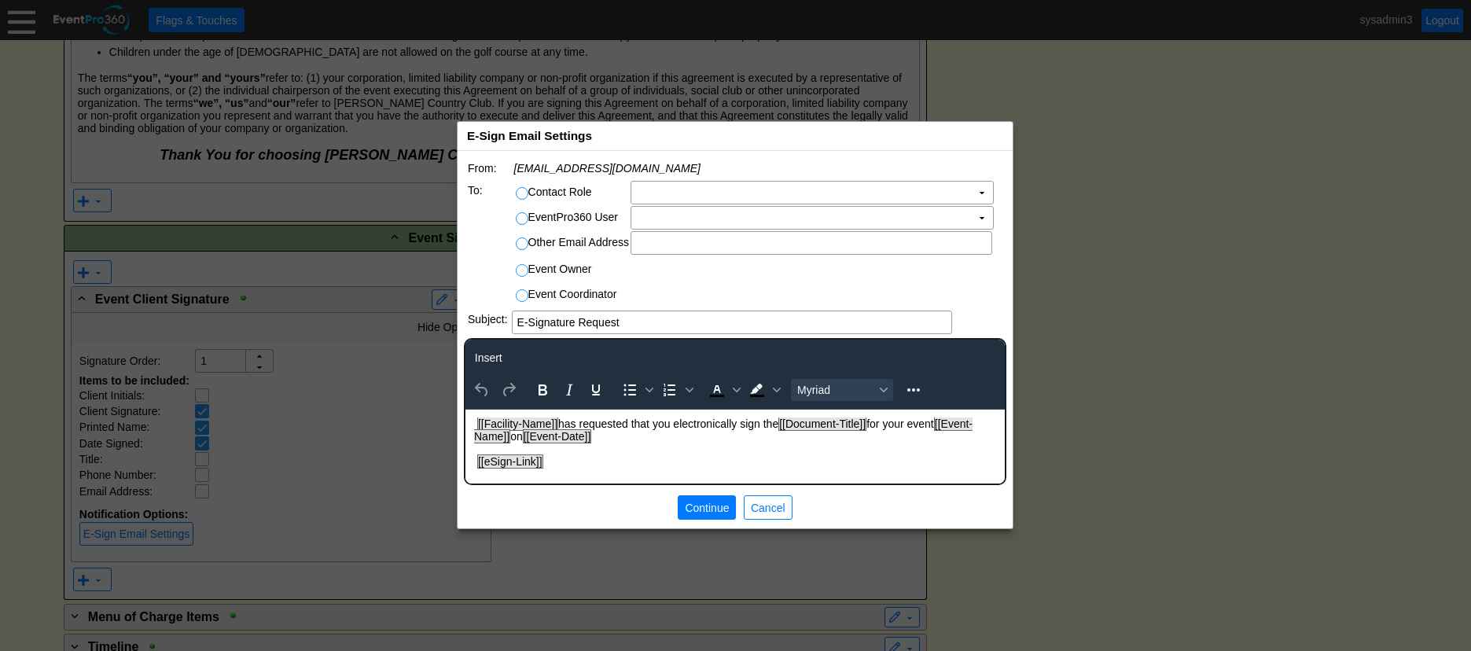
click at [519, 194] on input "Contact Role" at bounding box center [524, 196] width 16 height 16
radio input "true"
click at [737, 198] on td "Χ" at bounding box center [801, 193] width 340 height 22
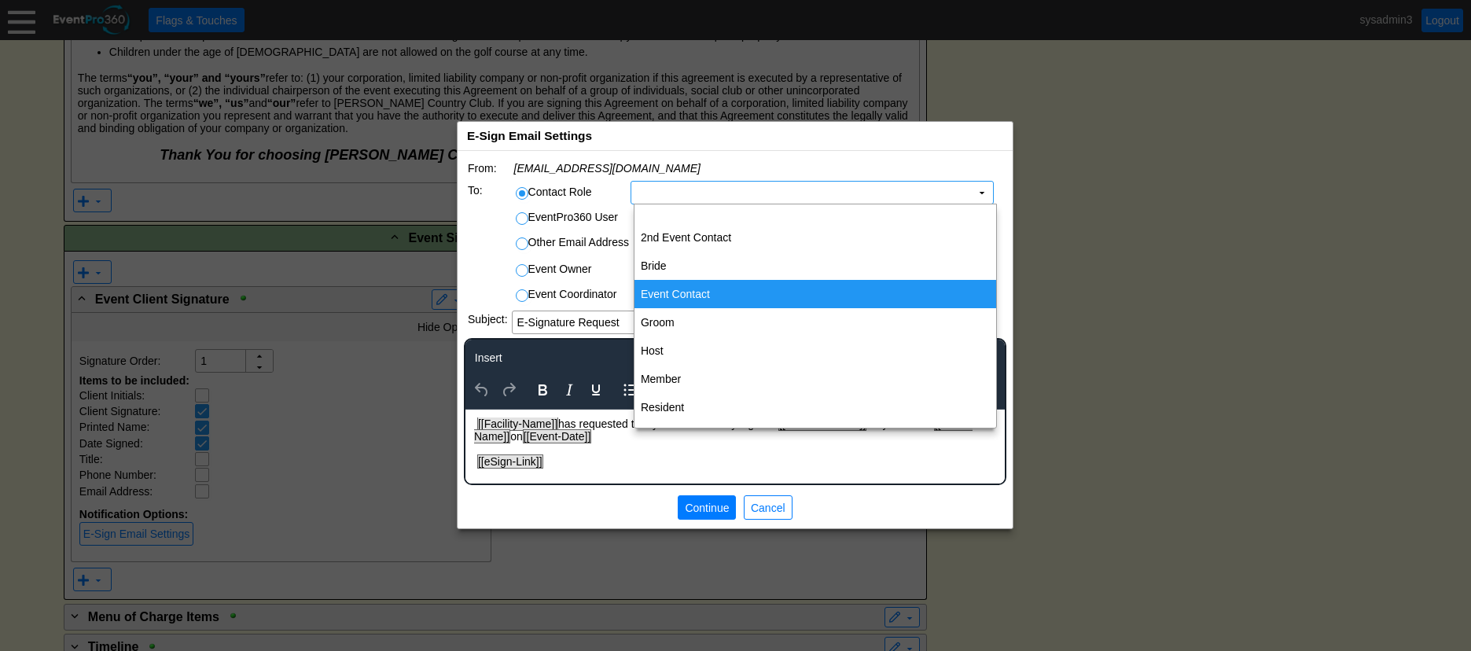
click at [686, 299] on td "Event Contact" at bounding box center [815, 294] width 362 height 28
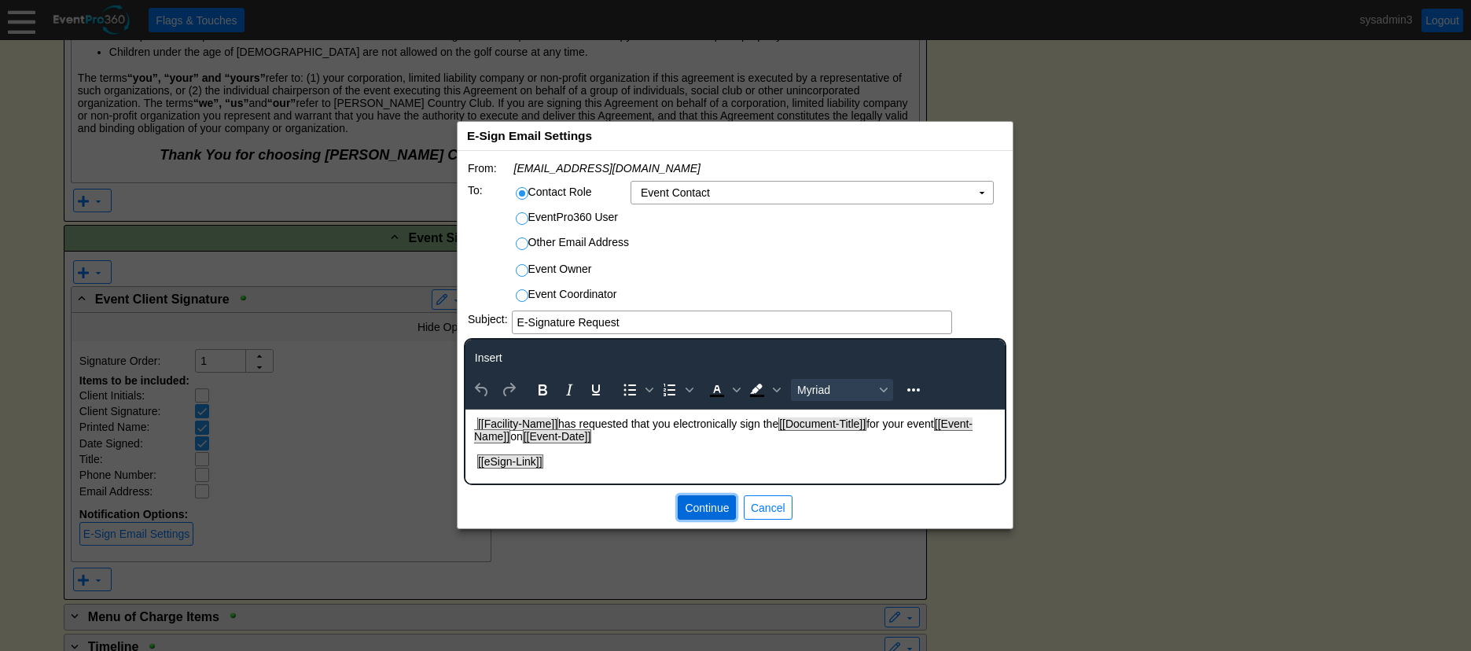
click at [700, 510] on span "Continue" at bounding box center [707, 508] width 50 height 16
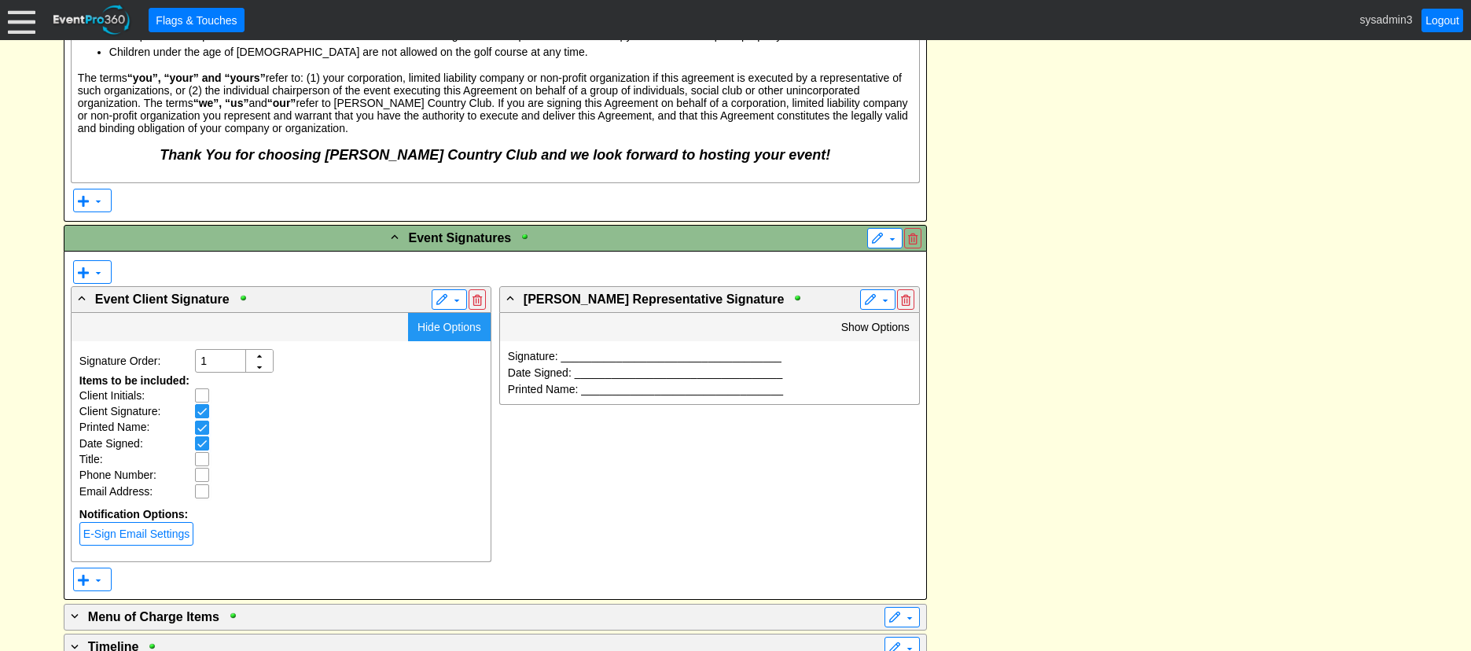
drag, startPoint x: 457, startPoint y: 307, endPoint x: 500, endPoint y: 303, distance: 42.7
click at [458, 321] on span "Hide Options" at bounding box center [449, 327] width 64 height 13
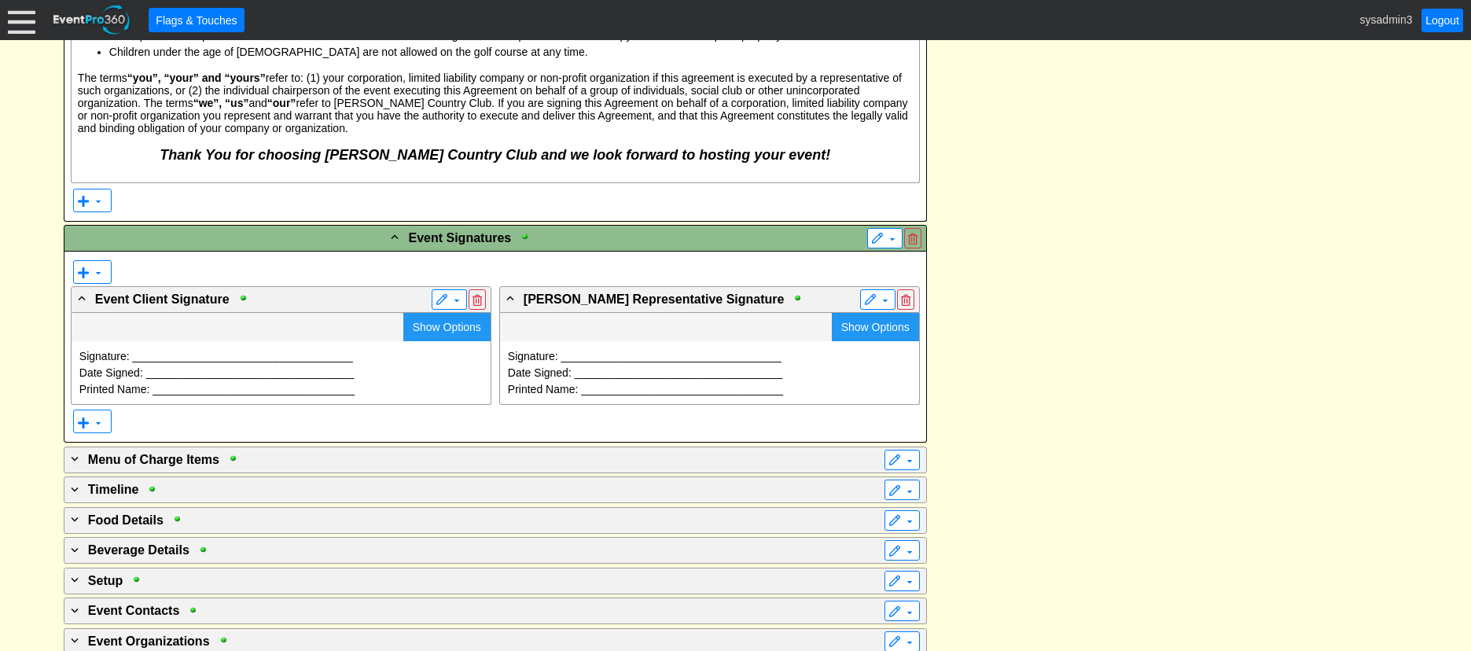
click at [868, 321] on span "Show Options" at bounding box center [875, 327] width 68 height 13
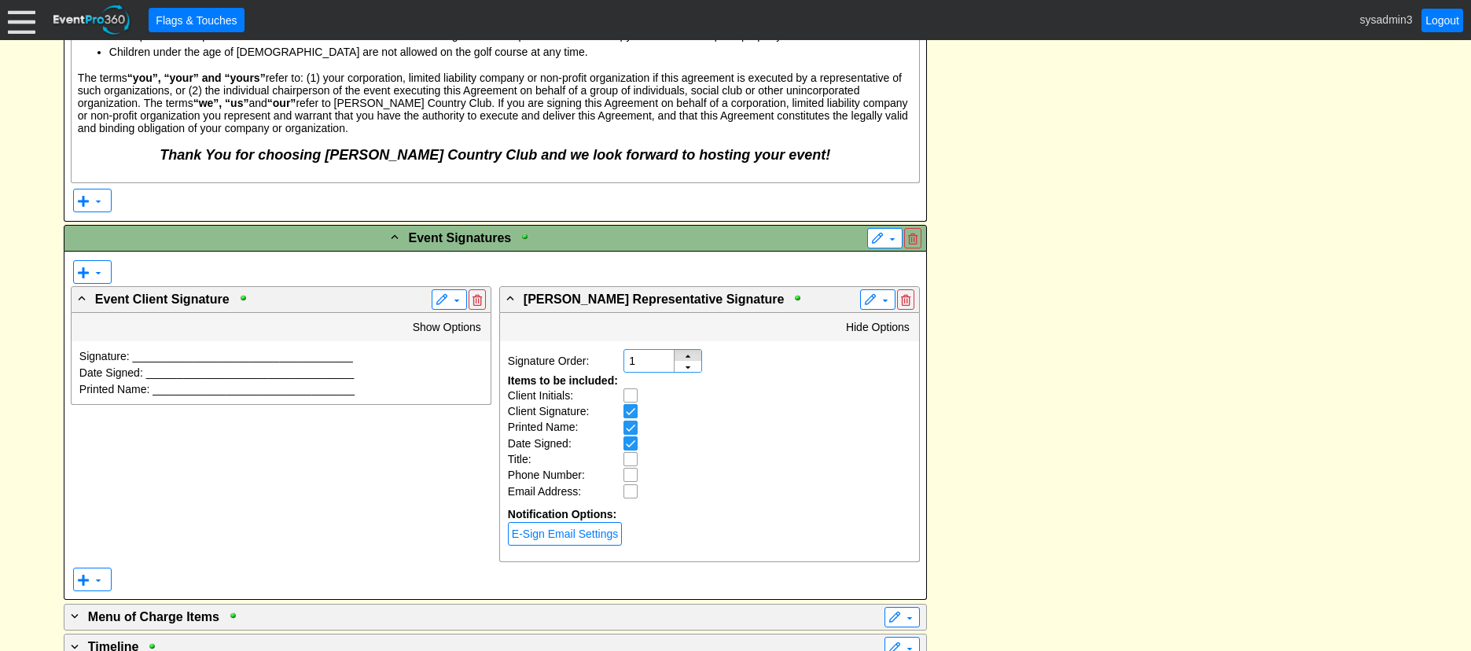
click at [691, 350] on div "▲" at bounding box center [687, 362] width 27 height 25
type input "2"
click at [691, 350] on div "▲" at bounding box center [687, 362] width 27 height 25
click at [590, 522] on link "E-Sign Email Settings" at bounding box center [565, 534] width 114 height 24
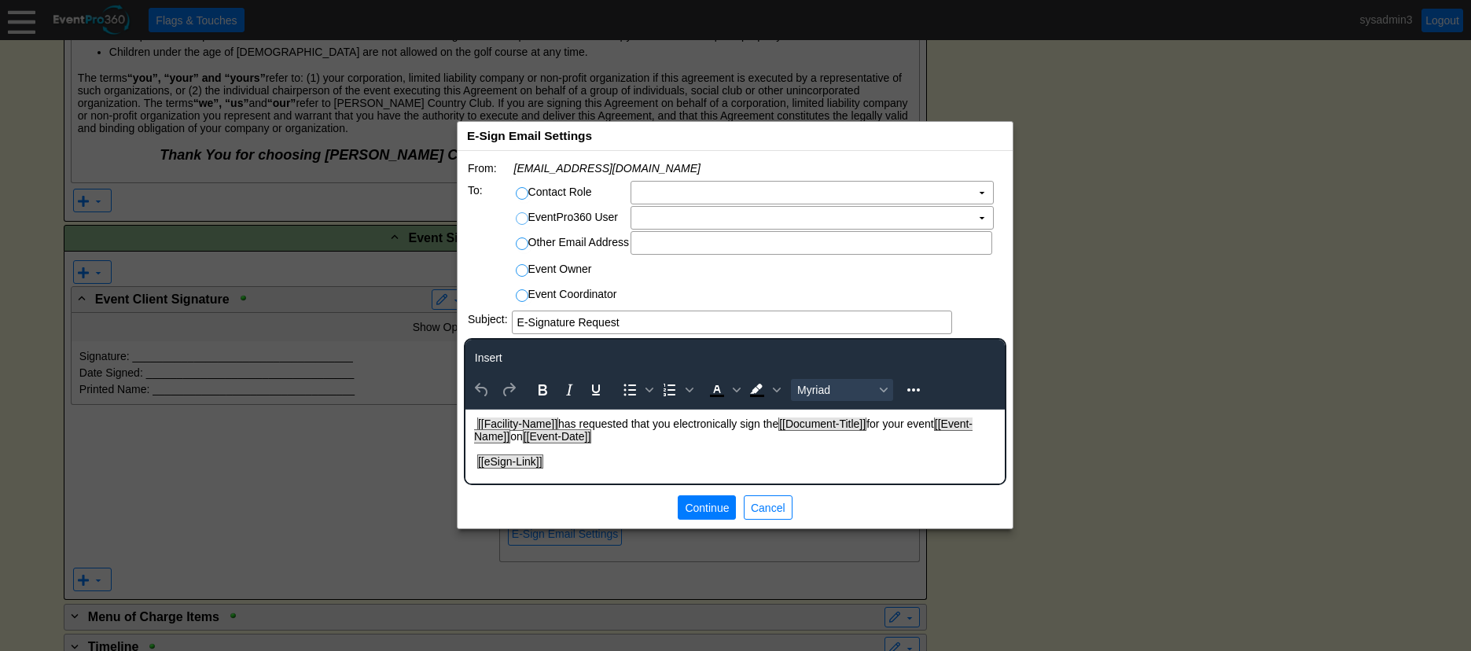
click at [519, 215] on input "EventPro360 User" at bounding box center [524, 221] width 16 height 16
radio input "true"
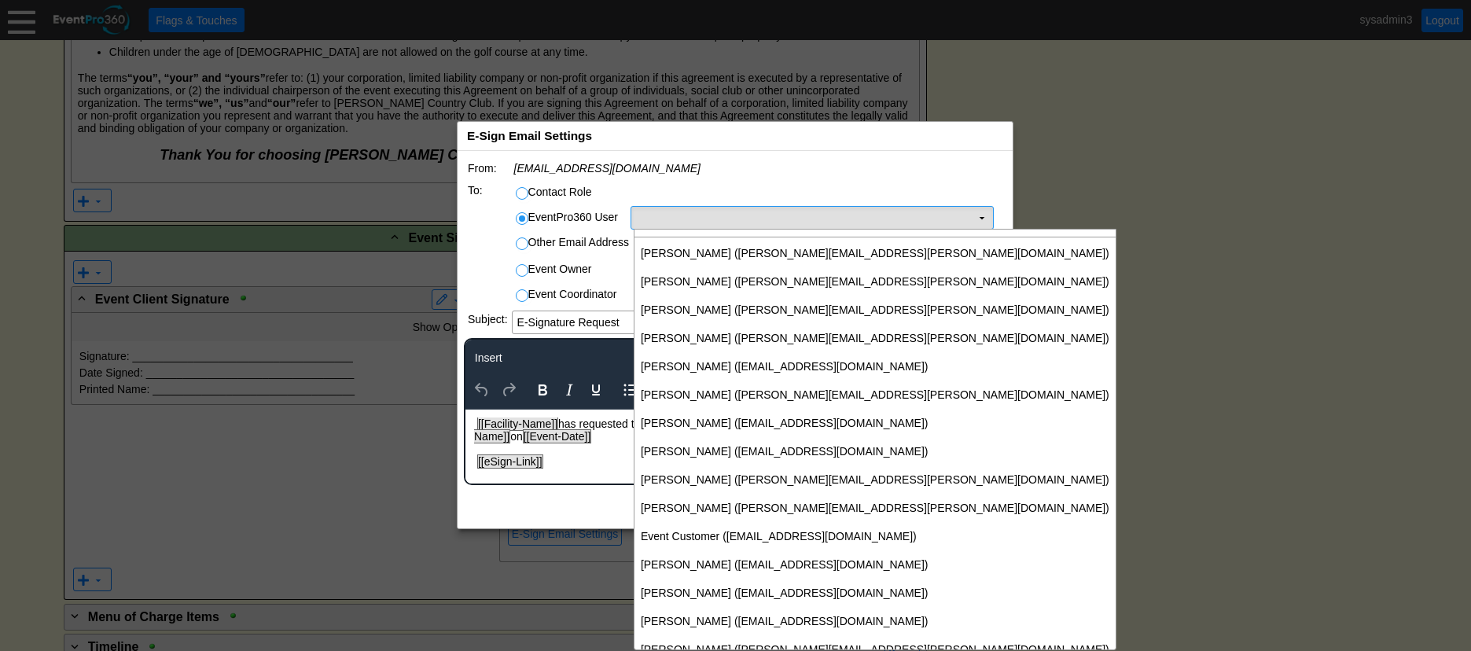
click at [696, 218] on td "Χ" at bounding box center [801, 218] width 340 height 22
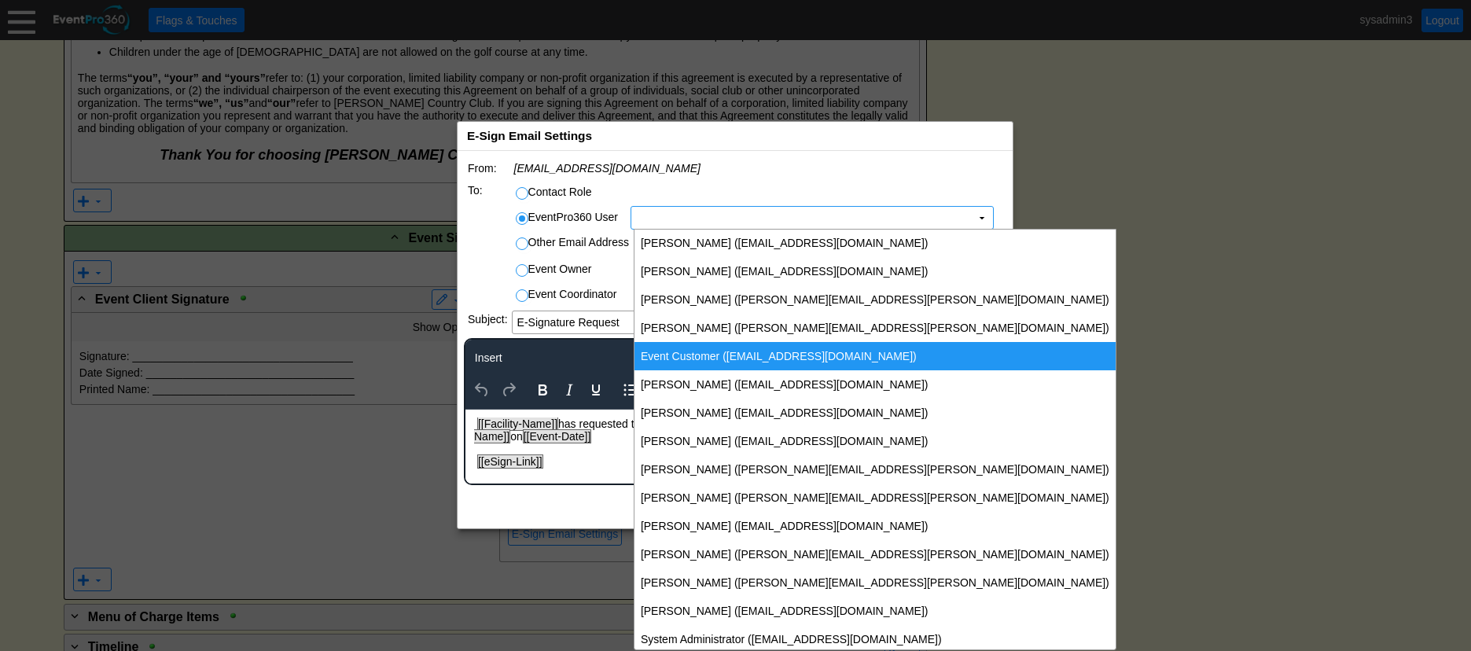
scroll to position [190, 0]
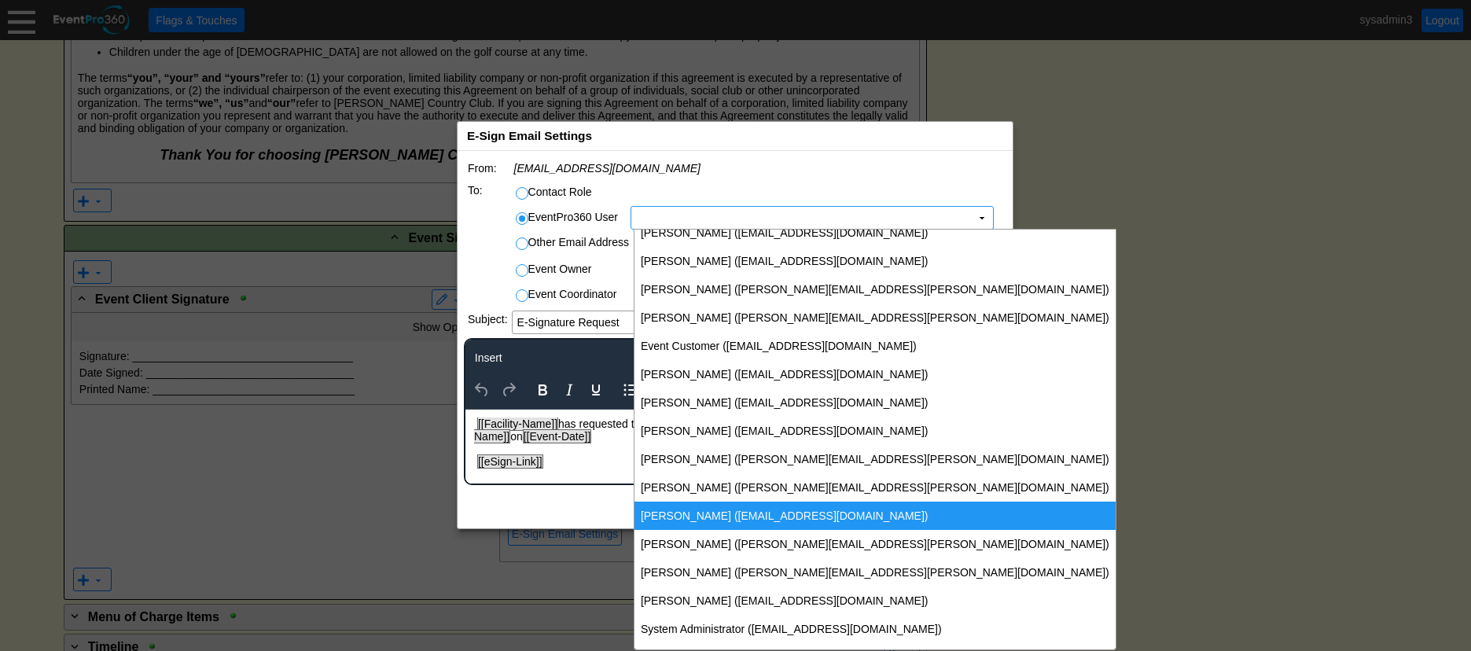
click at [696, 512] on td "[PERSON_NAME] ([EMAIL_ADDRESS][DOMAIN_NAME])" at bounding box center [874, 516] width 481 height 28
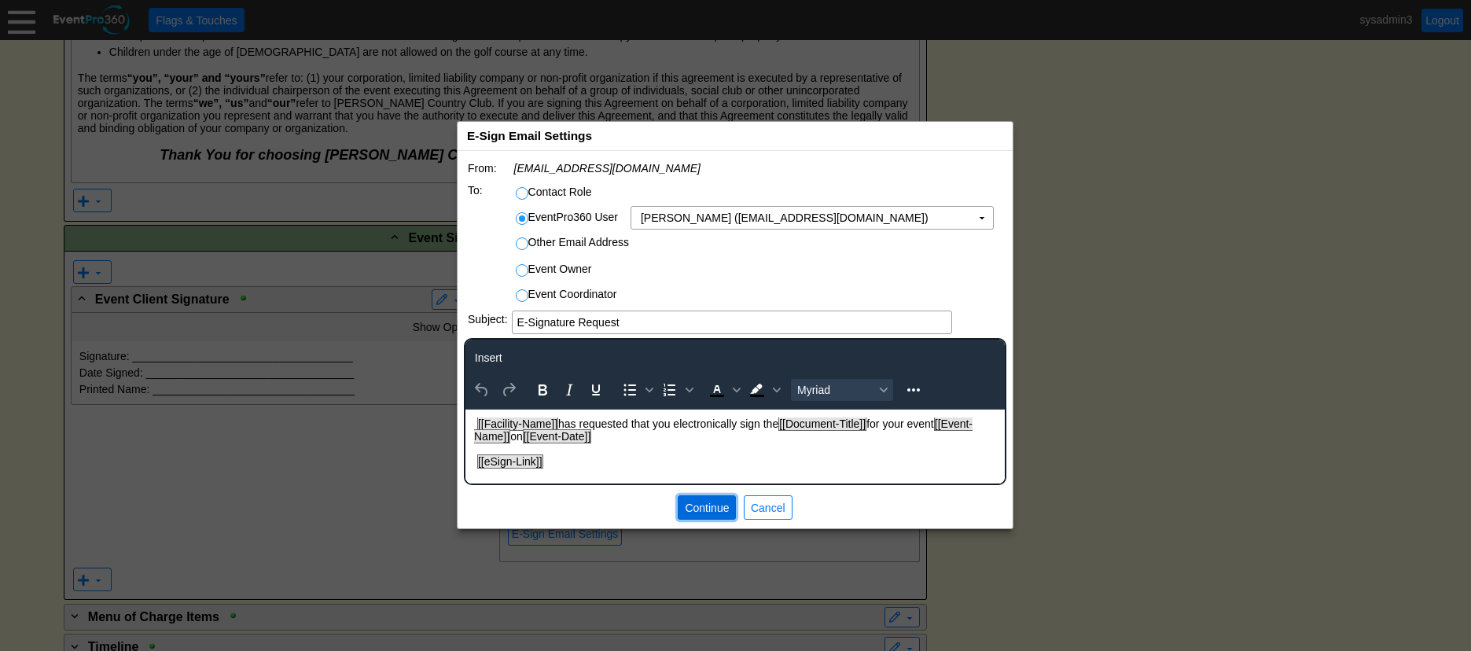
click at [700, 505] on span "Continue" at bounding box center [707, 508] width 50 height 16
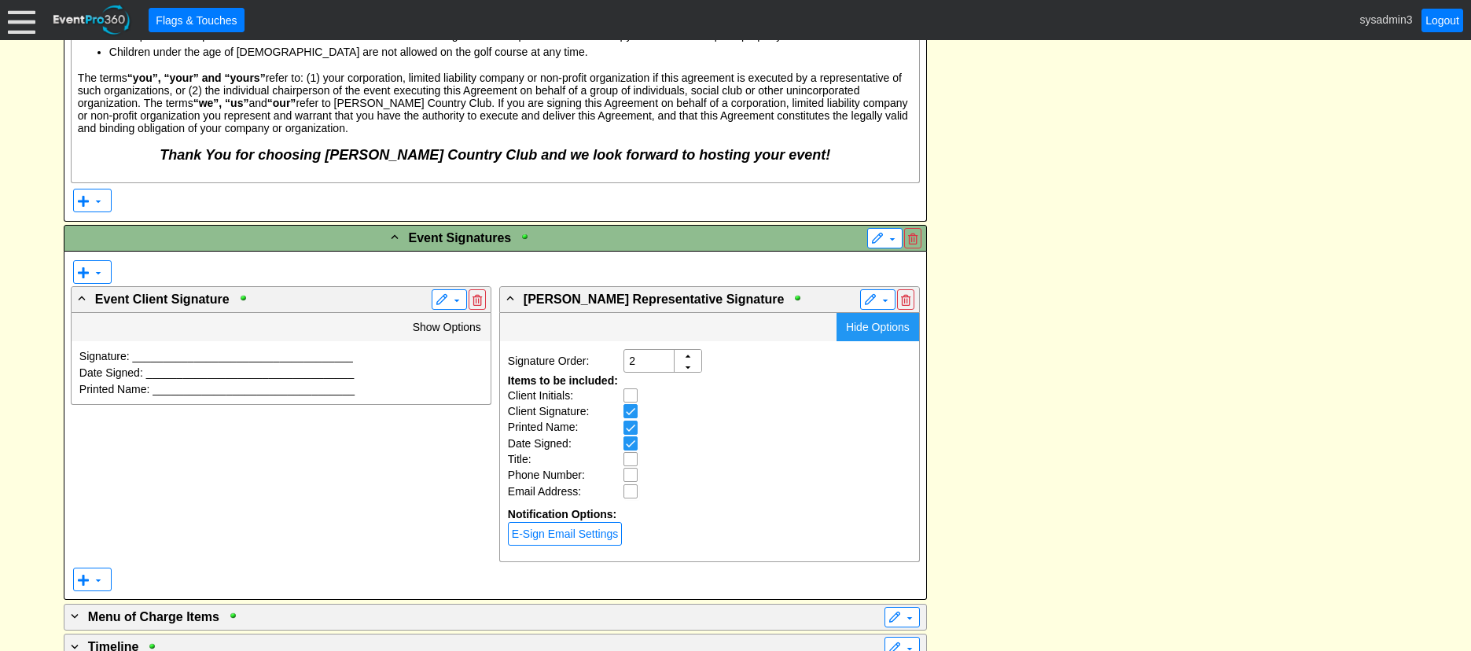
click at [887, 321] on span "Hide Options" at bounding box center [878, 327] width 64 height 13
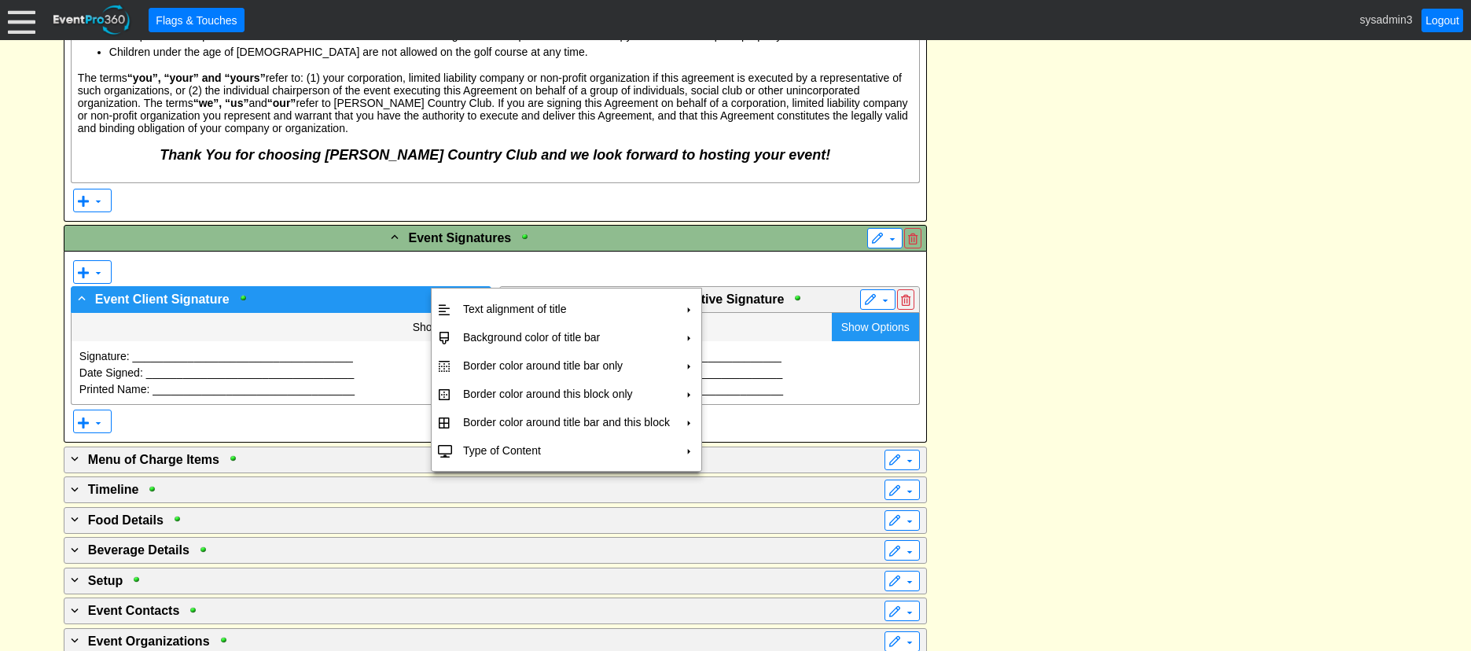
click at [435, 294] on span at bounding box center [441, 300] width 13 height 13
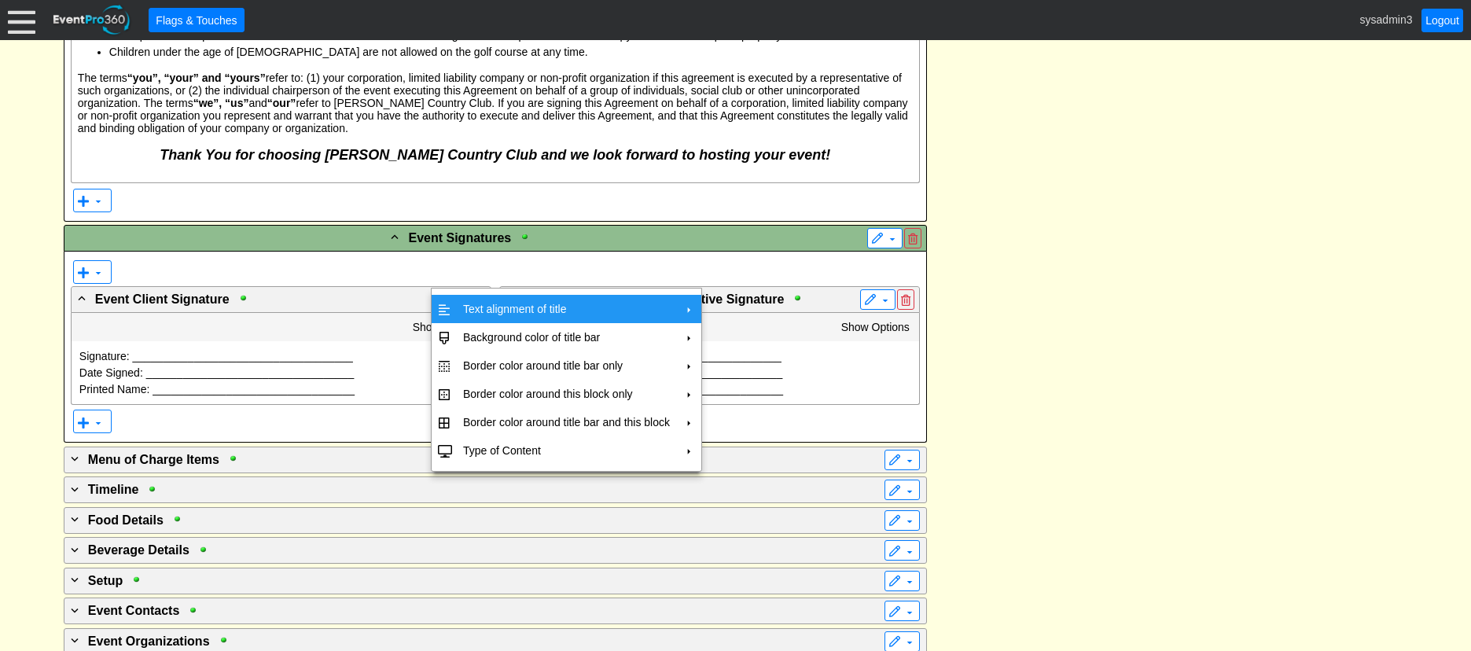
click at [505, 304] on td "Text alignment of title" at bounding box center [566, 309] width 219 height 28
click at [751, 346] on td "Center" at bounding box center [750, 344] width 46 height 28
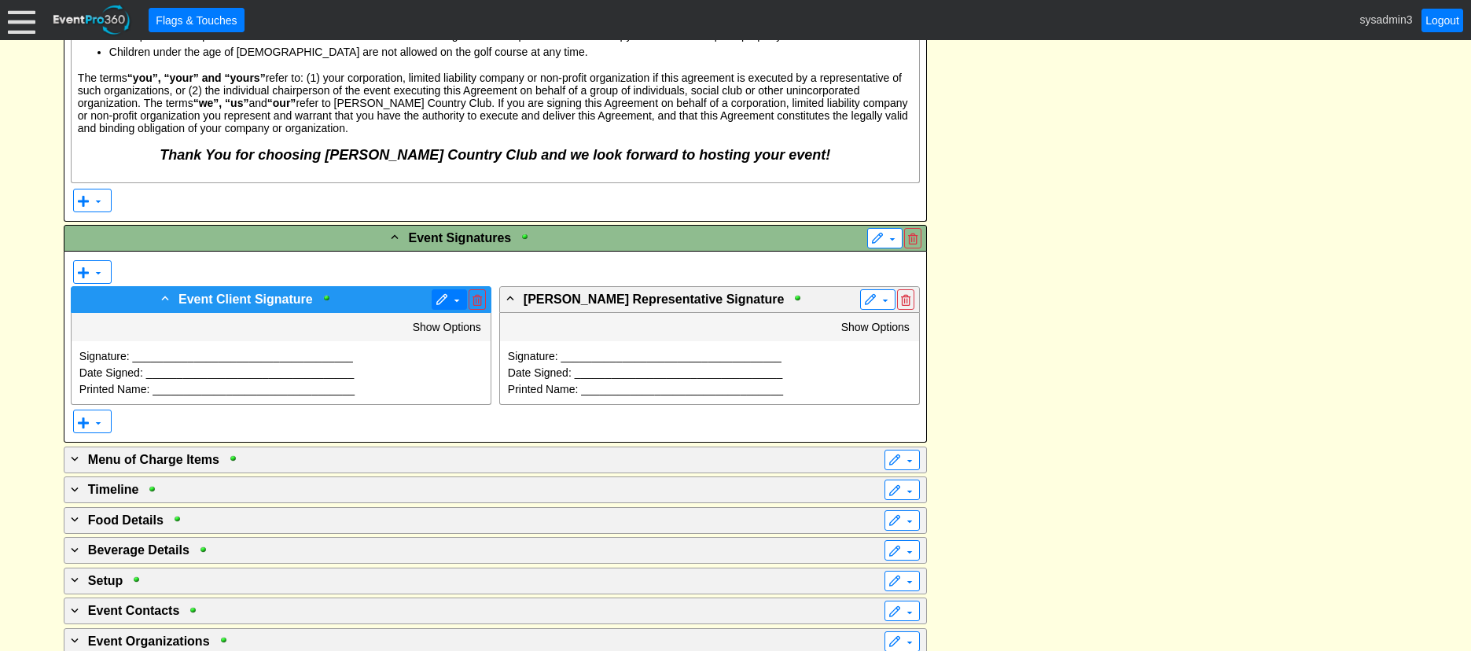
click at [450, 294] on span at bounding box center [456, 300] width 13 height 13
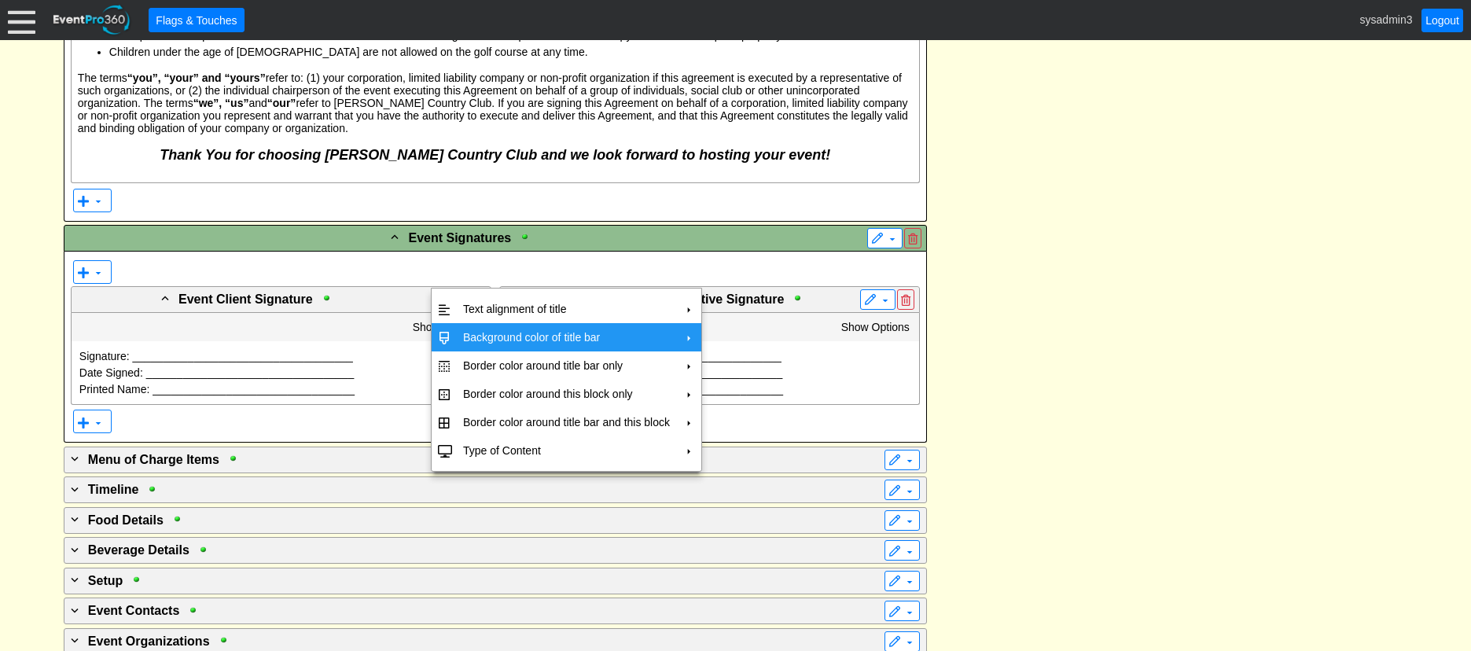
click at [477, 335] on td "Background color of title bar" at bounding box center [566, 337] width 219 height 28
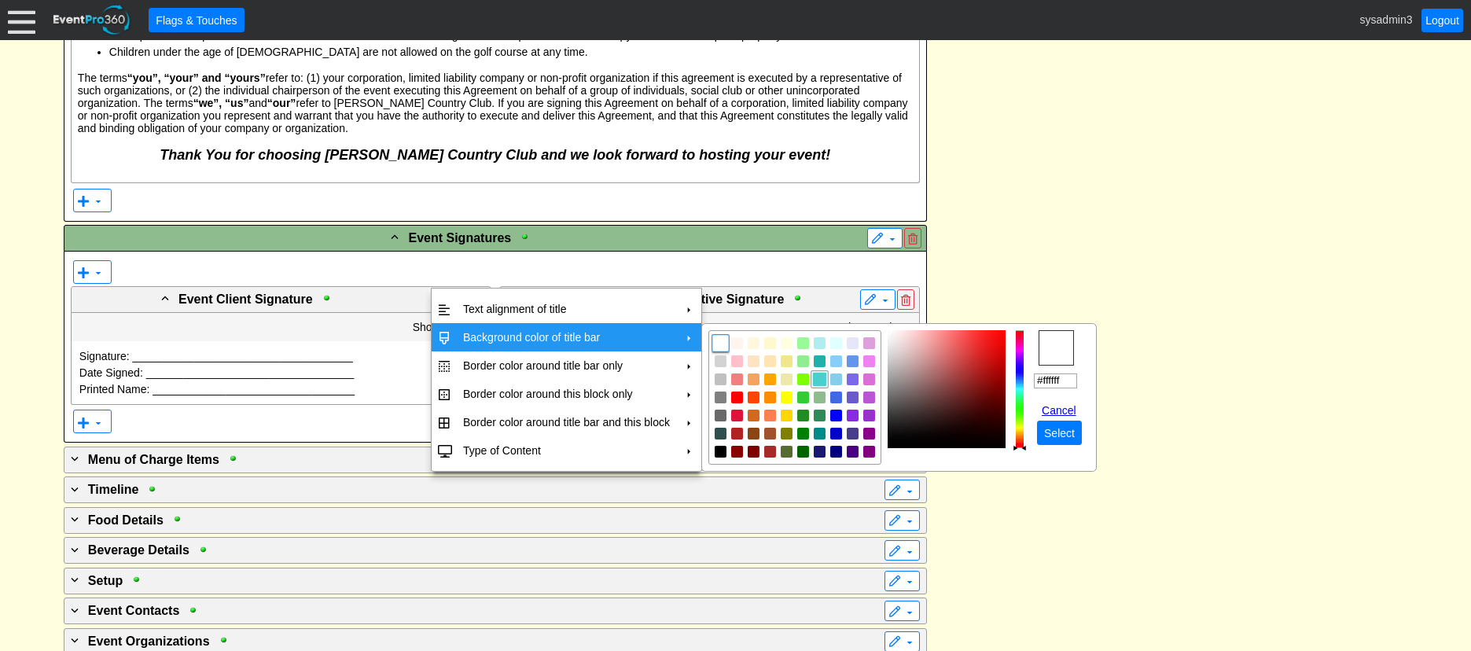
drag, startPoint x: 720, startPoint y: 362, endPoint x: 826, endPoint y: 374, distance: 106.8
click at [722, 362] on img "focusNode" at bounding box center [721, 361] width 12 height 12
type input "#d3d3d3"
click at [1066, 428] on span "Select" at bounding box center [1059, 433] width 37 height 16
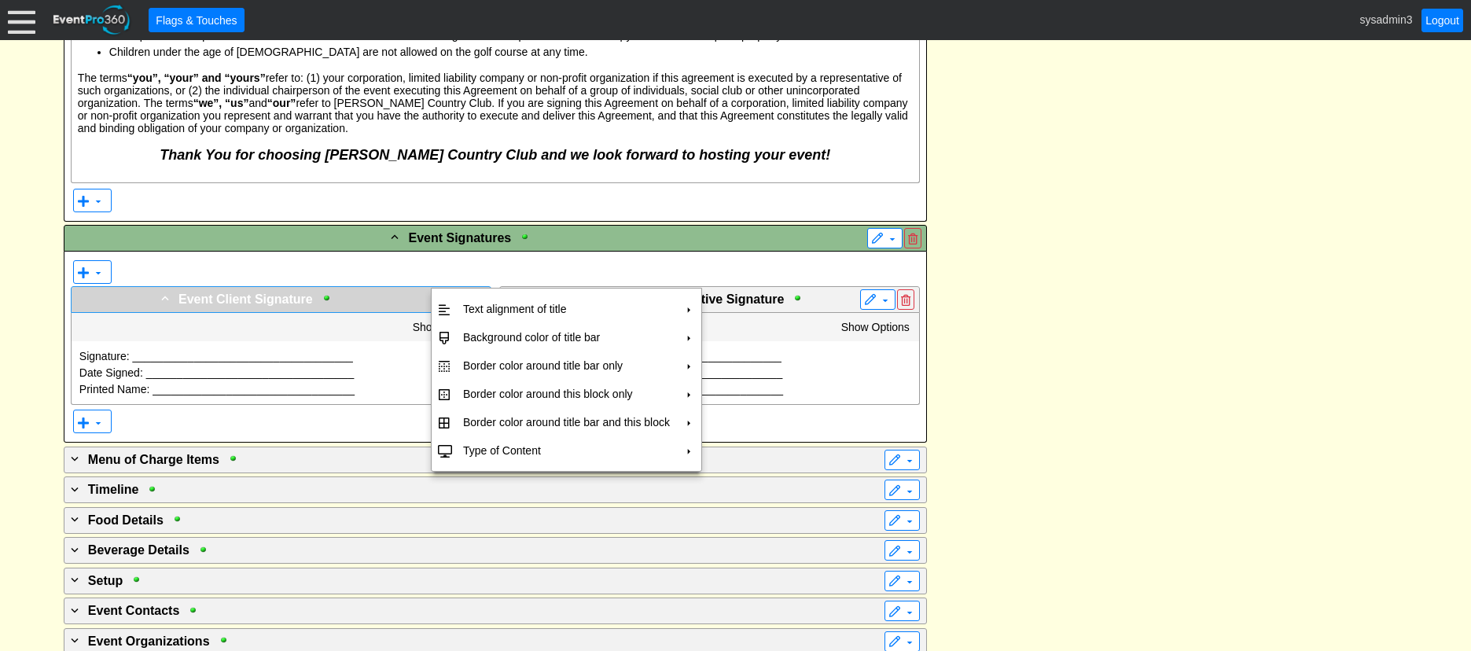
click at [440, 294] on span at bounding box center [441, 300] width 13 height 13
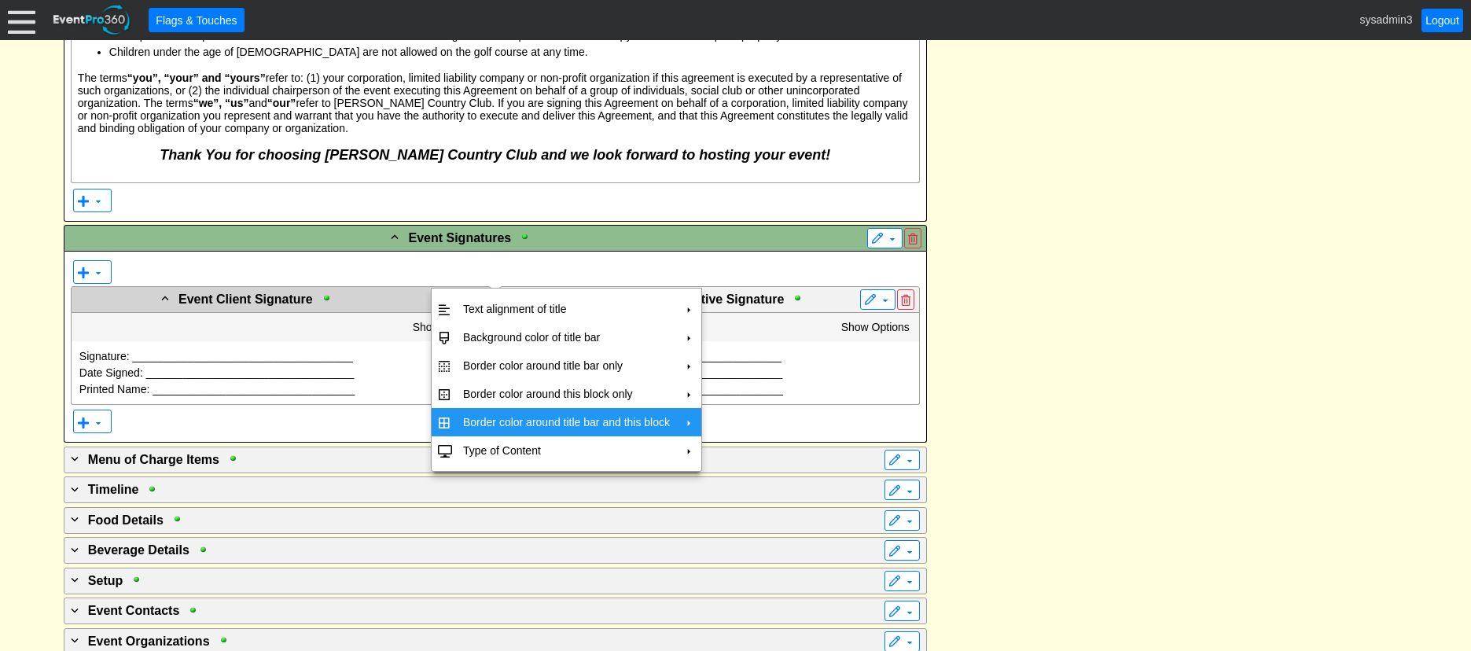
click at [507, 423] on td "Border color around title bar and this block" at bounding box center [566, 422] width 219 height 28
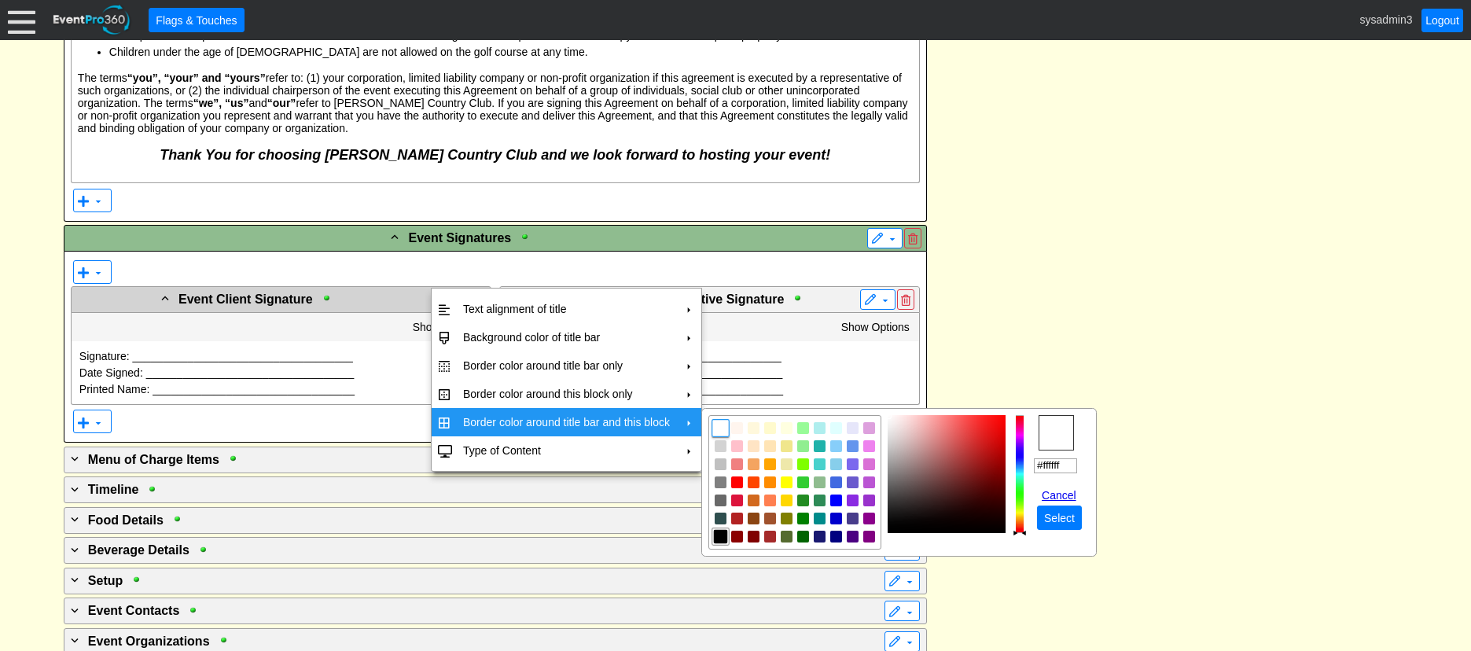
click at [721, 532] on img "focusNode" at bounding box center [721, 537] width 14 height 14
type input "#000000"
click at [1069, 516] on span "Select" at bounding box center [1059, 518] width 37 height 16
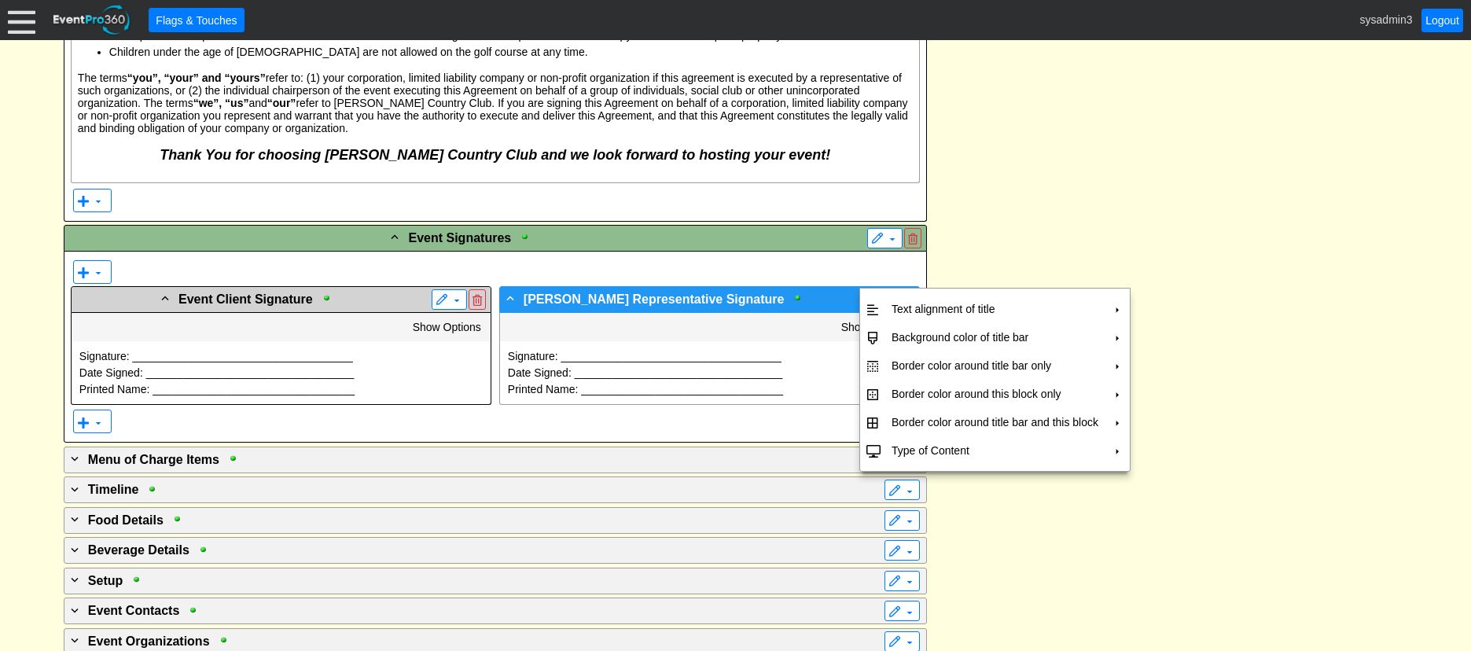
click at [865, 294] on span at bounding box center [870, 300] width 13 height 13
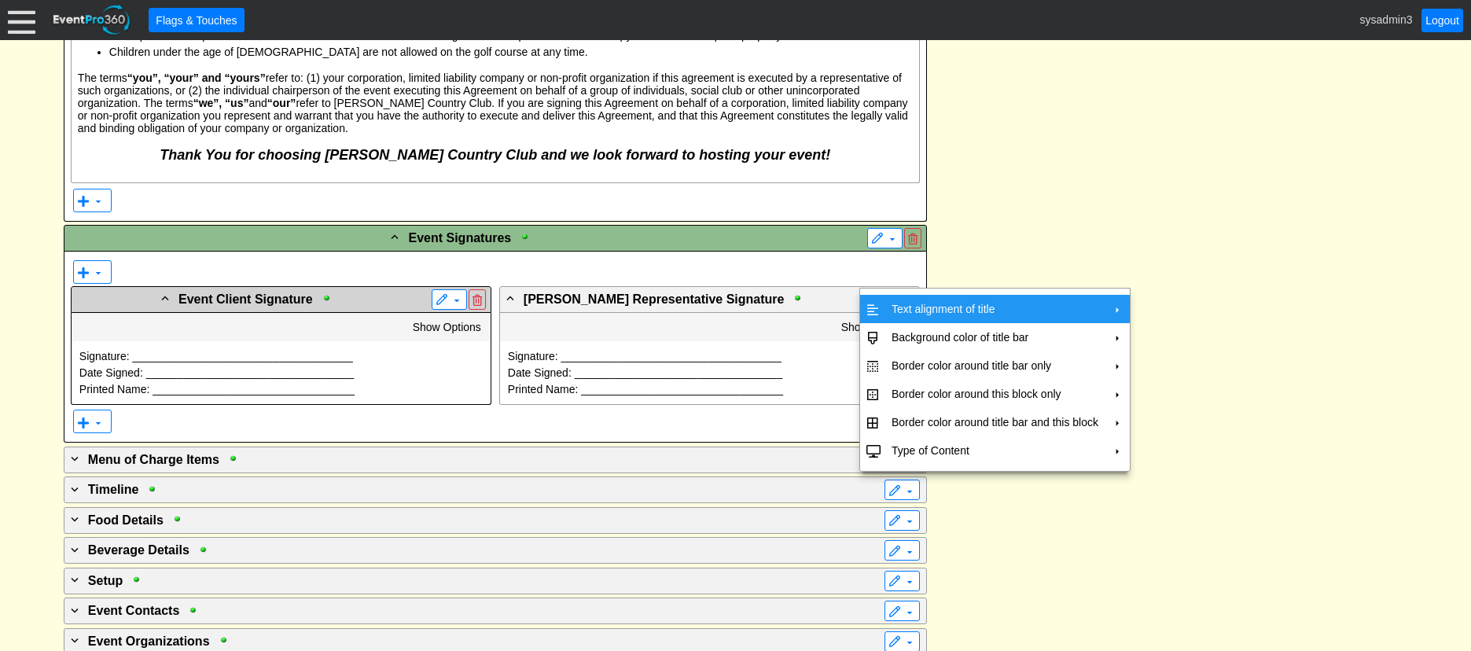
click at [921, 307] on td "Text alignment of title" at bounding box center [994, 309] width 219 height 28
click at [1180, 341] on td "Center" at bounding box center [1179, 344] width 46 height 28
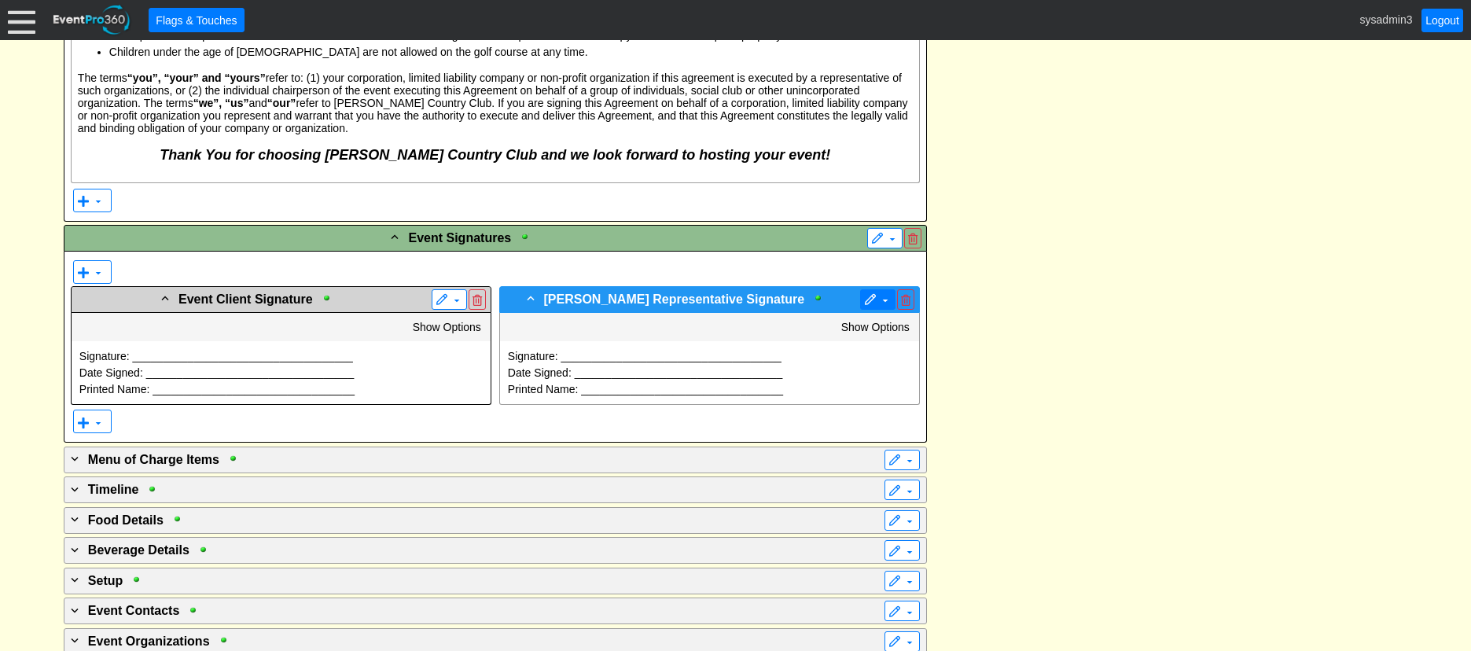
click at [880, 294] on span at bounding box center [885, 300] width 13 height 13
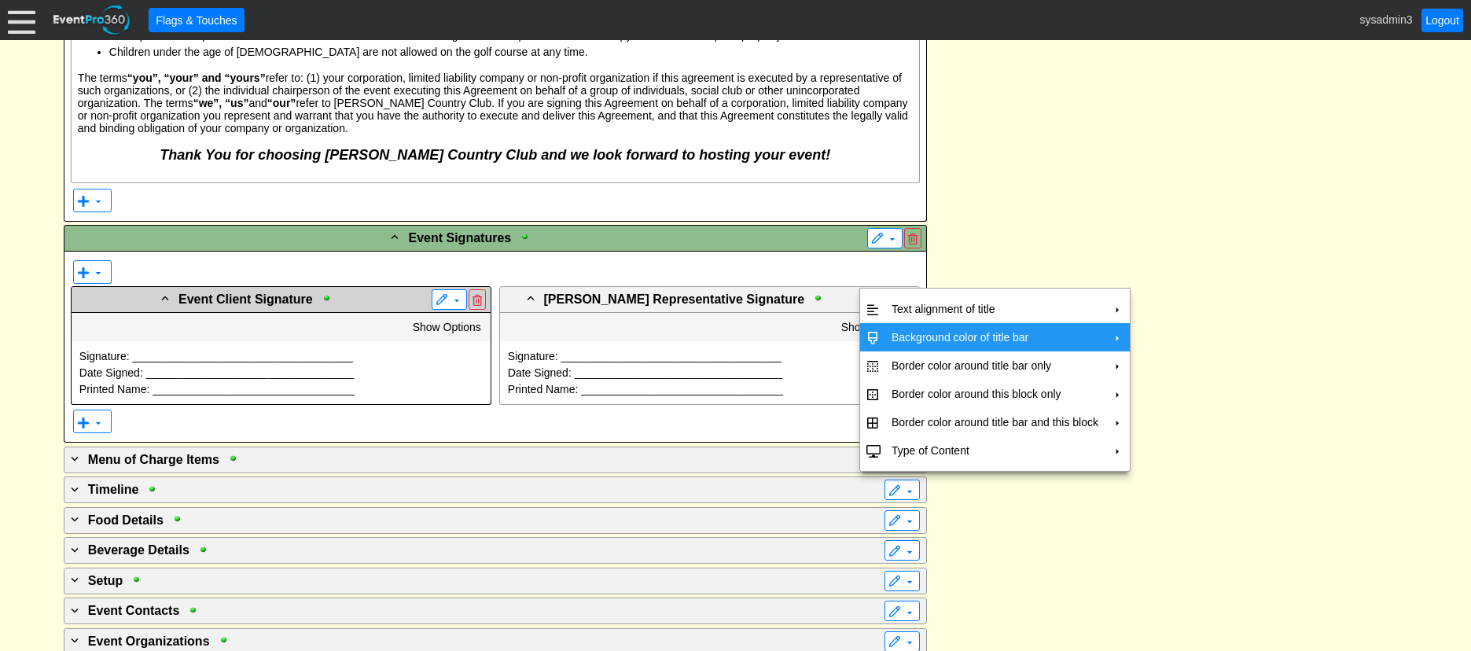
click at [898, 331] on td "Background color of title bar" at bounding box center [994, 337] width 219 height 28
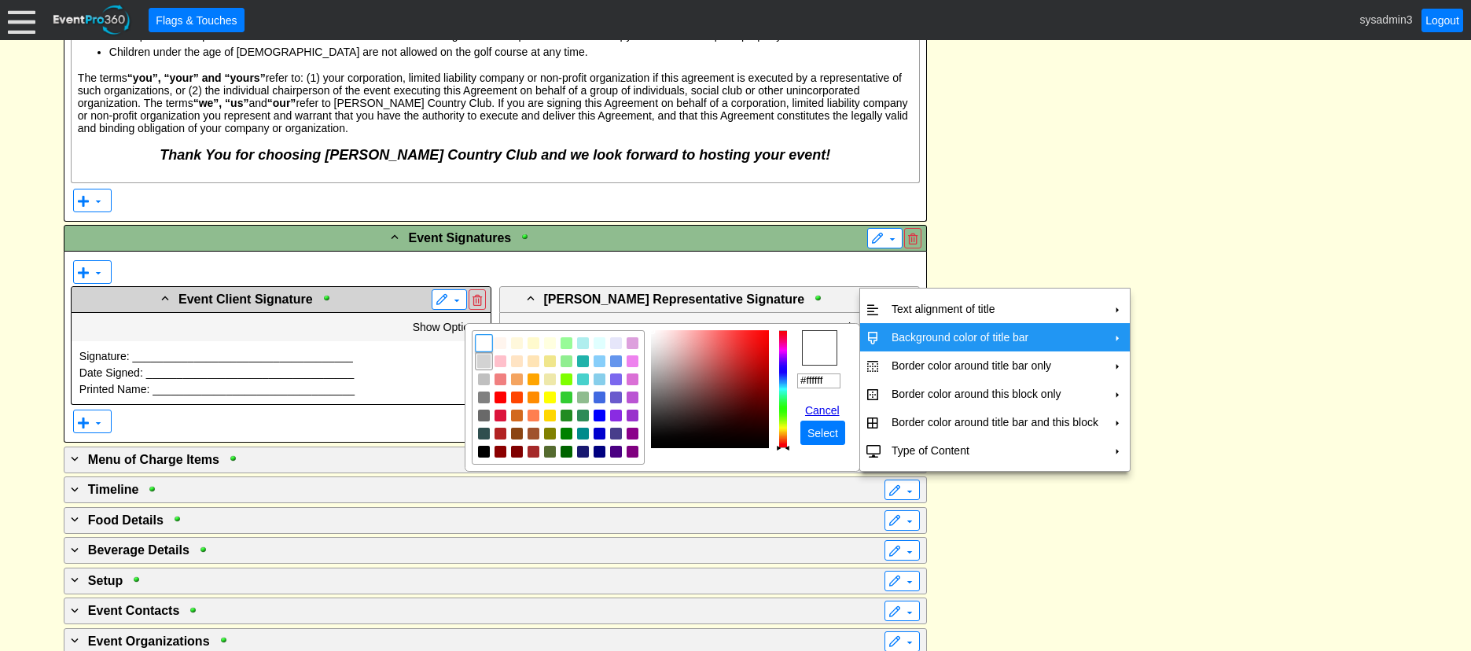
click at [486, 359] on img "focusNode" at bounding box center [483, 362] width 14 height 14
type input "#d3d3d3"
click at [813, 428] on span "Select" at bounding box center [822, 433] width 37 height 16
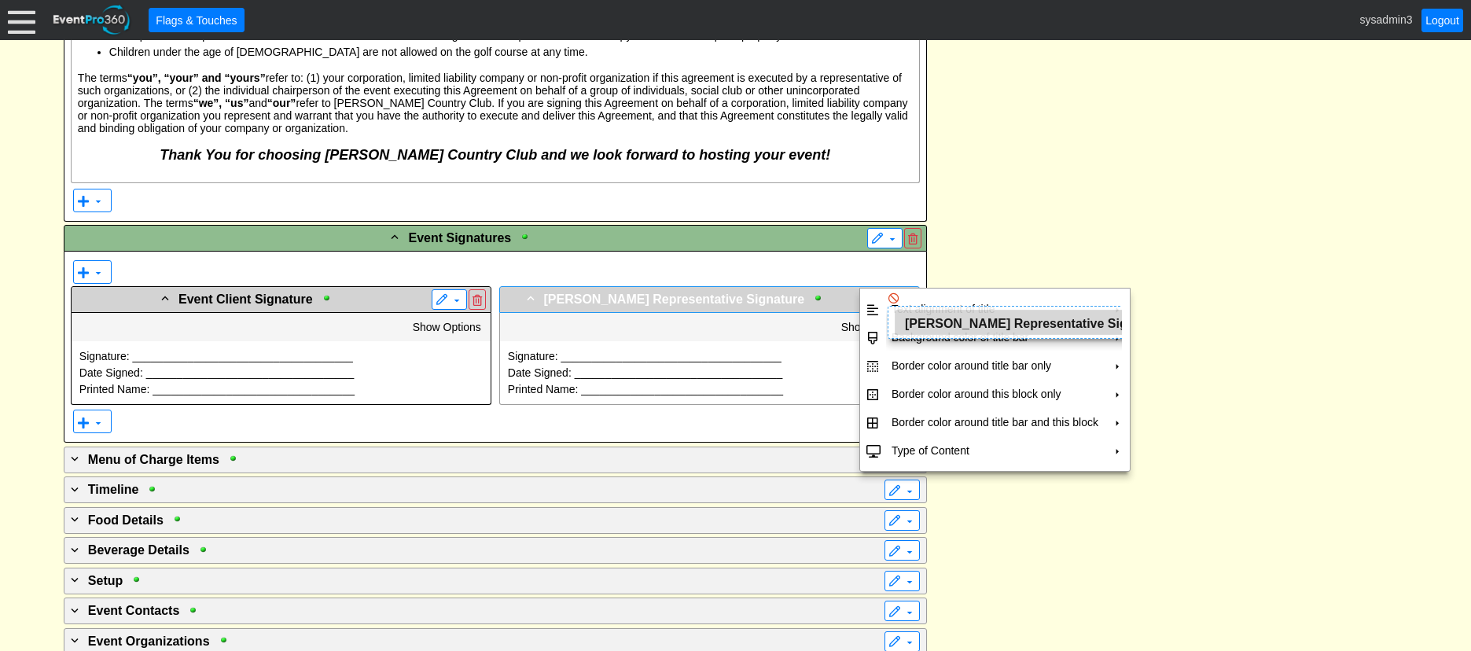
click at [873, 294] on span at bounding box center [870, 300] width 13 height 13
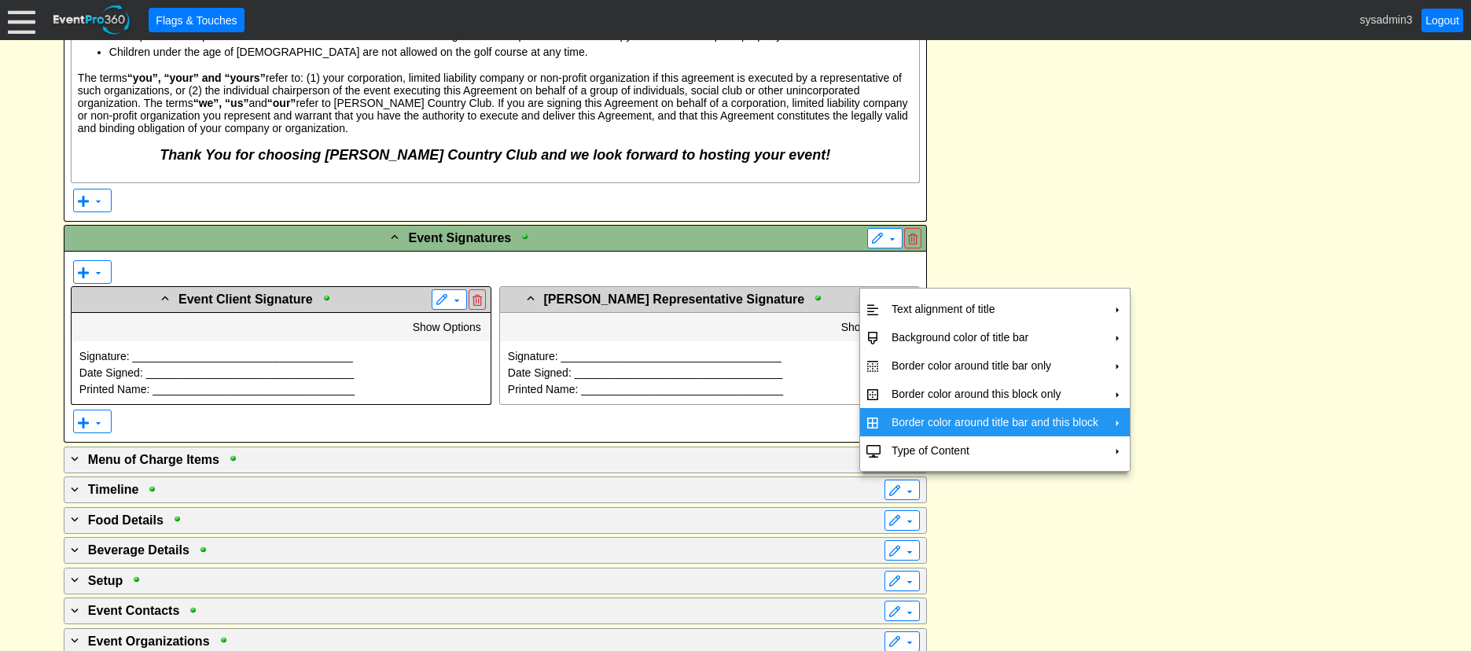
click at [925, 417] on td "Border color around title bar and this block" at bounding box center [994, 422] width 219 height 28
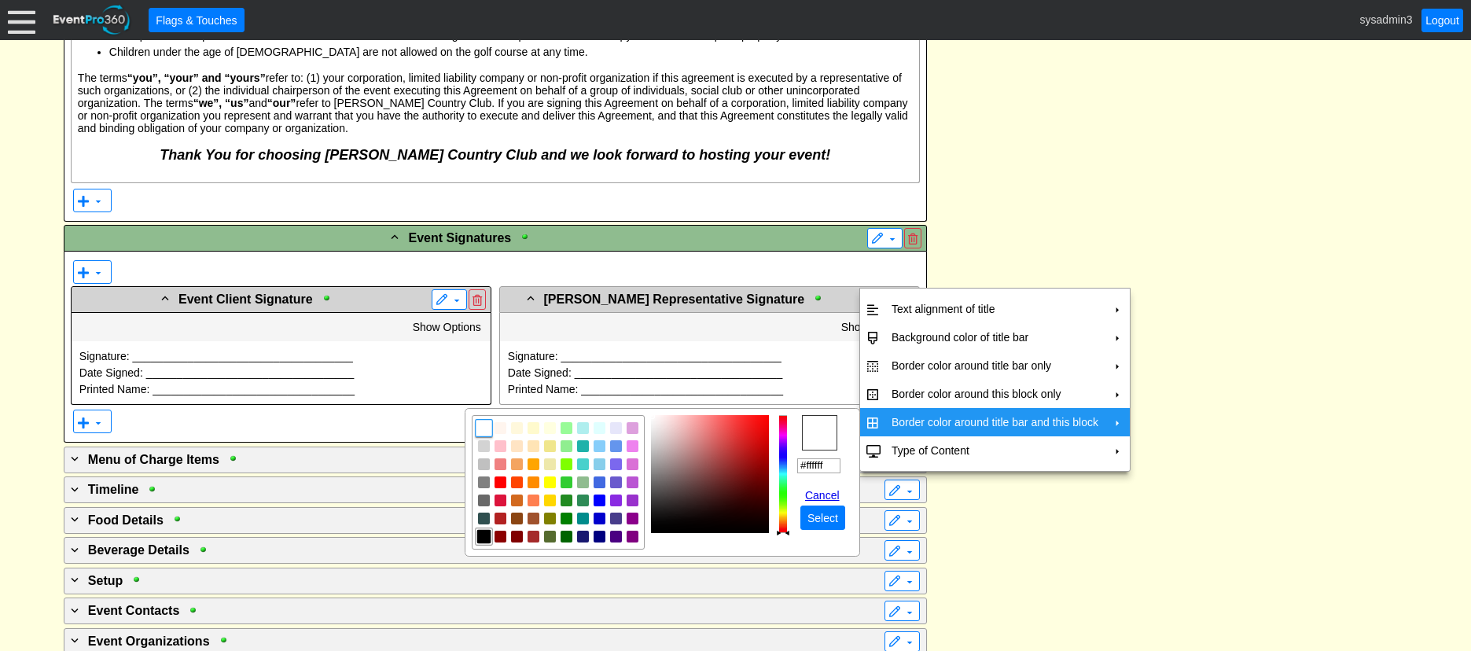
click at [487, 536] on img "focusNode" at bounding box center [483, 537] width 14 height 14
type input "#000000"
click at [821, 516] on span "Select" at bounding box center [822, 518] width 37 height 16
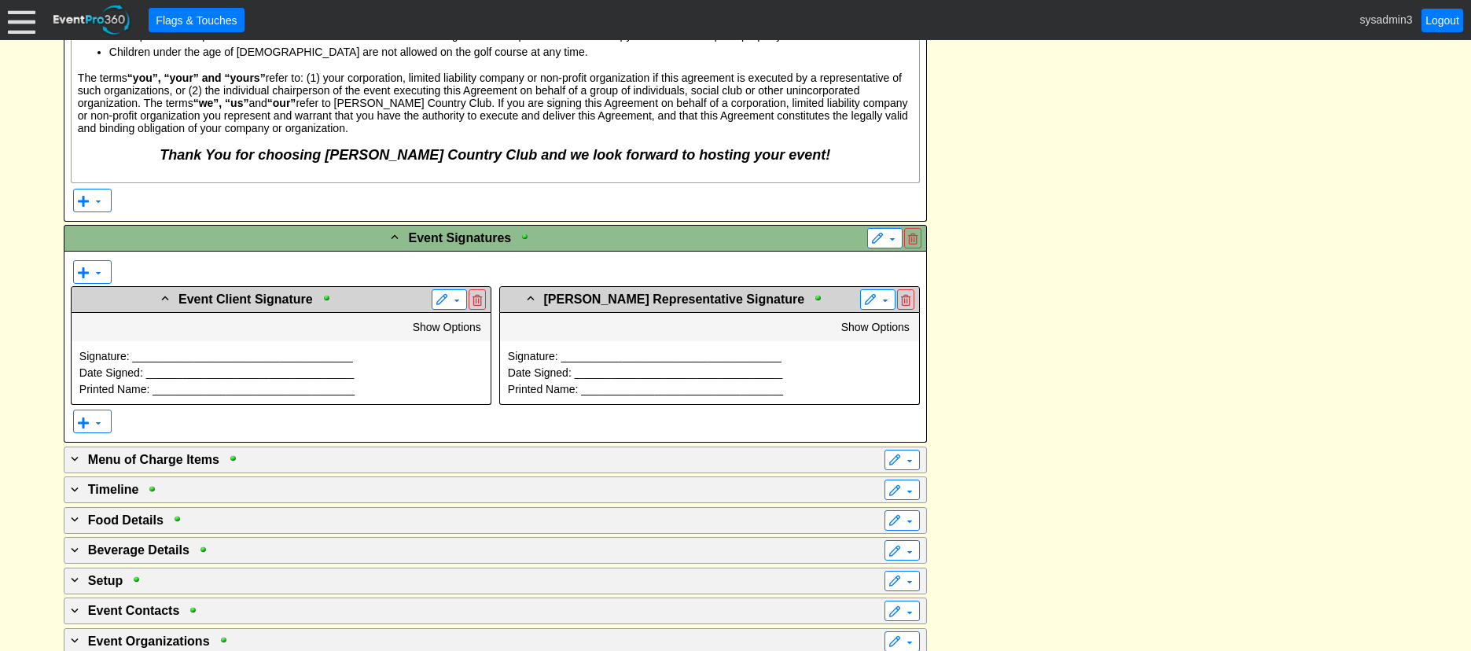
drag, startPoint x: 1016, startPoint y: 461, endPoint x: 1014, endPoint y: 428, distance: 33.1
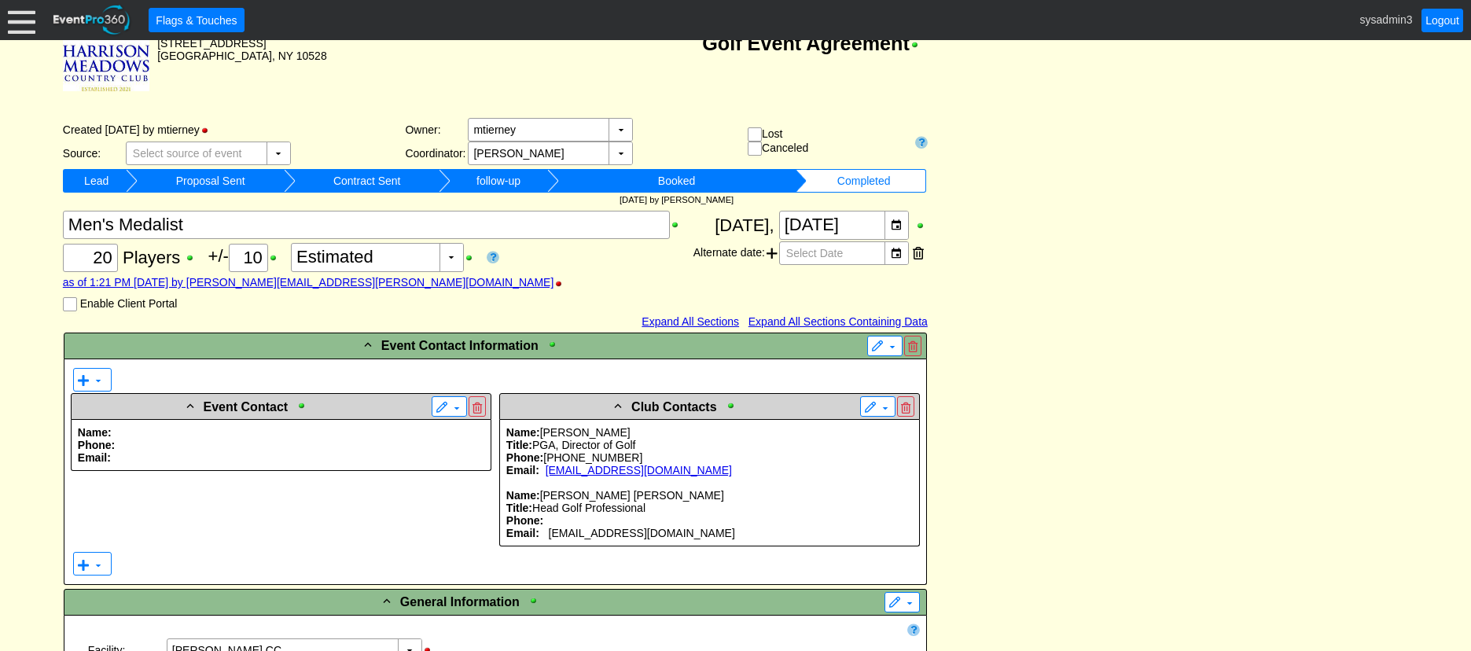
scroll to position [0, 0]
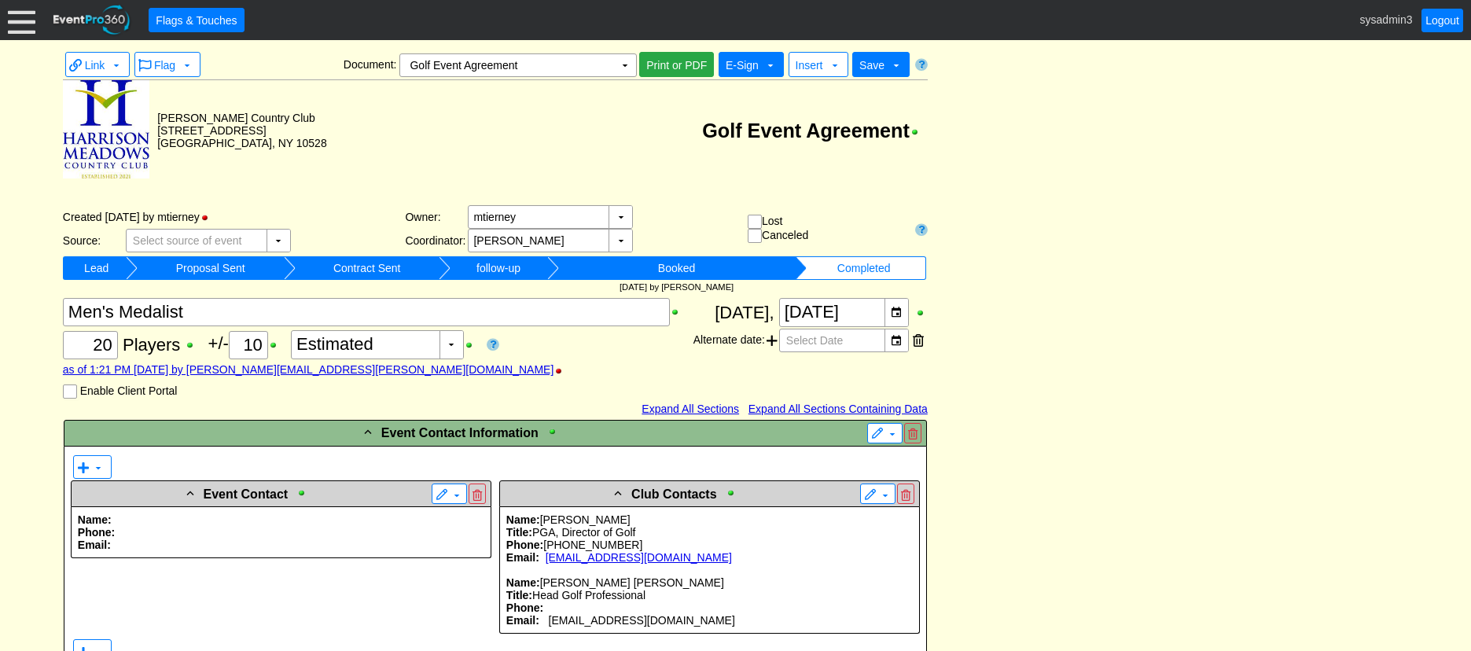
click at [750, 66] on span "E-Sign" at bounding box center [742, 65] width 33 height 13
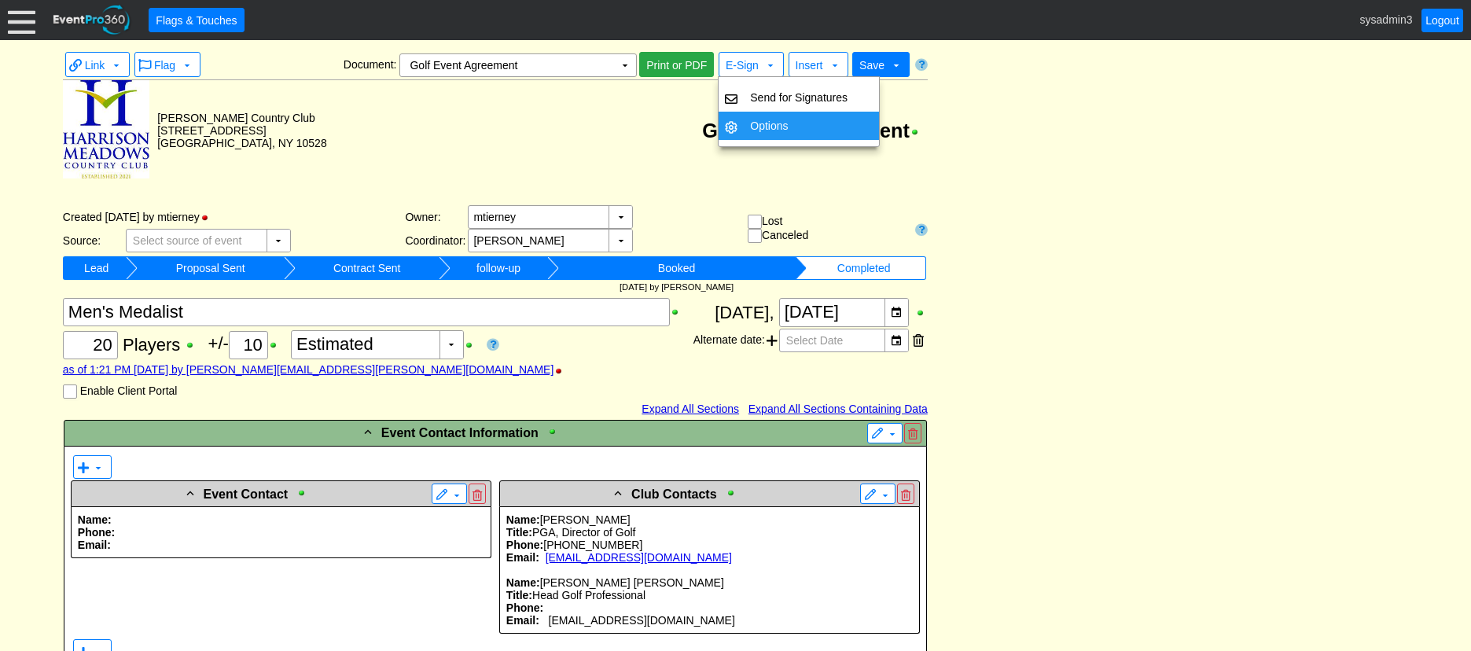
click at [756, 124] on td "Options" at bounding box center [799, 126] width 110 height 28
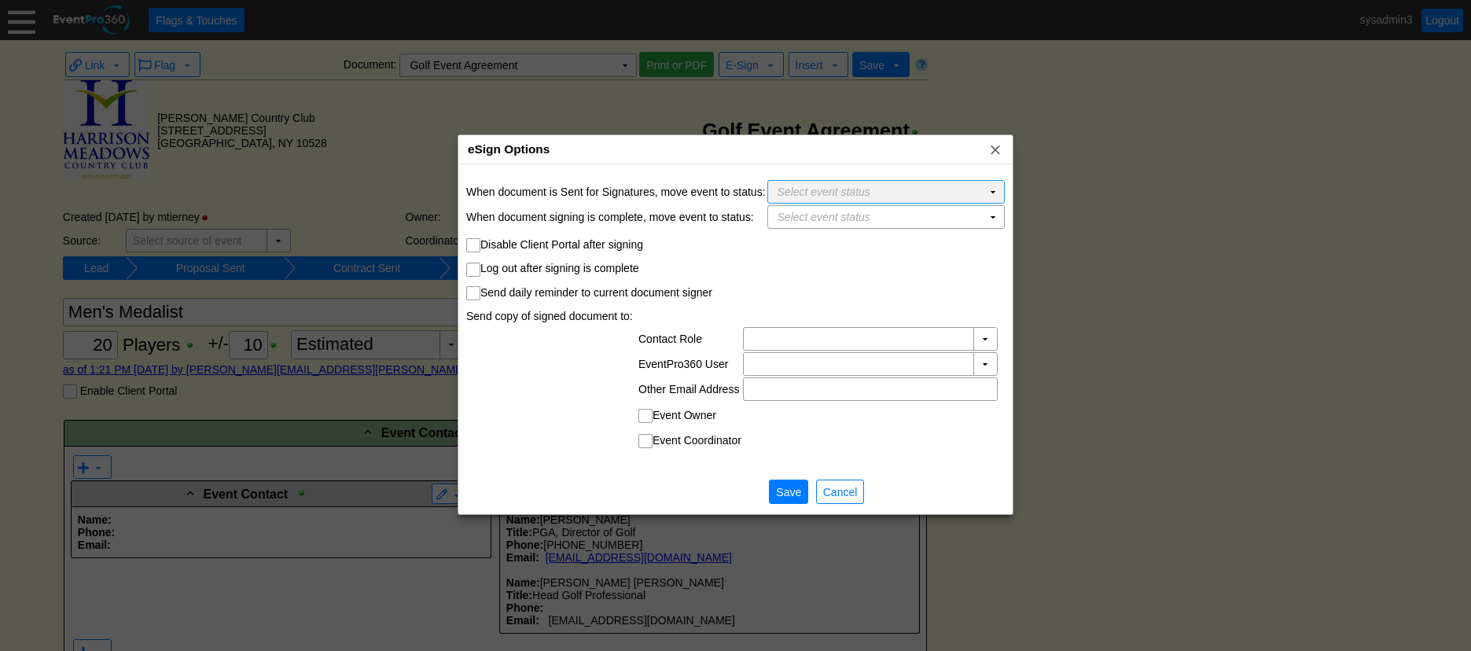
click at [884, 191] on td "Select event status Χ" at bounding box center [875, 192] width 214 height 22
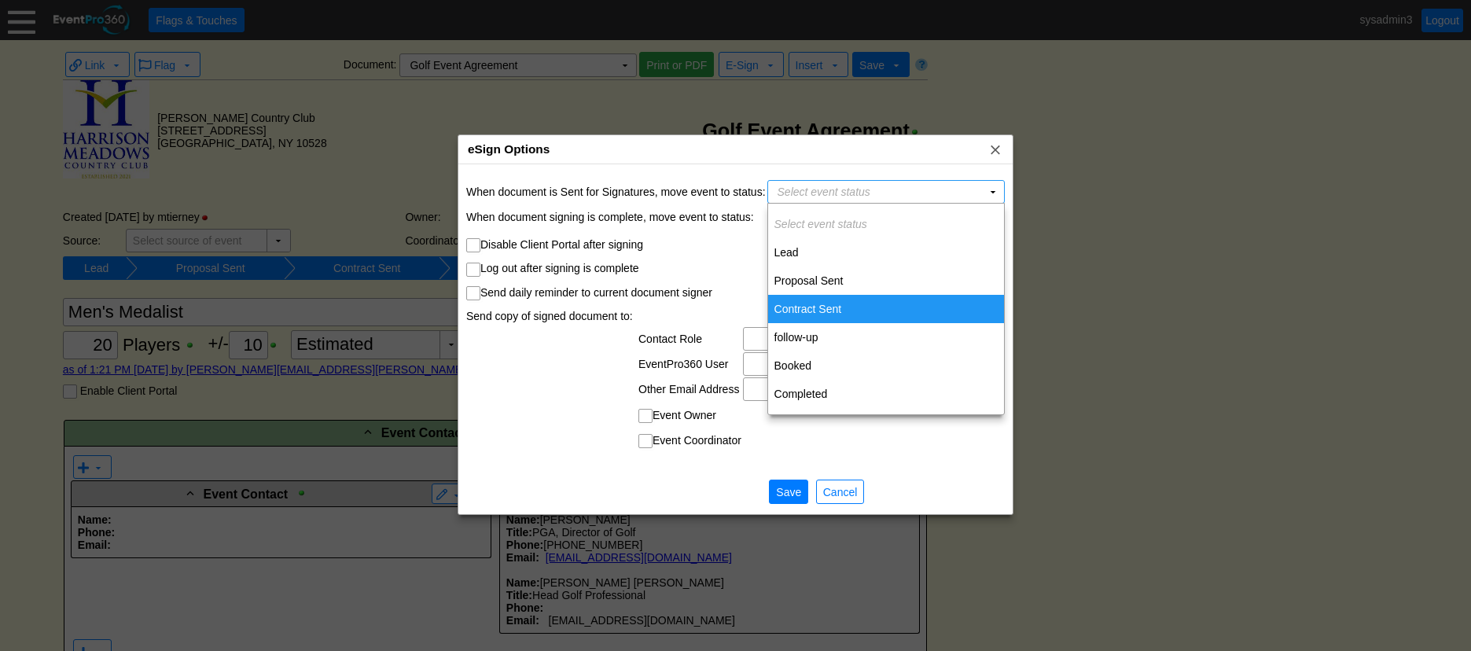
click at [821, 309] on td "Contract Sent" at bounding box center [886, 309] width 236 height 28
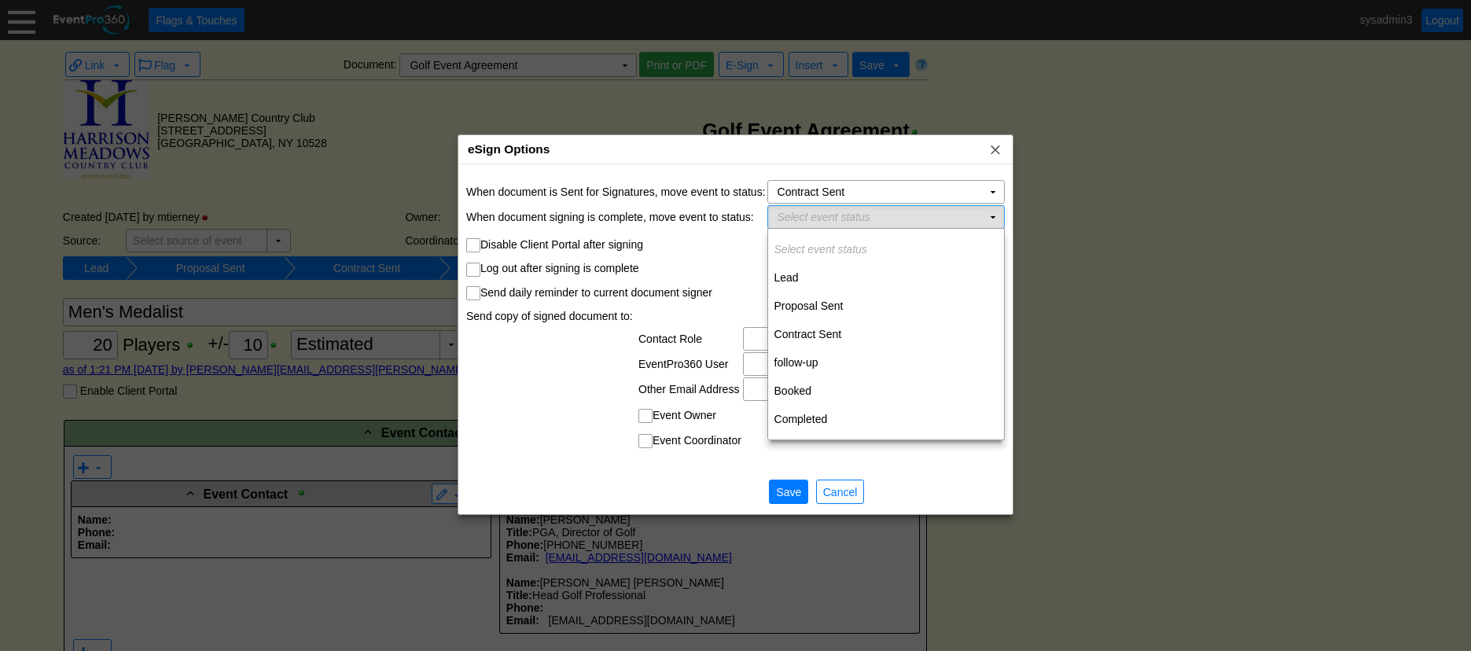
click at [926, 213] on td "Select event status Χ" at bounding box center [875, 217] width 214 height 22
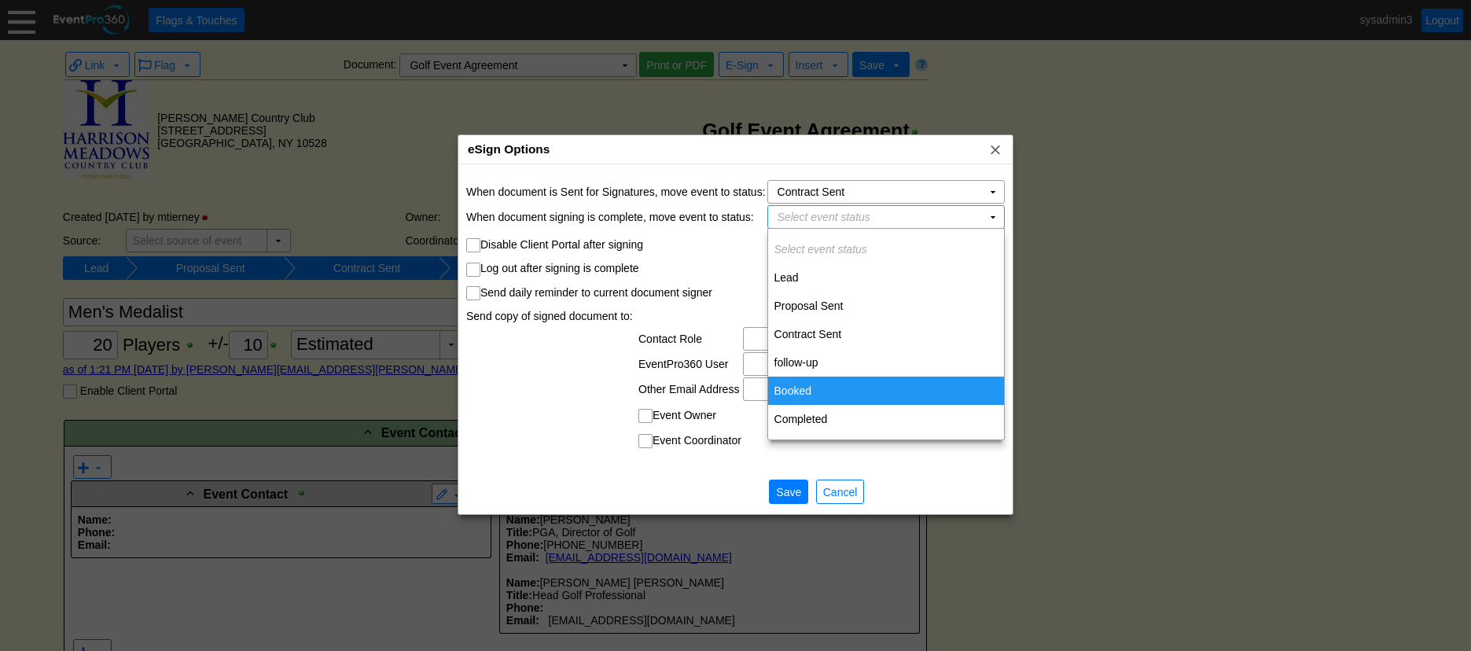
click at [804, 389] on td "Booked" at bounding box center [886, 391] width 236 height 28
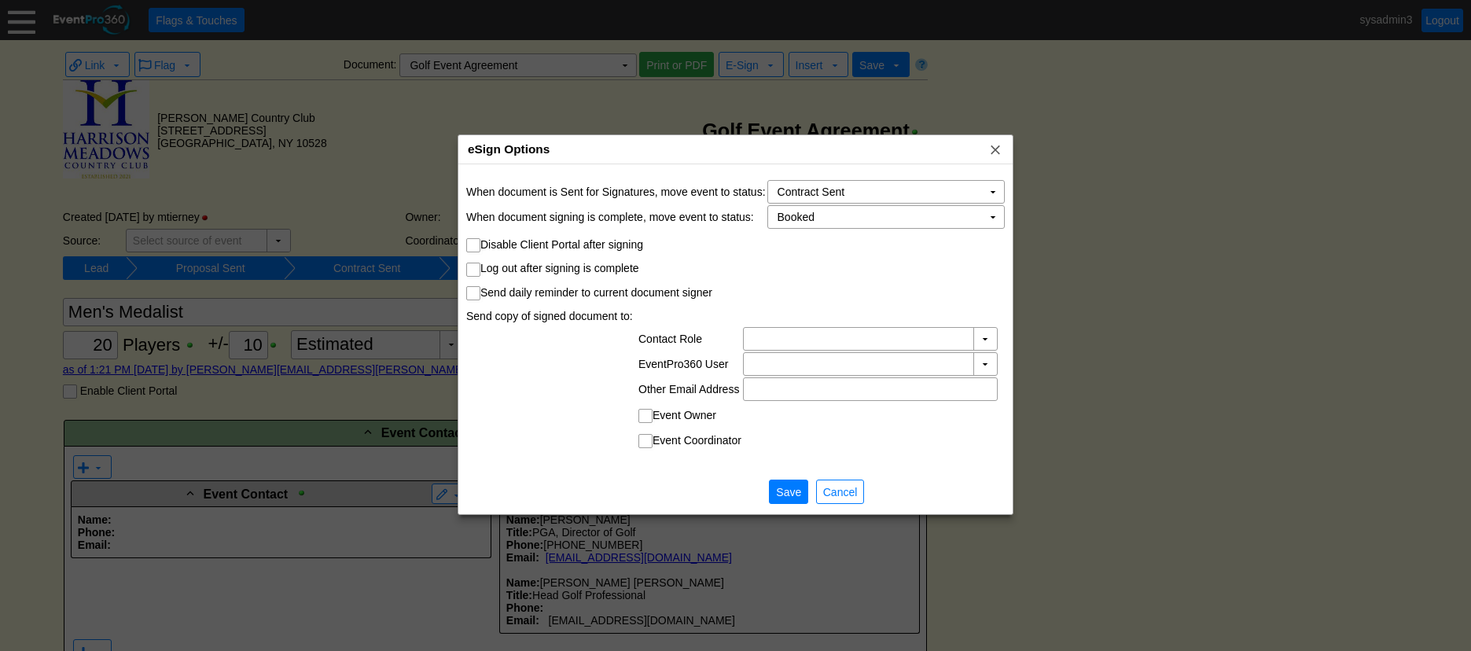
click at [476, 290] on input "Send daily reminder to current document signer" at bounding box center [475, 295] width 16 height 16
checkbox input "true"
click at [780, 485] on span "Save" at bounding box center [788, 492] width 31 height 16
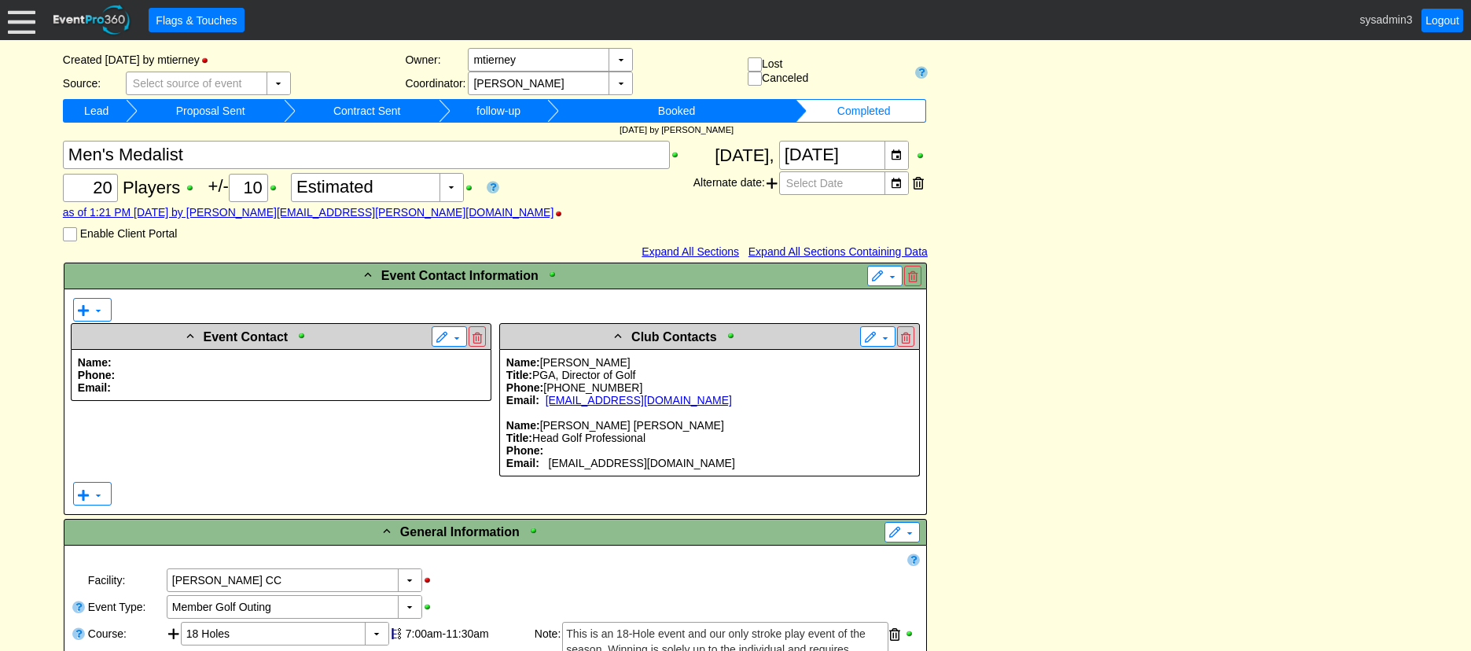
scroll to position [13, 0]
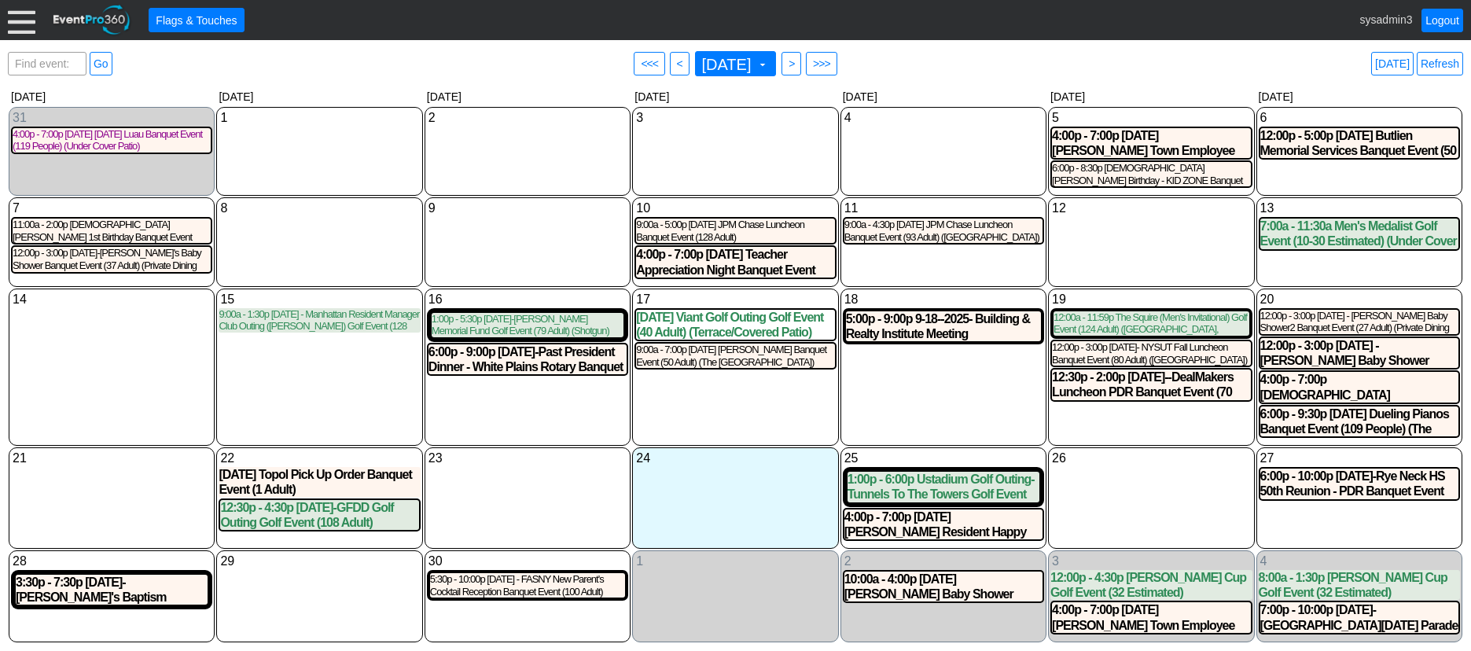
click at [15, 20] on div at bounding box center [22, 20] width 28 height 28
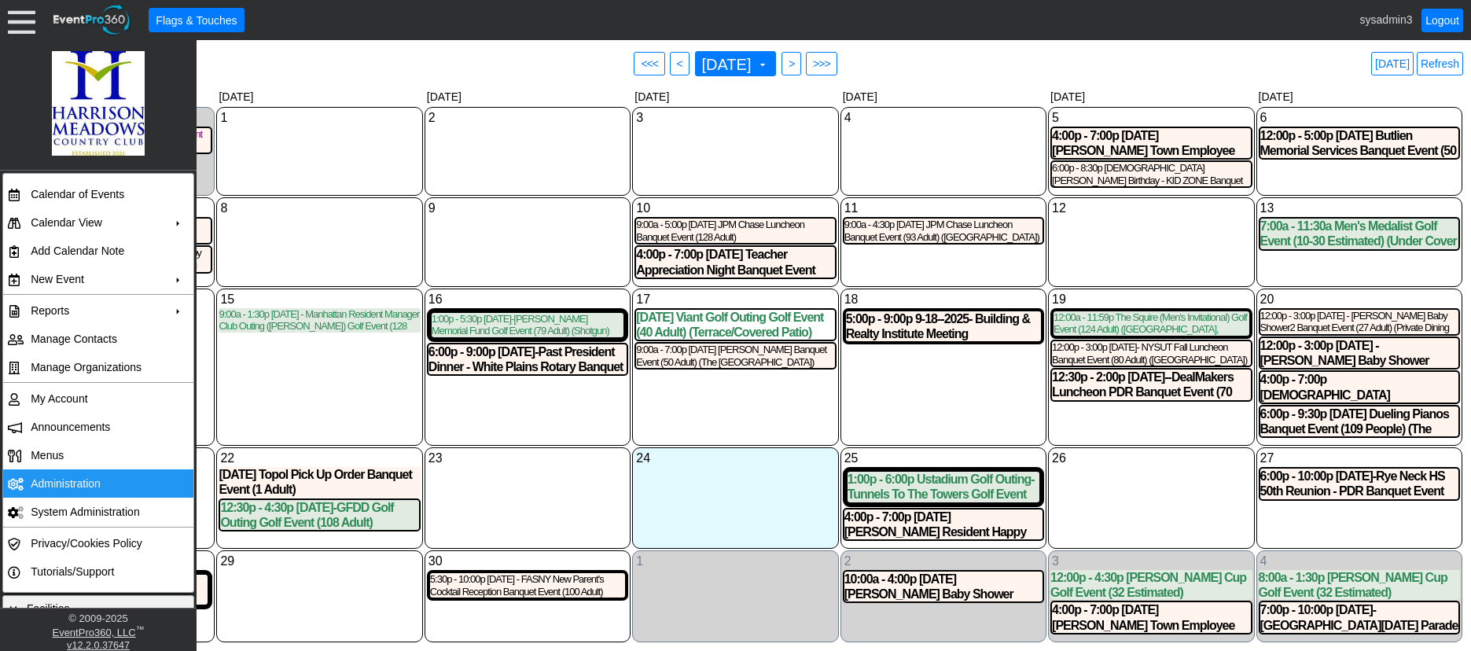
click at [58, 474] on td "Administration" at bounding box center [94, 483] width 141 height 28
click at [1445, 57] on link "Refresh" at bounding box center [1440, 64] width 46 height 24
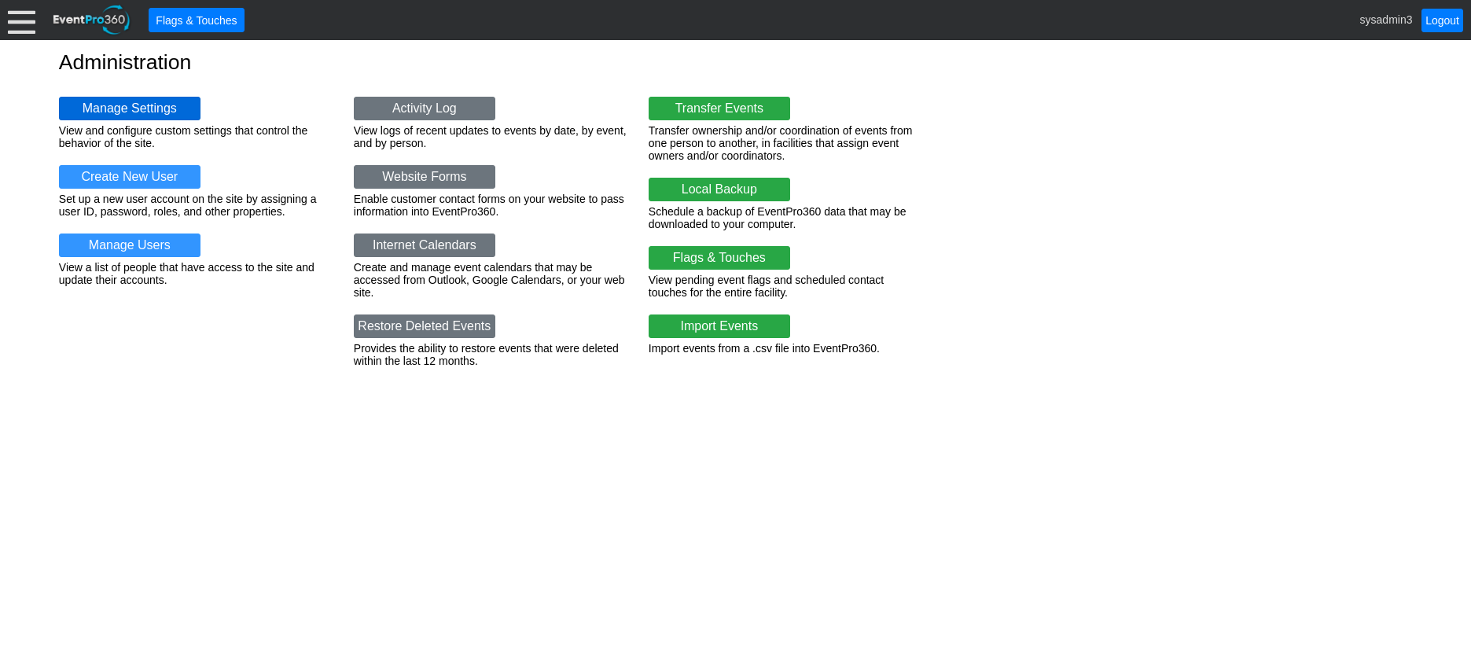
click at [119, 105] on link "Manage Settings" at bounding box center [129, 109] width 141 height 24
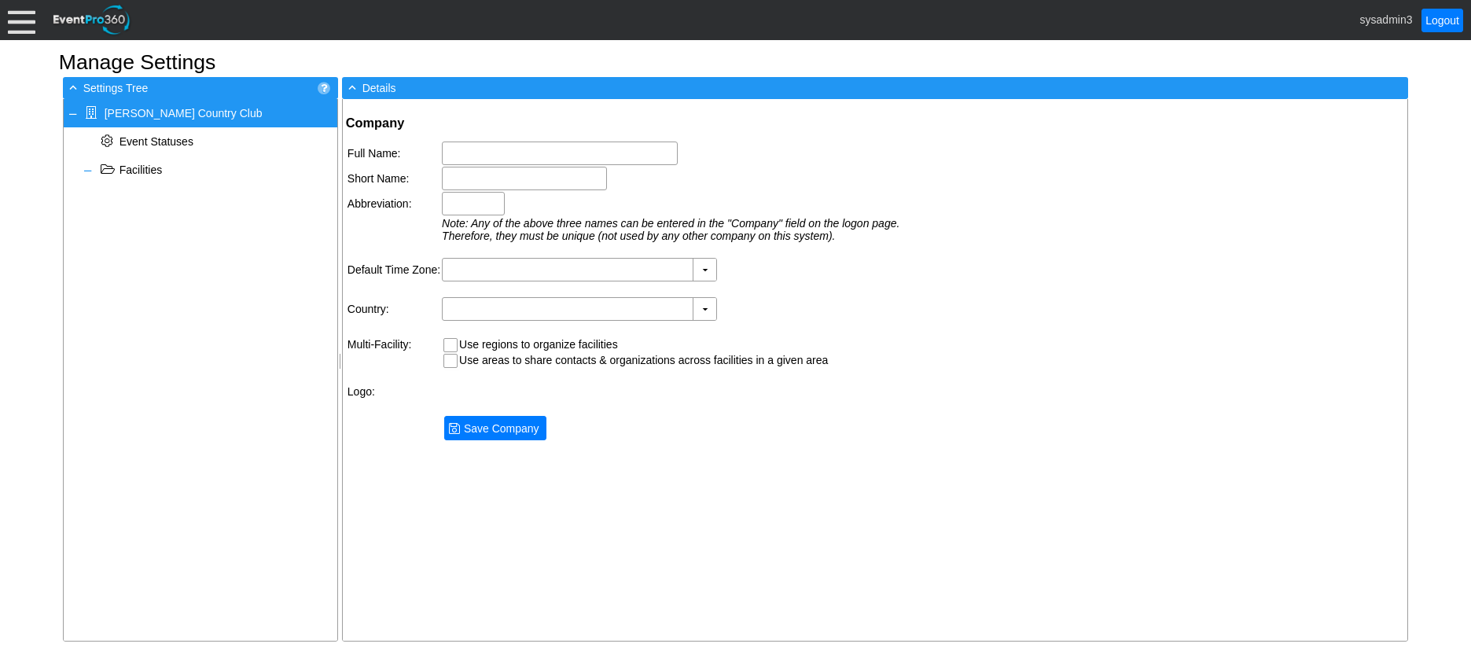
type input "[PERSON_NAME] Country Club"
type input "[PERSON_NAME] CC"
type input "HMCC"
type input "(GMT-05:00) Eastern Time ([GEOGRAPHIC_DATA] & [GEOGRAPHIC_DATA])"
type input "[GEOGRAPHIC_DATA] (English)"
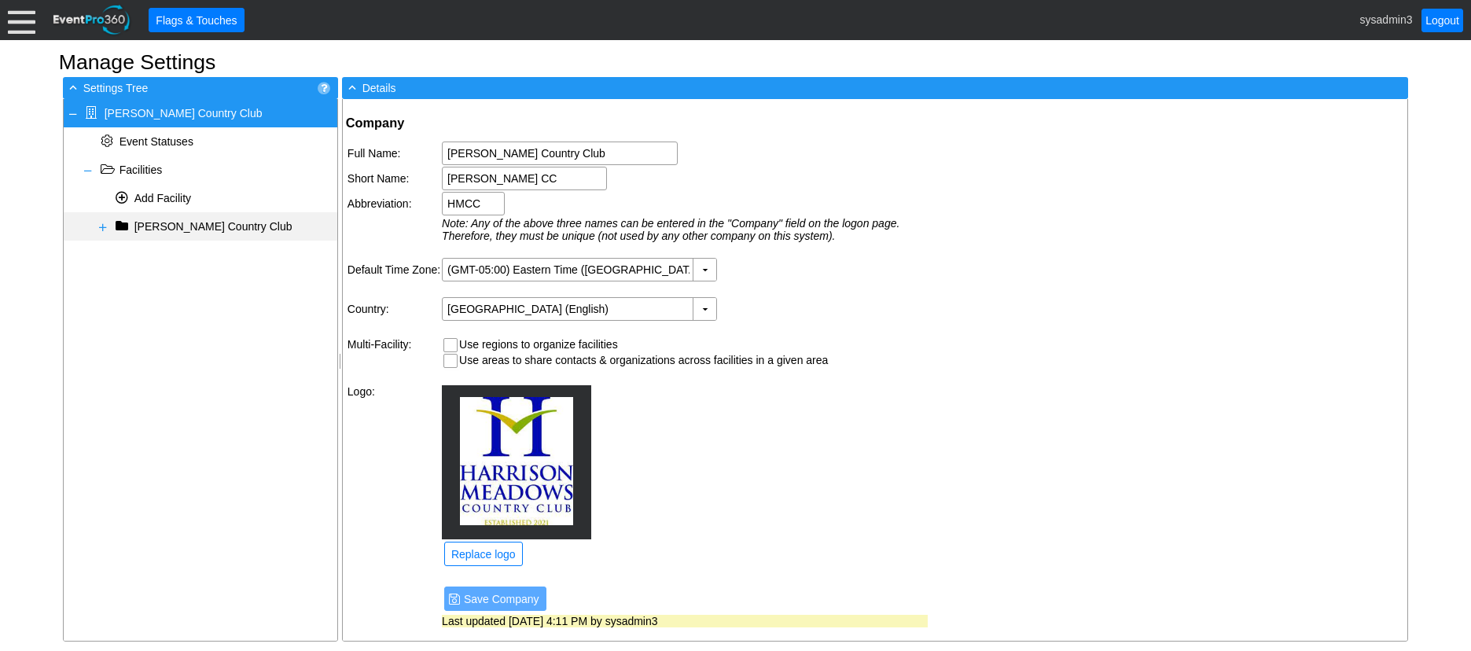
click at [100, 230] on span at bounding box center [103, 227] width 13 height 13
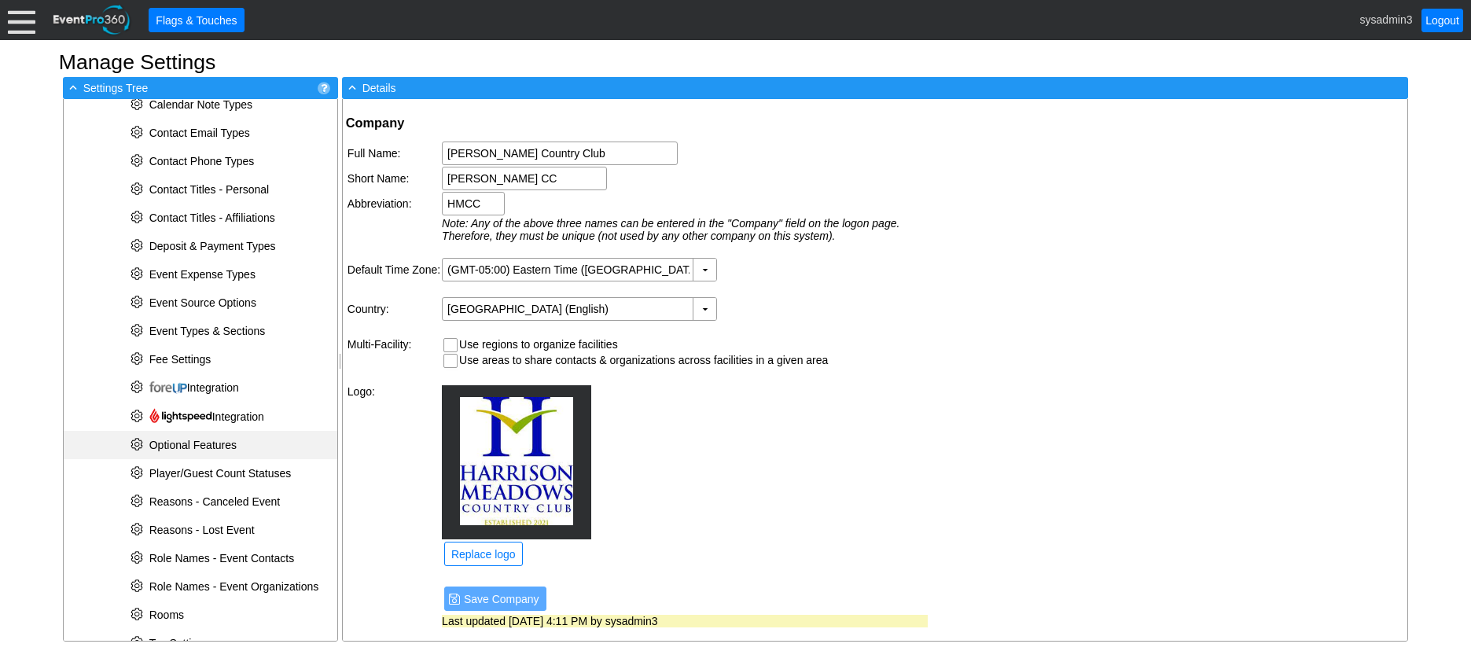
scroll to position [236, 0]
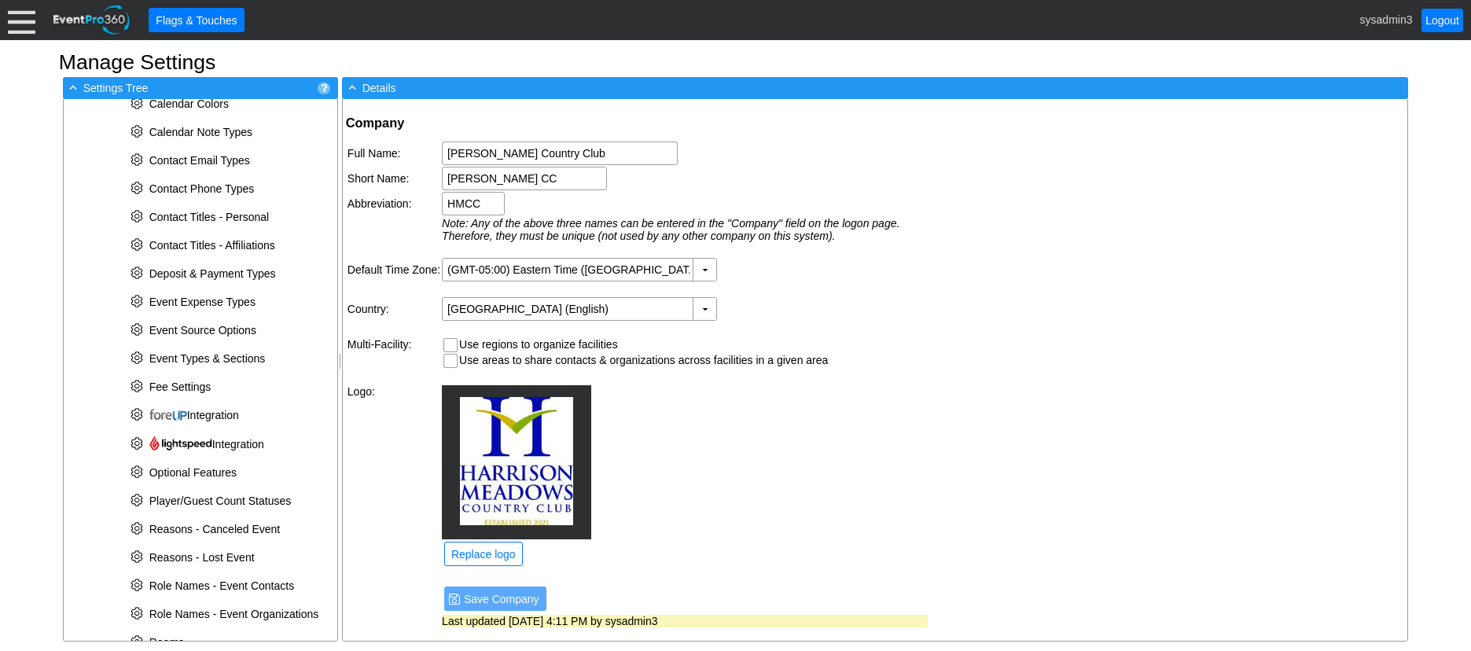
click at [24, 22] on div at bounding box center [22, 20] width 28 height 28
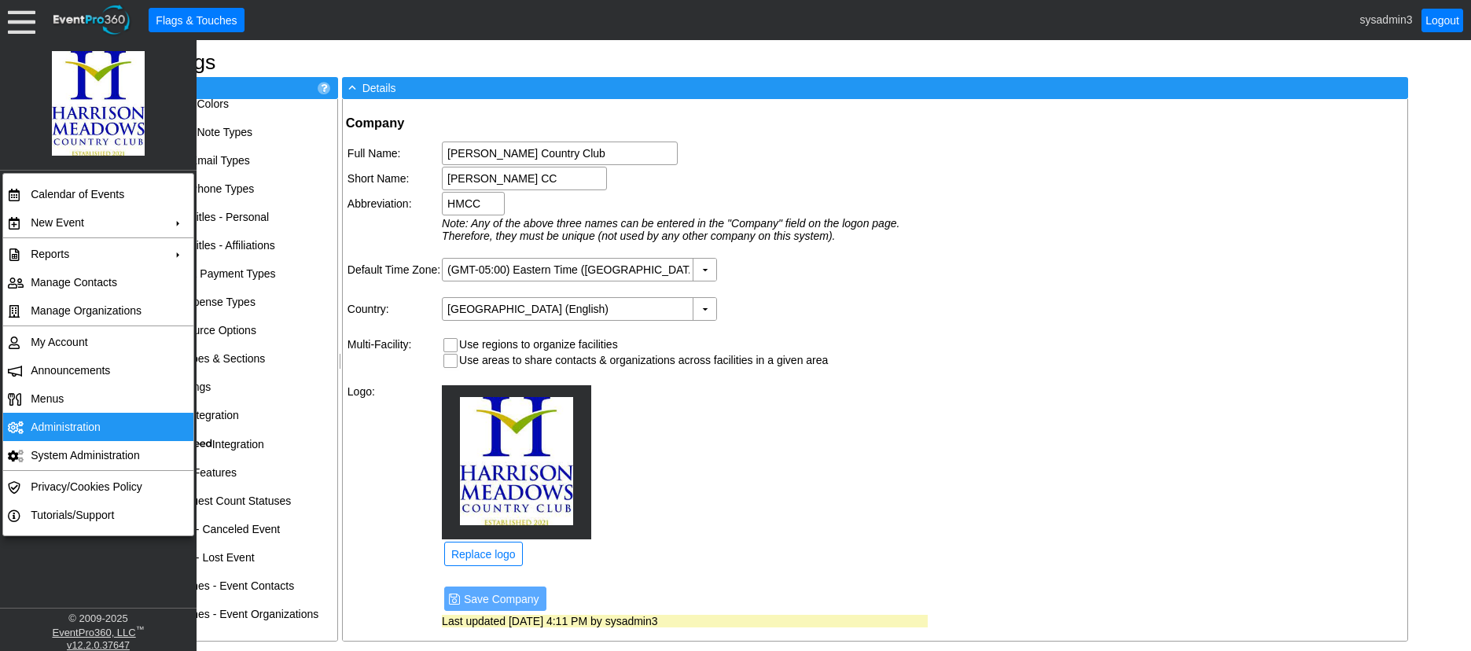
click at [64, 430] on td "Administration" at bounding box center [94, 427] width 141 height 28
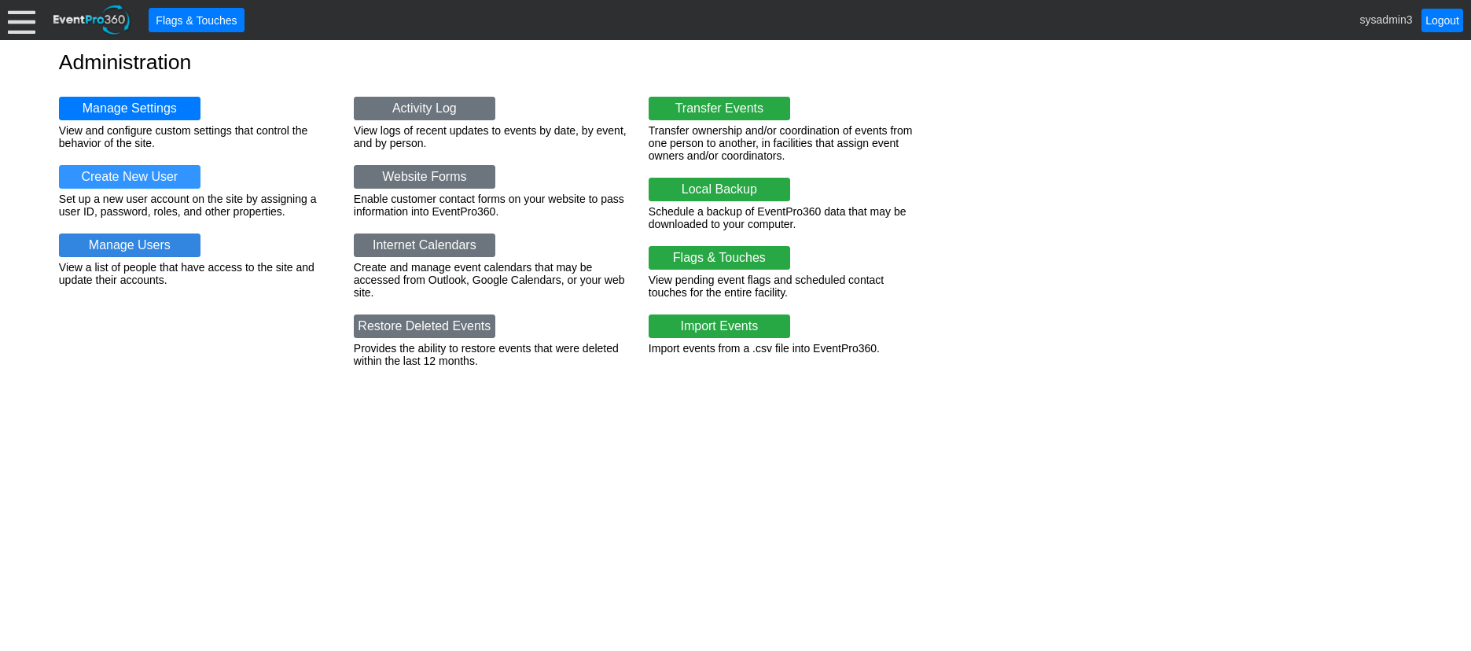
click at [139, 241] on link "Manage Users" at bounding box center [129, 245] width 141 height 24
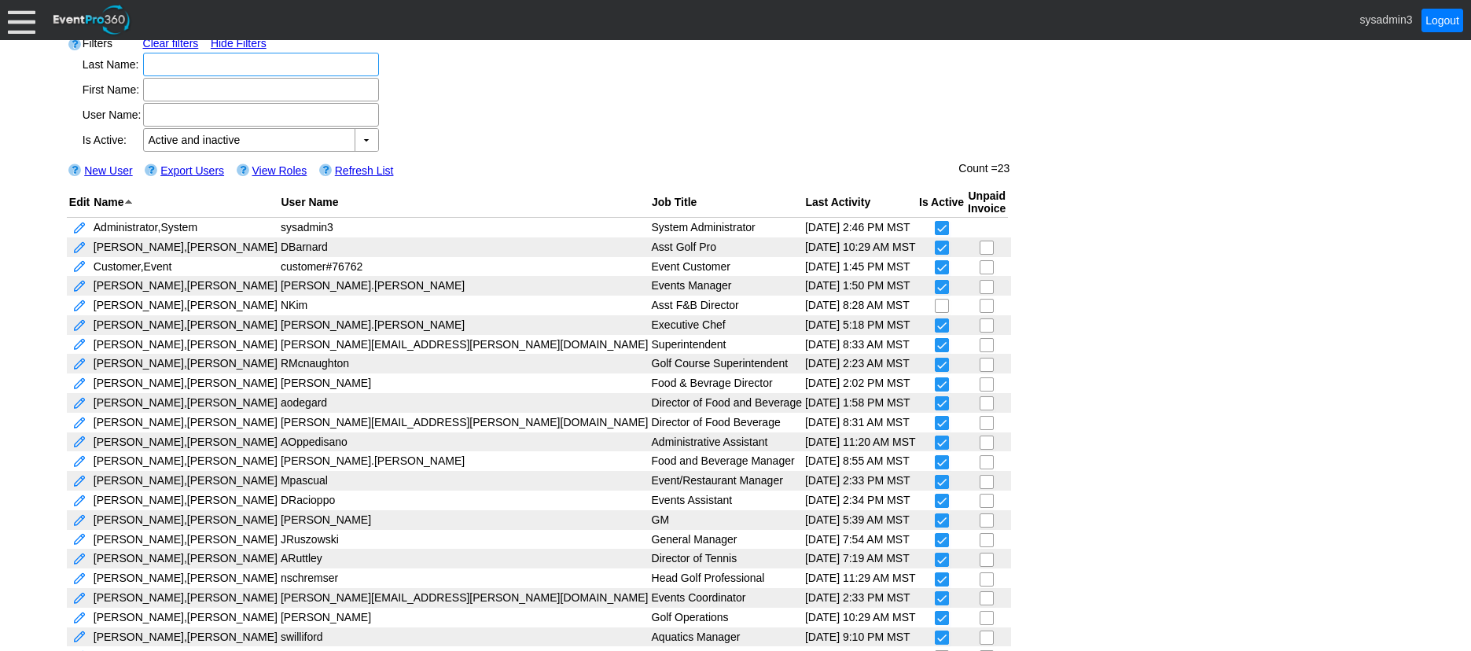
scroll to position [71, 0]
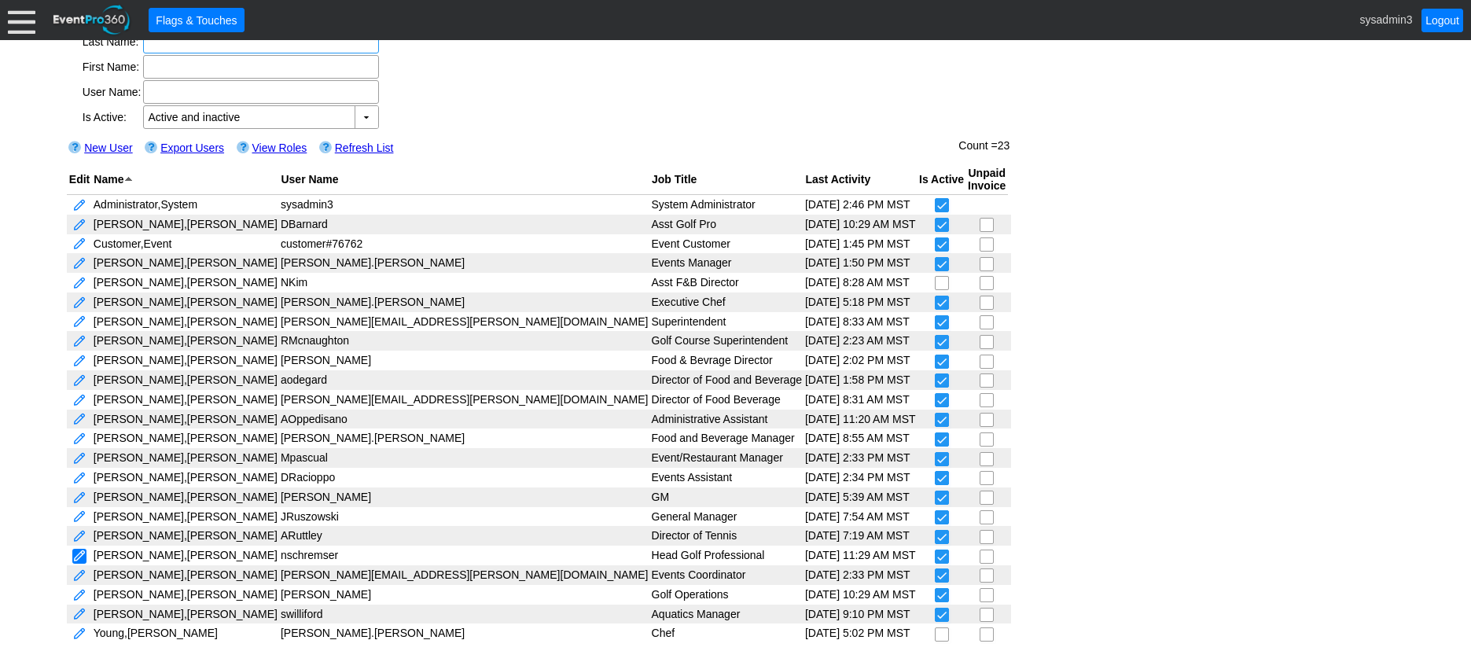
click at [74, 550] on link at bounding box center [79, 556] width 14 height 15
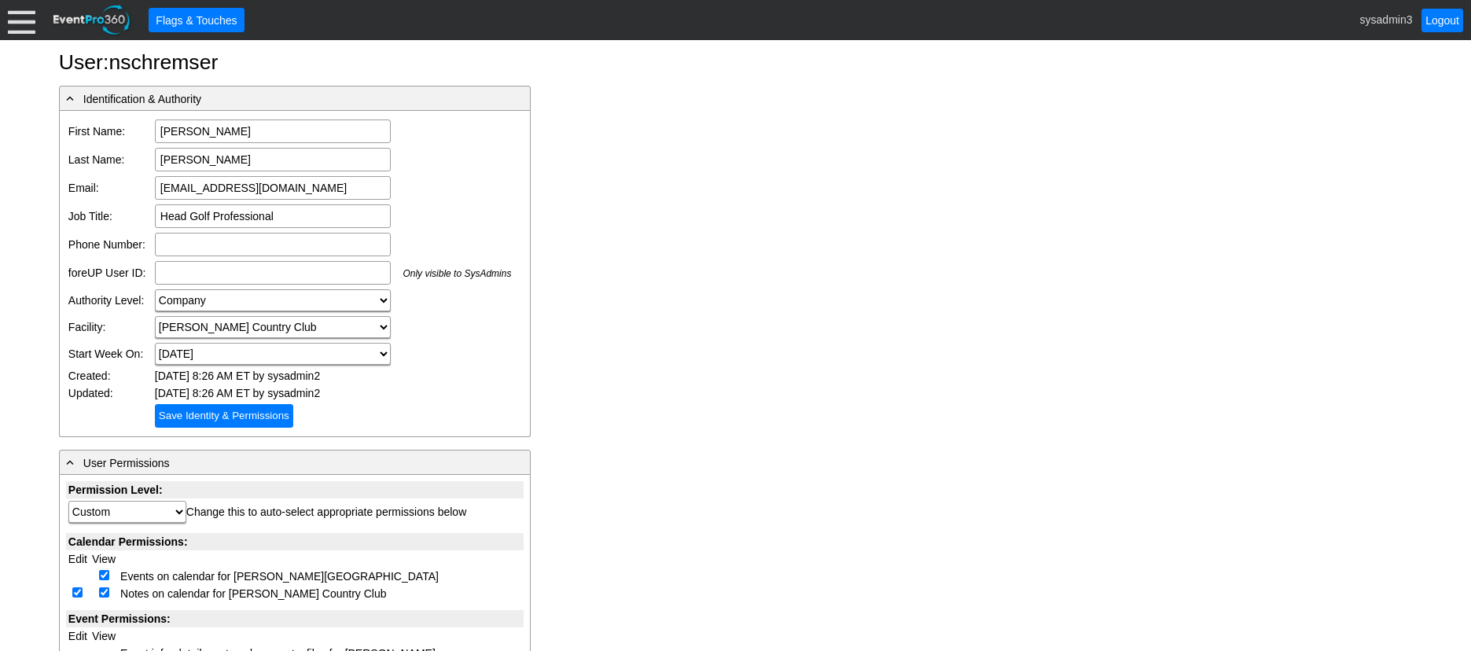
drag, startPoint x: 296, startPoint y: 192, endPoint x: 137, endPoint y: 185, distance: 158.9
click at [137, 185] on tr "Email: [EMAIL_ADDRESS][DOMAIN_NAME] Email is required Email format is not valid" at bounding box center [290, 188] width 448 height 28
